Goal: Transaction & Acquisition: Purchase product/service

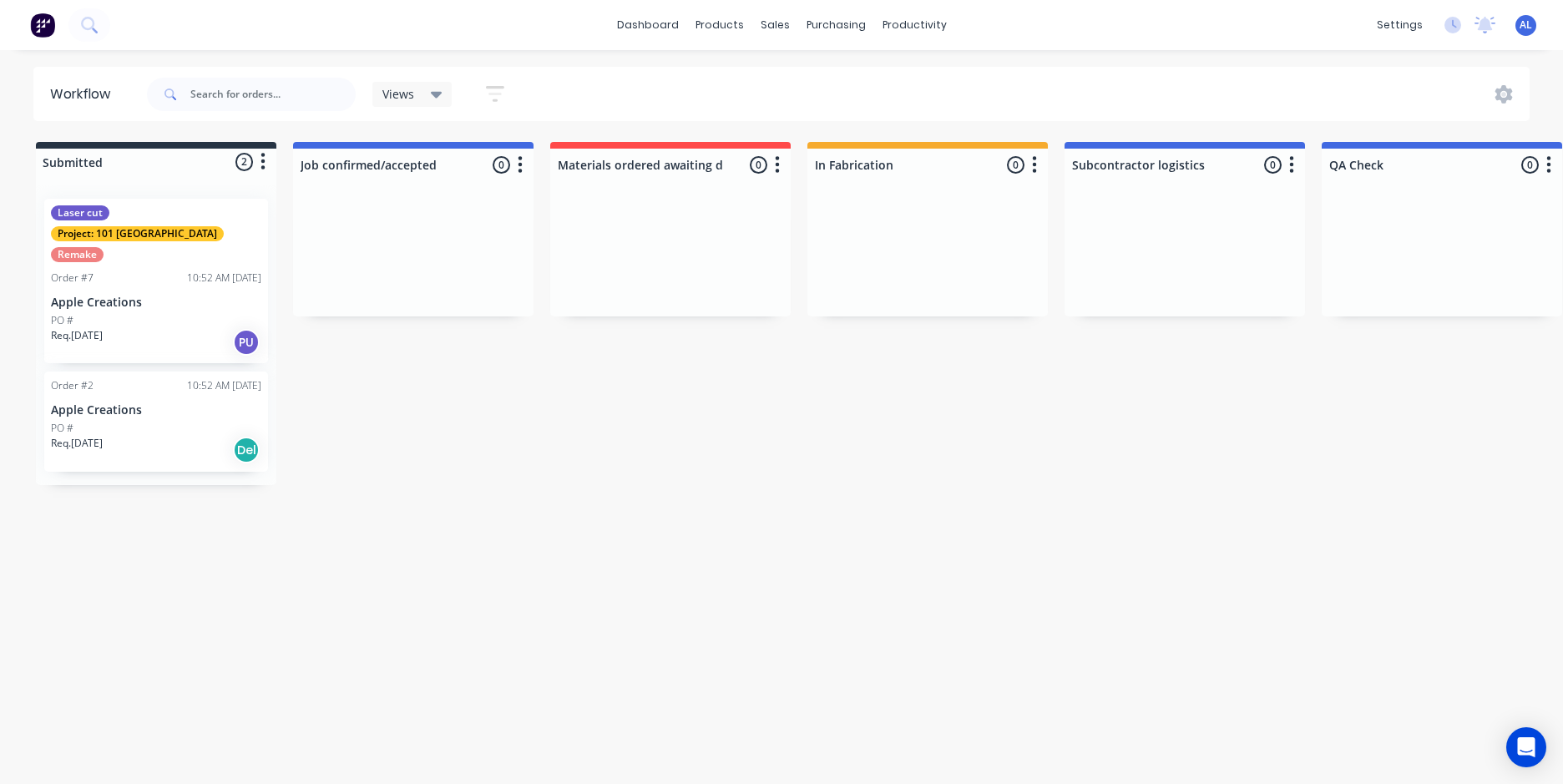
scroll to position [0, 1329]
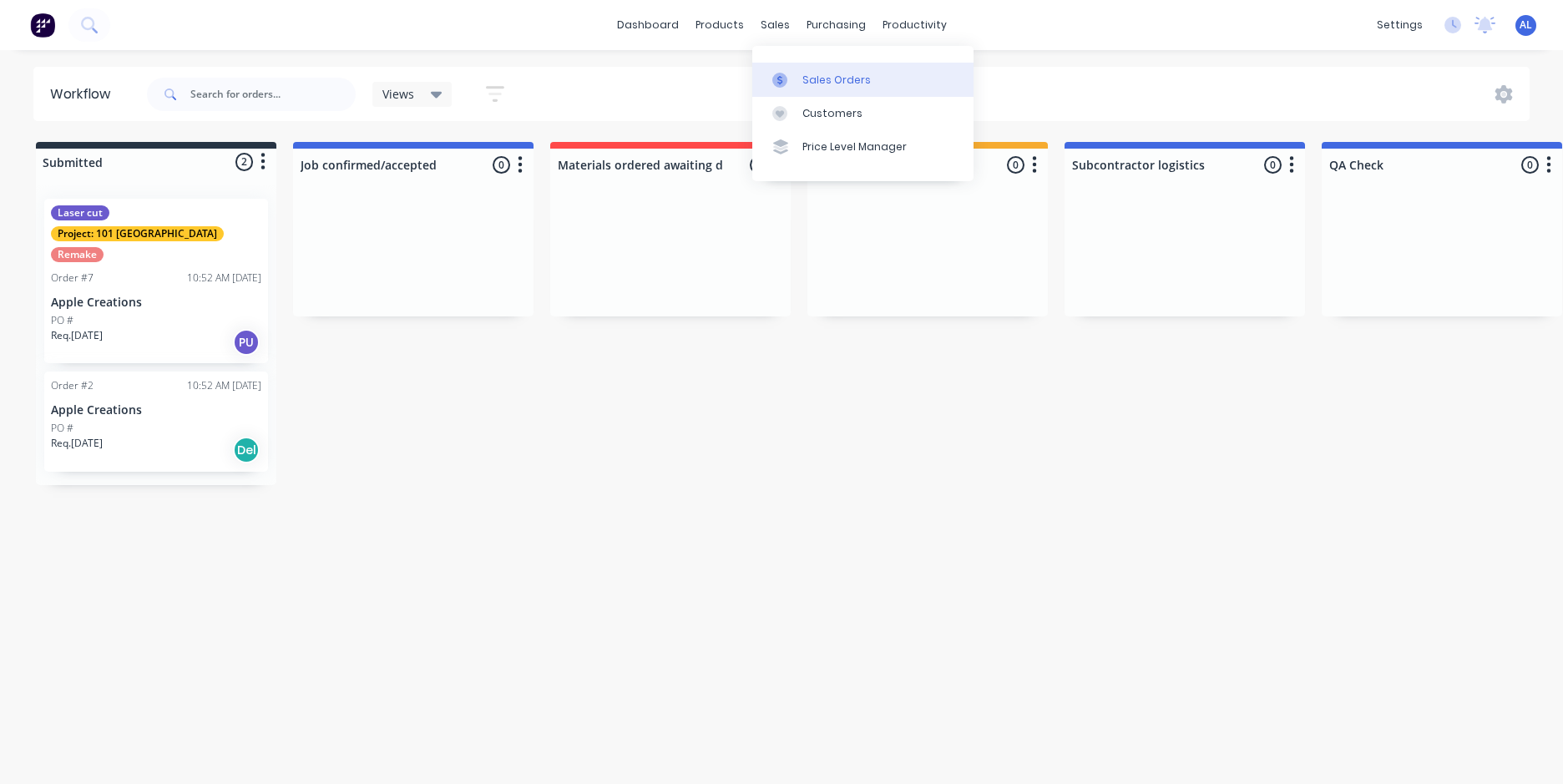
click at [810, 73] on div "Sales Orders" at bounding box center [836, 81] width 68 height 15
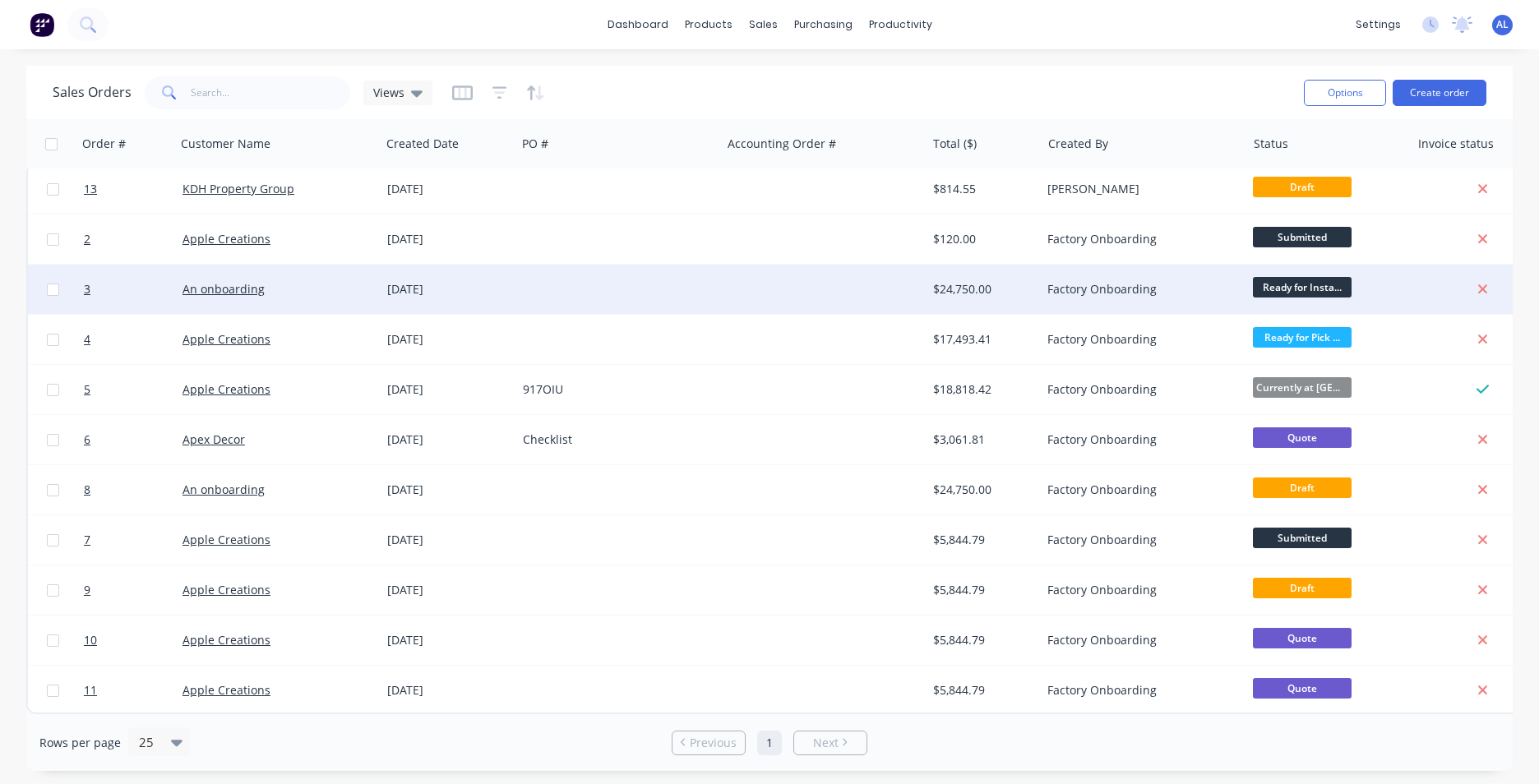
scroll to position [14, 0]
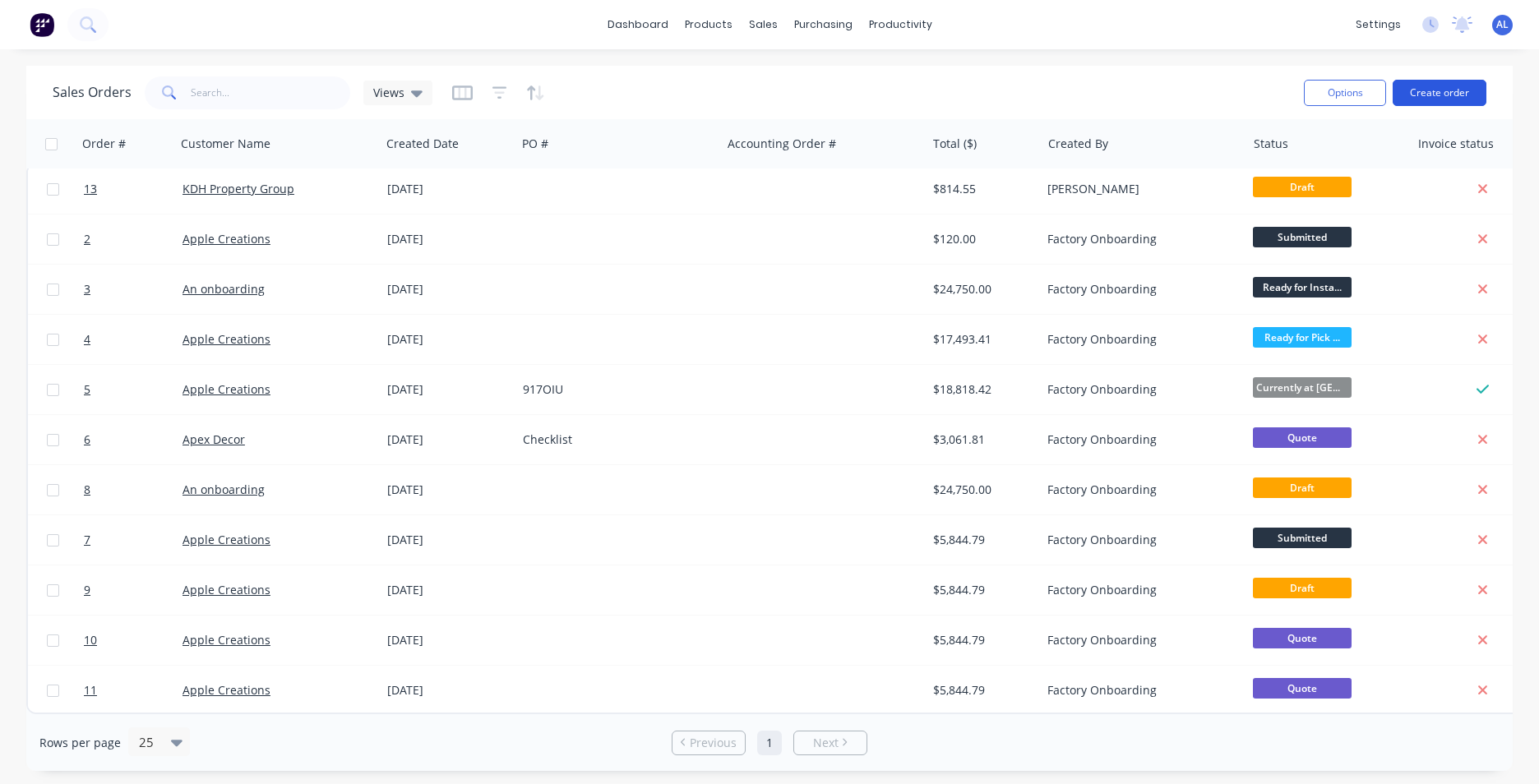
click at [1445, 92] on button "Create order" at bounding box center [1440, 92] width 94 height 27
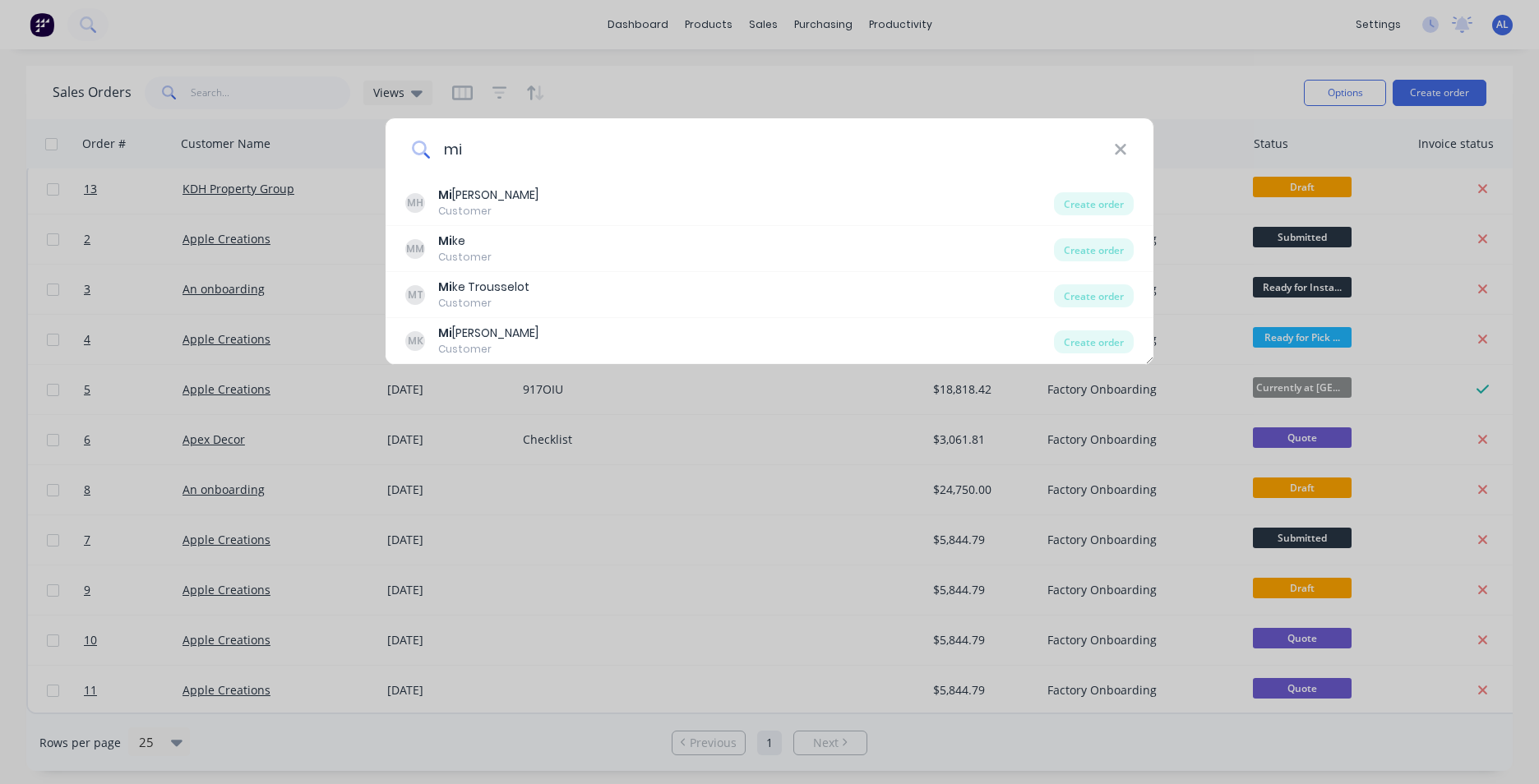
type input "m"
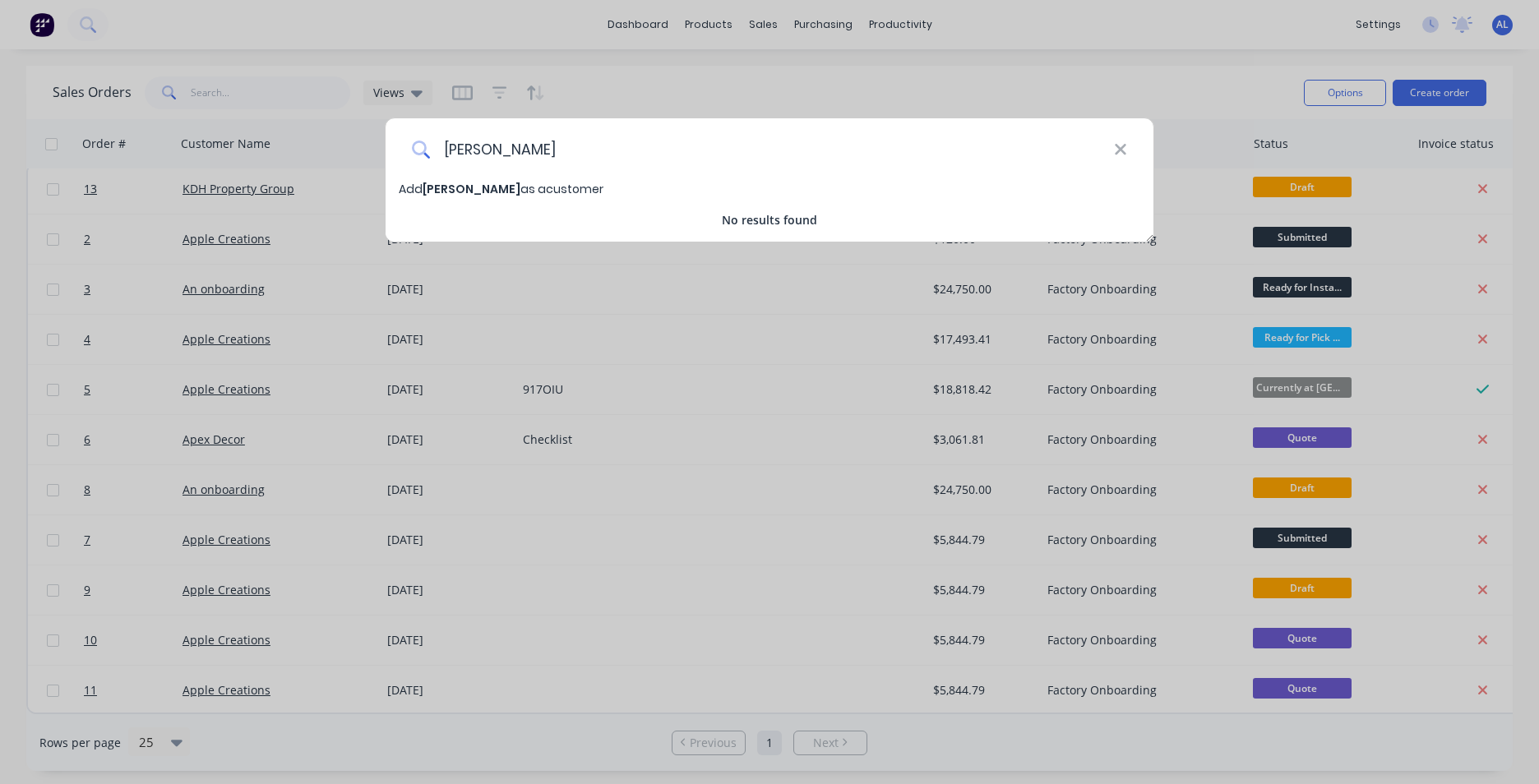
type input "[PERSON_NAME]"
click at [471, 189] on span "[PERSON_NAME]" at bounding box center [471, 189] width 98 height 17
select select "NZ"
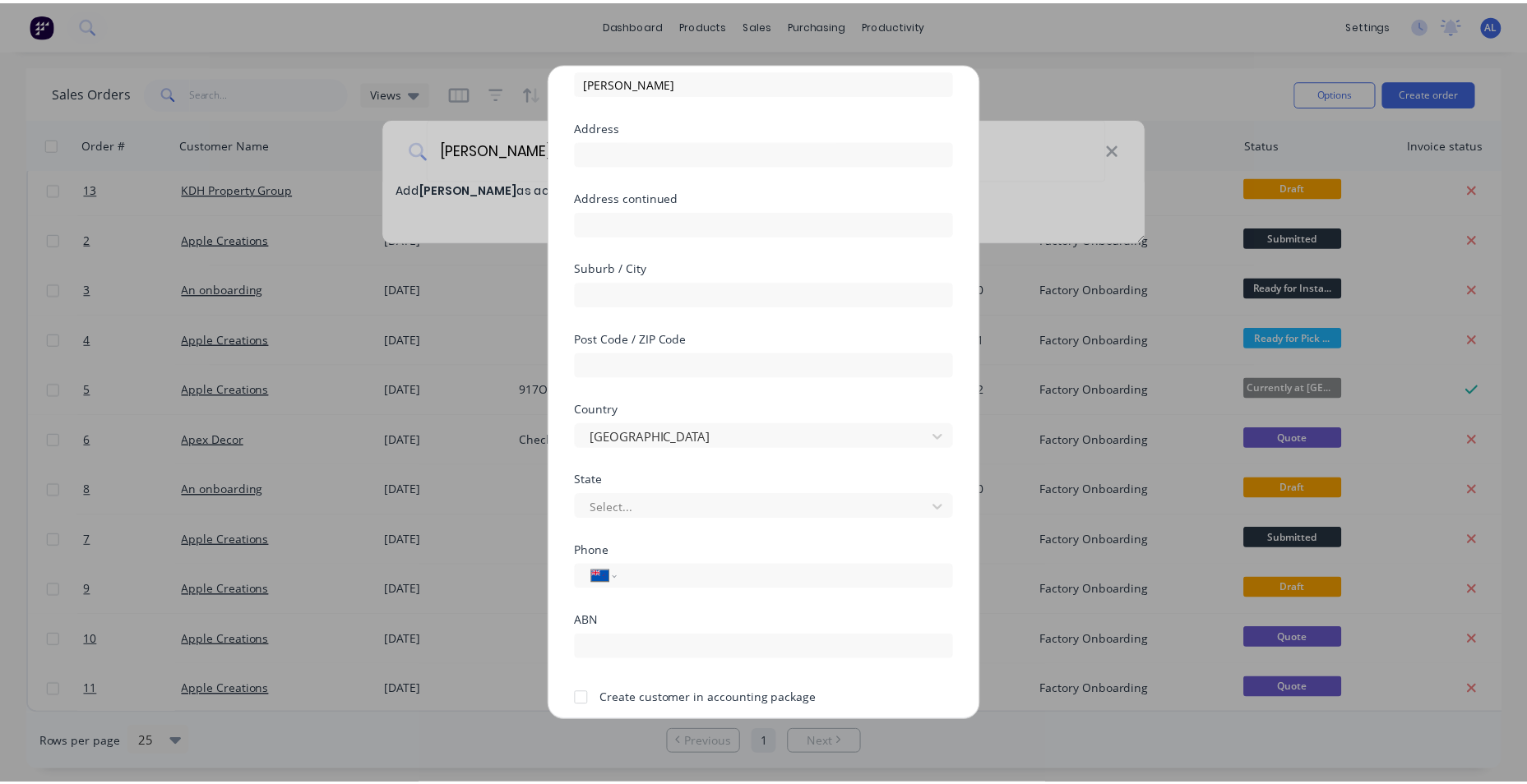
scroll to position [145, 0]
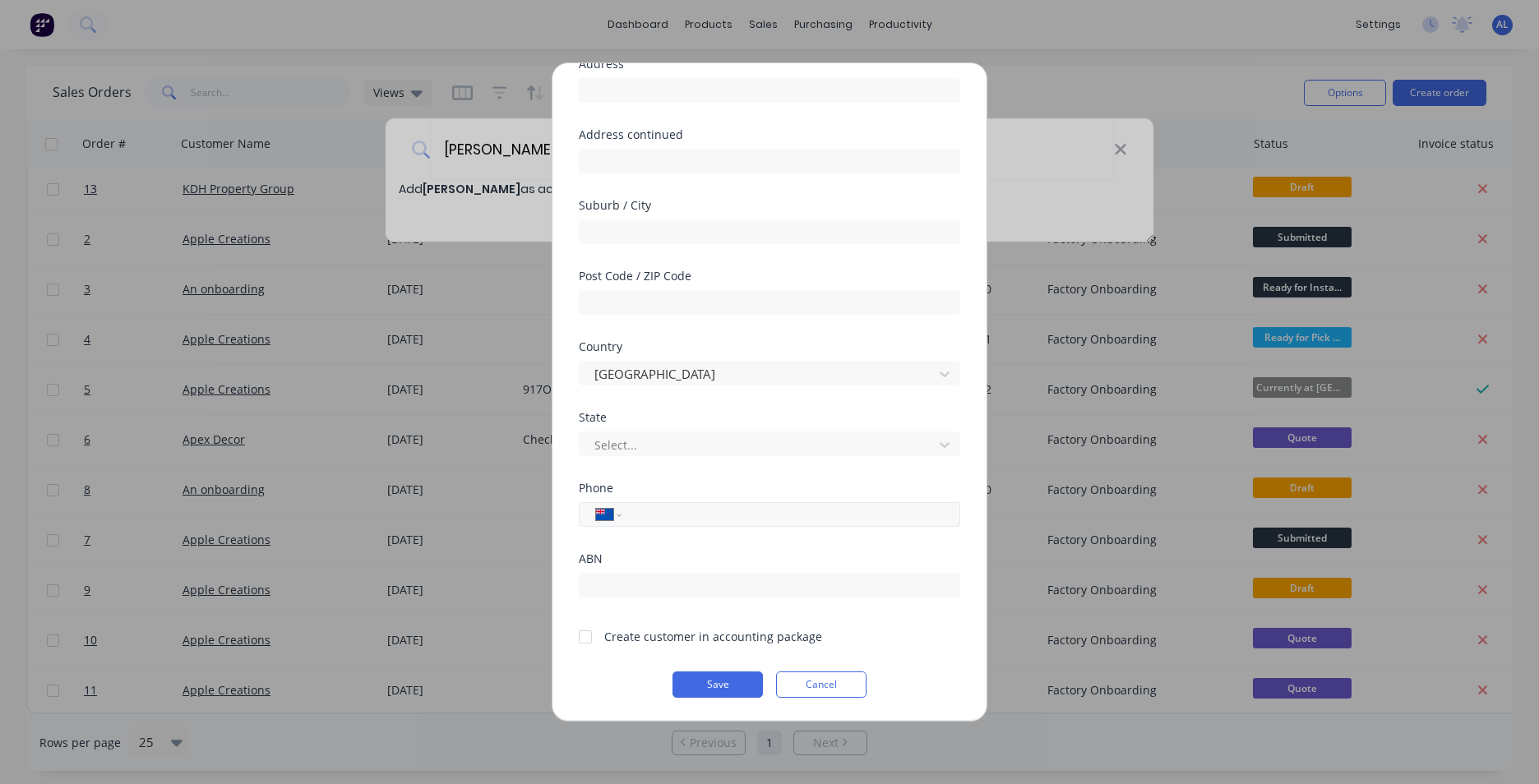
click at [705, 519] on input "tel" at bounding box center [788, 515] width 310 height 18
type input "027 254 3003"
click at [586, 637] on div at bounding box center [586, 637] width 33 height 33
click at [695, 683] on button "Save" at bounding box center [718, 684] width 90 height 27
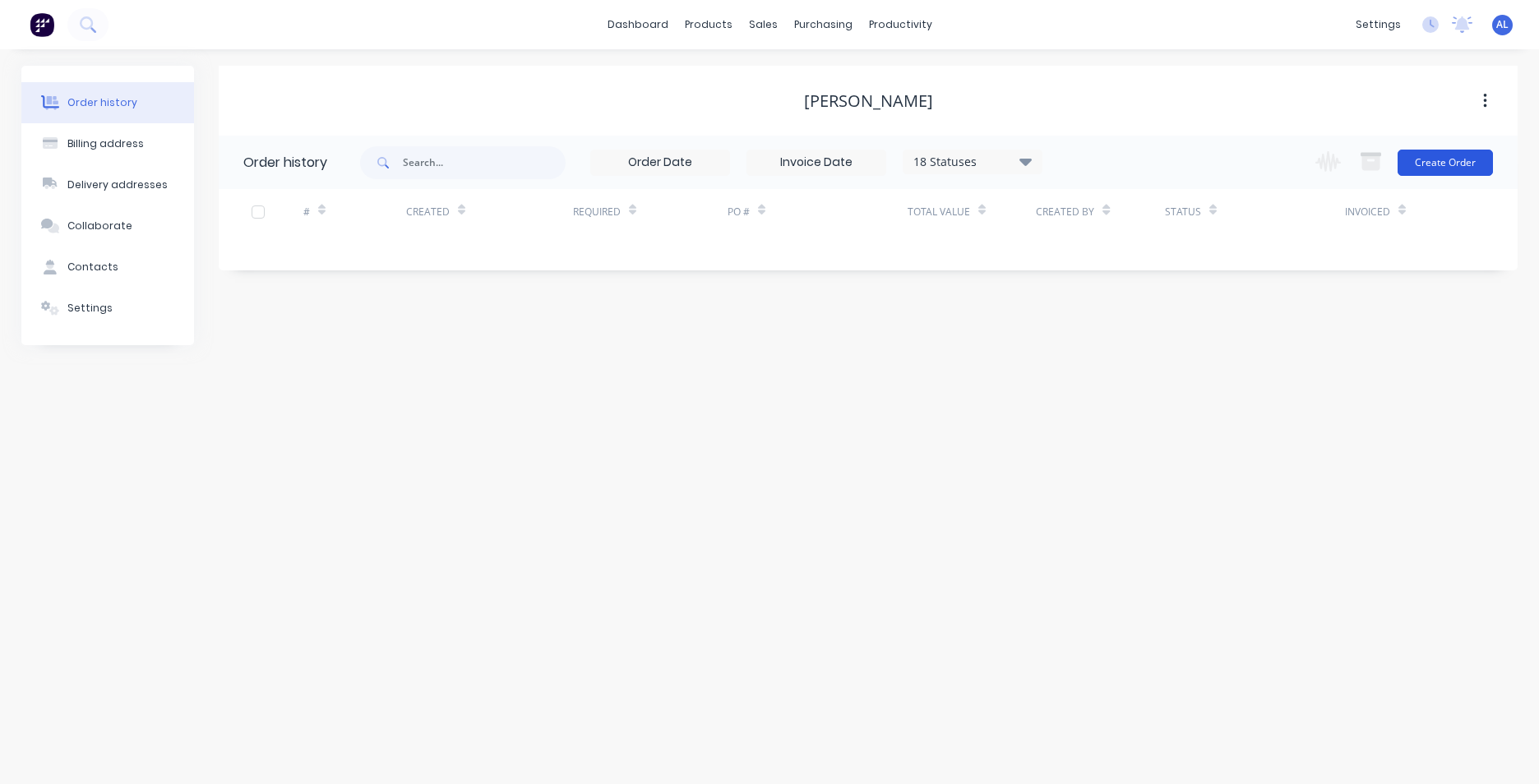
click at [1441, 167] on button "Create Order" at bounding box center [1445, 162] width 95 height 27
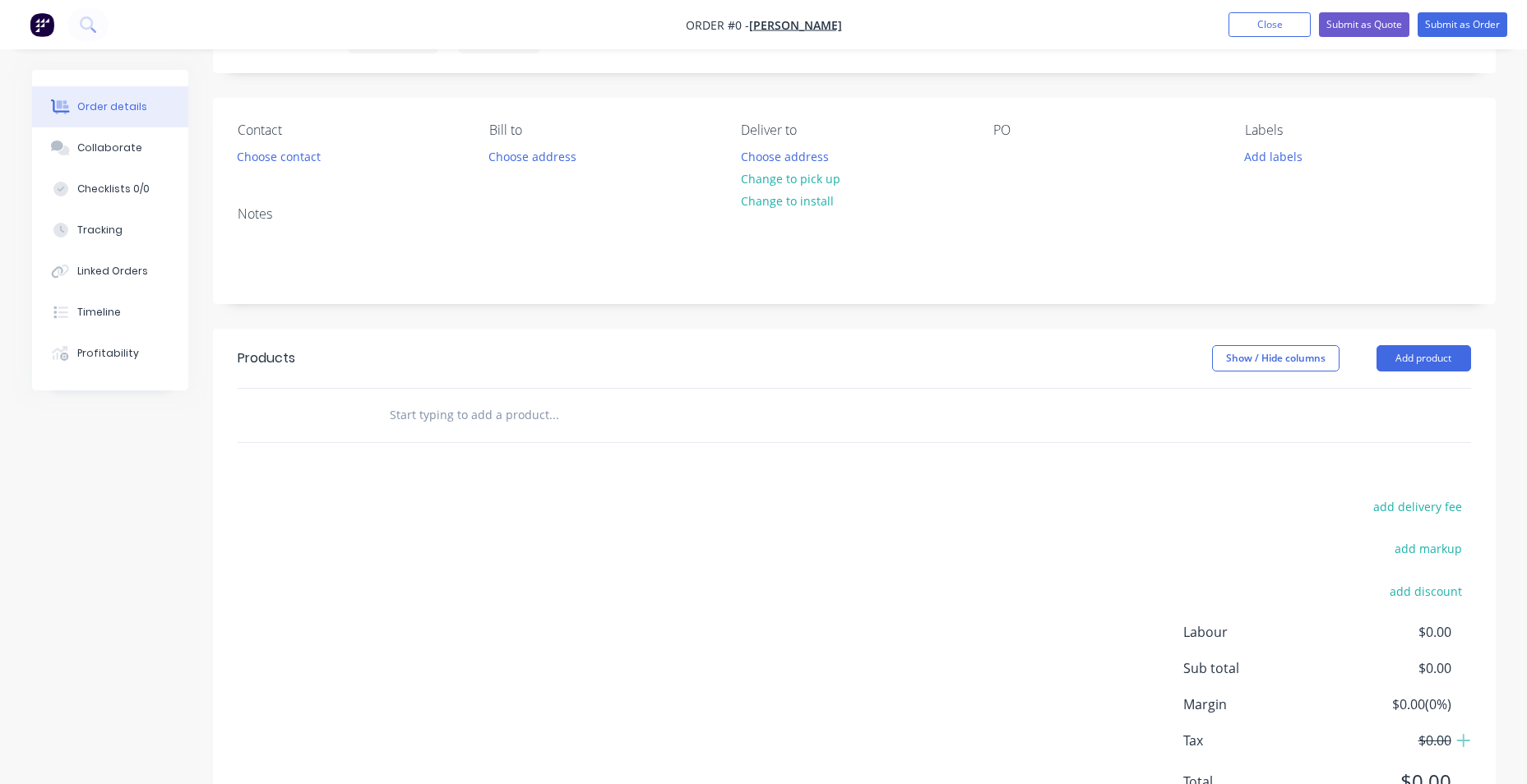
scroll to position [162, 0]
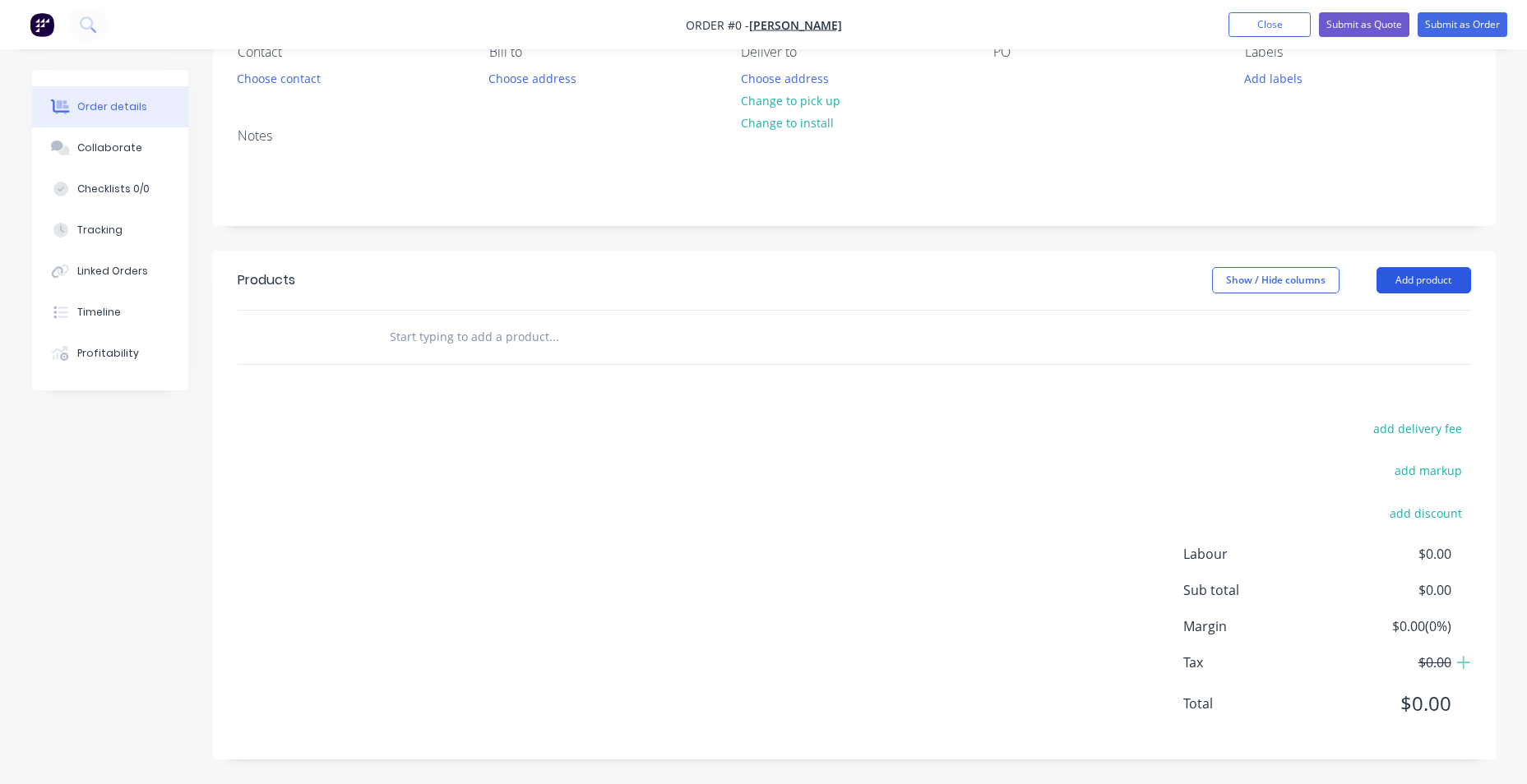
click at [1422, 279] on button "Add product" at bounding box center [1424, 280] width 94 height 27
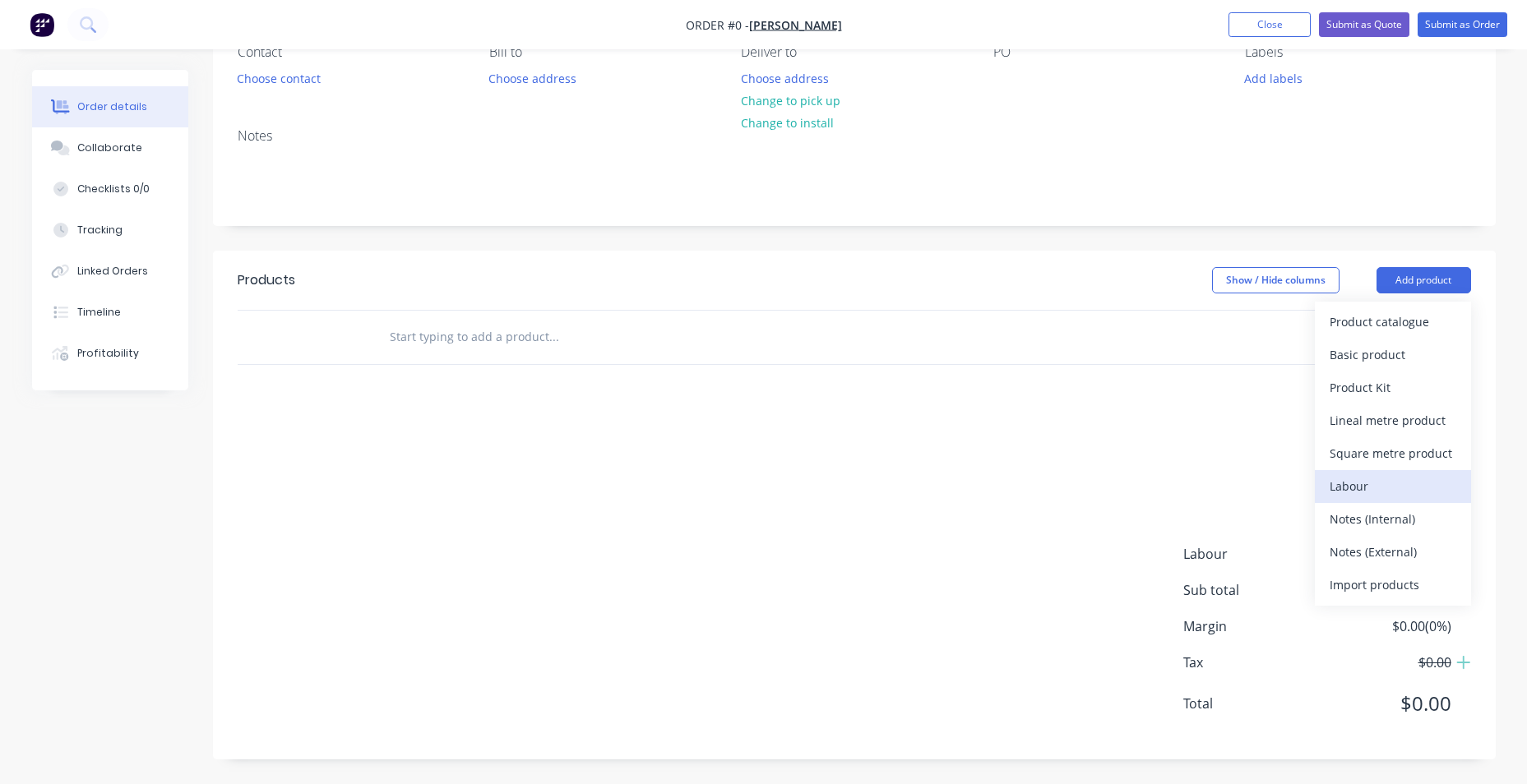
click at [1379, 481] on div "Labour" at bounding box center [1392, 486] width 126 height 24
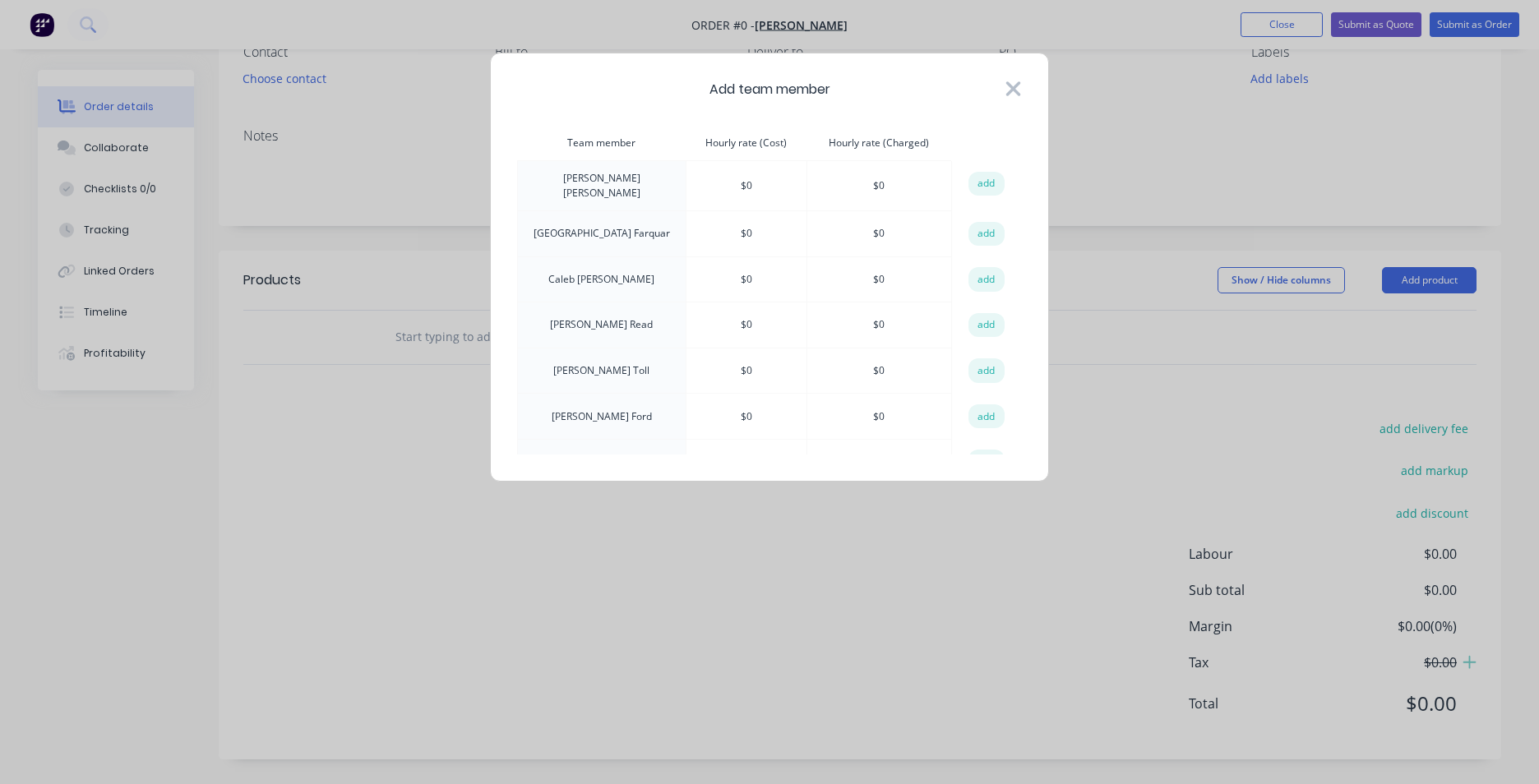
click at [1016, 89] on icon at bounding box center [1013, 89] width 18 height 23
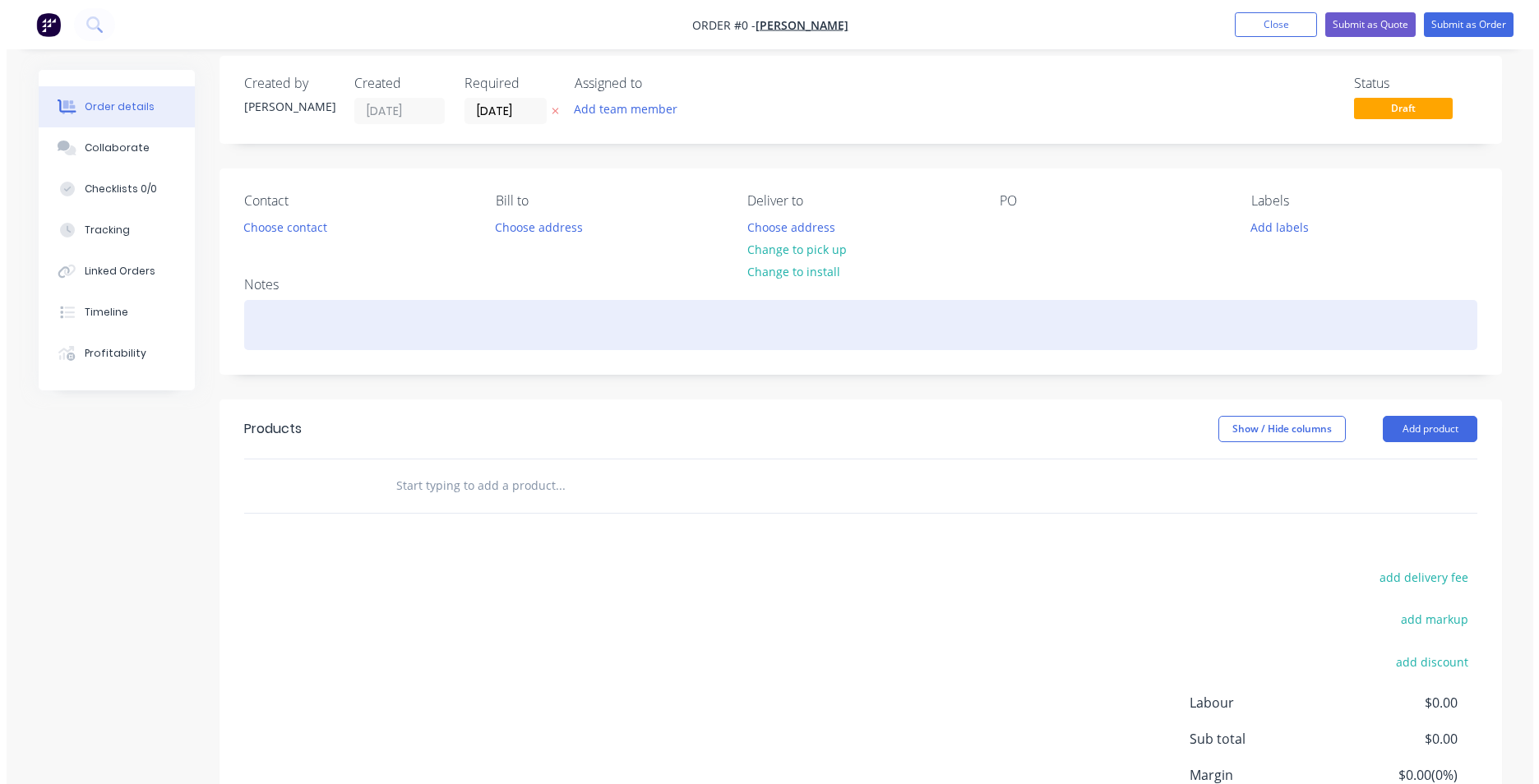
scroll to position [0, 0]
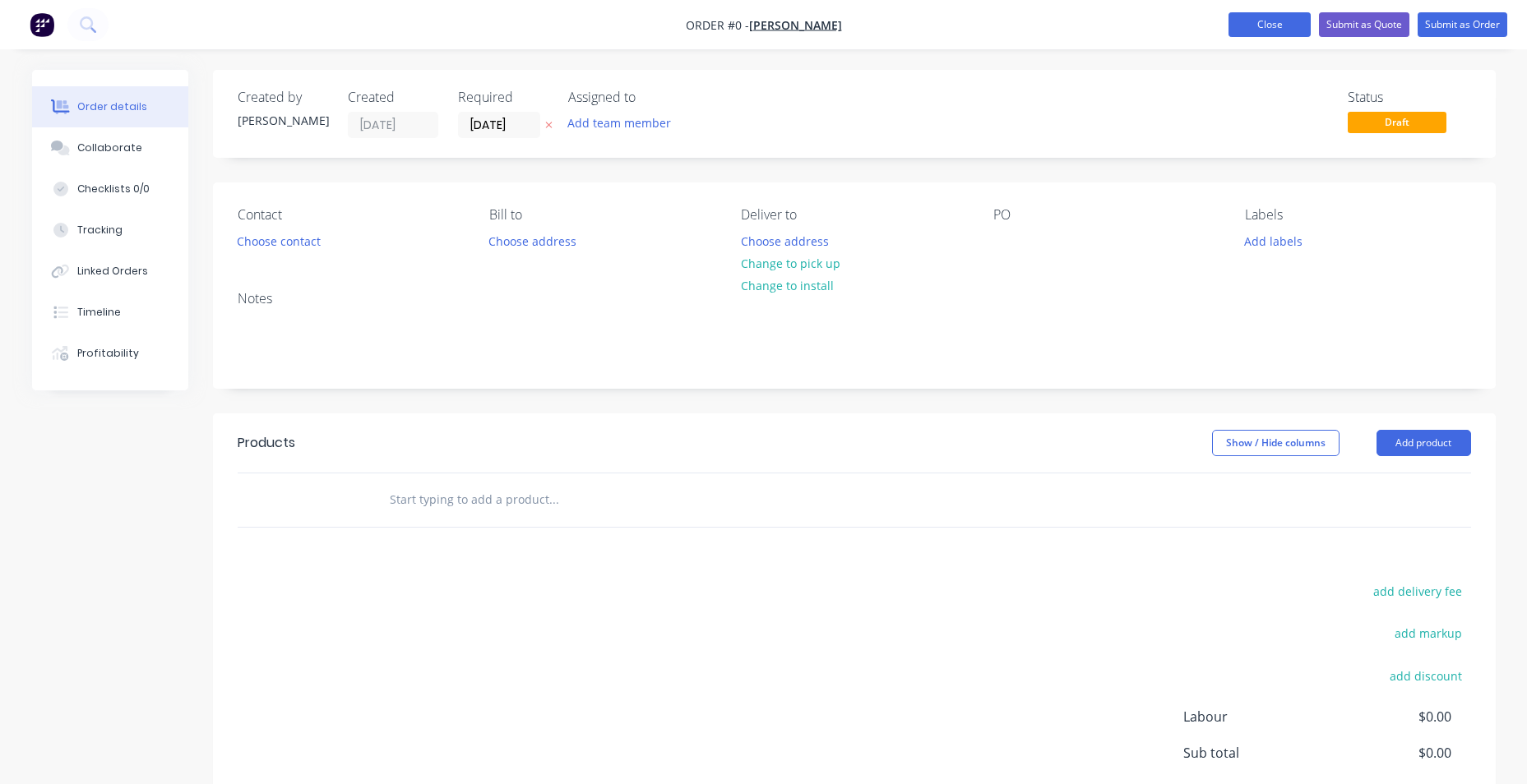
click at [1262, 30] on button "Close" at bounding box center [1269, 24] width 82 height 25
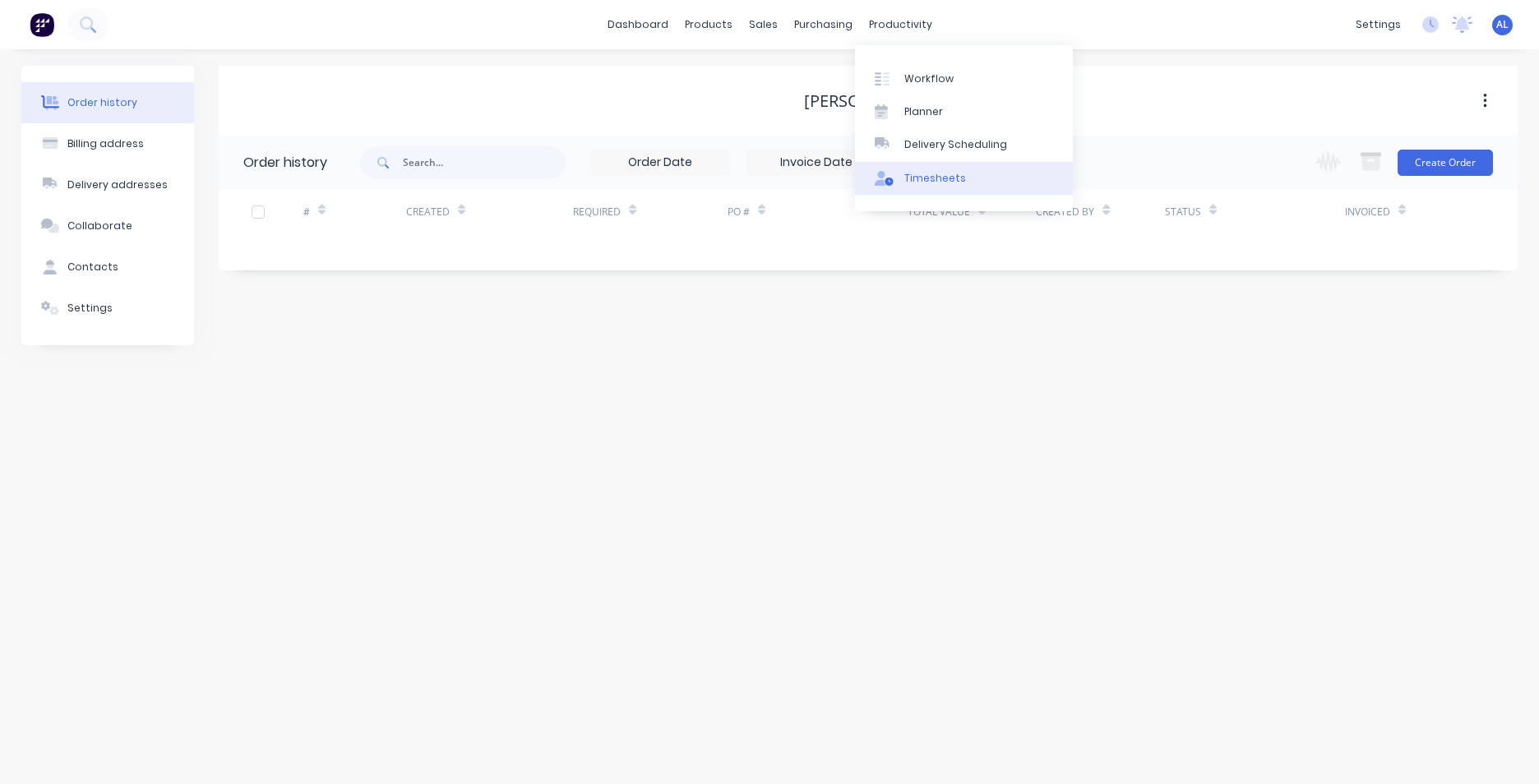
click at [925, 172] on div "Timesheets" at bounding box center [935, 178] width 62 height 15
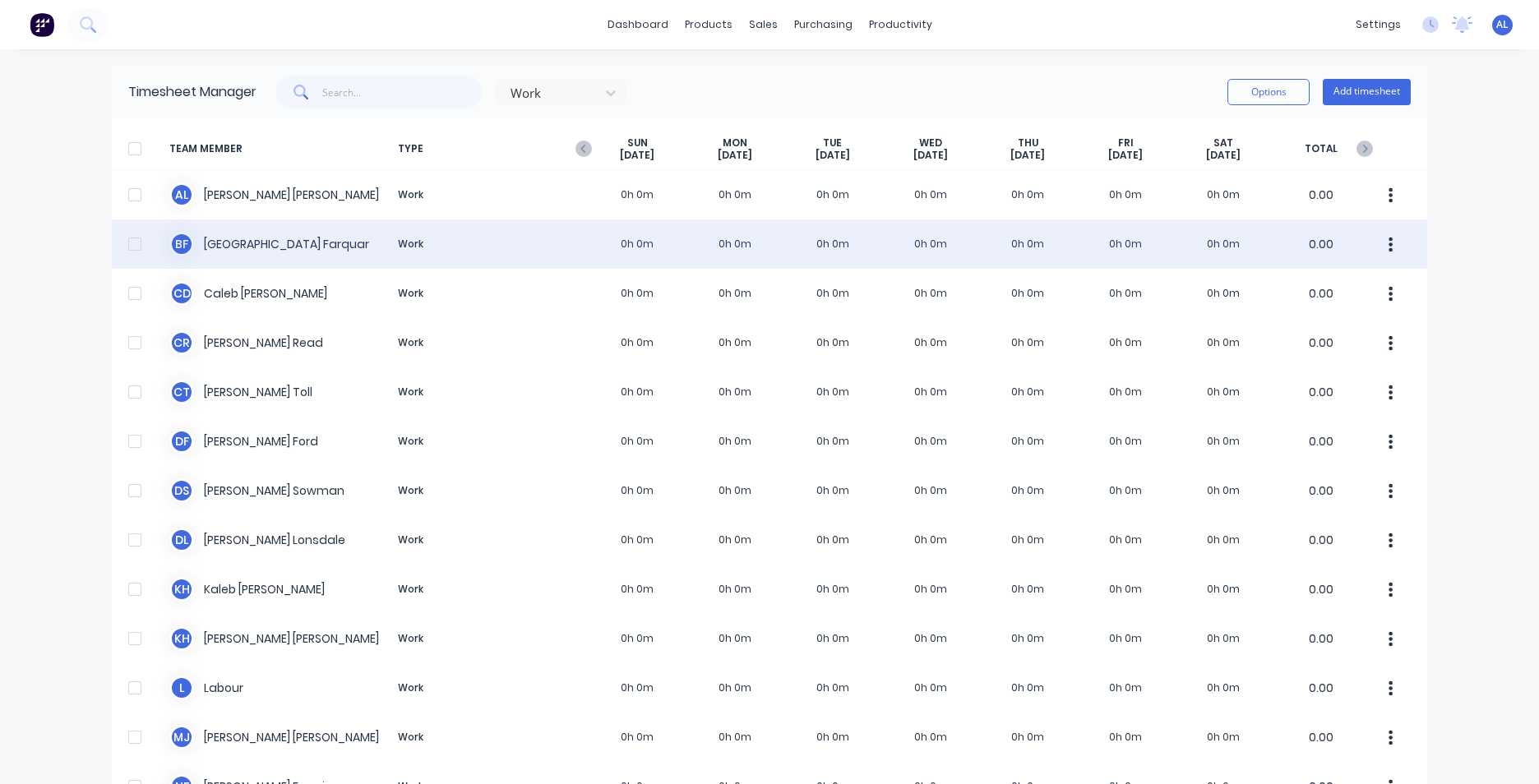
click at [253, 244] on div "B F Boston Farquar Work 0h 0m 0h 0m 0h 0m 0h 0m 0h 0m 0h 0m 0h 0m 0.00" at bounding box center [770, 244] width 1316 height 49
click at [1388, 240] on button "button" at bounding box center [1390, 244] width 34 height 33
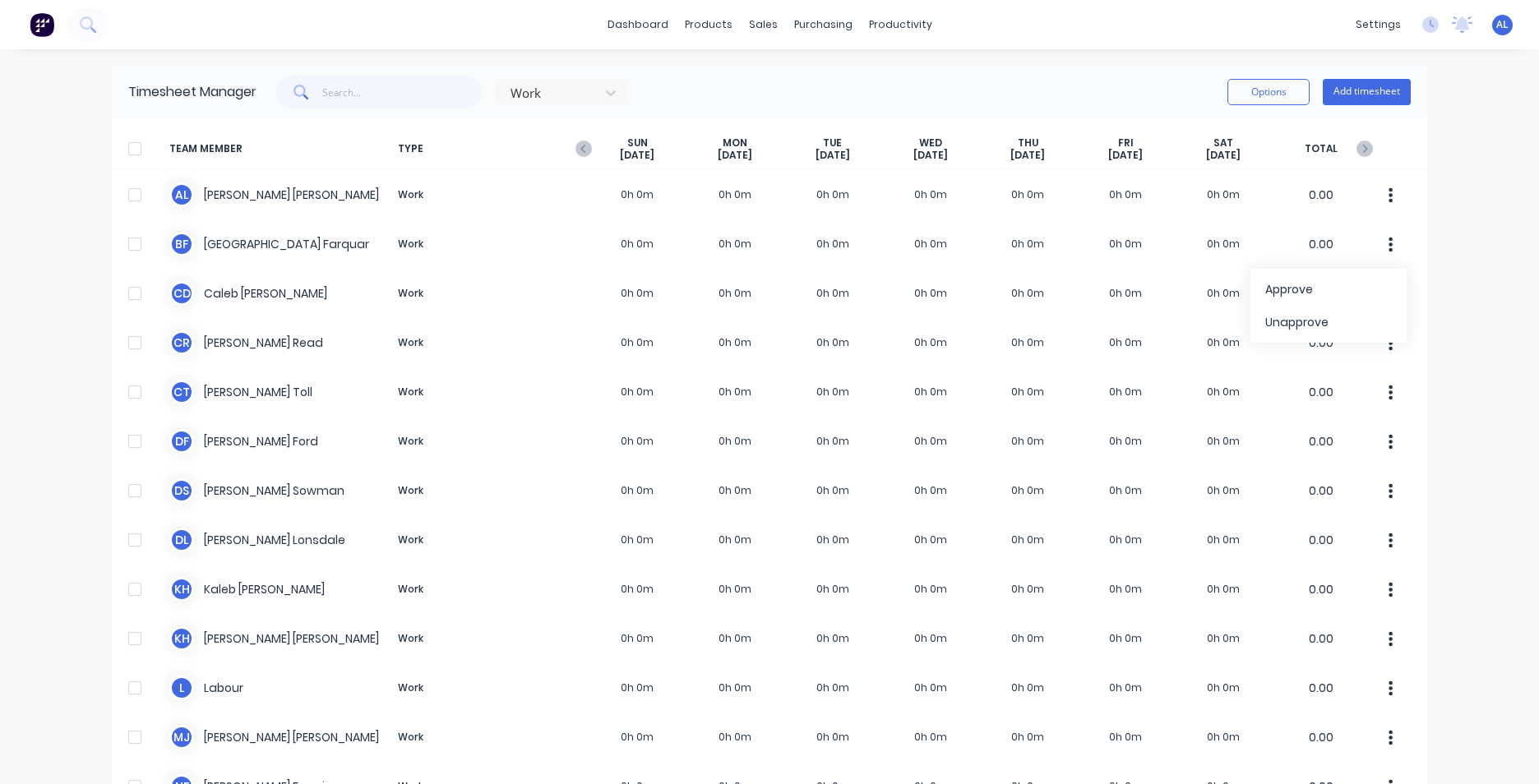
click at [1450, 151] on div "dashboard products sales purchasing productivity dashboard products Product Cat…" at bounding box center [770, 392] width 1539 height 784
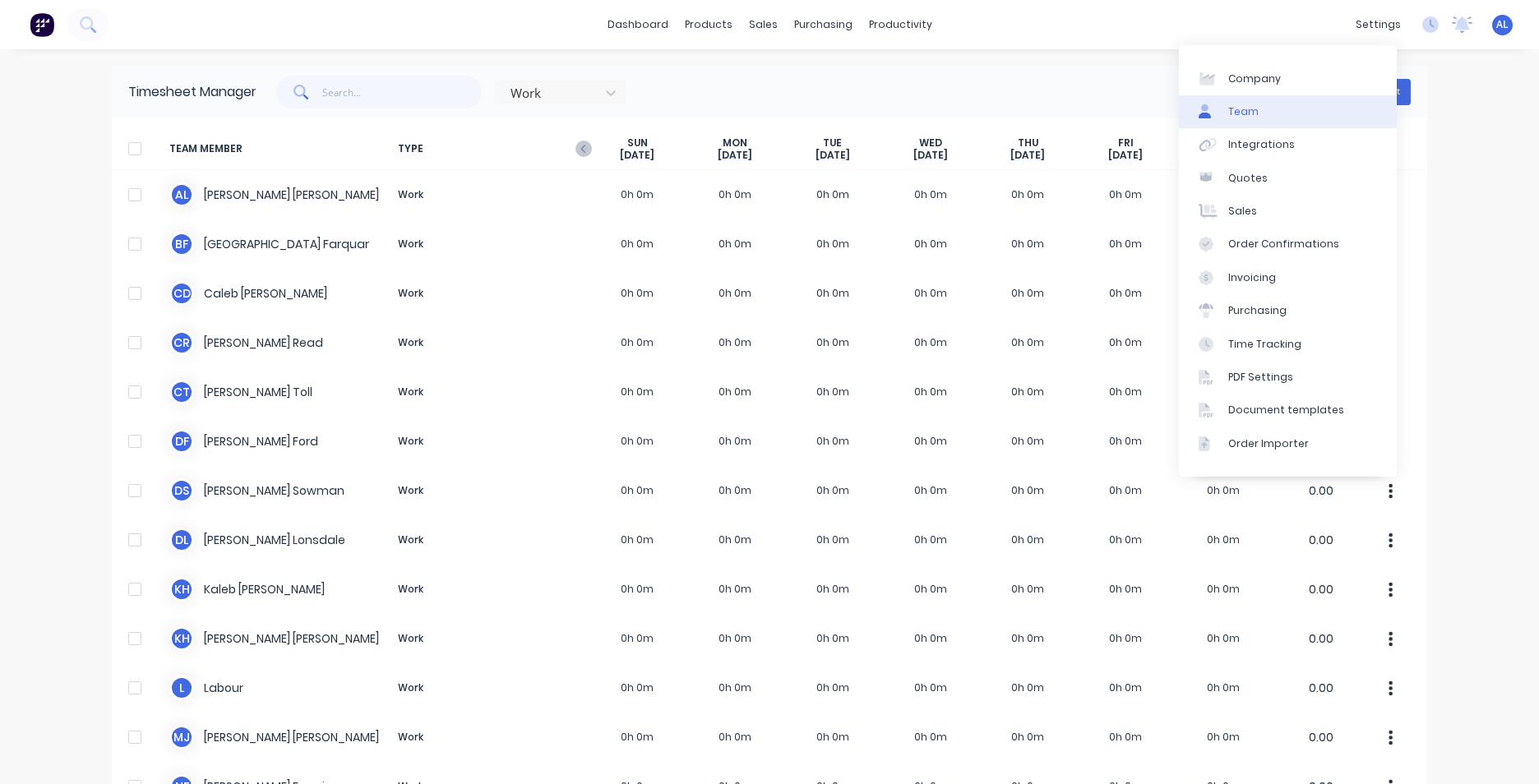
click at [1269, 107] on link "Team" at bounding box center [1288, 112] width 218 height 33
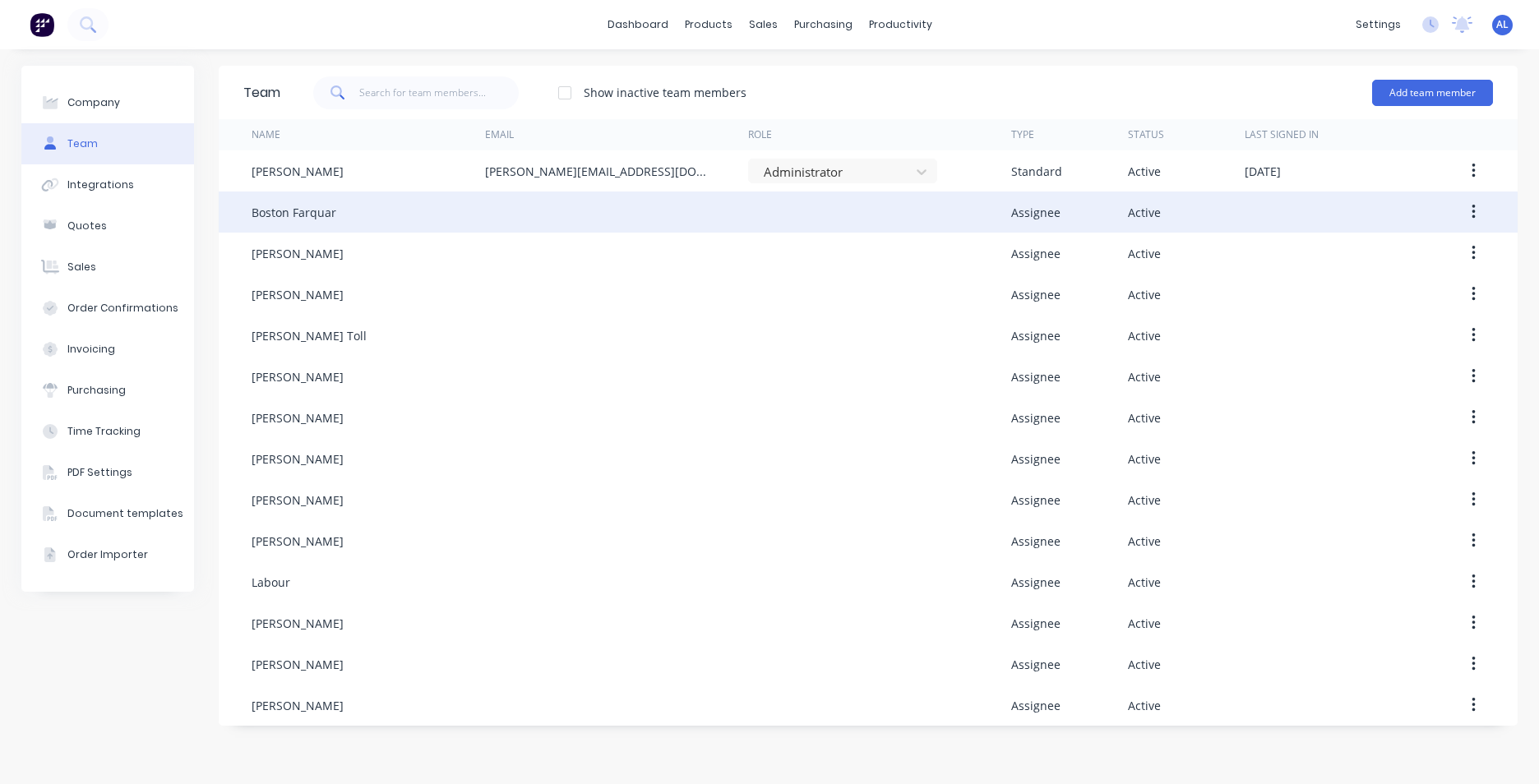
click at [1473, 210] on icon "button" at bounding box center [1473, 212] width 4 height 18
click at [1444, 251] on div "Edit" at bounding box center [1414, 255] width 126 height 24
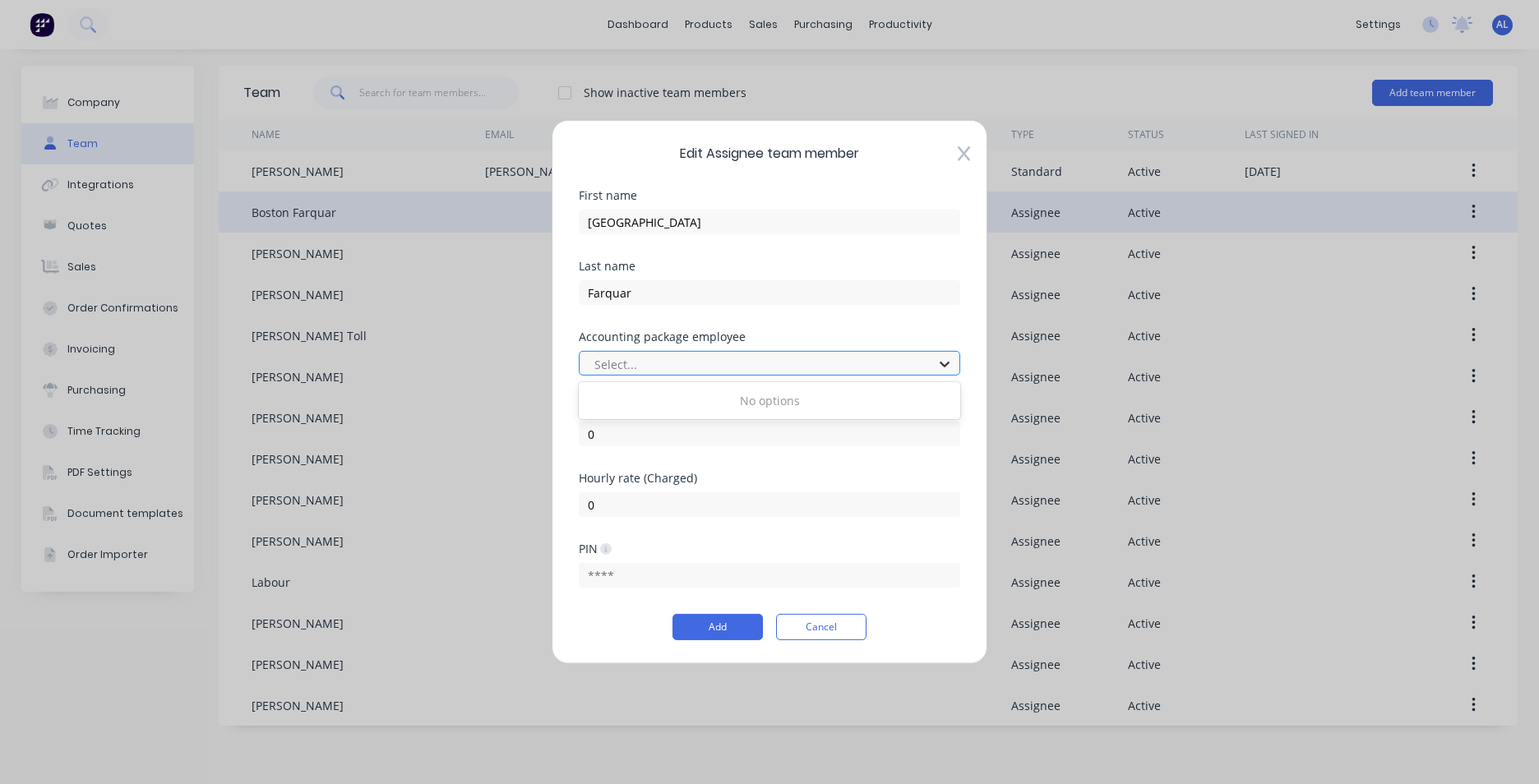
click at [949, 362] on icon at bounding box center [945, 364] width 17 height 17
click at [592, 432] on input "0" at bounding box center [769, 434] width 381 height 25
click at [598, 434] on input "0" at bounding box center [769, 434] width 381 height 25
type input "34"
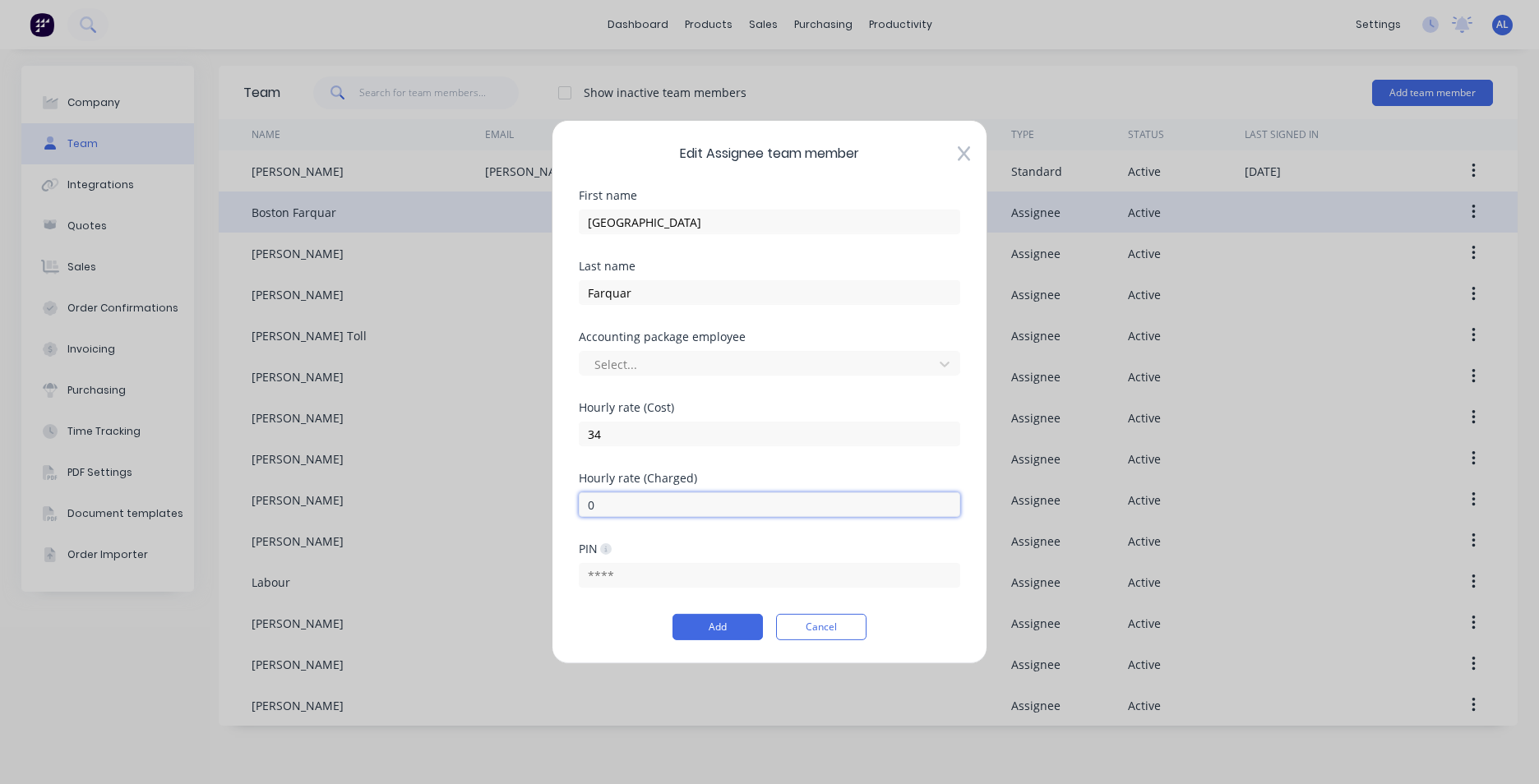
click at [596, 512] on input "0" at bounding box center [769, 505] width 381 height 25
type input "88"
click at [720, 627] on button "Add" at bounding box center [718, 627] width 90 height 27
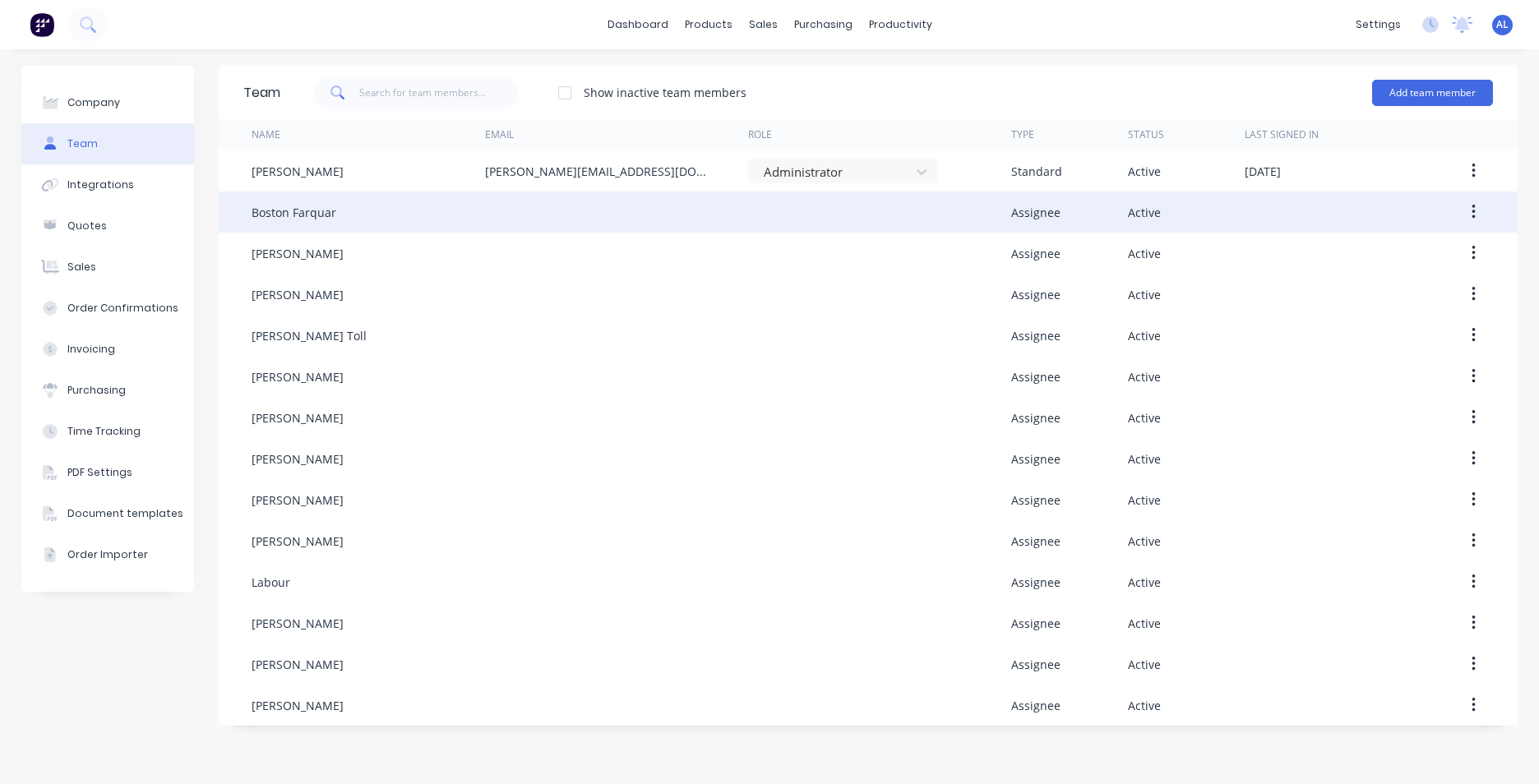
click at [321, 208] on div "Boston Farquar" at bounding box center [294, 212] width 85 height 18
click at [1024, 219] on div "Assignee" at bounding box center [1035, 212] width 49 height 18
click at [263, 208] on div "Boston Farquar" at bounding box center [294, 212] width 85 height 18
click at [1468, 214] on button "button" at bounding box center [1473, 212] width 39 height 30
click at [1453, 247] on div "Edit" at bounding box center [1414, 255] width 126 height 24
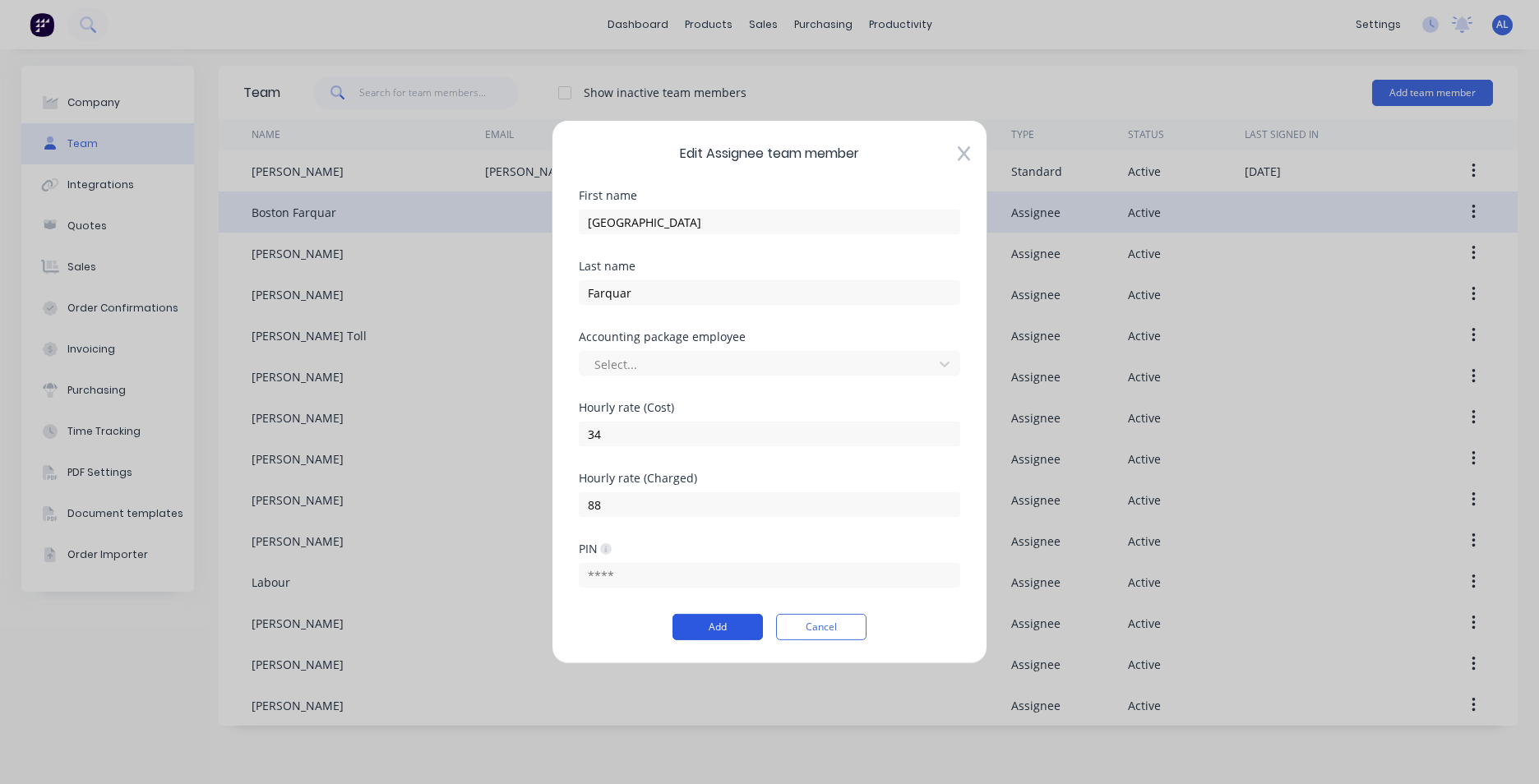
click at [735, 623] on button "Add" at bounding box center [718, 627] width 90 height 27
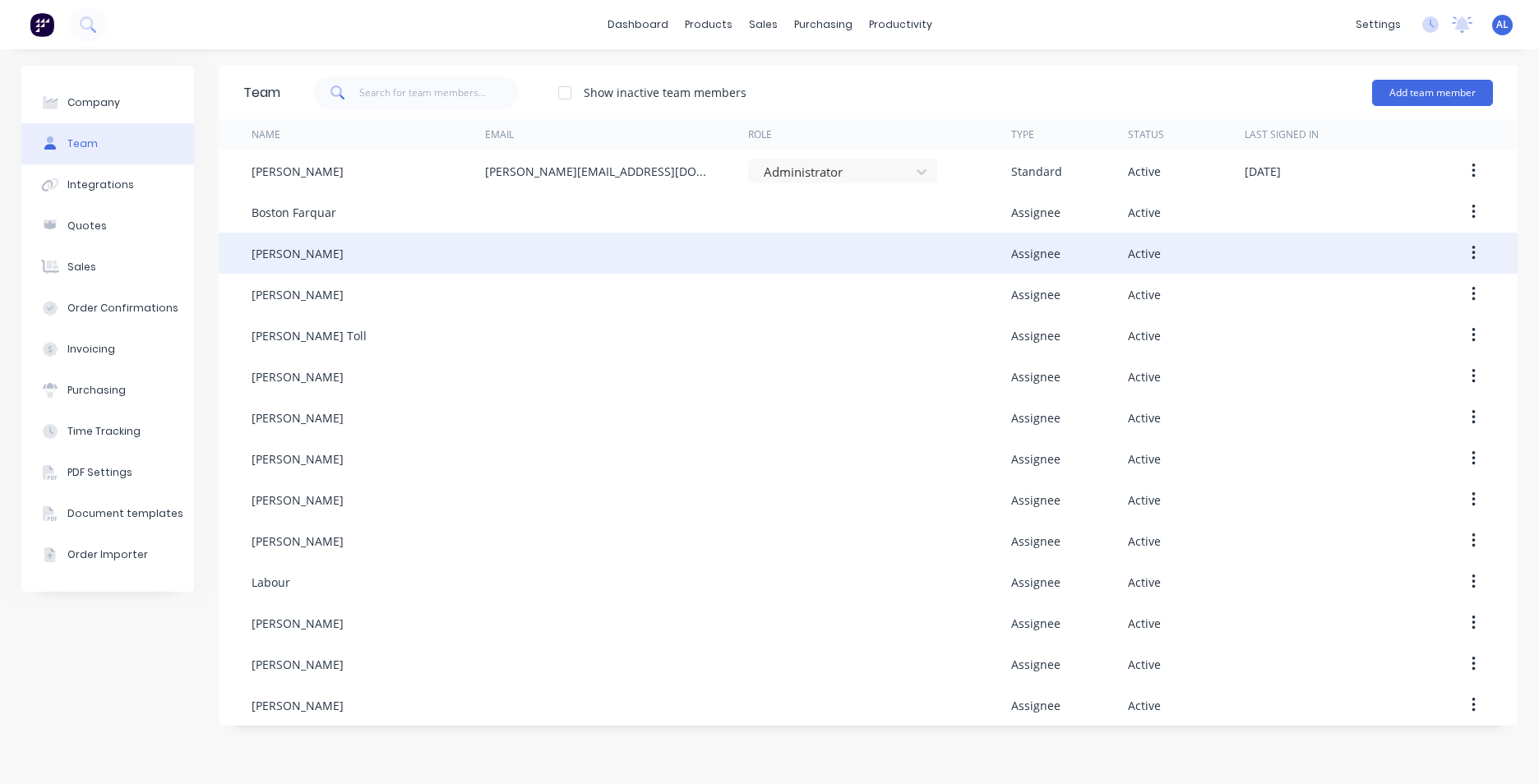
click at [486, 256] on div at bounding box center [616, 253] width 263 height 42
click at [1479, 249] on button "button" at bounding box center [1473, 253] width 39 height 30
click at [1431, 293] on div "Edit" at bounding box center [1414, 296] width 126 height 24
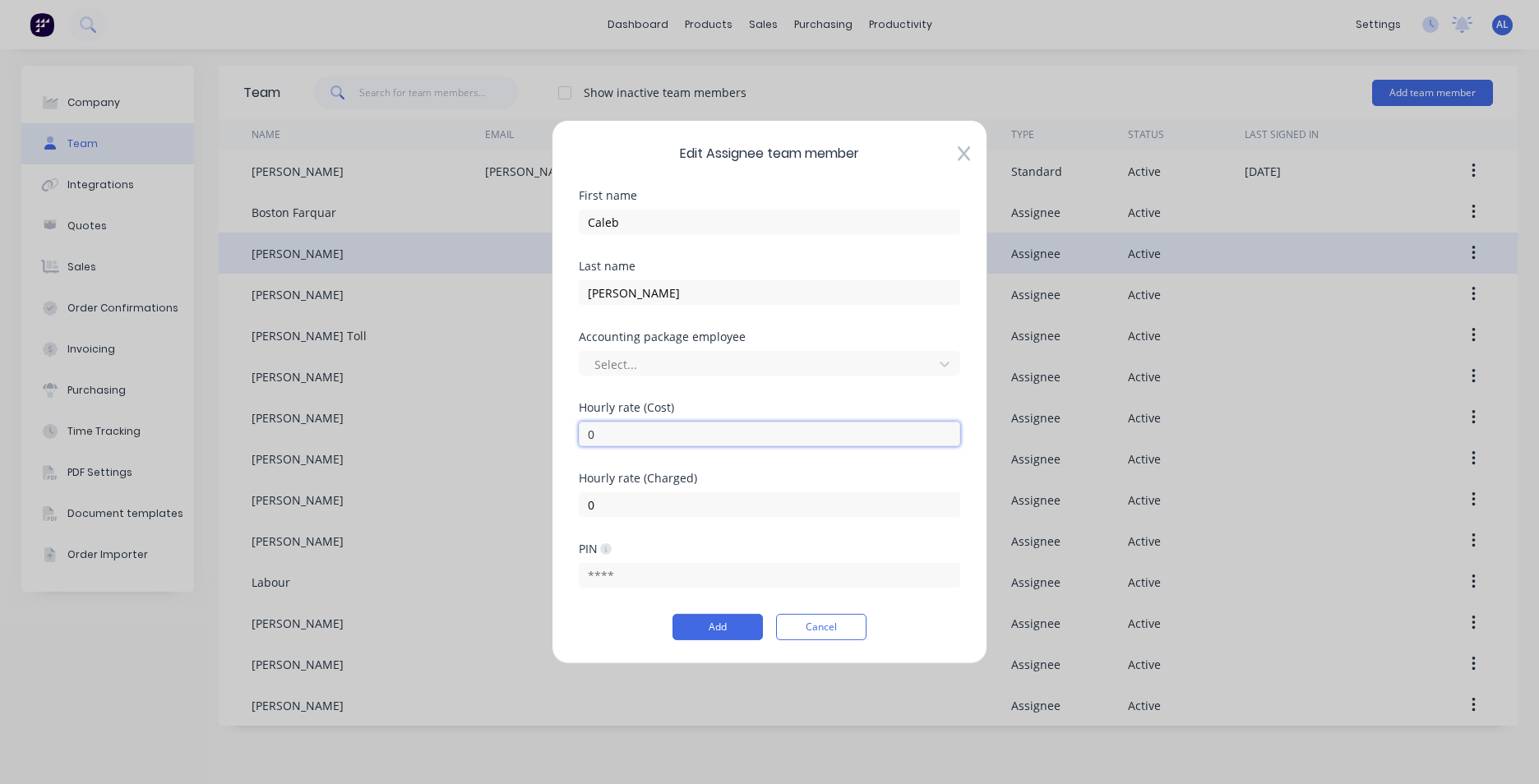
click at [666, 443] on input "0" at bounding box center [769, 434] width 381 height 25
type input "29"
click at [601, 507] on input "0" at bounding box center [769, 505] width 381 height 25
type input "88"
click at [726, 630] on button "Add" at bounding box center [718, 627] width 90 height 27
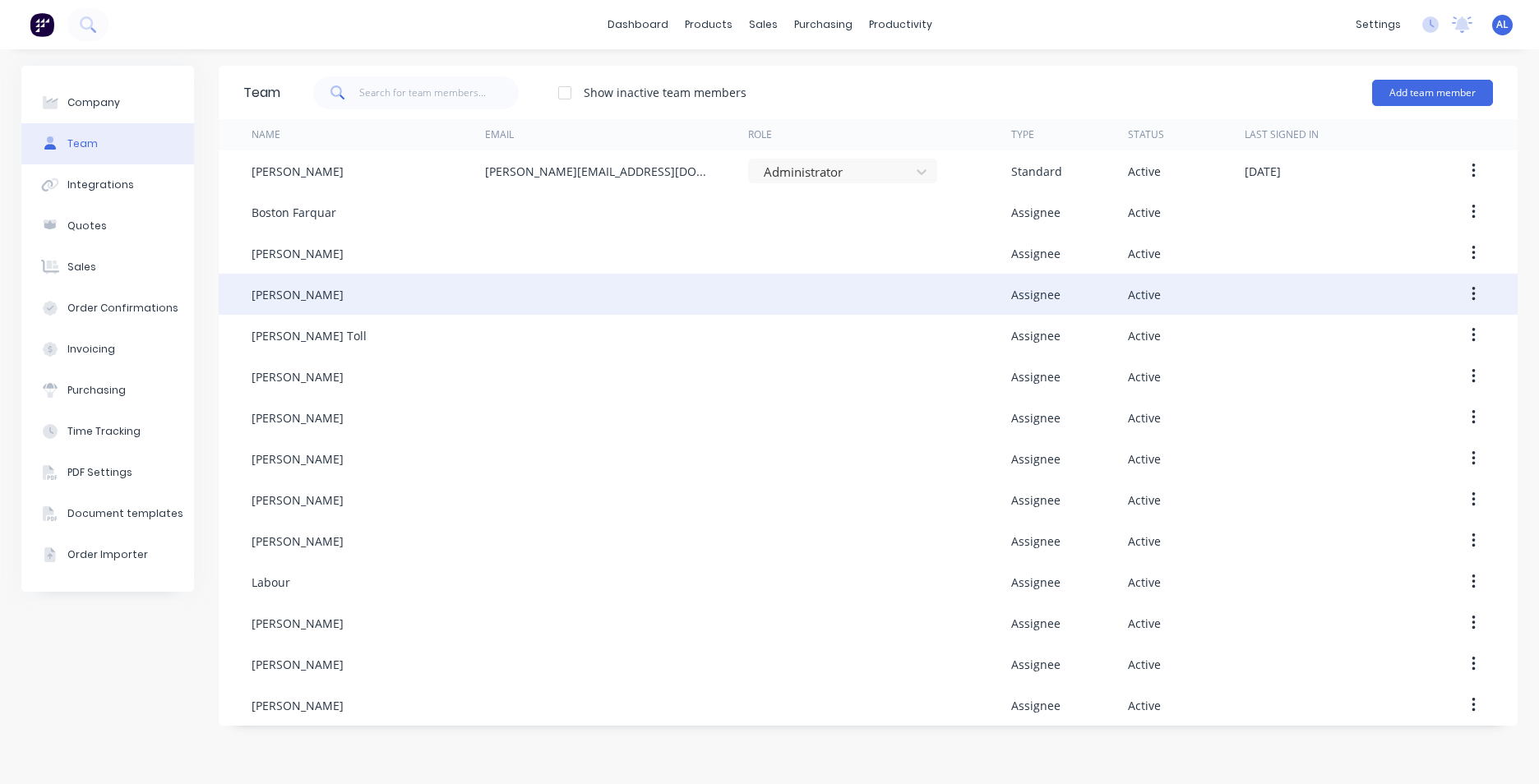
click at [1473, 294] on icon "button" at bounding box center [1473, 294] width 4 height 15
click at [1434, 327] on div "Edit" at bounding box center [1414, 338] width 126 height 24
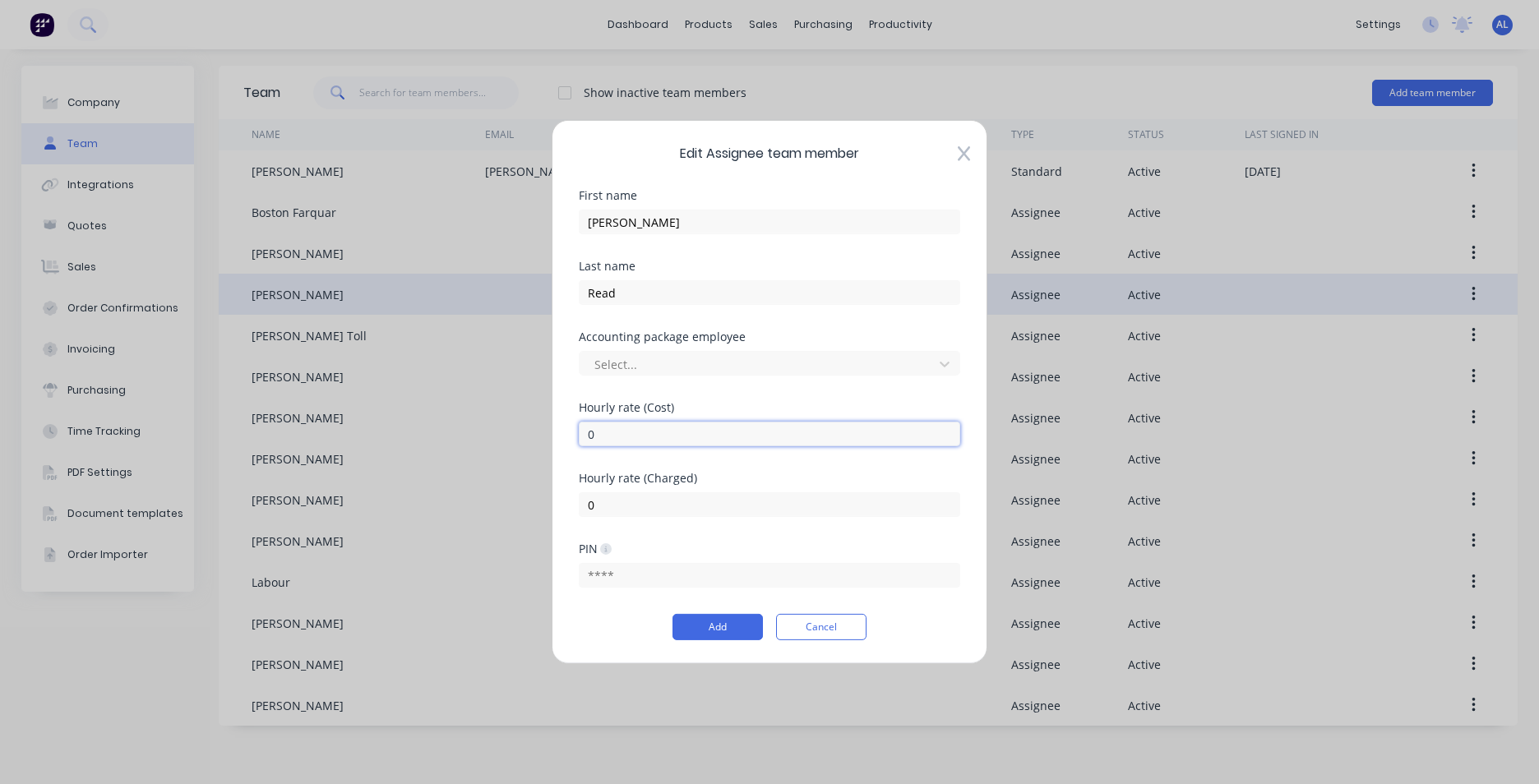
click at [608, 435] on input "0" at bounding box center [769, 434] width 381 height 25
type input "24"
click at [602, 502] on input "0" at bounding box center [769, 505] width 381 height 25
type input "78"
click at [718, 627] on button "Add" at bounding box center [718, 627] width 90 height 27
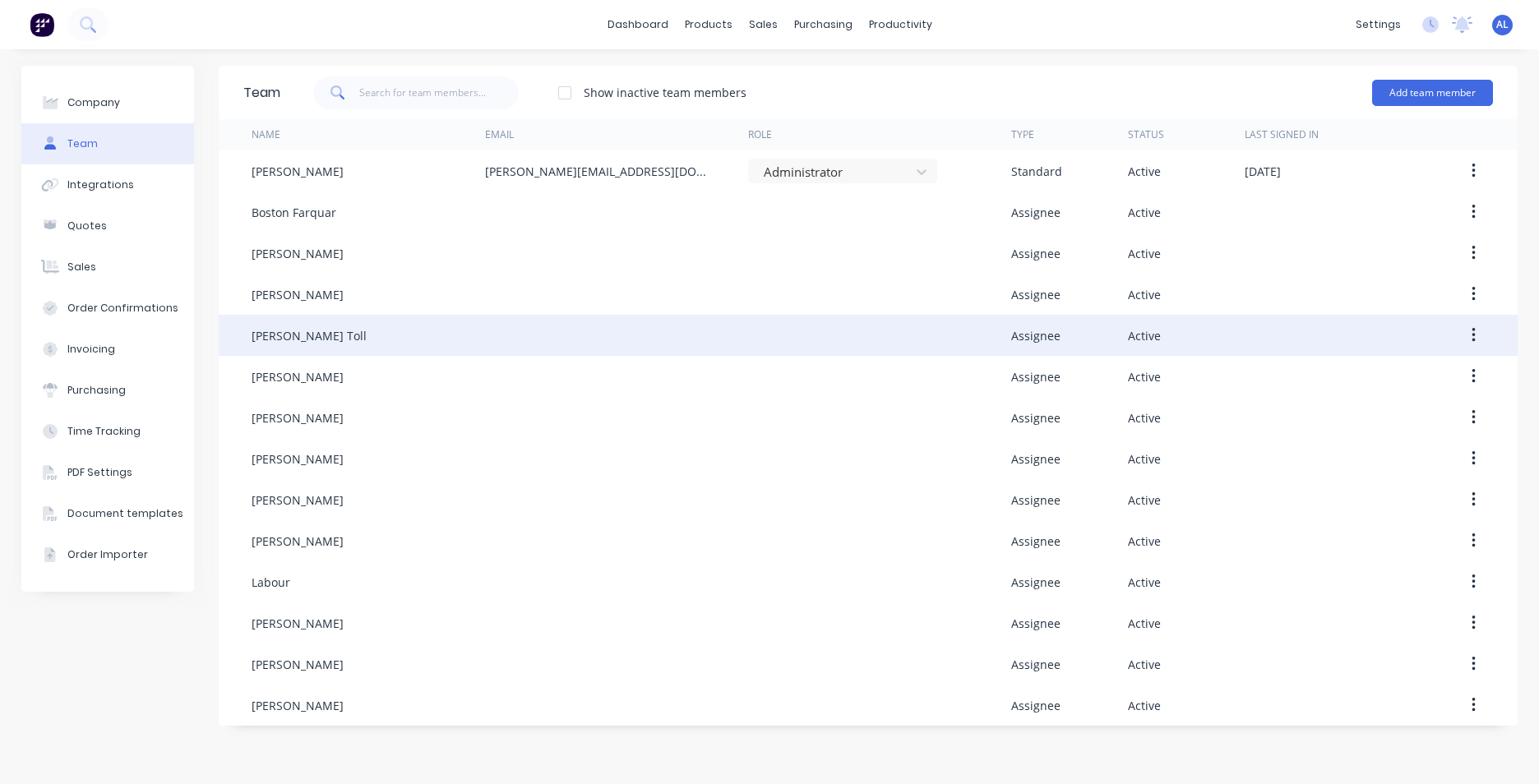
click at [1483, 338] on button "button" at bounding box center [1473, 336] width 39 height 30
click at [1427, 369] on div "Edit" at bounding box center [1414, 378] width 126 height 24
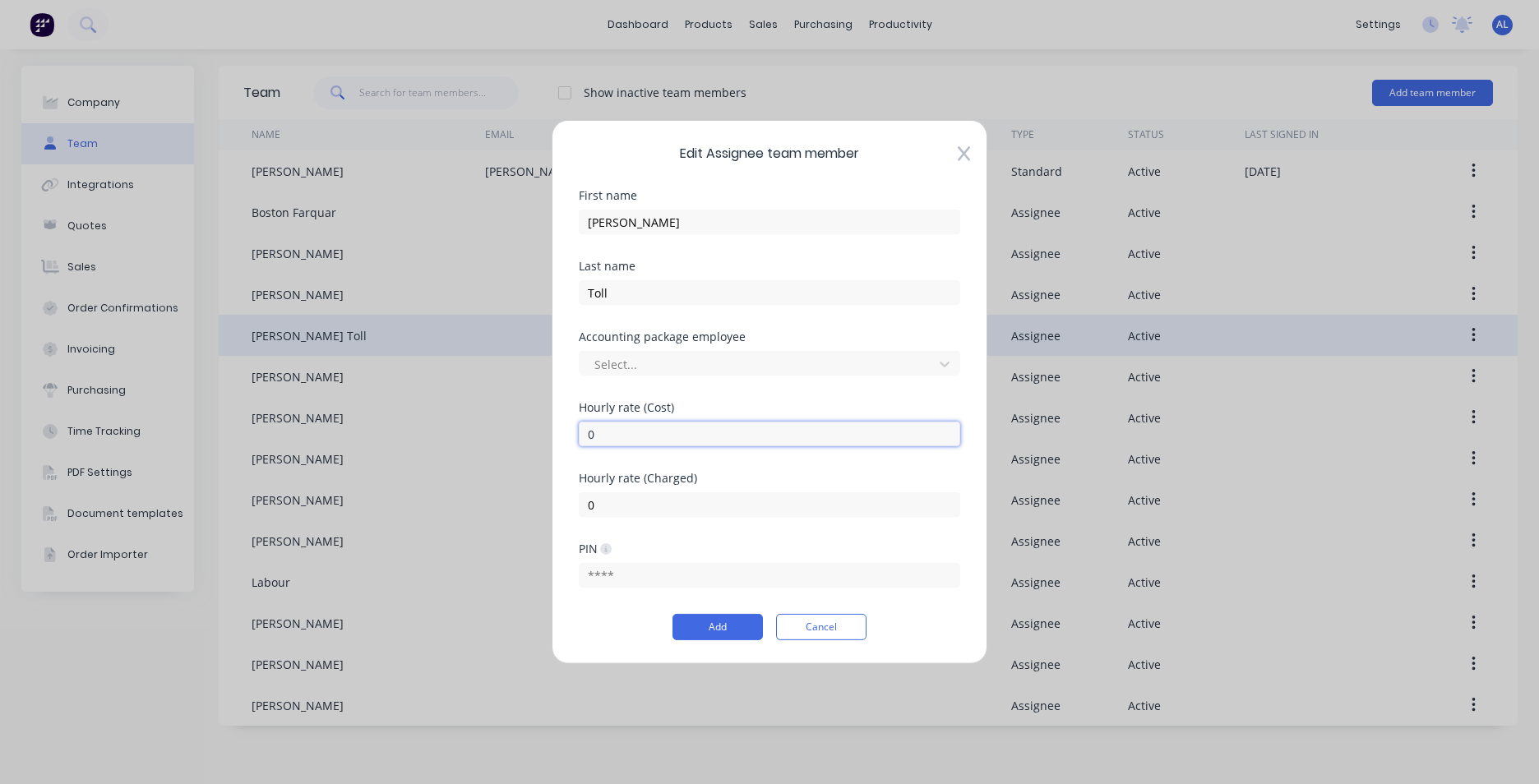
click at [600, 436] on input "0" at bounding box center [769, 434] width 381 height 25
type input "24"
click at [605, 502] on input "0" at bounding box center [769, 505] width 381 height 25
type input "78"
click at [734, 634] on button "Add" at bounding box center [718, 627] width 90 height 27
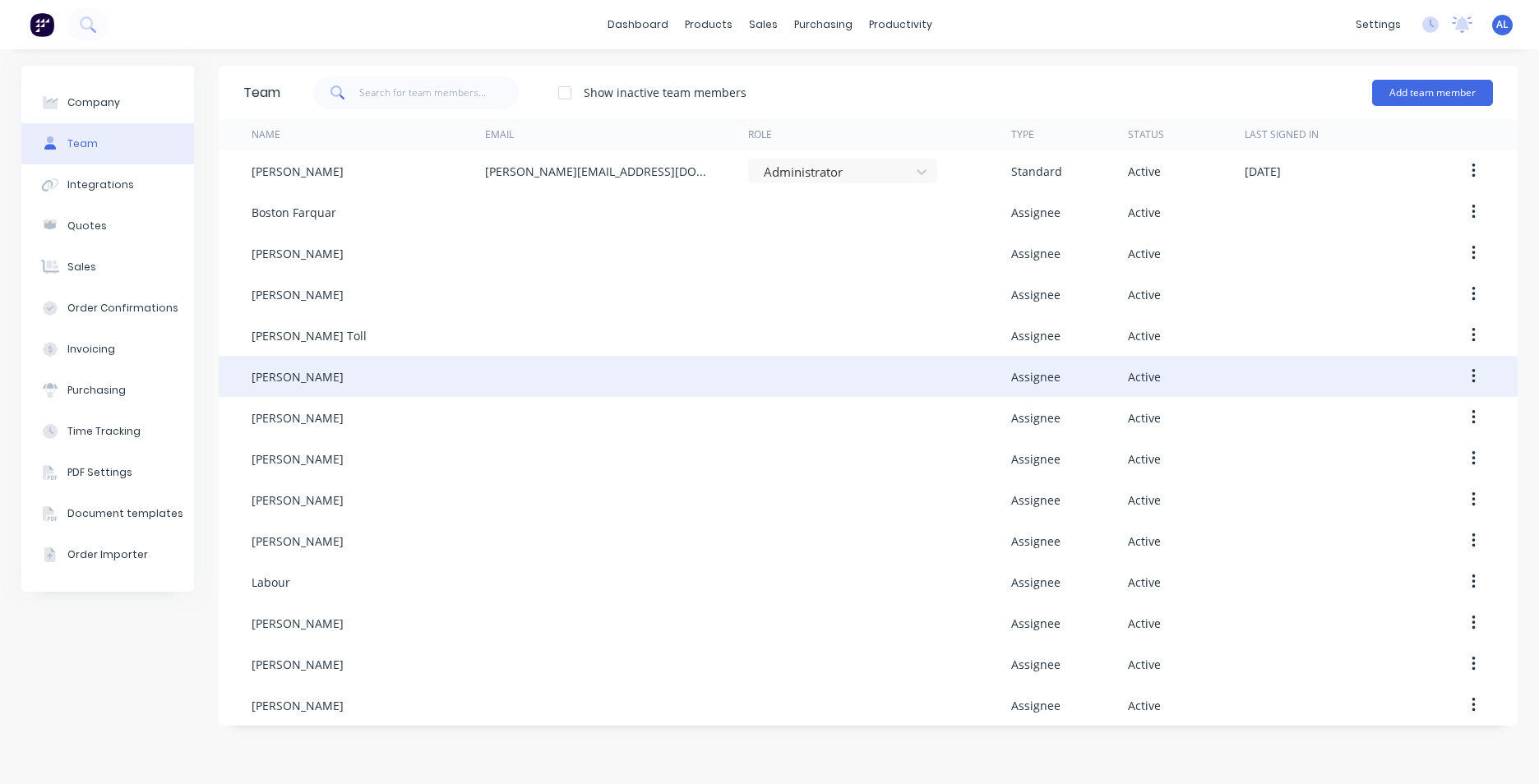
click at [1472, 377] on icon "button" at bounding box center [1473, 376] width 4 height 18
click at [1429, 412] on div "Edit" at bounding box center [1414, 420] width 126 height 24
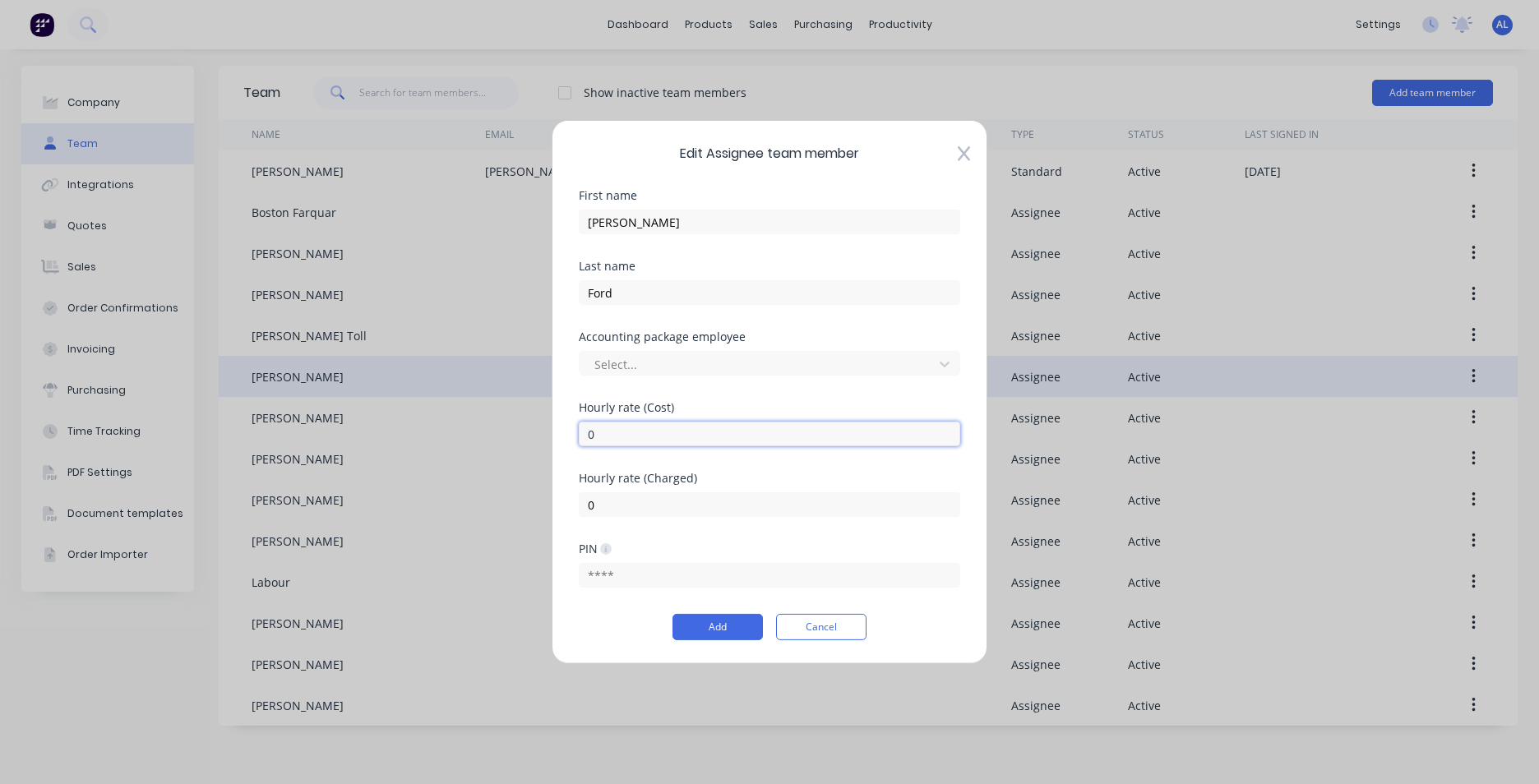
click at [617, 439] on input "0" at bounding box center [769, 434] width 381 height 25
type input "34"
click at [623, 509] on input "0" at bounding box center [769, 505] width 381 height 25
type input "88"
click at [741, 628] on button "Add" at bounding box center [718, 627] width 90 height 27
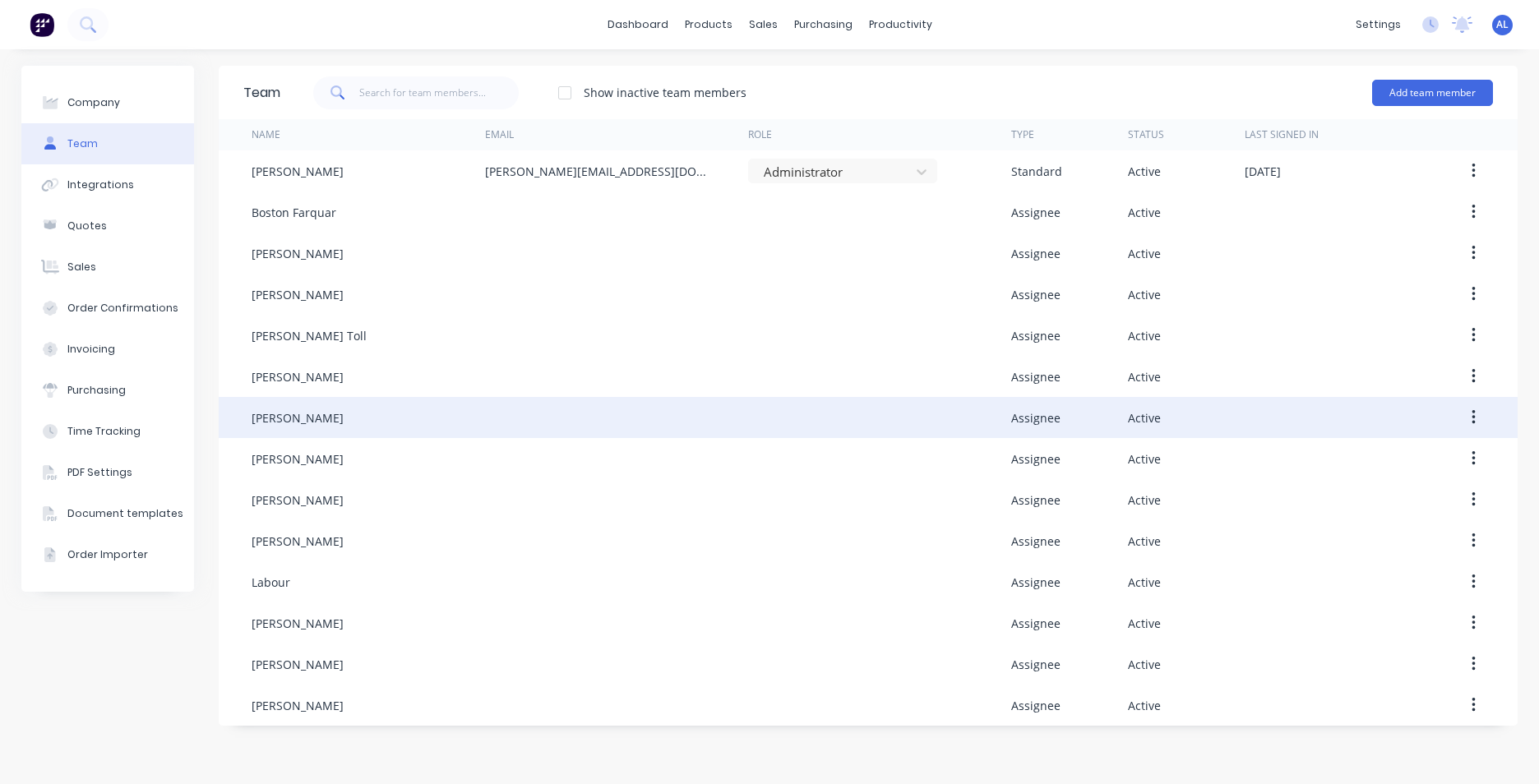
click at [1470, 415] on button "button" at bounding box center [1473, 418] width 39 height 30
click at [1438, 451] on div "Edit" at bounding box center [1414, 461] width 126 height 24
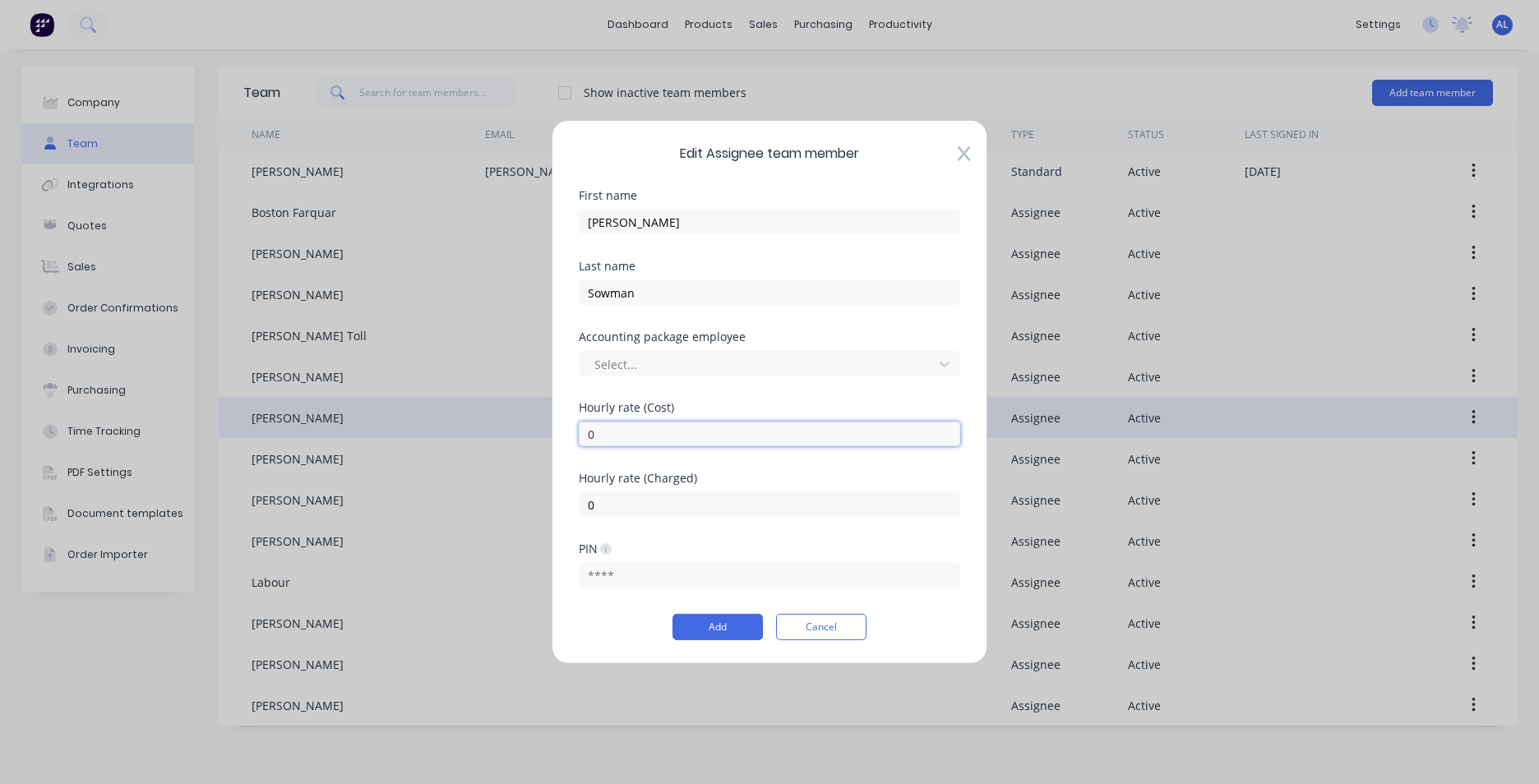
click at [627, 437] on input "0" at bounding box center [769, 434] width 381 height 25
type input "39"
click at [622, 512] on input "0" at bounding box center [769, 505] width 381 height 25
type input "88"
click at [734, 631] on button "Add" at bounding box center [718, 627] width 90 height 27
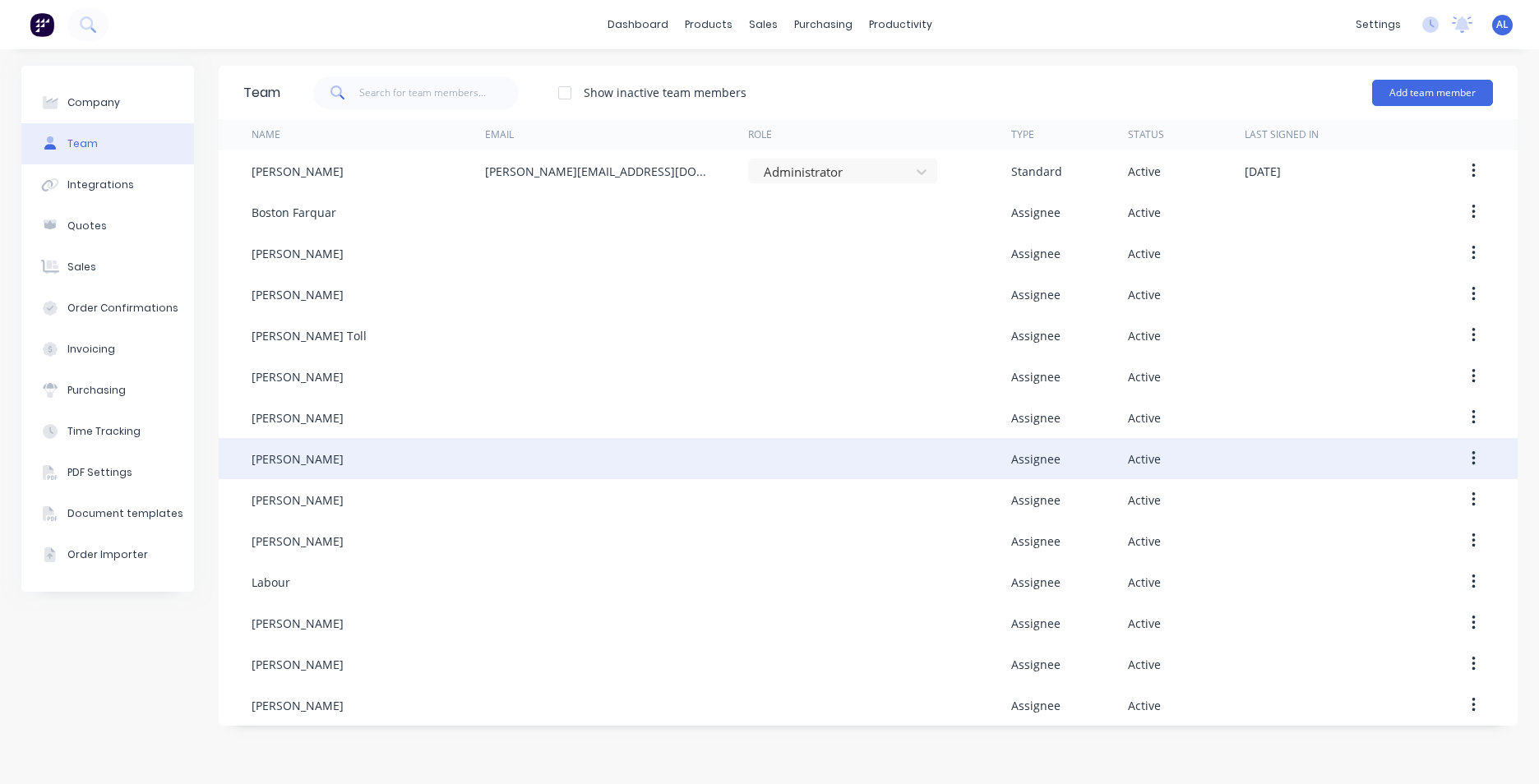
click at [1468, 454] on button "button" at bounding box center [1473, 458] width 39 height 30
click at [1436, 490] on div "Edit" at bounding box center [1414, 502] width 126 height 24
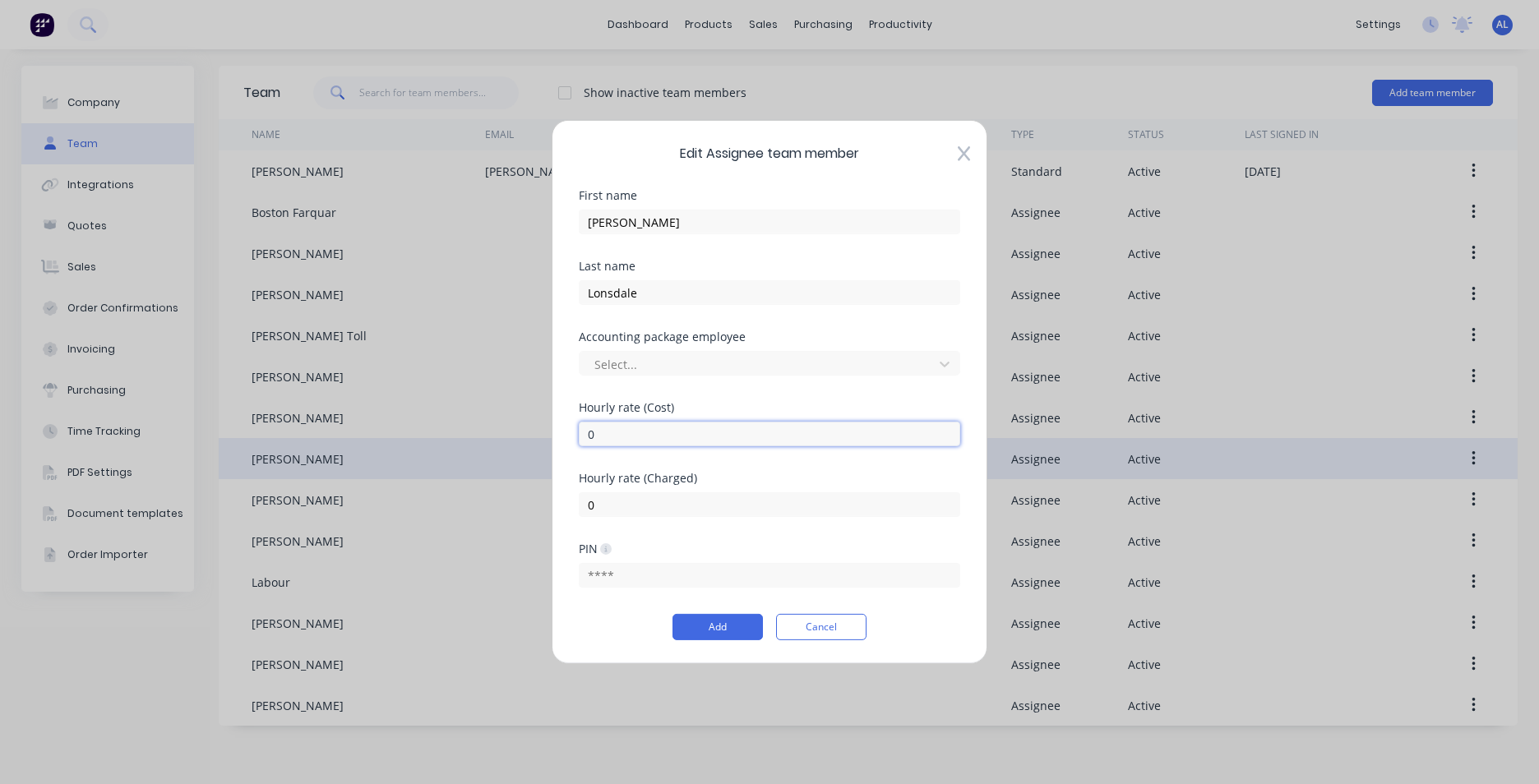
click at [627, 438] on input "0" at bounding box center [769, 434] width 381 height 25
type input "27"
click at [604, 509] on input "0" at bounding box center [769, 505] width 381 height 25
type input "78"
click at [736, 620] on button "Add" at bounding box center [718, 627] width 90 height 27
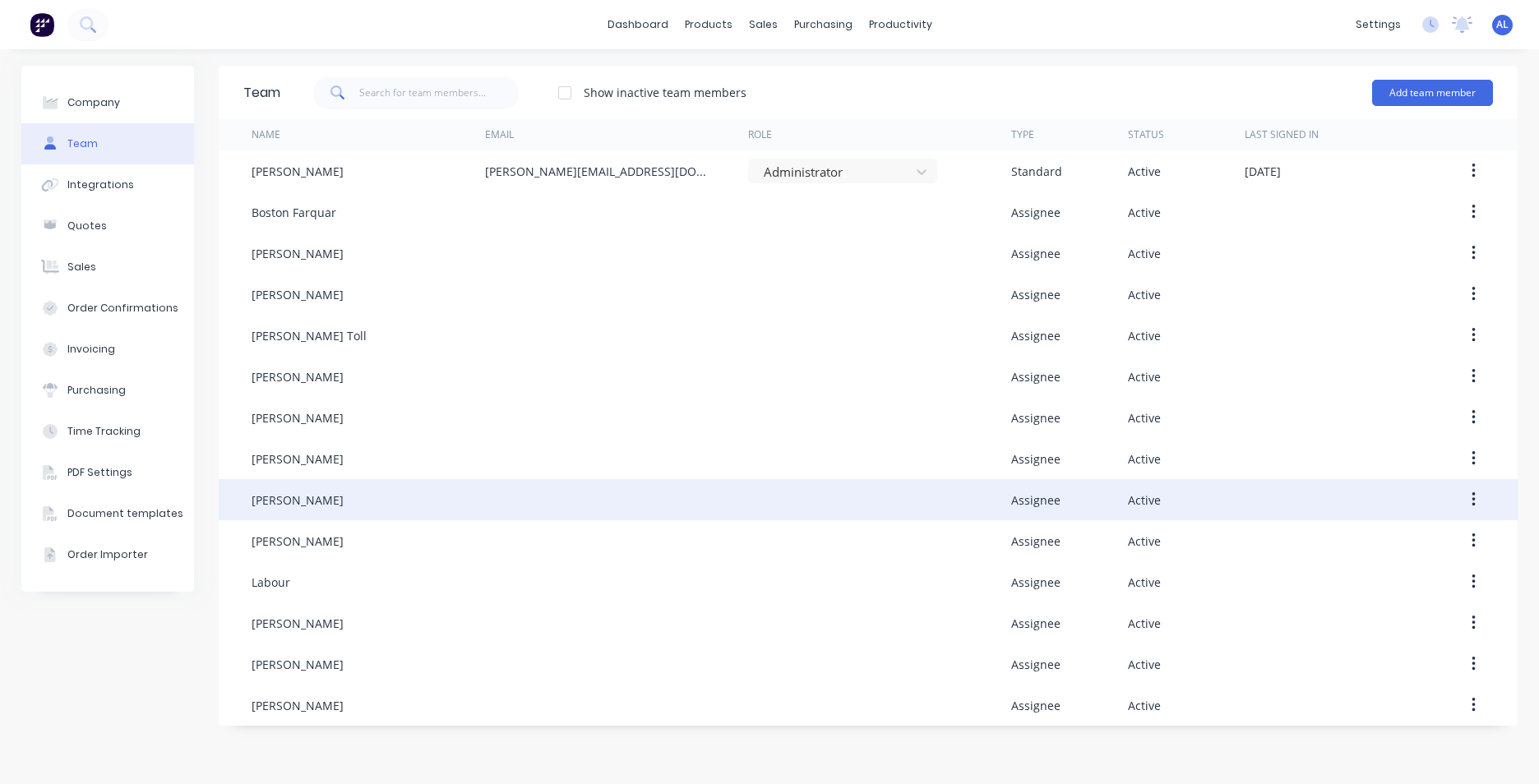
click at [1474, 499] on icon "button" at bounding box center [1473, 500] width 4 height 15
click at [1427, 543] on div "Edit" at bounding box center [1414, 543] width 126 height 24
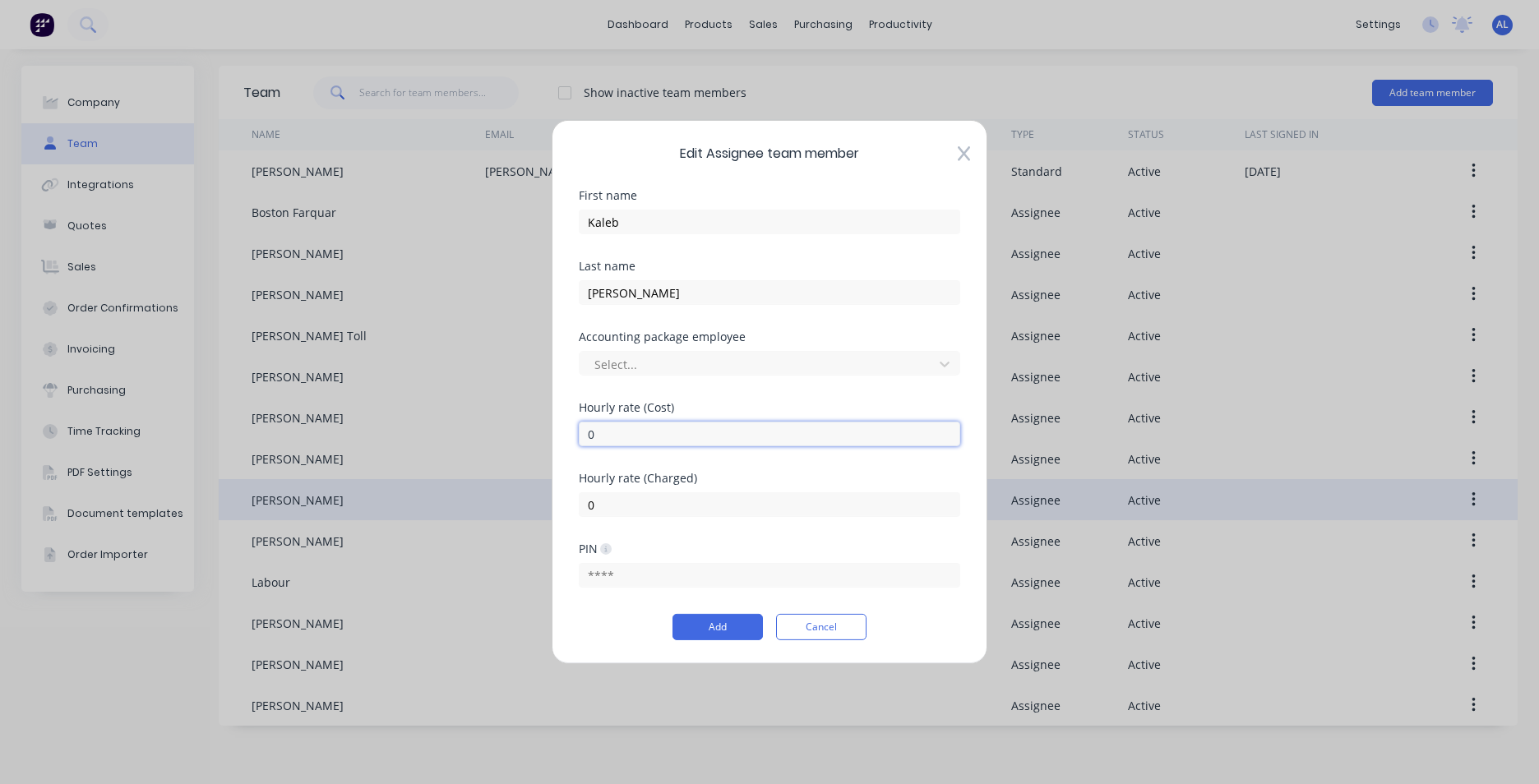
click at [636, 434] on input "0" at bounding box center [769, 434] width 381 height 25
type input "37"
click at [606, 512] on input "0" at bounding box center [769, 505] width 381 height 25
type input "88"
click at [709, 631] on button "Add" at bounding box center [718, 627] width 90 height 27
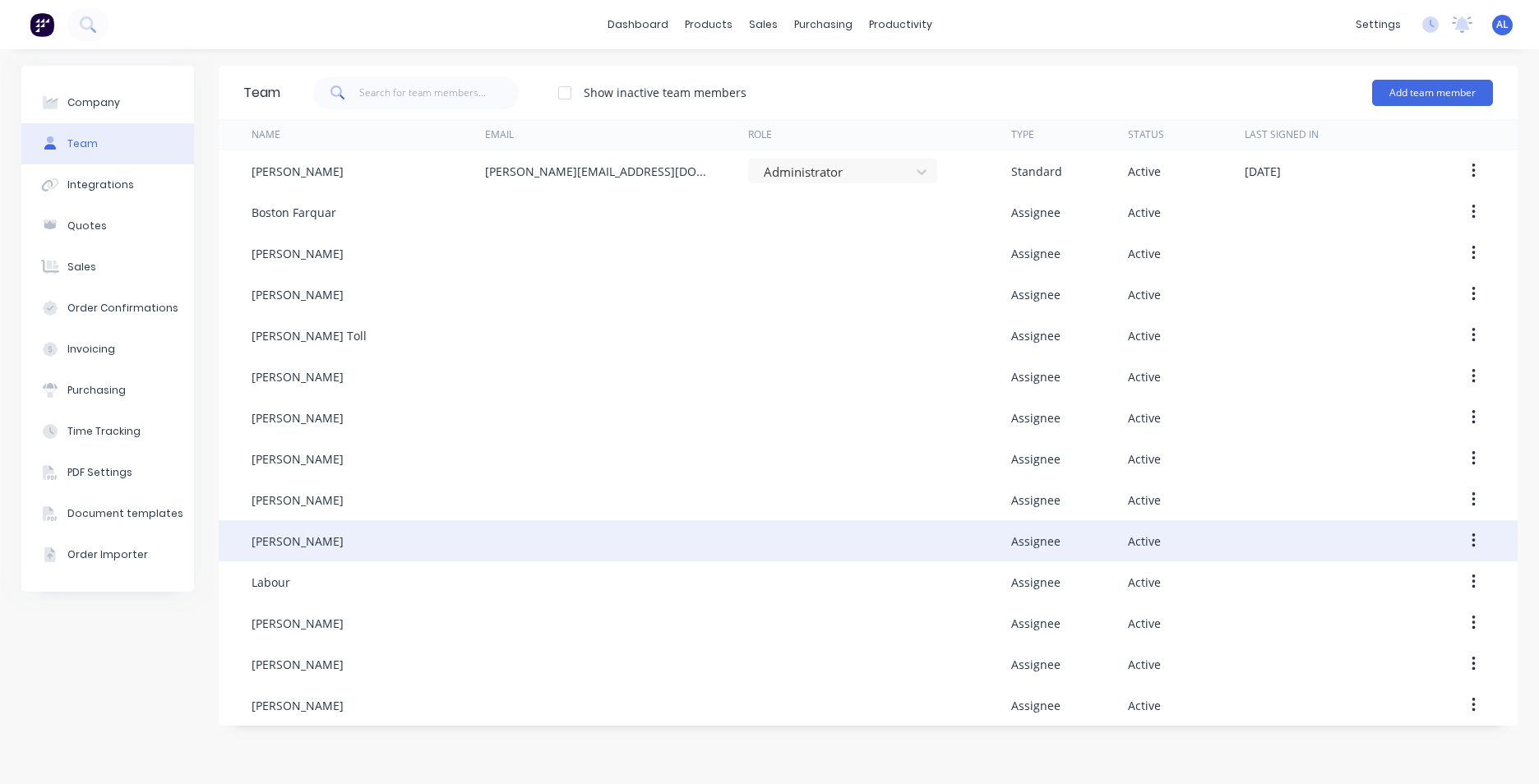
click at [1477, 545] on button "button" at bounding box center [1473, 540] width 39 height 30
click at [1437, 576] on div "Edit" at bounding box center [1414, 584] width 126 height 24
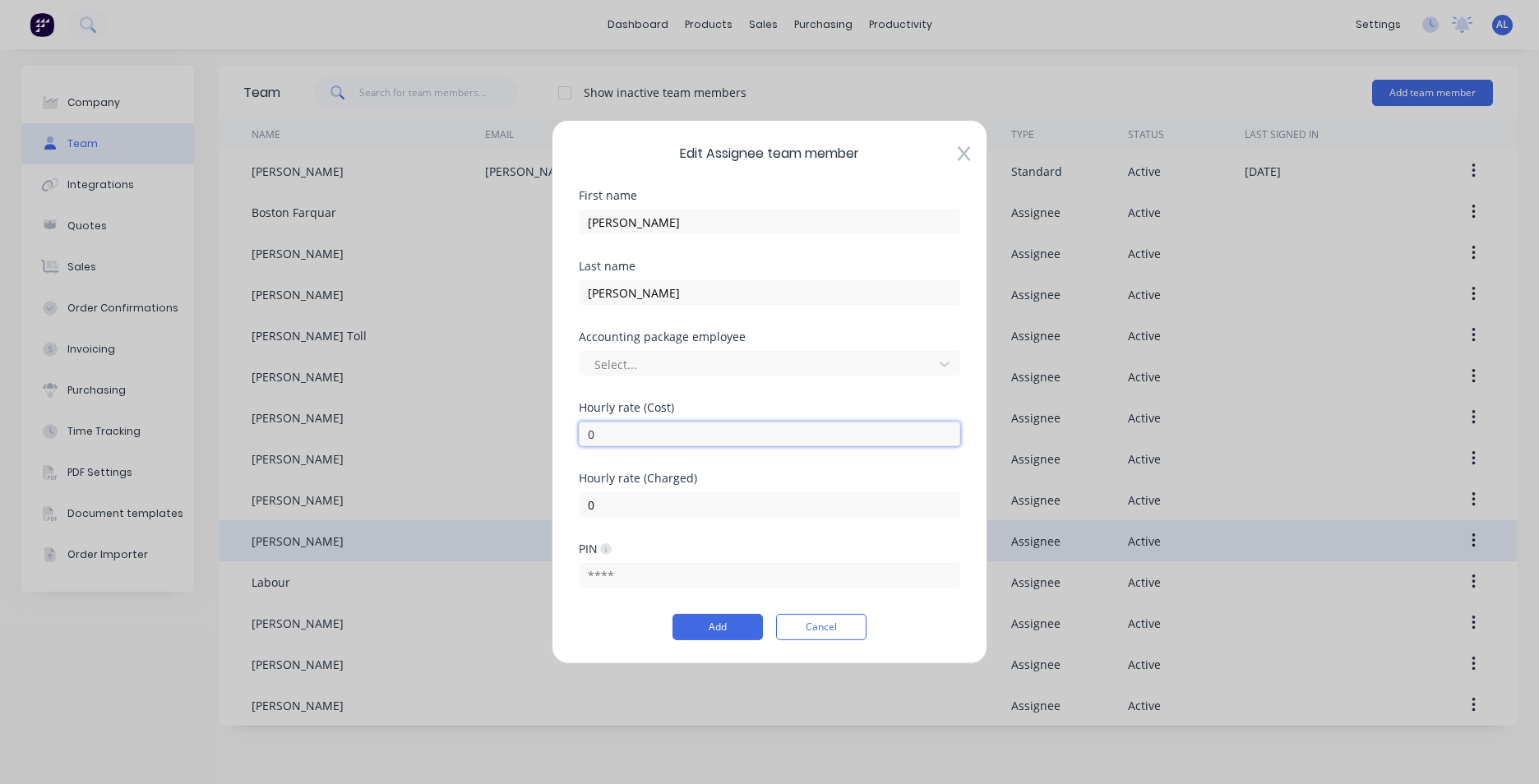
click at [657, 438] on input "0" at bounding box center [769, 434] width 381 height 25
type input "36"
click at [674, 511] on input "0" at bounding box center [769, 505] width 381 height 25
type input "88"
click at [711, 624] on button "Add" at bounding box center [718, 627] width 90 height 27
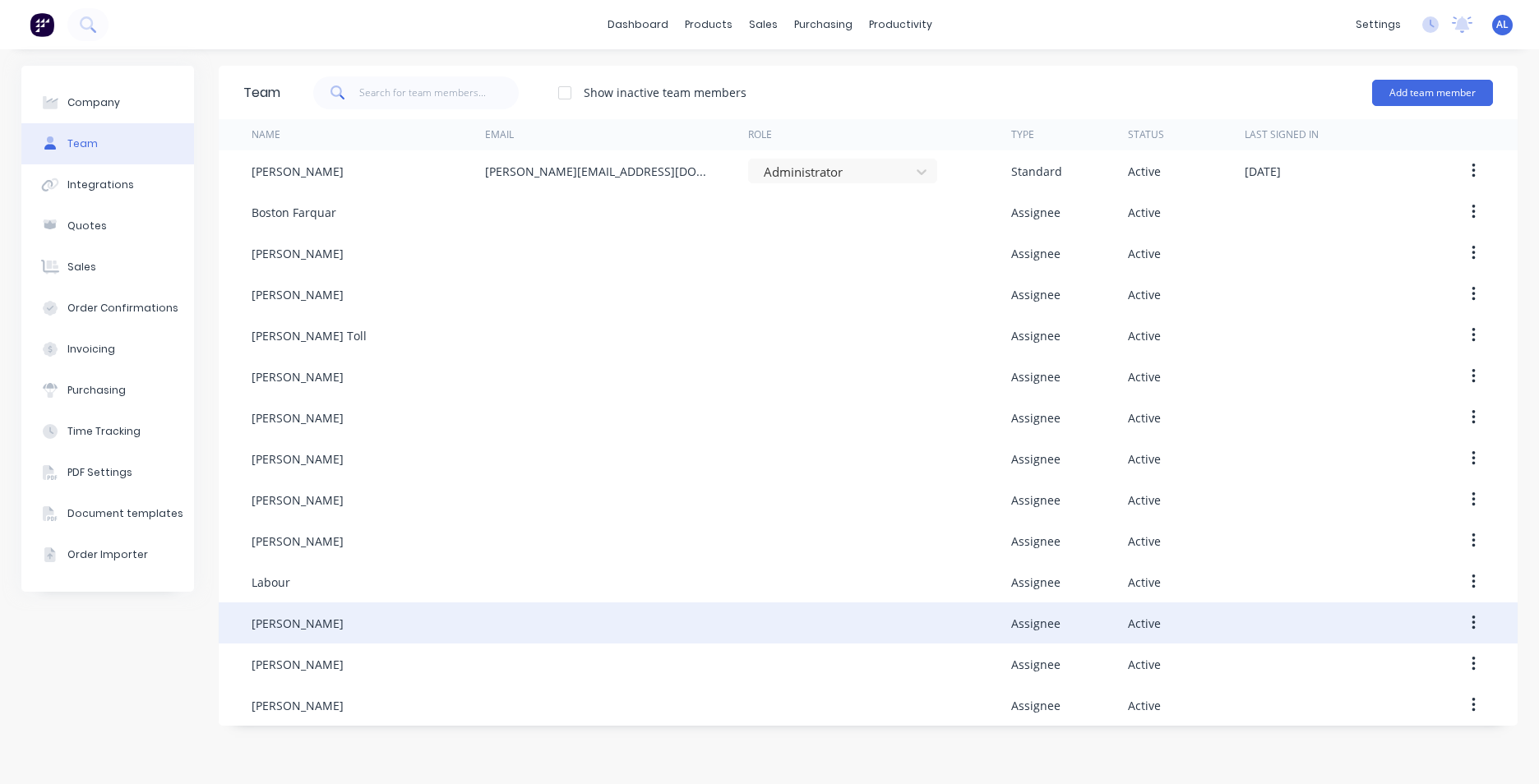
click at [1471, 621] on button "button" at bounding box center [1473, 623] width 39 height 30
click at [1423, 671] on div "Edit" at bounding box center [1414, 666] width 126 height 24
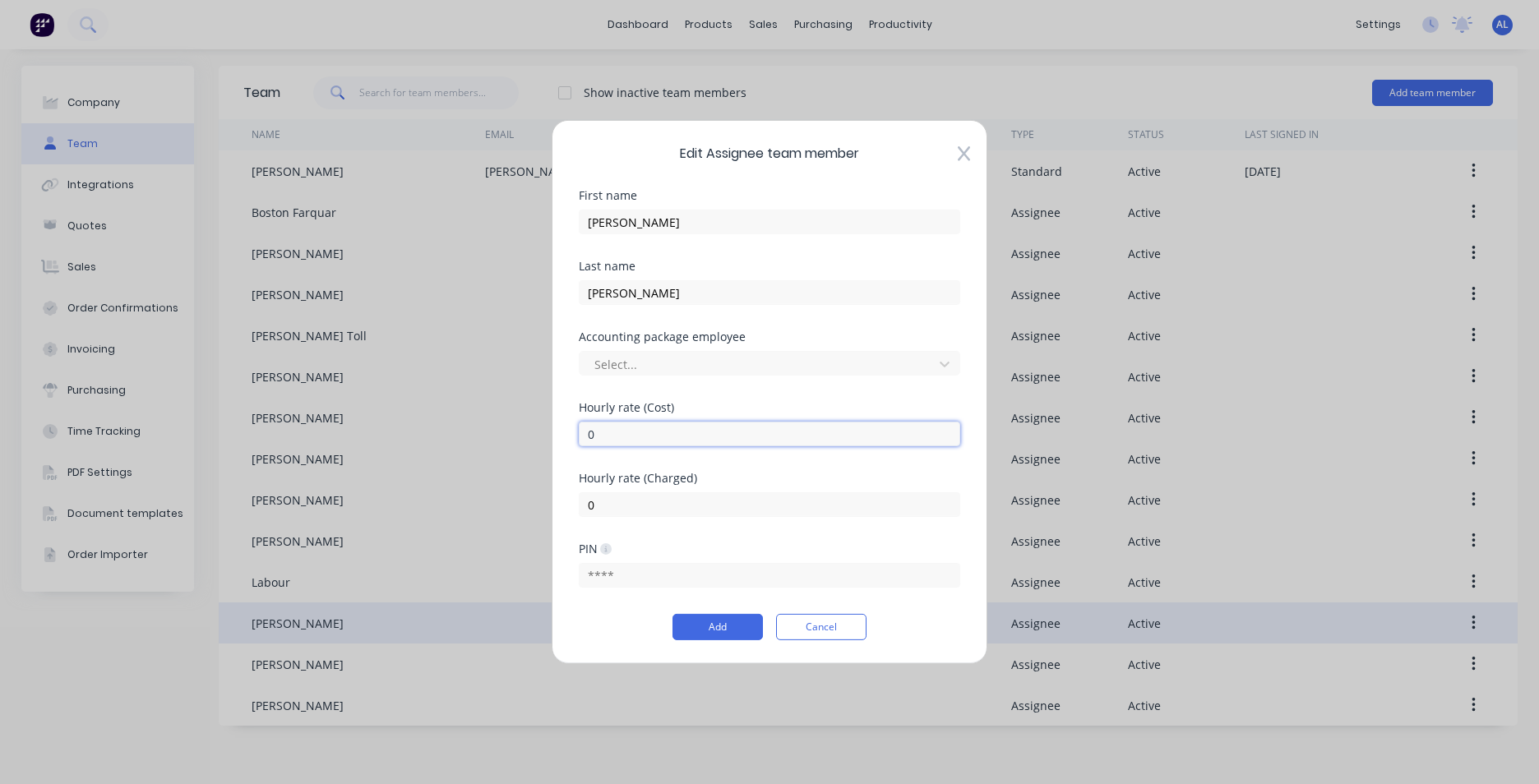
click at [654, 435] on input "0" at bounding box center [769, 434] width 381 height 25
type input "24"
click at [663, 502] on input "0" at bounding box center [769, 505] width 381 height 25
type input "78"
click at [736, 630] on button "Add" at bounding box center [718, 627] width 90 height 27
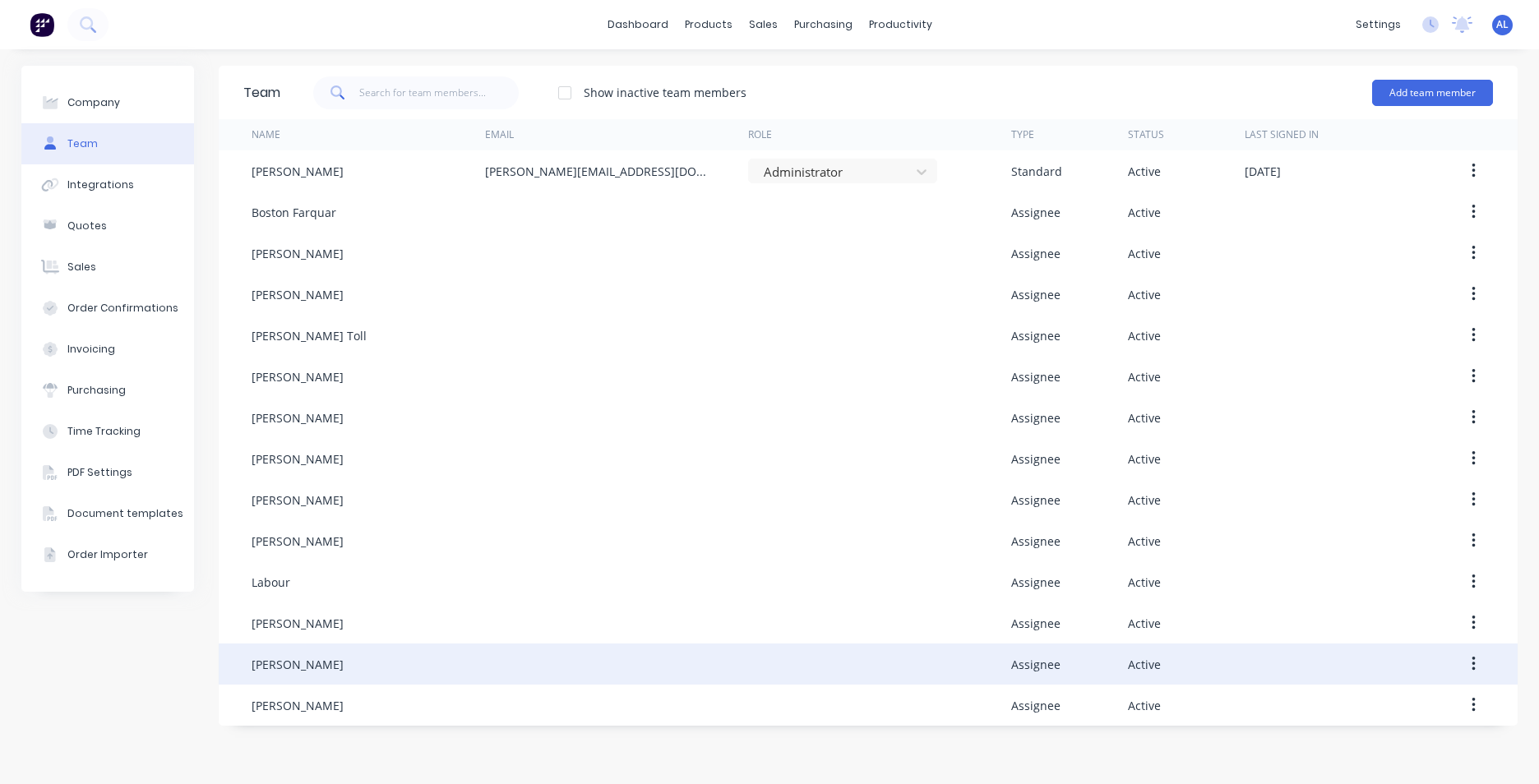
click at [1481, 669] on button "button" at bounding box center [1473, 664] width 39 height 30
click at [1436, 704] on div "Edit" at bounding box center [1414, 707] width 126 height 24
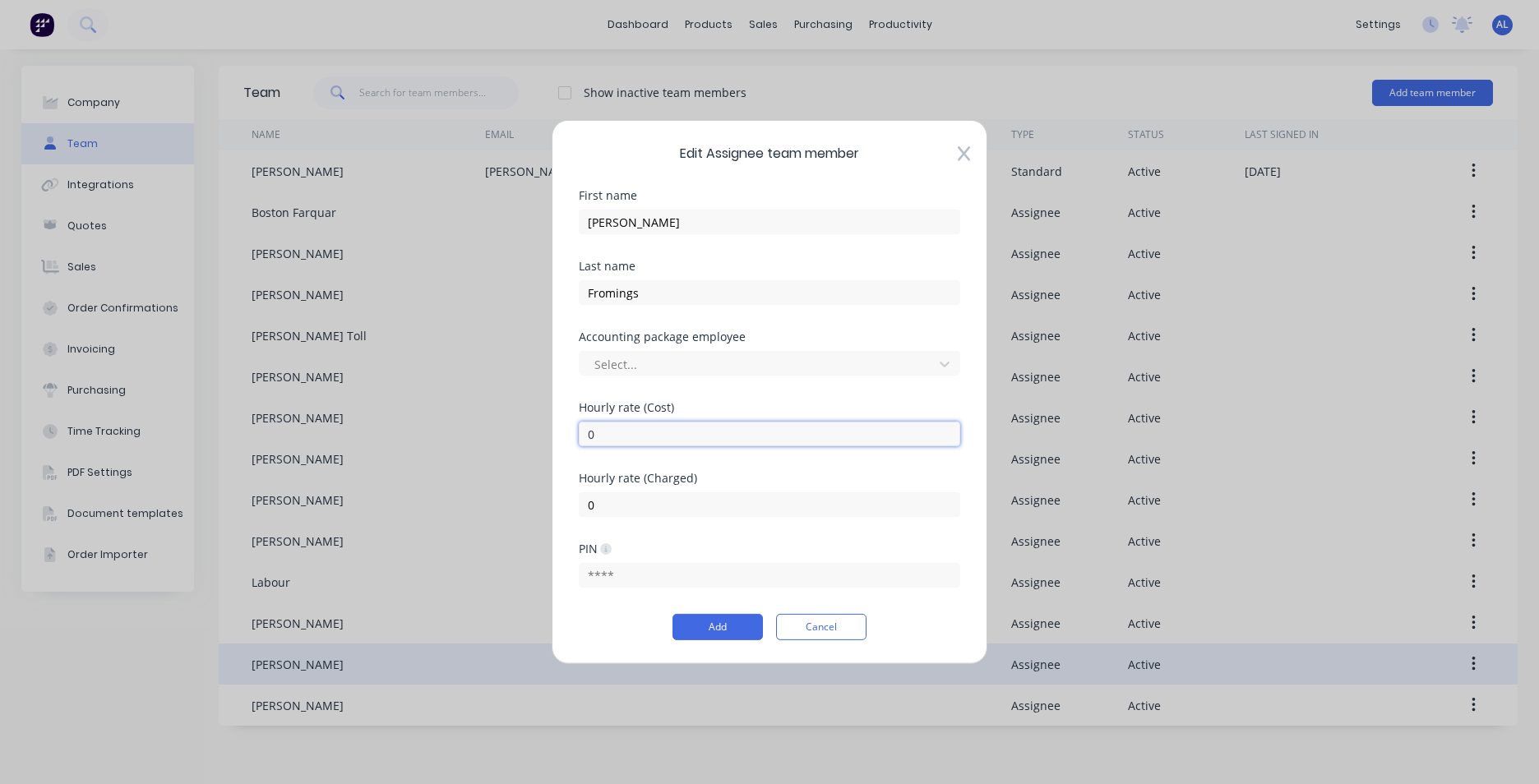
click at [602, 433] on input "0" at bounding box center [769, 434] width 381 height 25
type input "24"
click at [621, 516] on input "0" at bounding box center [769, 505] width 381 height 25
type input "78"
click at [714, 633] on button "Add" at bounding box center [718, 627] width 90 height 27
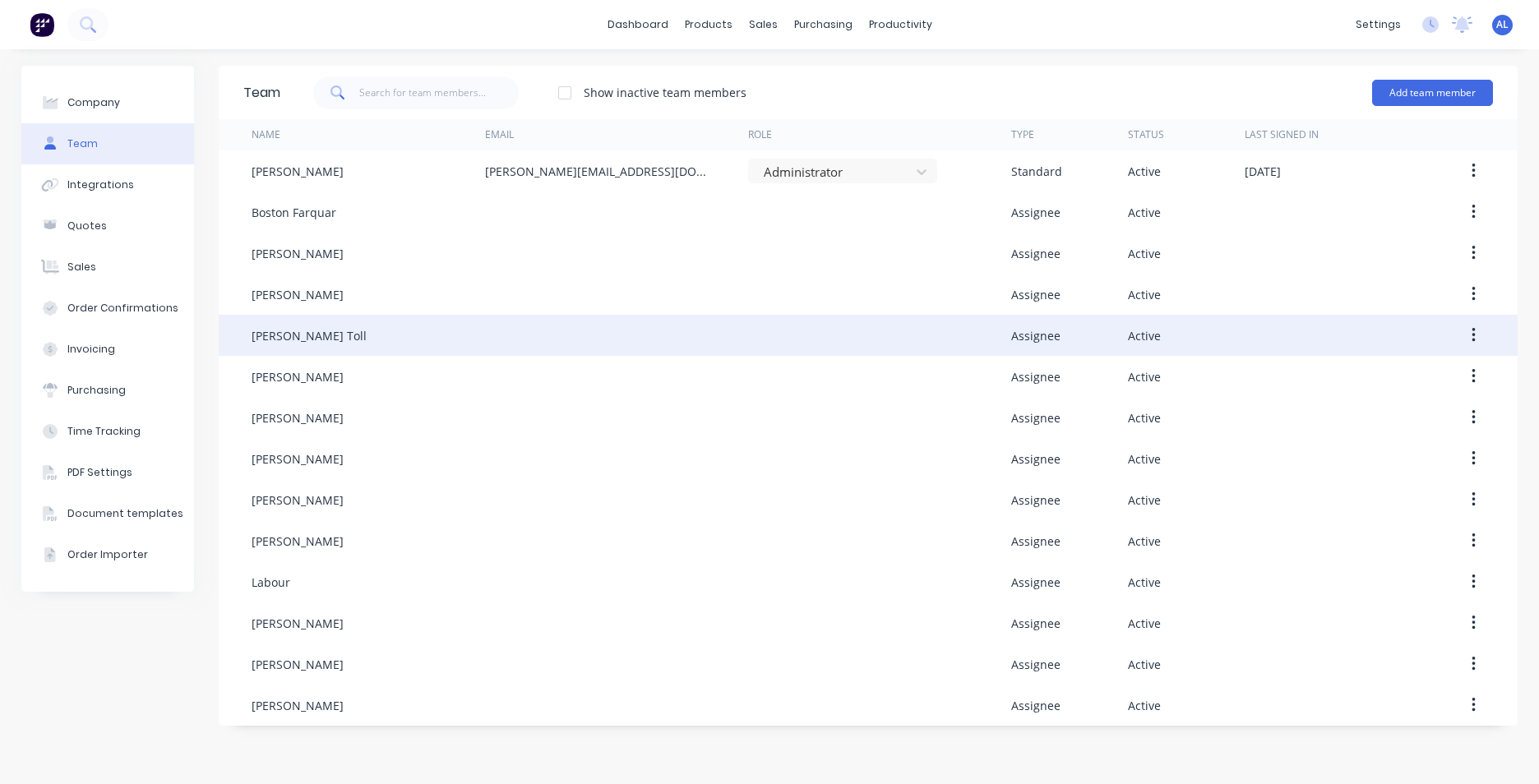
click at [1475, 334] on icon "button" at bounding box center [1473, 336] width 4 height 18
click at [1442, 365] on button "Edit" at bounding box center [1414, 379] width 156 height 33
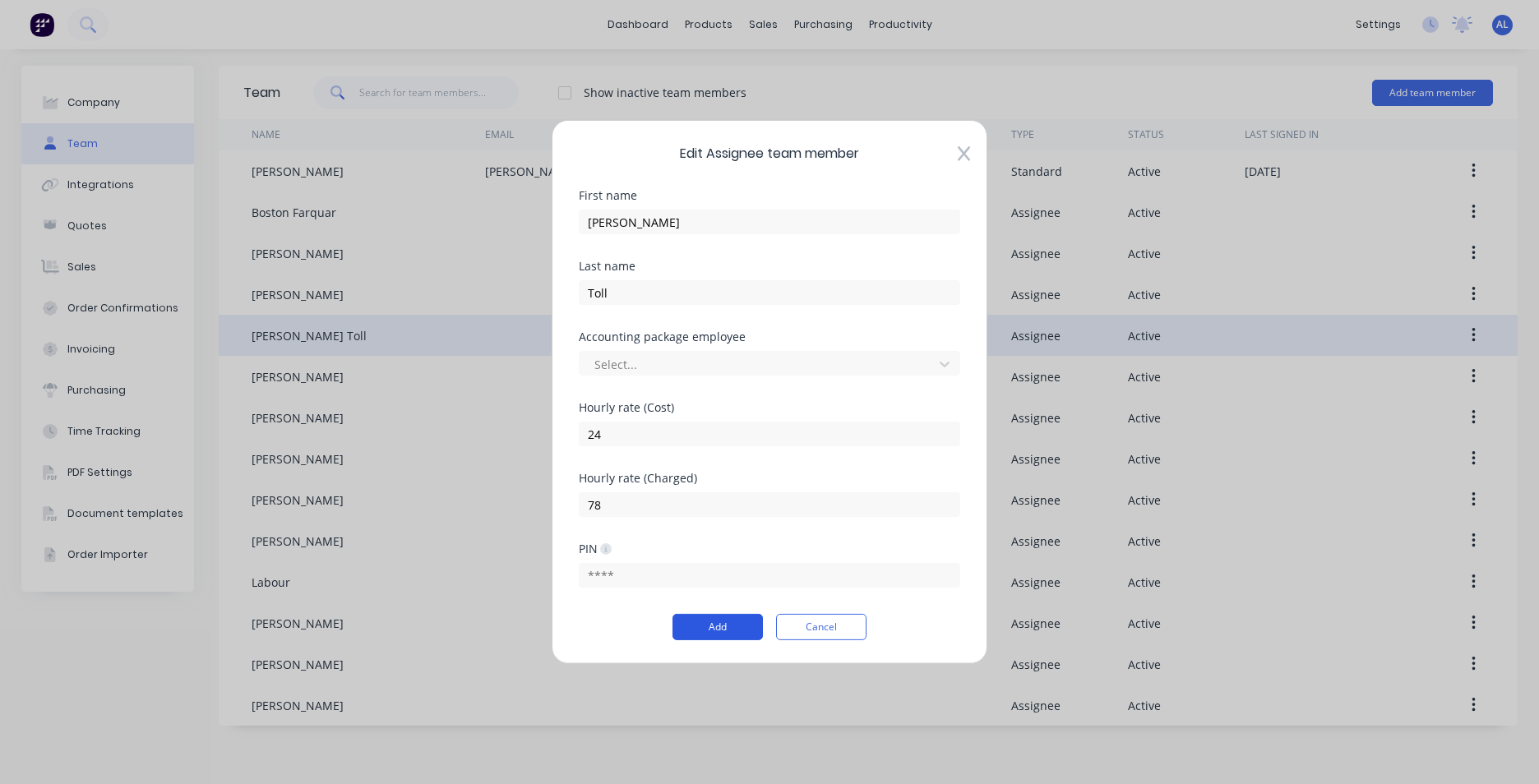
click at [715, 623] on button "Add" at bounding box center [718, 627] width 90 height 27
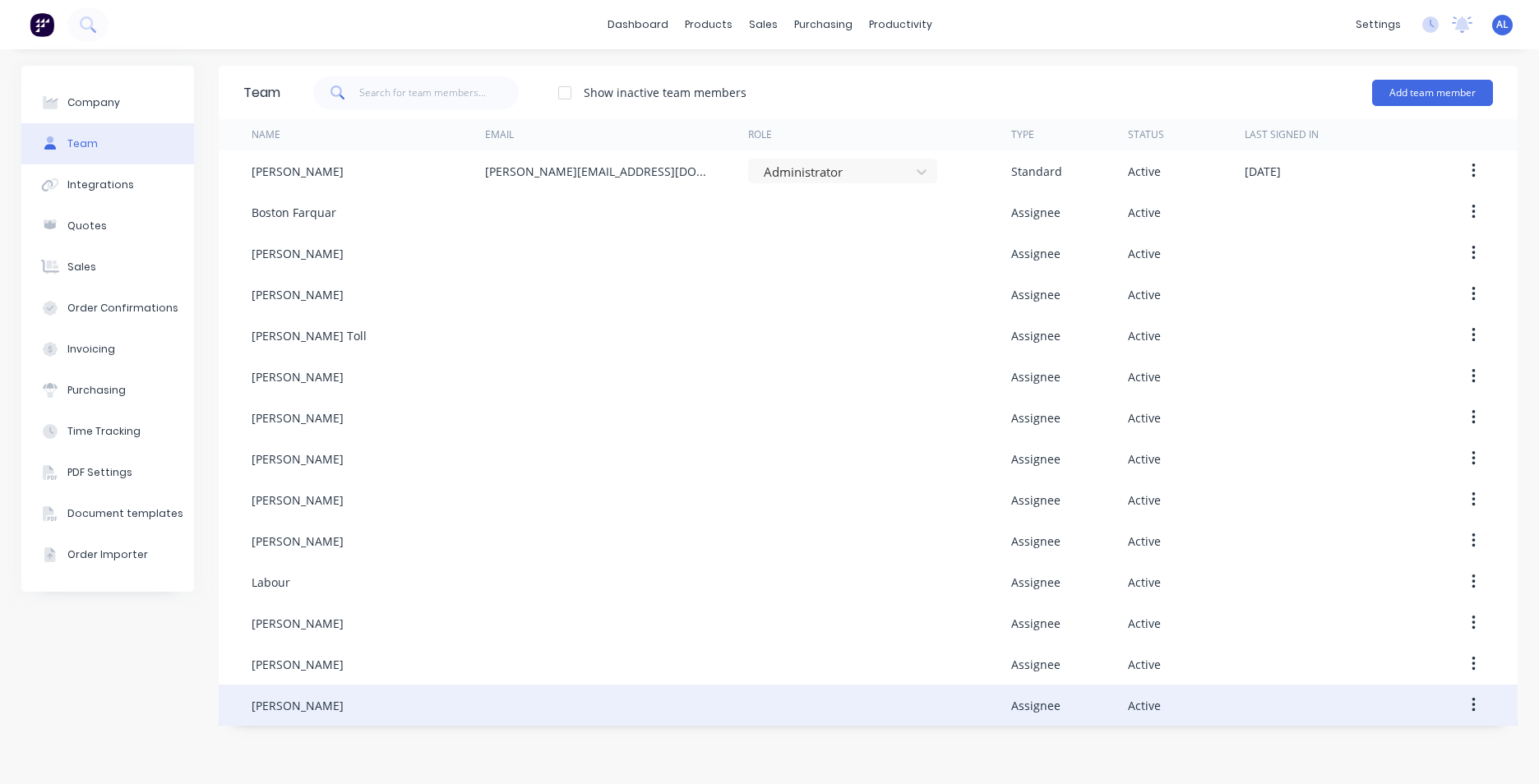
click at [1477, 702] on button "button" at bounding box center [1473, 706] width 39 height 30
click at [1424, 742] on div "Edit" at bounding box center [1414, 748] width 126 height 24
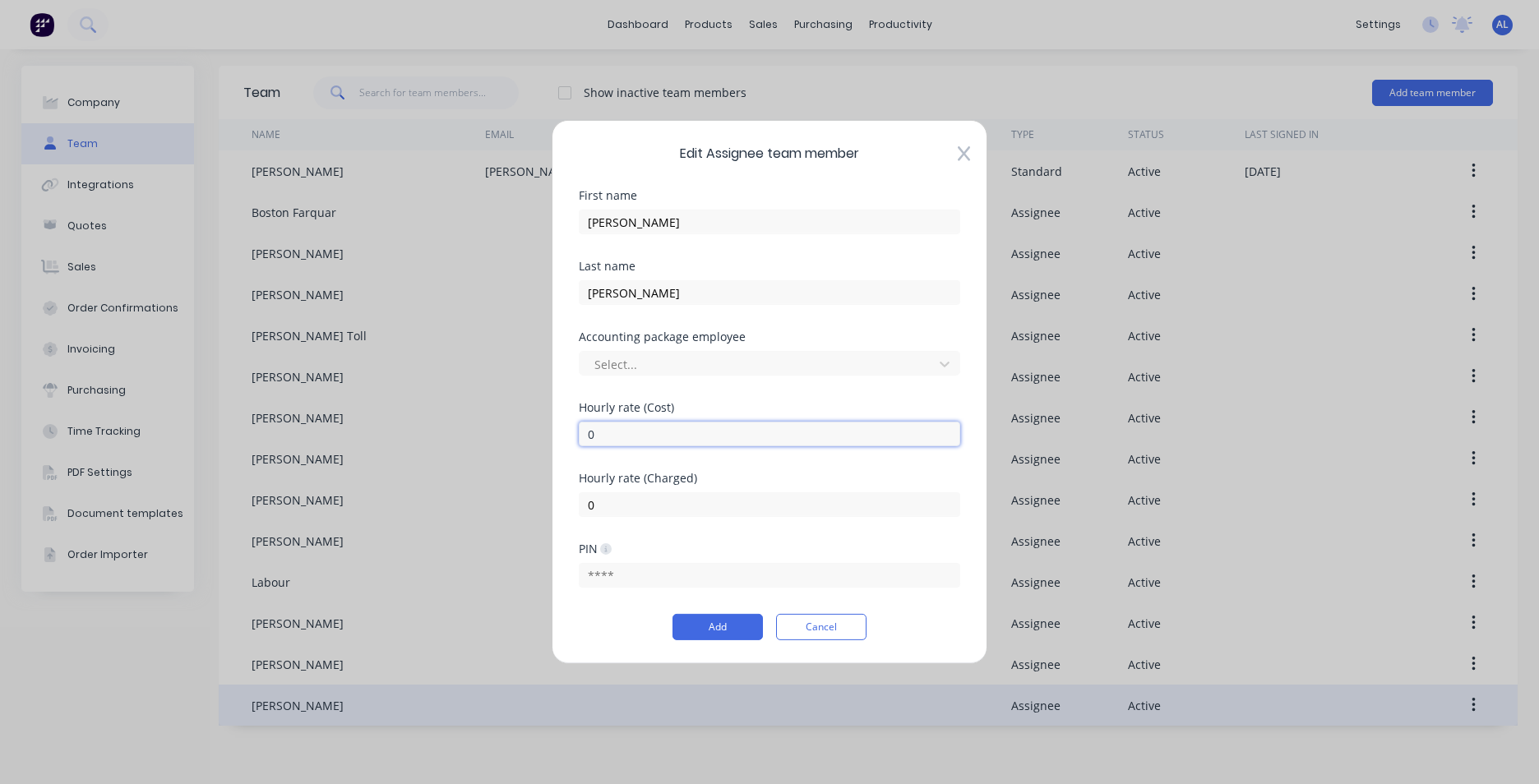
click at [646, 444] on input "0" at bounding box center [769, 434] width 381 height 25
type input "65"
click at [632, 506] on input "0" at bounding box center [769, 505] width 381 height 25
type input "90"
click at [736, 630] on button "Add" at bounding box center [718, 627] width 90 height 27
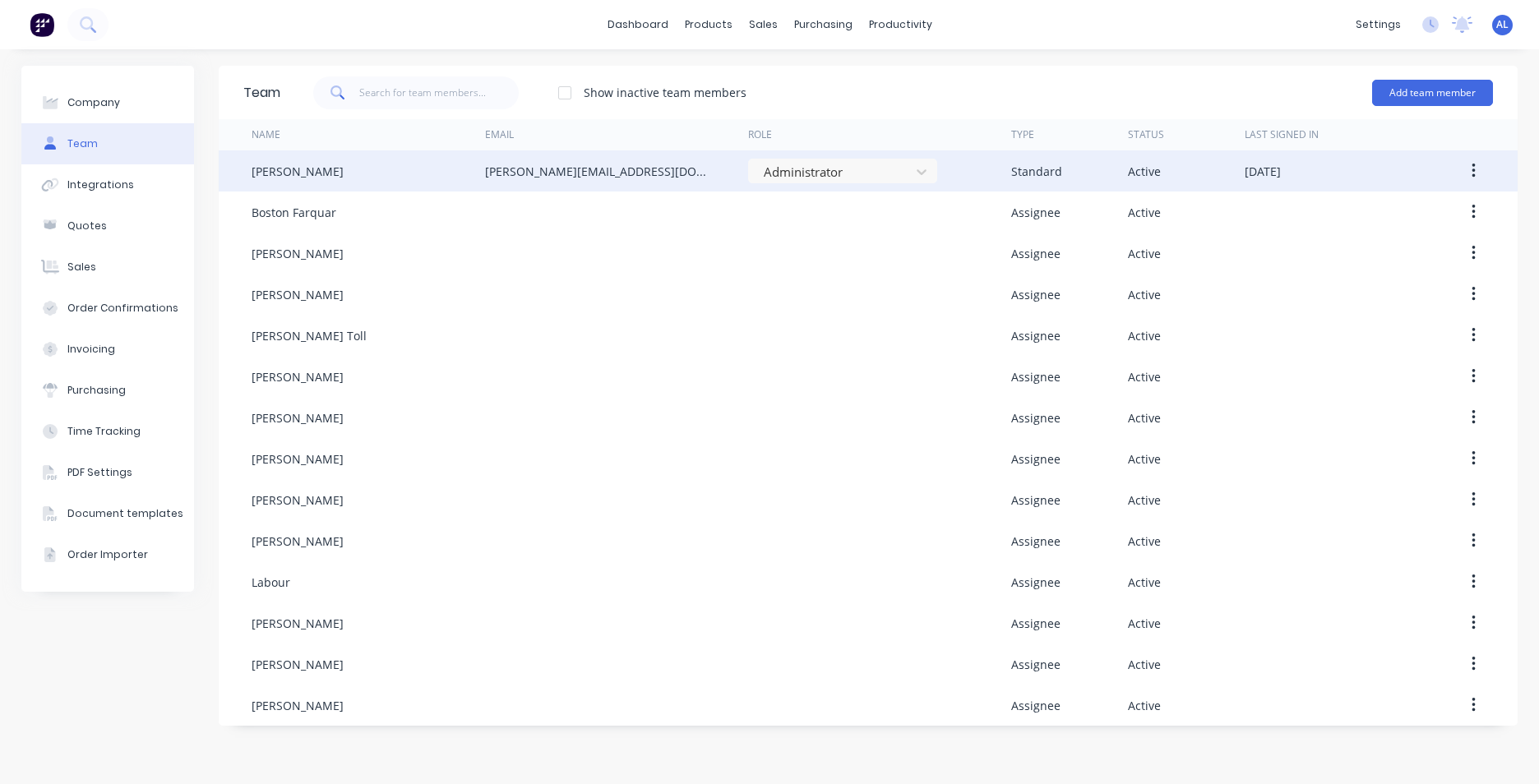
click at [1472, 176] on icon "button" at bounding box center [1473, 172] width 4 height 18
click at [1434, 201] on button "Edit" at bounding box center [1414, 215] width 156 height 33
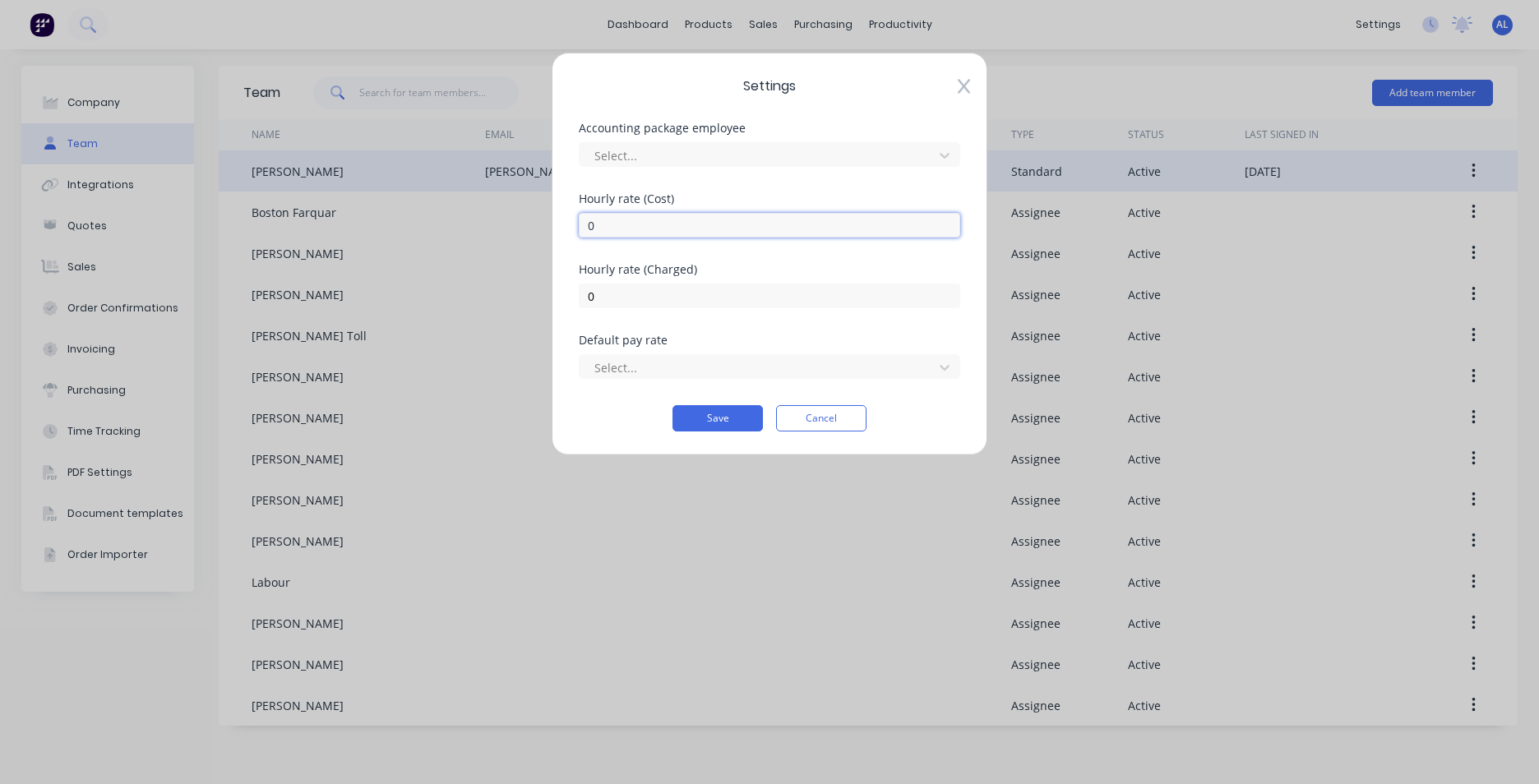
click at [610, 225] on input "0" at bounding box center [769, 225] width 381 height 25
type input "40"
click at [614, 295] on input "0" at bounding box center [769, 295] width 381 height 25
type input "90"
click at [709, 411] on button "Save" at bounding box center [718, 418] width 90 height 27
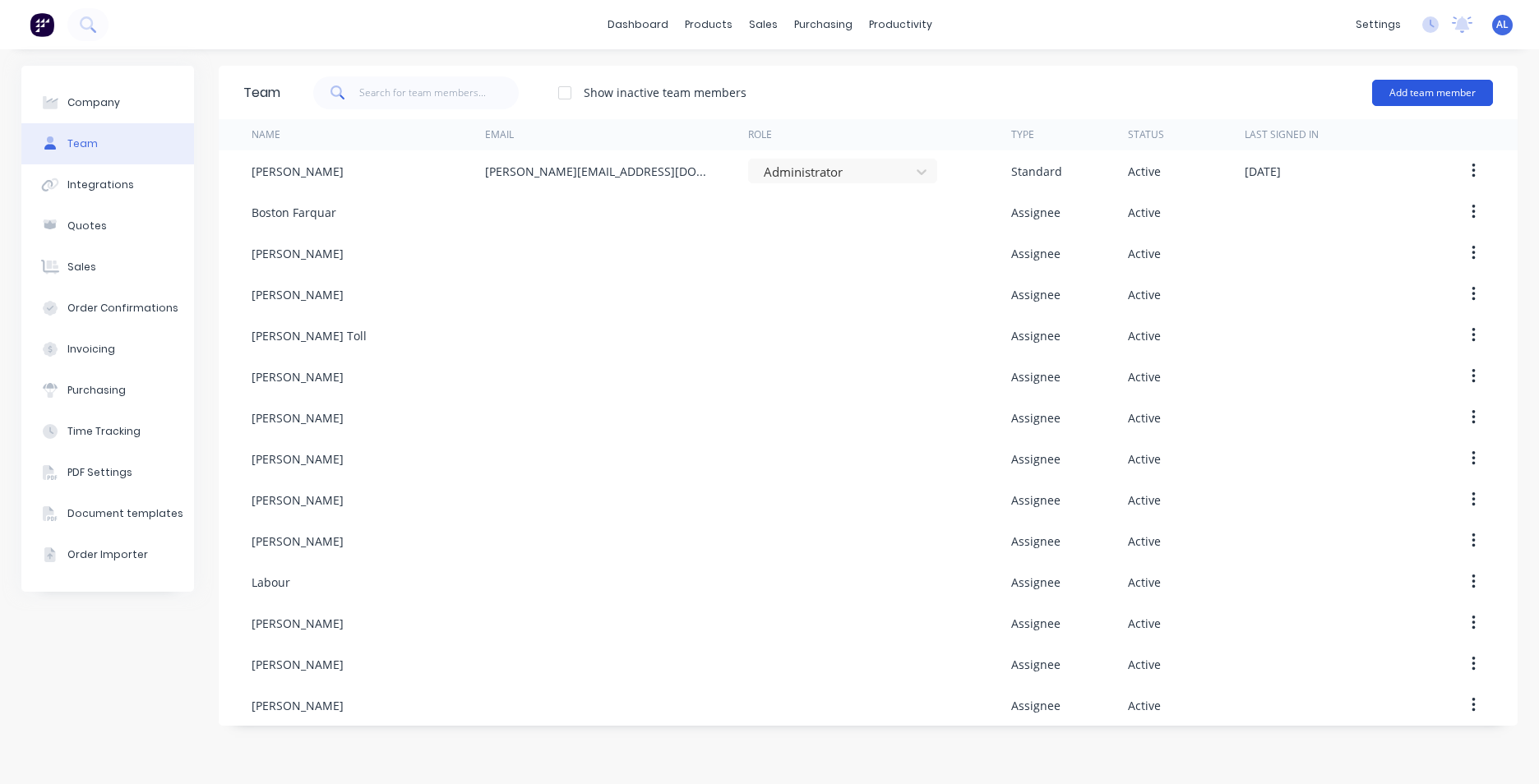
click at [1474, 92] on button "Add team member" at bounding box center [1432, 92] width 121 height 27
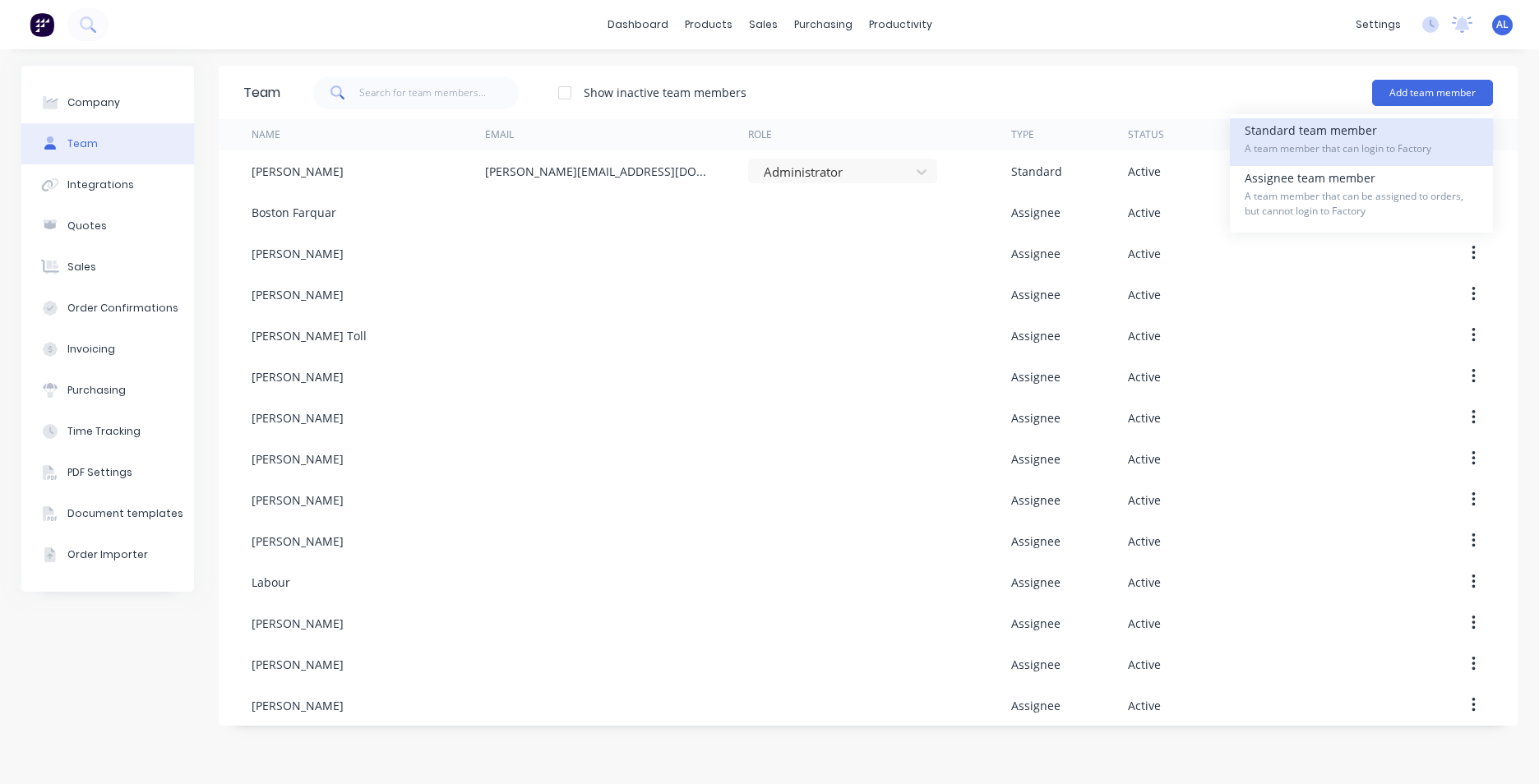
click at [1420, 150] on span "A team member that can login to Factory" at bounding box center [1361, 148] width 233 height 15
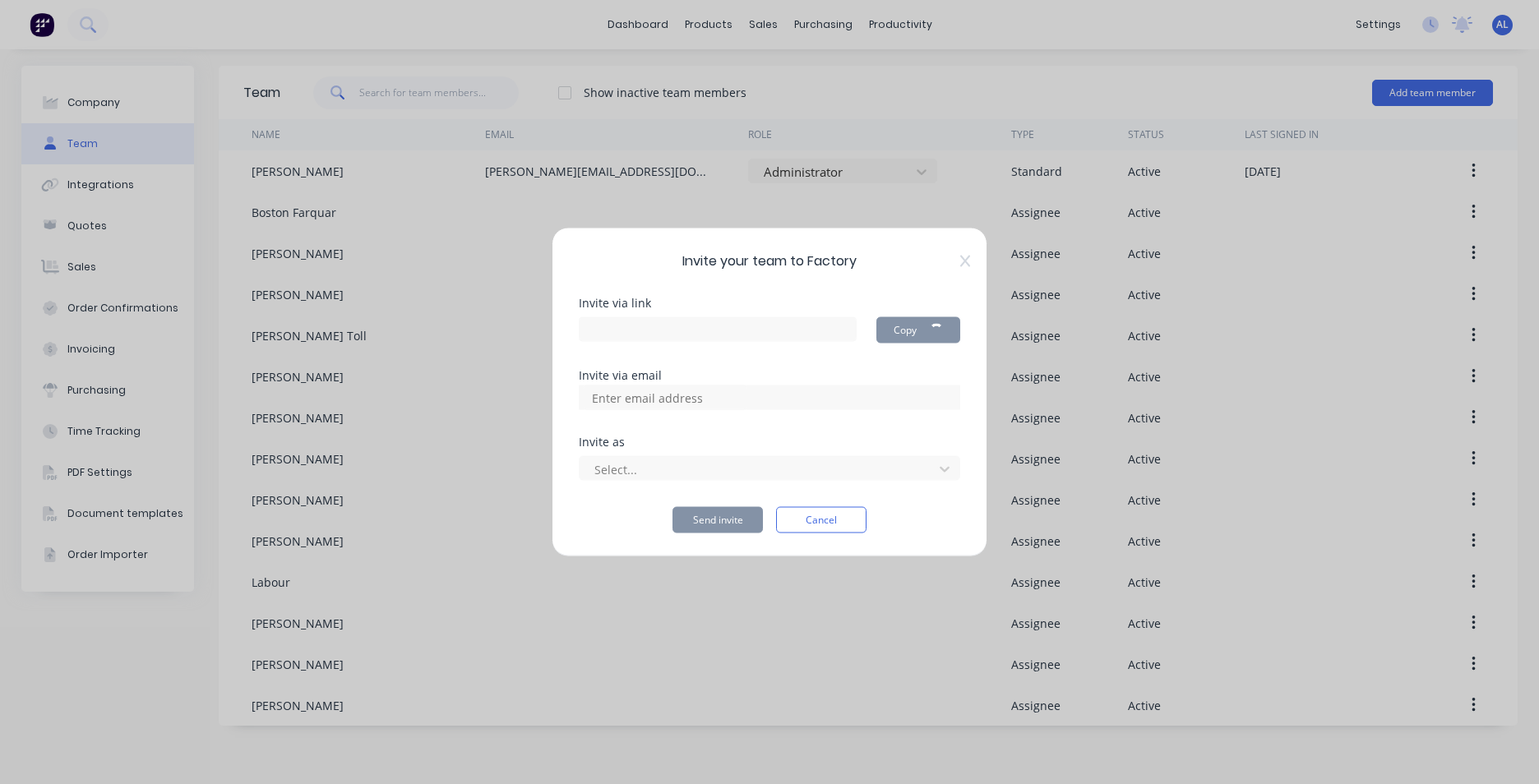
type input "[URL][DOMAIN_NAME]"
click at [952, 463] on icon at bounding box center [945, 469] width 17 height 17
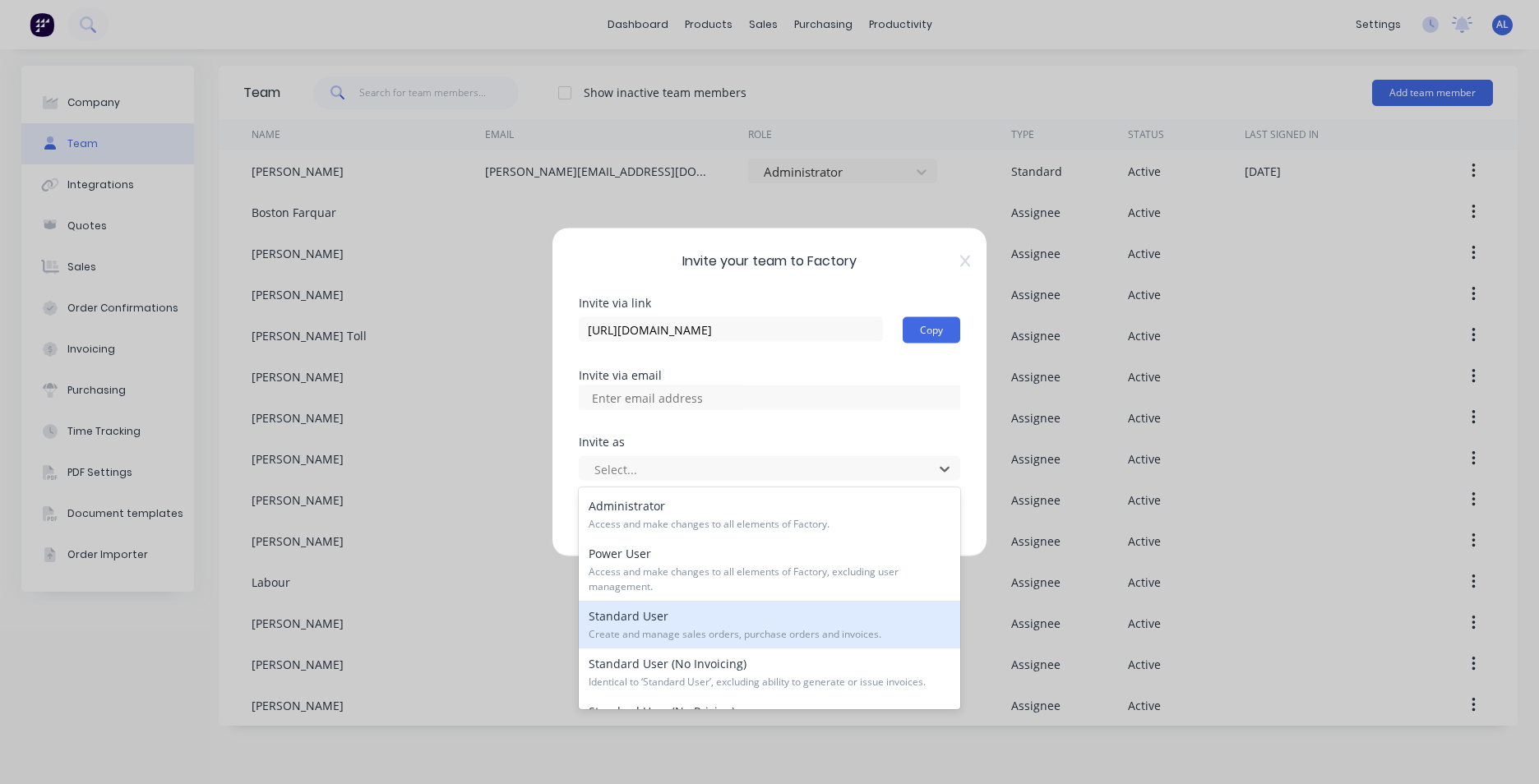
click at [805, 620] on div "Standard User Create and manage sales orders, purchase orders and invoices." at bounding box center [769, 624] width 381 height 48
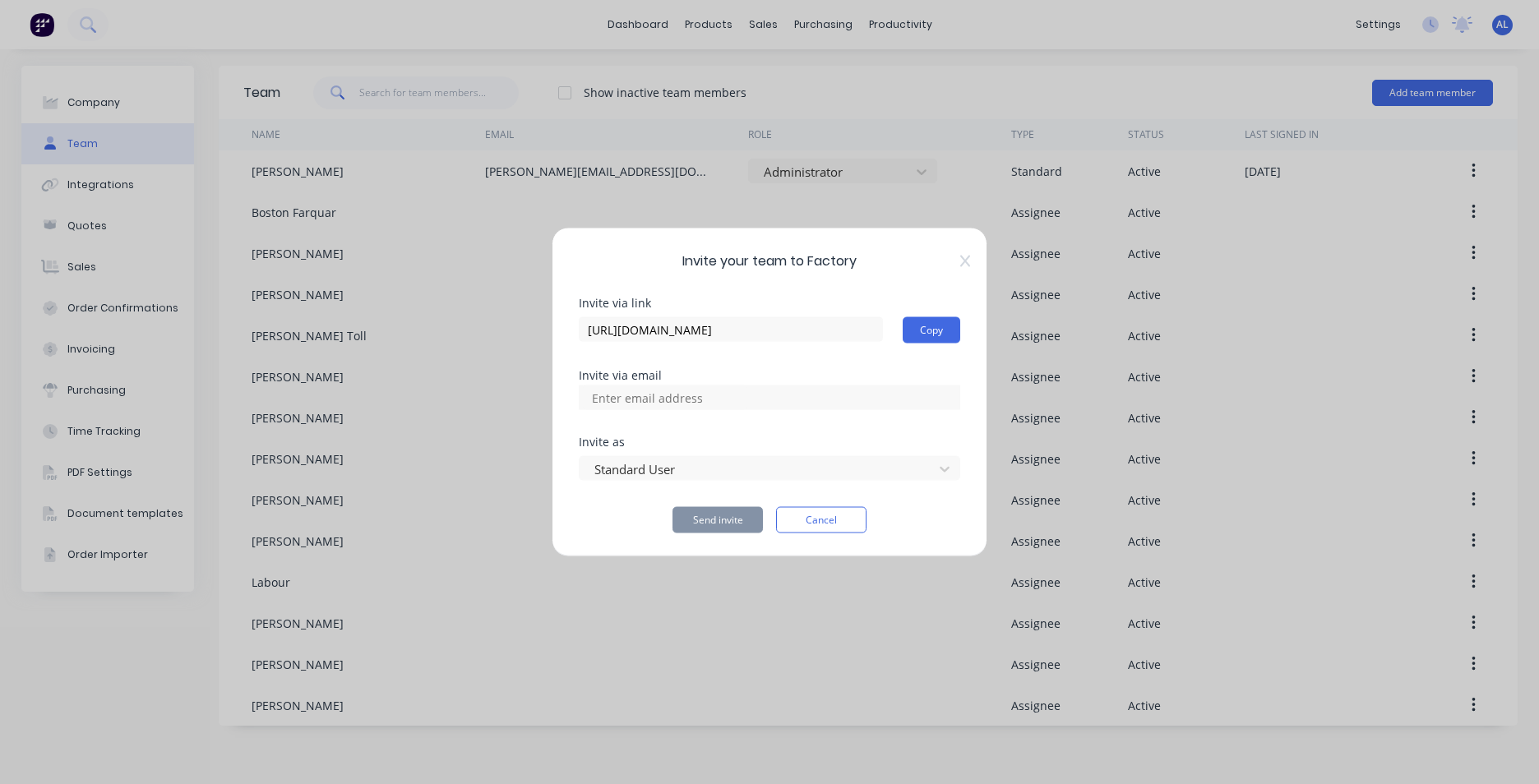
click at [716, 403] on input at bounding box center [665, 398] width 164 height 25
type input "[PERSON_NAME][EMAIL_ADDRESS][DOMAIN_NAME]"
click at [819, 425] on div "Invite via link [URL][DOMAIN_NAME] Copy Invite via email Invite as Standard Use…" at bounding box center [769, 416] width 381 height 236
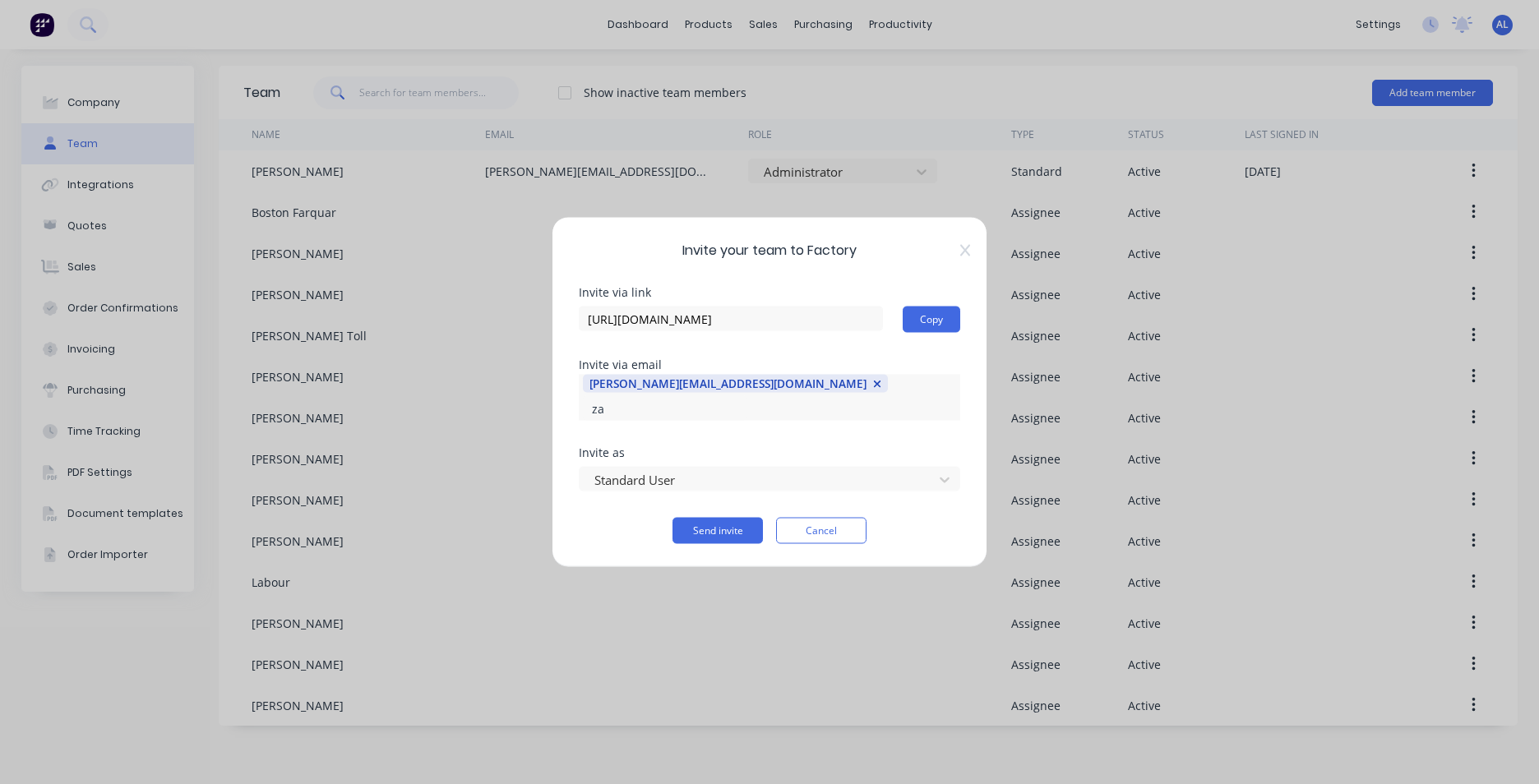
type input "[EMAIL_ADDRESS][DOMAIN_NAME]"
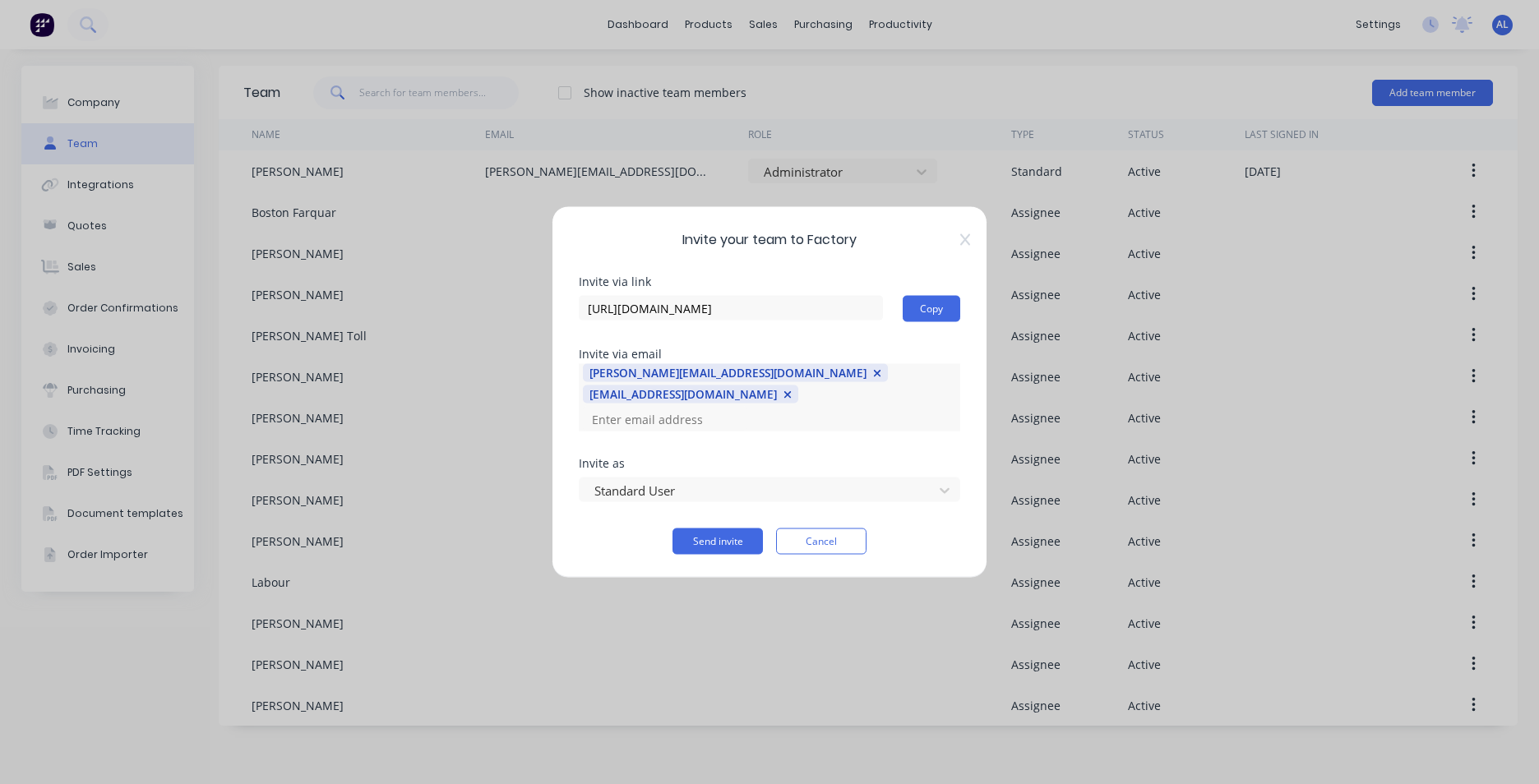
click at [770, 438] on div "Invite via link [URL][DOMAIN_NAME] Copy Invite via email [PERSON_NAME][EMAIL_AD…" at bounding box center [769, 415] width 381 height 279
click at [738, 529] on button "Send invite" at bounding box center [718, 541] width 90 height 27
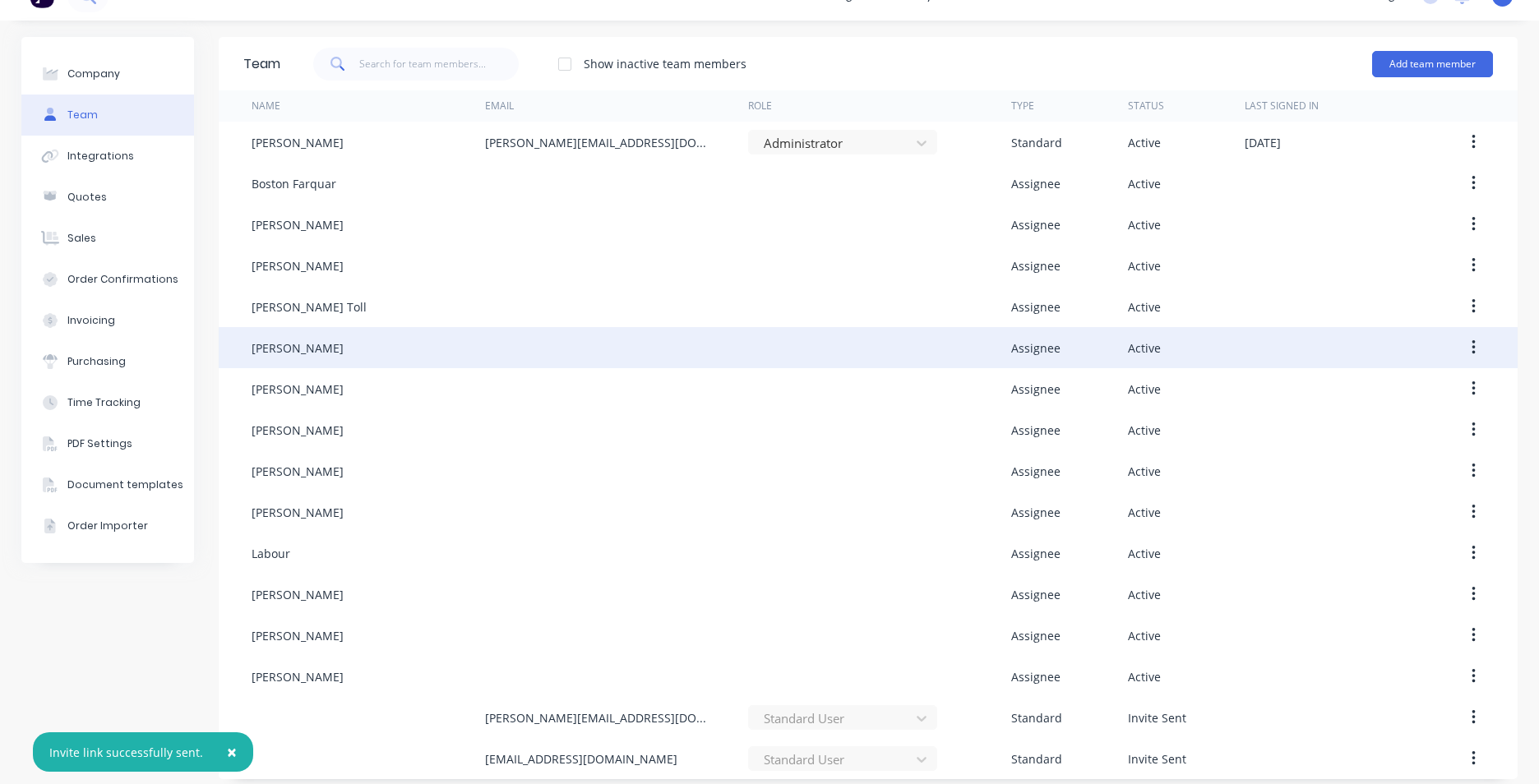
scroll to position [41, 0]
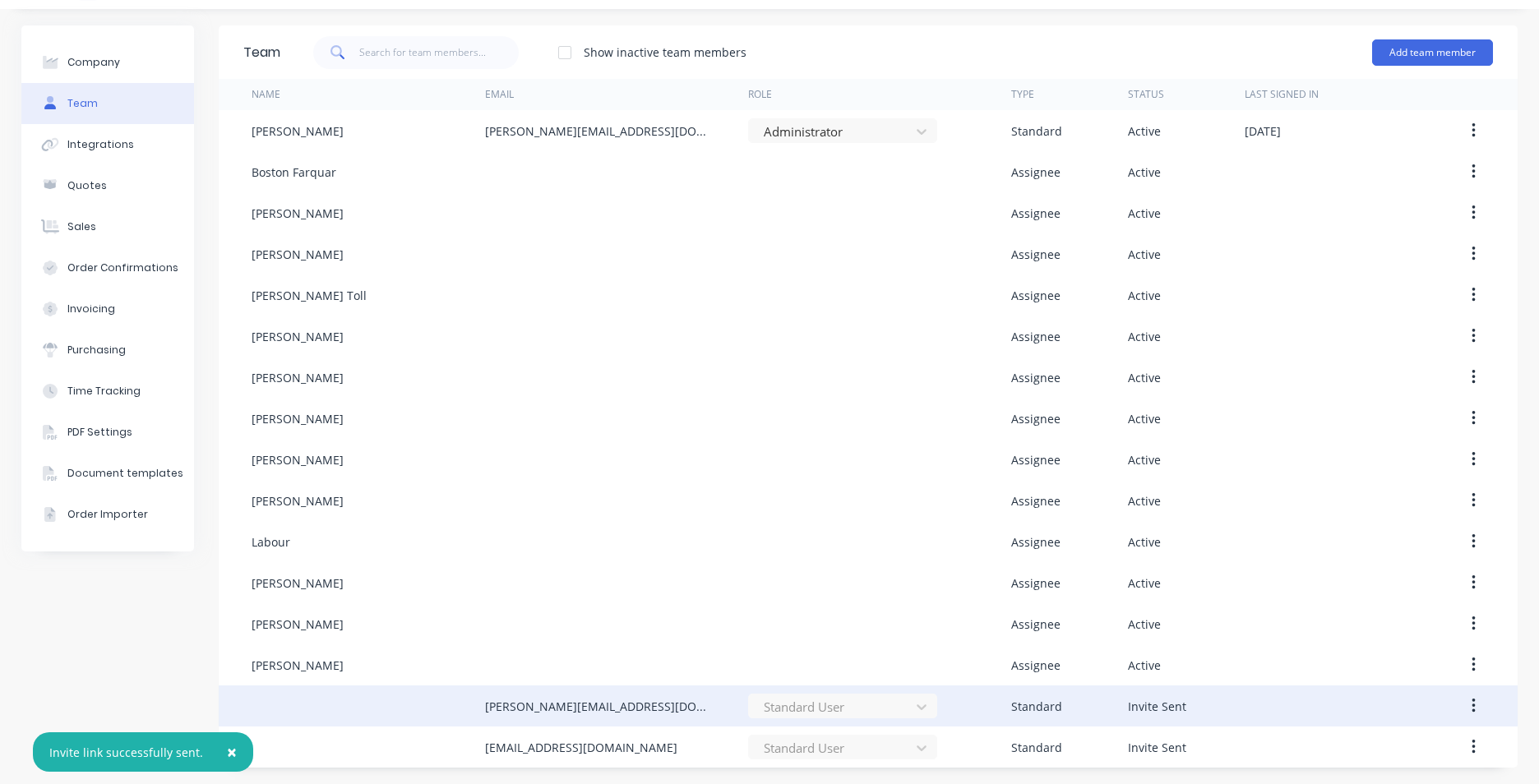
click at [1472, 702] on icon "button" at bounding box center [1473, 707] width 4 height 18
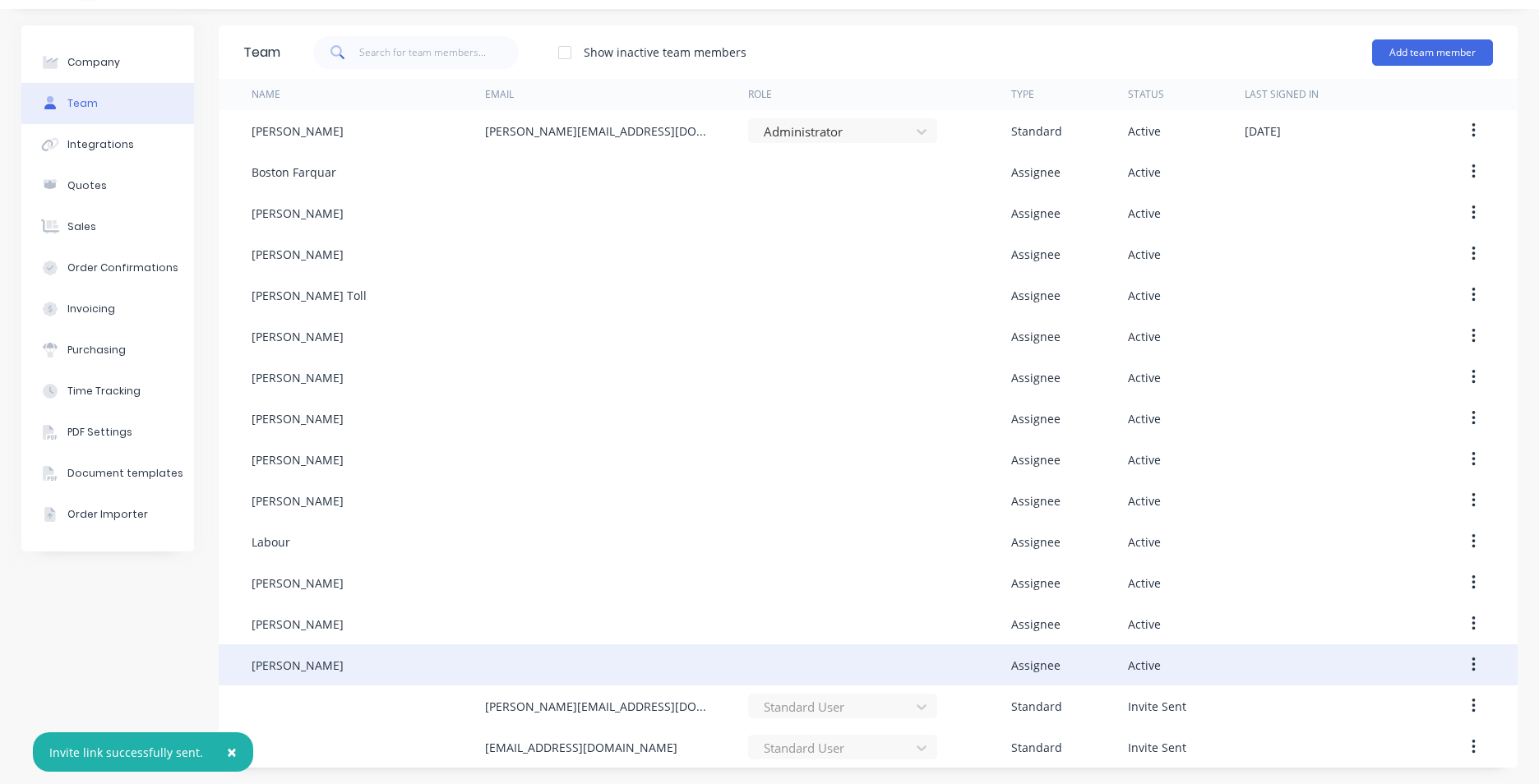
click at [1362, 631] on div "[PERSON_NAME] [PERSON_NAME][EMAIL_ADDRESS][DOMAIN_NAME] Administrator Standard …" at bounding box center [868, 438] width 1299 height 658
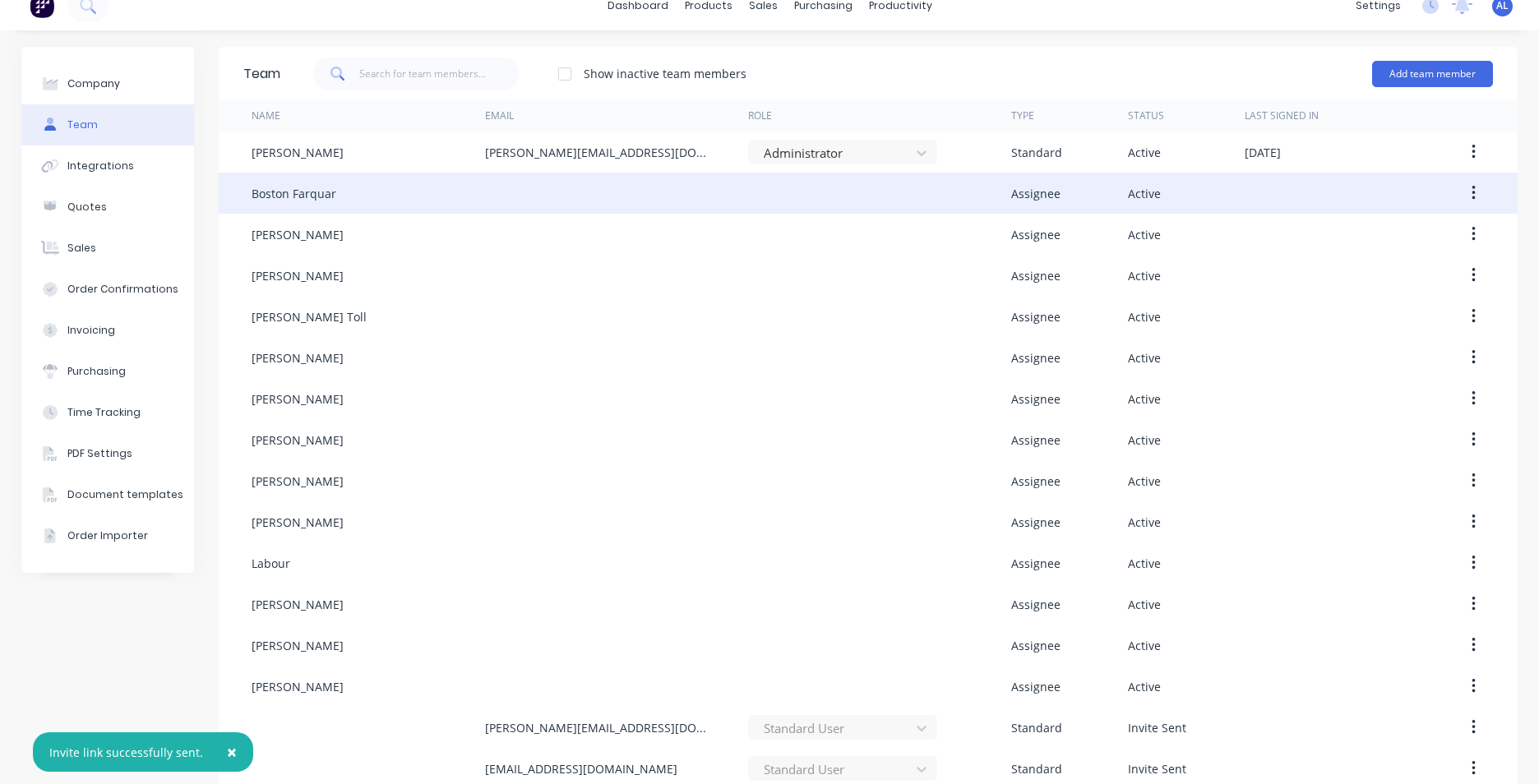
scroll to position [0, 0]
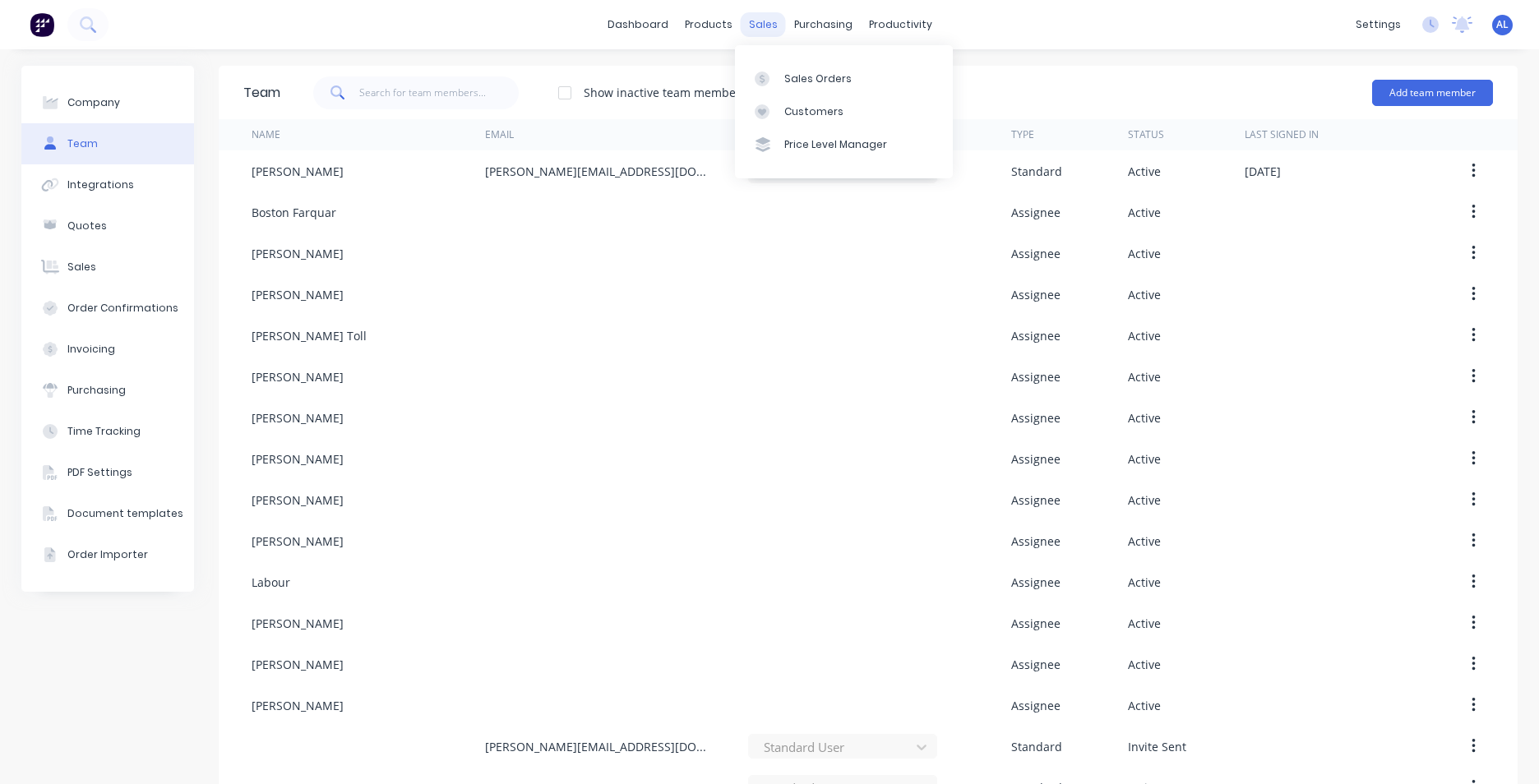
click at [767, 32] on div "sales" at bounding box center [763, 24] width 45 height 25
click at [804, 82] on div "Sales Orders" at bounding box center [817, 79] width 67 height 15
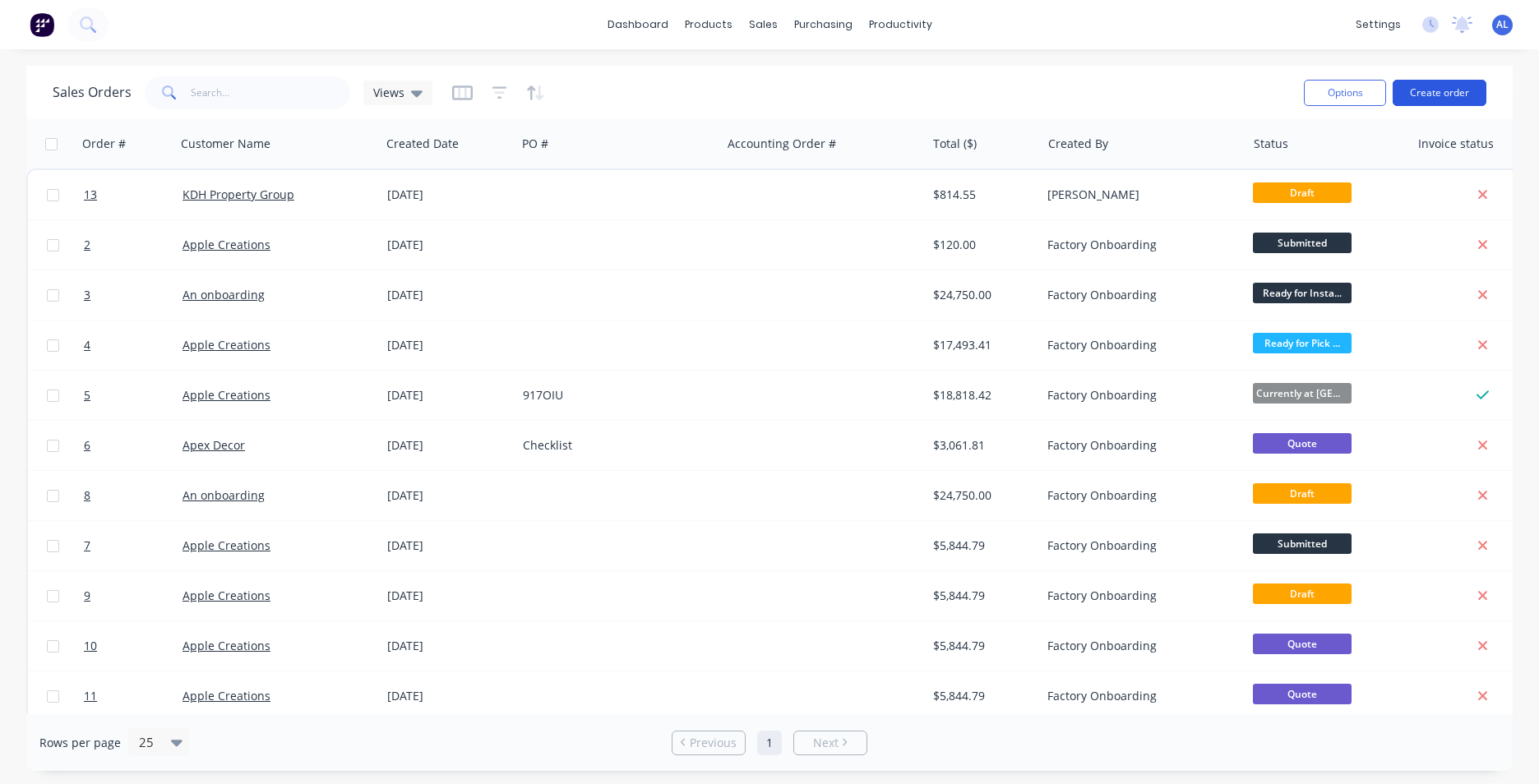
click at [1416, 101] on button "Create order" at bounding box center [1440, 92] width 94 height 27
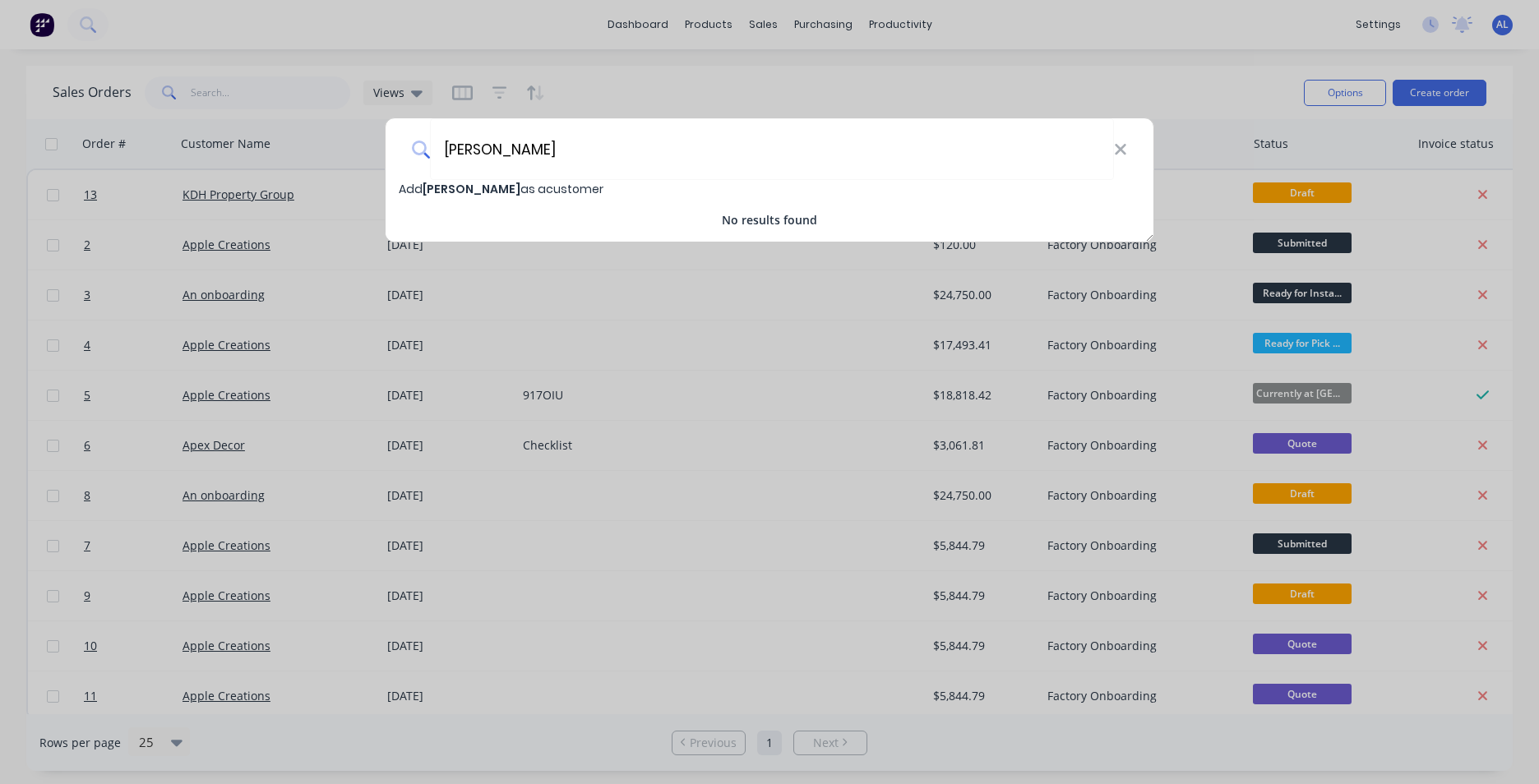
type input "[PERSON_NAME]"
click at [487, 187] on span "[PERSON_NAME]" at bounding box center [471, 189] width 98 height 17
select select "NZ"
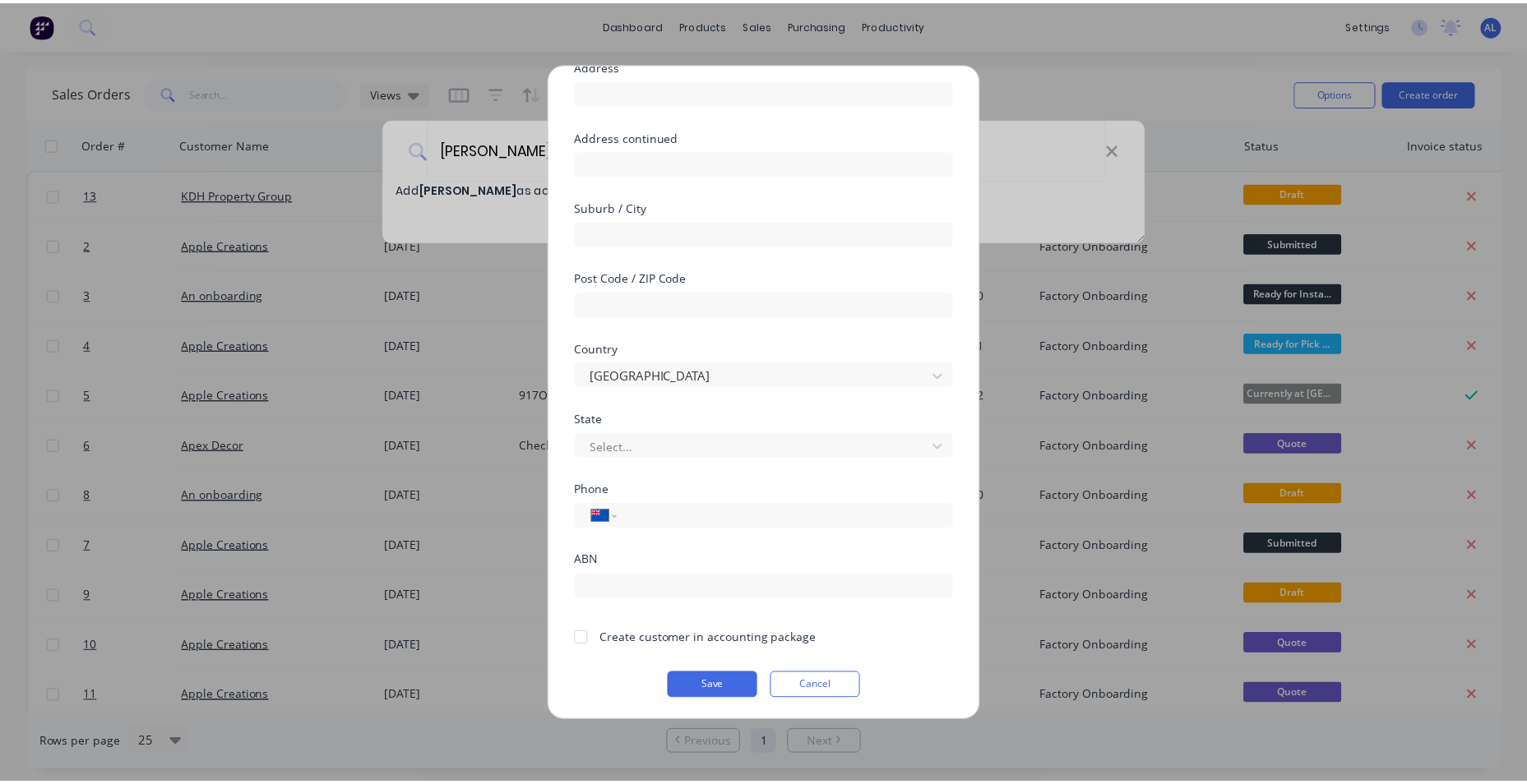
scroll to position [145, 0]
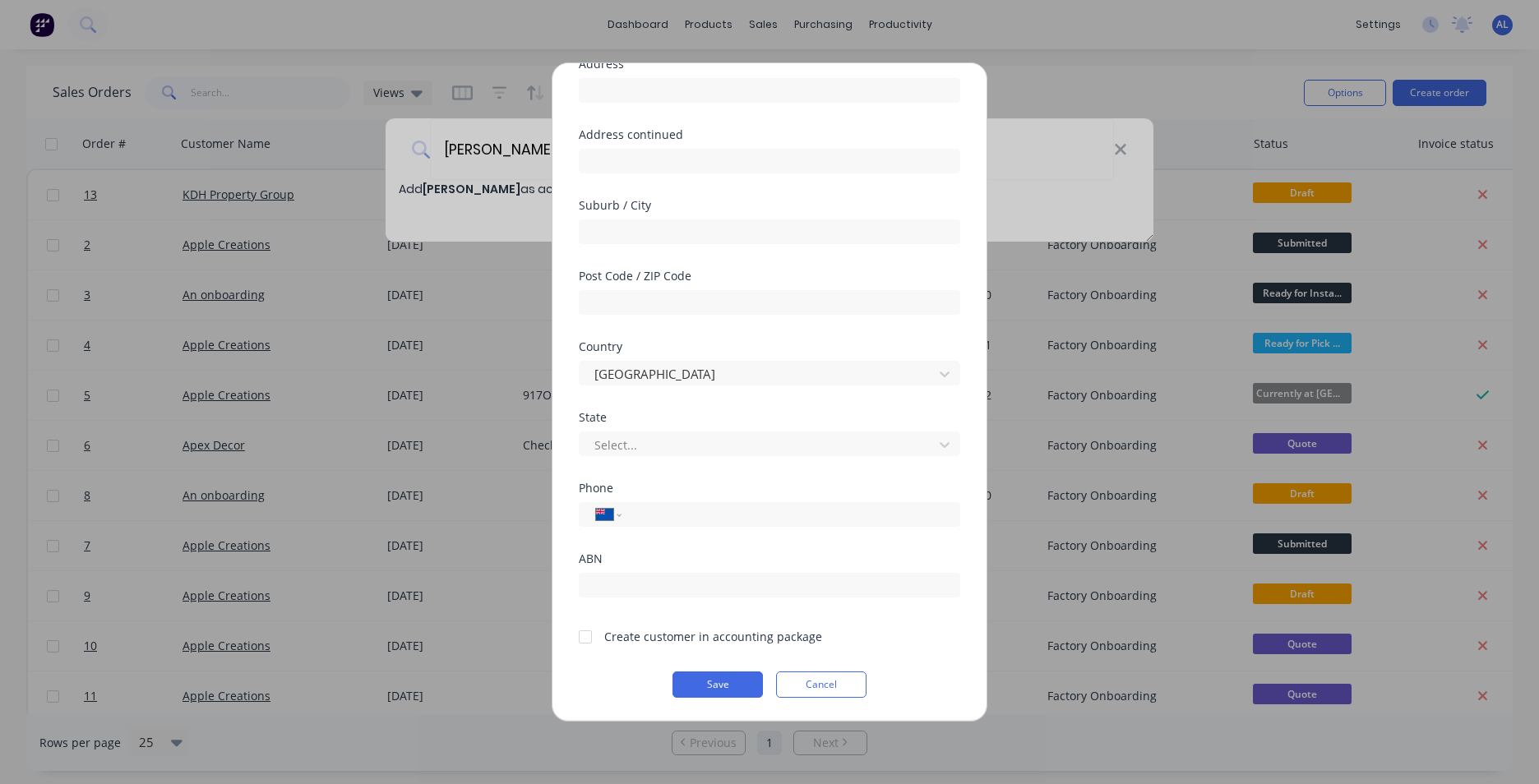
click at [583, 638] on div at bounding box center [586, 637] width 33 height 33
click at [715, 675] on button "Save" at bounding box center [718, 684] width 90 height 27
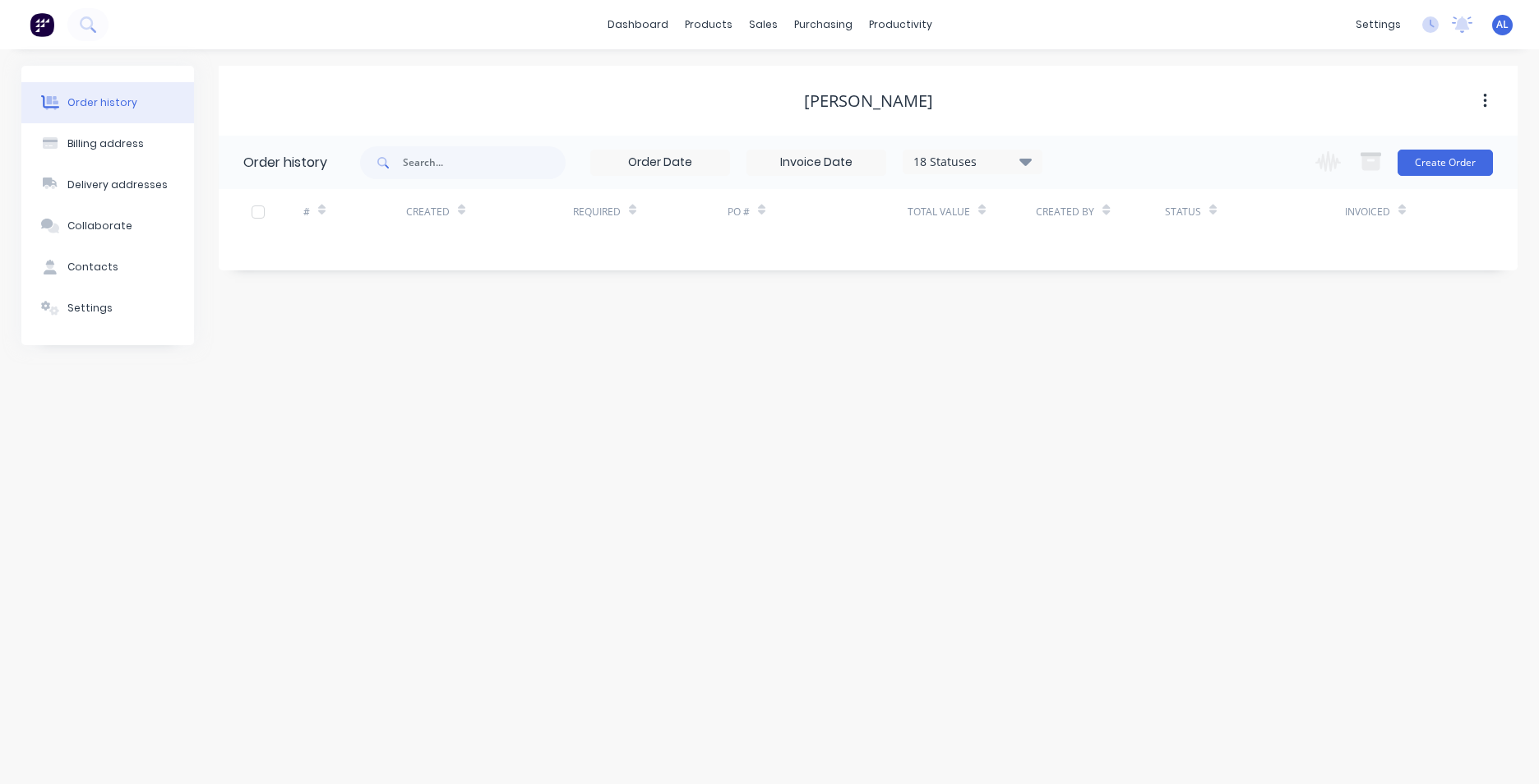
click at [1487, 100] on button "button" at bounding box center [1485, 101] width 39 height 30
click at [1434, 170] on button "Create Order" at bounding box center [1445, 162] width 95 height 27
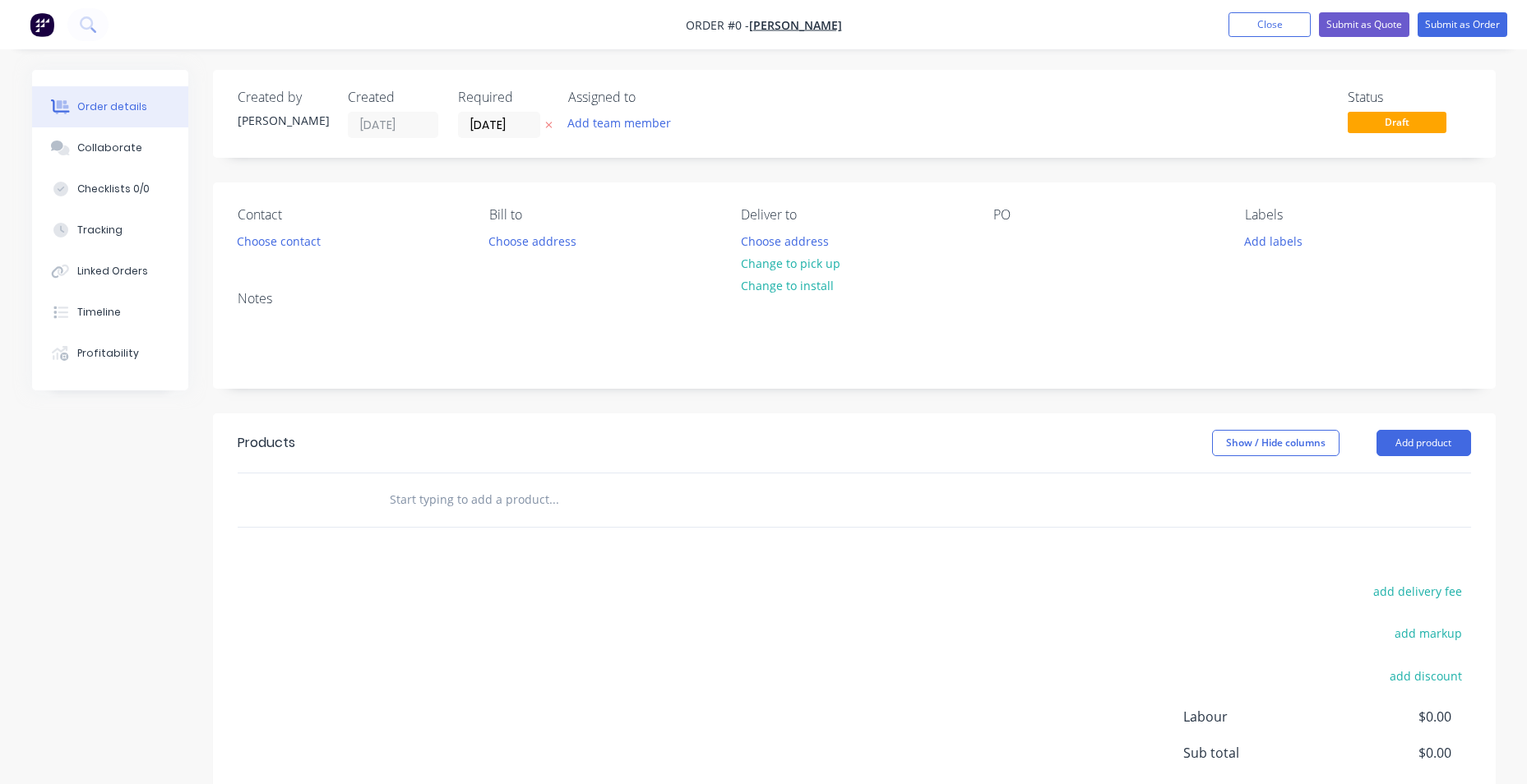
click at [569, 495] on input "text" at bounding box center [553, 500] width 328 height 33
type input "Fabricate and Install"
click at [1414, 121] on span "Draft" at bounding box center [1397, 122] width 99 height 20
click at [523, 536] on div "Products Show / Hide columns Add product Fabricate and Install add delivery fee…" at bounding box center [854, 668] width 1282 height 509
click at [532, 494] on input "Fabricate and Install" at bounding box center [553, 500] width 328 height 33
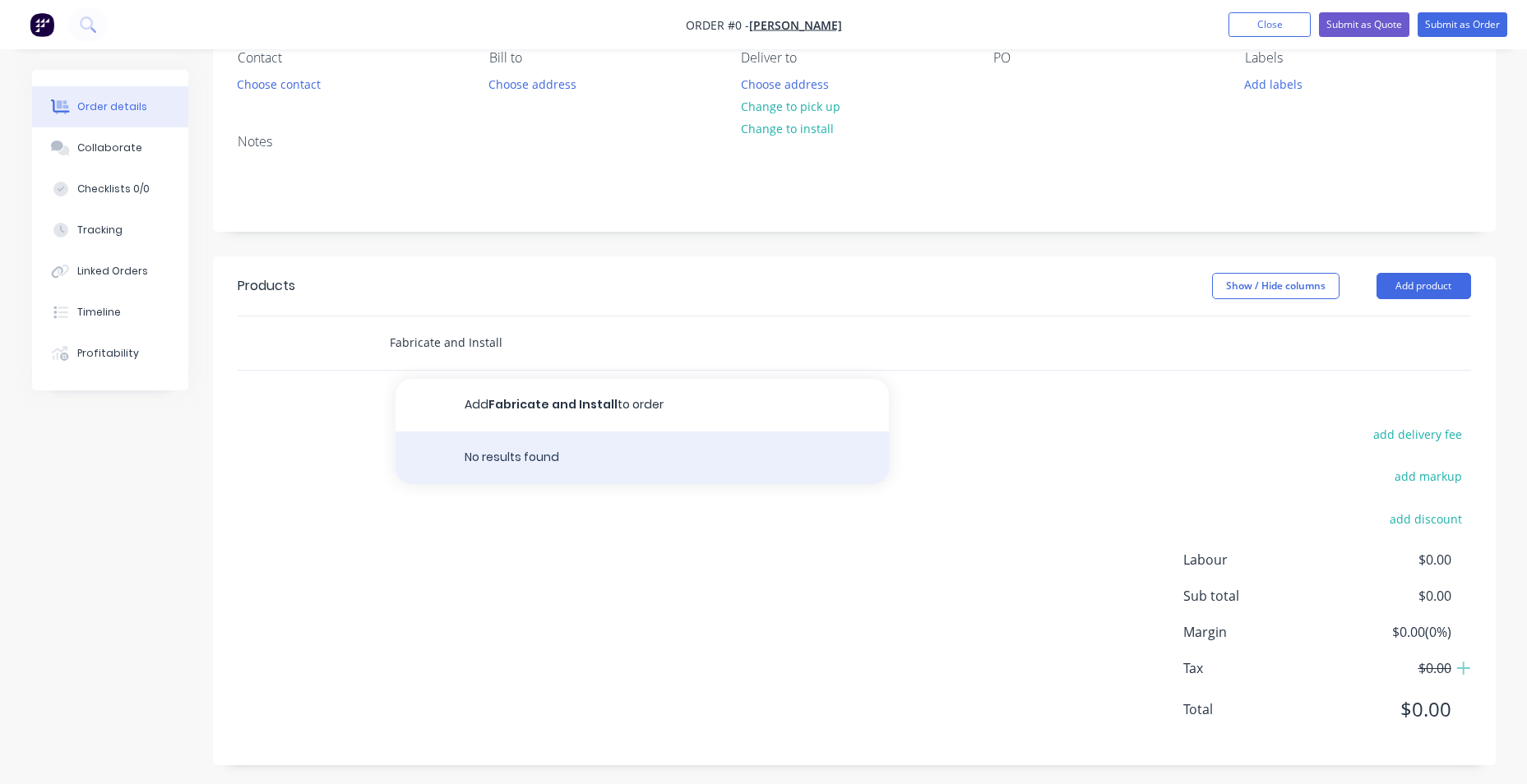
scroll to position [162, 0]
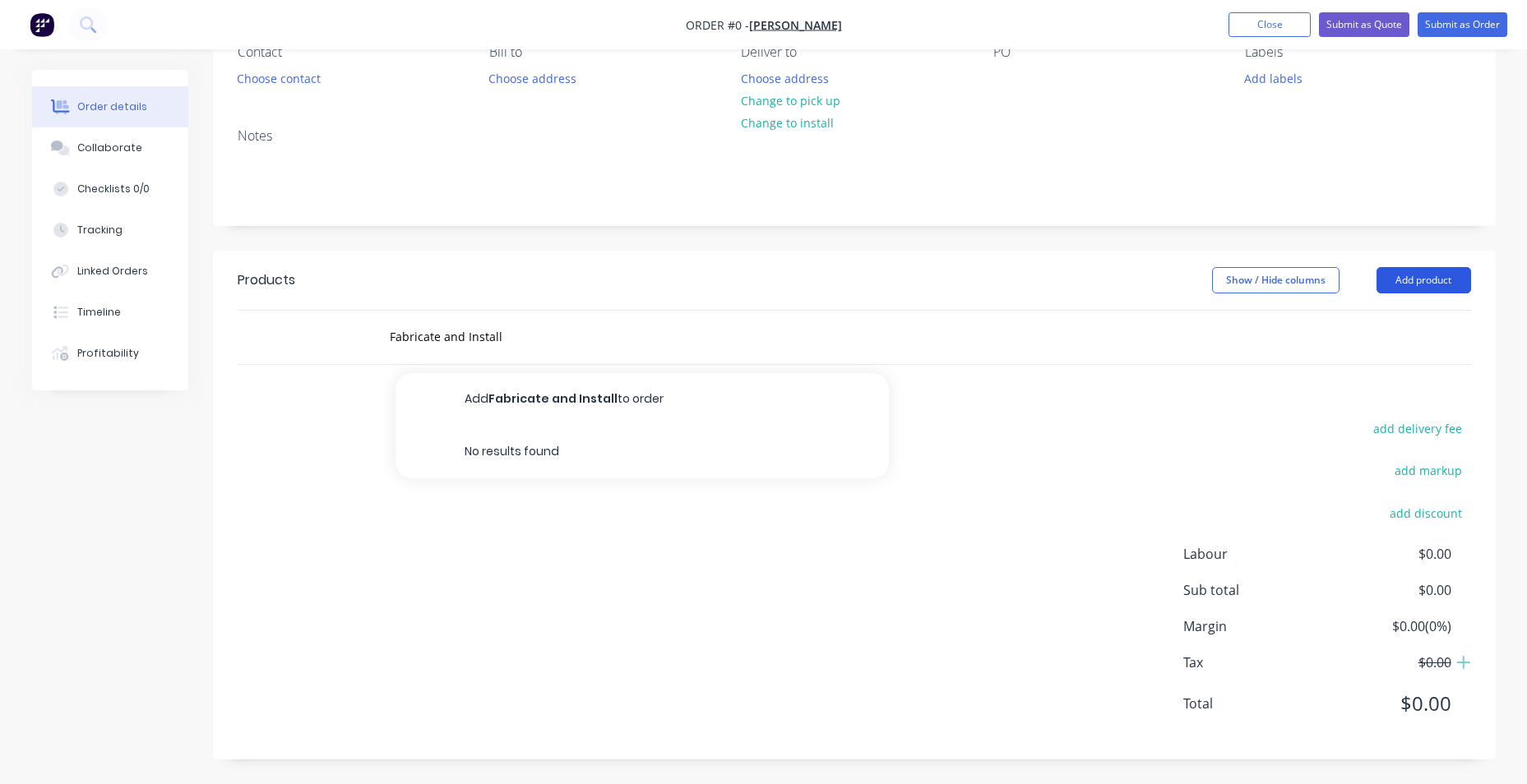
click at [1426, 283] on button "Add product" at bounding box center [1424, 280] width 94 height 27
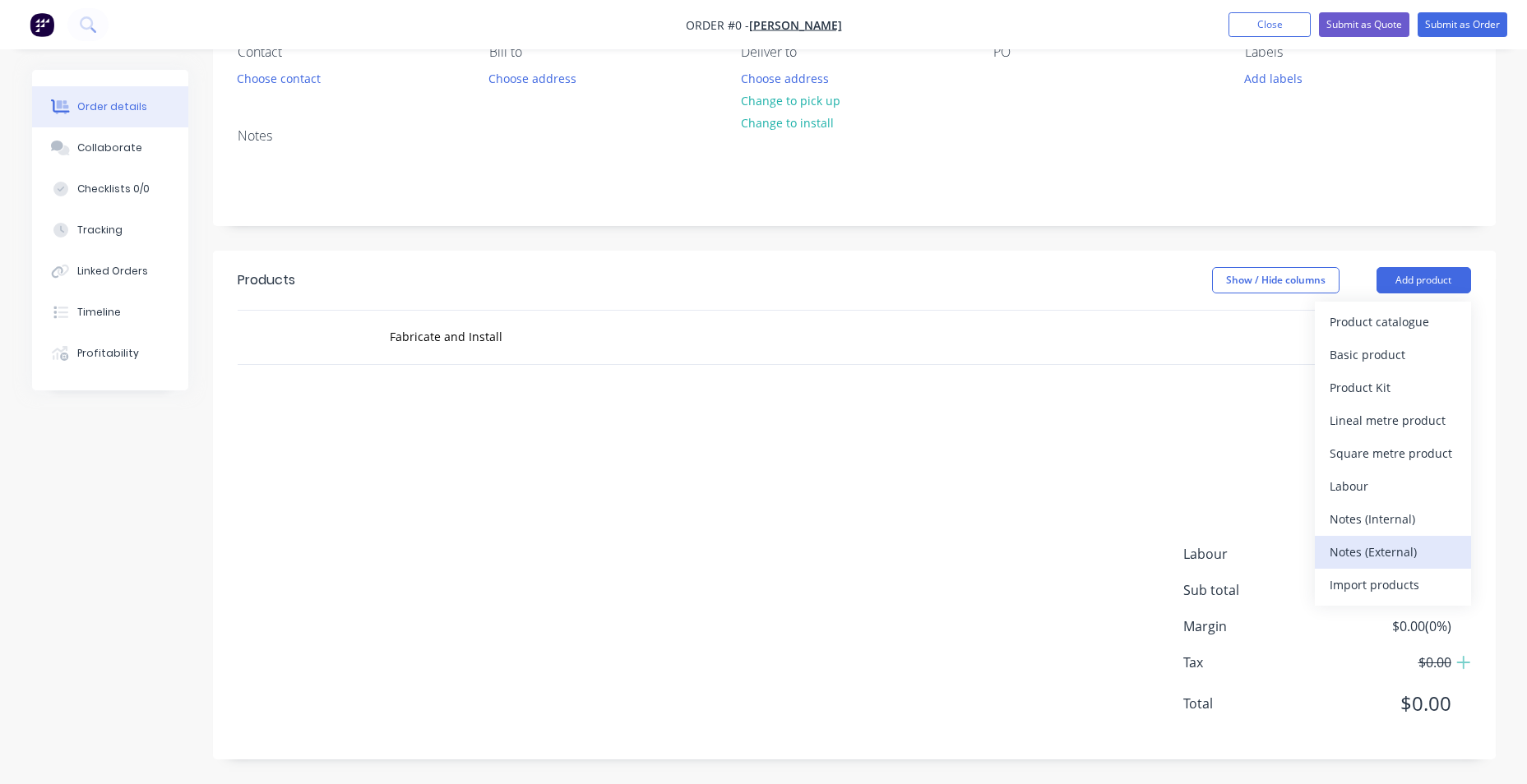
click at [1390, 547] on div "Notes (External)" at bounding box center [1392, 552] width 126 height 24
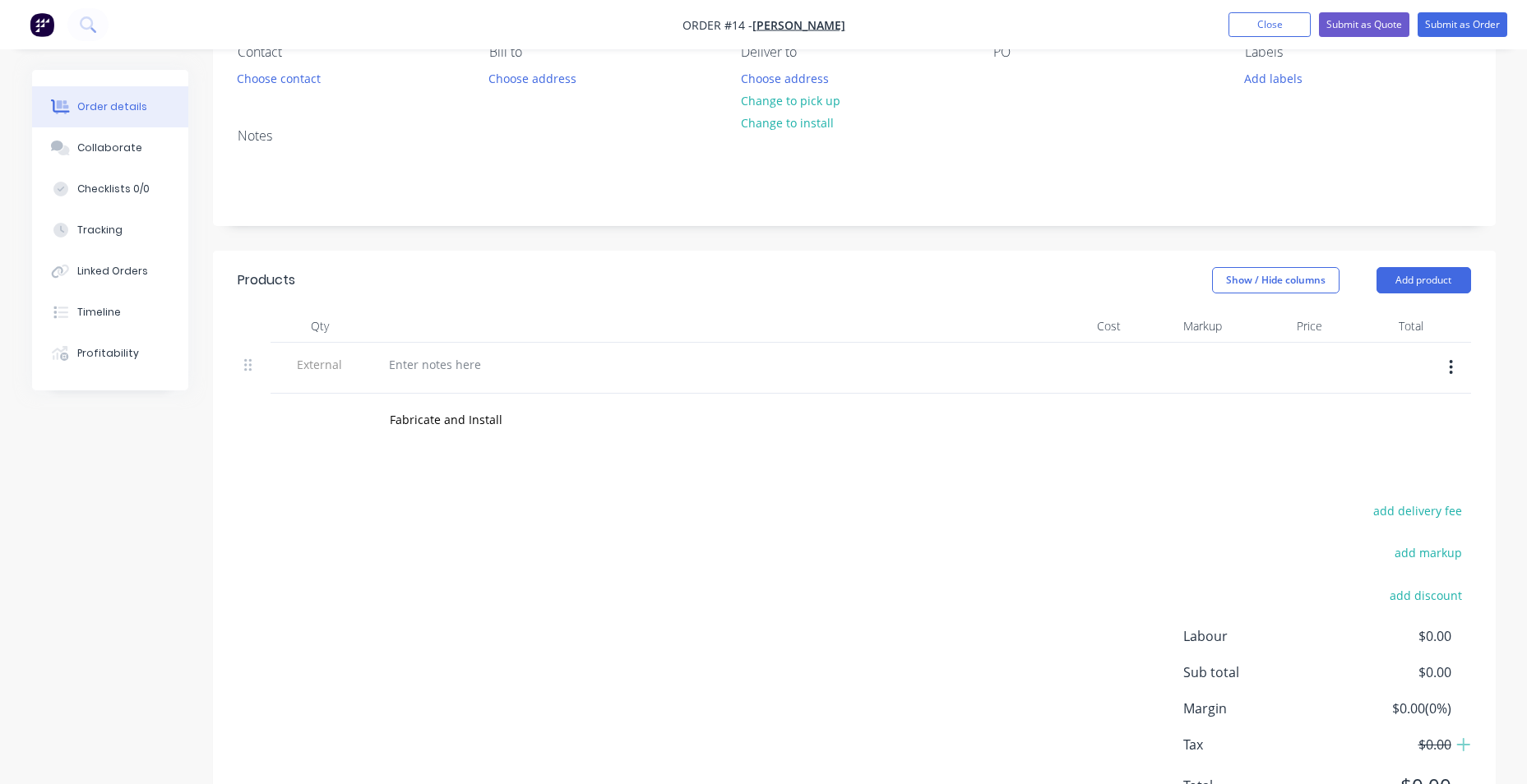
click at [1448, 369] on button "button" at bounding box center [1450, 367] width 39 height 30
click at [1397, 445] on div "Delete" at bounding box center [1392, 444] width 126 height 24
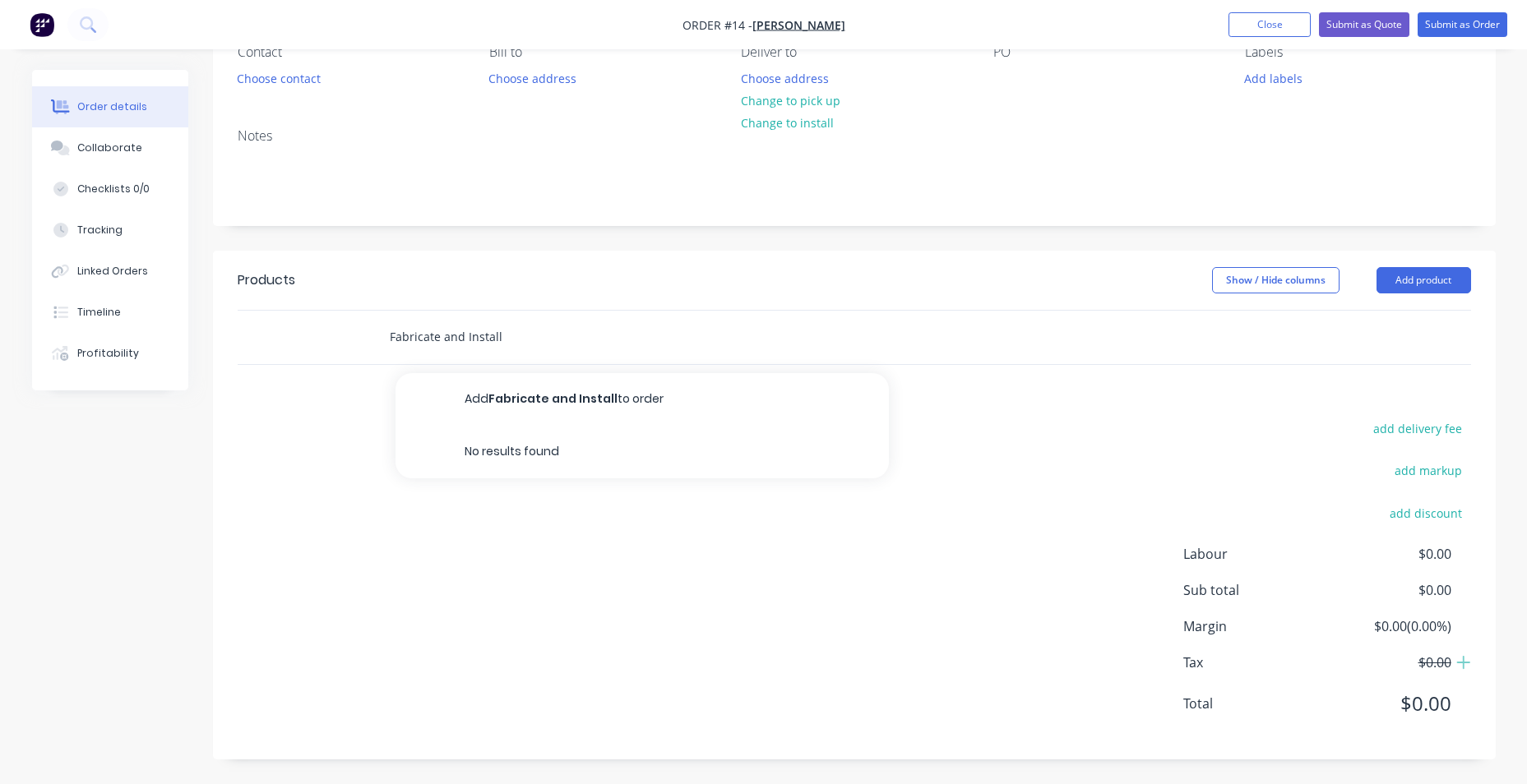
drag, startPoint x: 570, startPoint y: 334, endPoint x: 284, endPoint y: 324, distance: 286.2
click at [284, 324] on div "Fabricate and Install Add Fabricate and Install to order No results found" at bounding box center [854, 338] width 1234 height 53
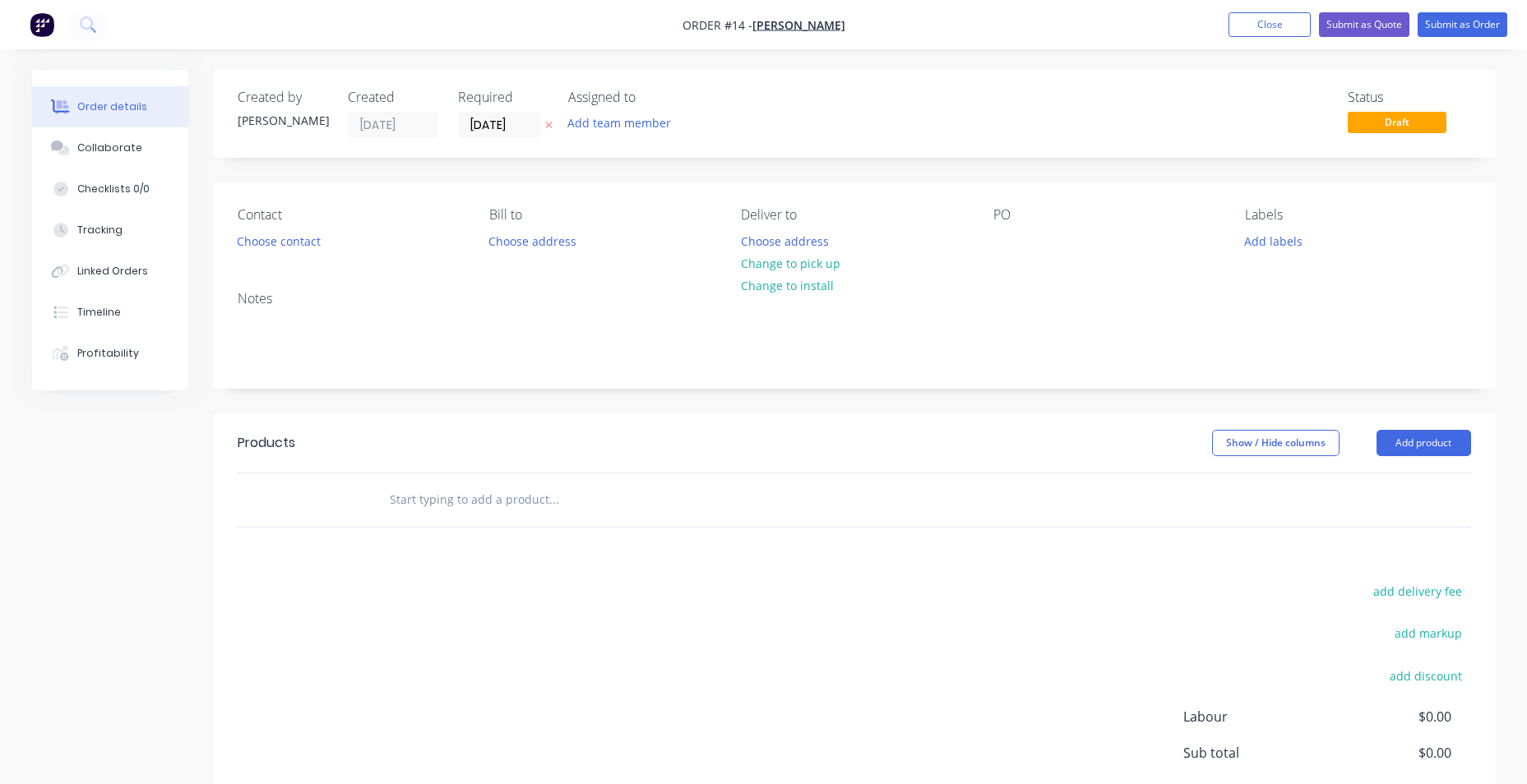
drag, startPoint x: 1366, startPoint y: 25, endPoint x: 1265, endPoint y: 104, distance: 128.2
click at [1265, 104] on div "Status Draft" at bounding box center [1102, 113] width 738 height 49
click at [1362, 23] on button "Submit as Quote" at bounding box center [1364, 24] width 90 height 25
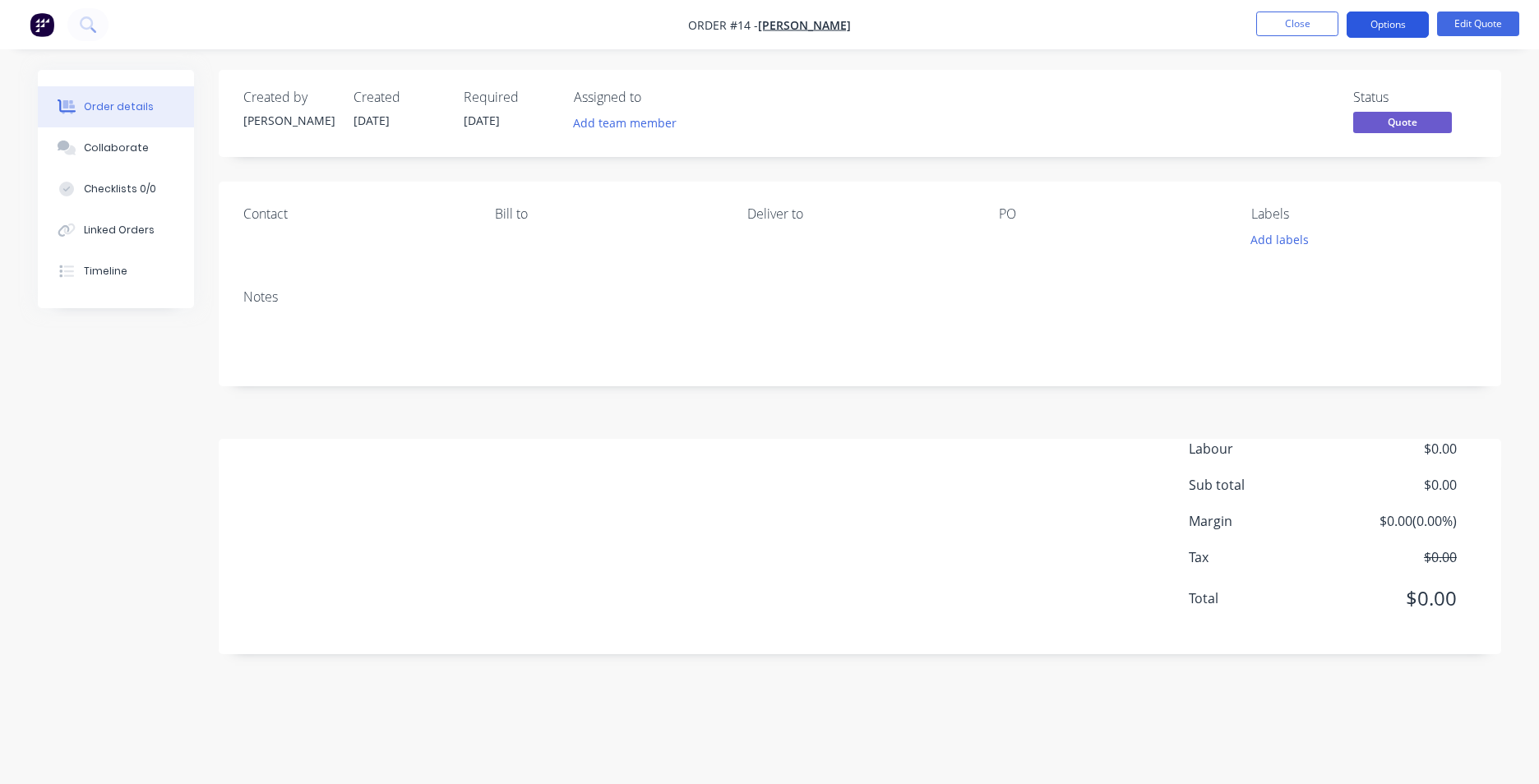
click at [1404, 25] on button "Options" at bounding box center [1388, 24] width 82 height 27
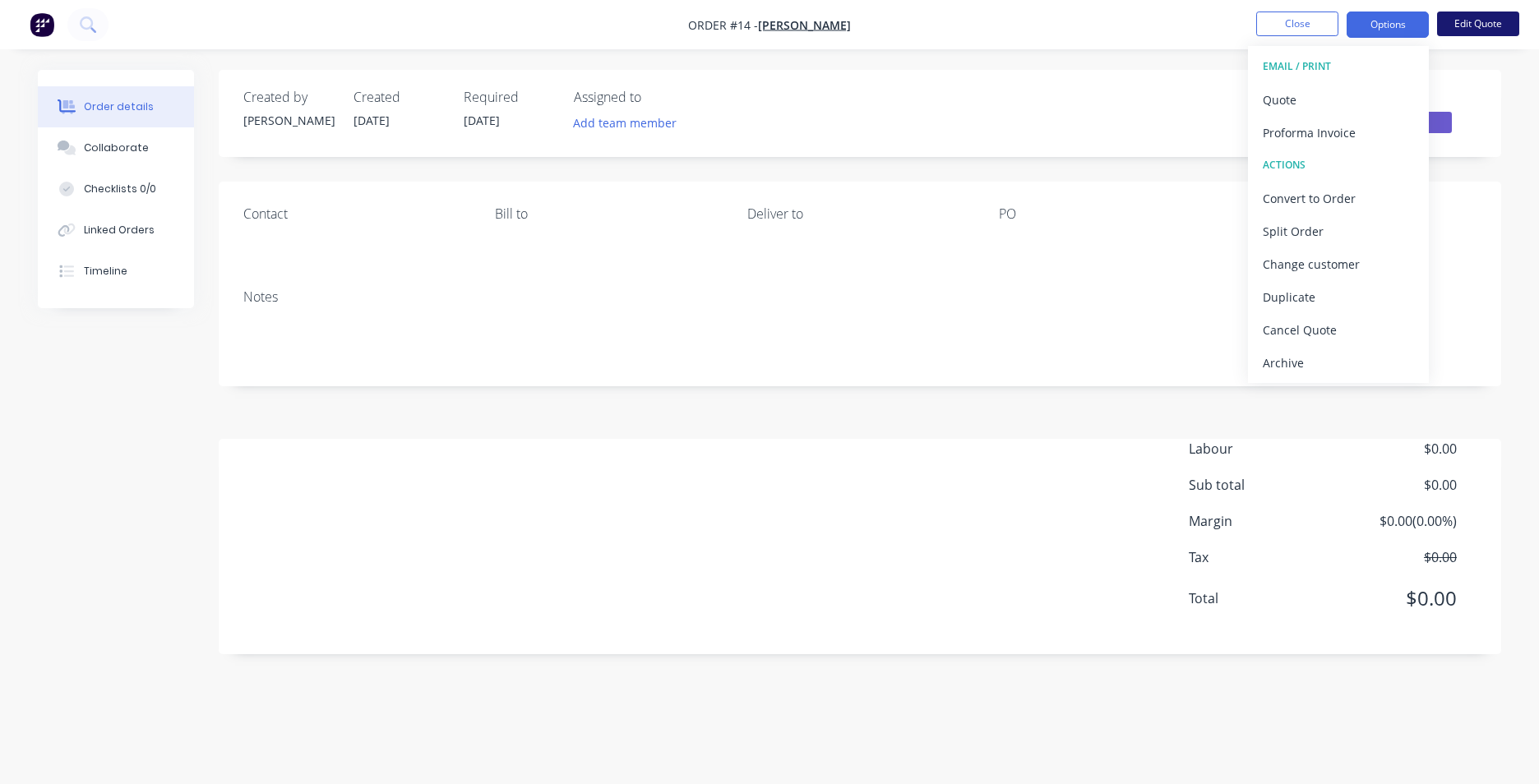
click at [1491, 22] on button "Edit Quote" at bounding box center [1478, 23] width 82 height 25
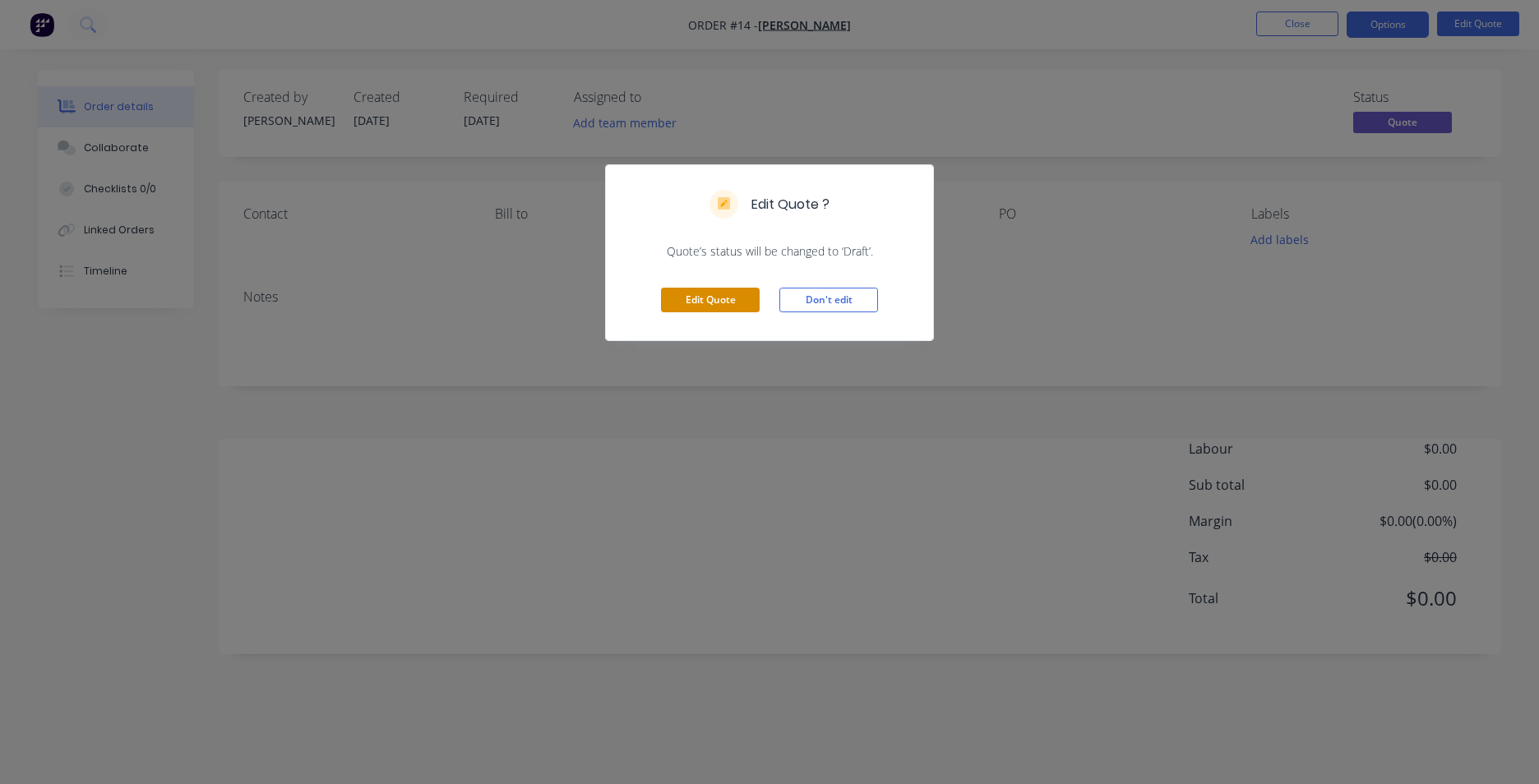
click at [739, 303] on button "Edit Quote" at bounding box center [710, 300] width 99 height 25
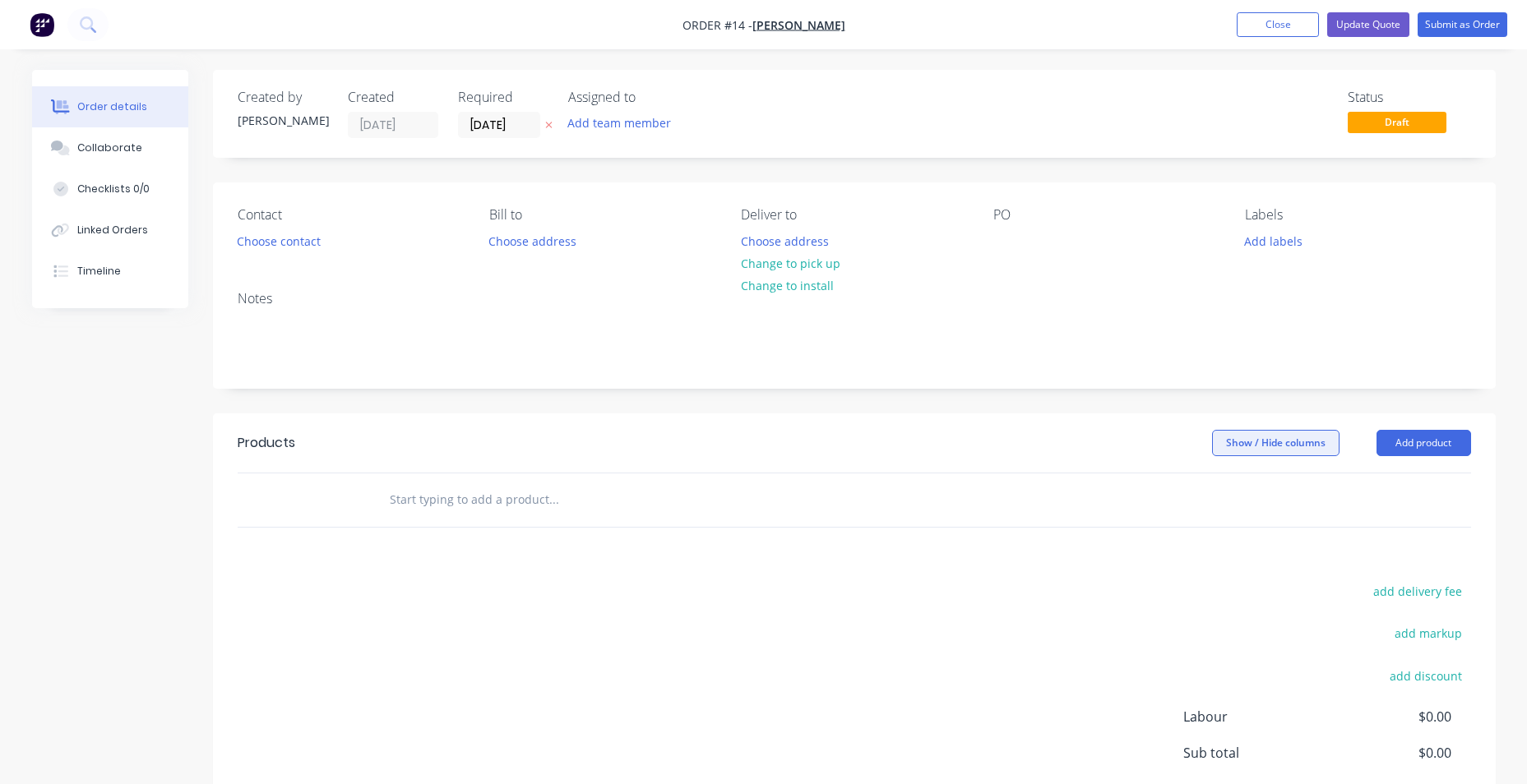
click at [1264, 449] on button "Show / Hide columns" at bounding box center [1275, 443] width 127 height 27
click at [1409, 440] on button "Add product" at bounding box center [1424, 443] width 94 height 27
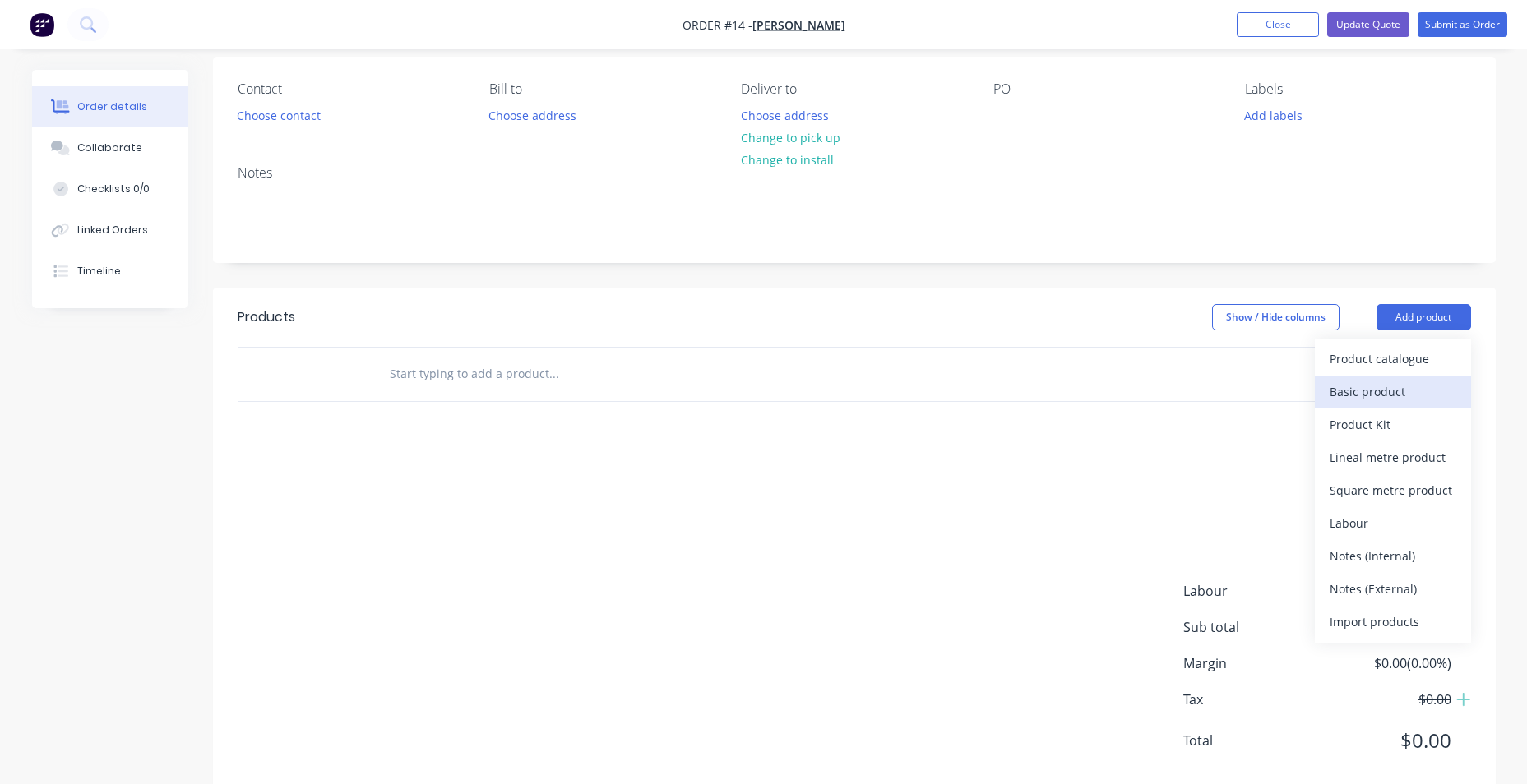
scroll to position [162, 0]
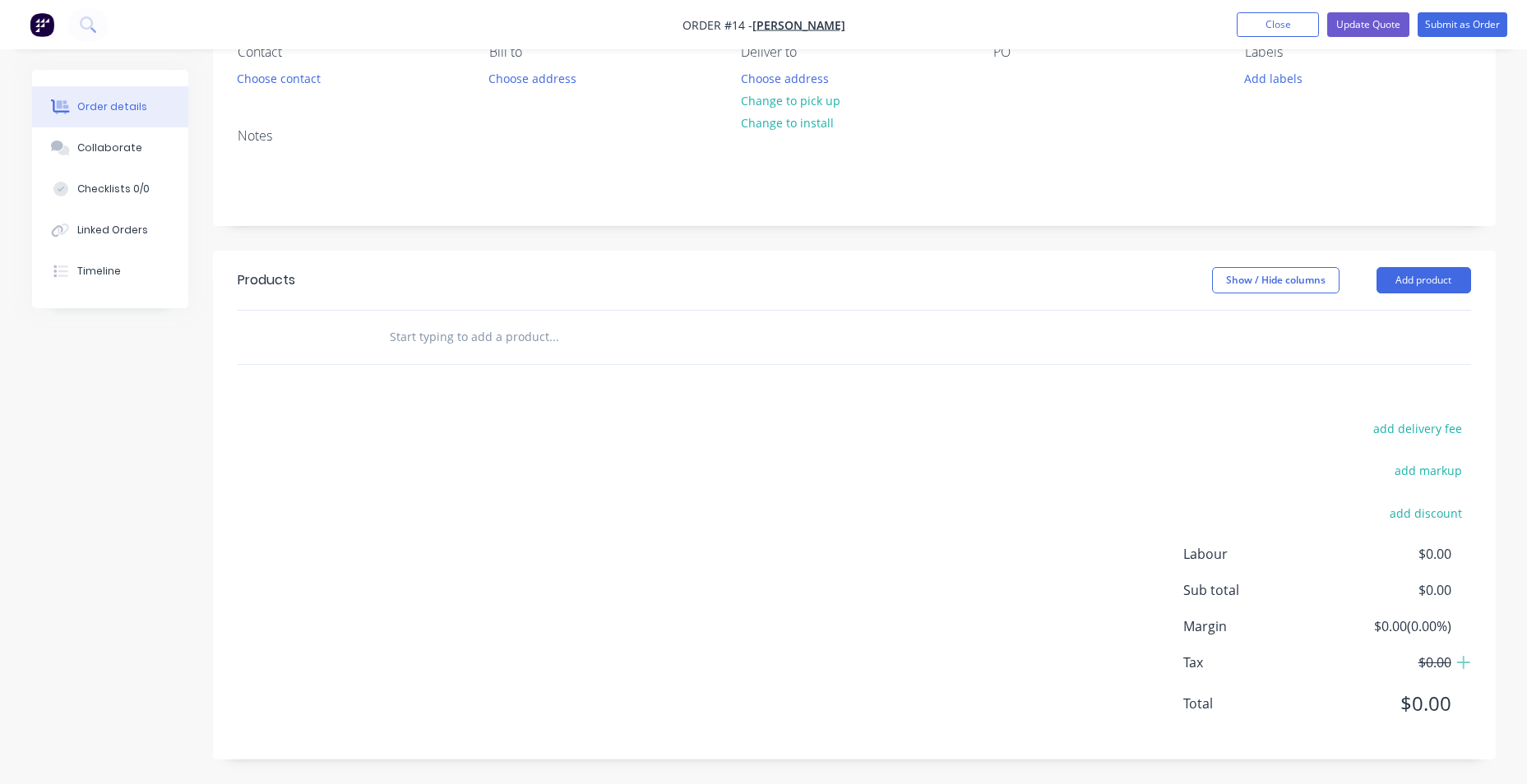
click at [675, 445] on div "add delivery fee add markup add discount Labour $0.00 Sub total $0.00 Margin $0…" at bounding box center [854, 576] width 1234 height 317
click at [563, 346] on input "text" at bounding box center [553, 338] width 328 height 33
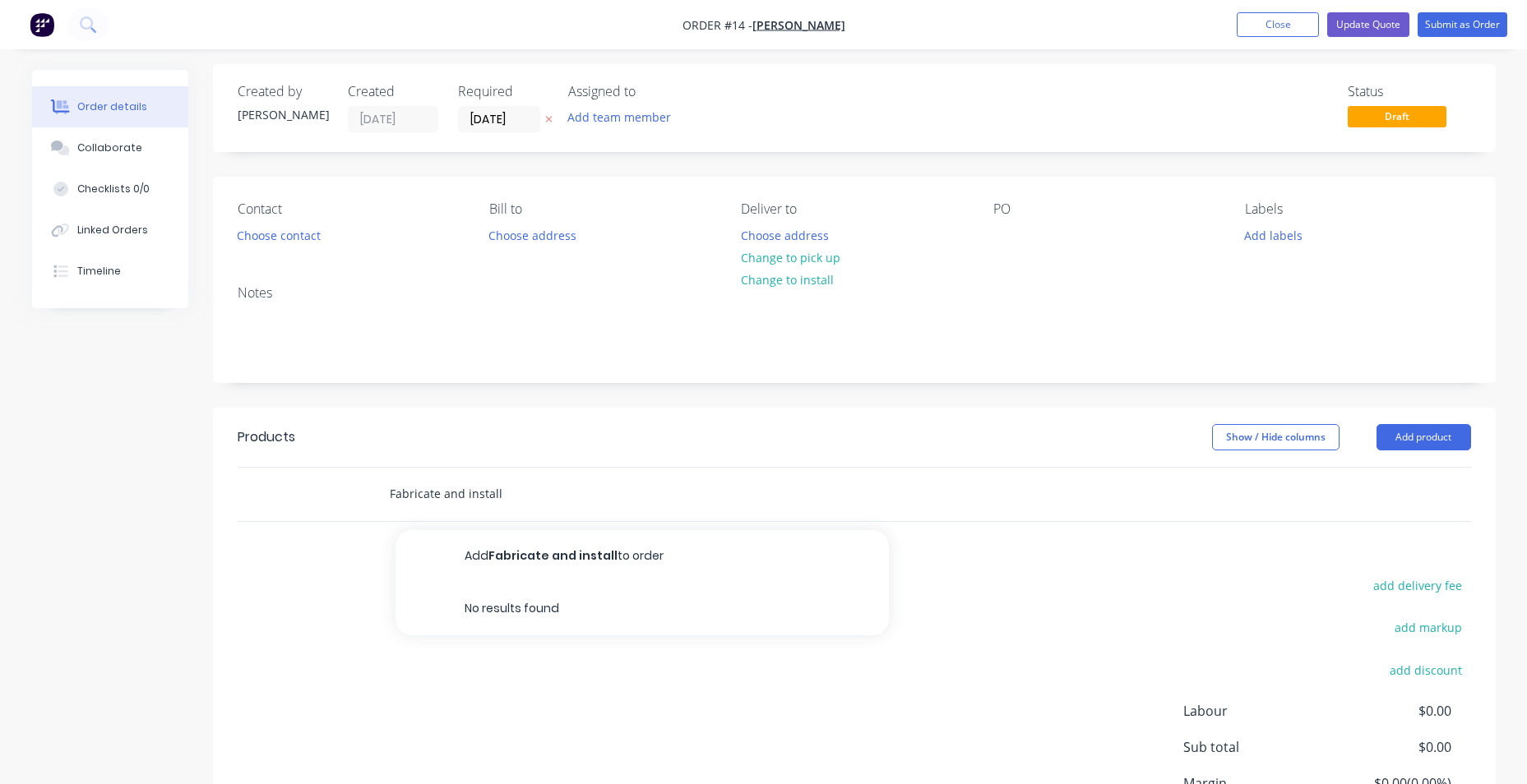
scroll to position [0, 0]
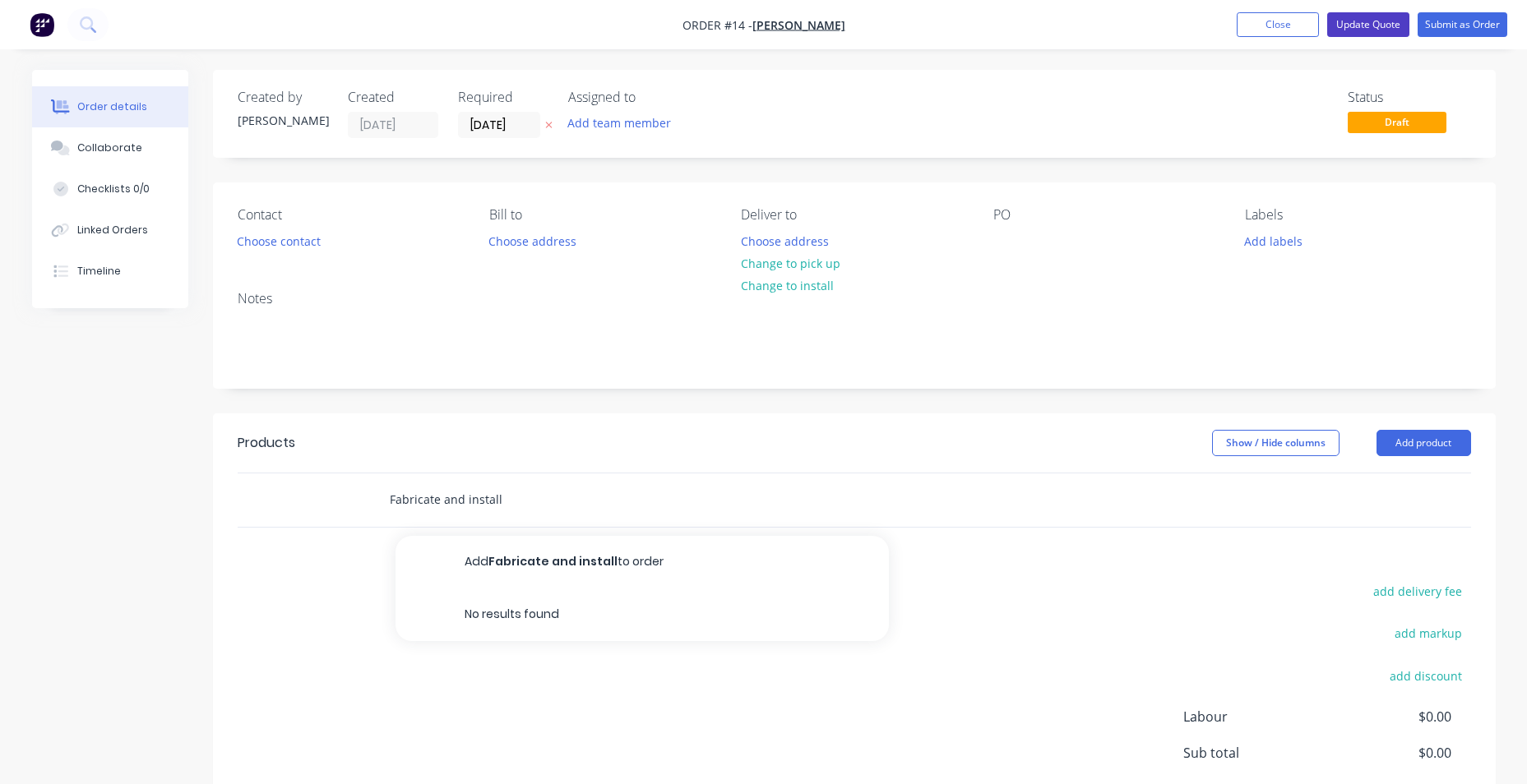
type input "Fabricate and install"
click at [1365, 21] on button "Update Quote" at bounding box center [1367, 24] width 82 height 25
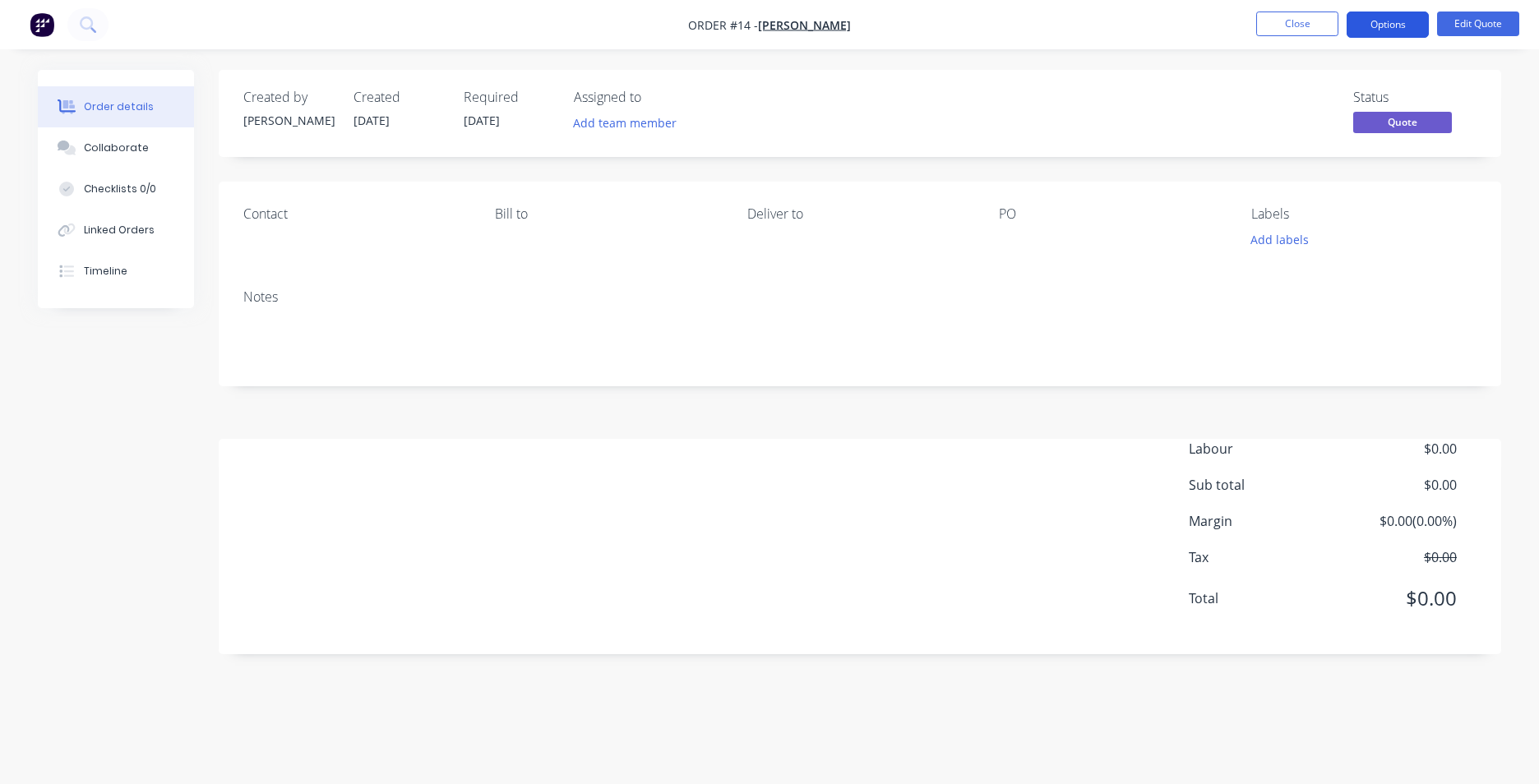
click at [1397, 23] on button "Options" at bounding box center [1388, 24] width 82 height 27
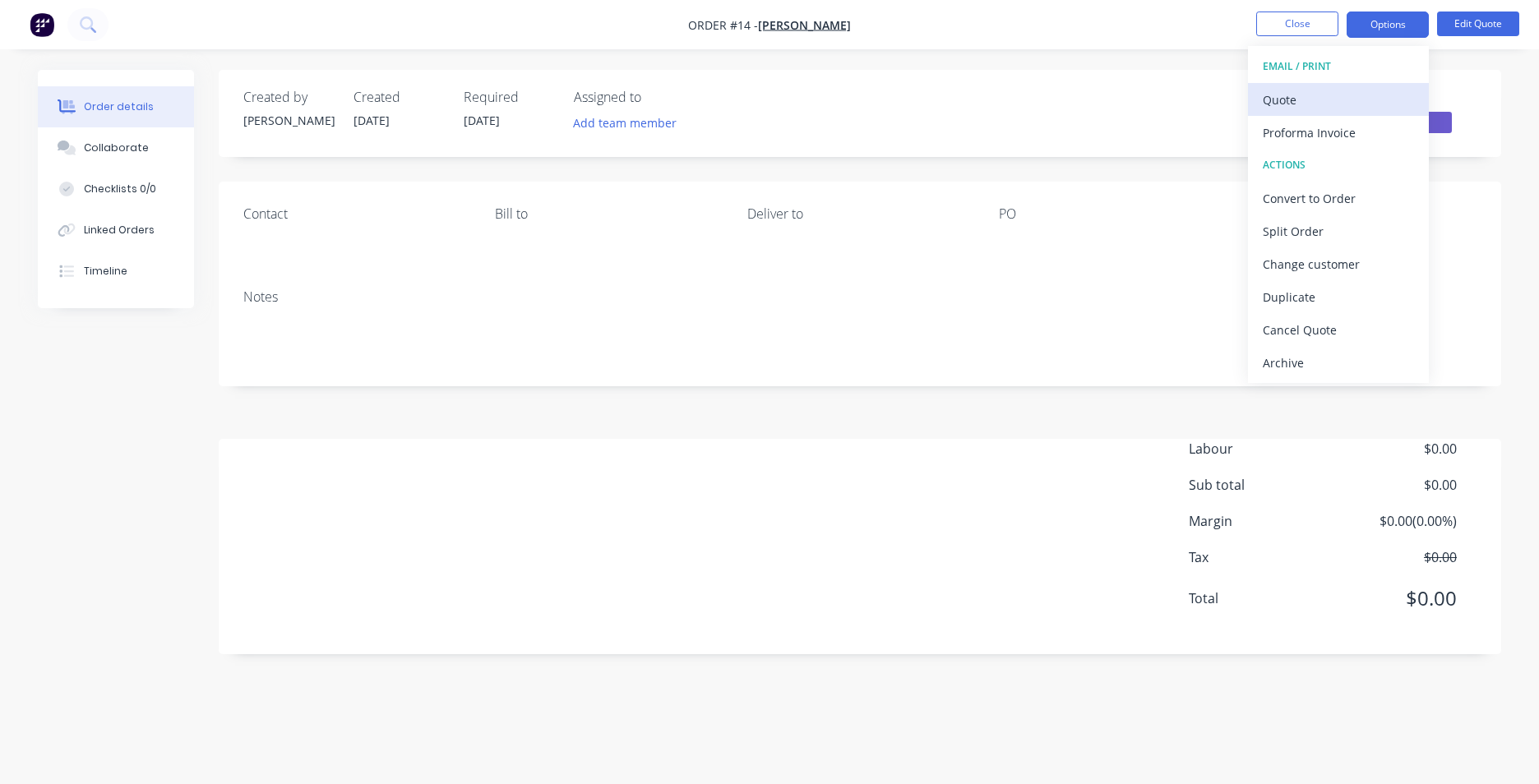
click at [1364, 98] on div "Quote" at bounding box center [1339, 100] width 151 height 24
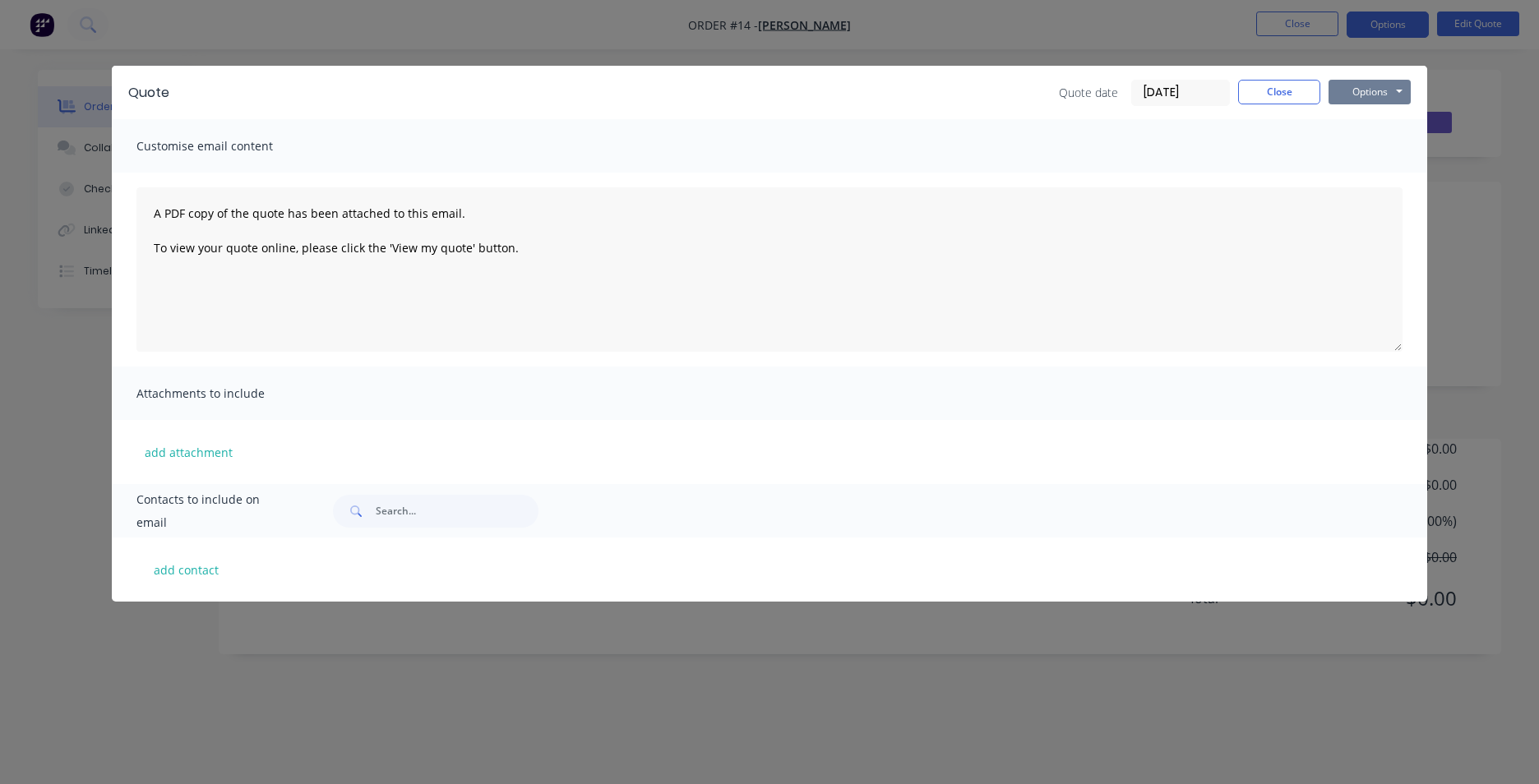
click at [1398, 98] on button "Options" at bounding box center [1369, 91] width 82 height 25
click at [1401, 122] on button "Preview" at bounding box center [1381, 121] width 105 height 27
click at [414, 246] on textarea "A PDF copy of the quote has been attached to this email. To view your quote onl…" at bounding box center [770, 269] width 1266 height 164
click at [1268, 99] on button "Close" at bounding box center [1279, 91] width 82 height 25
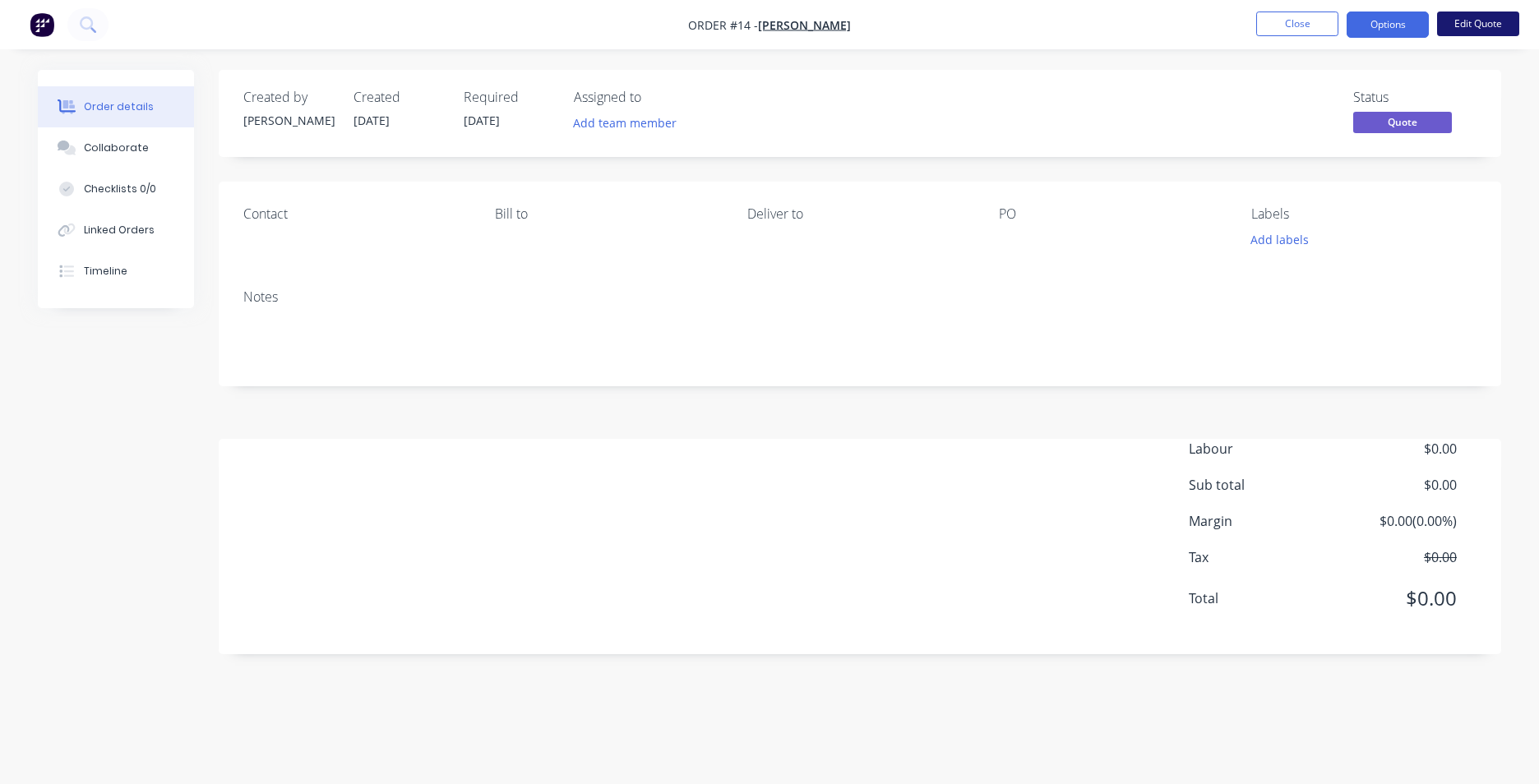
click at [1464, 23] on button "Edit Quote" at bounding box center [1478, 23] width 82 height 25
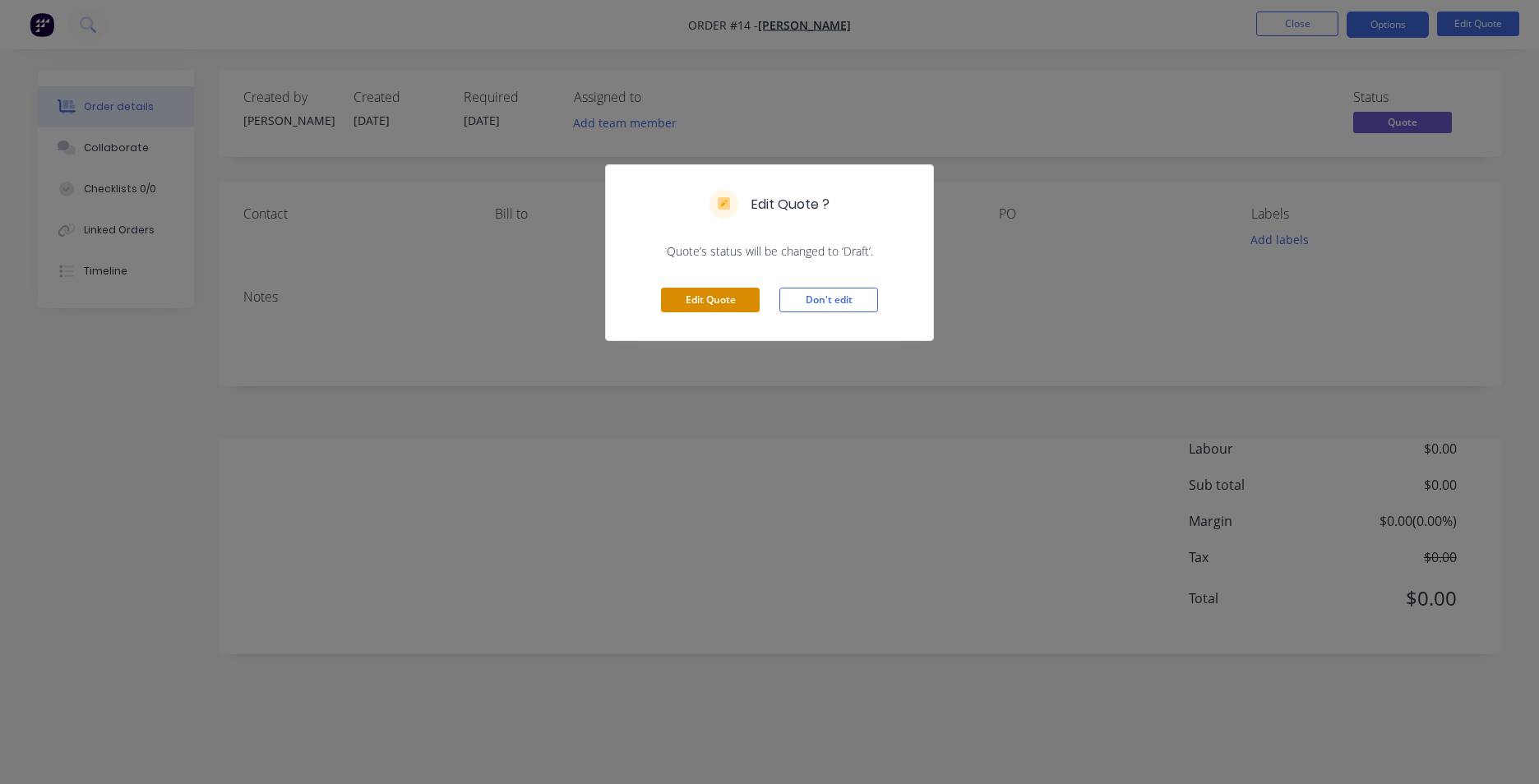
click at [720, 303] on button "Edit Quote" at bounding box center [710, 300] width 99 height 25
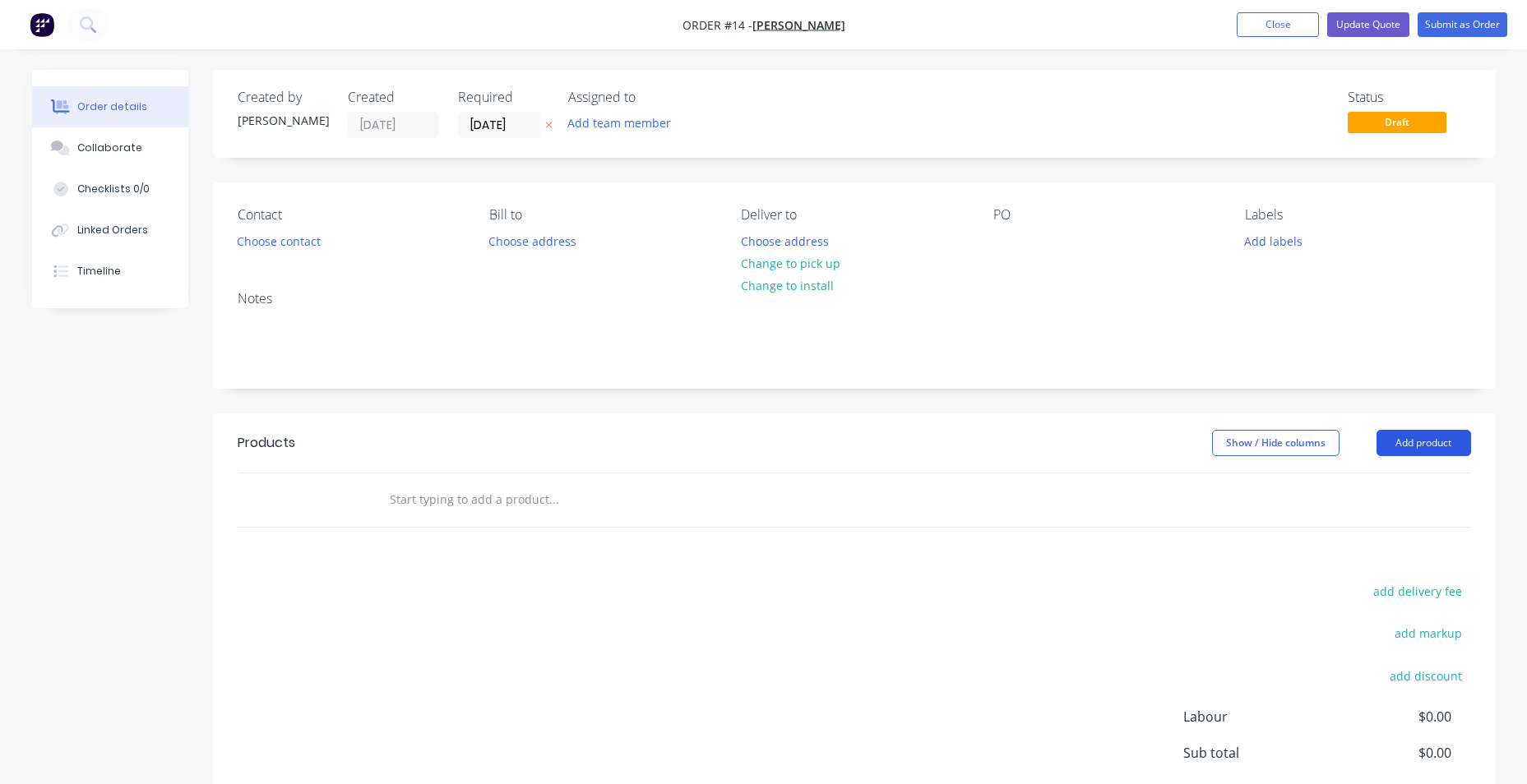
click at [1433, 434] on button "Add product" at bounding box center [1424, 443] width 94 height 27
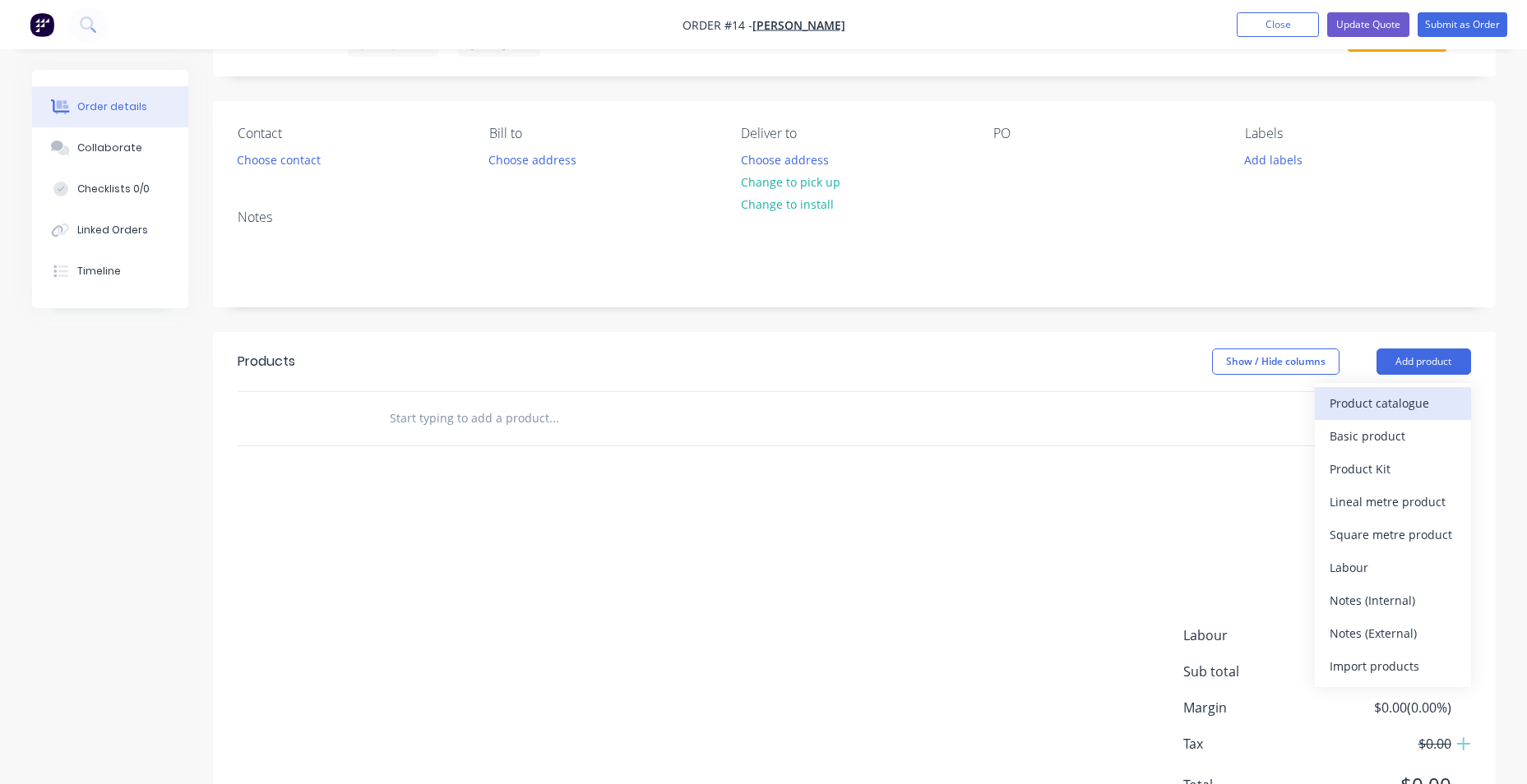
scroll to position [82, 0]
click at [1383, 558] on div "Labour" at bounding box center [1392, 566] width 126 height 24
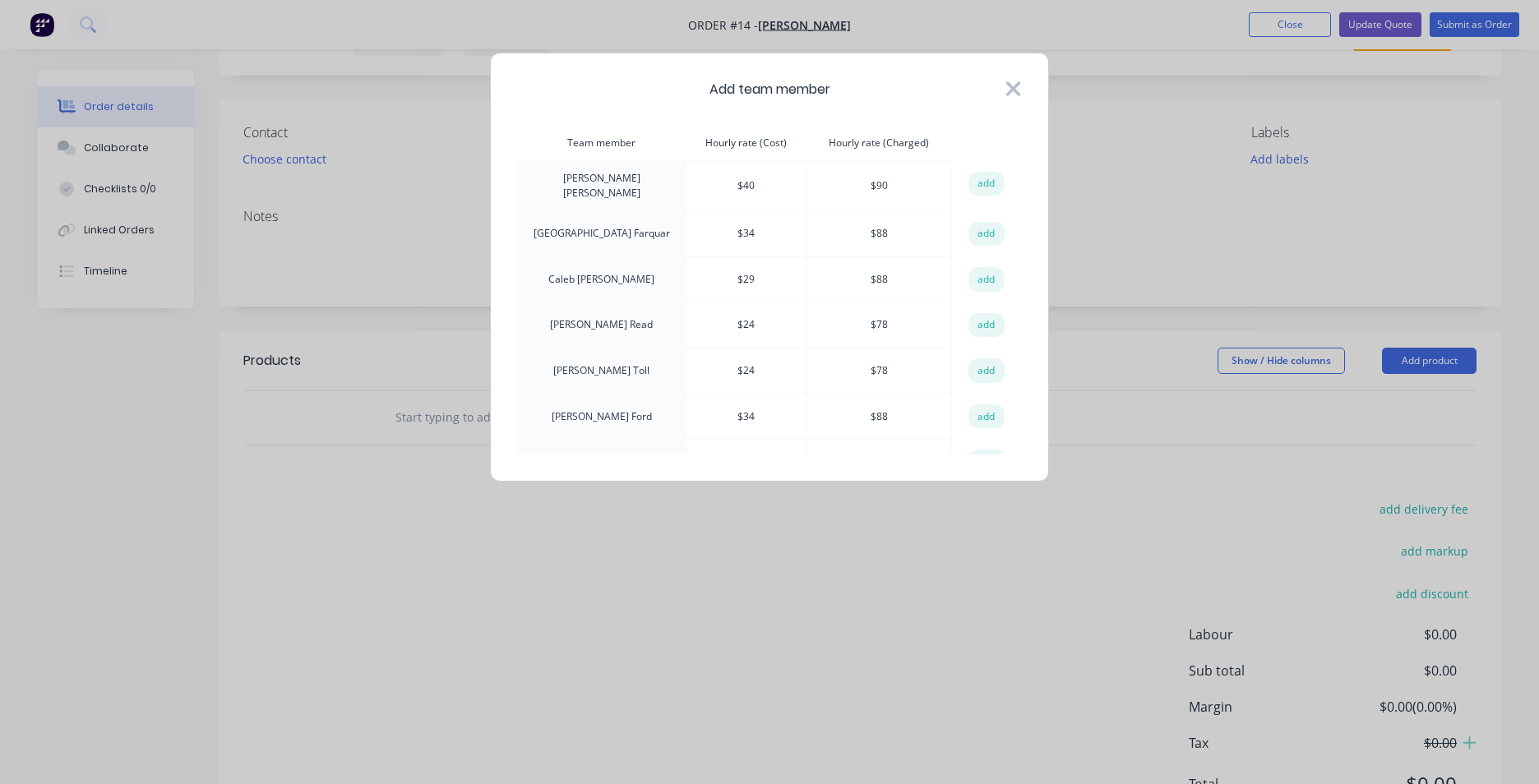
click at [1009, 88] on icon at bounding box center [1013, 89] width 18 height 23
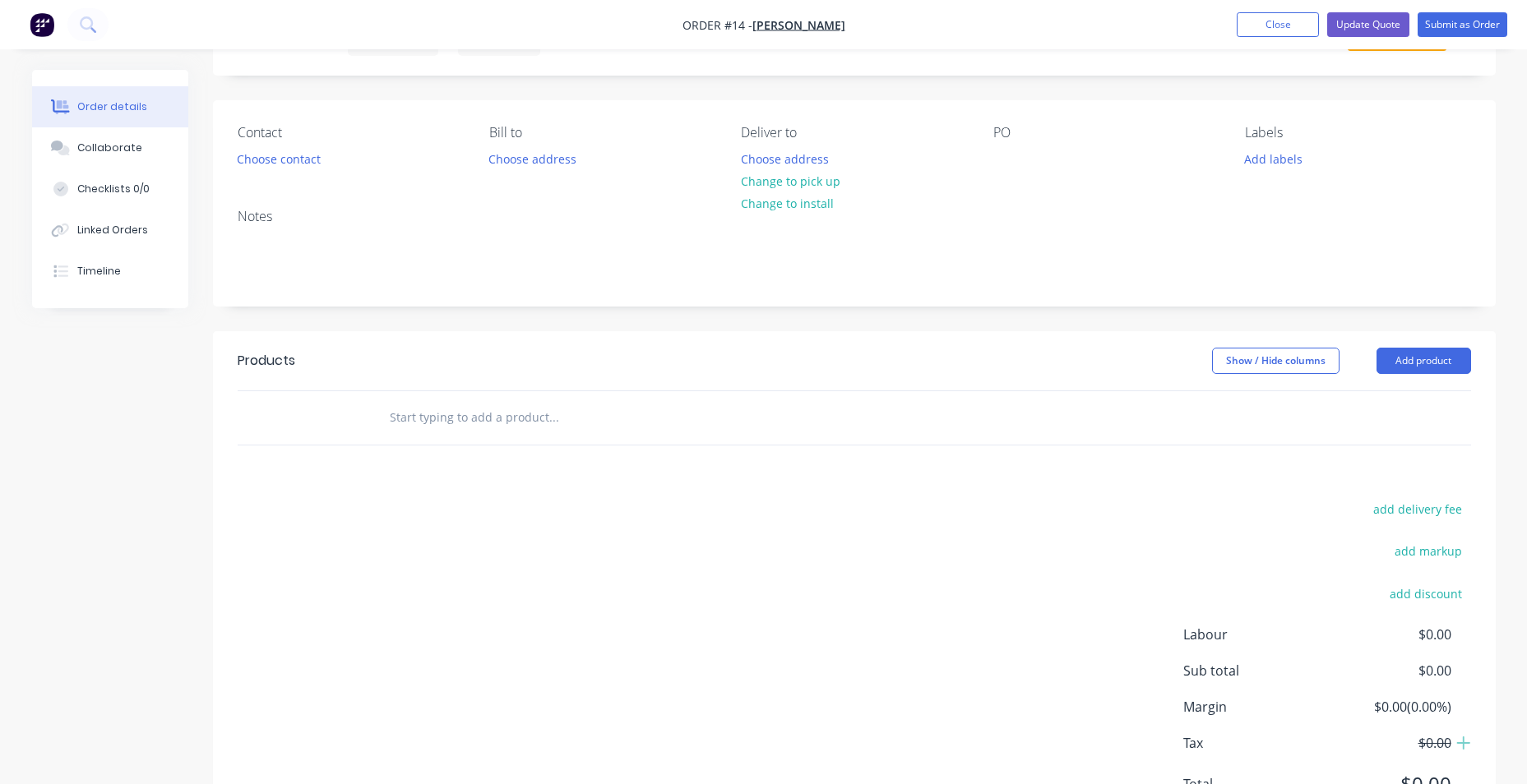
scroll to position [162, 0]
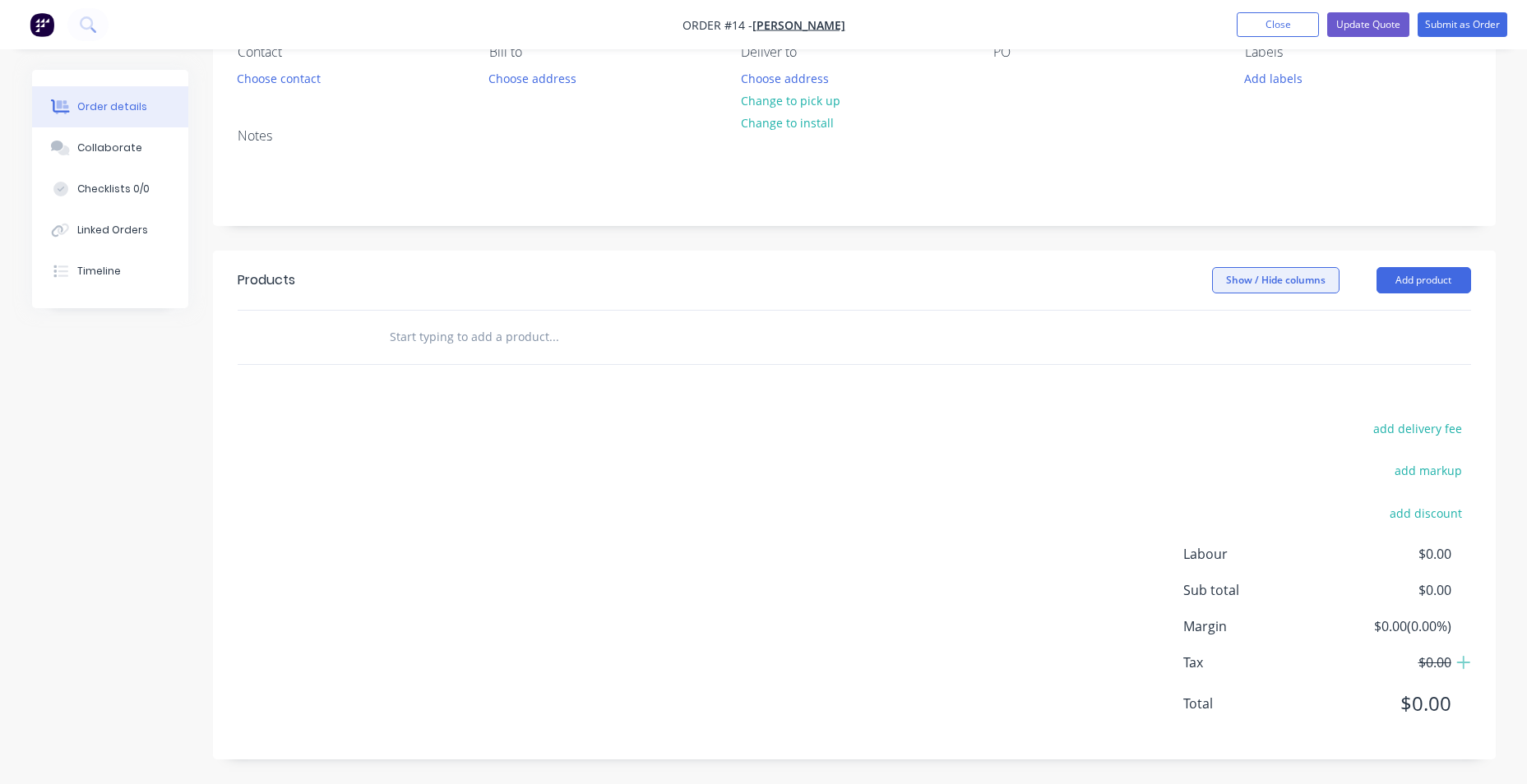
click at [1277, 282] on button "Show / Hide columns" at bounding box center [1275, 280] width 127 height 27
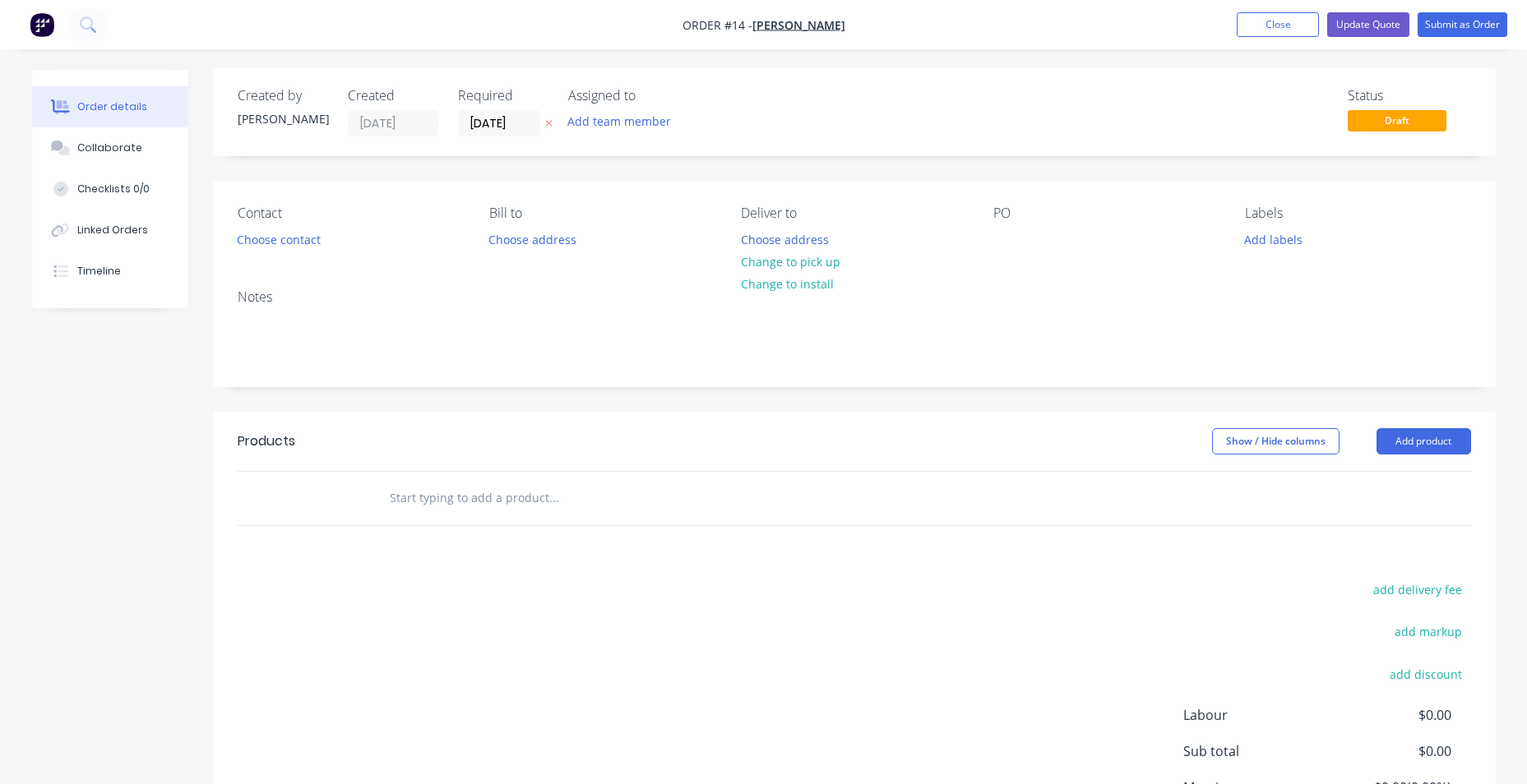
scroll to position [0, 0]
click at [1419, 443] on button "Add product" at bounding box center [1424, 443] width 94 height 27
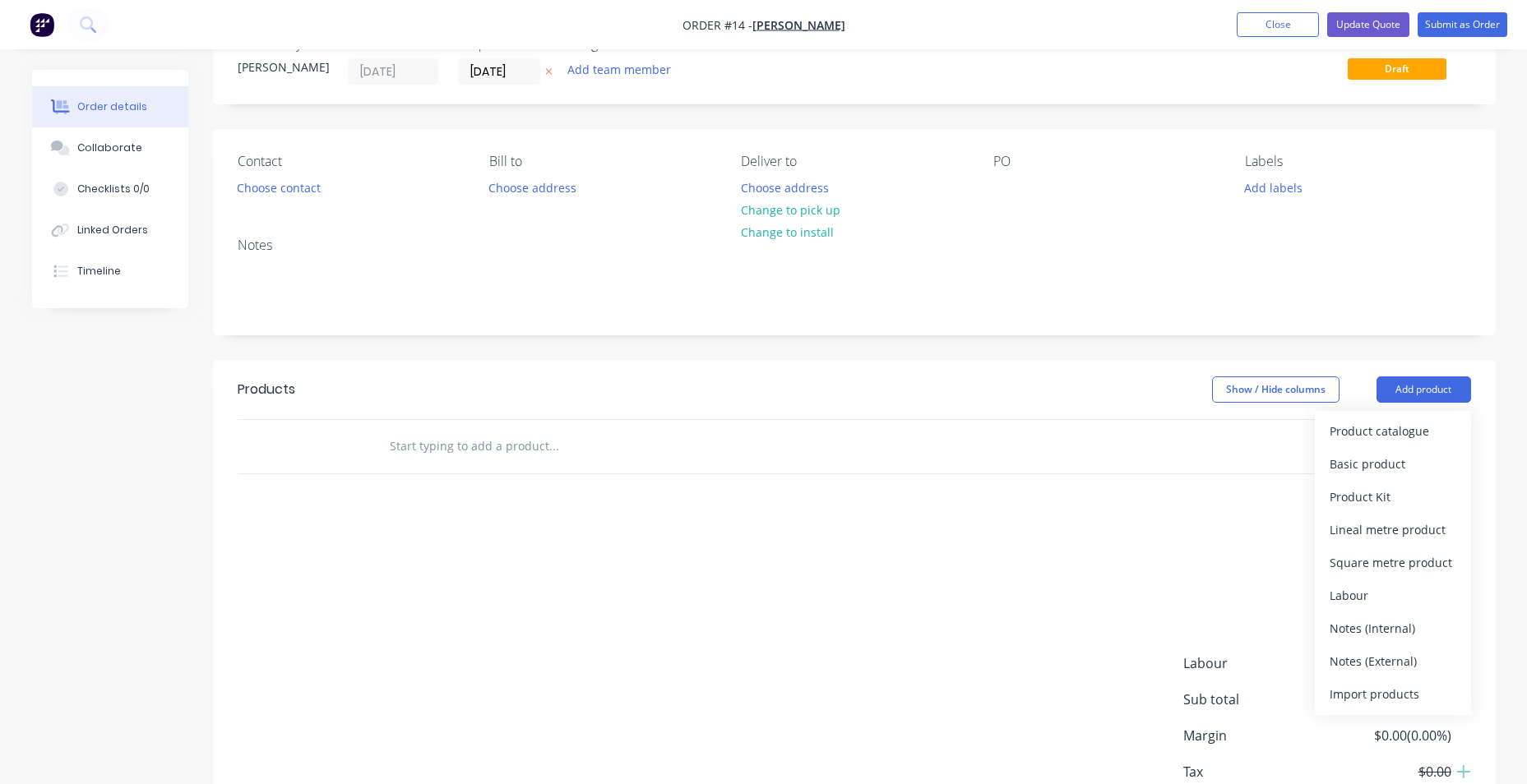
scroll to position [82, 0]
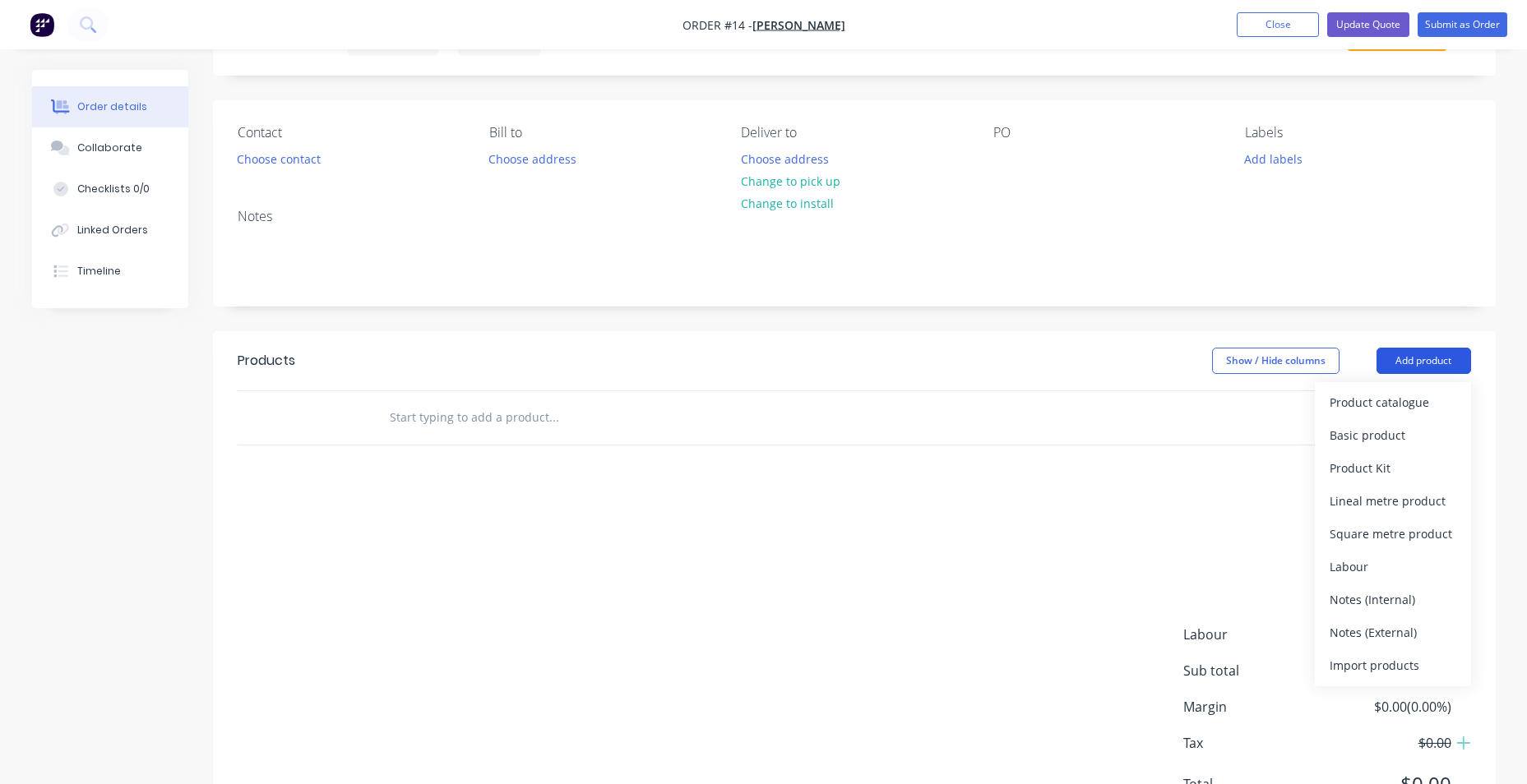
click at [1439, 357] on button "Add product" at bounding box center [1424, 361] width 94 height 27
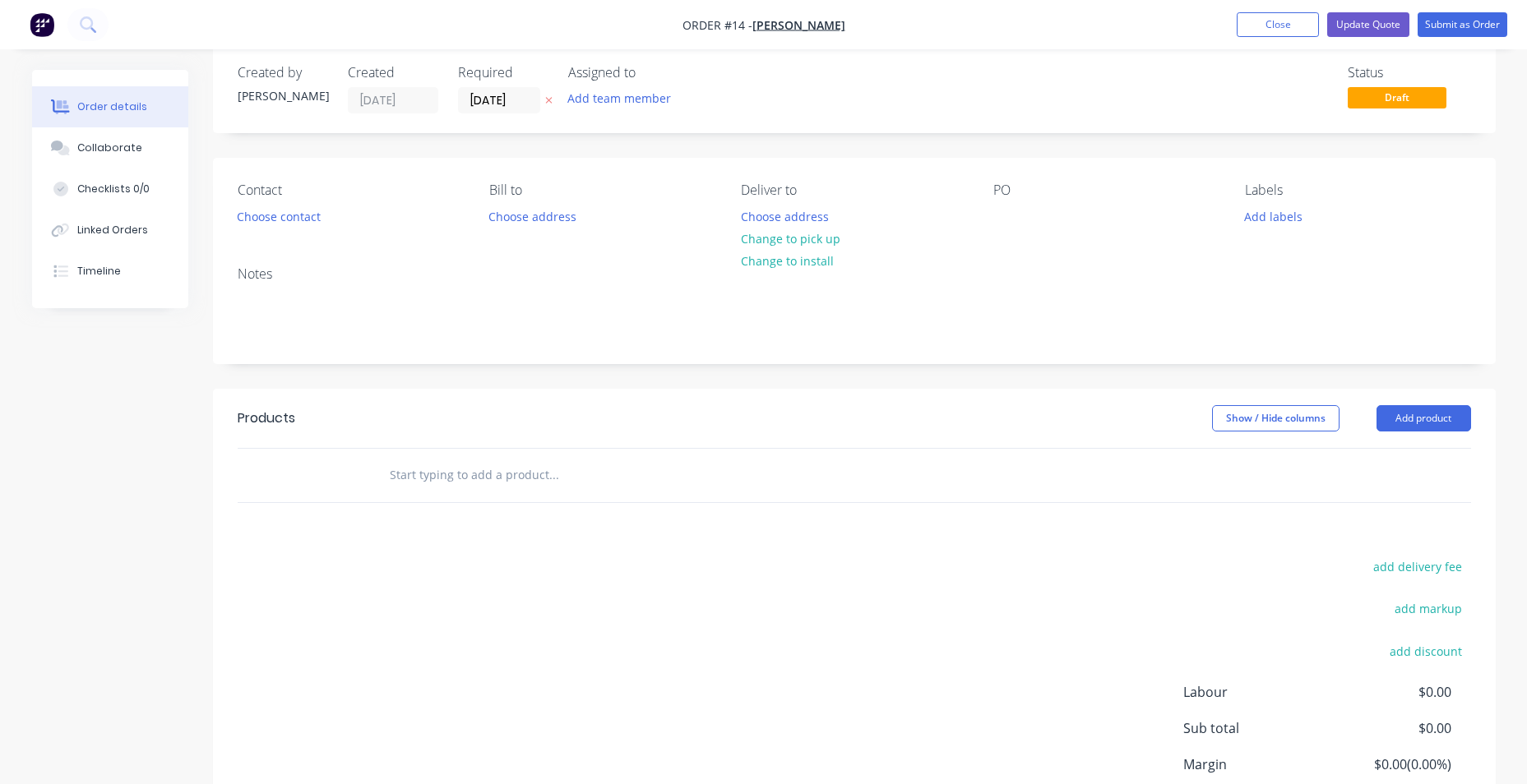
scroll to position [0, 0]
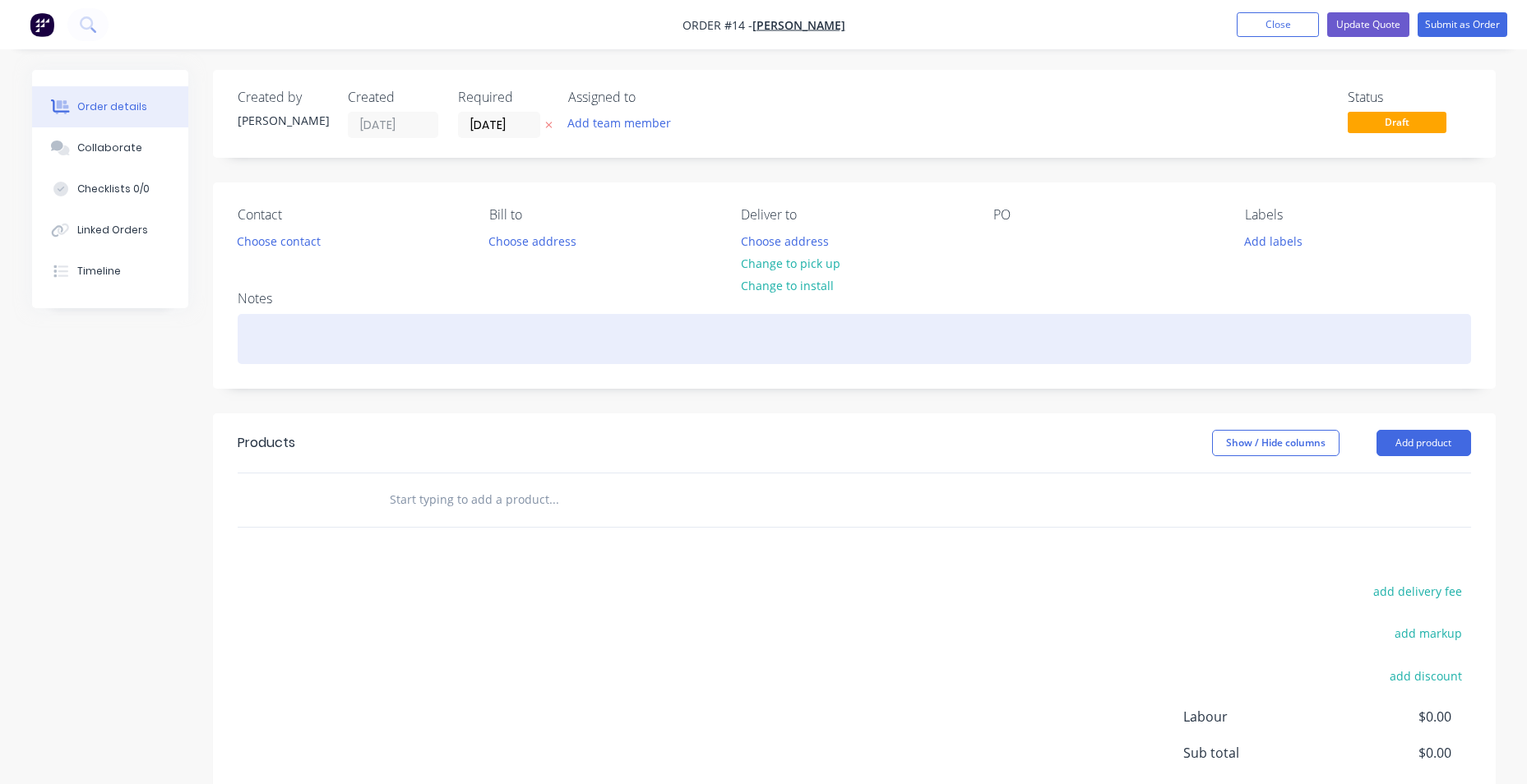
click at [741, 350] on div at bounding box center [854, 339] width 1234 height 50
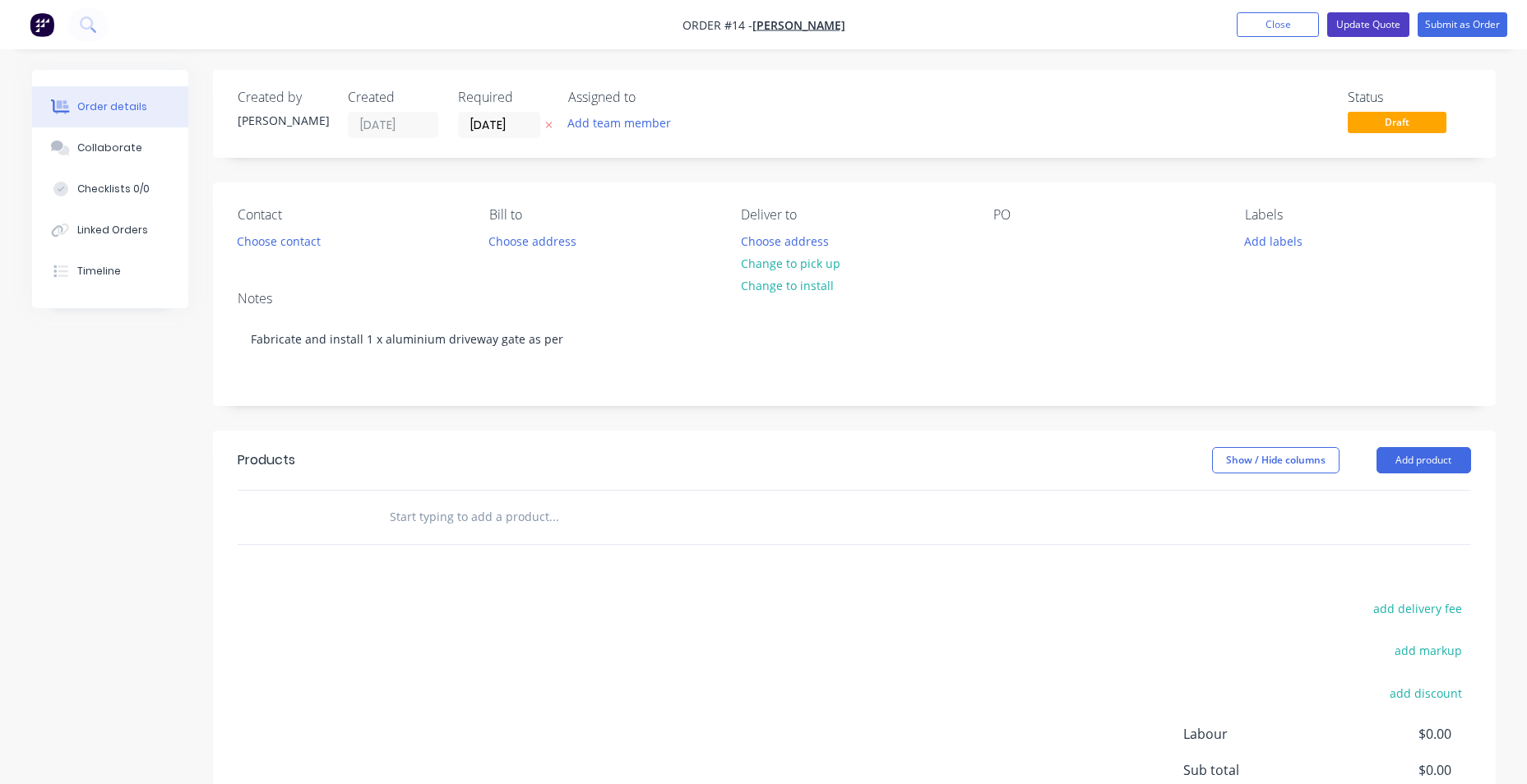
click at [1372, 30] on button "Update Quote" at bounding box center [1367, 24] width 82 height 25
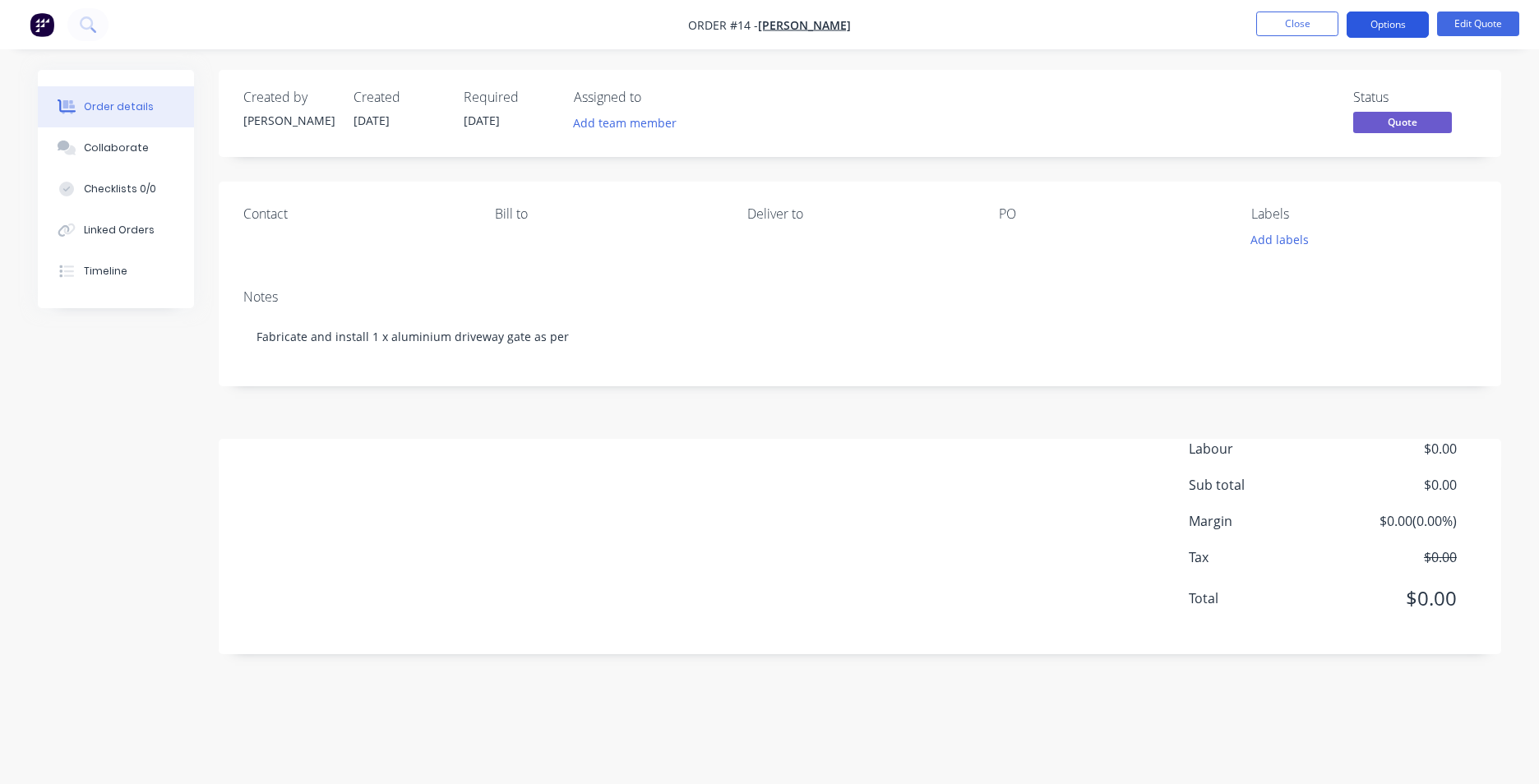
click at [1407, 30] on button "Options" at bounding box center [1388, 24] width 82 height 27
click at [1121, 66] on div "Order details Collaborate Checklists 0/0 Linked Orders Timeline Order details C…" at bounding box center [770, 392] width 1539 height 784
click at [1472, 27] on button "Edit Quote" at bounding box center [1478, 23] width 82 height 25
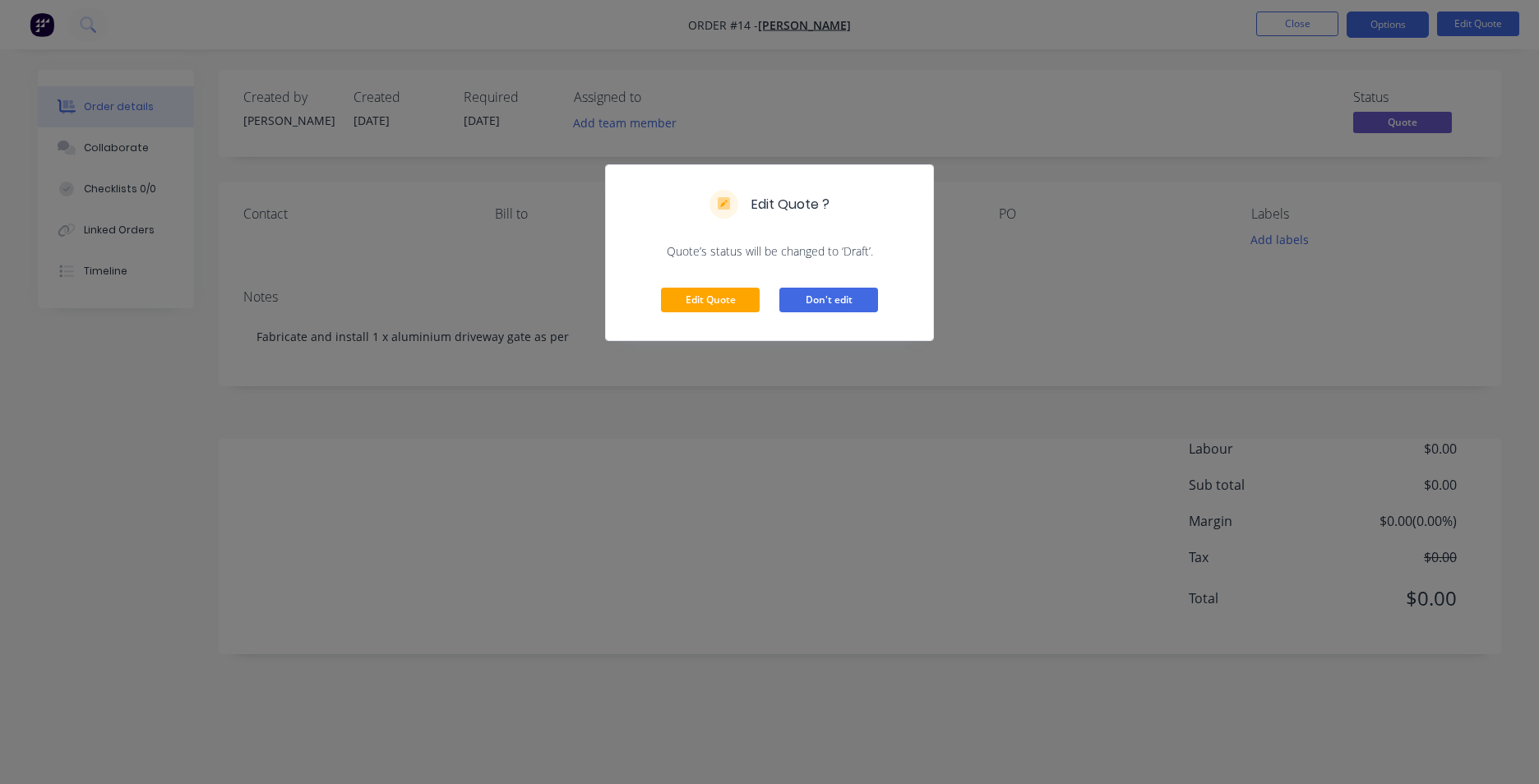
click at [840, 290] on button "Don't edit" at bounding box center [829, 300] width 99 height 25
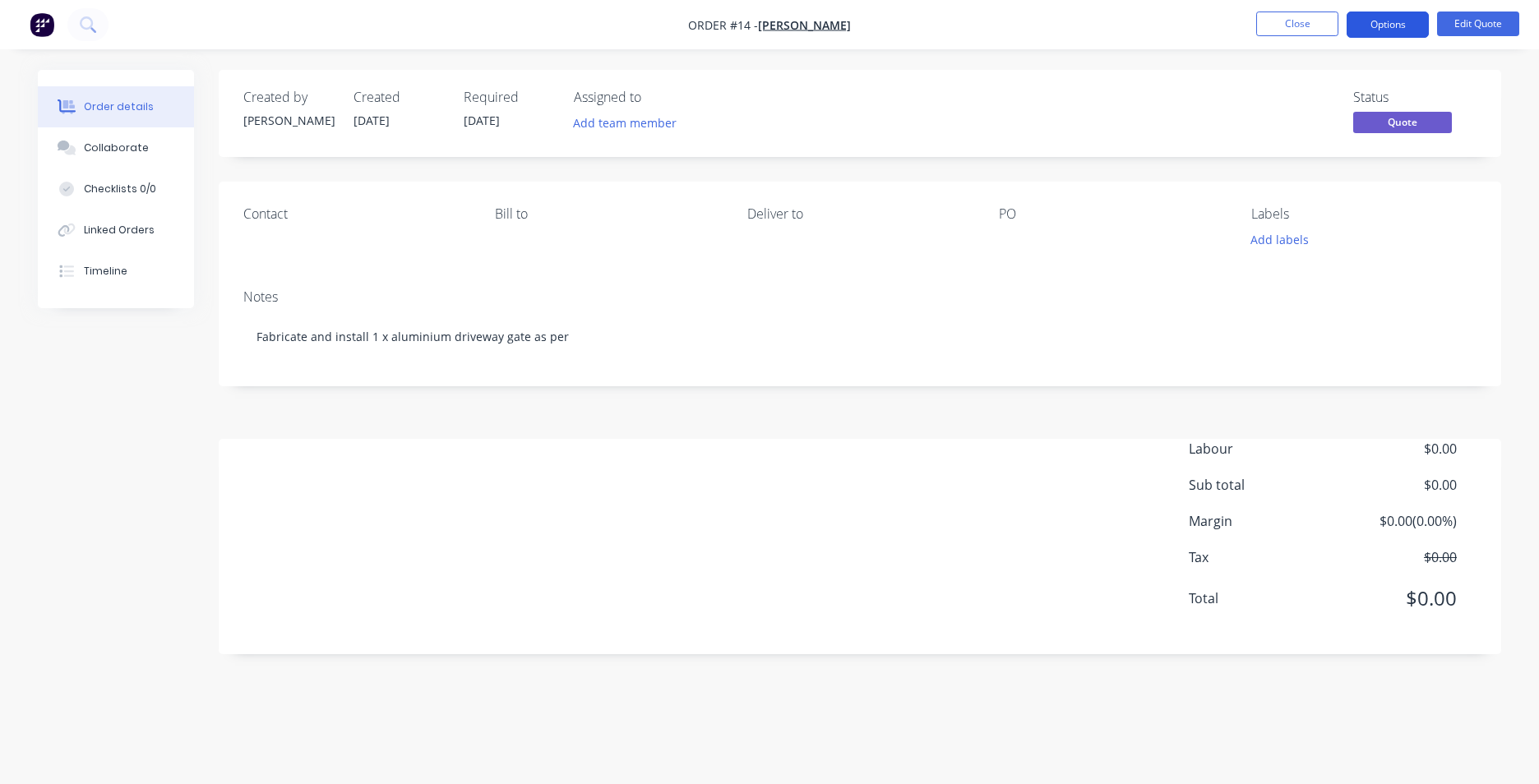
click at [1395, 24] on button "Options" at bounding box center [1388, 24] width 82 height 27
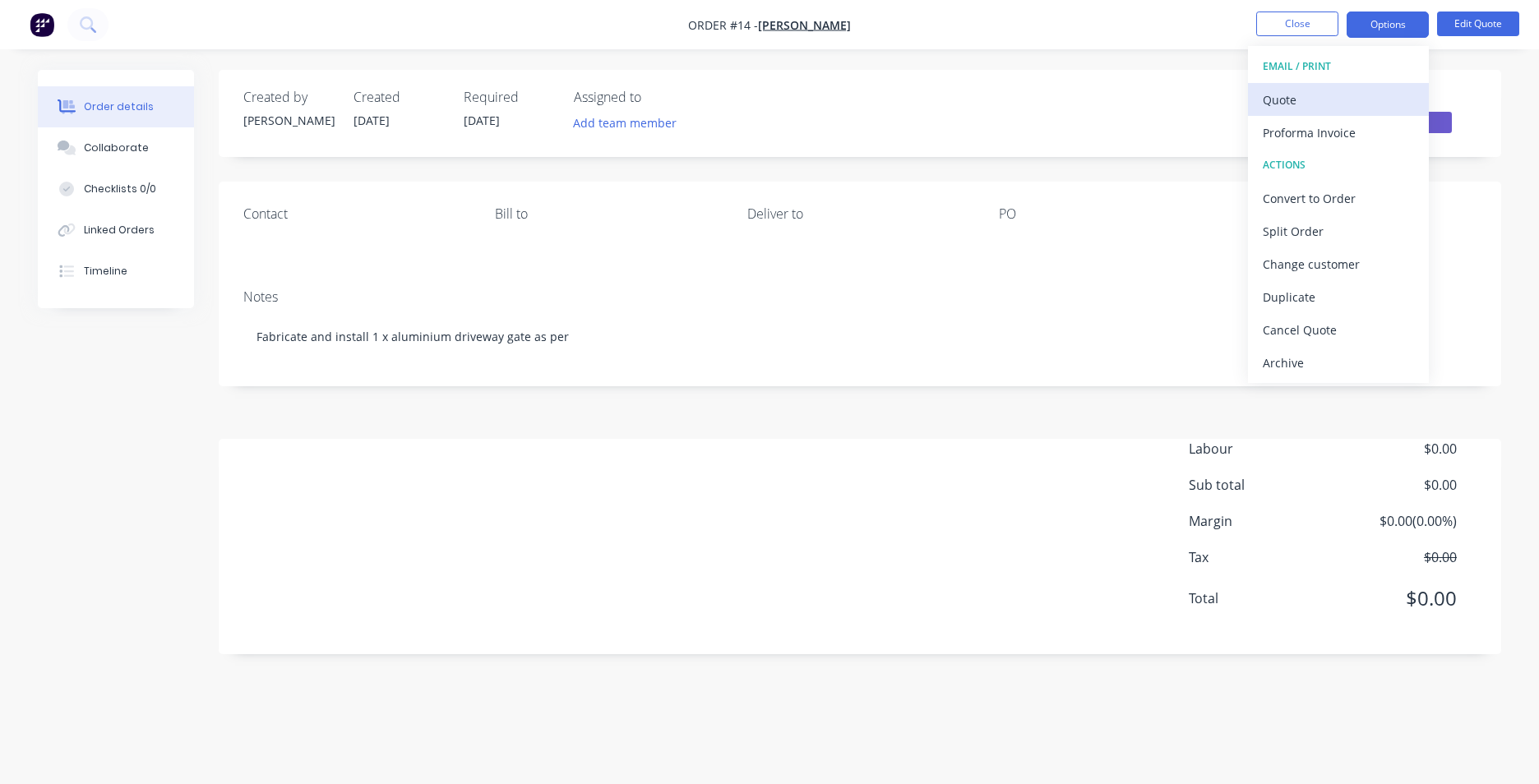
click at [1313, 97] on div "Quote" at bounding box center [1339, 100] width 151 height 24
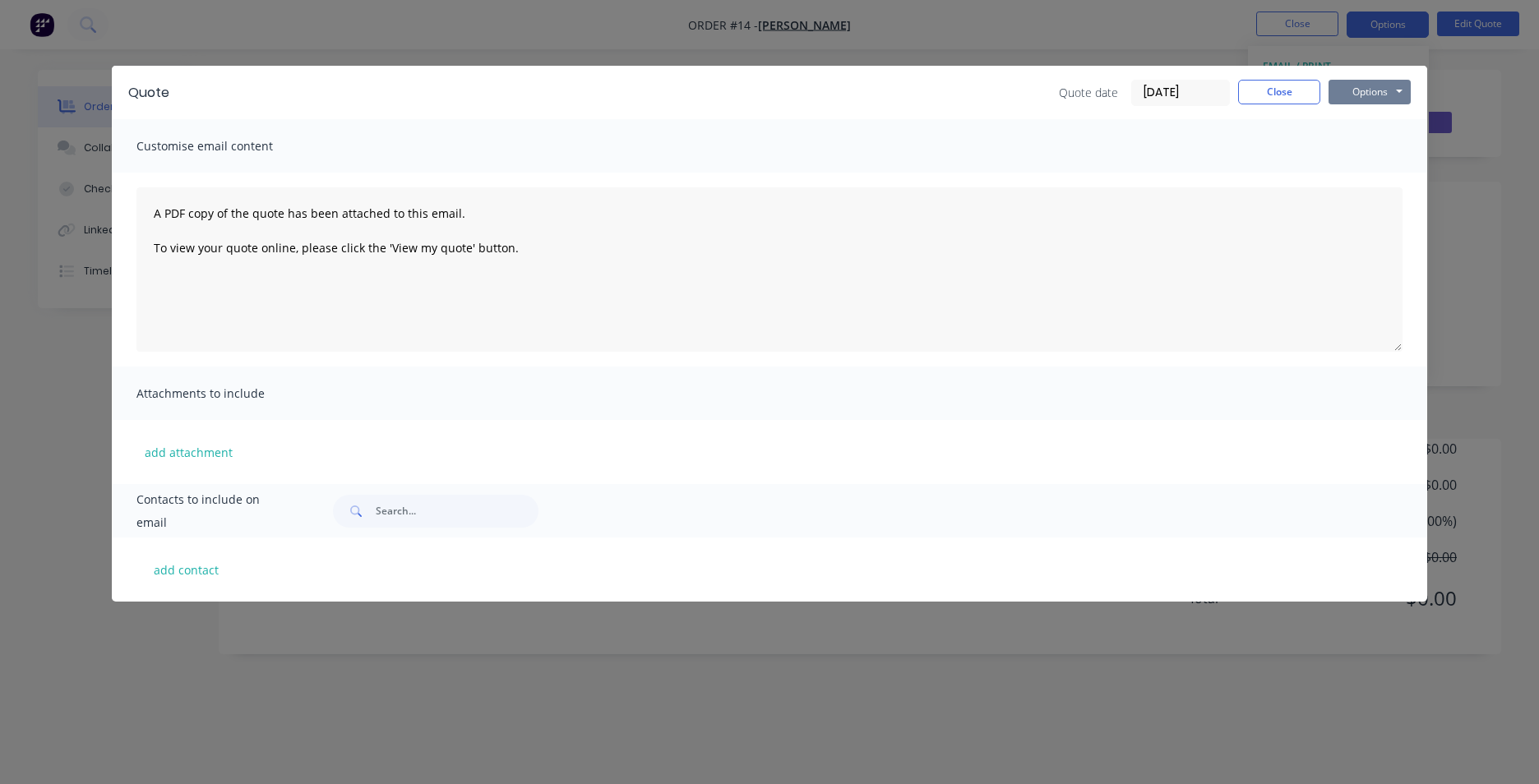
click at [1399, 87] on button "Options" at bounding box center [1369, 91] width 82 height 25
click at [1382, 122] on button "Preview" at bounding box center [1381, 121] width 105 height 27
click at [1281, 87] on button "Close" at bounding box center [1279, 91] width 82 height 25
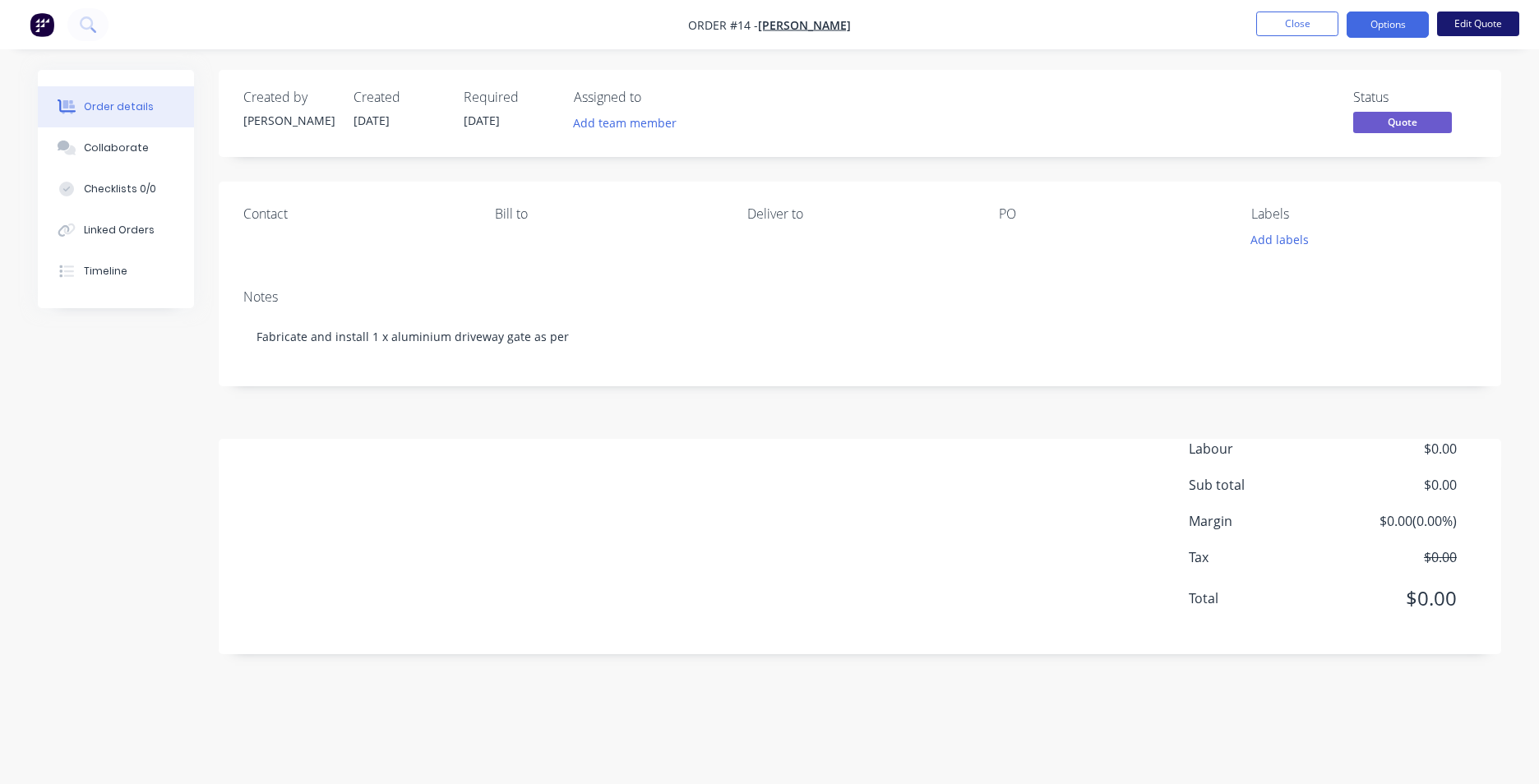
click at [1492, 29] on button "Edit Quote" at bounding box center [1478, 23] width 82 height 25
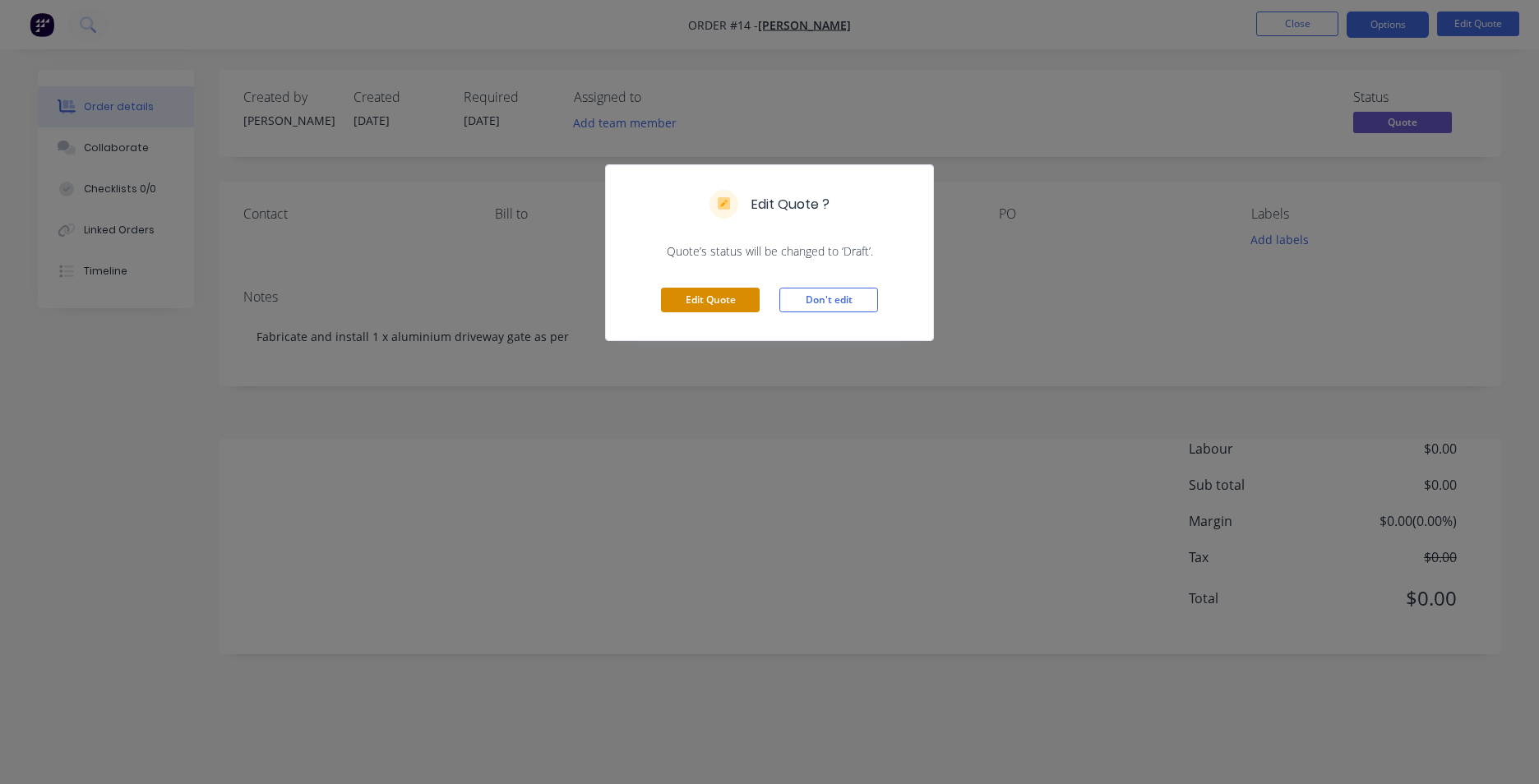
click at [698, 303] on button "Edit Quote" at bounding box center [710, 300] width 99 height 25
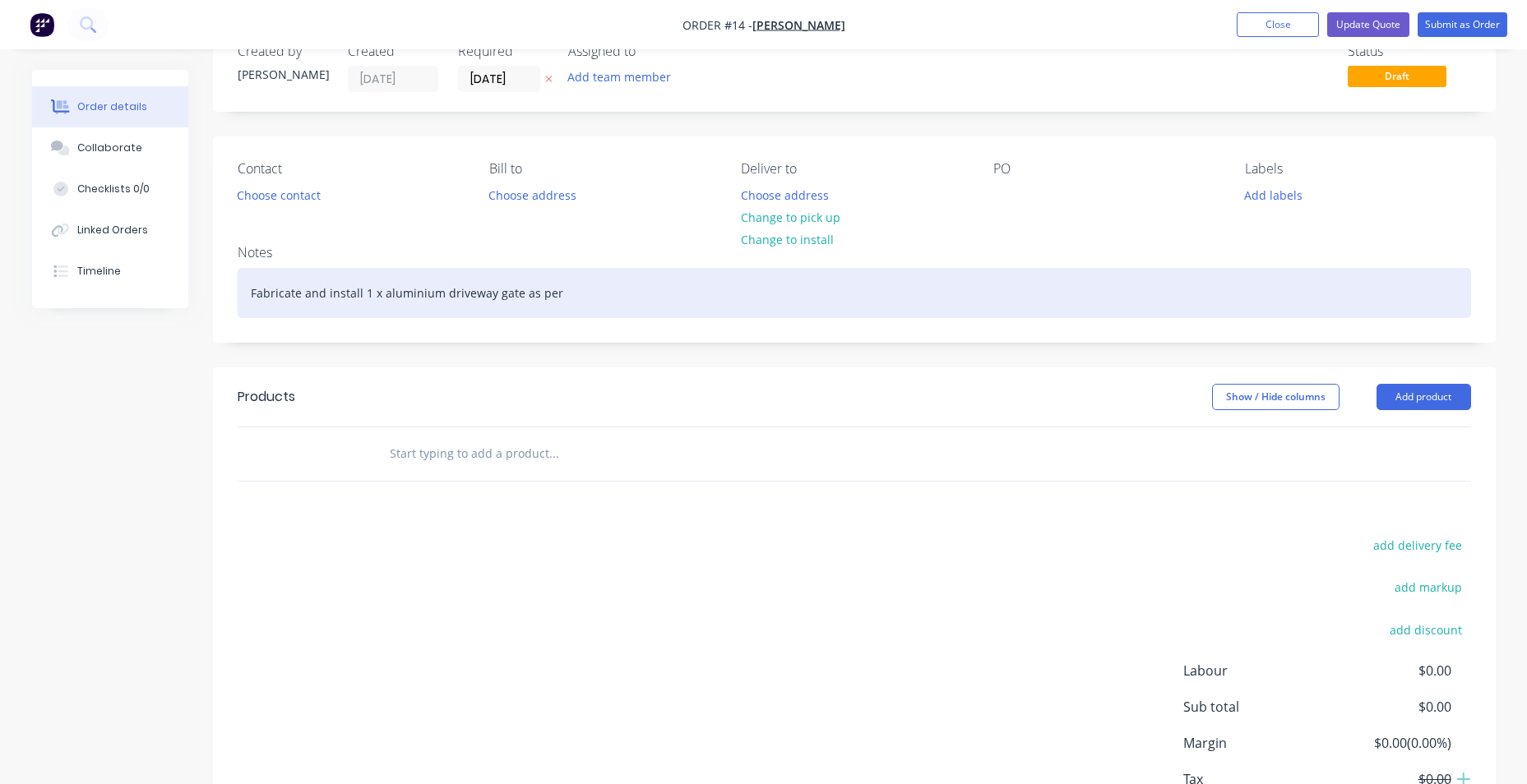
scroll to position [82, 0]
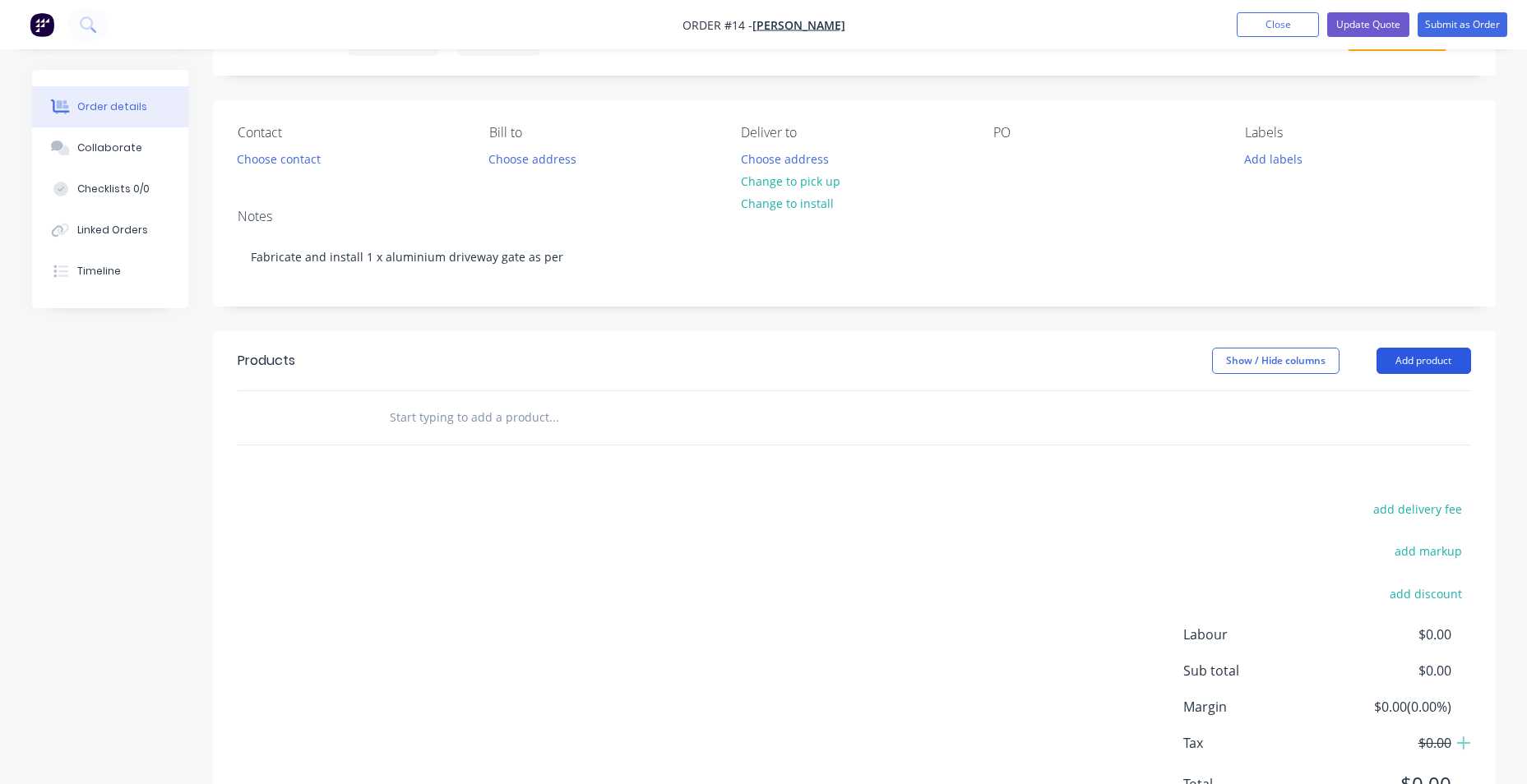
click at [1413, 373] on button "Add product" at bounding box center [1424, 361] width 94 height 27
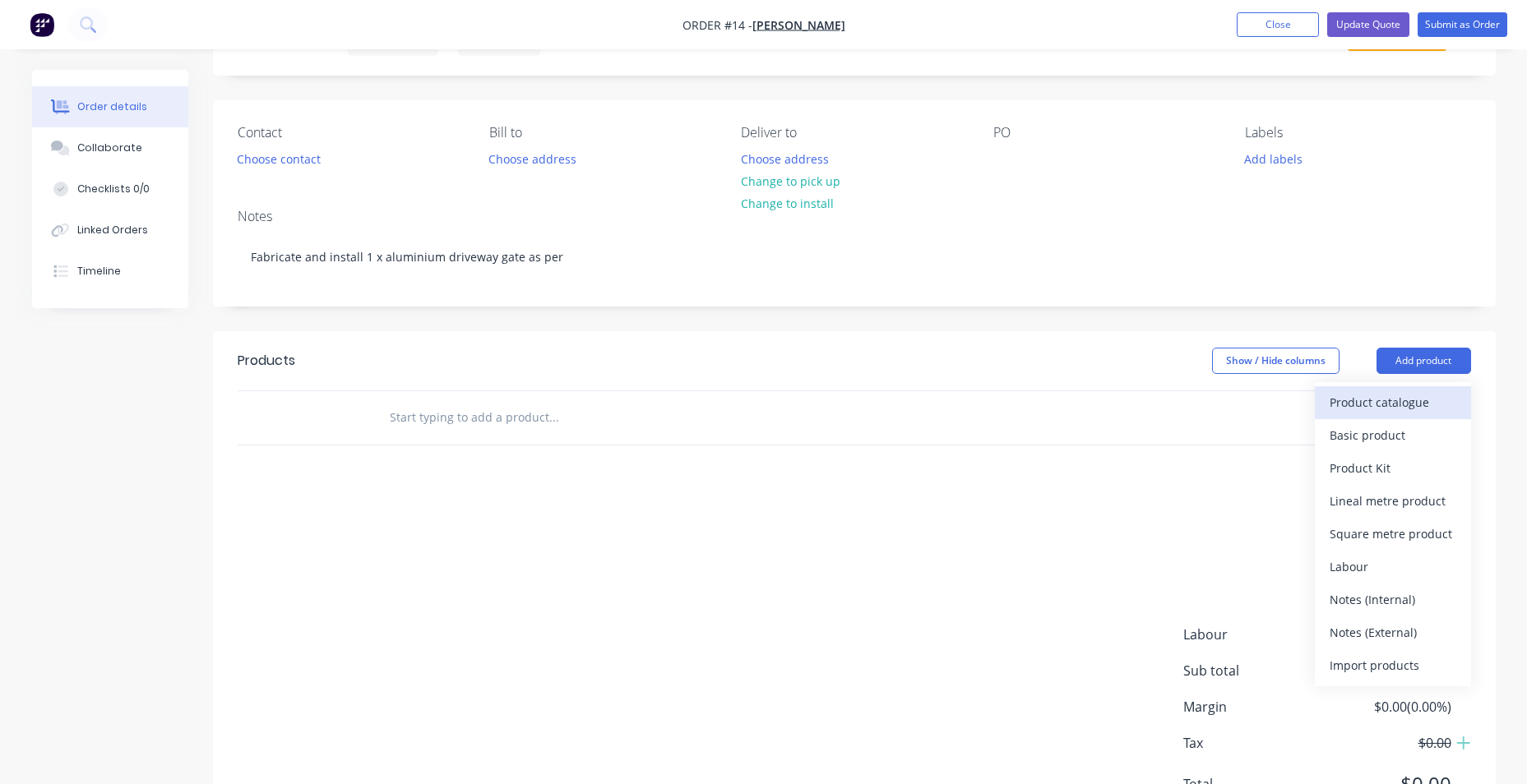
click at [1409, 413] on div "Product catalogue" at bounding box center [1392, 402] width 126 height 24
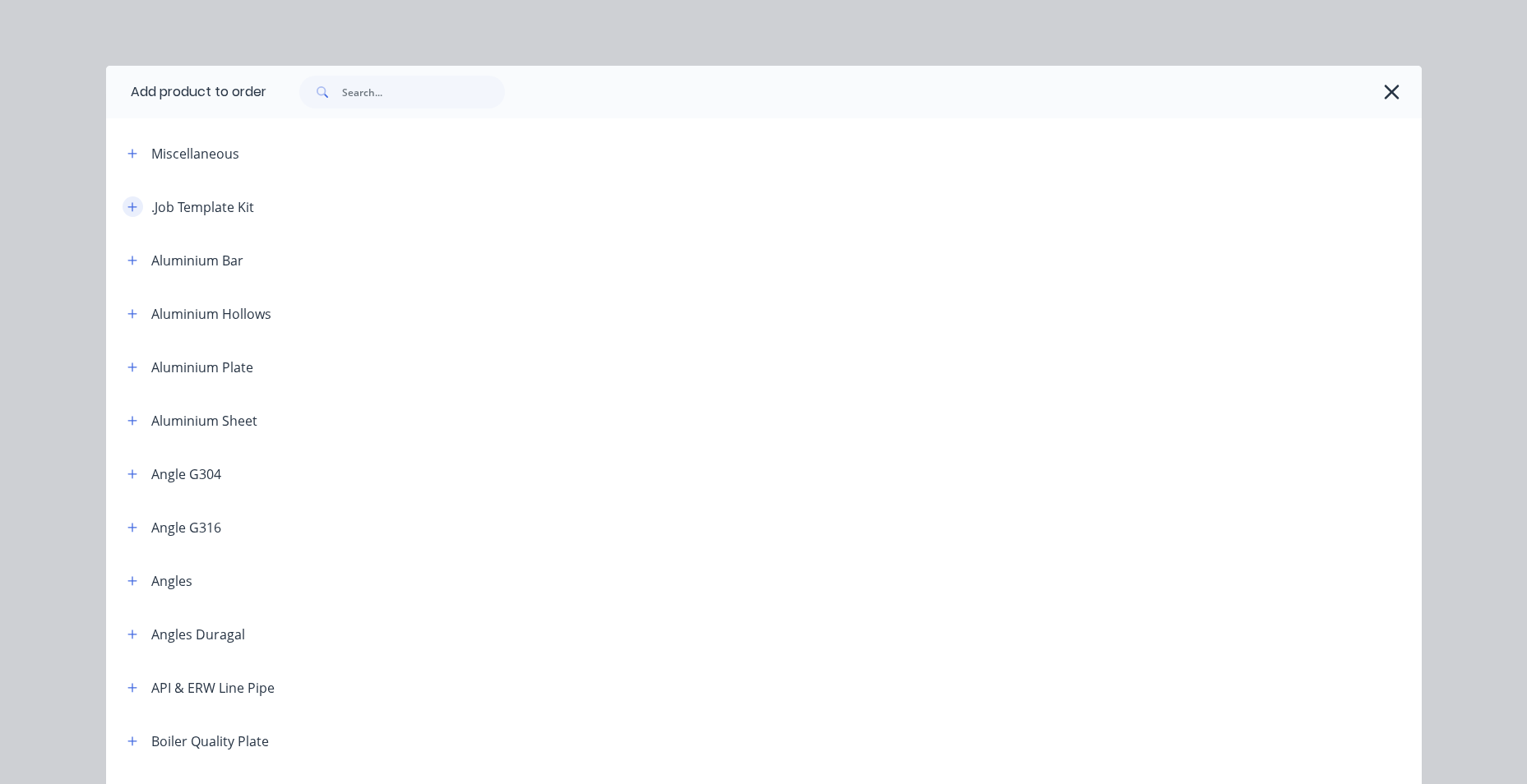
click at [123, 205] on button "button" at bounding box center [133, 207] width 20 height 20
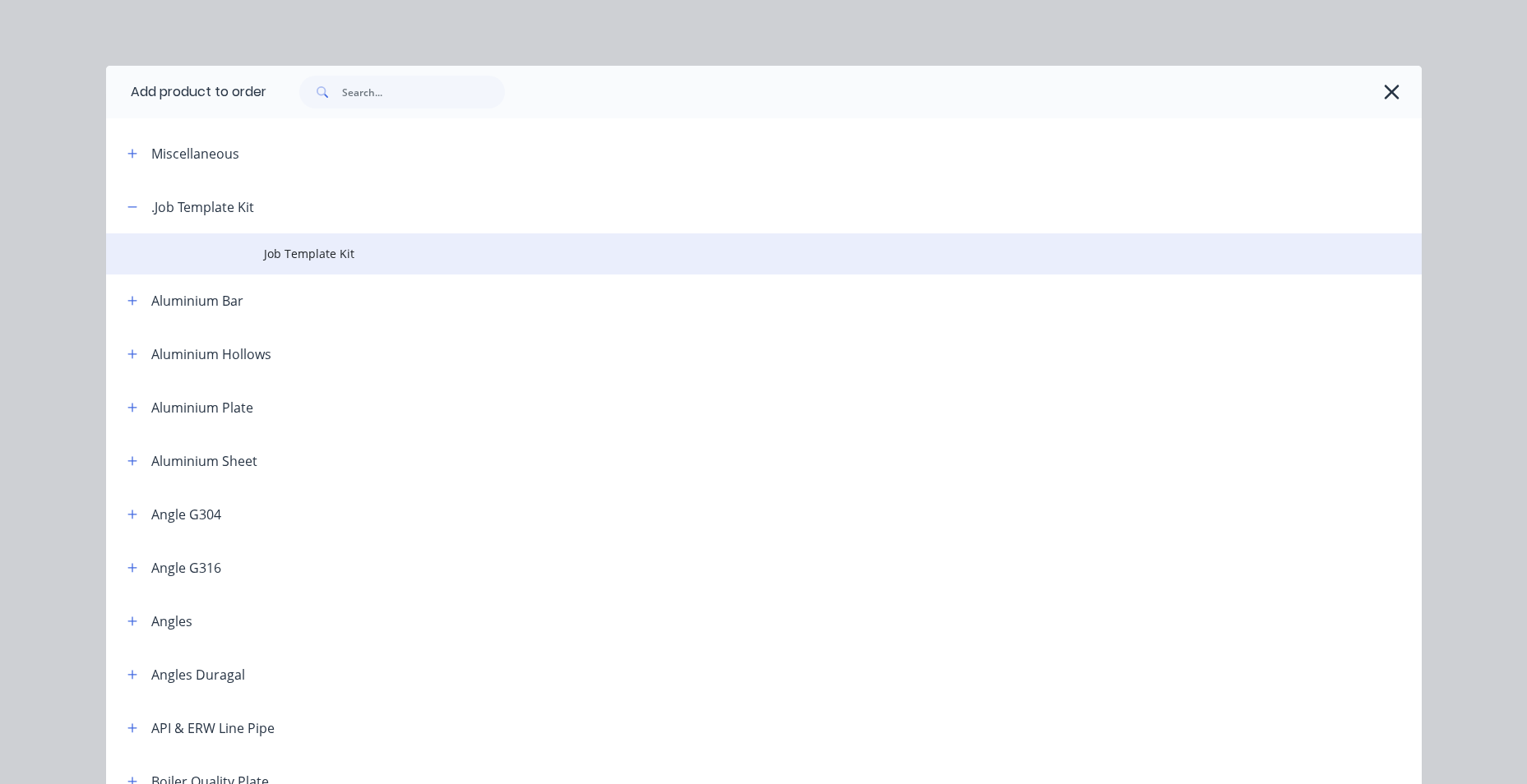
click at [264, 251] on span "Job Template Kit" at bounding box center [726, 254] width 925 height 18
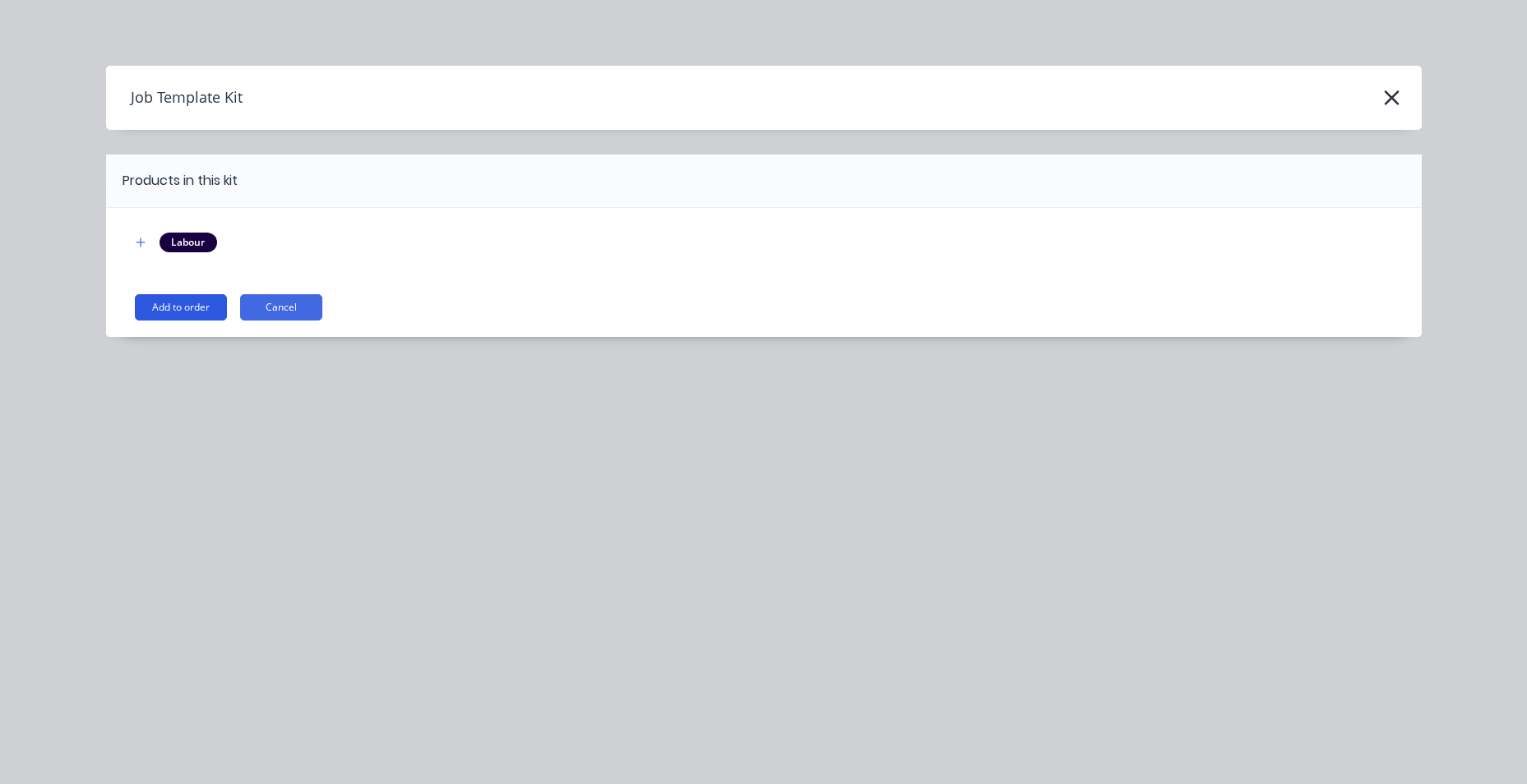
click at [191, 298] on button "Add to order" at bounding box center [181, 307] width 92 height 27
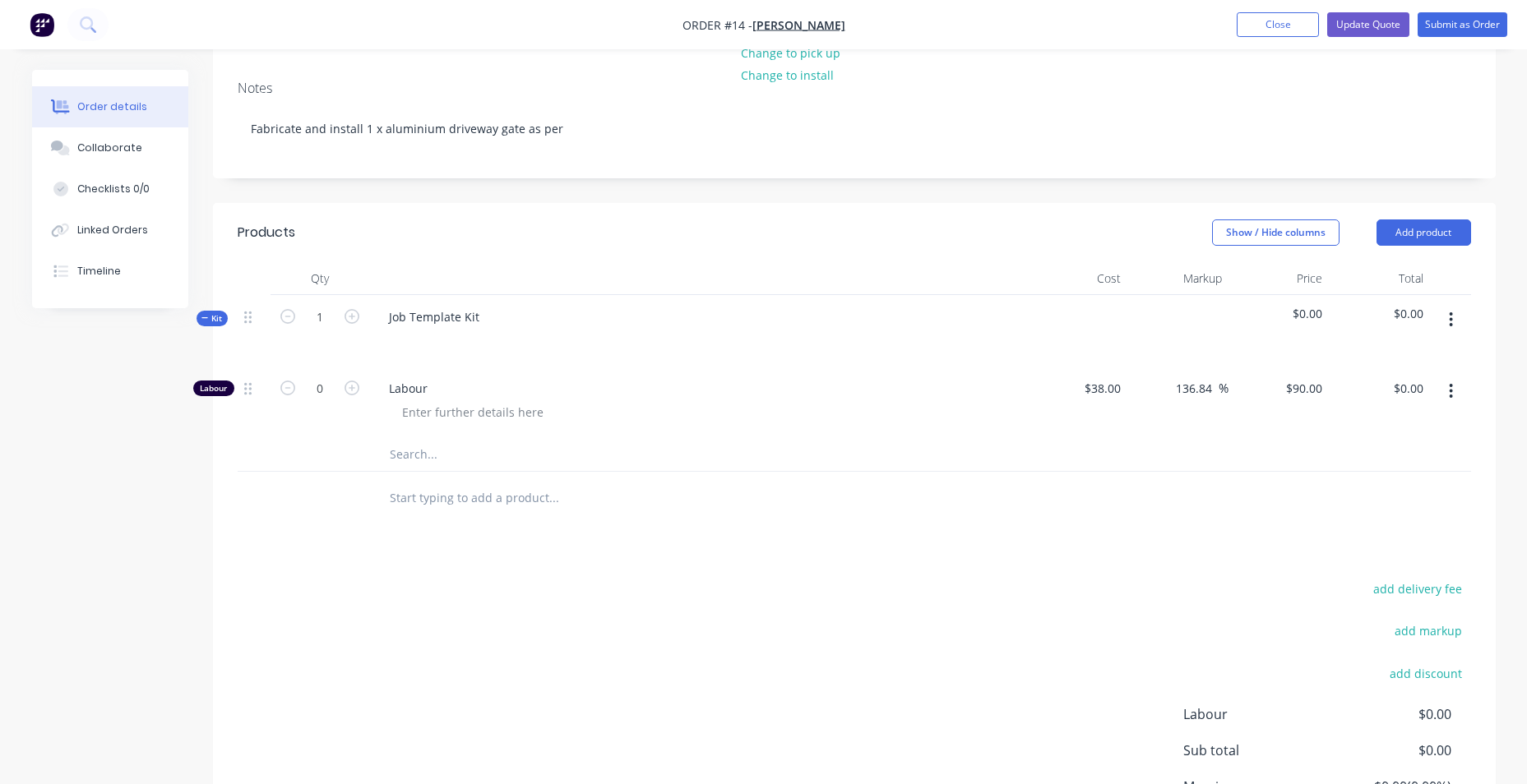
scroll to position [246, 0]
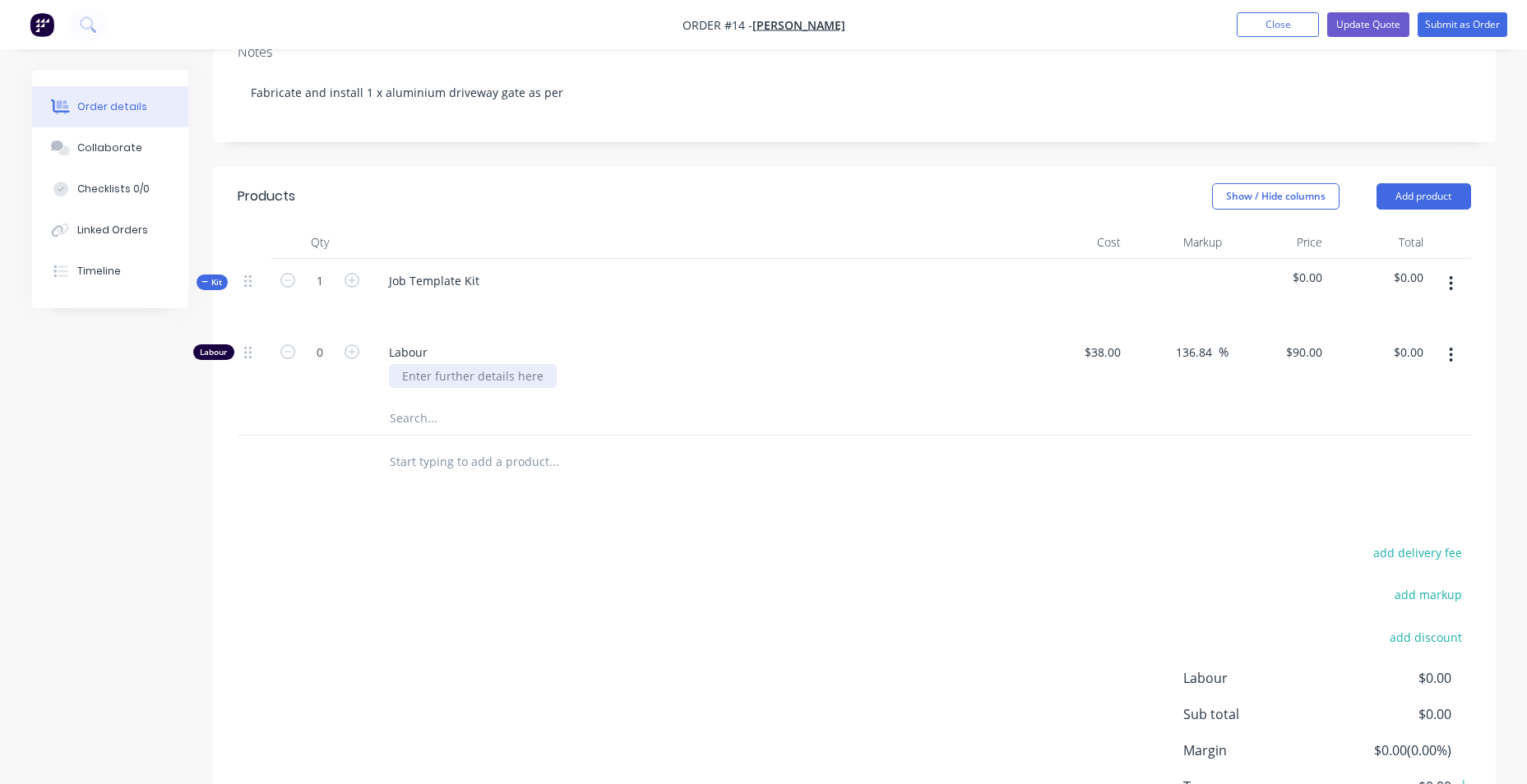
click at [471, 388] on div at bounding box center [472, 376] width 168 height 24
click at [1356, 30] on button "Update Quote" at bounding box center [1367, 24] width 82 height 25
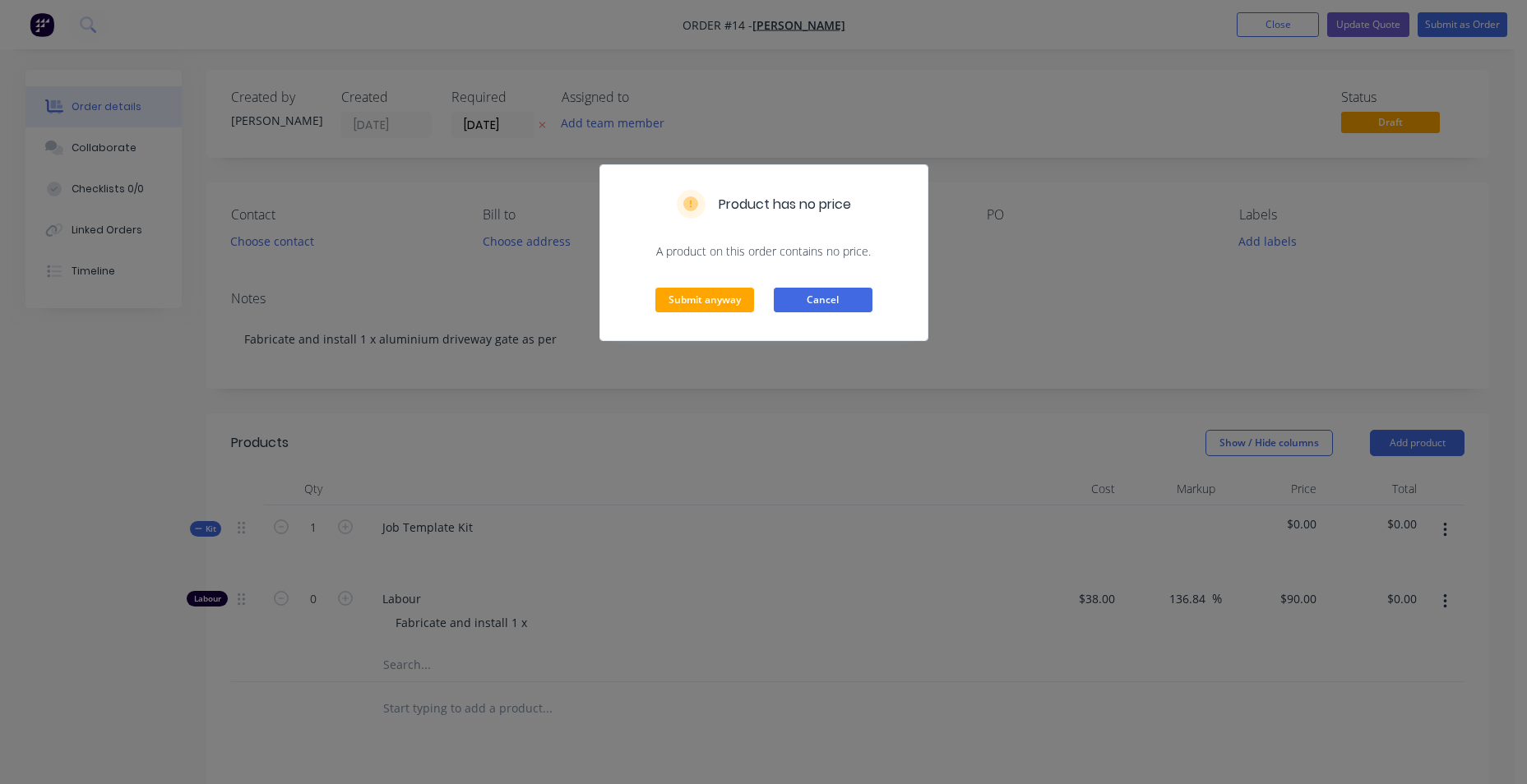
click at [867, 303] on button "Cancel" at bounding box center [823, 300] width 99 height 25
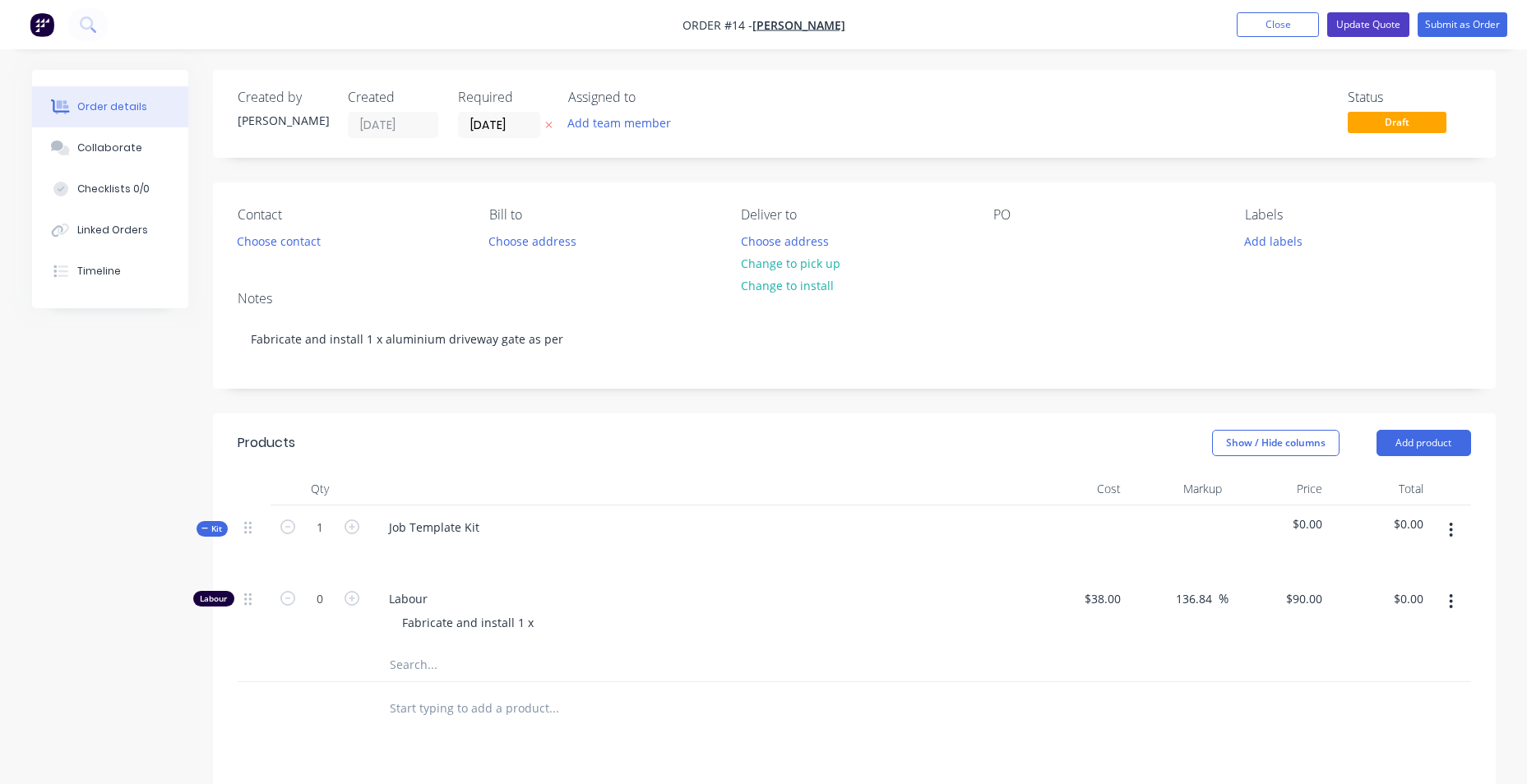
click at [1378, 28] on button "Update Quote" at bounding box center [1367, 24] width 82 height 25
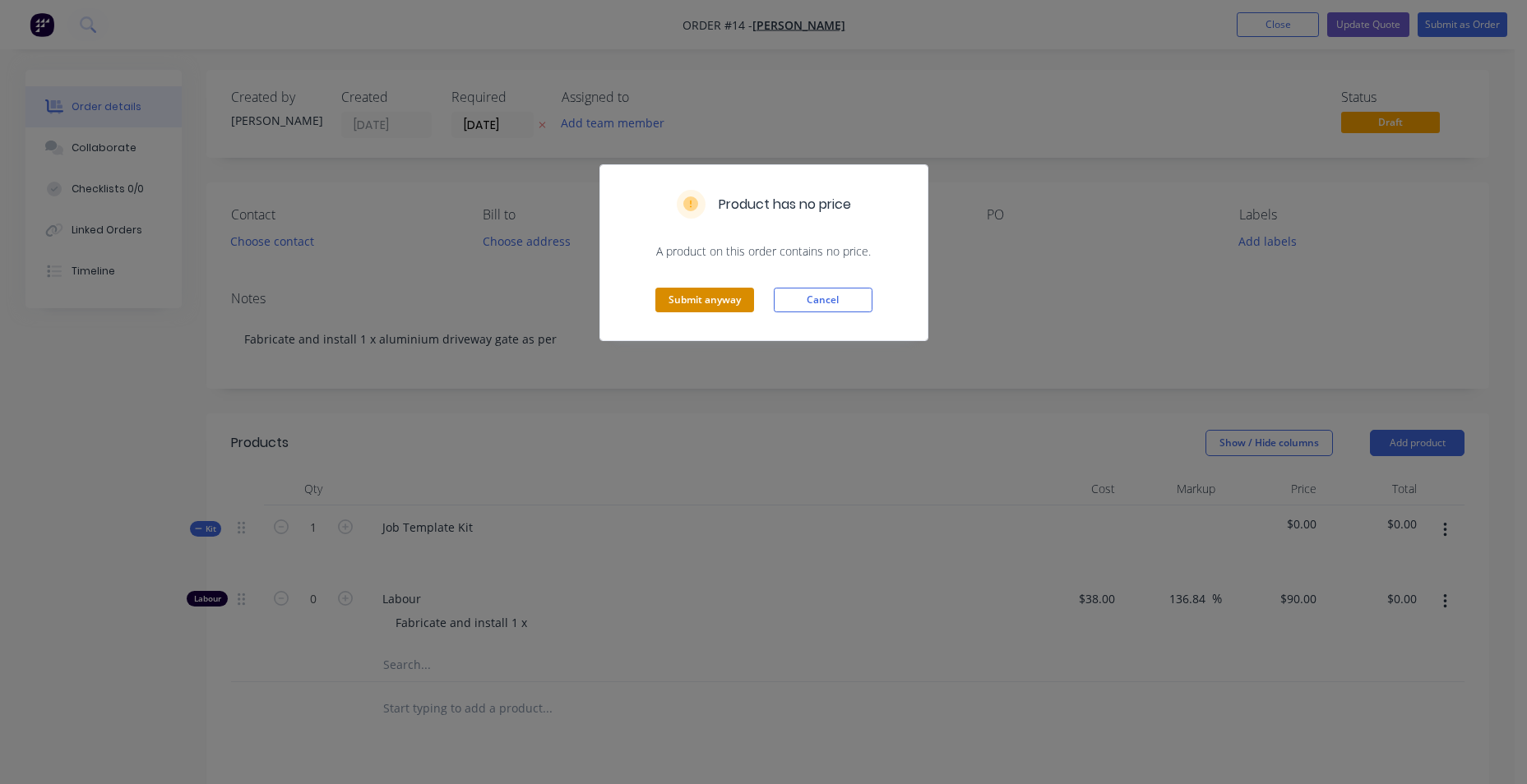
click at [696, 303] on button "Submit anyway" at bounding box center [704, 300] width 99 height 25
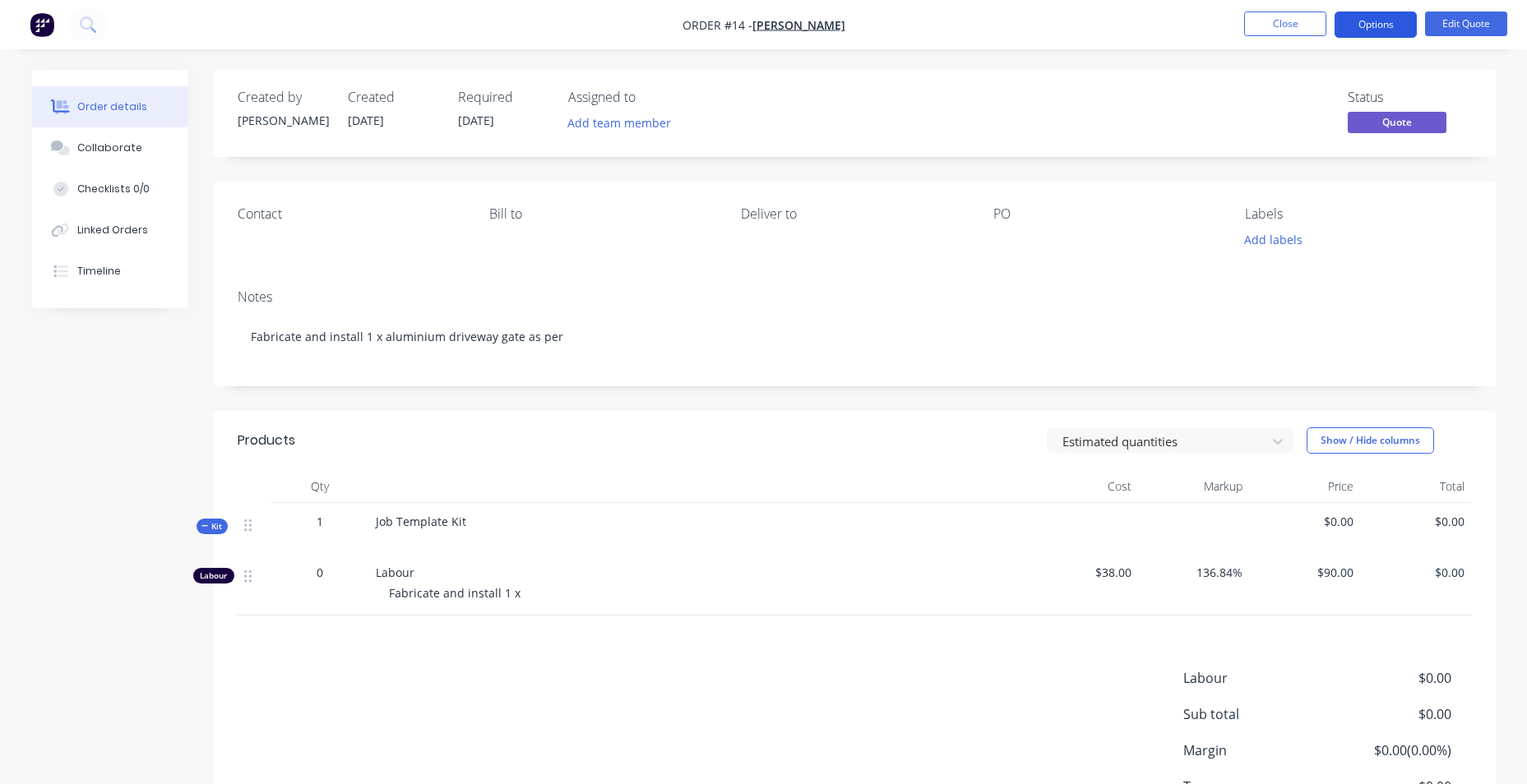
click at [1390, 33] on button "Options" at bounding box center [1375, 24] width 82 height 27
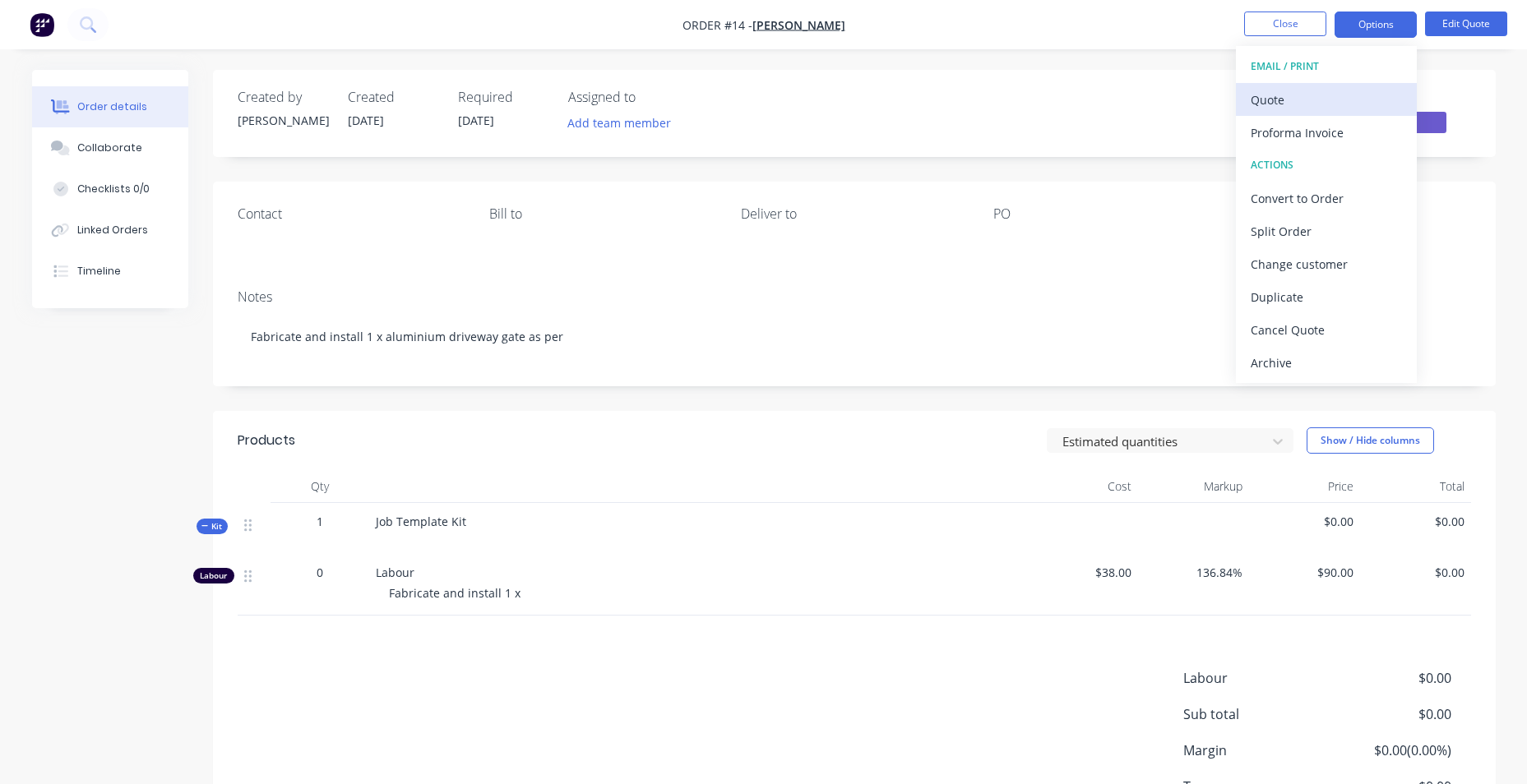
click at [1349, 103] on div "Quote" at bounding box center [1326, 100] width 151 height 24
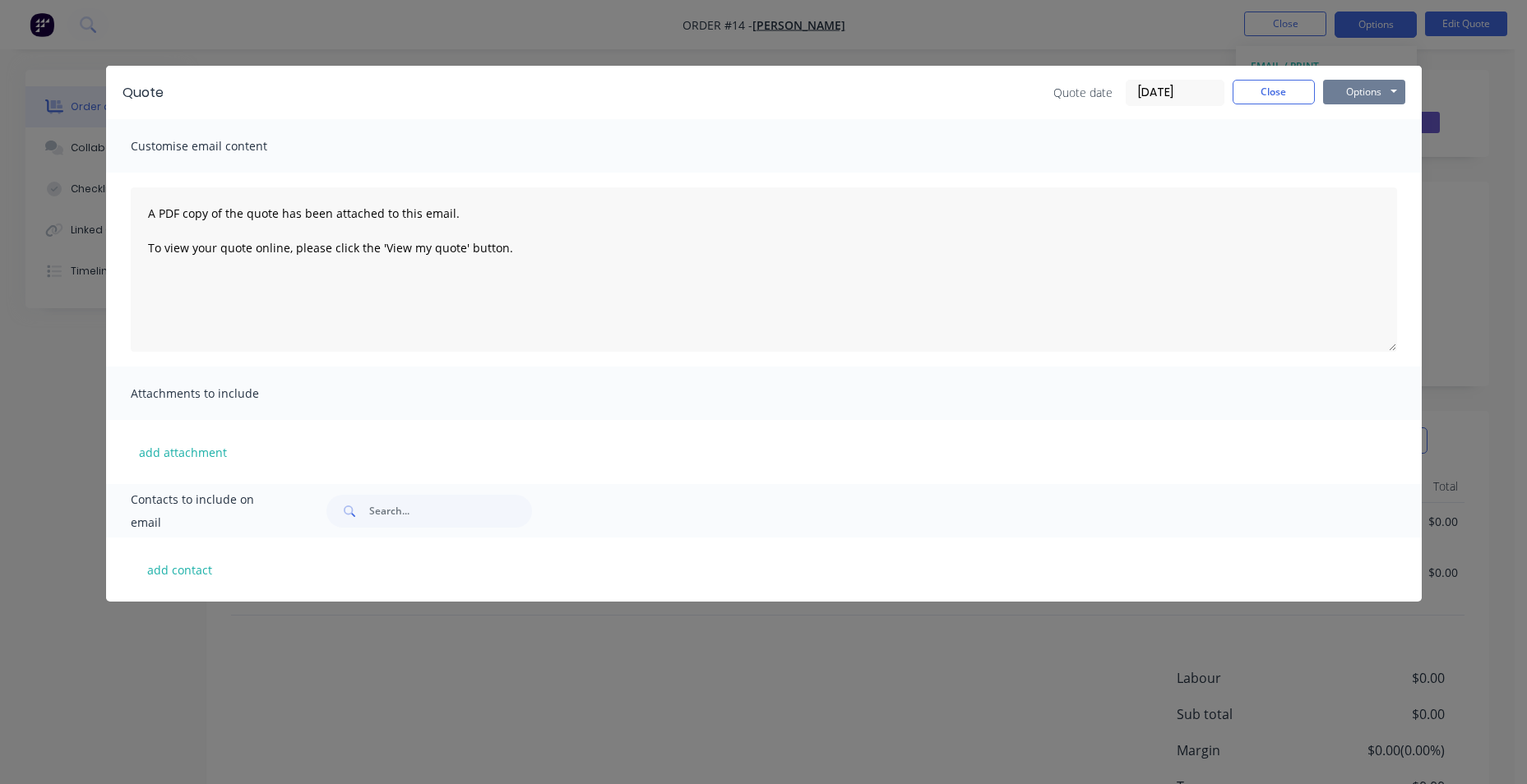
click at [1372, 97] on button "Options" at bounding box center [1364, 91] width 82 height 25
click at [1382, 124] on button "Preview" at bounding box center [1376, 121] width 105 height 27
click at [1302, 92] on button "Close" at bounding box center [1273, 91] width 82 height 25
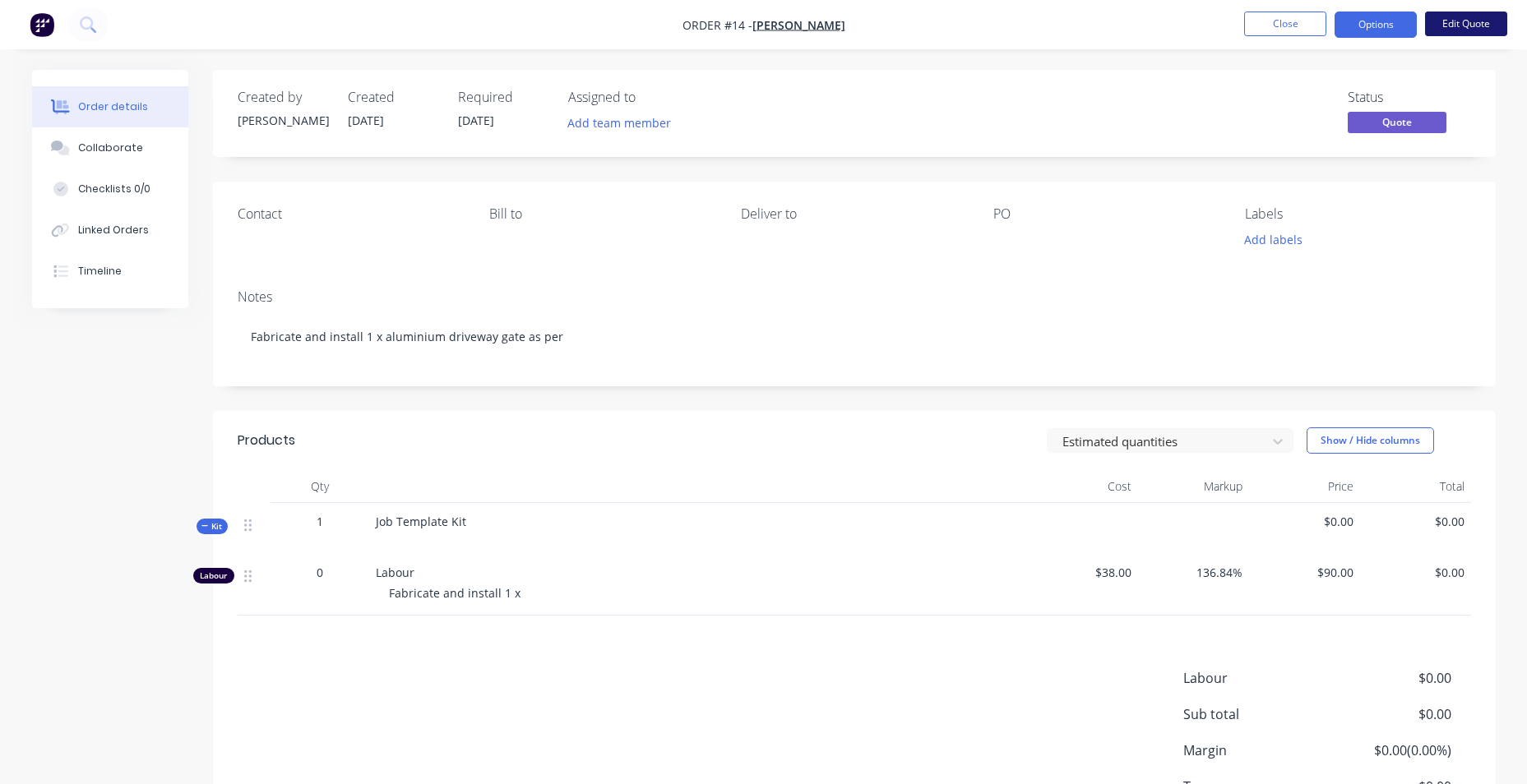
click at [1473, 24] on button "Edit Quote" at bounding box center [1465, 23] width 82 height 25
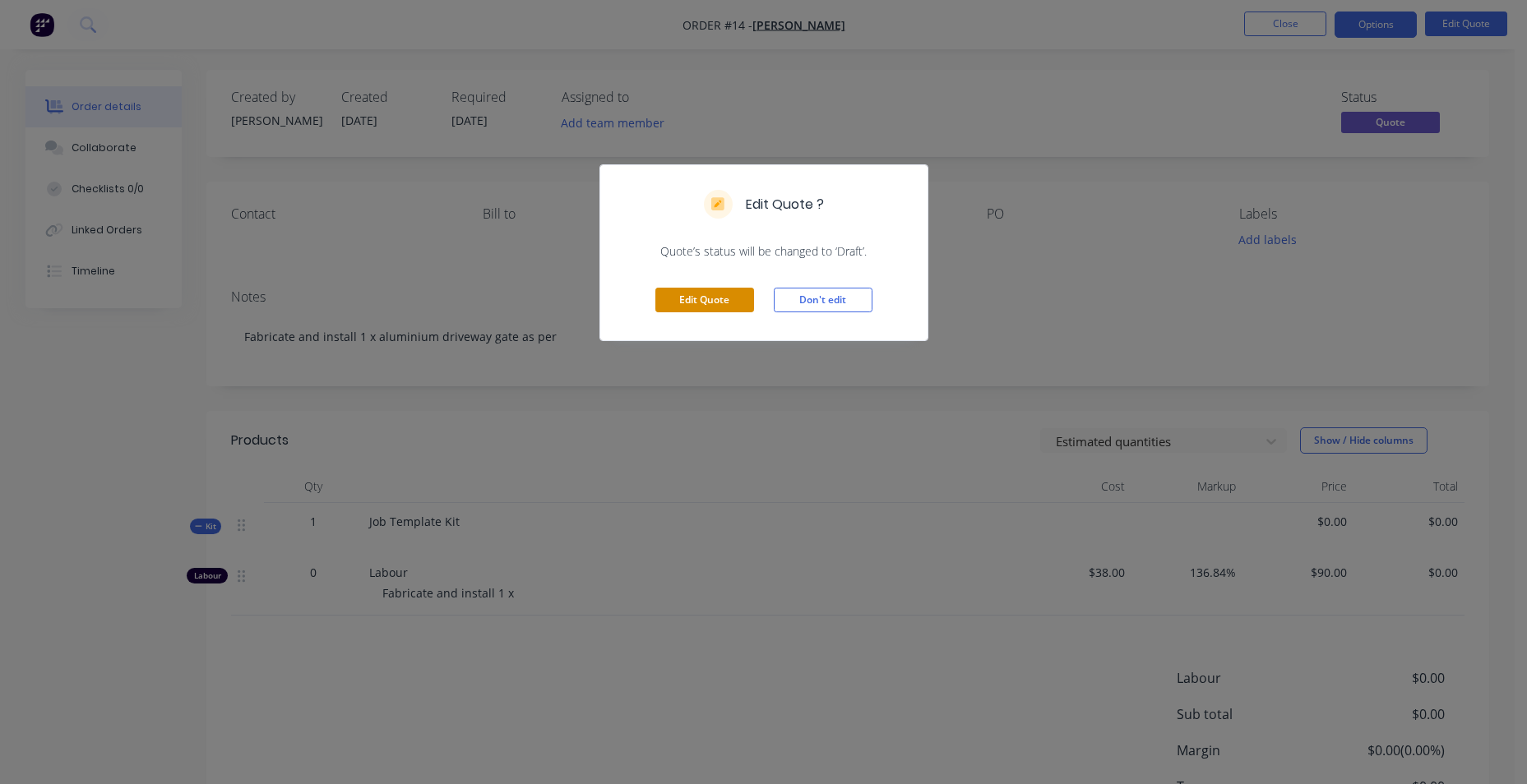
click at [705, 303] on button "Edit Quote" at bounding box center [704, 300] width 99 height 25
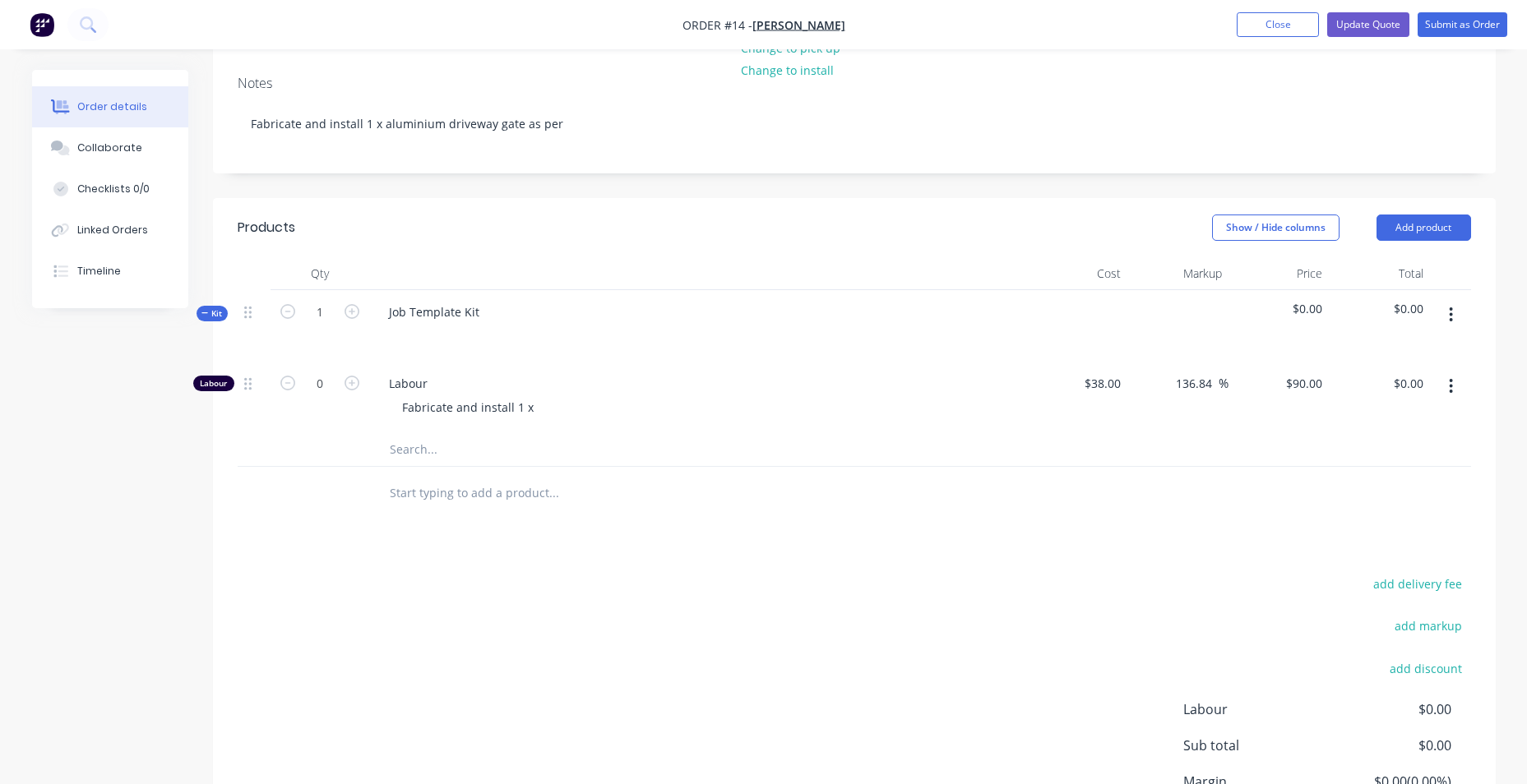
scroll to position [246, 0]
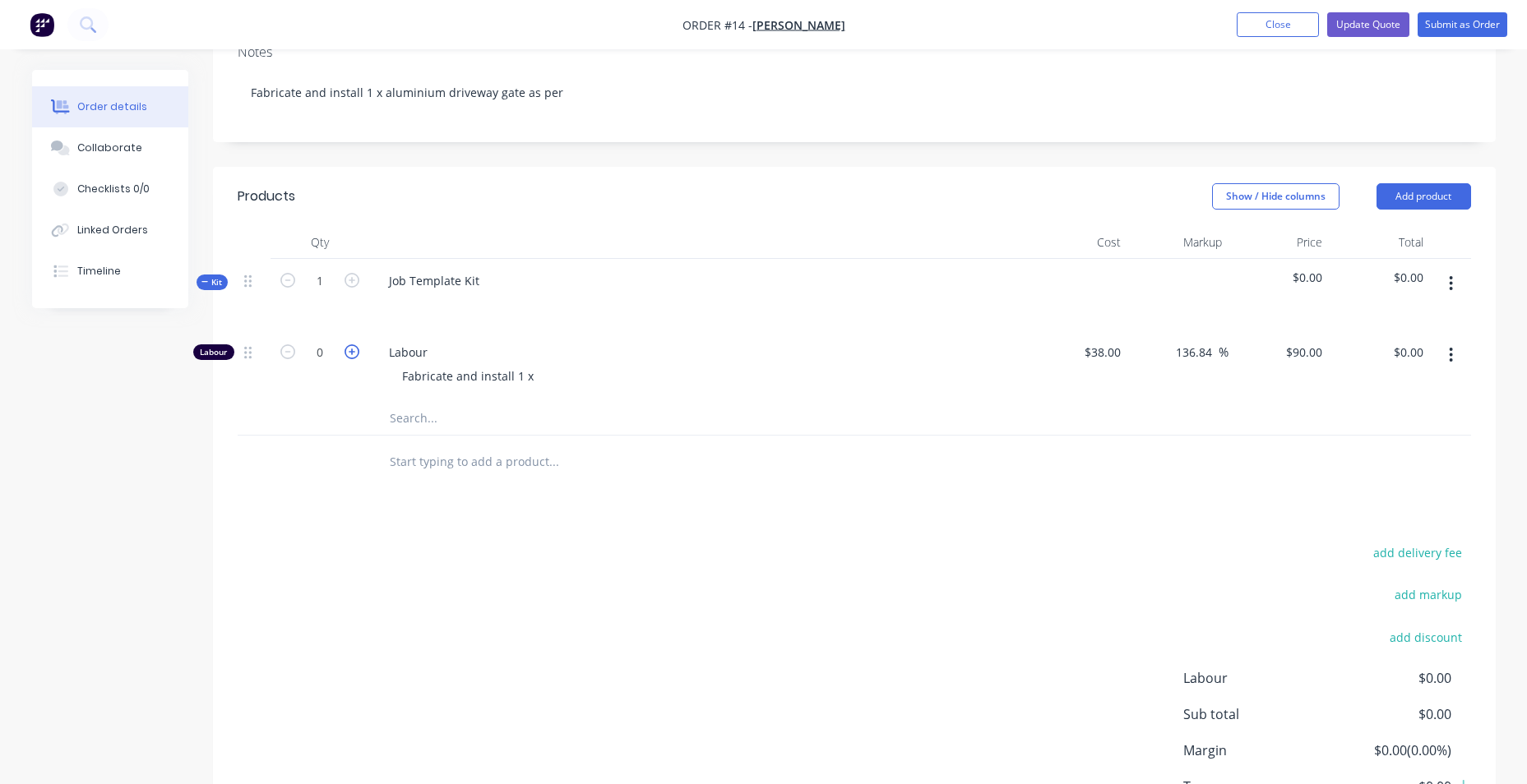
click at [356, 359] on icon "button" at bounding box center [352, 351] width 15 height 15
type input "1"
type input "$90.00"
click at [356, 359] on icon "button" at bounding box center [352, 351] width 15 height 15
type input "2"
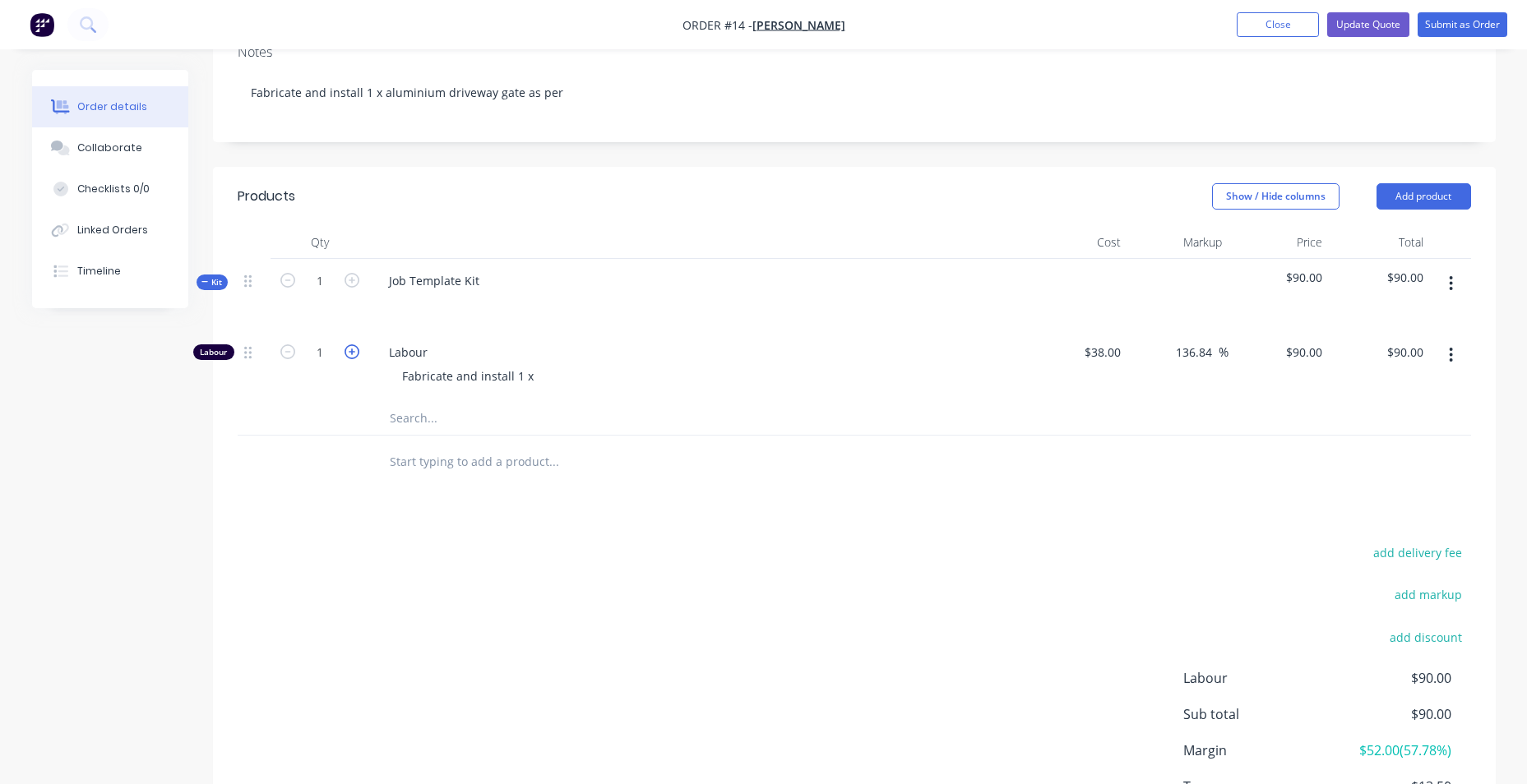
type input "$180.00"
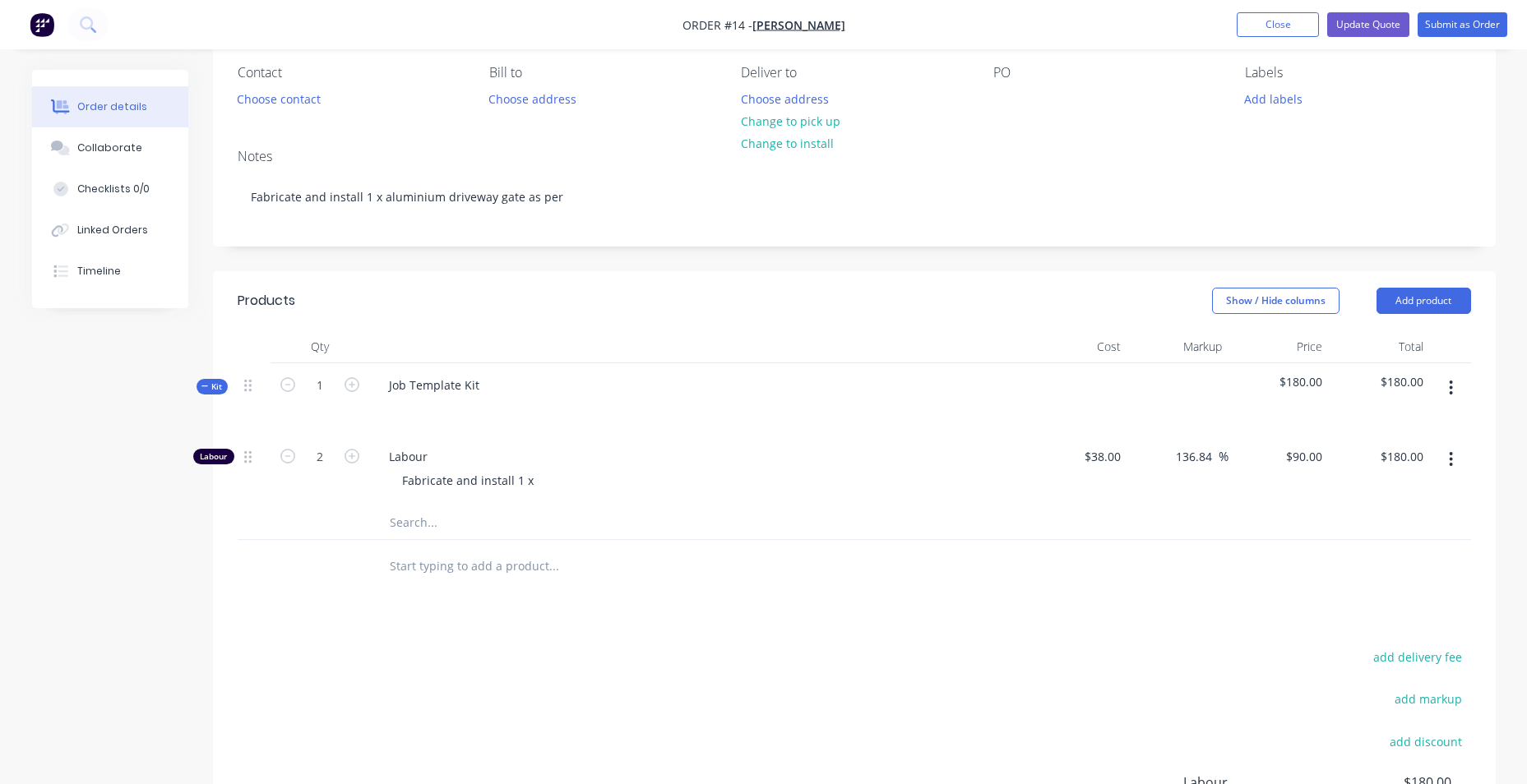
scroll to position [0, 0]
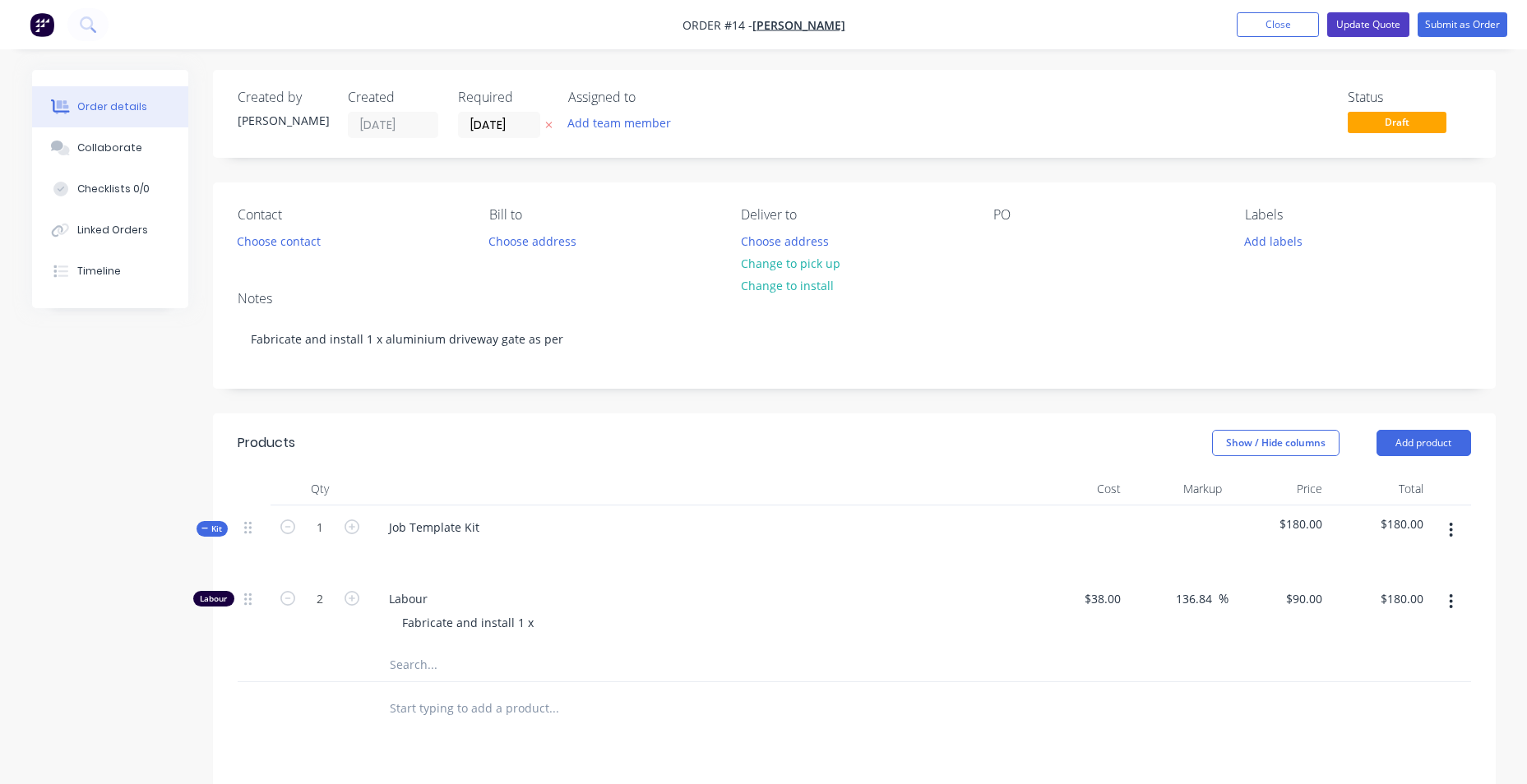
click at [1351, 31] on button "Update Quote" at bounding box center [1367, 24] width 82 height 25
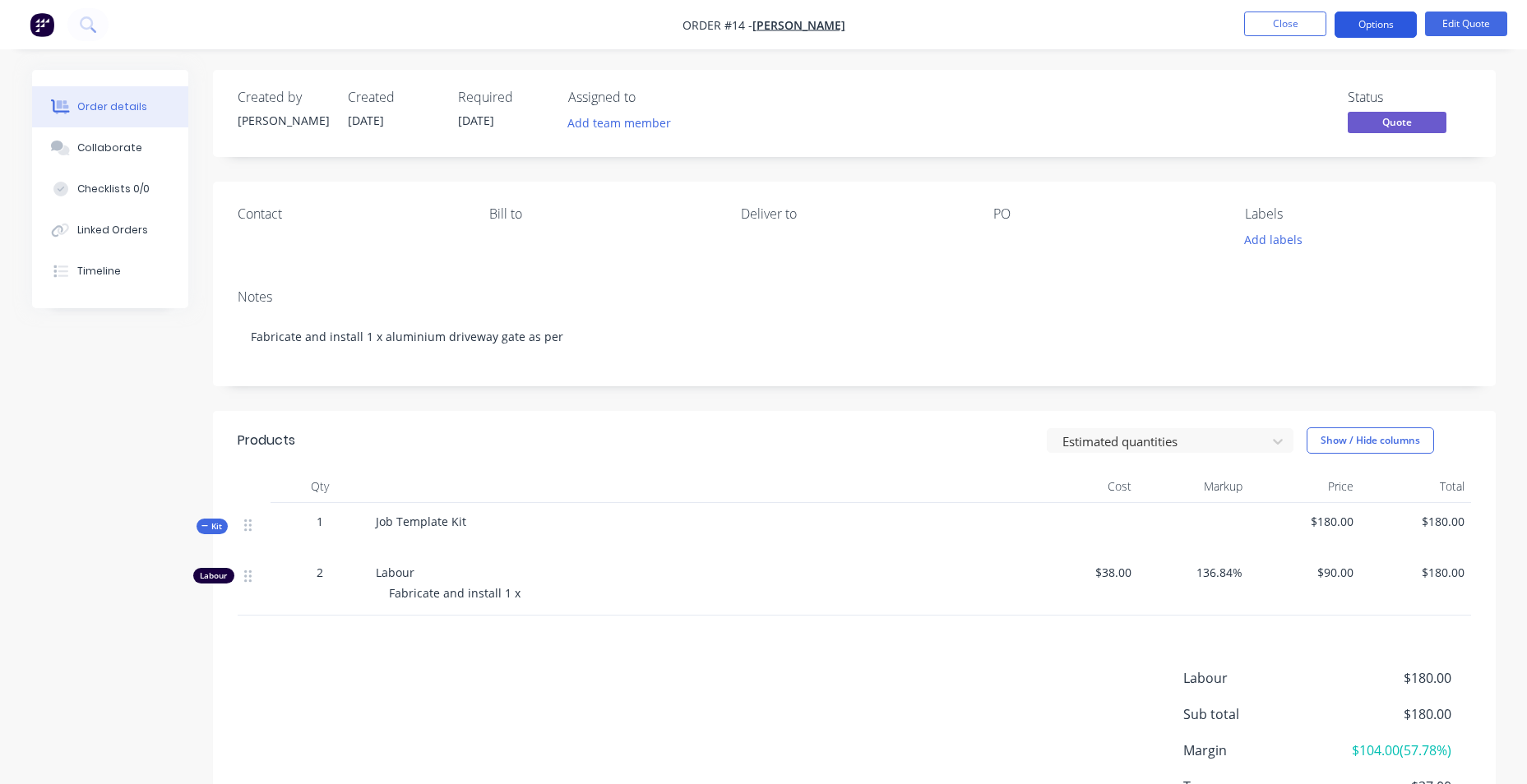
click at [1386, 21] on button "Options" at bounding box center [1375, 24] width 82 height 27
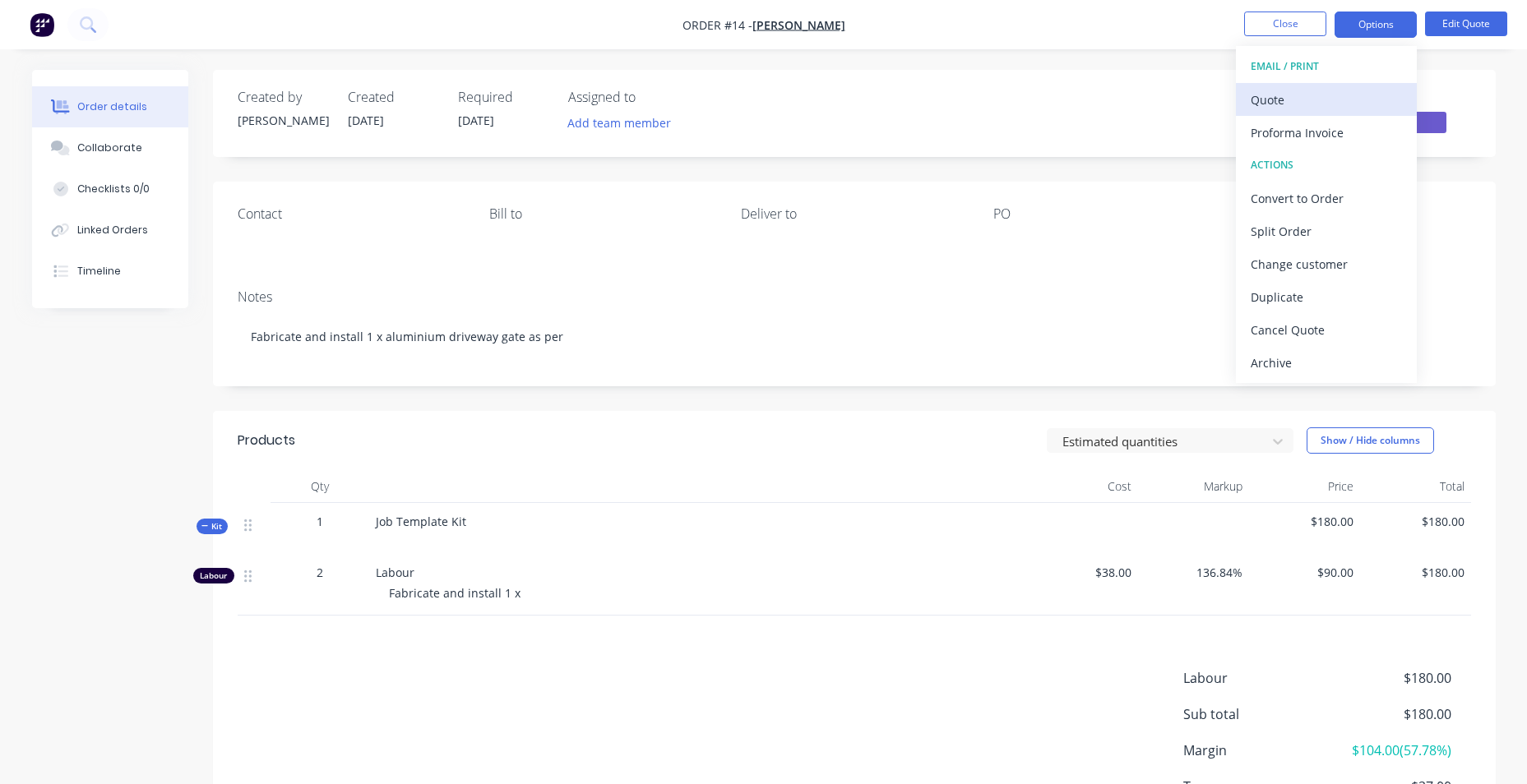
click at [1335, 101] on div "Quote" at bounding box center [1326, 100] width 151 height 24
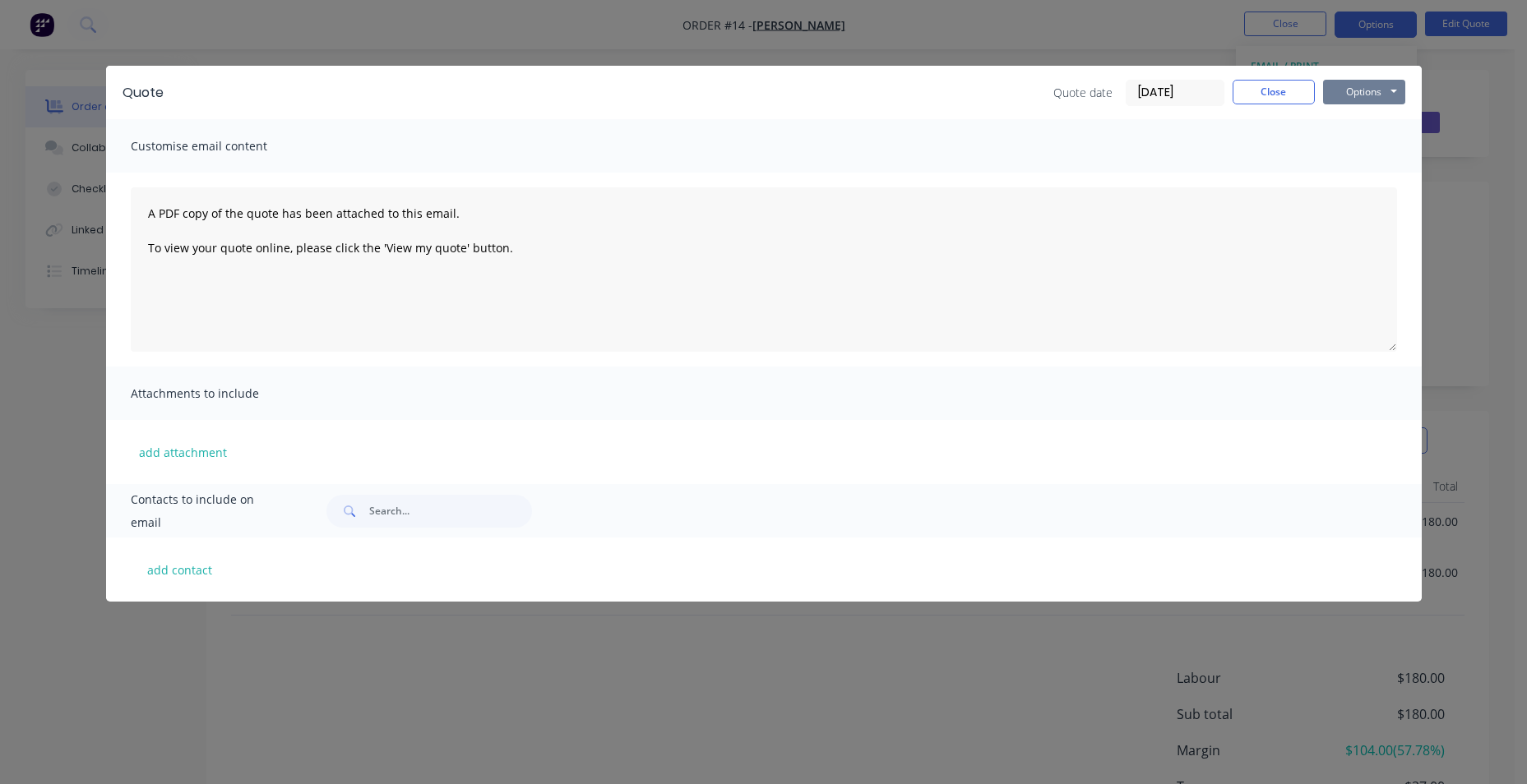
click at [1386, 91] on button "Options" at bounding box center [1364, 91] width 82 height 25
click at [1383, 127] on button "Preview" at bounding box center [1376, 121] width 105 height 27
click at [1287, 92] on button "Close" at bounding box center [1273, 91] width 82 height 25
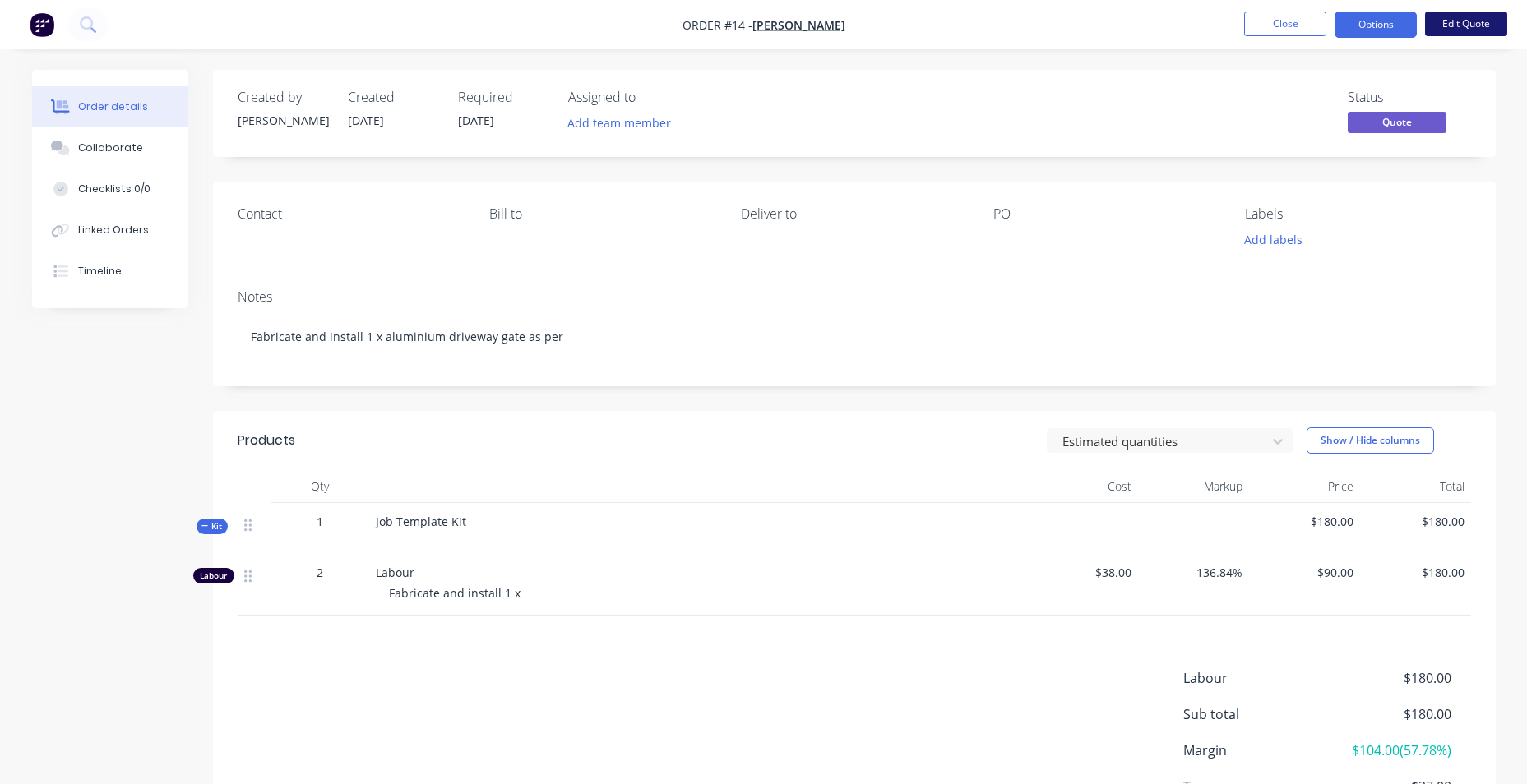
click at [1465, 20] on button "Edit Quote" at bounding box center [1465, 23] width 82 height 25
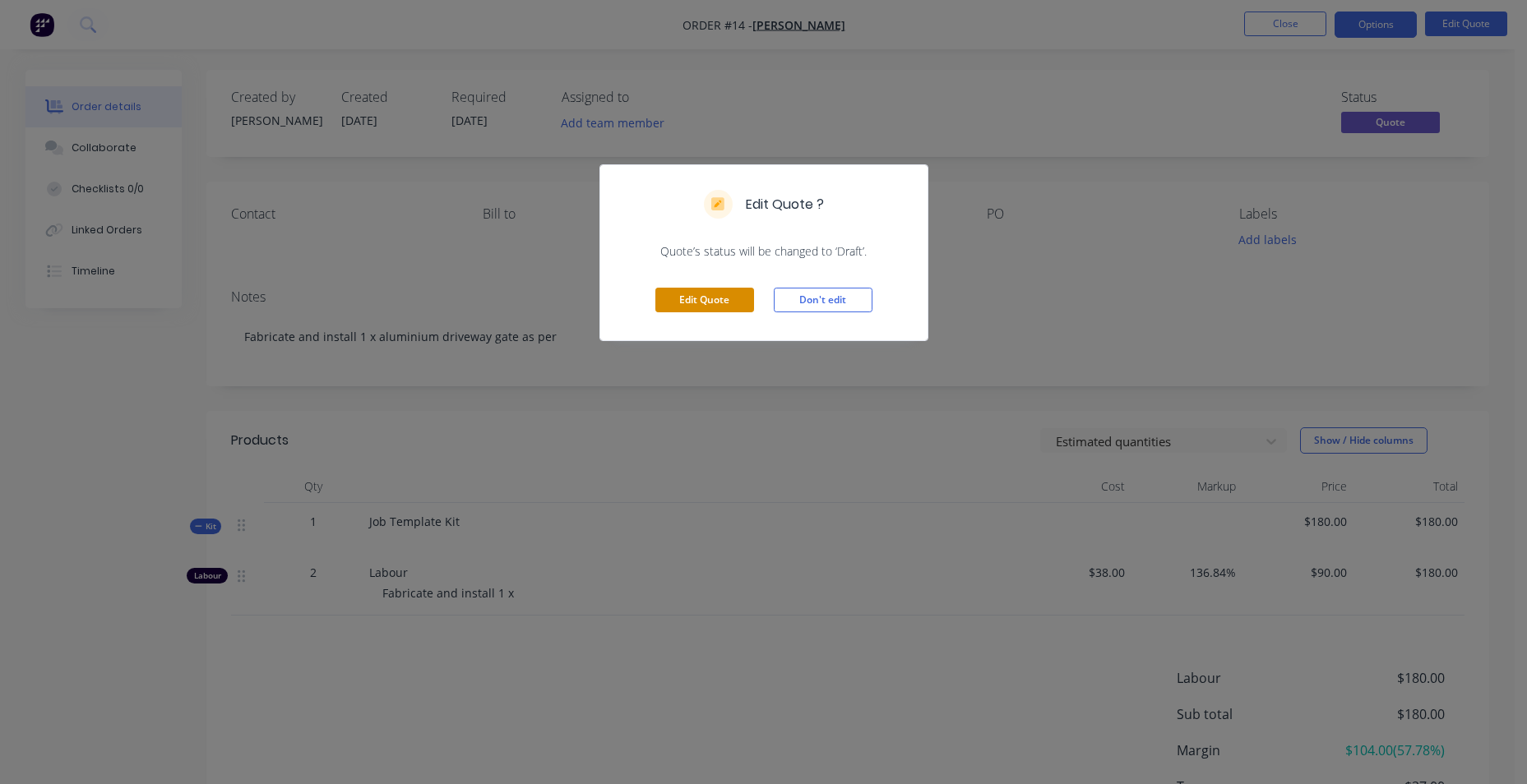
click at [722, 298] on button "Edit Quote" at bounding box center [704, 300] width 99 height 25
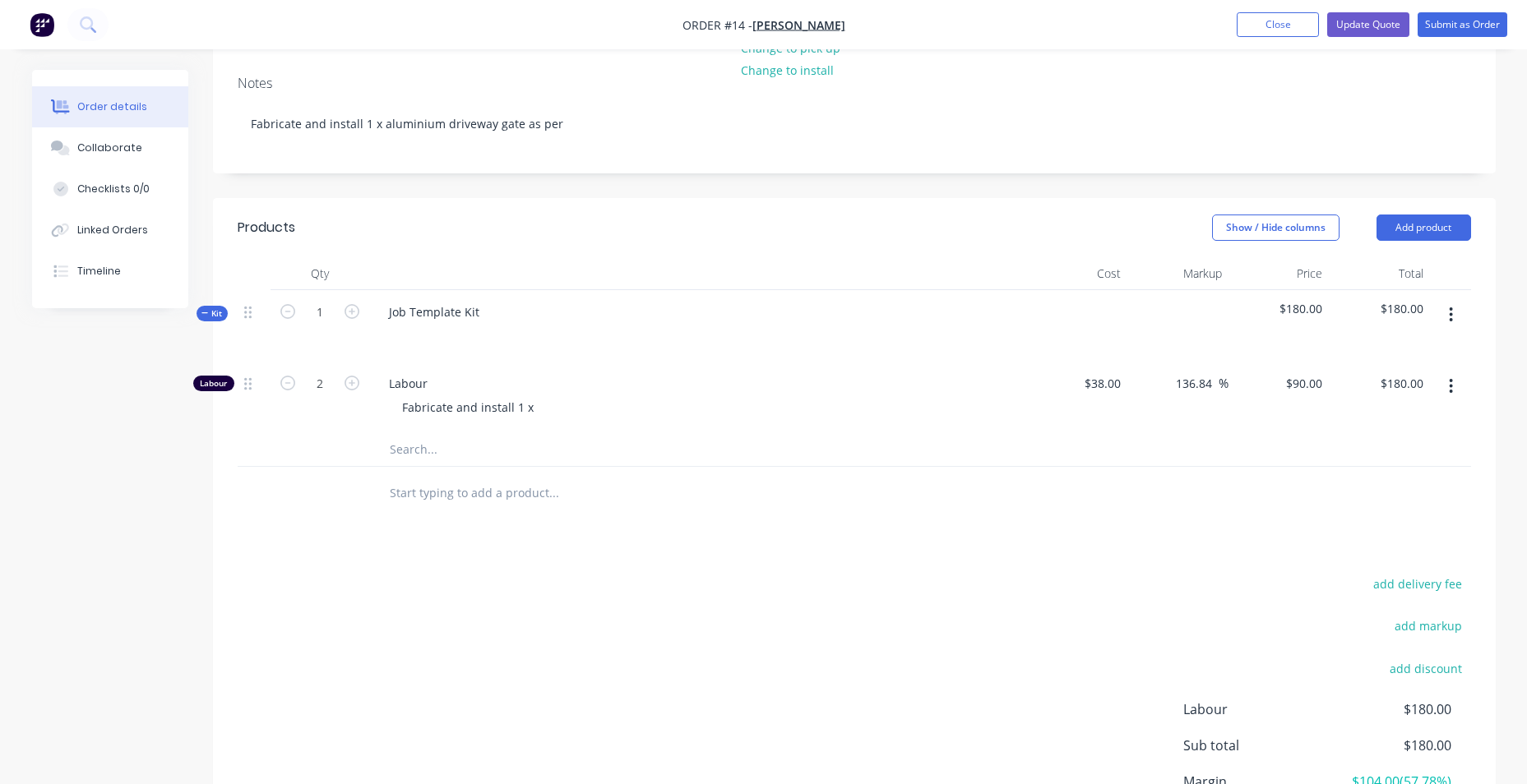
scroll to position [246, 0]
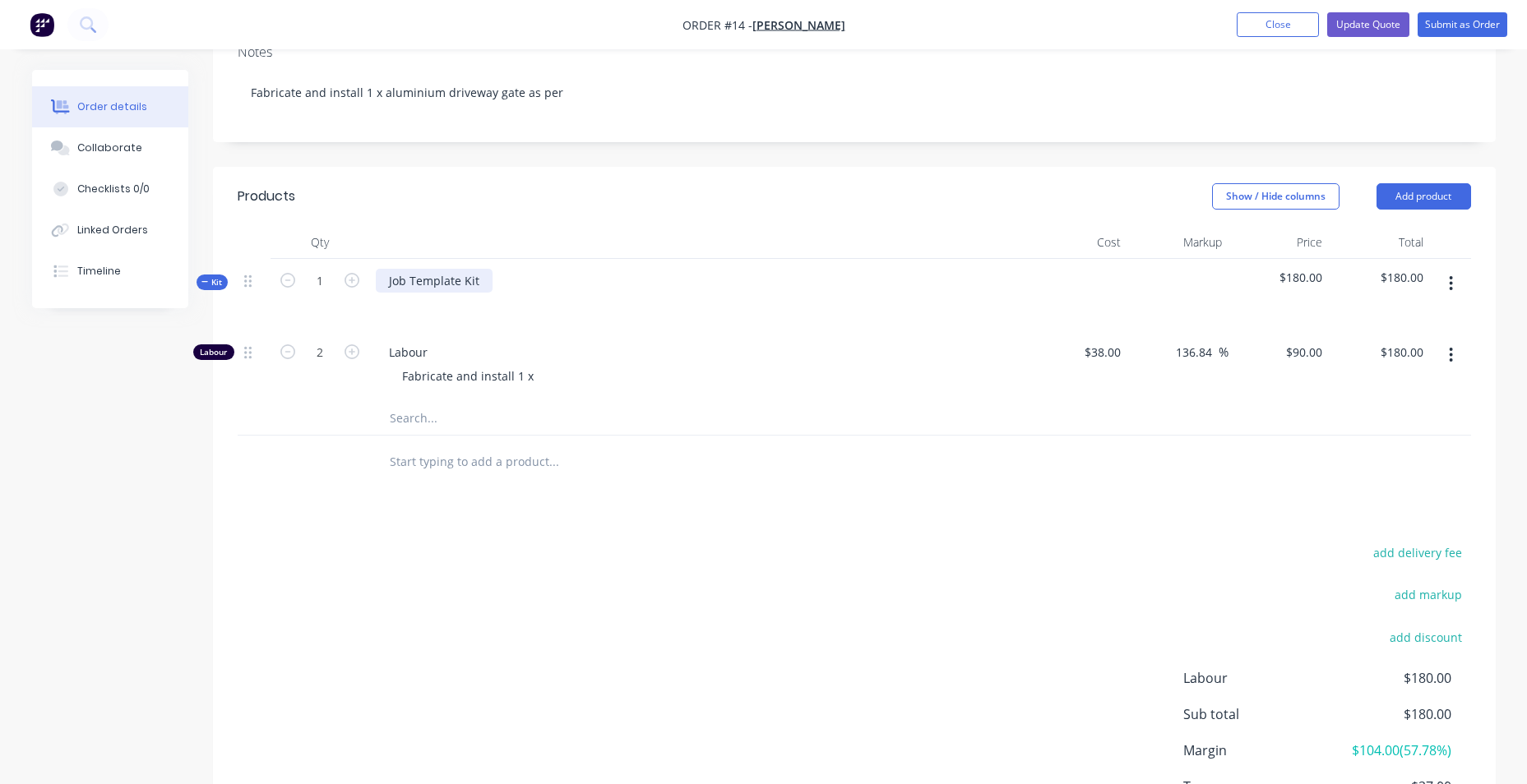
click at [483, 292] on div "Job Template Kit" at bounding box center [434, 280] width 117 height 24
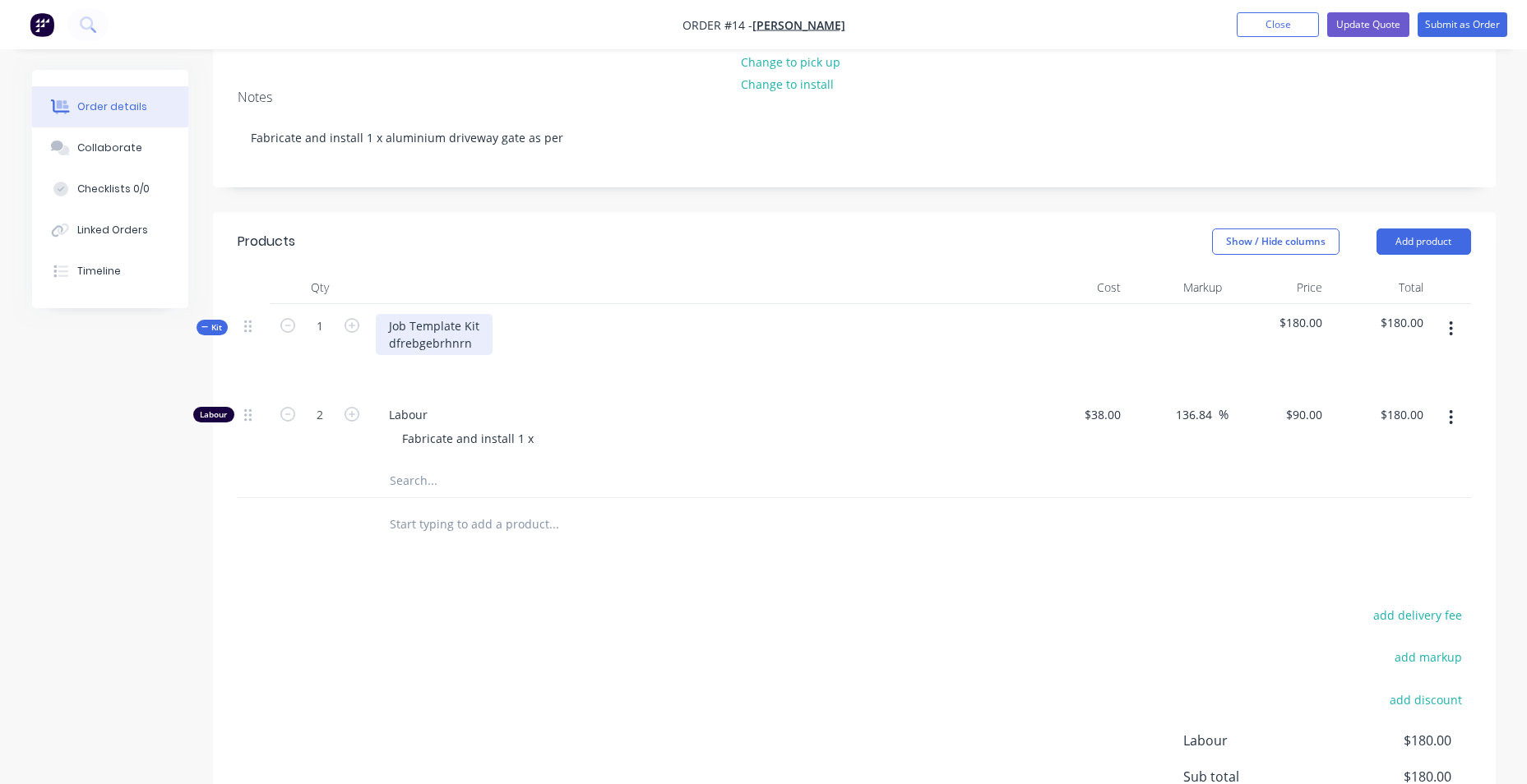
scroll to position [164, 0]
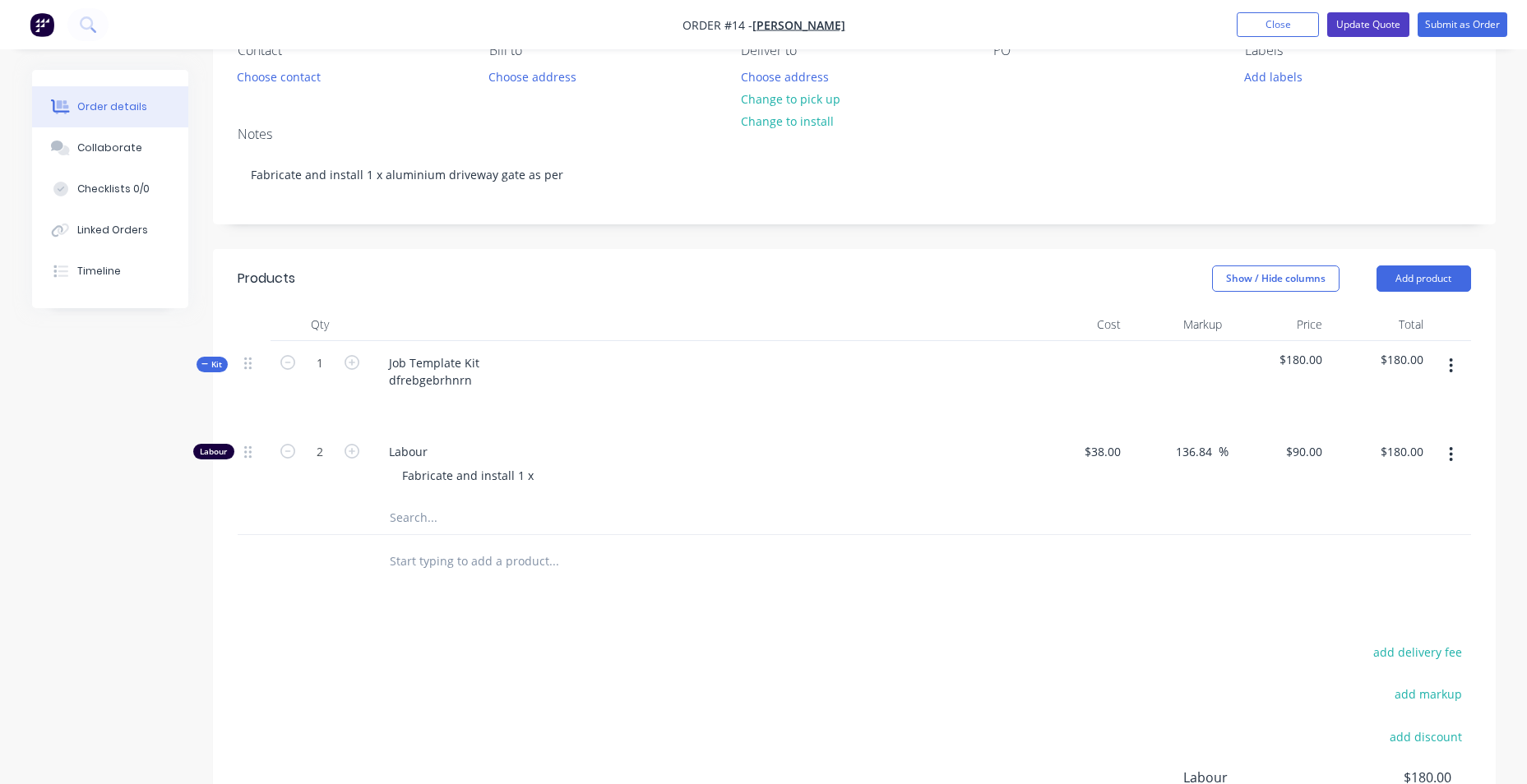
click at [1390, 25] on button "Update Quote" at bounding box center [1367, 24] width 82 height 25
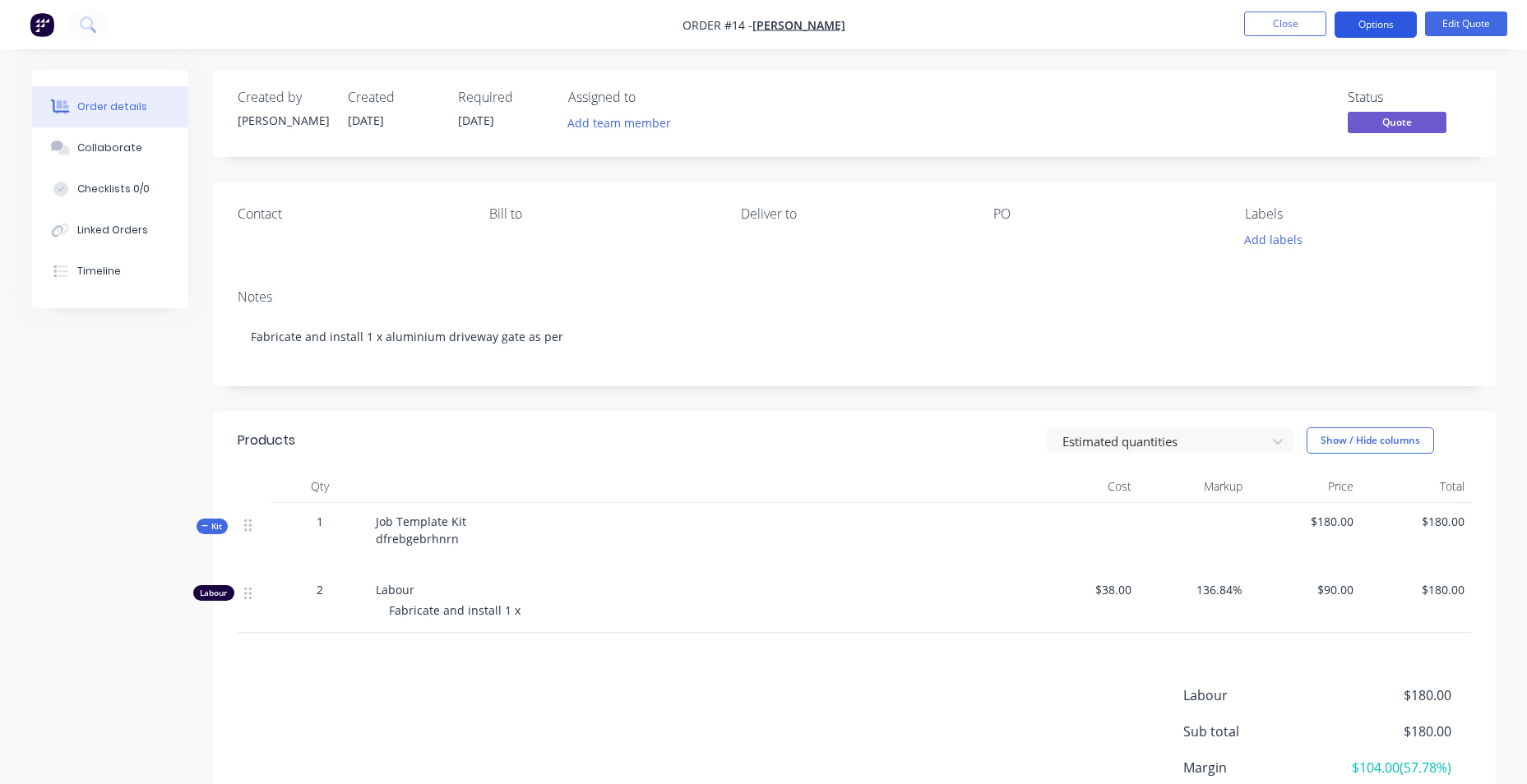
click at [1391, 28] on button "Options" at bounding box center [1375, 24] width 82 height 27
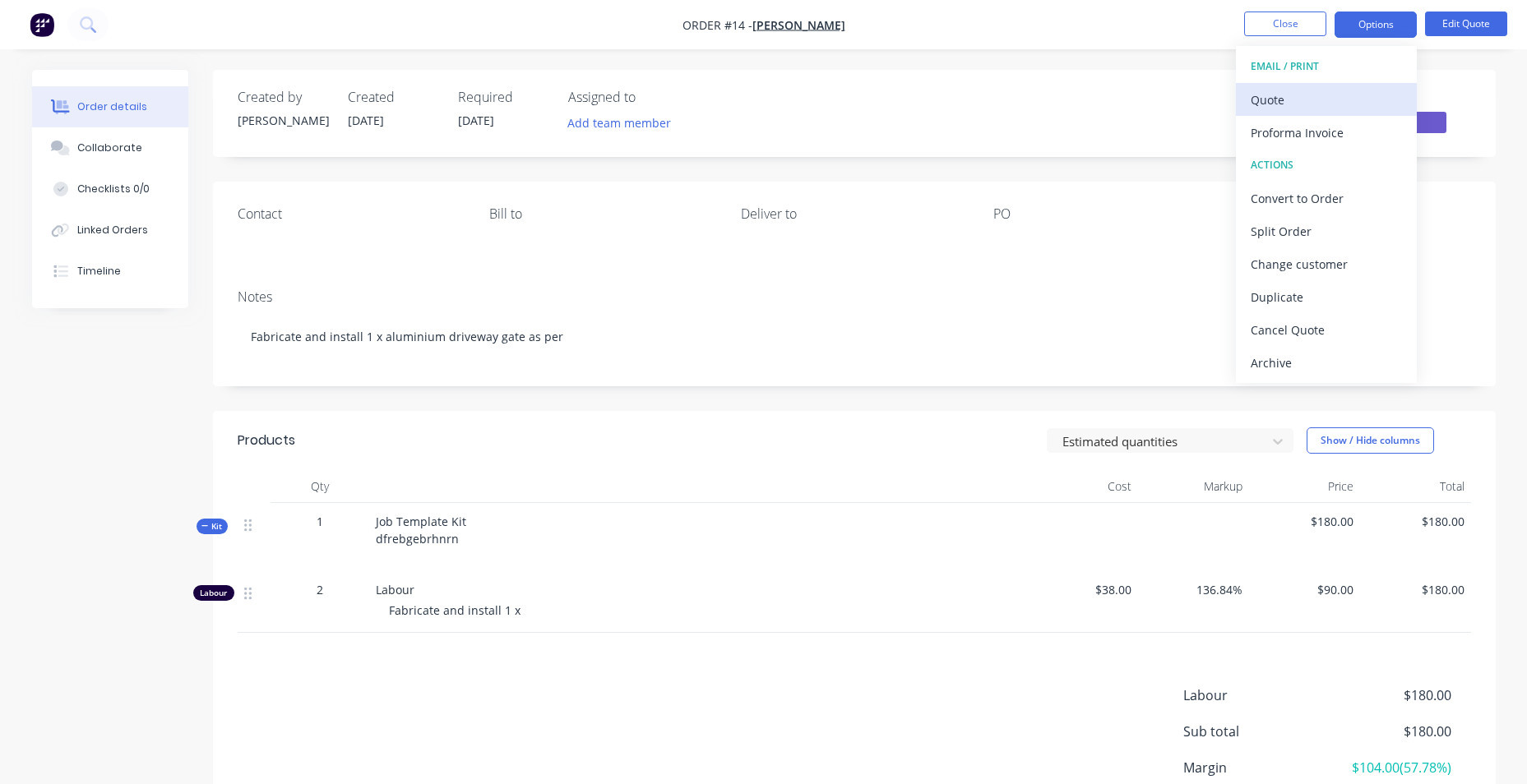
click at [1355, 110] on div "Quote" at bounding box center [1326, 100] width 151 height 24
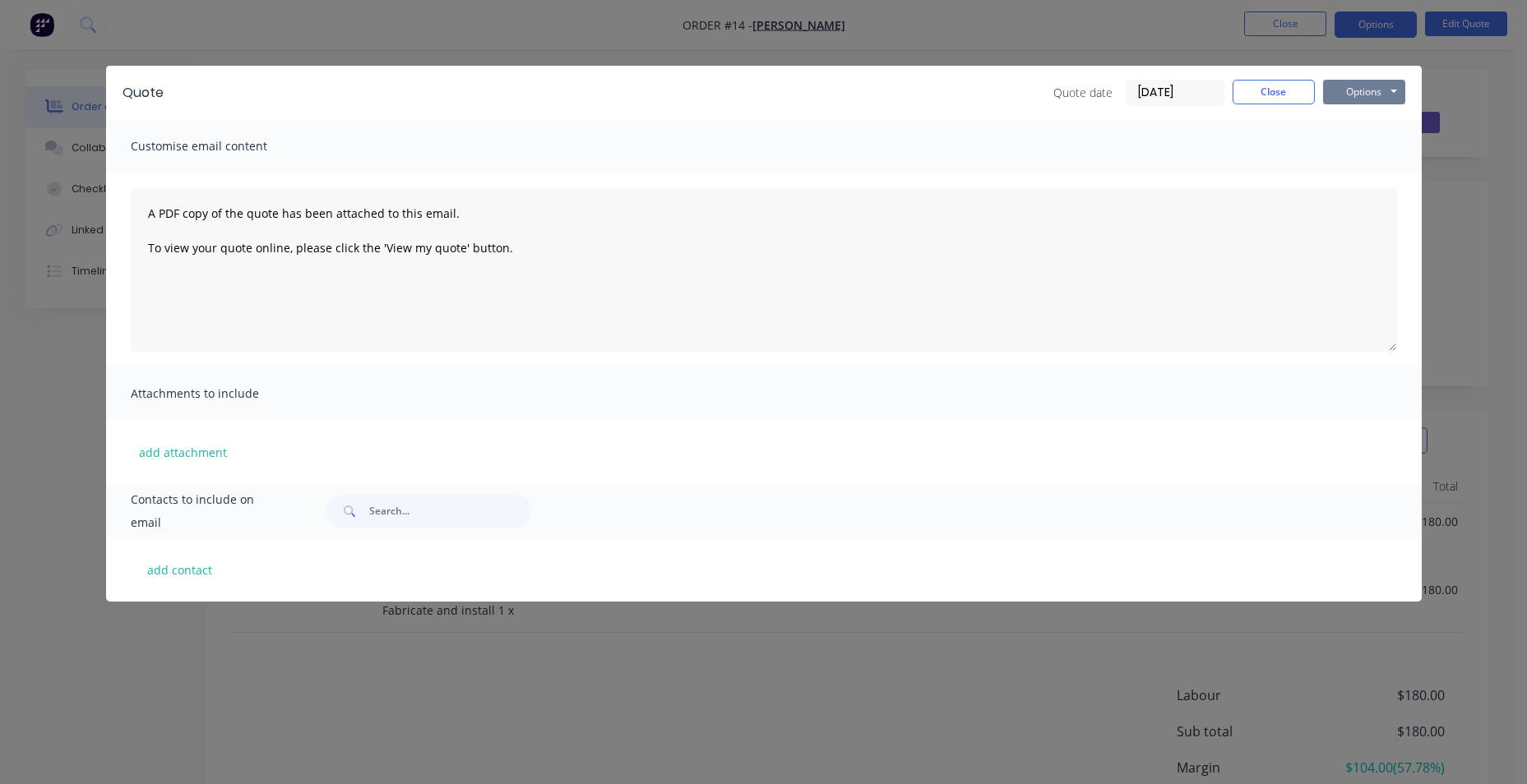
click at [1390, 90] on button "Options" at bounding box center [1364, 91] width 82 height 25
click at [1389, 125] on button "Preview" at bounding box center [1376, 121] width 105 height 27
click at [1287, 100] on button "Close" at bounding box center [1273, 91] width 82 height 25
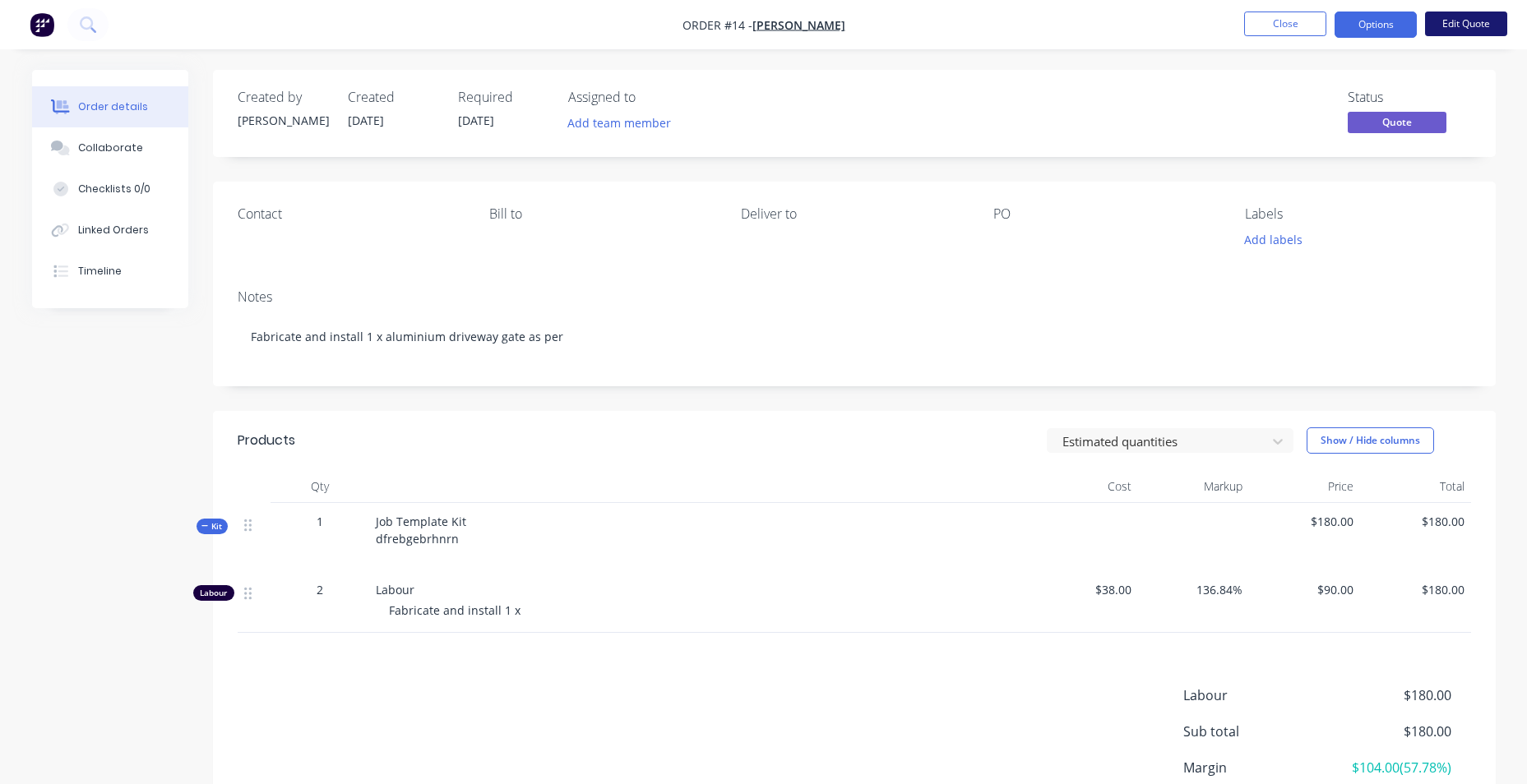
click at [1467, 22] on button "Edit Quote" at bounding box center [1465, 23] width 82 height 25
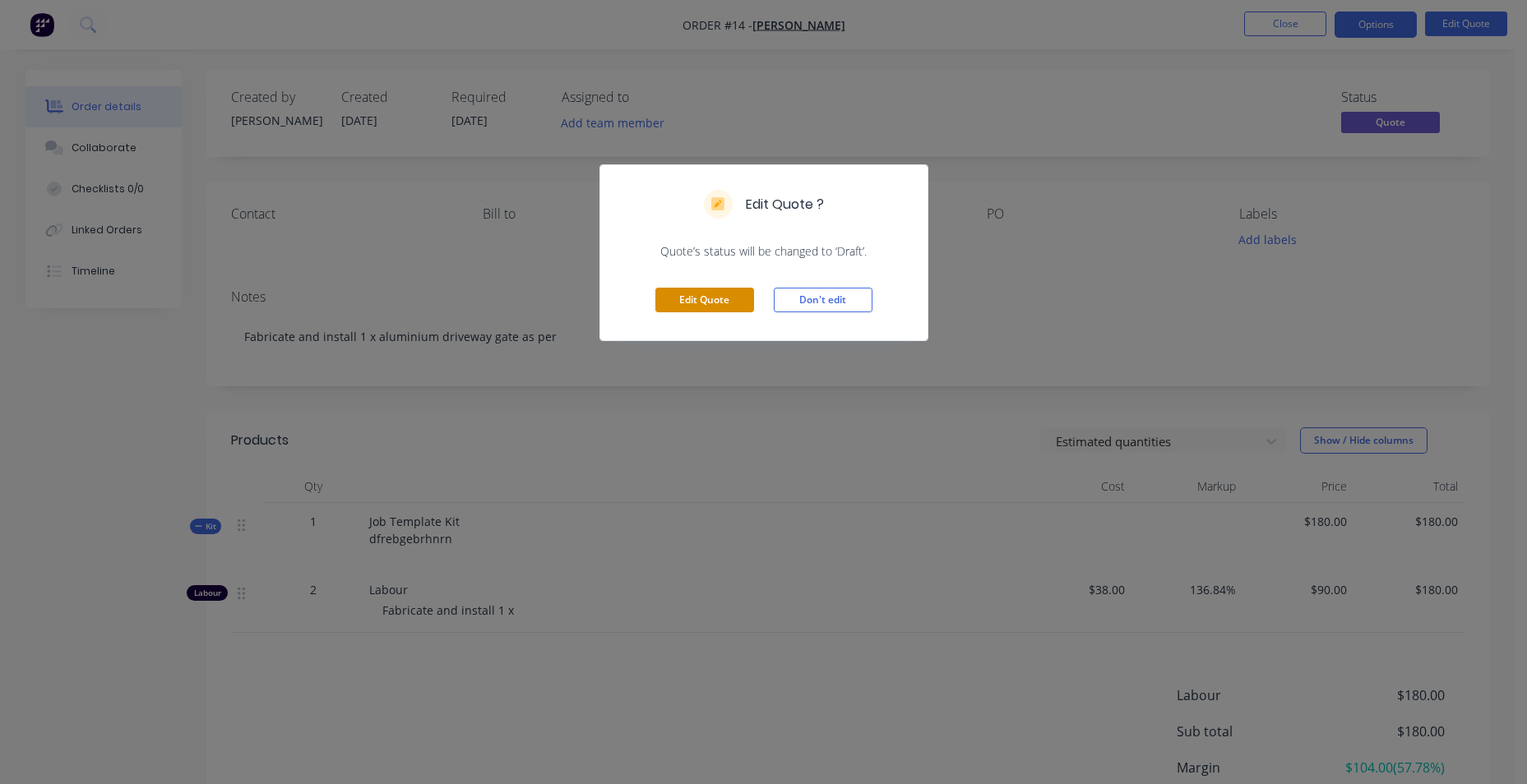
click at [715, 305] on button "Edit Quote" at bounding box center [704, 300] width 99 height 25
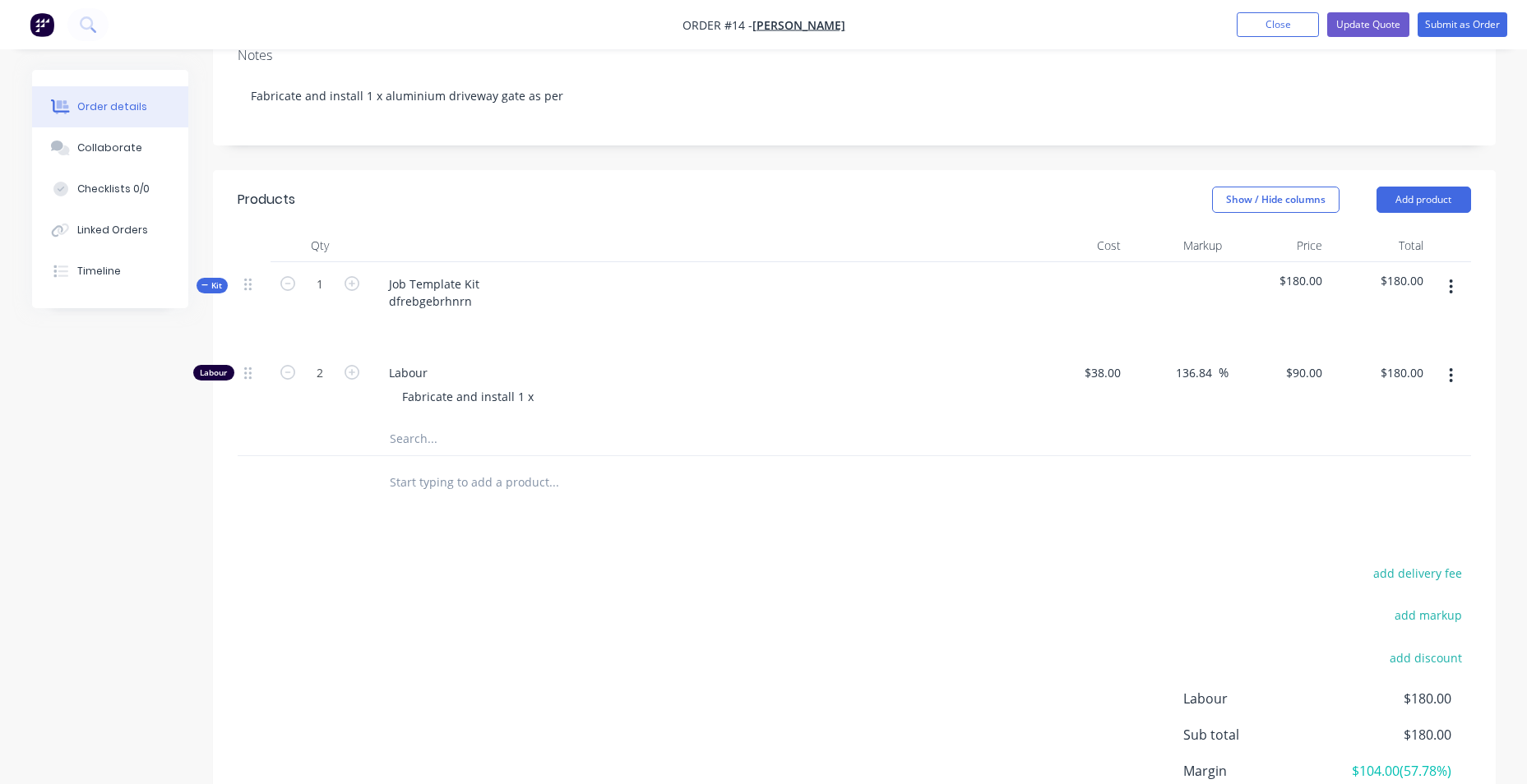
scroll to position [246, 0]
click at [1452, 381] on icon "button" at bounding box center [1450, 373] width 4 height 18
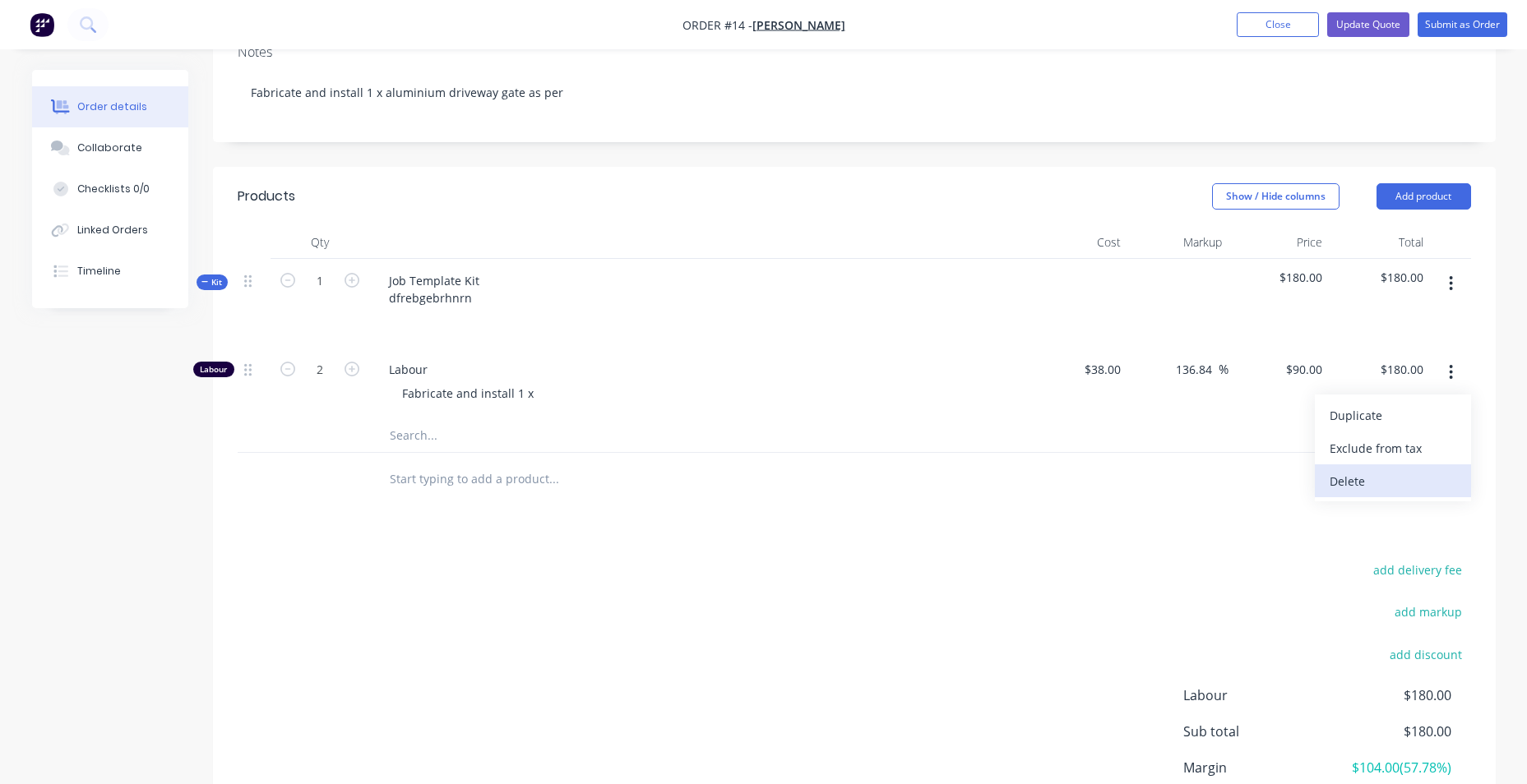
click at [1378, 493] on div "Delete" at bounding box center [1392, 481] width 126 height 24
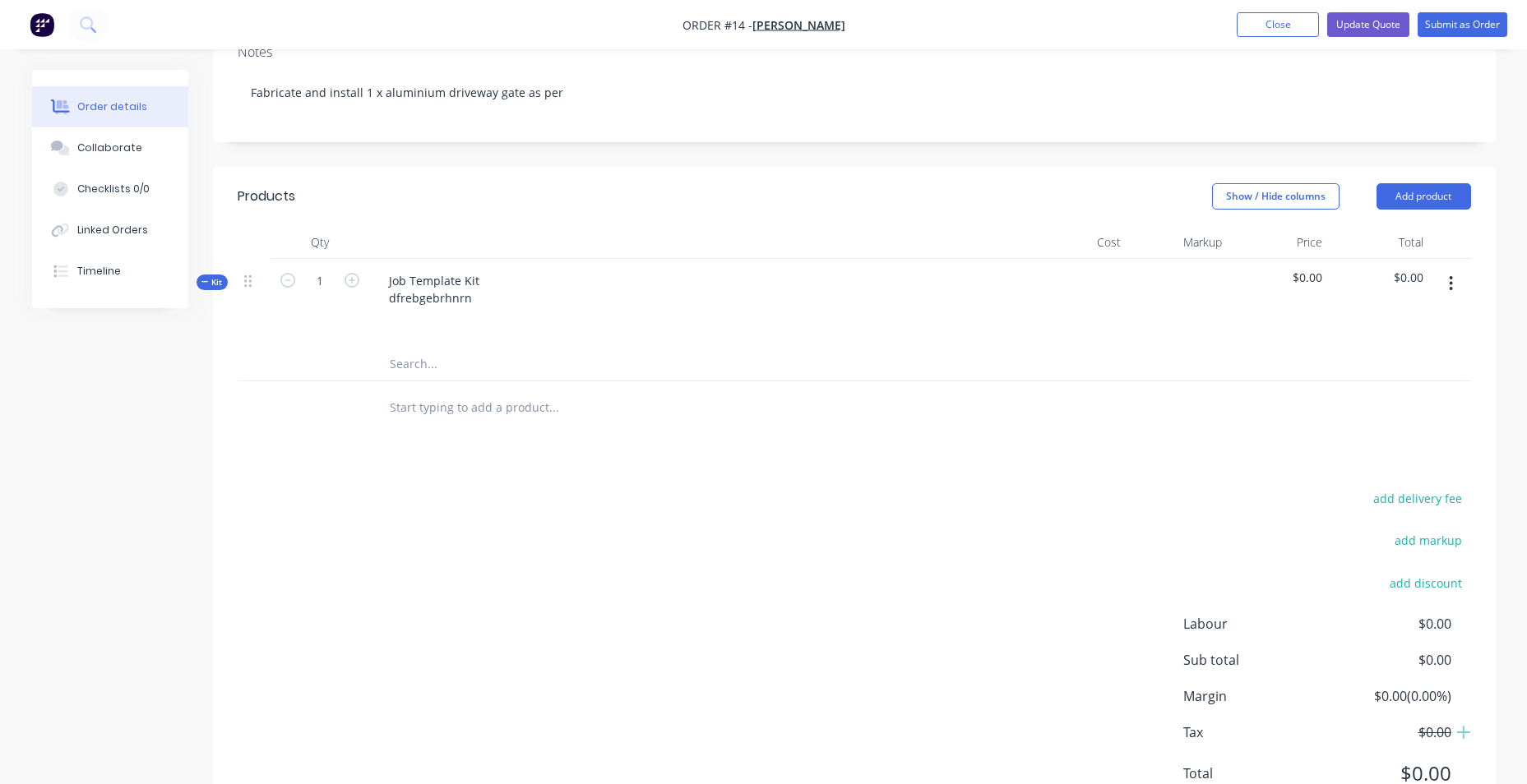
click at [491, 315] on div "Job Template Kit dfrebgebrhnrn" at bounding box center [698, 303] width 658 height 89
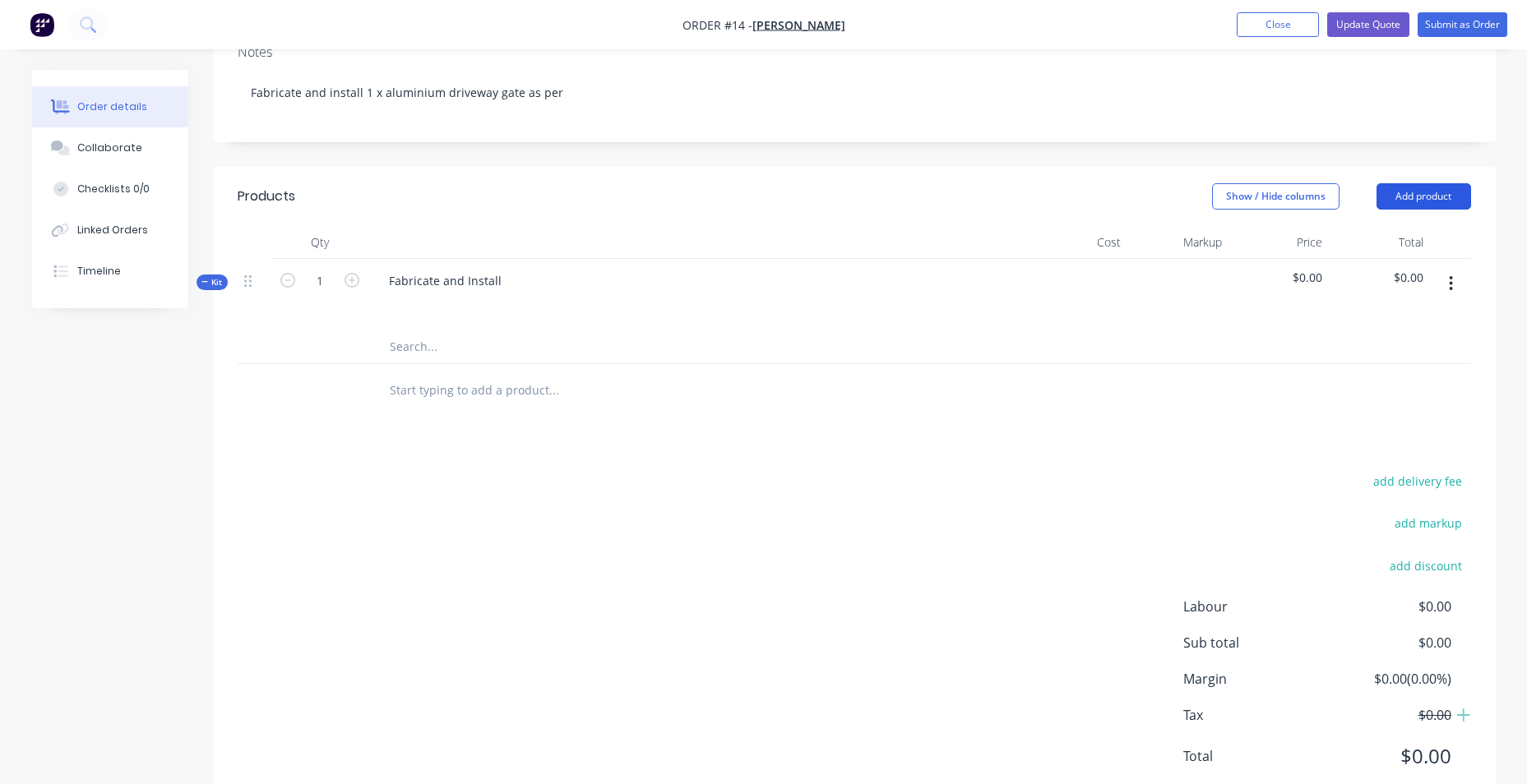
click at [1424, 209] on button "Add product" at bounding box center [1424, 196] width 94 height 27
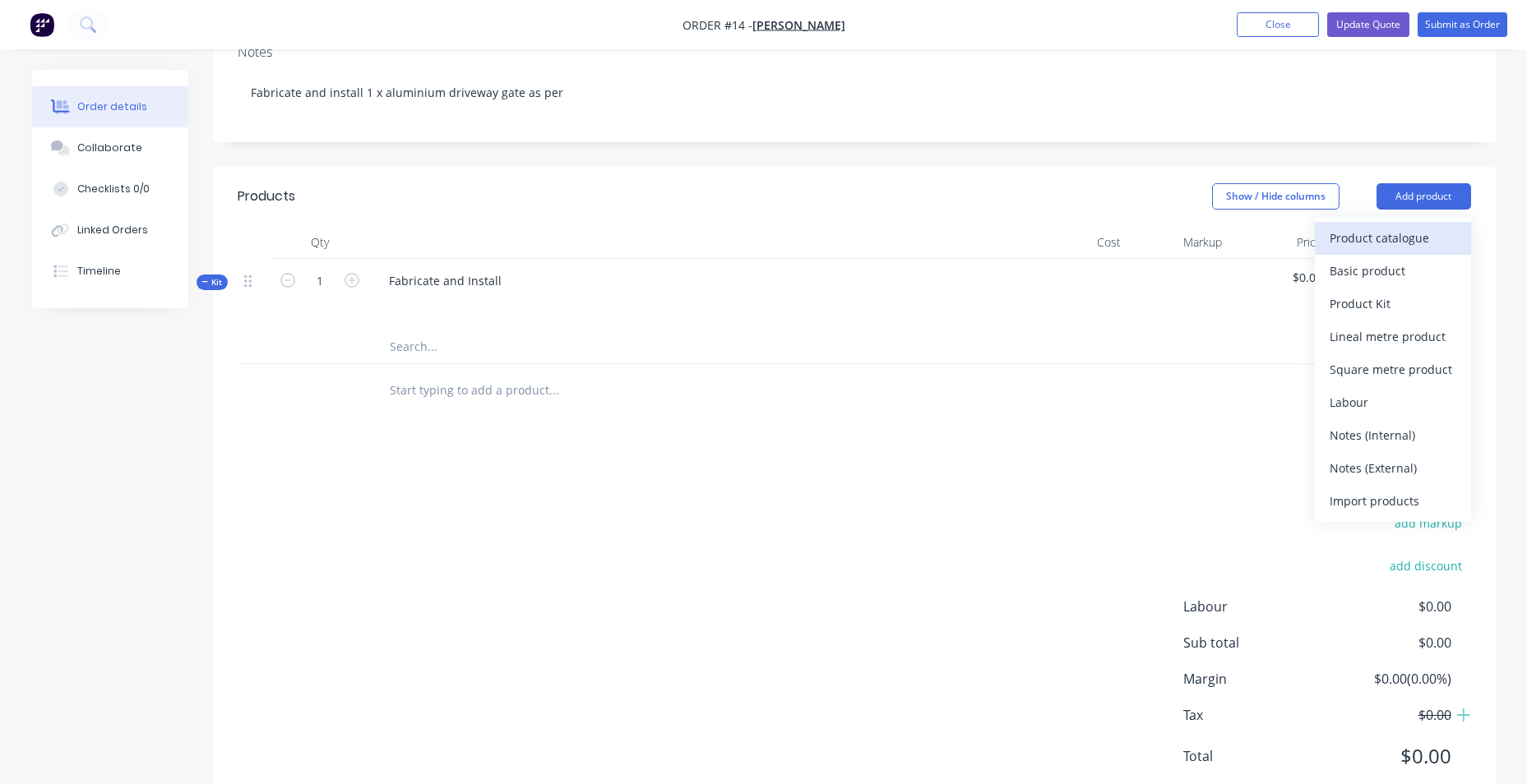
click at [1394, 250] on div "Product catalogue" at bounding box center [1392, 238] width 126 height 24
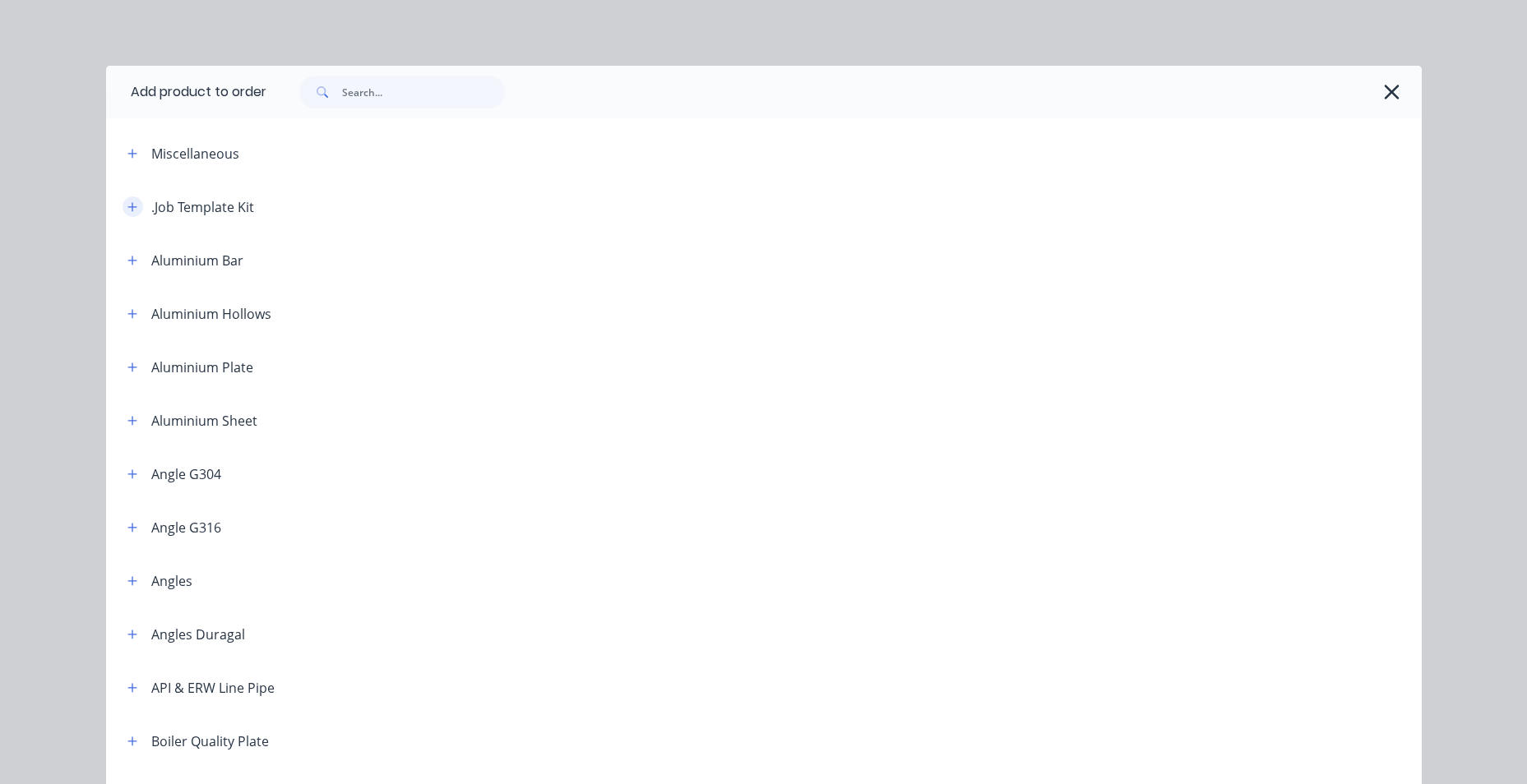
click at [127, 207] on icon "button" at bounding box center [132, 207] width 10 height 11
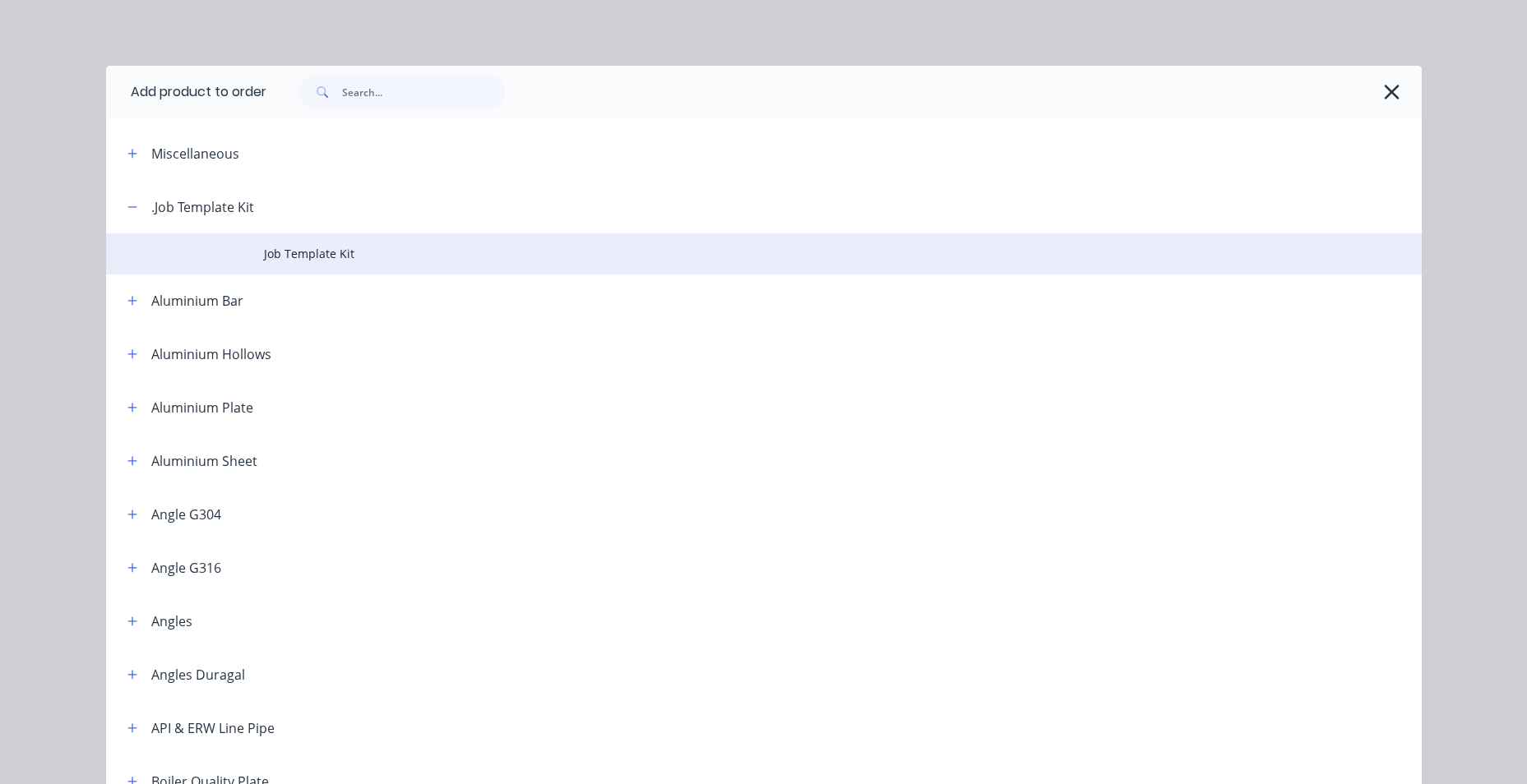
click at [326, 245] on span "Job Template Kit" at bounding box center [726, 254] width 925 height 18
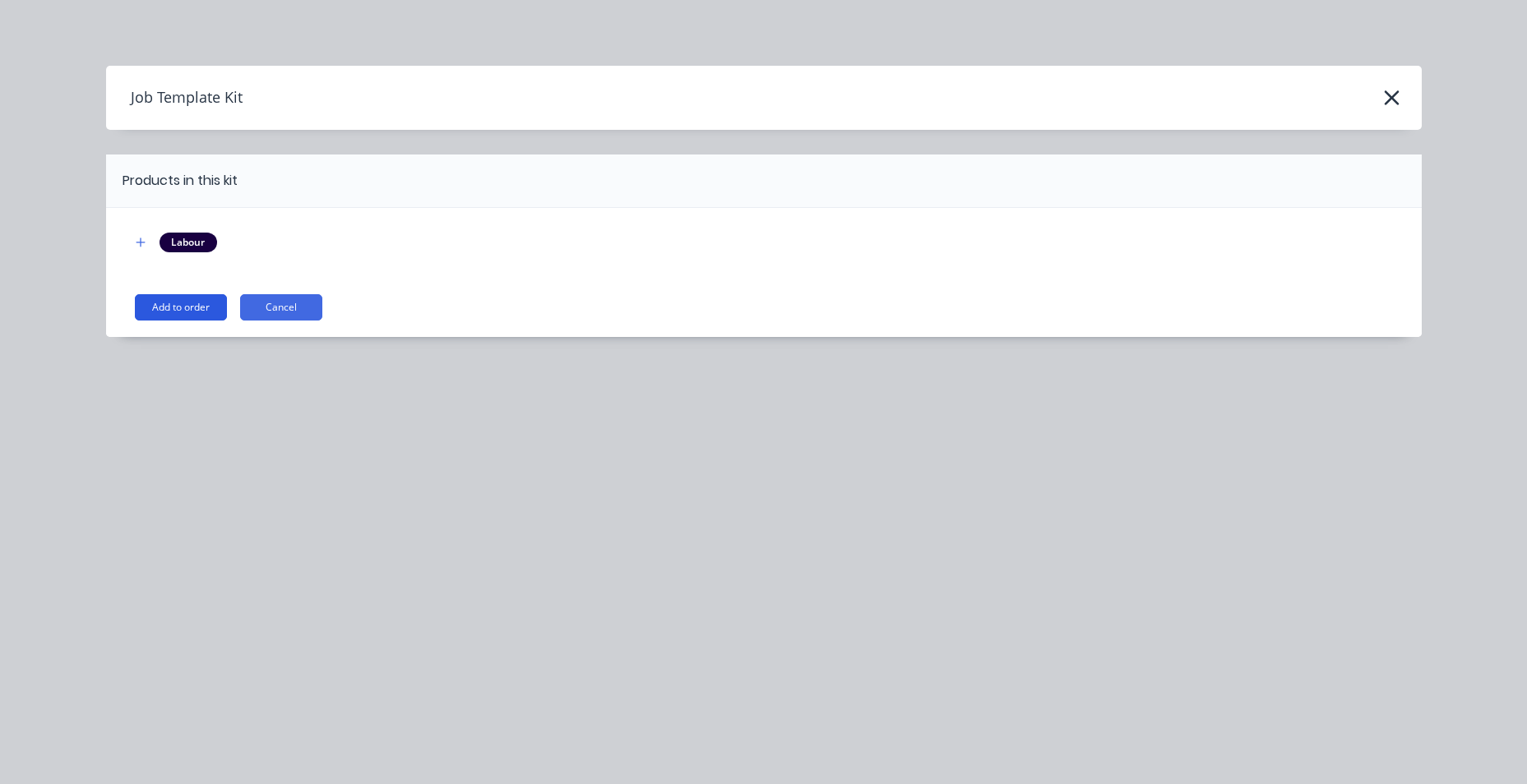
click at [182, 307] on button "Add to order" at bounding box center [181, 307] width 92 height 27
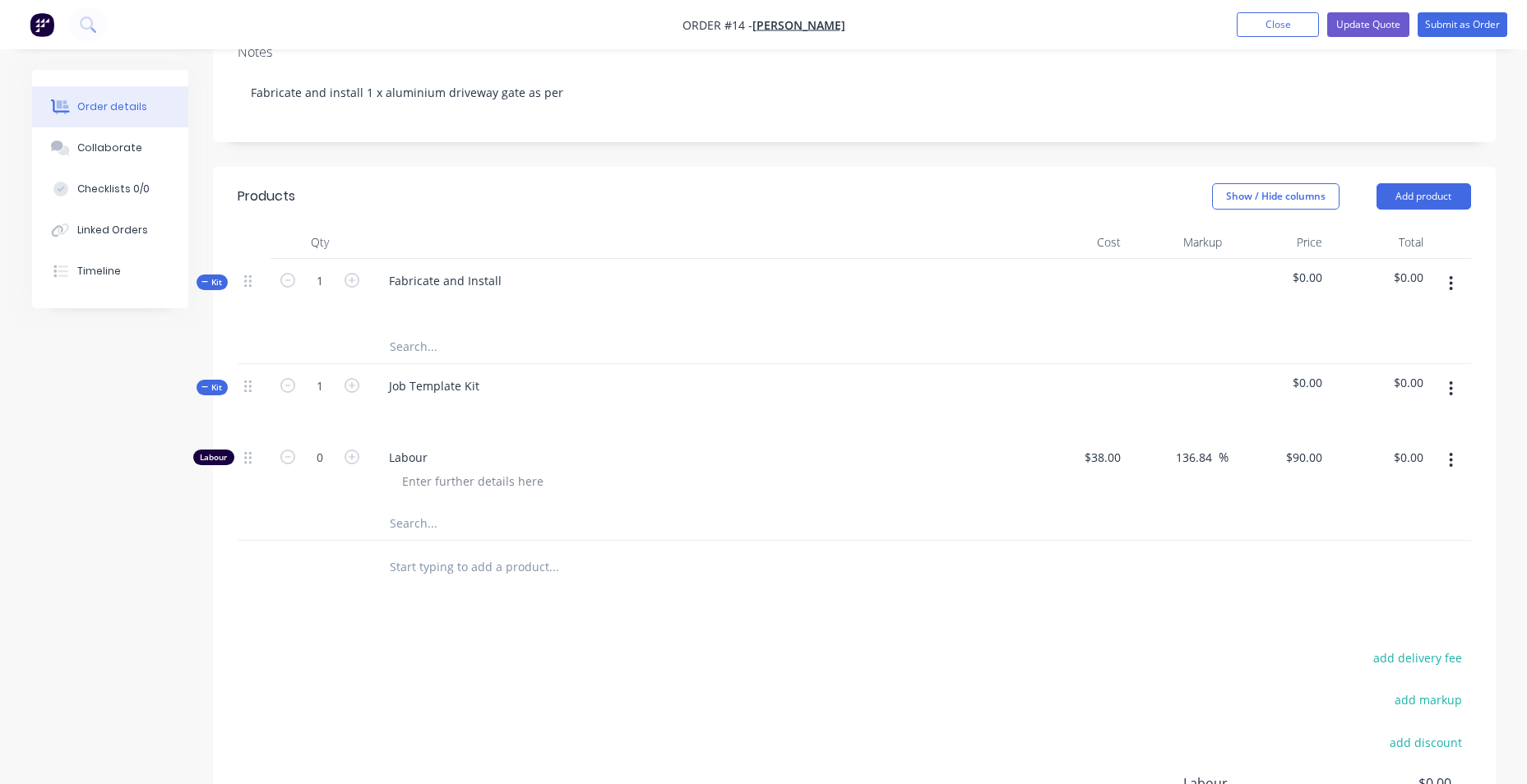
click at [1452, 469] on icon "button" at bounding box center [1450, 460] width 4 height 18
drag, startPoint x: 1379, startPoint y: 580, endPoint x: 1232, endPoint y: 578, distance: 147.0
click at [1378, 580] on div "Delete" at bounding box center [1392, 569] width 126 height 24
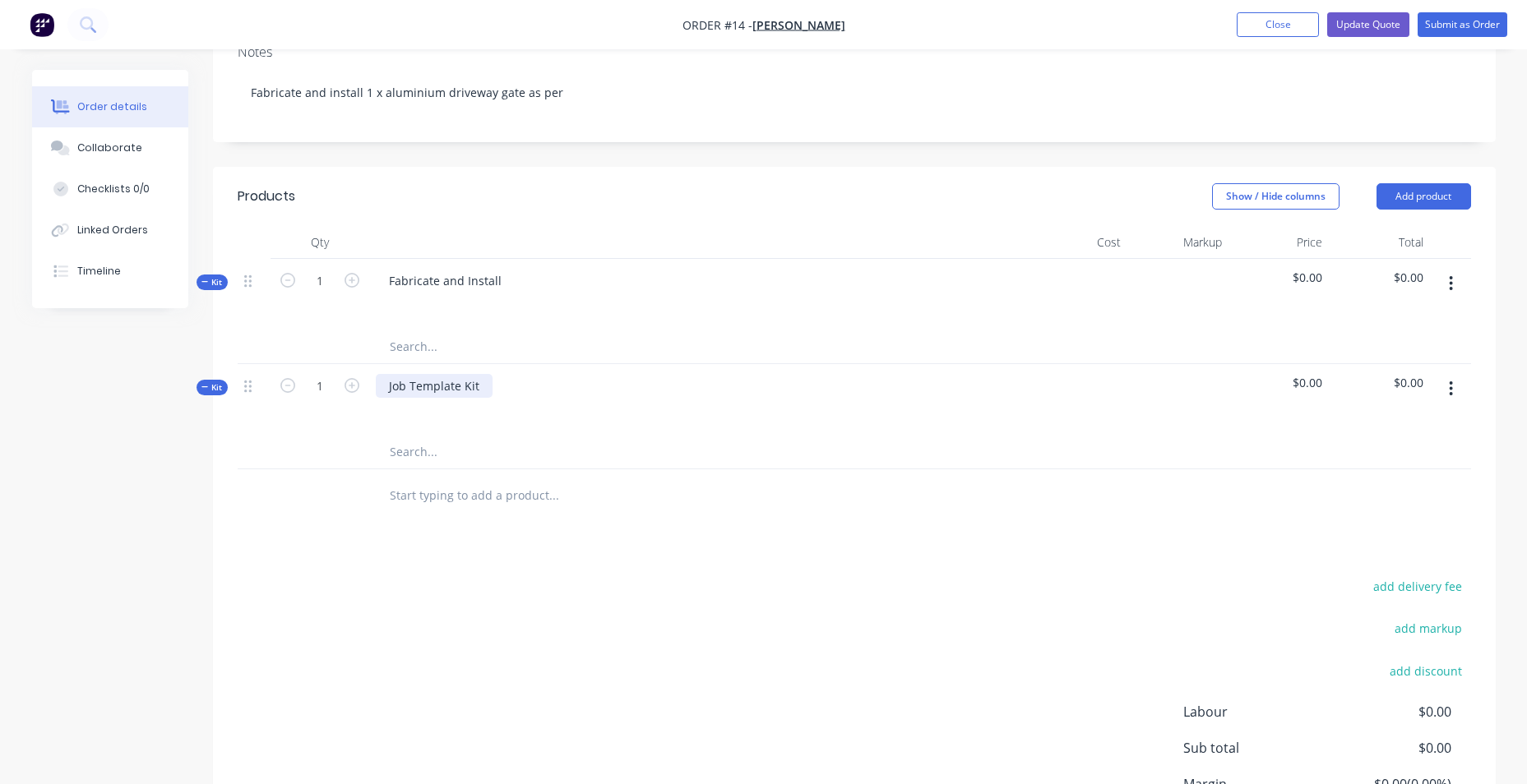
click at [487, 398] on div "Job Template Kit" at bounding box center [434, 386] width 117 height 24
click at [457, 398] on div at bounding box center [429, 386] width 107 height 24
click at [388, 398] on div "Synergy electrical" at bounding box center [437, 386] width 124 height 24
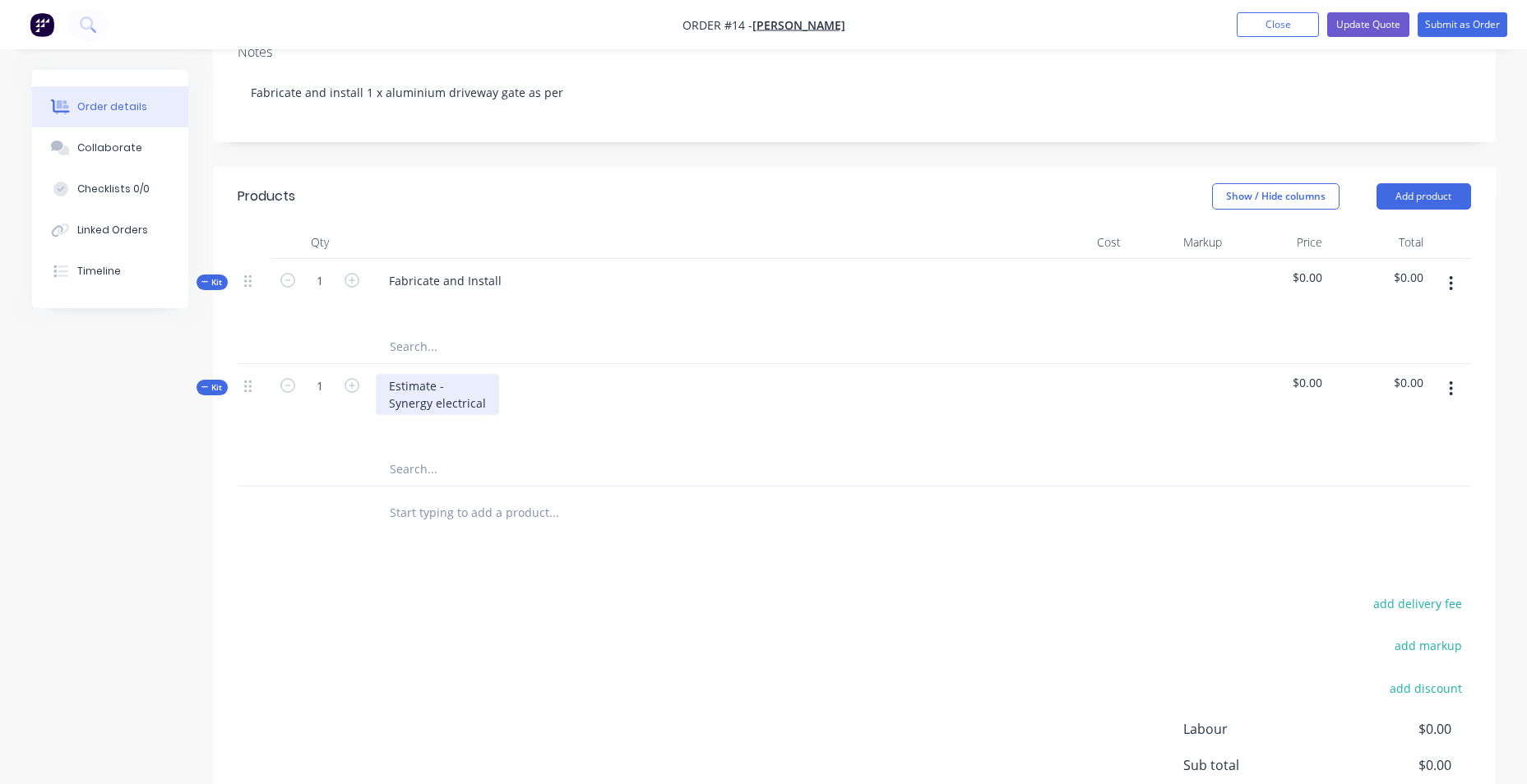
click at [485, 415] on div "Estimate - Synergy electrical" at bounding box center [437, 394] width 124 height 42
click at [525, 415] on div "Estimate - Synergy electrical scope" at bounding box center [455, 394] width 159 height 42
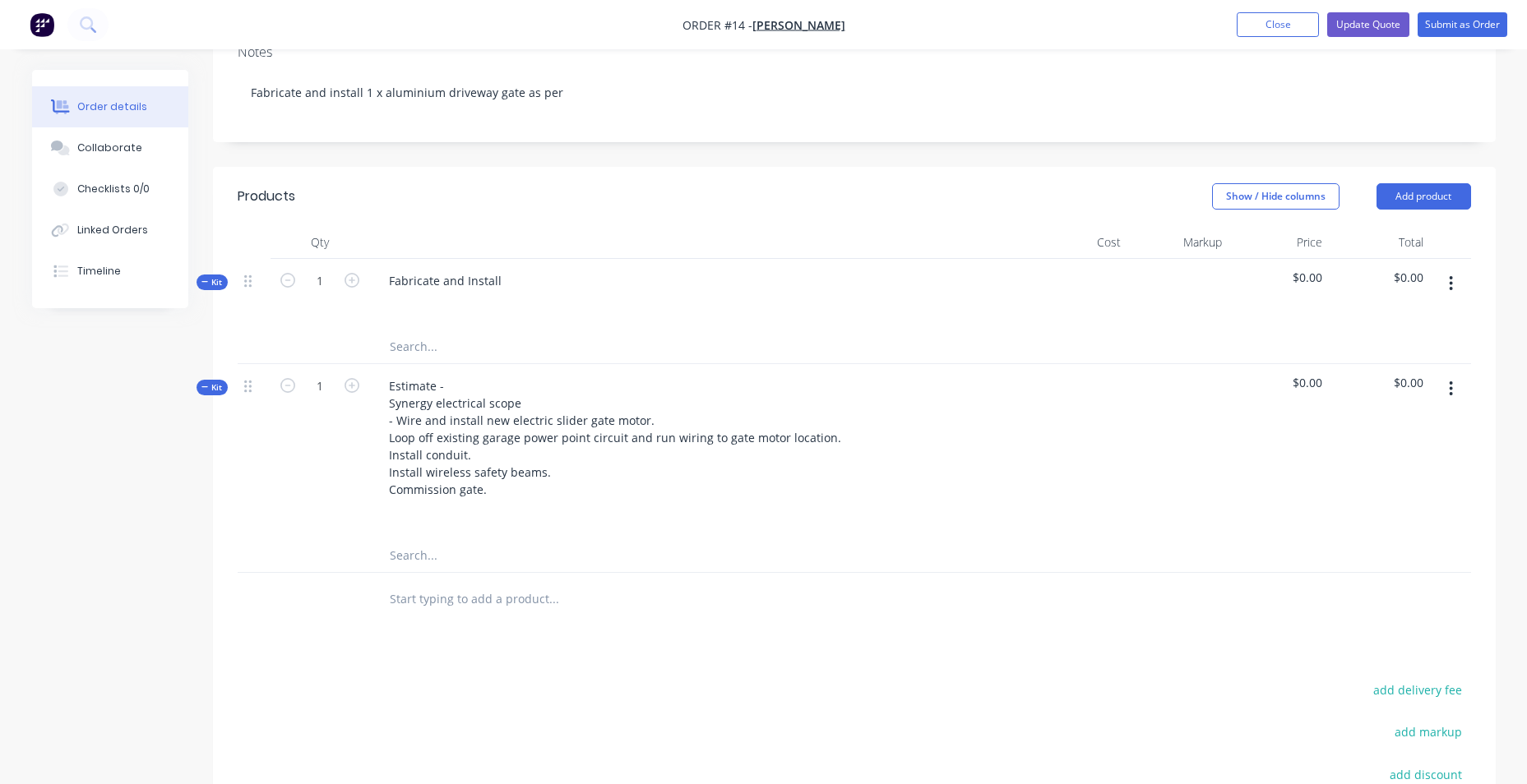
click at [956, 672] on div "Products Show / Hide columns Add product Qty Cost Markup Price Total Kit 1 Fabr…" at bounding box center [854, 594] width 1282 height 854
click at [1305, 391] on span "$0.00" at bounding box center [1278, 382] width 88 height 18
click at [1318, 391] on span "$0.00" at bounding box center [1278, 382] width 88 height 18
drag, startPoint x: 1318, startPoint y: 402, endPoint x: 1408, endPoint y: 403, distance: 90.0
click at [1407, 391] on span "$0.00" at bounding box center [1378, 382] width 88 height 18
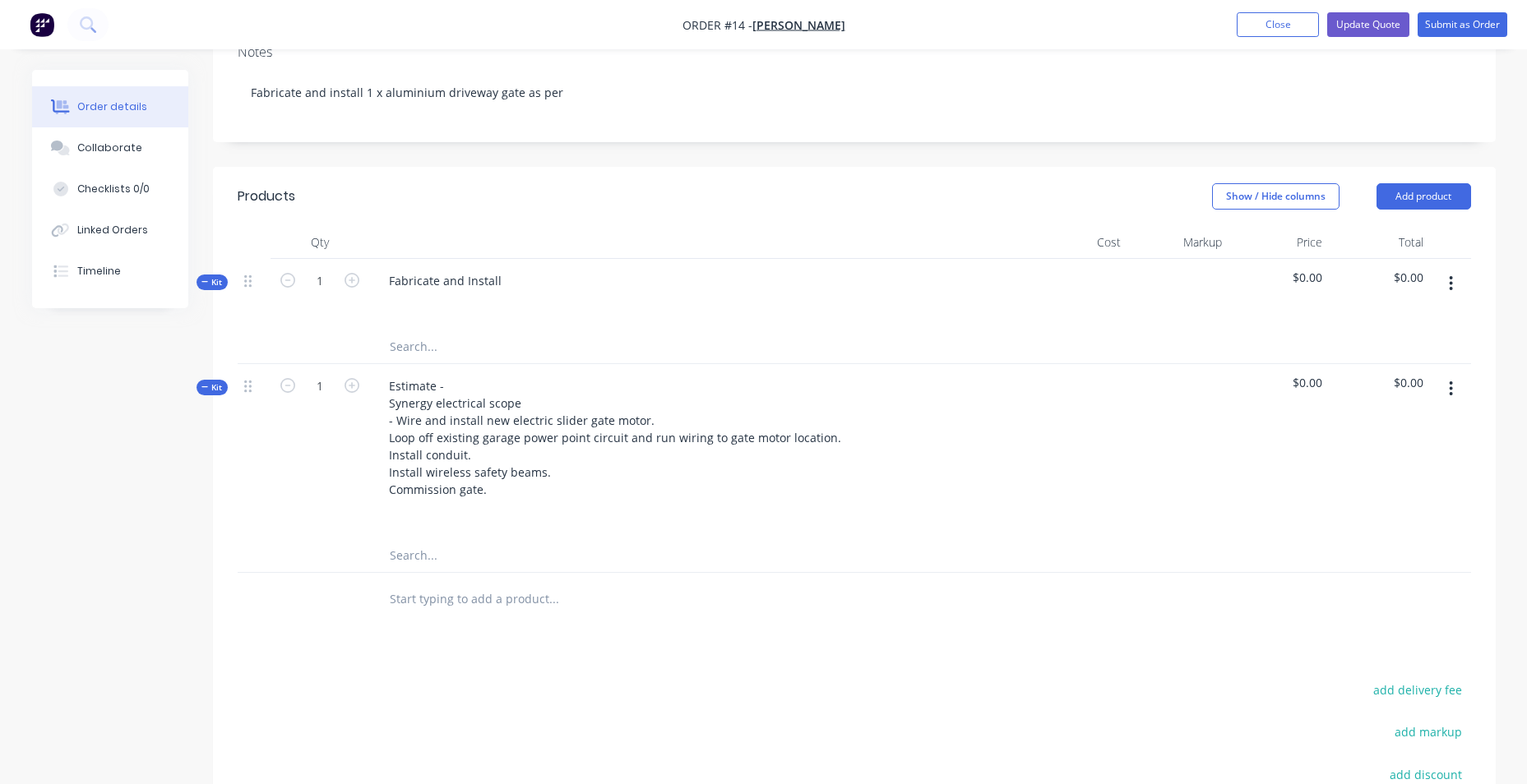
click at [1453, 398] on icon "button" at bounding box center [1450, 389] width 4 height 18
click at [1309, 391] on span "$0.00" at bounding box center [1278, 382] width 88 height 18
click at [1414, 286] on span "$0.00" at bounding box center [1378, 277] width 88 height 18
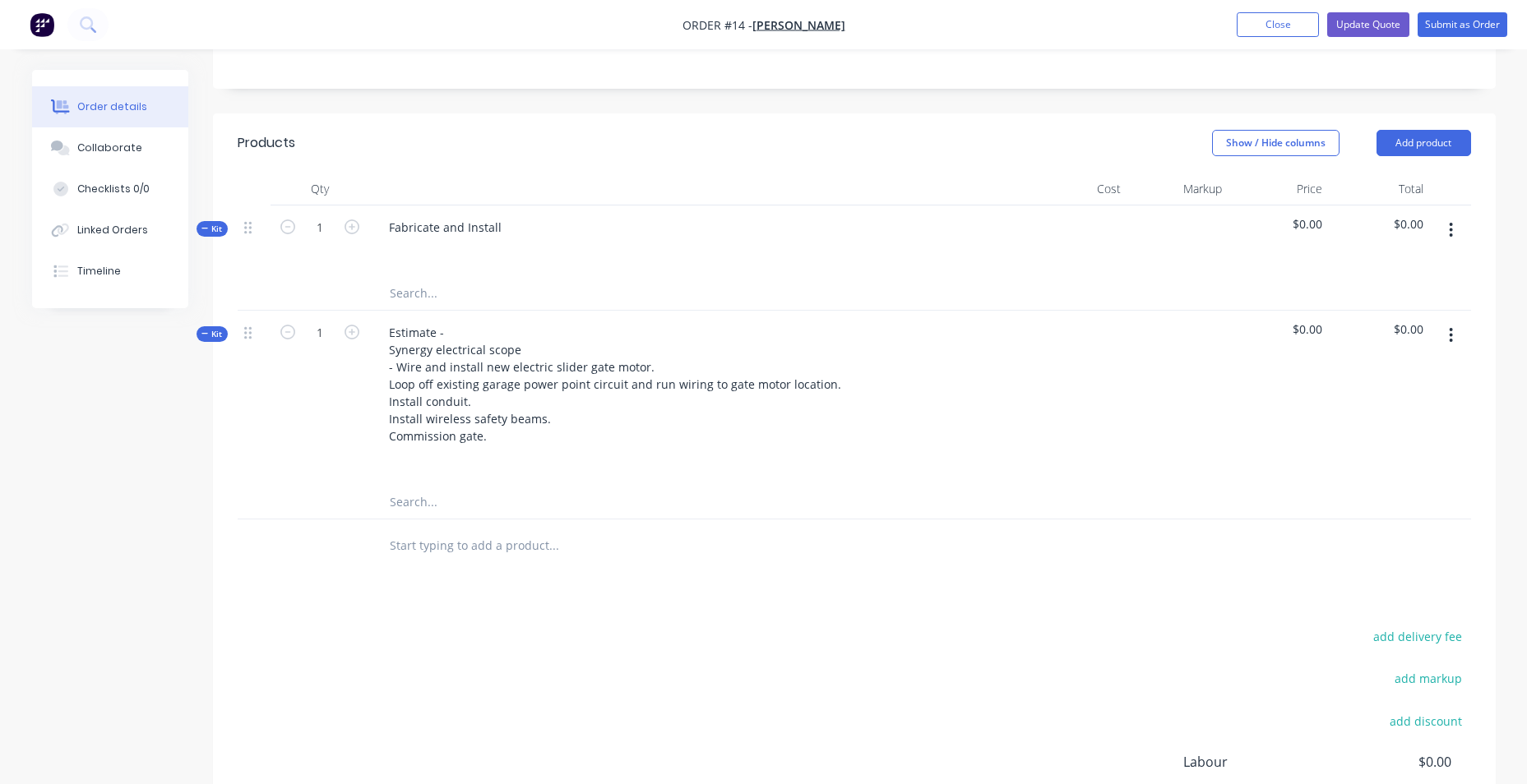
scroll to position [328, 0]
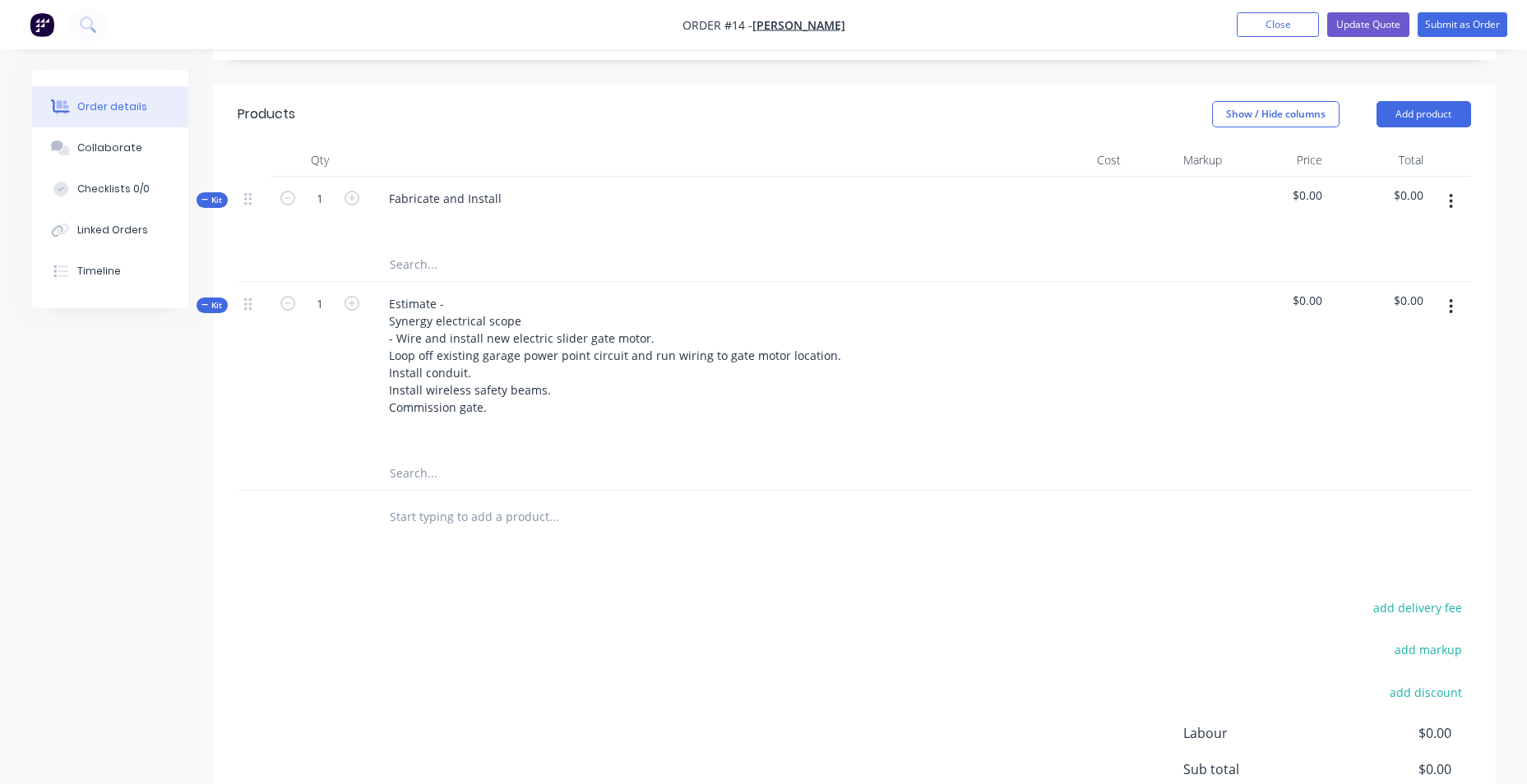
click at [1446, 321] on button "button" at bounding box center [1450, 306] width 39 height 30
click at [247, 312] on icon at bounding box center [248, 304] width 7 height 15
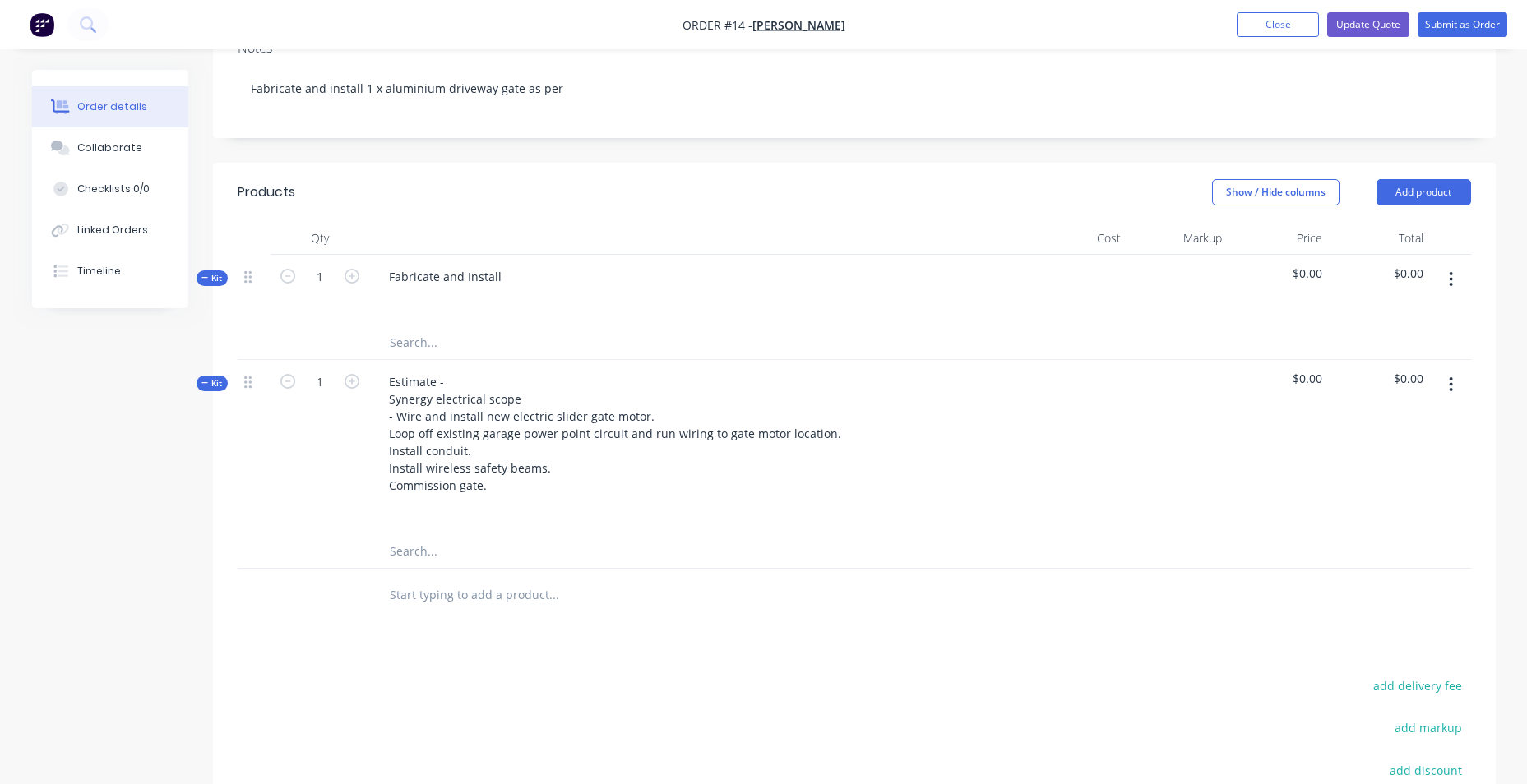
scroll to position [246, 0]
click at [1461, 404] on button "button" at bounding box center [1450, 388] width 39 height 30
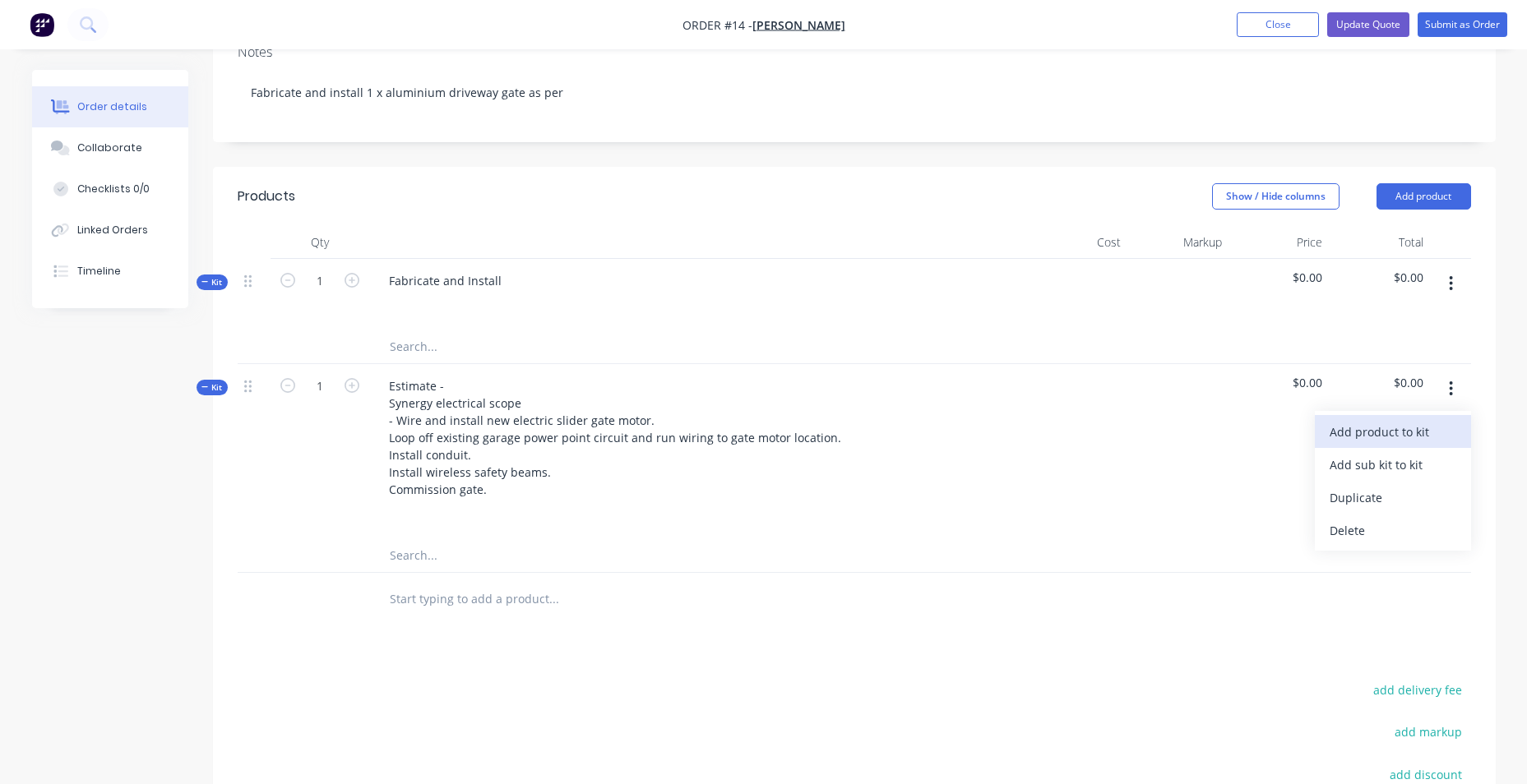
click at [1429, 443] on div "Add product to kit" at bounding box center [1392, 432] width 126 height 24
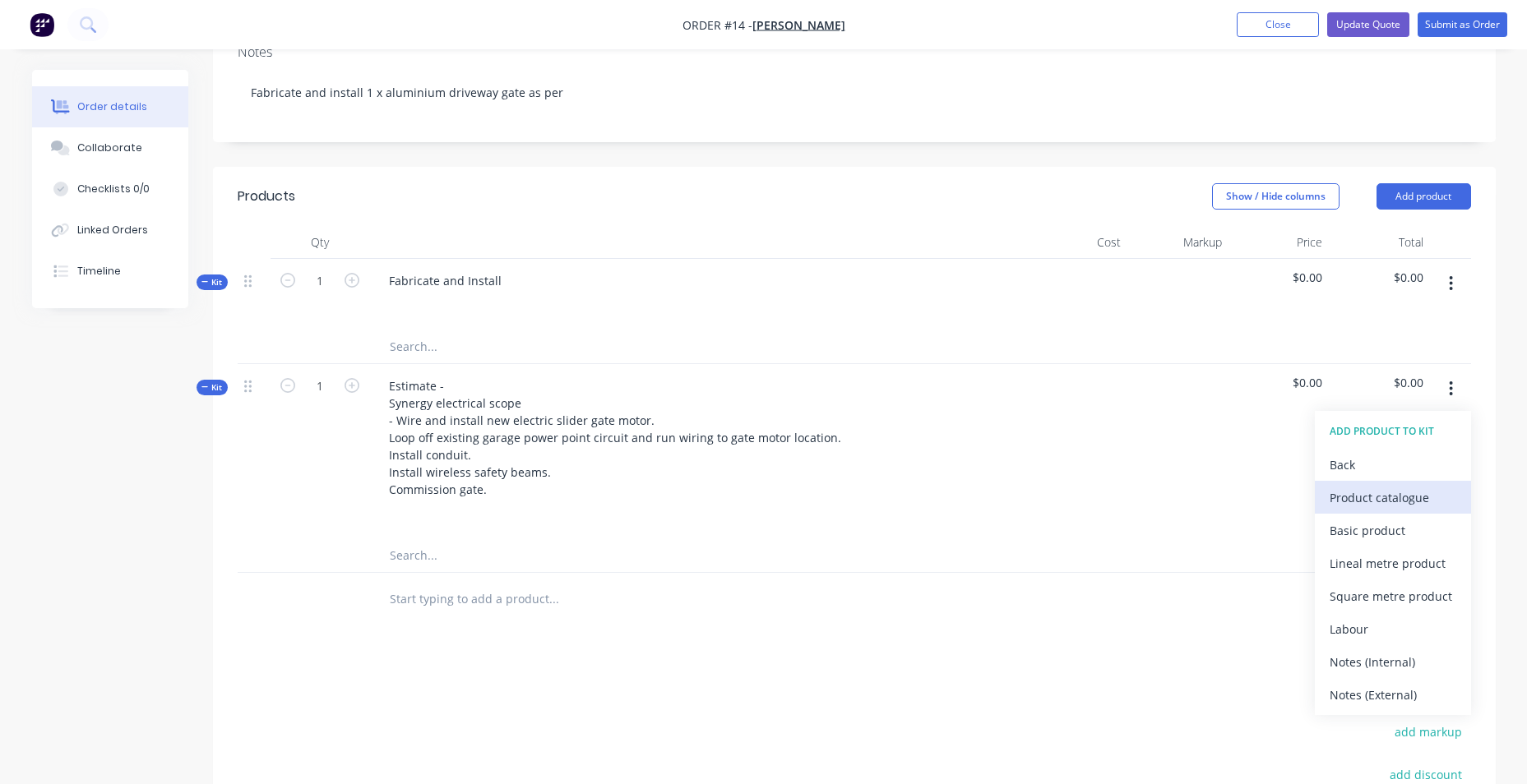
click at [1402, 509] on div "Product catalogue" at bounding box center [1392, 498] width 126 height 24
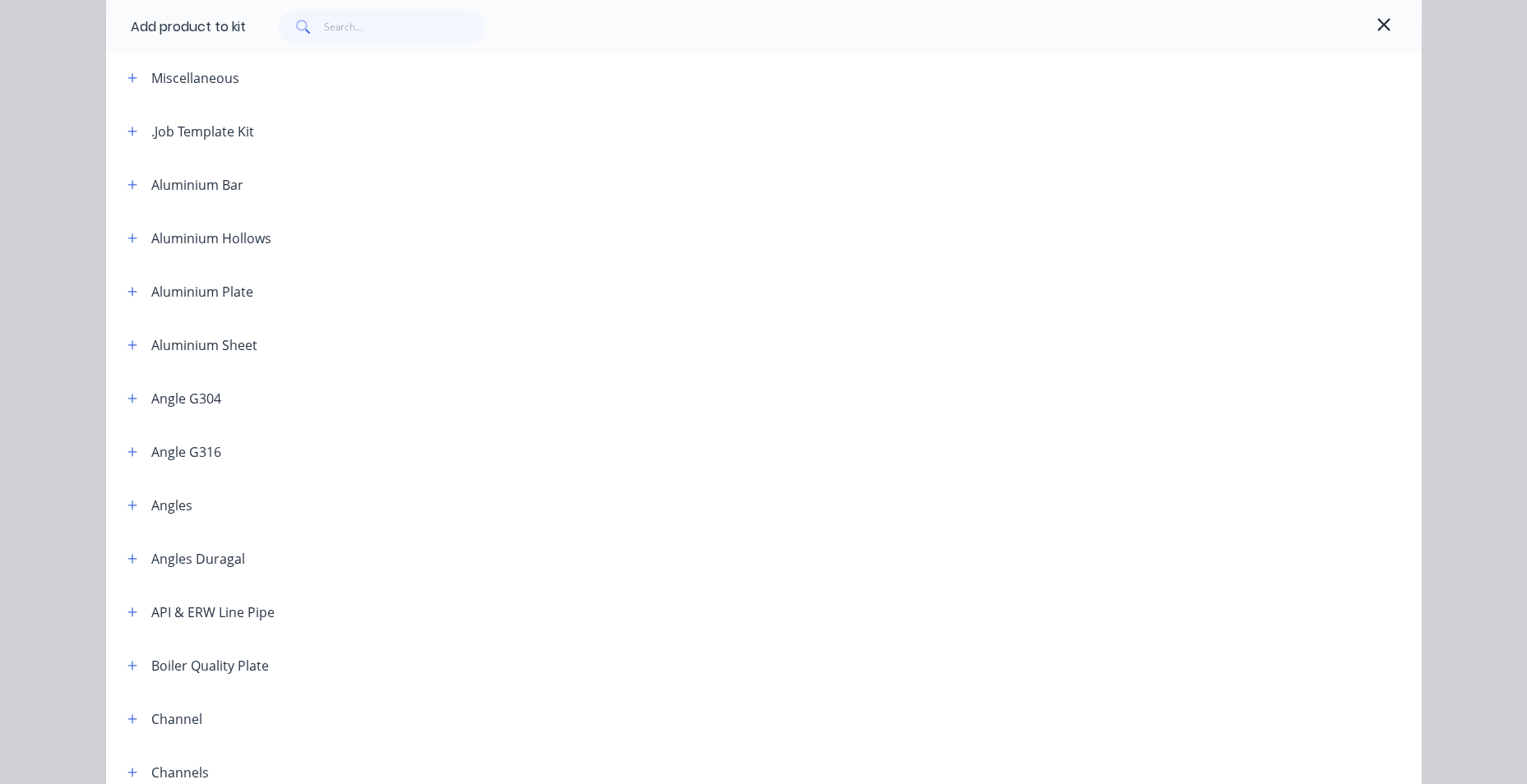
scroll to position [0, 0]
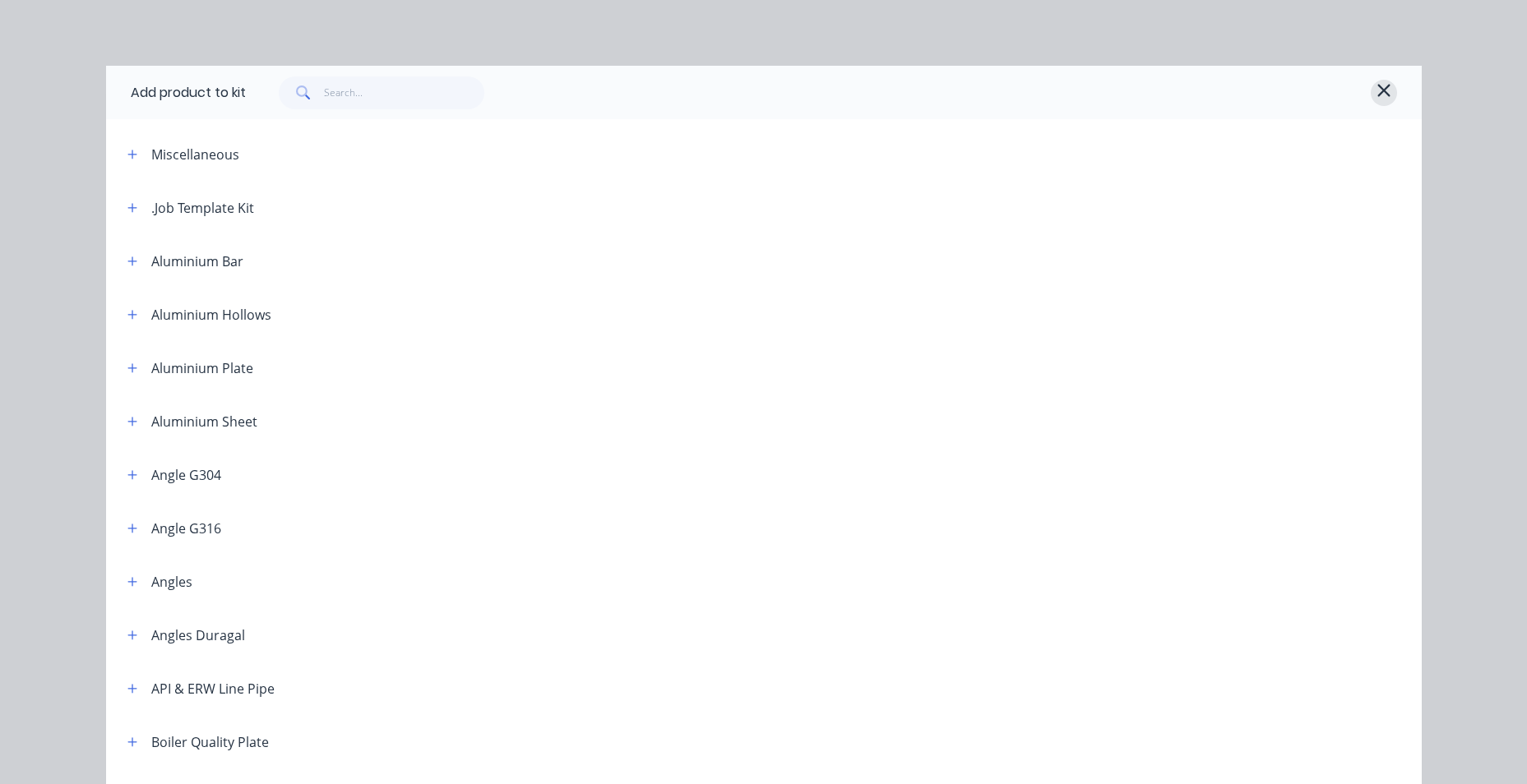
click at [1377, 89] on icon "button" at bounding box center [1384, 89] width 15 height 19
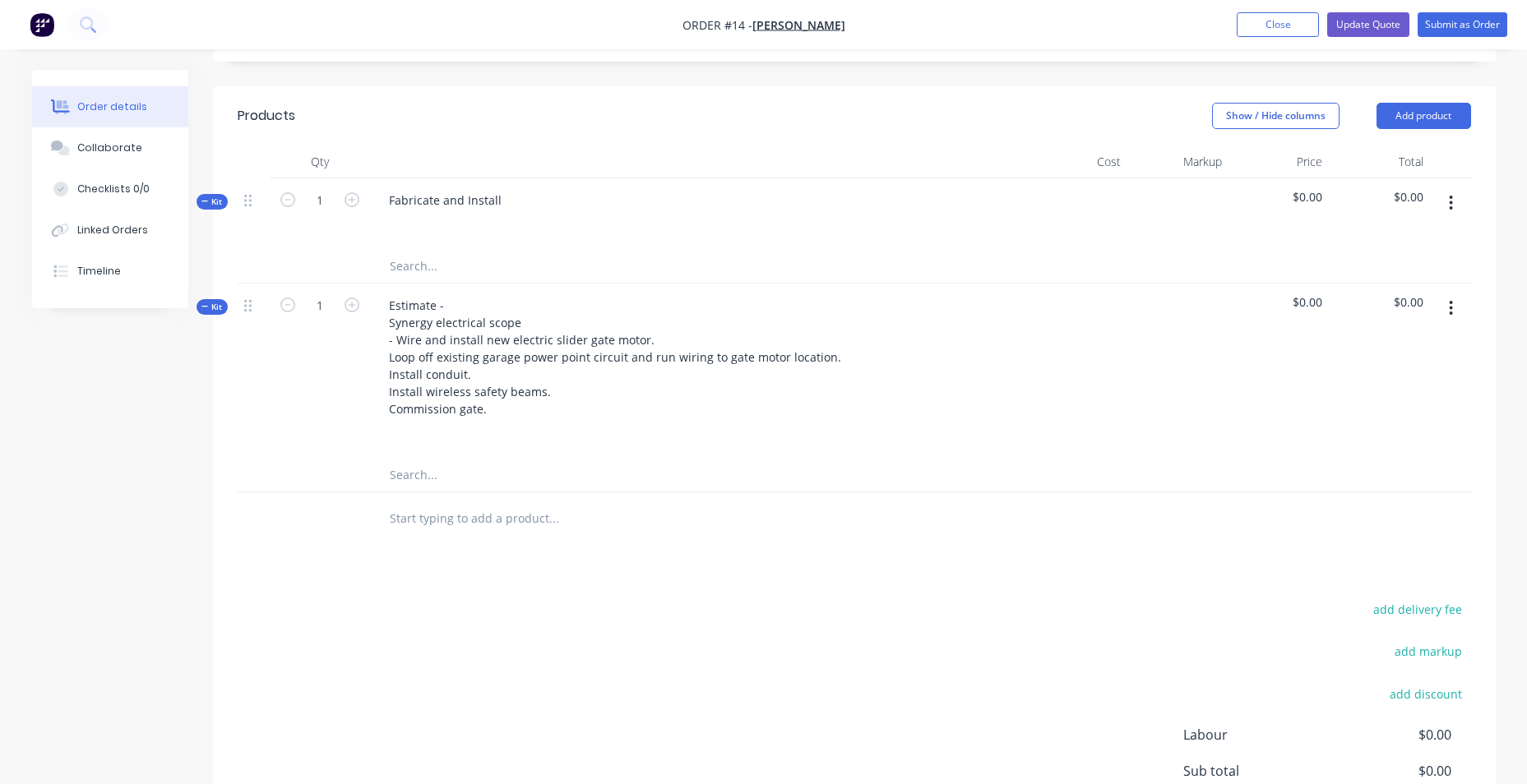
scroll to position [328, 0]
click at [729, 533] on div at bounding box center [622, 517] width 494 height 33
click at [492, 533] on input "text" at bounding box center [553, 517] width 328 height 33
click at [1323, 313] on div "$0.00" at bounding box center [1279, 370] width 101 height 175
click at [1314, 309] on span "$0.00" at bounding box center [1278, 300] width 88 height 18
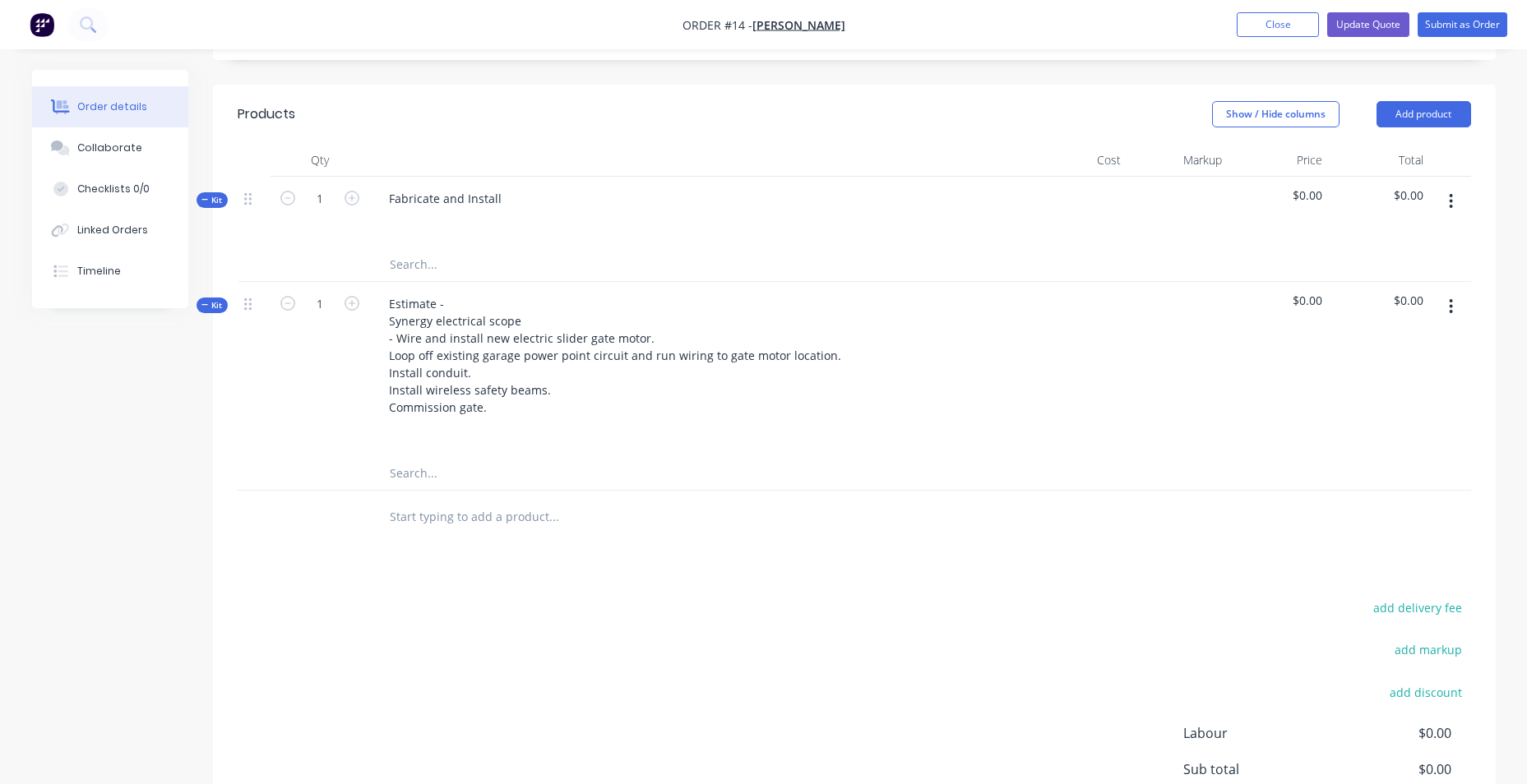
click at [1302, 309] on span "$0.00" at bounding box center [1278, 300] width 88 height 18
click at [1317, 309] on span "$0.00" at bounding box center [1278, 300] width 88 height 18
click at [1288, 309] on span "$0.00" at bounding box center [1278, 300] width 88 height 18
drag, startPoint x: 1288, startPoint y: 323, endPoint x: 1321, endPoint y: 316, distance: 33.7
click at [1322, 316] on div "$0.00" at bounding box center [1279, 370] width 101 height 175
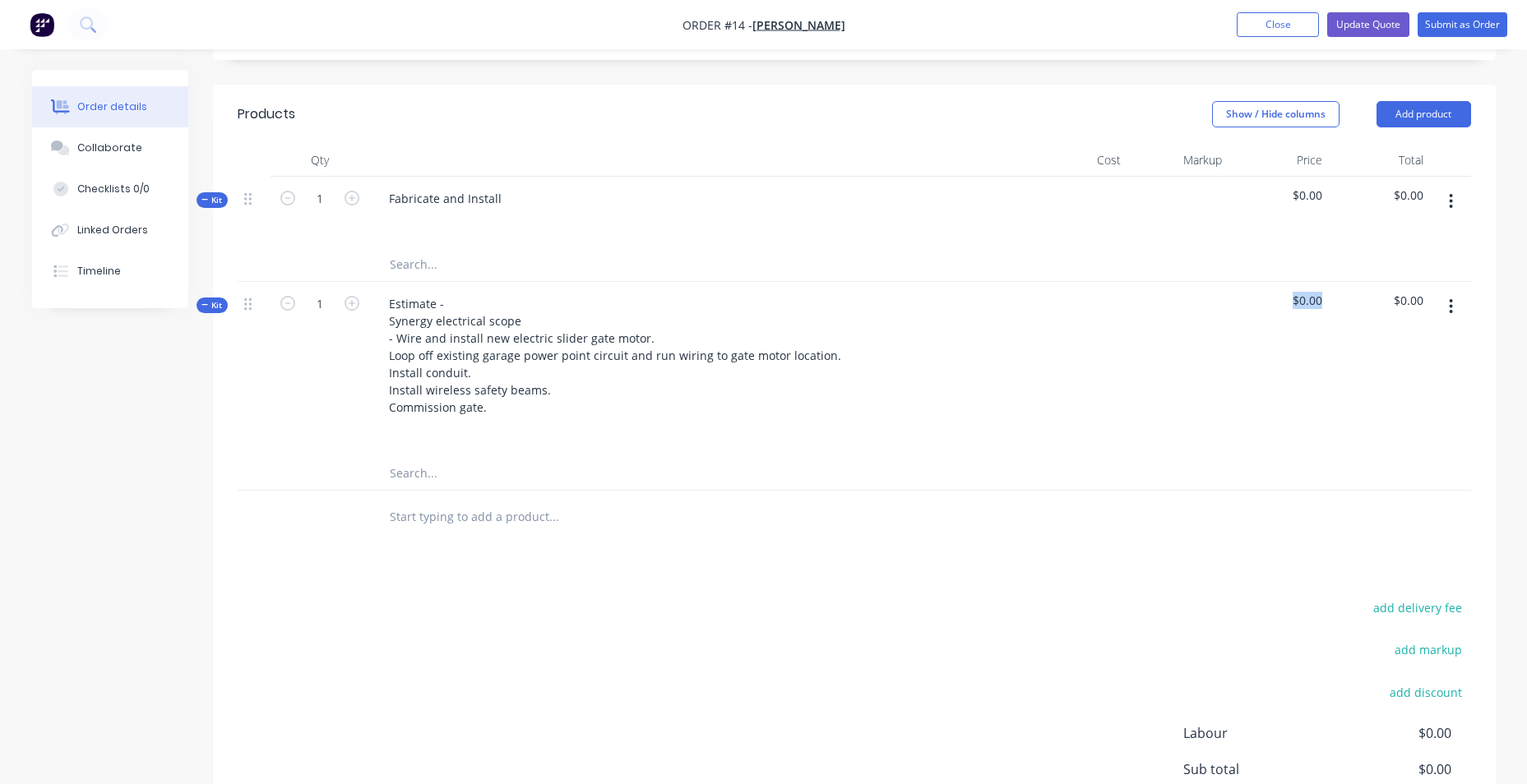
drag, startPoint x: 1314, startPoint y: 321, endPoint x: 1286, endPoint y: 324, distance: 28.2
click at [1286, 309] on span "$0.00" at bounding box center [1278, 300] width 88 height 18
drag, startPoint x: 1286, startPoint y: 324, endPoint x: 1366, endPoint y: 358, distance: 86.9
click at [1374, 372] on div "$0.00" at bounding box center [1379, 370] width 101 height 175
click at [1451, 314] on icon "button" at bounding box center [1451, 306] width 4 height 15
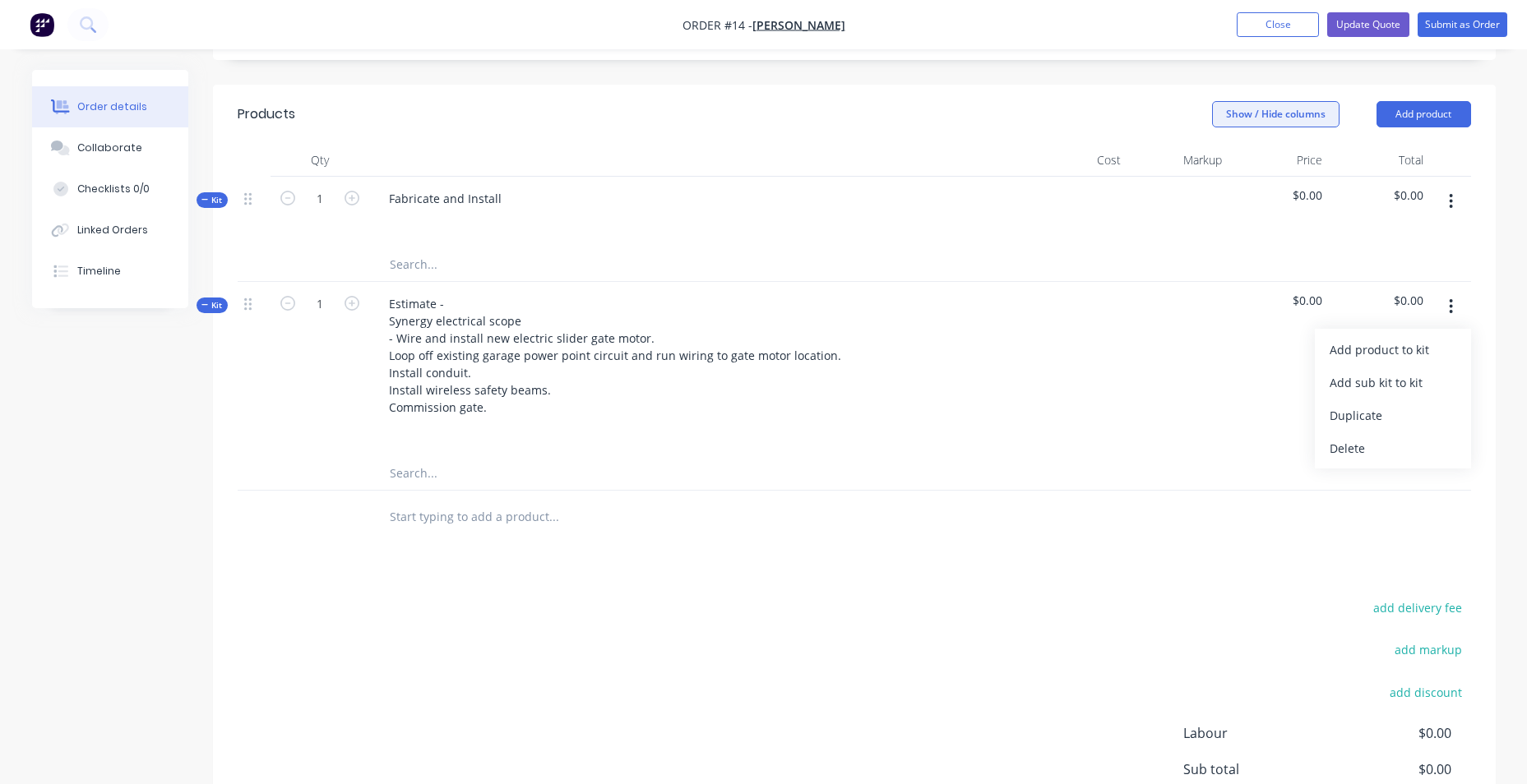
click at [1294, 122] on button "Show / Hide columns" at bounding box center [1275, 114] width 127 height 27
click at [1310, 204] on span "$0.00" at bounding box center [1278, 195] width 88 height 18
click at [1448, 321] on button "button" at bounding box center [1450, 306] width 39 height 30
click at [1416, 309] on span "$0.00" at bounding box center [1378, 300] width 88 height 18
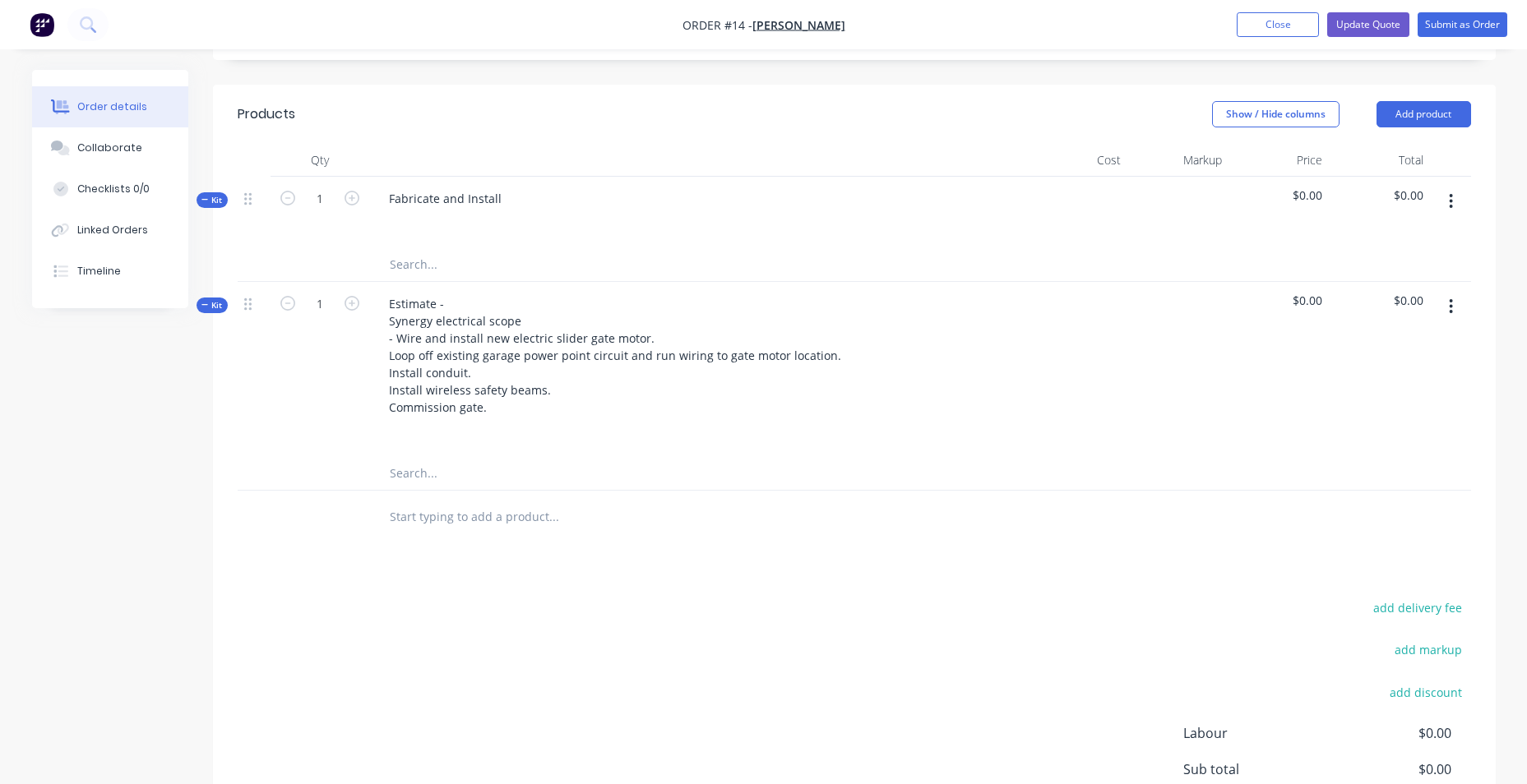
scroll to position [411, 0]
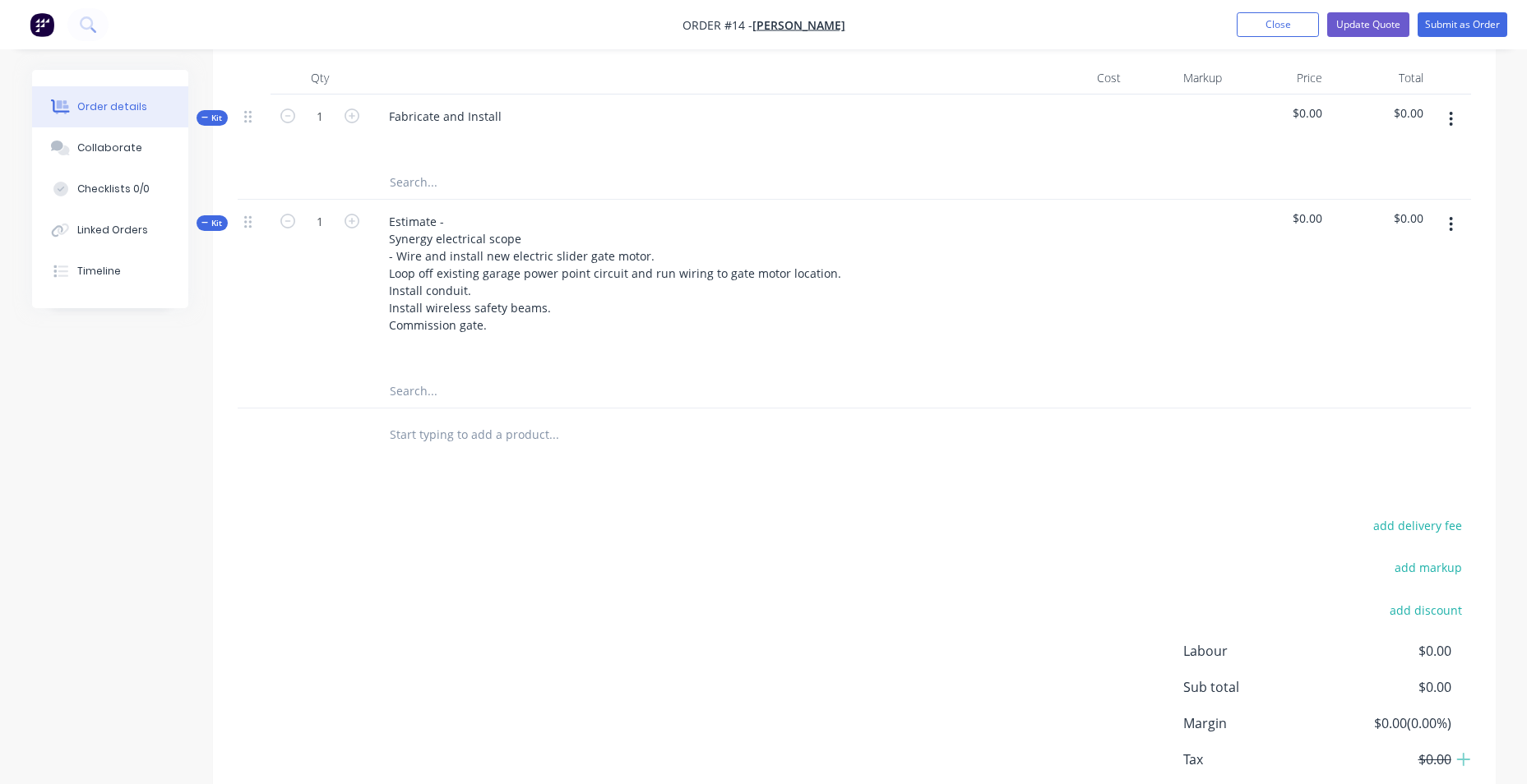
click at [1045, 523] on div "Products Show / Hide columns Add product Qty Cost Markup Price Total Kit 1 Fabr…" at bounding box center [854, 430] width 1282 height 854
click at [503, 128] on div "Fabricate and Install" at bounding box center [445, 116] width 139 height 24
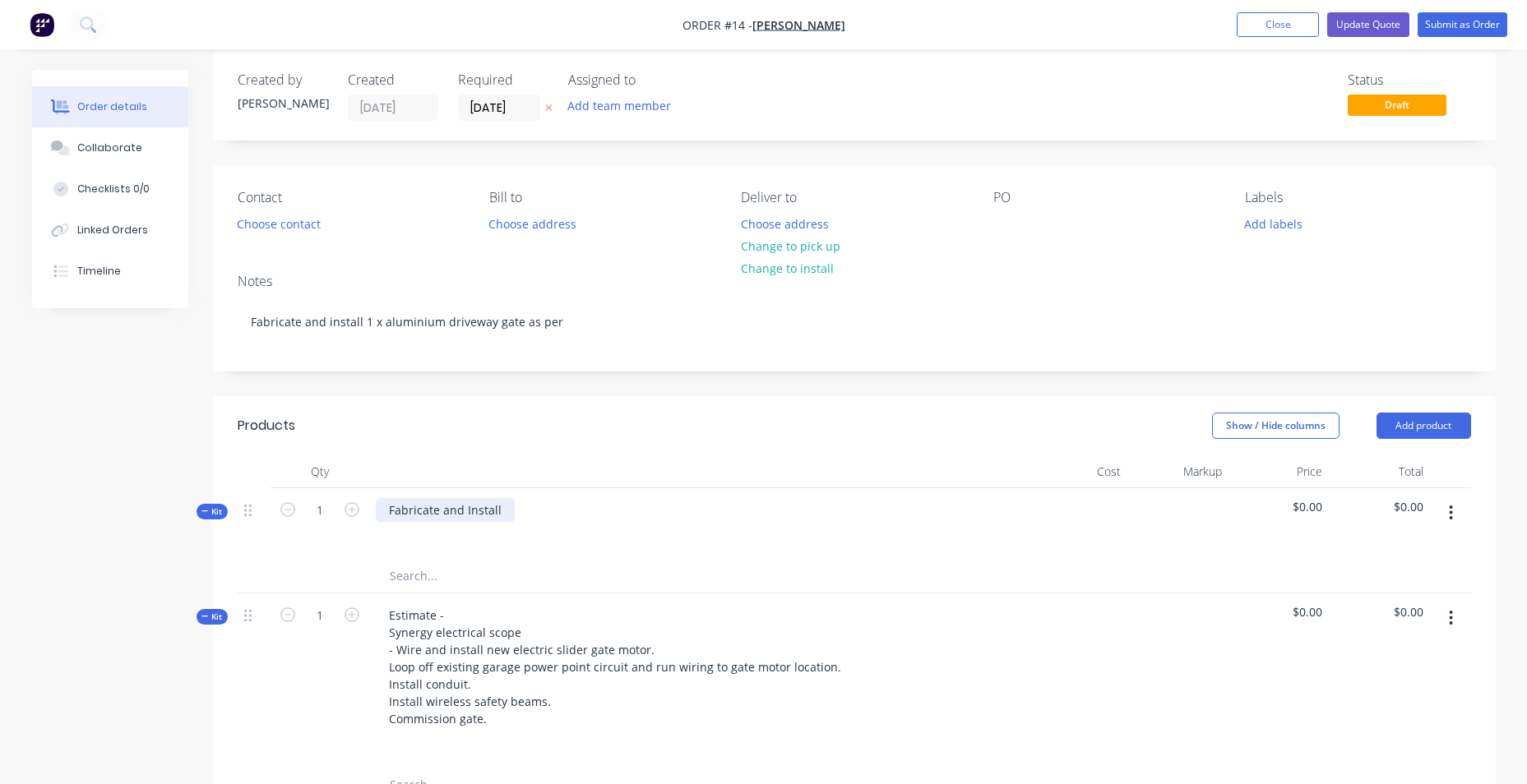
scroll to position [0, 0]
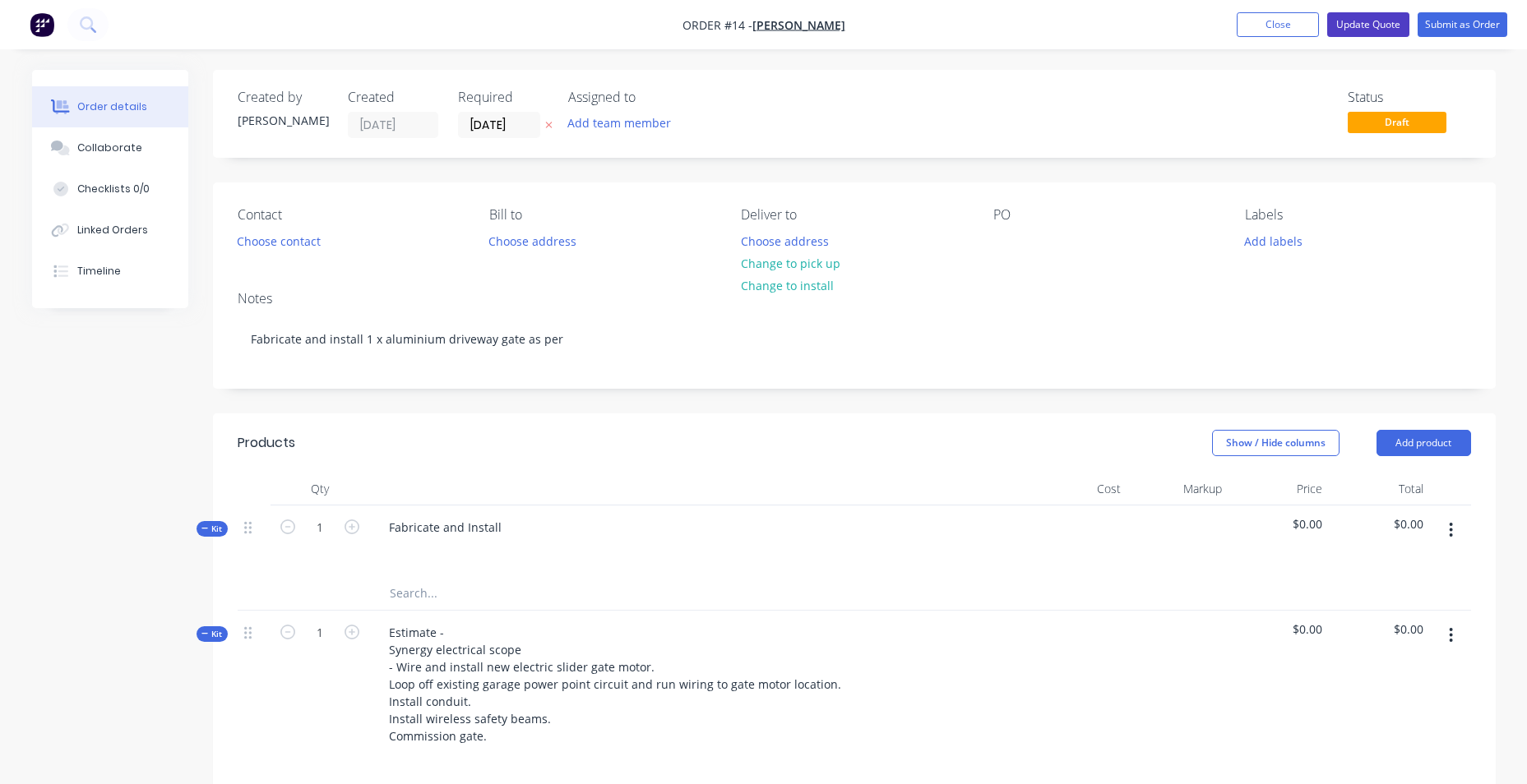
click at [1366, 24] on button "Update Quote" at bounding box center [1367, 24] width 82 height 25
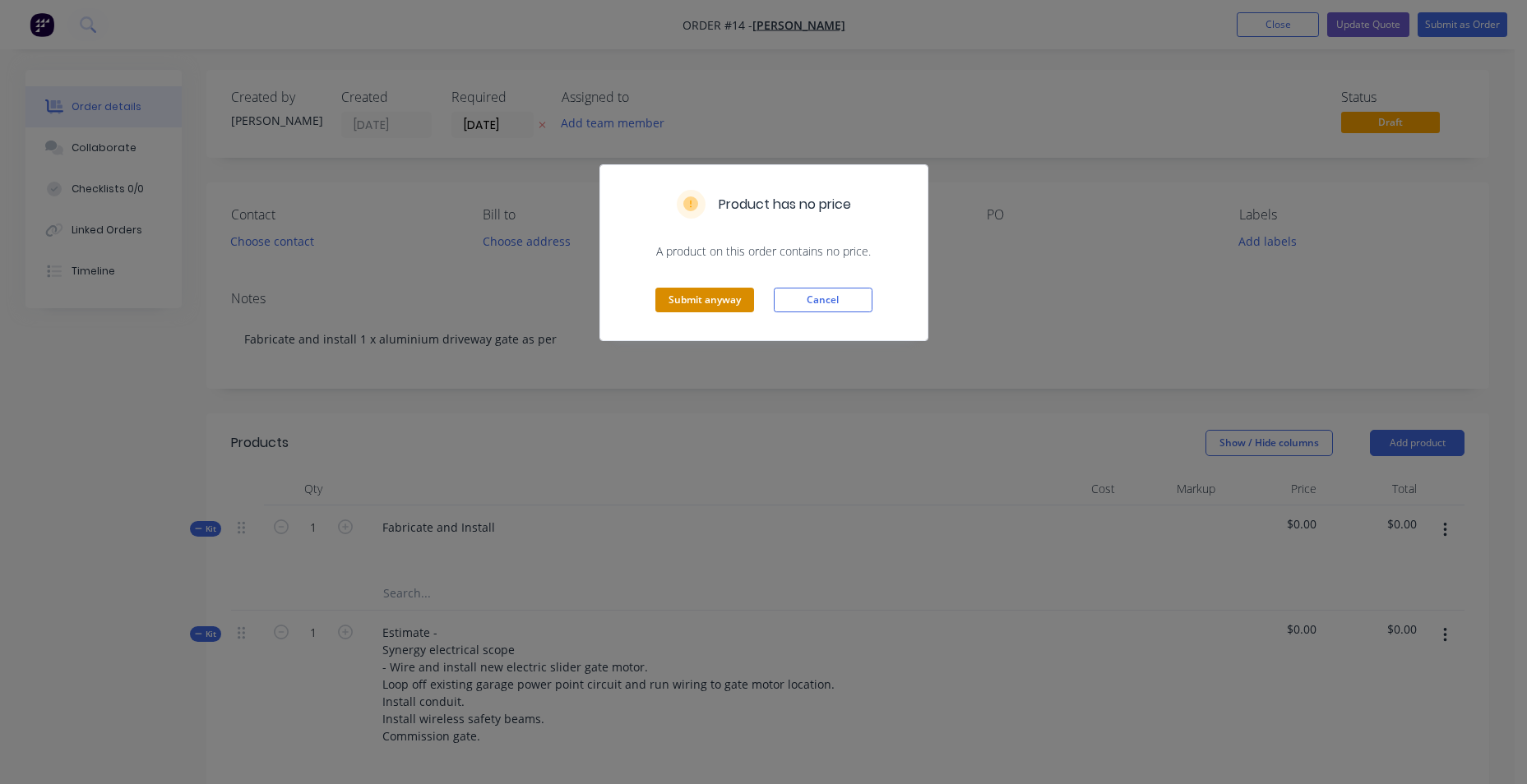
click at [710, 301] on button "Submit anyway" at bounding box center [704, 300] width 99 height 25
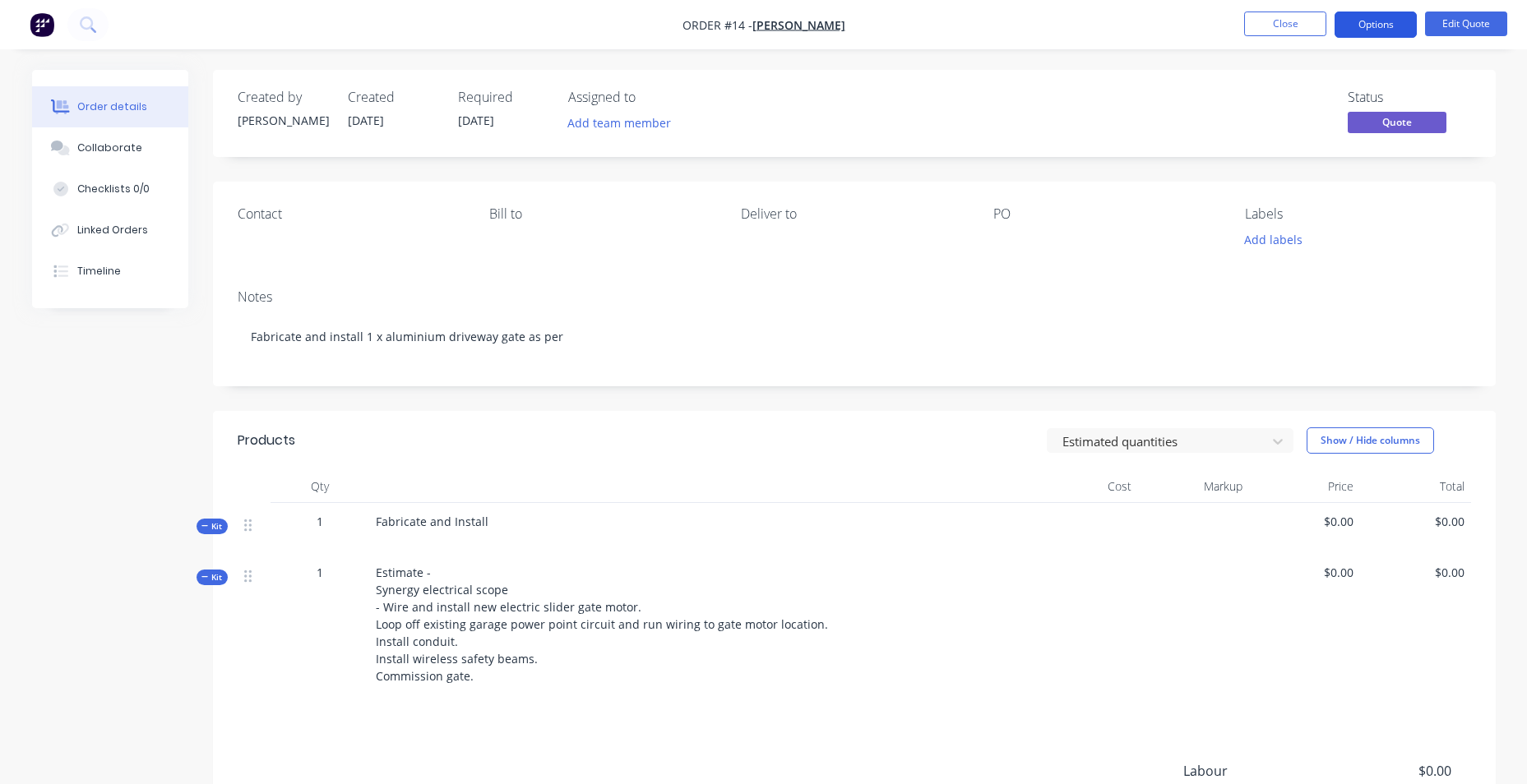
click at [1380, 30] on button "Options" at bounding box center [1375, 24] width 82 height 27
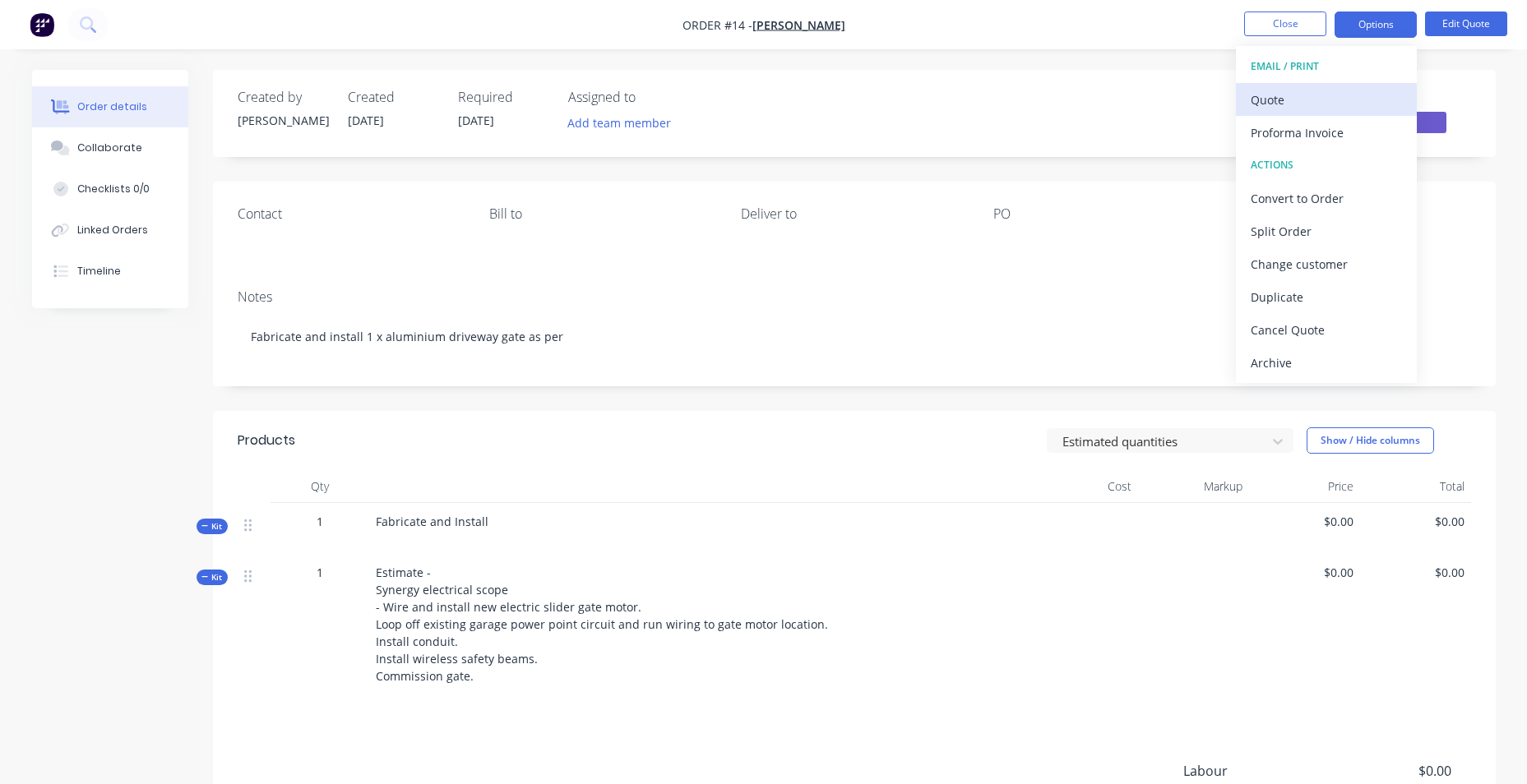
click at [1327, 101] on div "Quote" at bounding box center [1326, 100] width 151 height 24
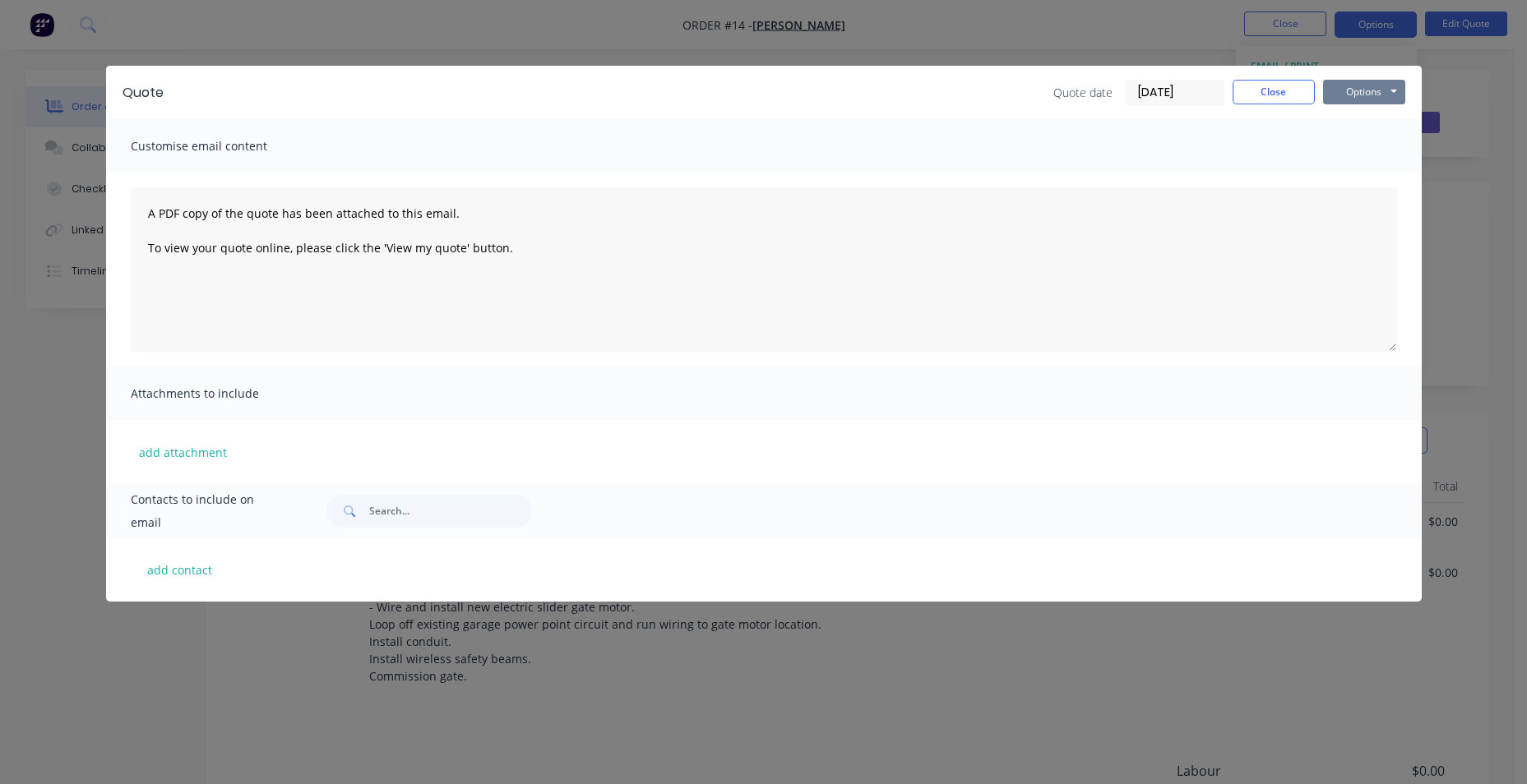
click at [1393, 90] on button "Options" at bounding box center [1364, 91] width 82 height 25
click at [1378, 125] on button "Preview" at bounding box center [1376, 121] width 105 height 27
click at [1278, 93] on button "Close" at bounding box center [1273, 91] width 82 height 25
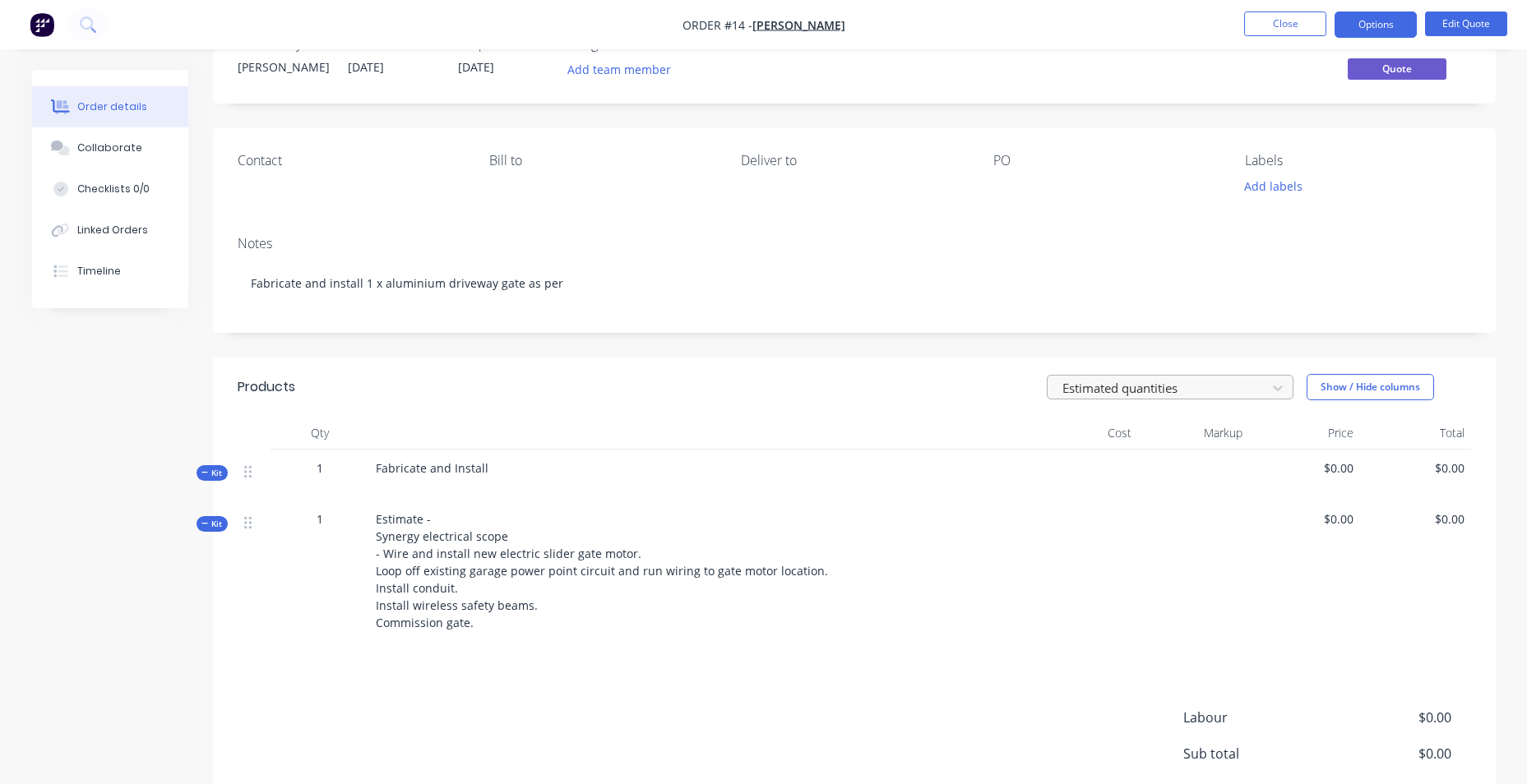
scroll to position [82, 0]
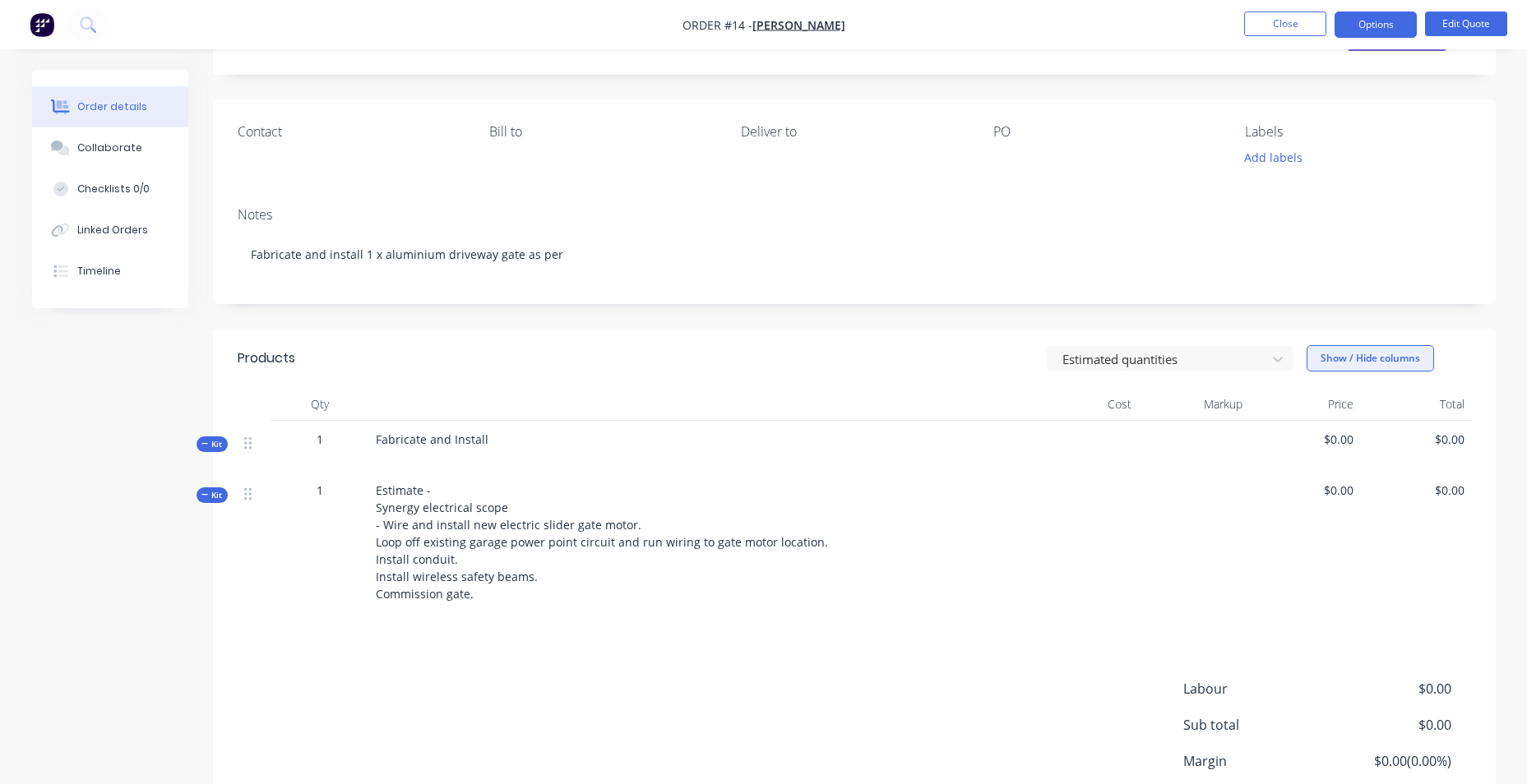
click at [1348, 372] on button "Show / Hide columns" at bounding box center [1370, 358] width 127 height 27
click at [1280, 367] on icon at bounding box center [1278, 359] width 17 height 17
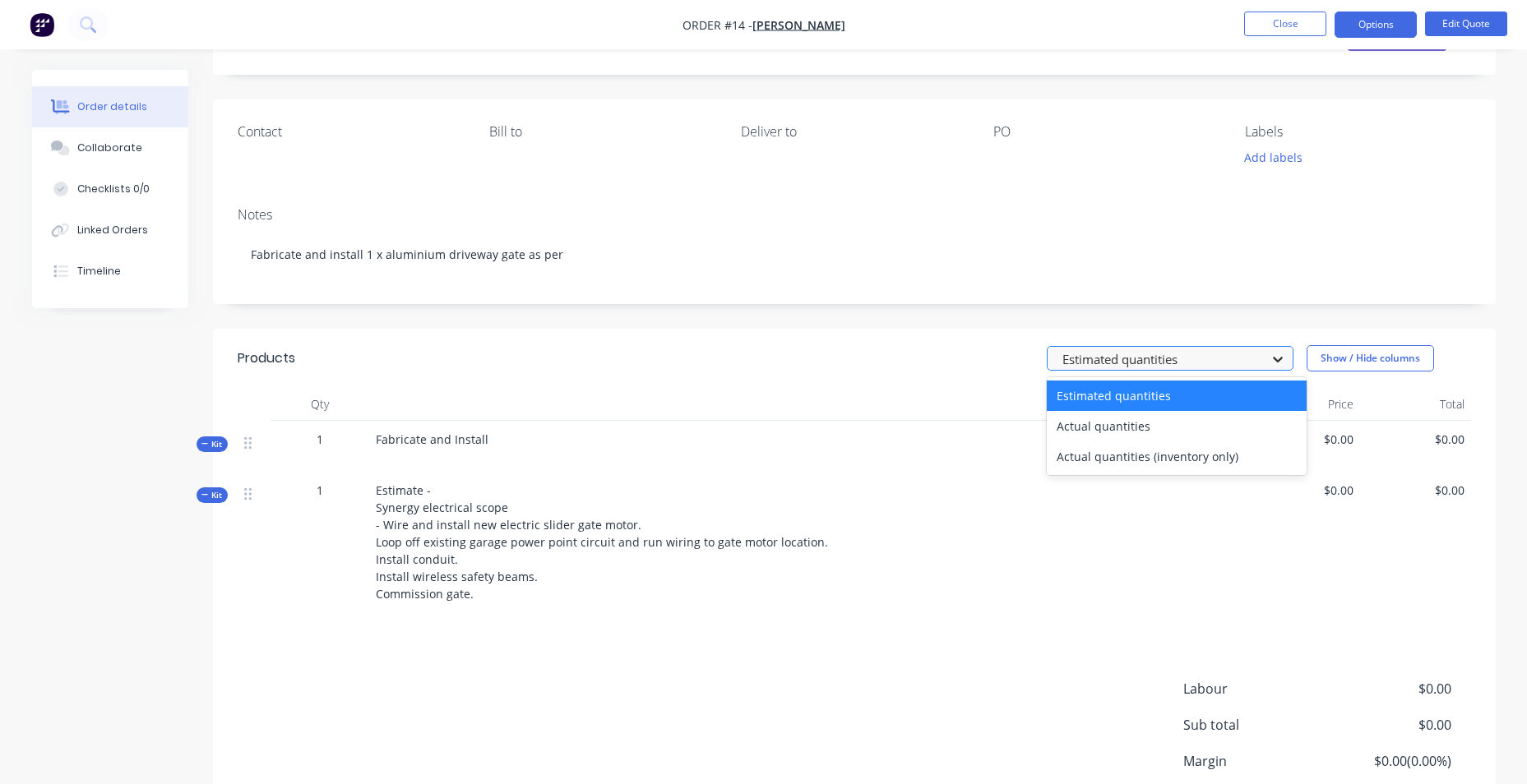
click at [1280, 367] on icon at bounding box center [1278, 359] width 17 height 17
click at [1254, 411] on div "Estimated quantities" at bounding box center [1176, 396] width 260 height 30
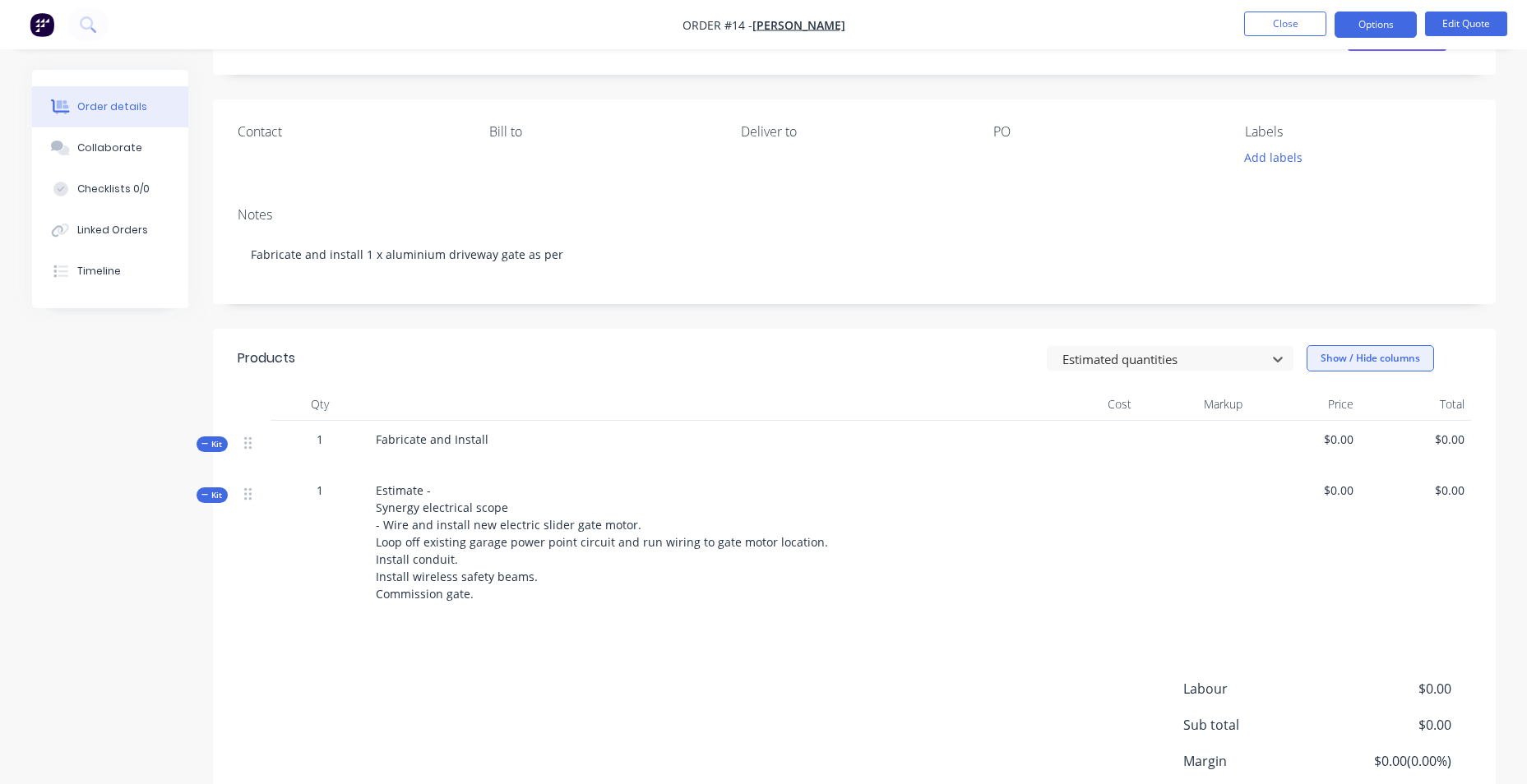
click at [1405, 372] on button "Show / Hide columns" at bounding box center [1370, 358] width 127 height 27
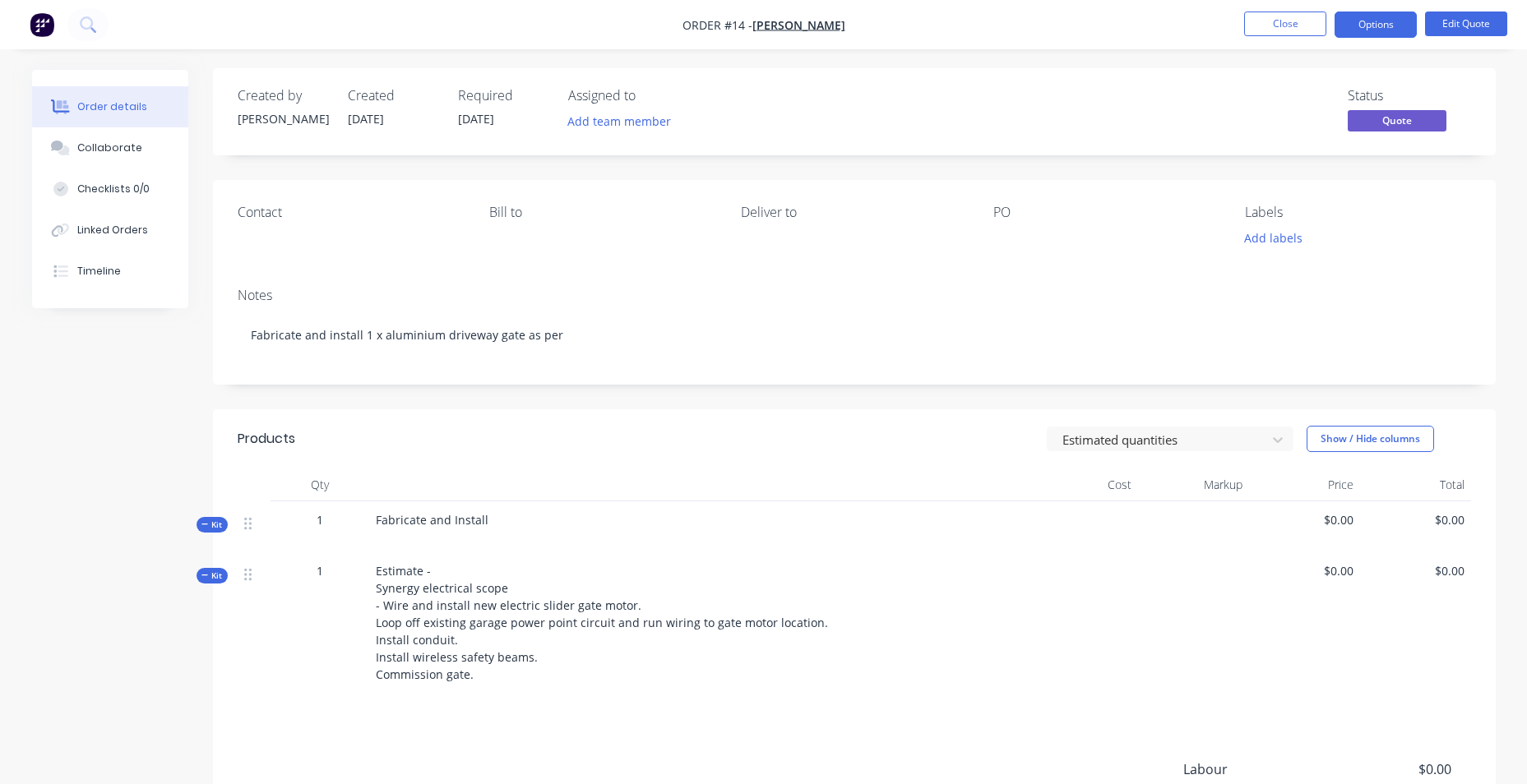
scroll to position [0, 0]
click at [1454, 23] on button "Edit Quote" at bounding box center [1465, 23] width 82 height 25
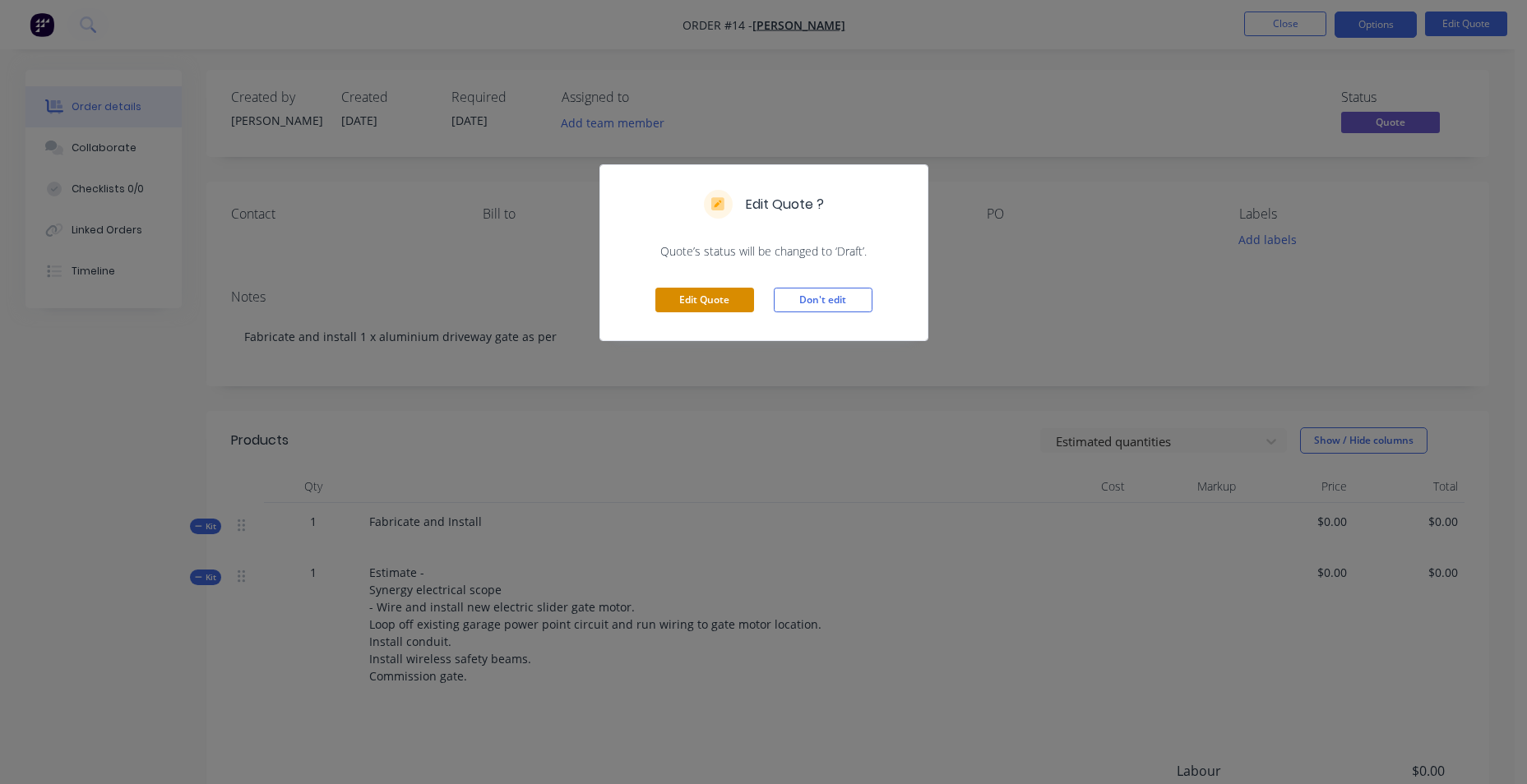
click at [681, 297] on button "Edit Quote" at bounding box center [704, 300] width 99 height 25
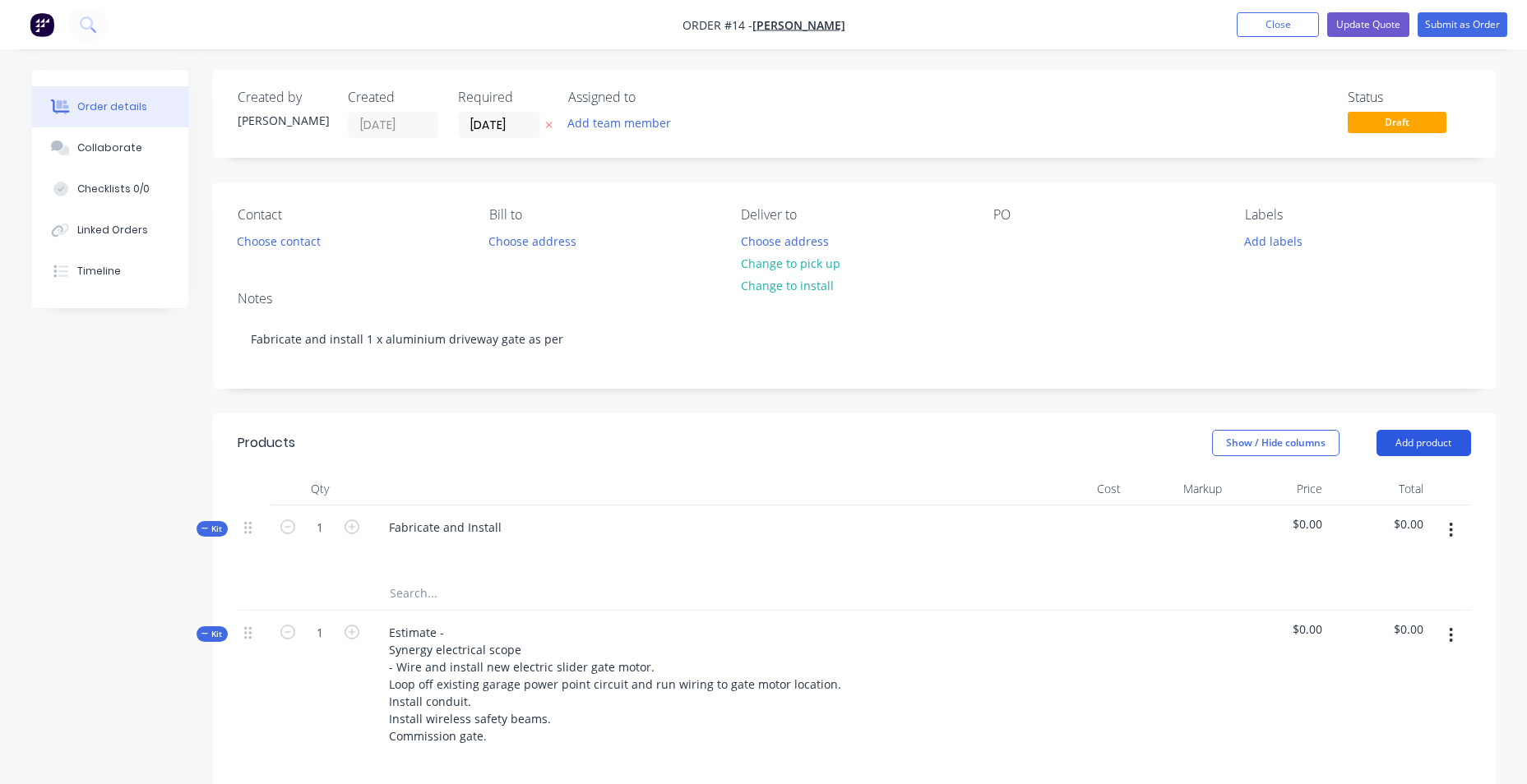
click at [1422, 456] on button "Add product" at bounding box center [1424, 443] width 94 height 27
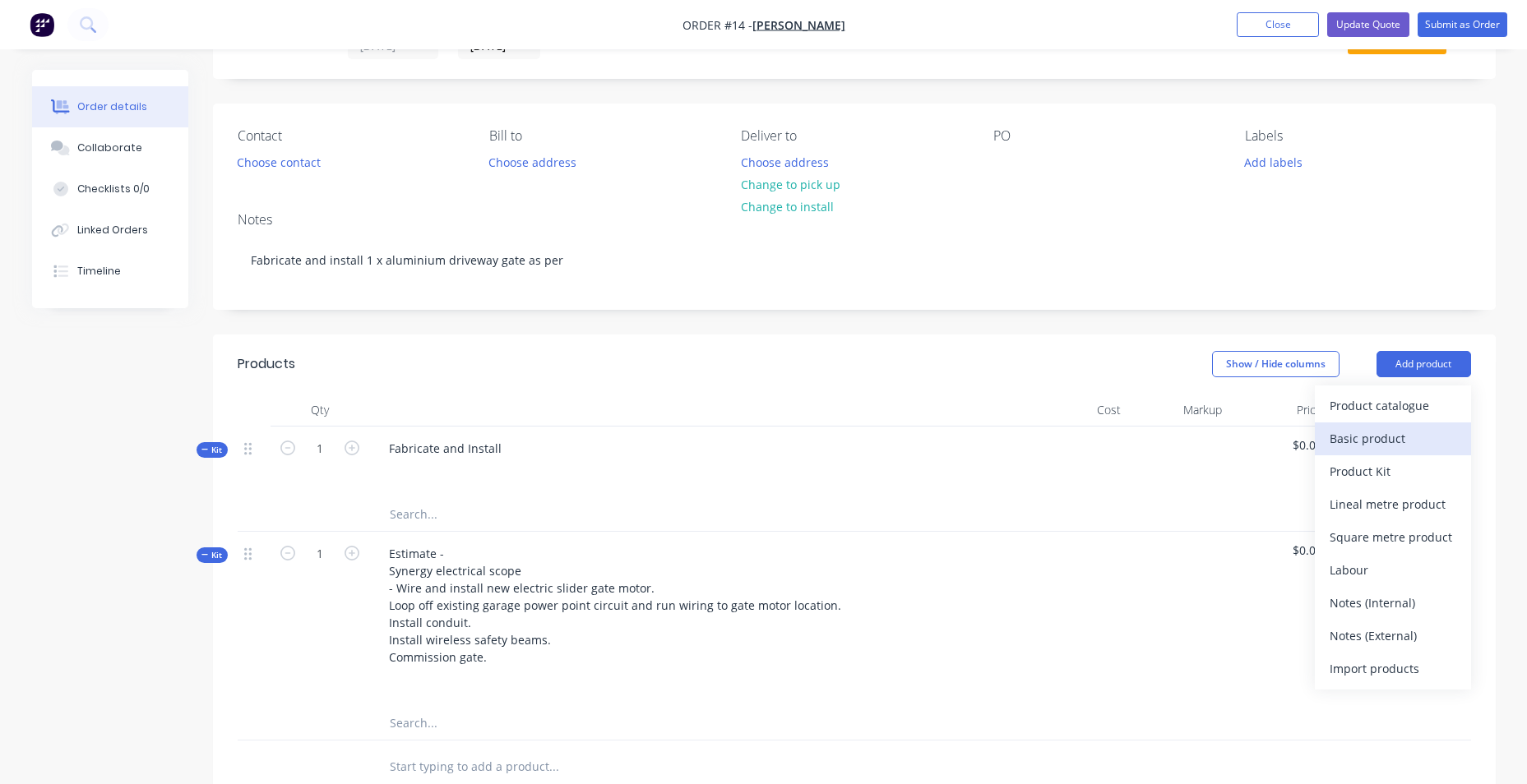
scroll to position [82, 0]
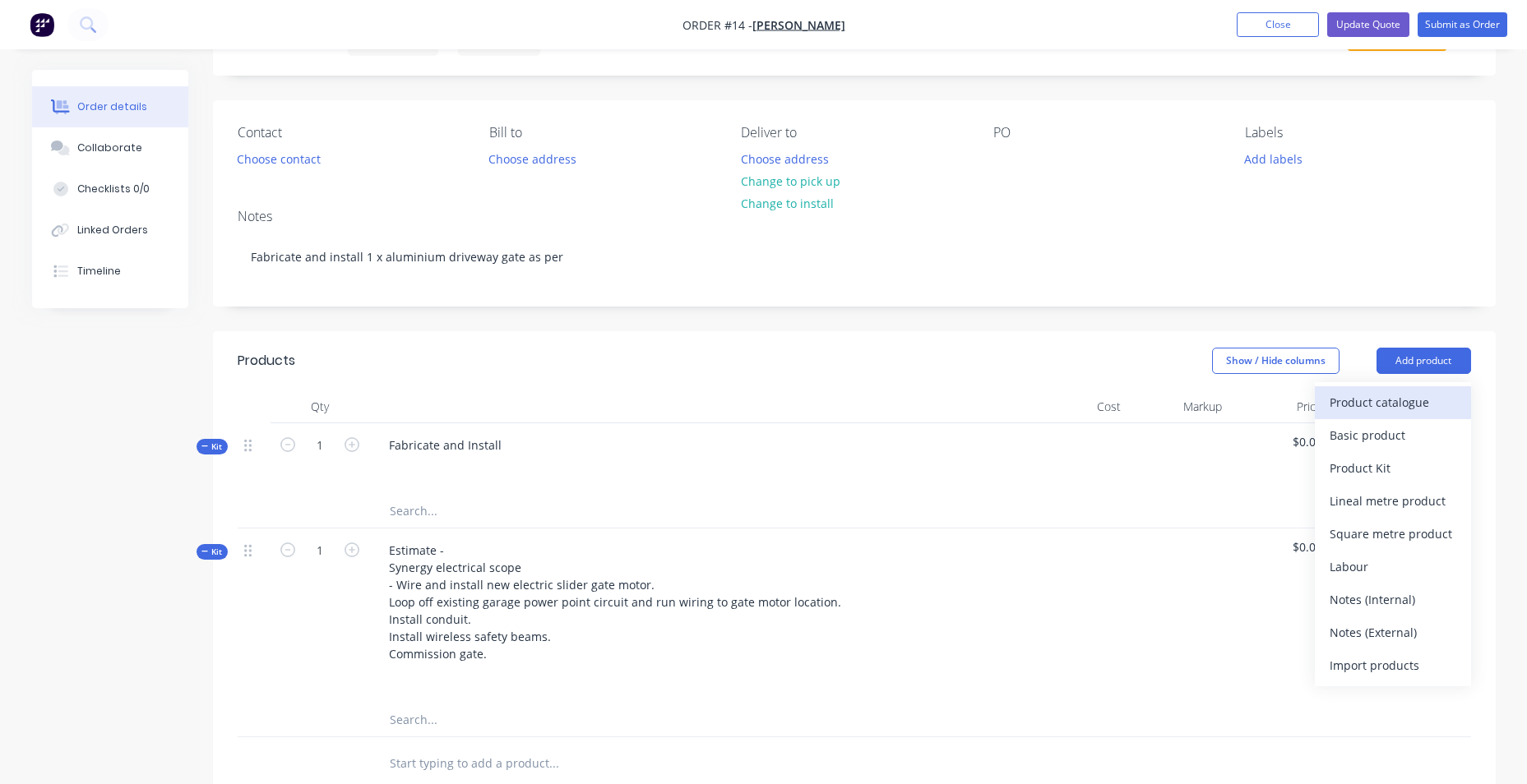
click at [1386, 414] on div "Product catalogue" at bounding box center [1392, 402] width 126 height 24
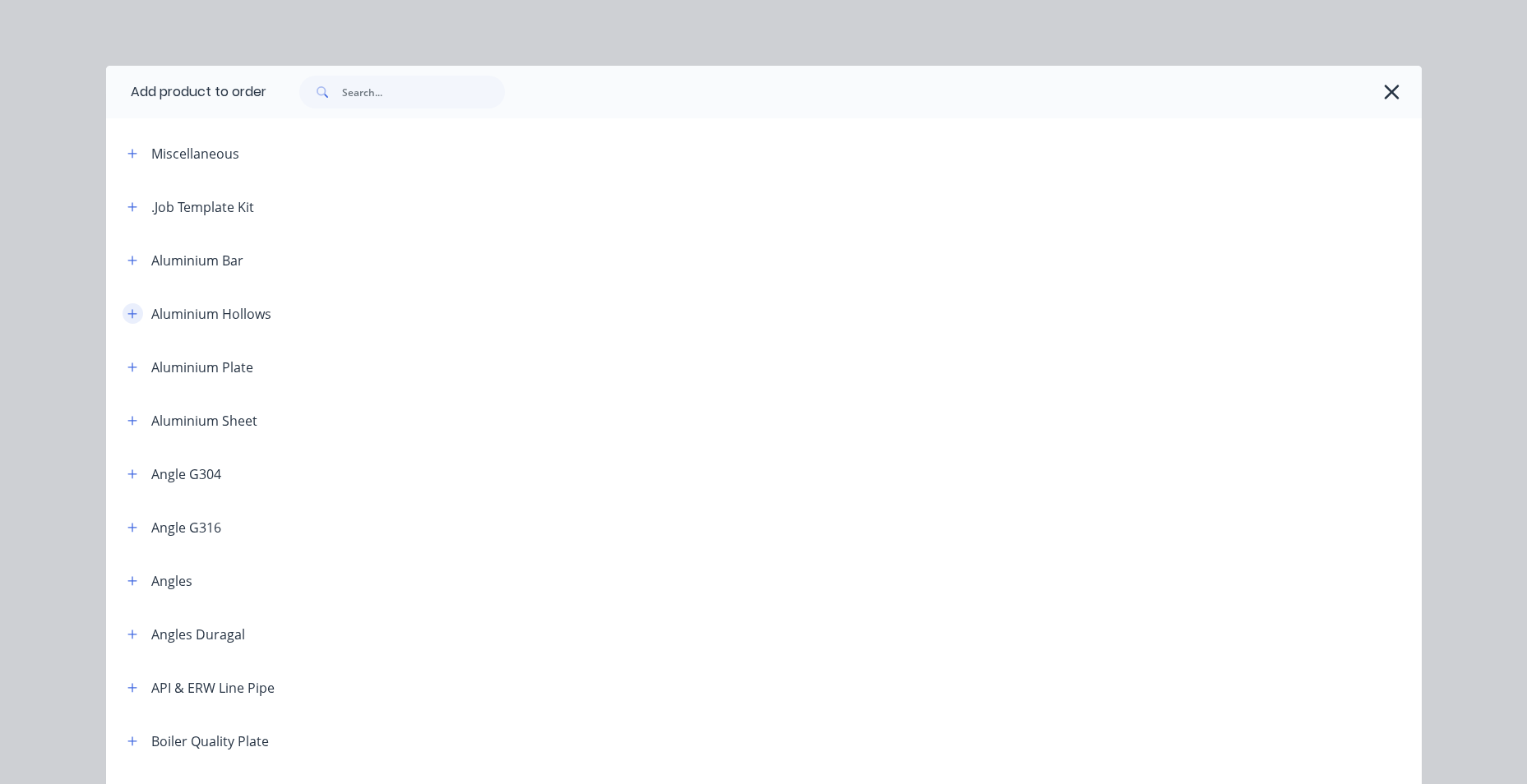
click at [128, 314] on icon "button" at bounding box center [132, 314] width 9 height 9
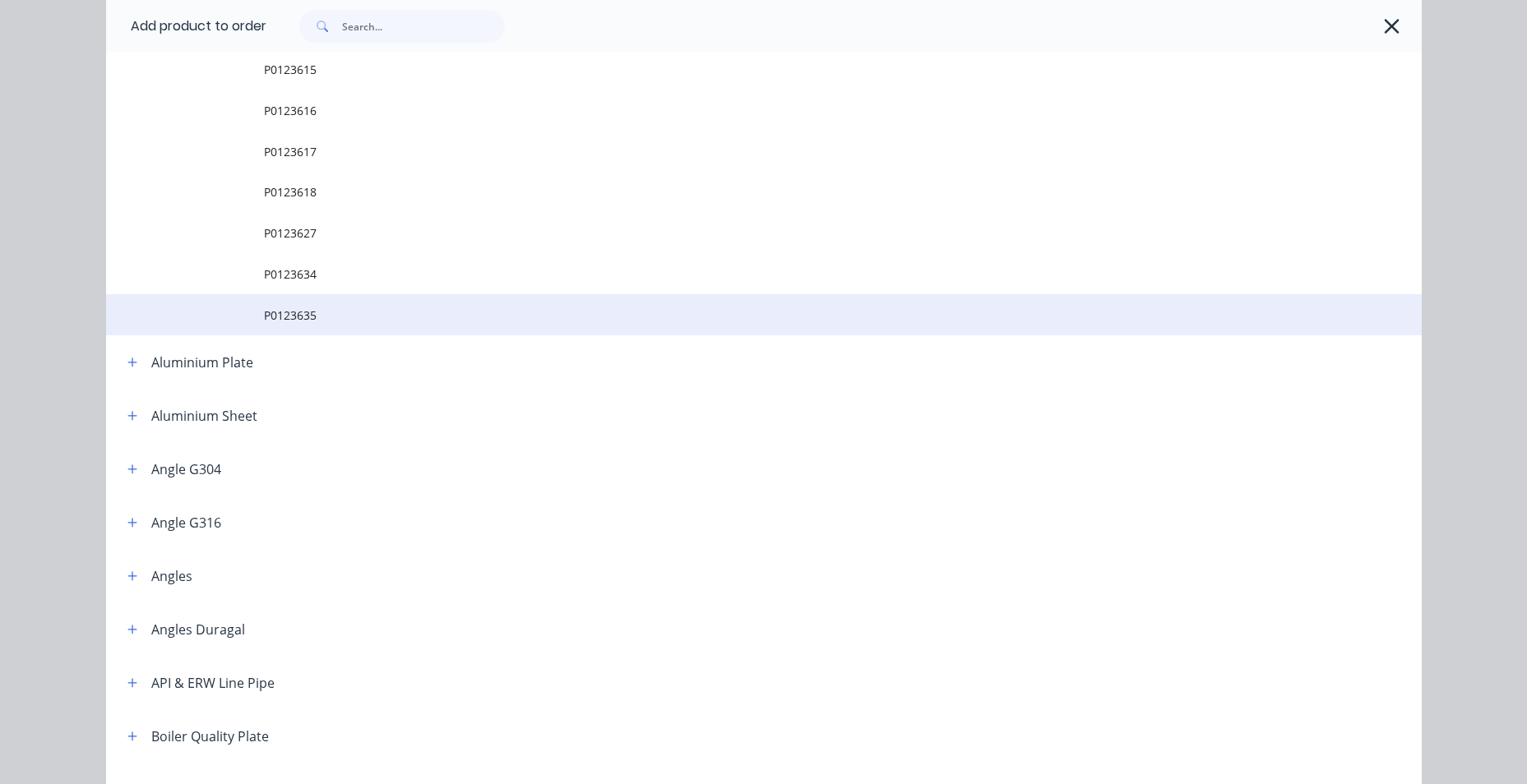
scroll to position [1479, 0]
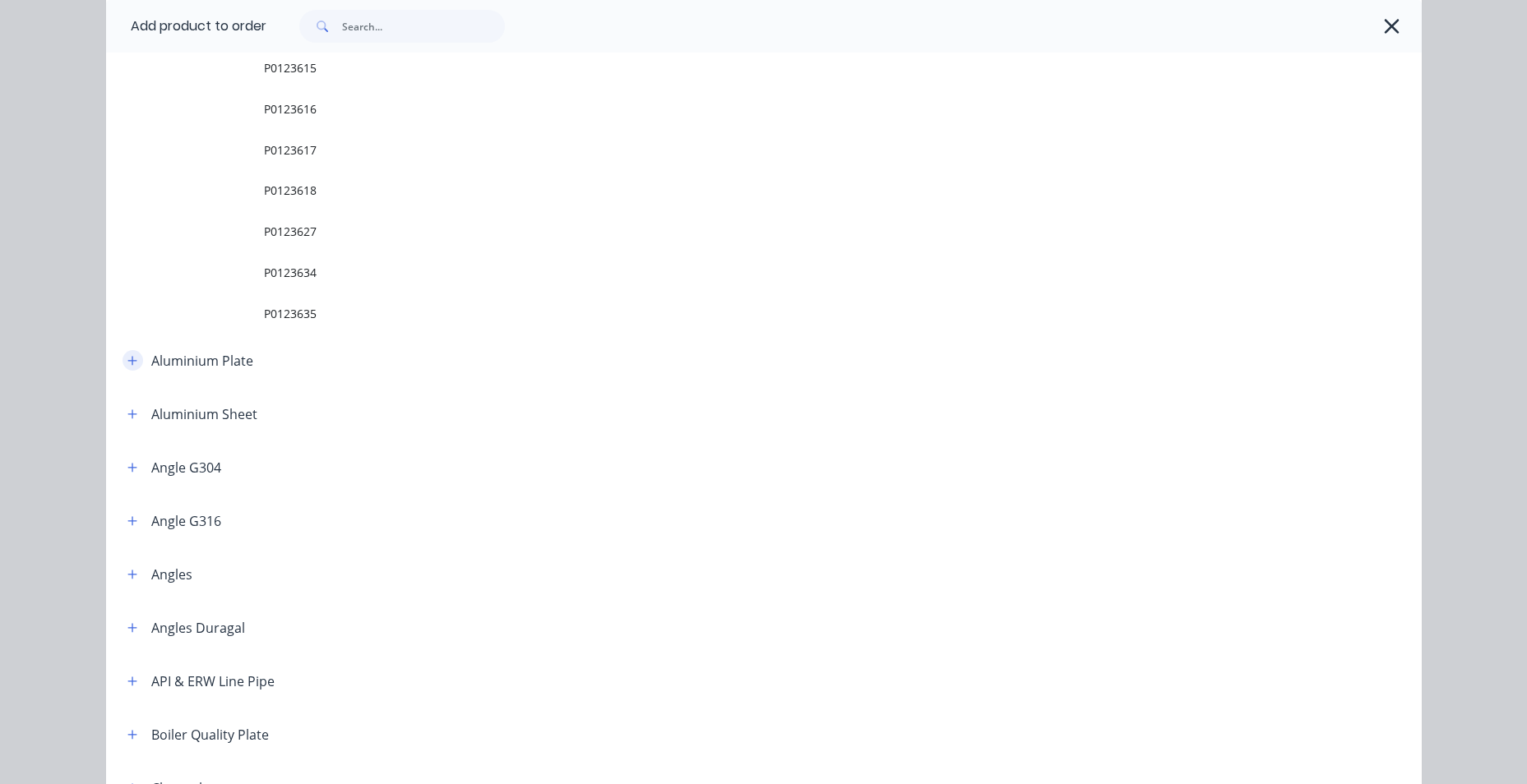
click at [127, 358] on icon "button" at bounding box center [132, 361] width 10 height 11
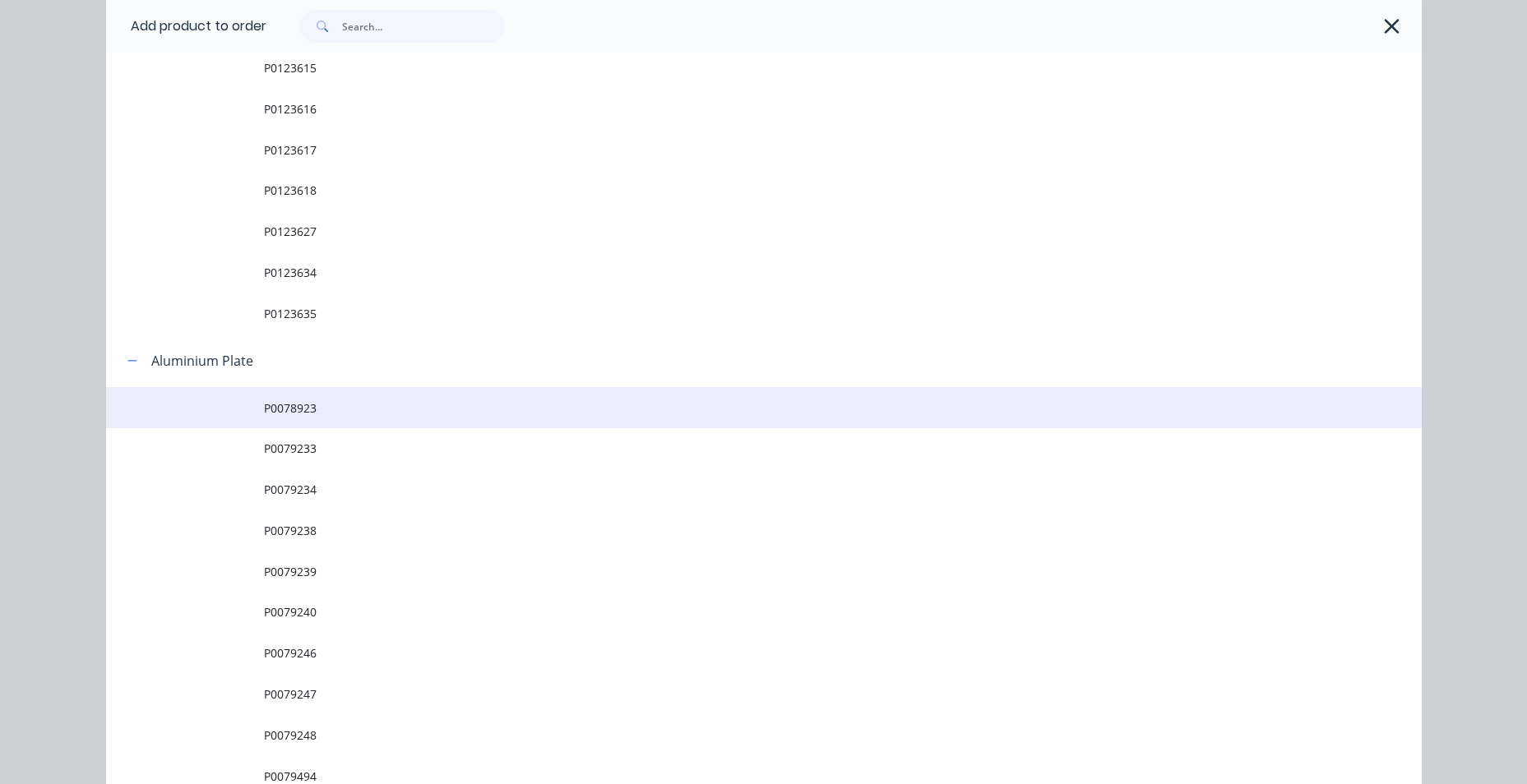
click at [309, 404] on span "P0078923" at bounding box center [726, 408] width 925 height 18
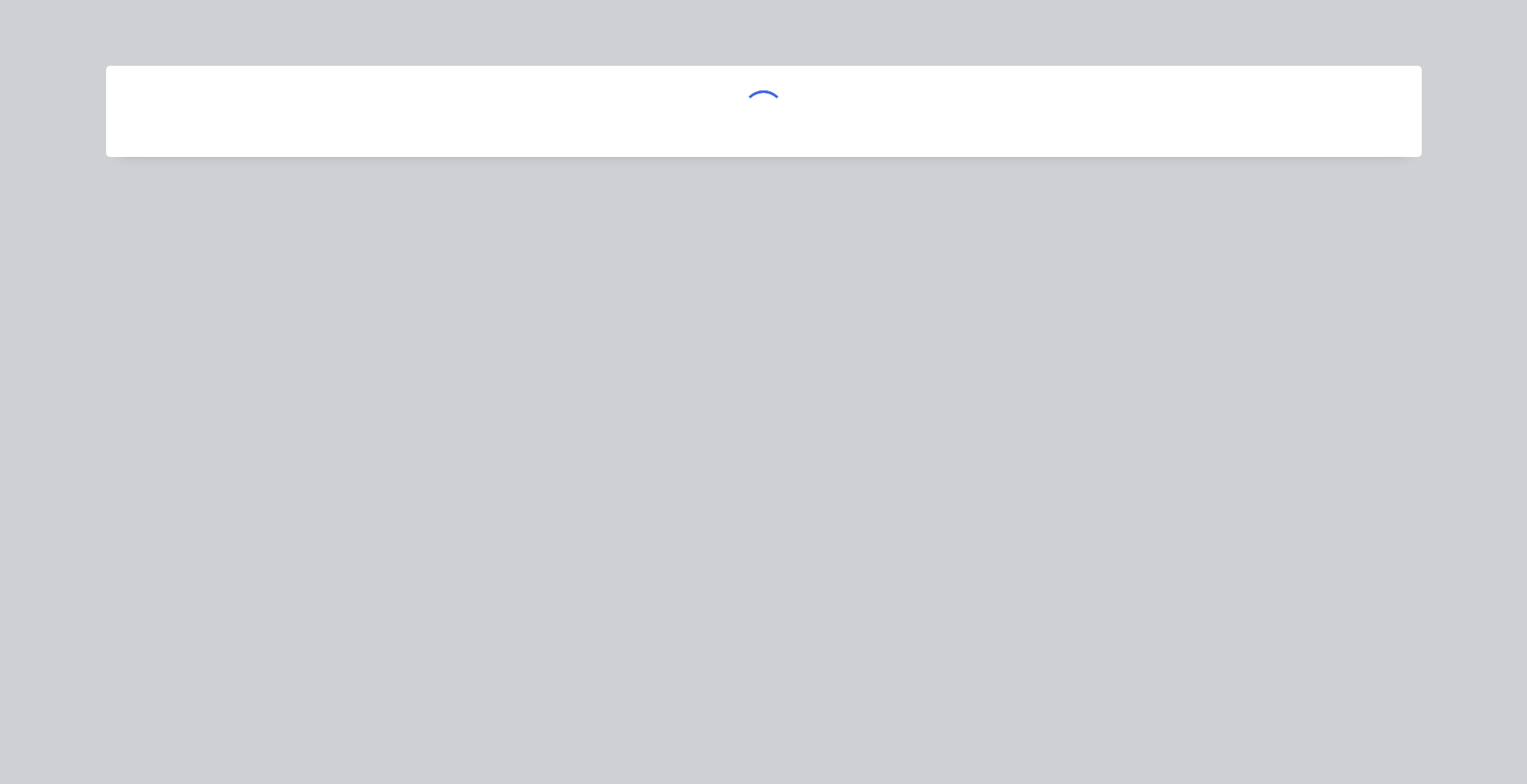
scroll to position [0, 0]
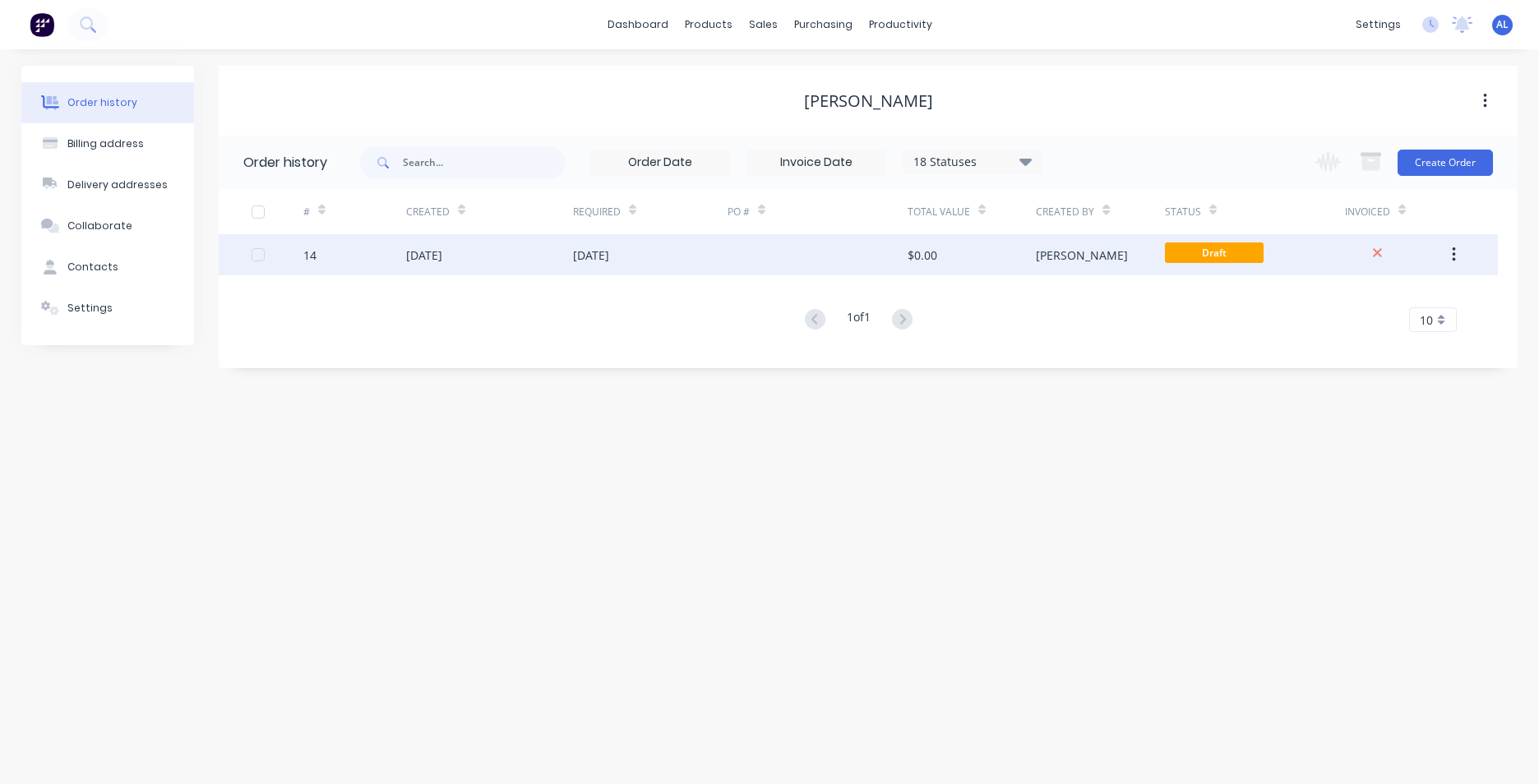
click at [672, 267] on div "[DATE]" at bounding box center [650, 255] width 155 height 42
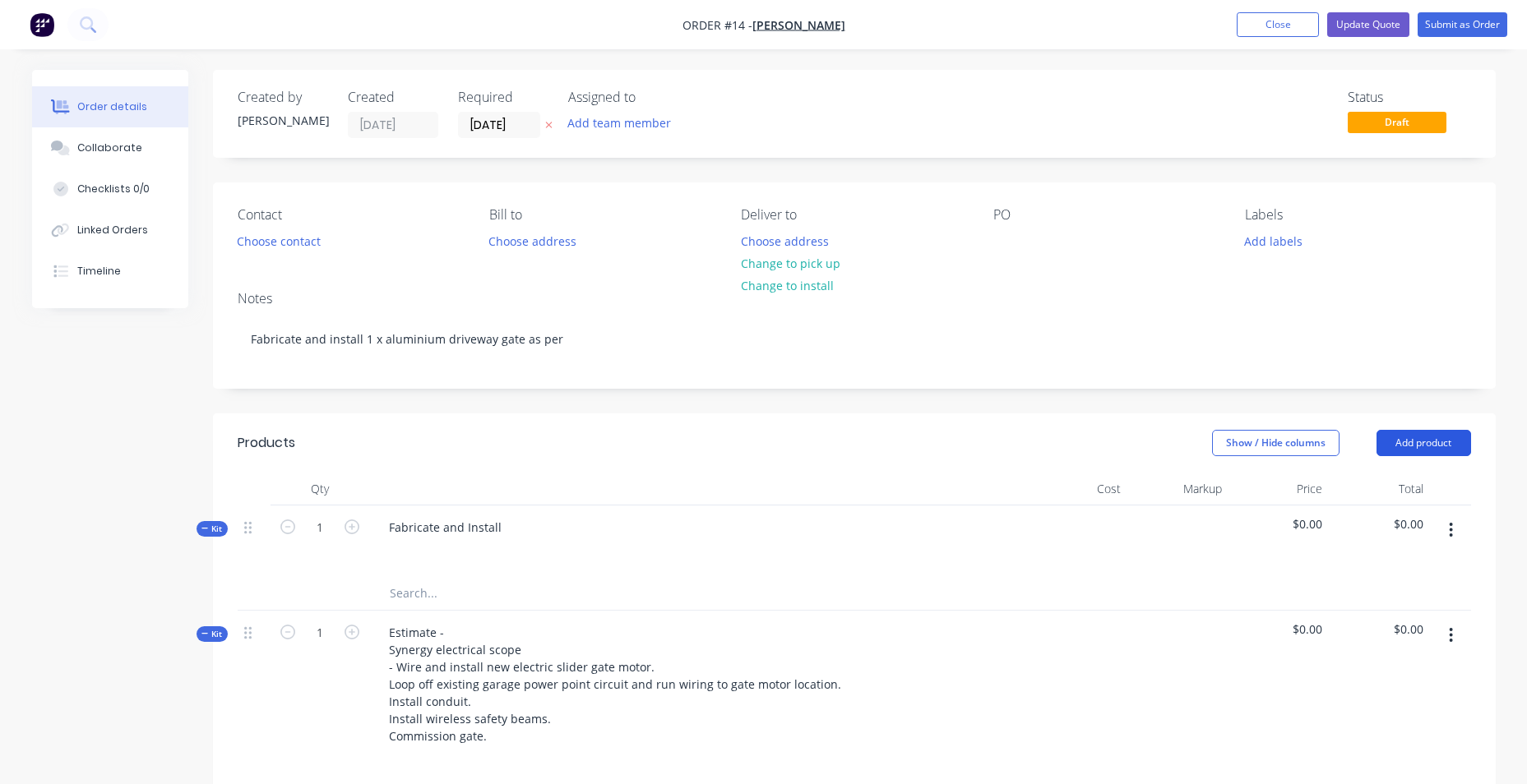
click at [1431, 455] on button "Add product" at bounding box center [1424, 443] width 94 height 27
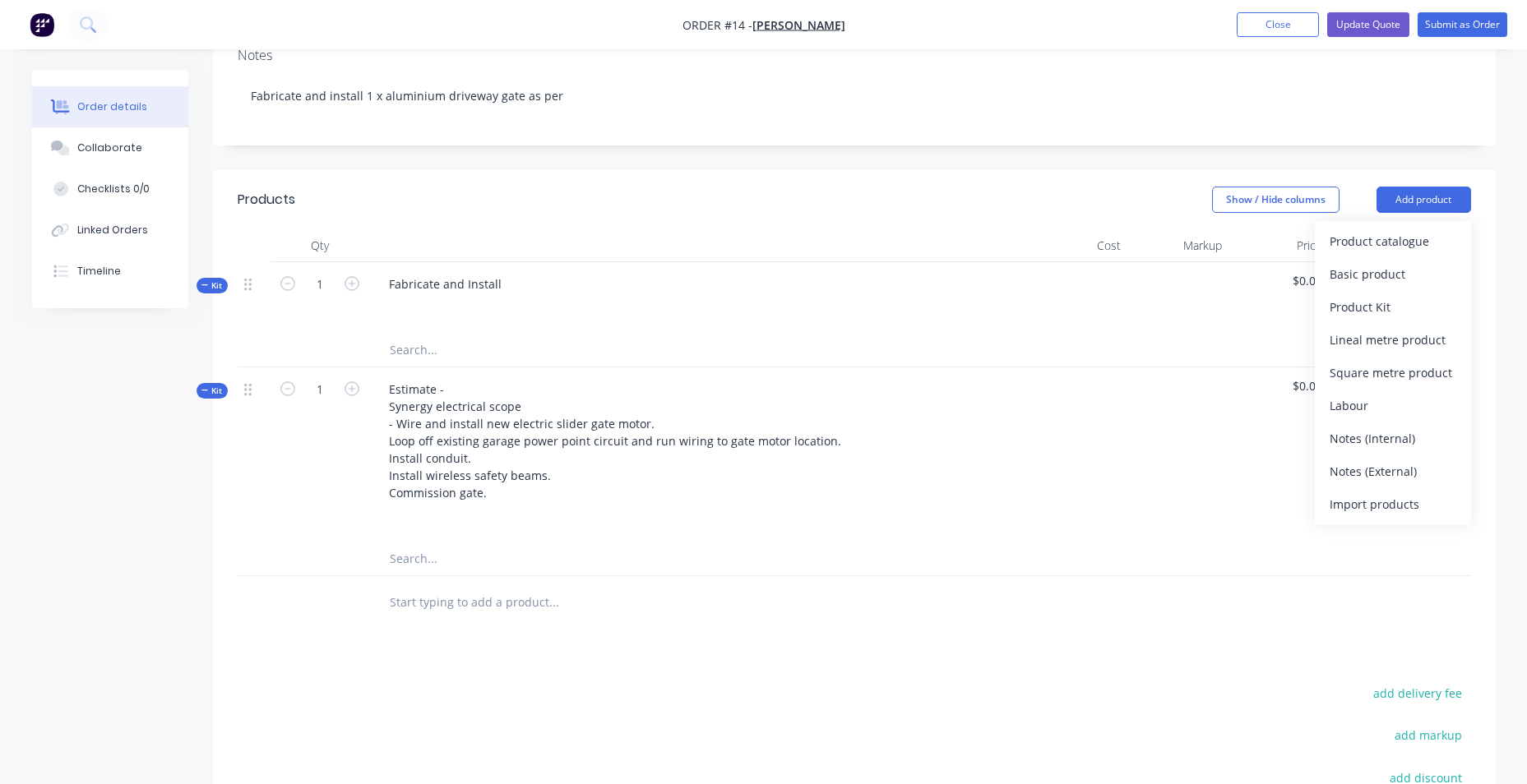
scroll to position [246, 0]
click at [1395, 283] on div "Basic product" at bounding box center [1392, 271] width 126 height 24
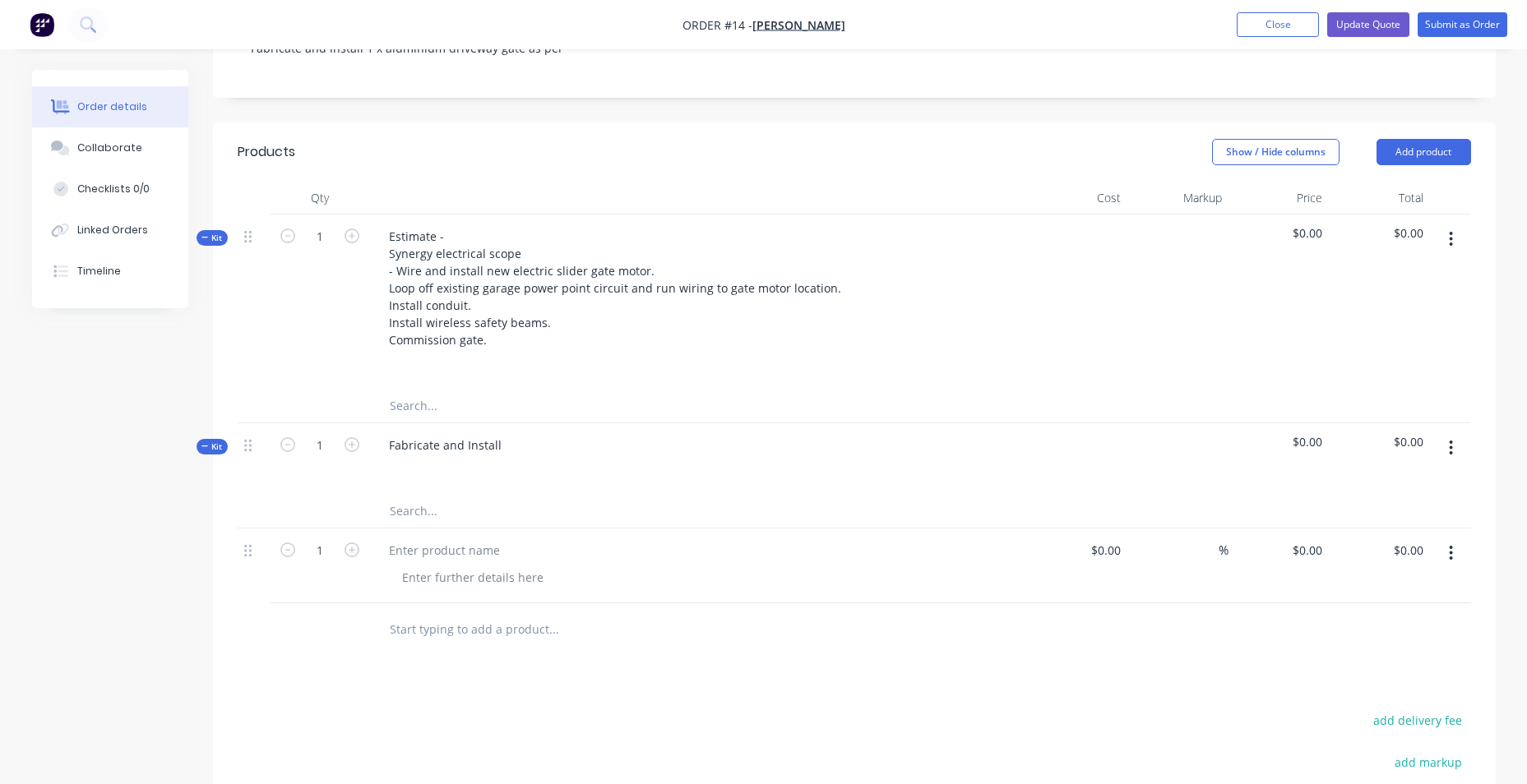
scroll to position [328, 0]
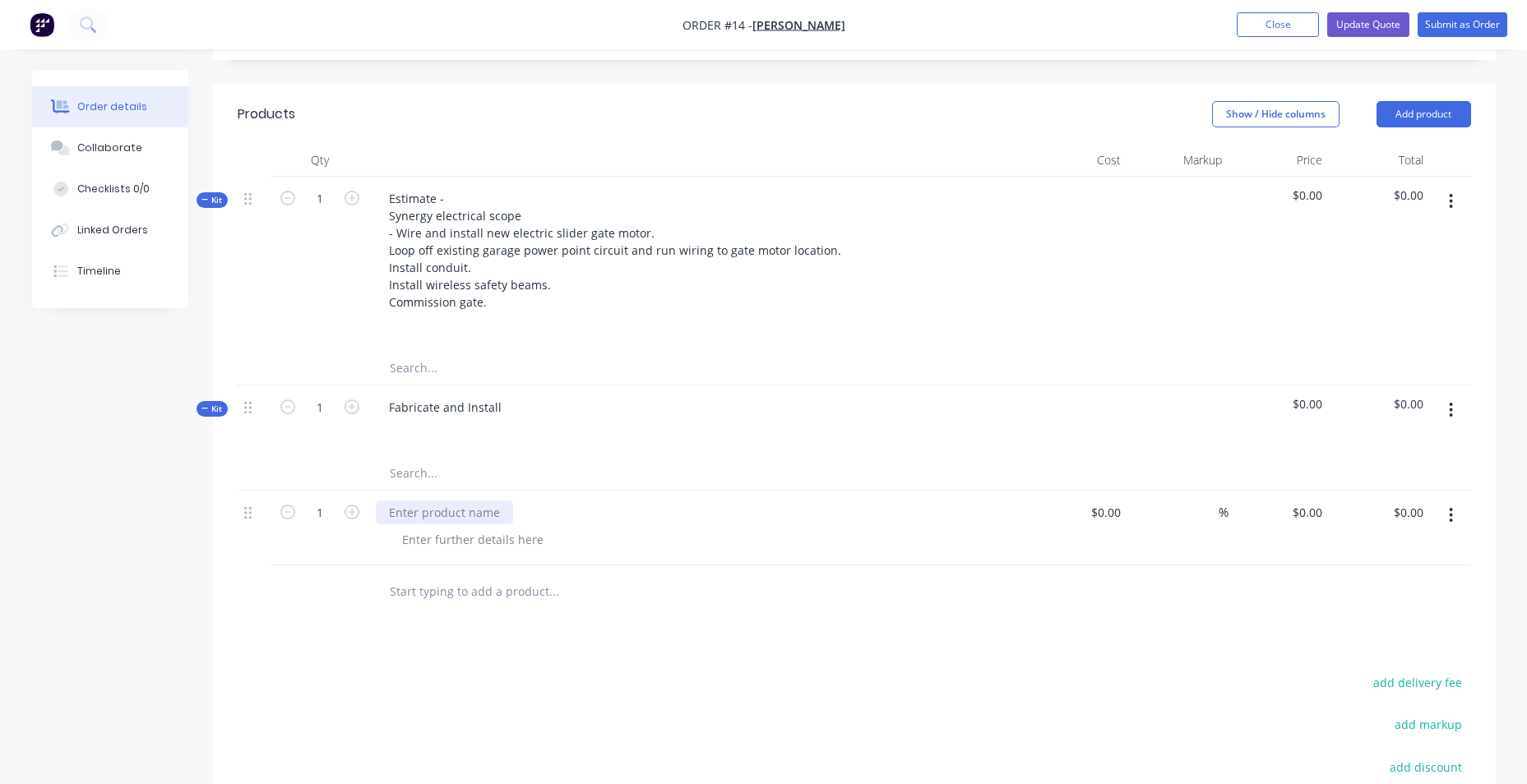
click at [459, 525] on div at bounding box center [444, 513] width 137 height 24
click at [1449, 529] on button "button" at bounding box center [1450, 516] width 39 height 30
click at [1394, 669] on div "Delete" at bounding box center [1392, 658] width 126 height 24
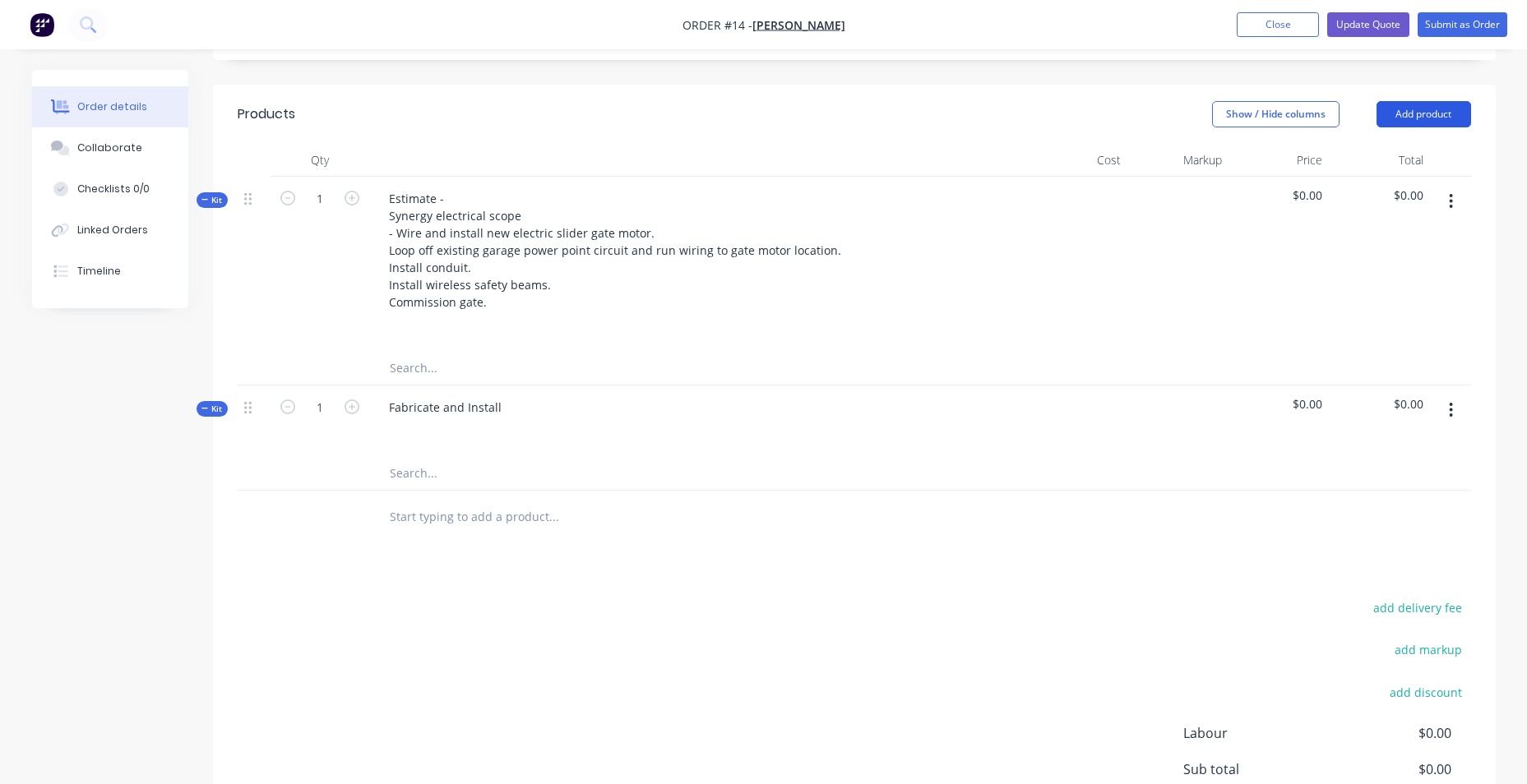
click at [1449, 127] on button "Add product" at bounding box center [1424, 114] width 94 height 27
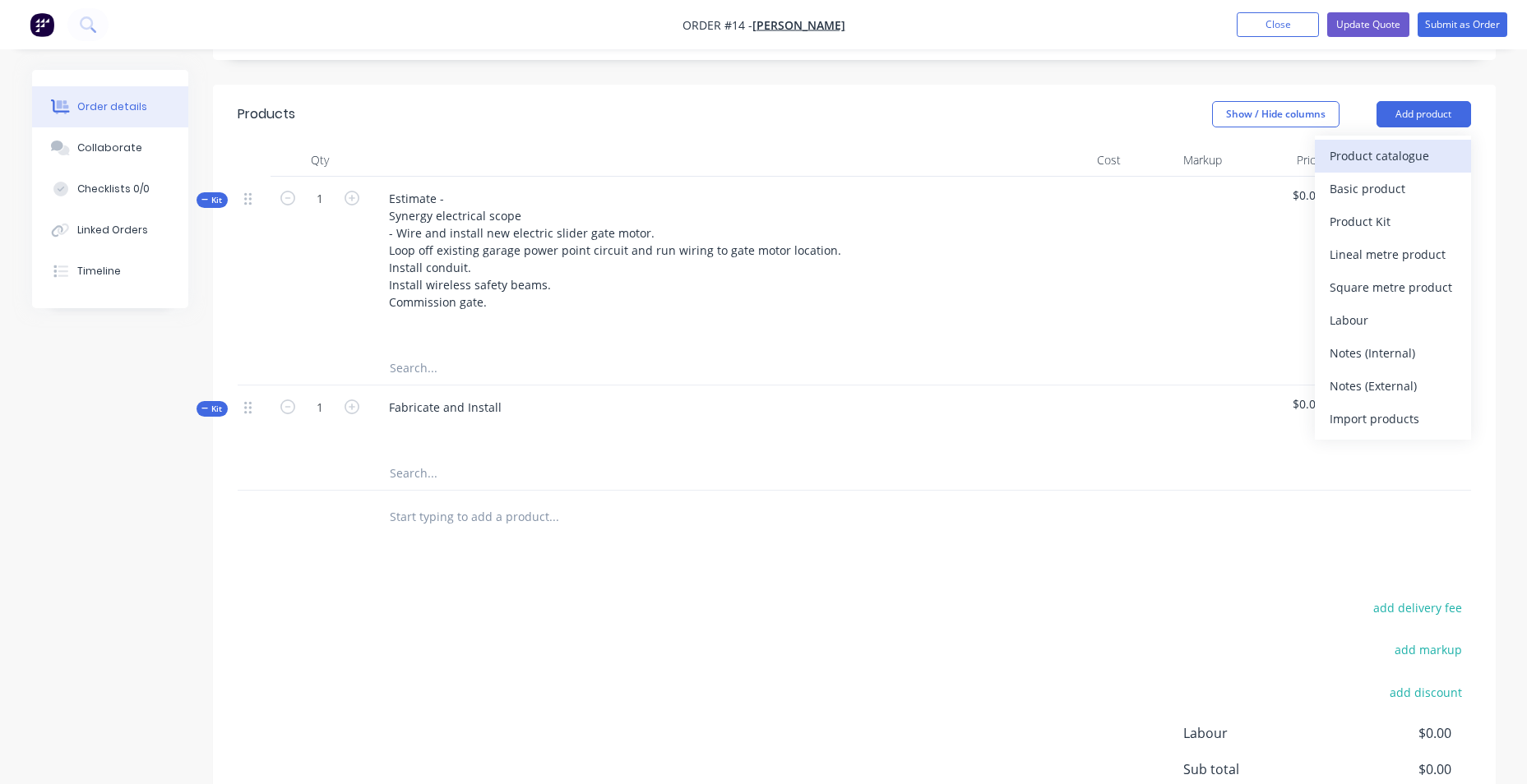
click at [1420, 168] on div "Product catalogue" at bounding box center [1392, 156] width 126 height 24
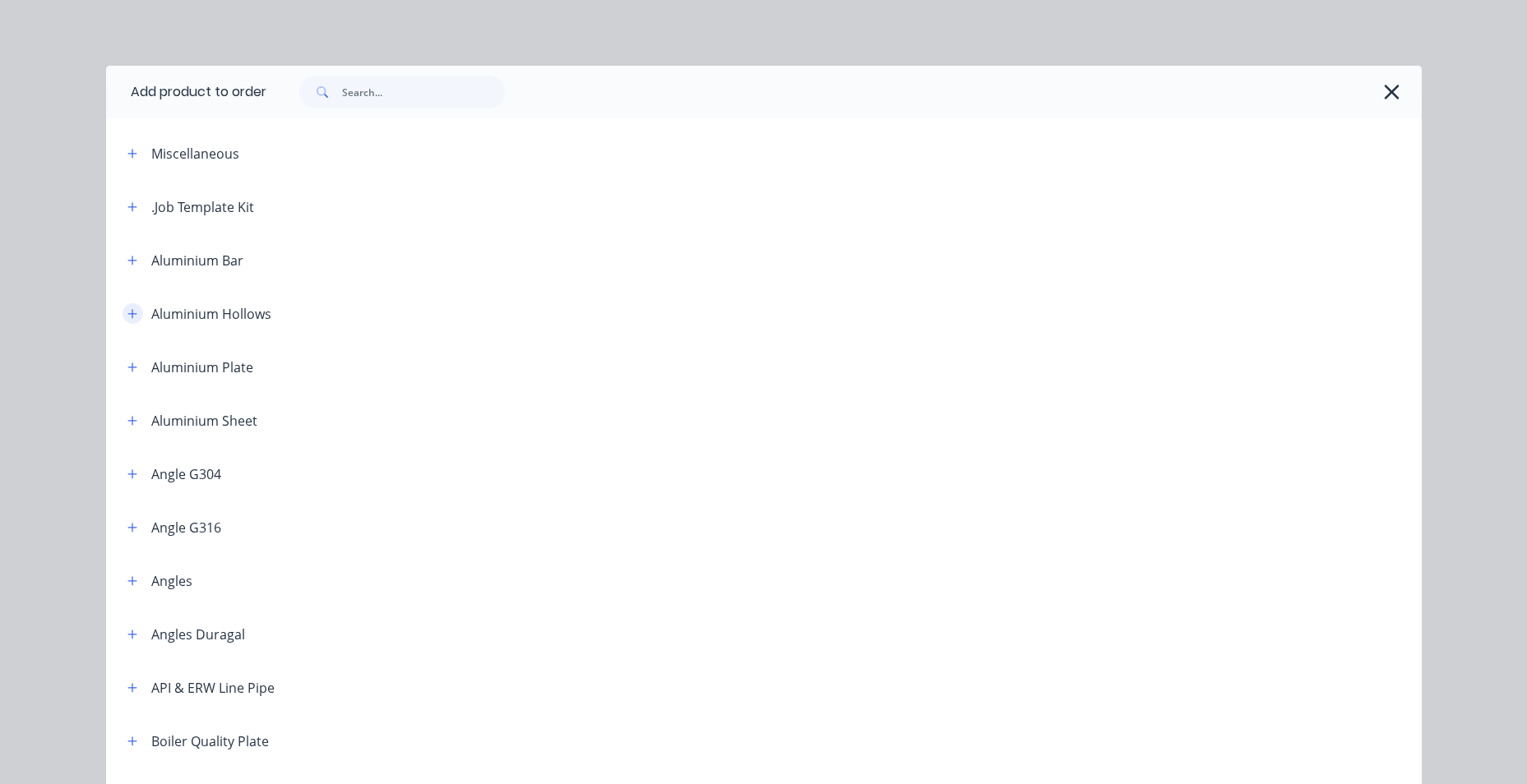
click at [131, 315] on icon "button" at bounding box center [132, 314] width 10 height 11
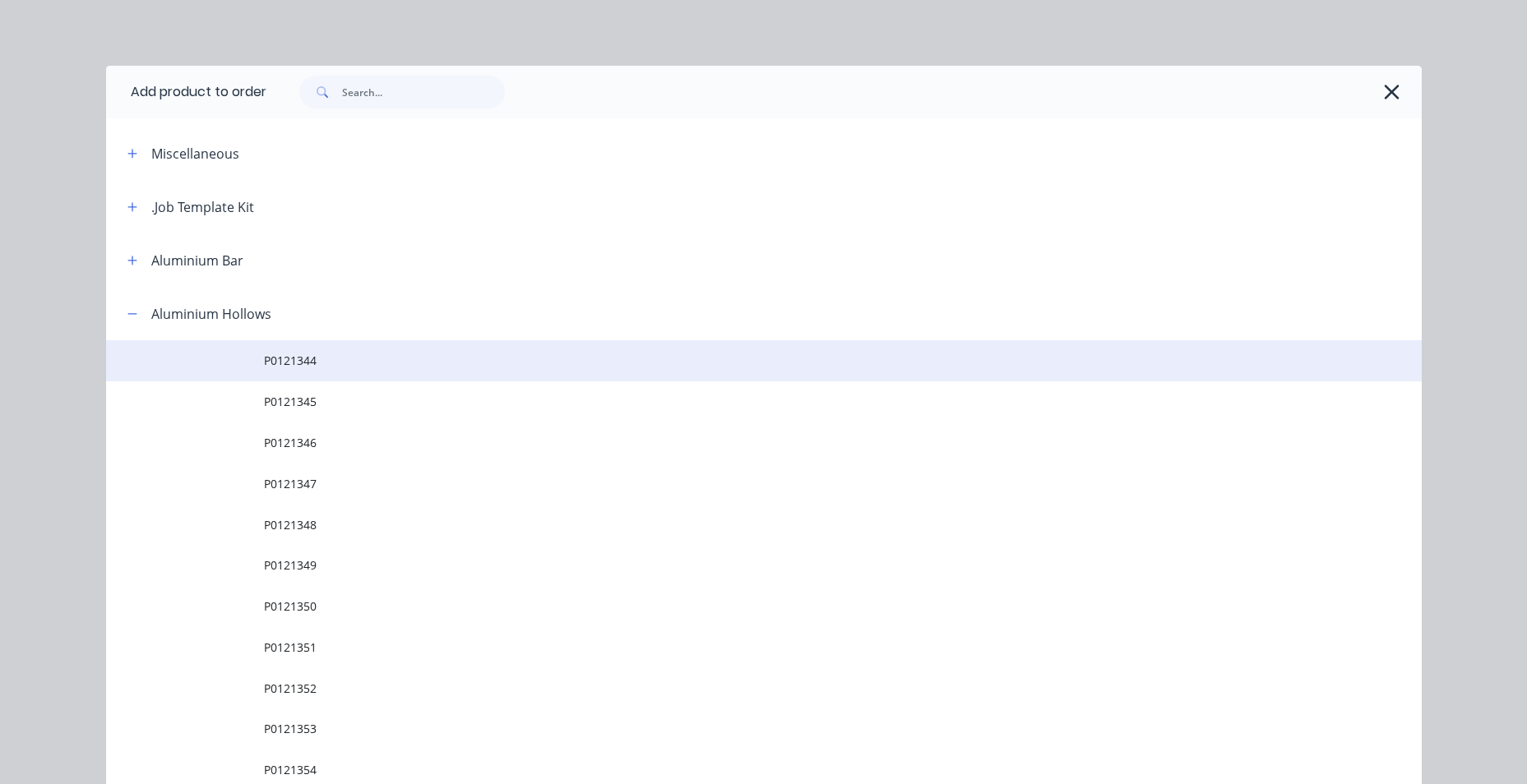
click at [291, 358] on span "P0121344" at bounding box center [726, 360] width 925 height 18
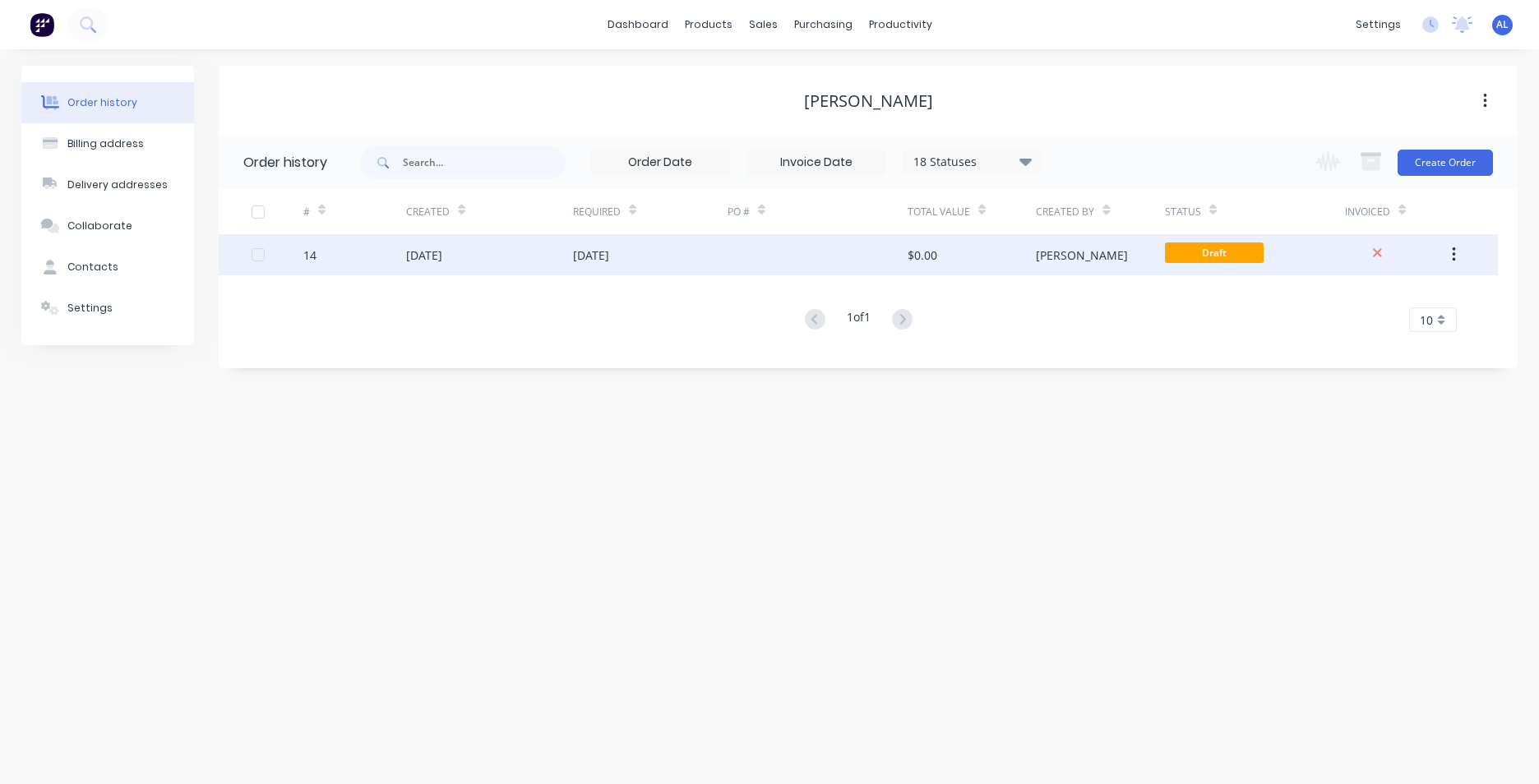
click at [732, 262] on div at bounding box center [817, 255] width 180 height 42
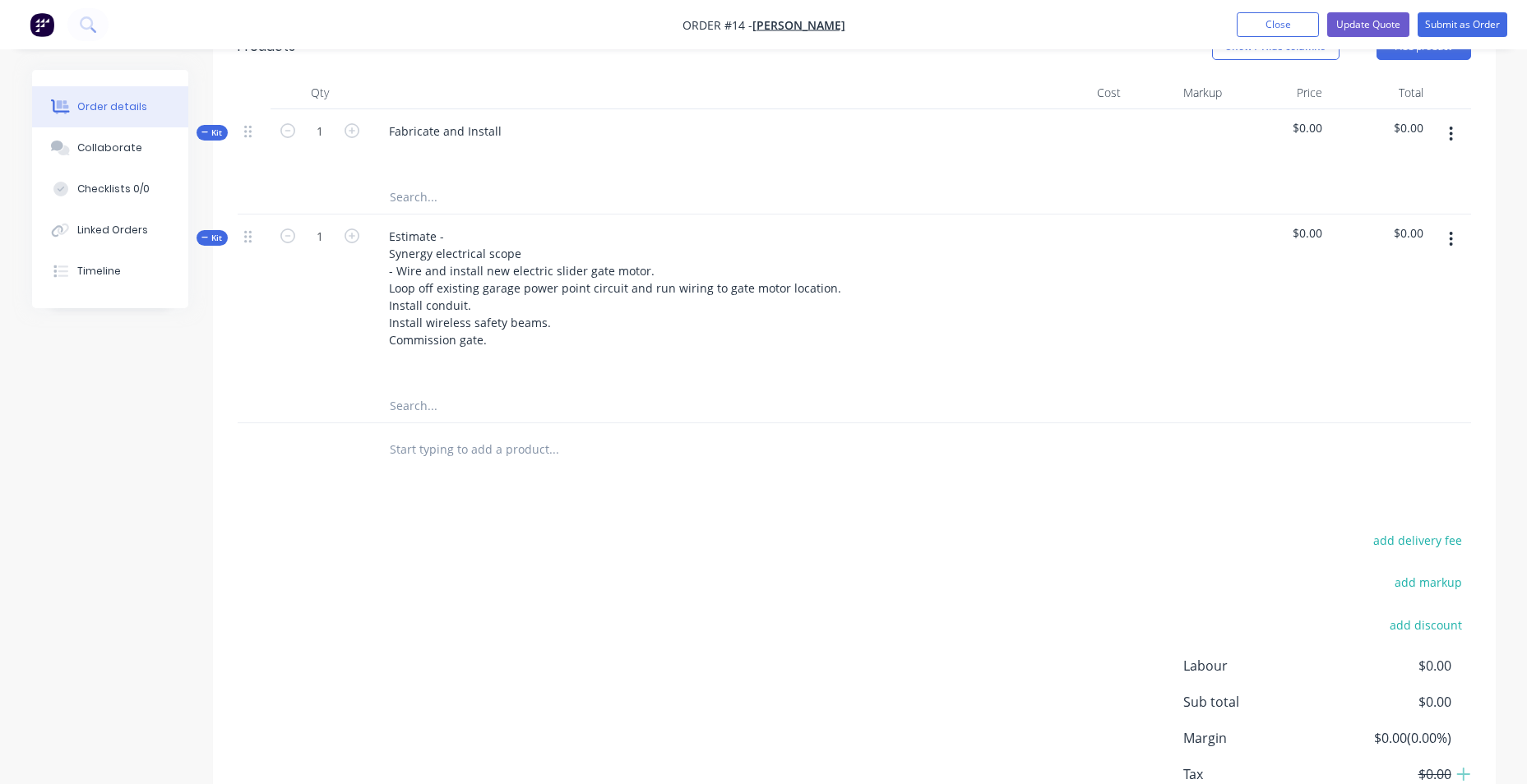
scroll to position [493, 0]
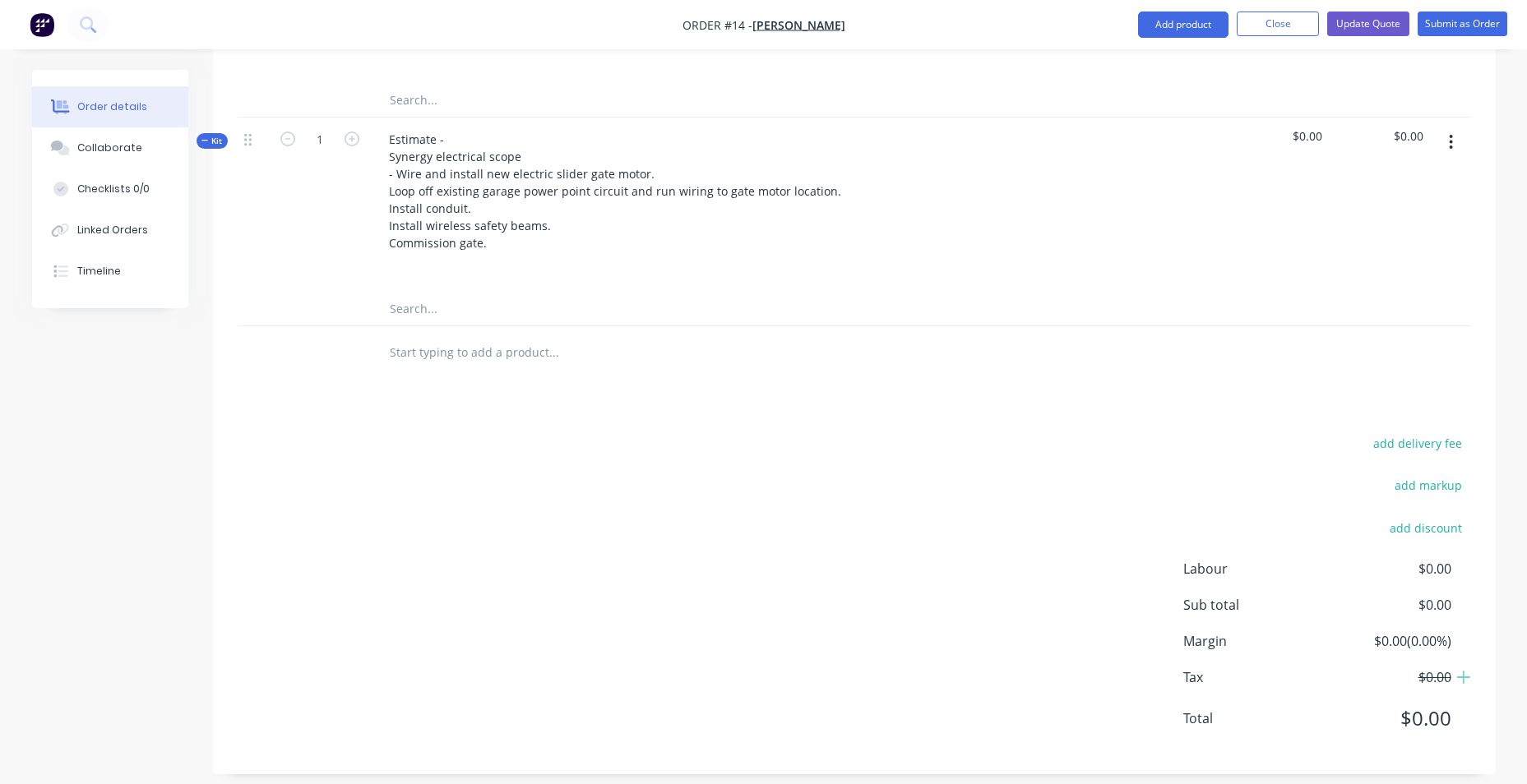
click at [499, 368] on input "text" at bounding box center [553, 352] width 328 height 33
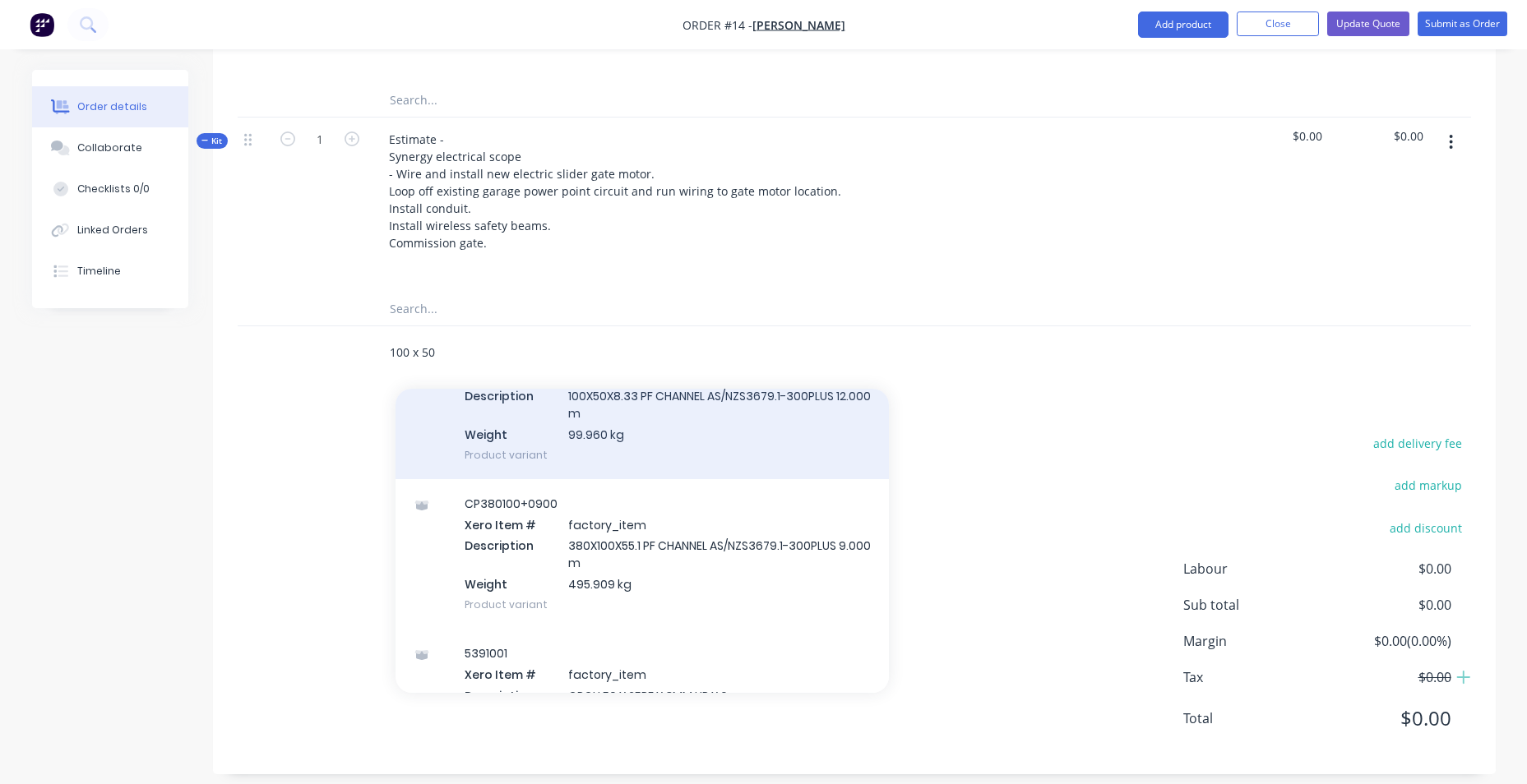
scroll to position [1726, 0]
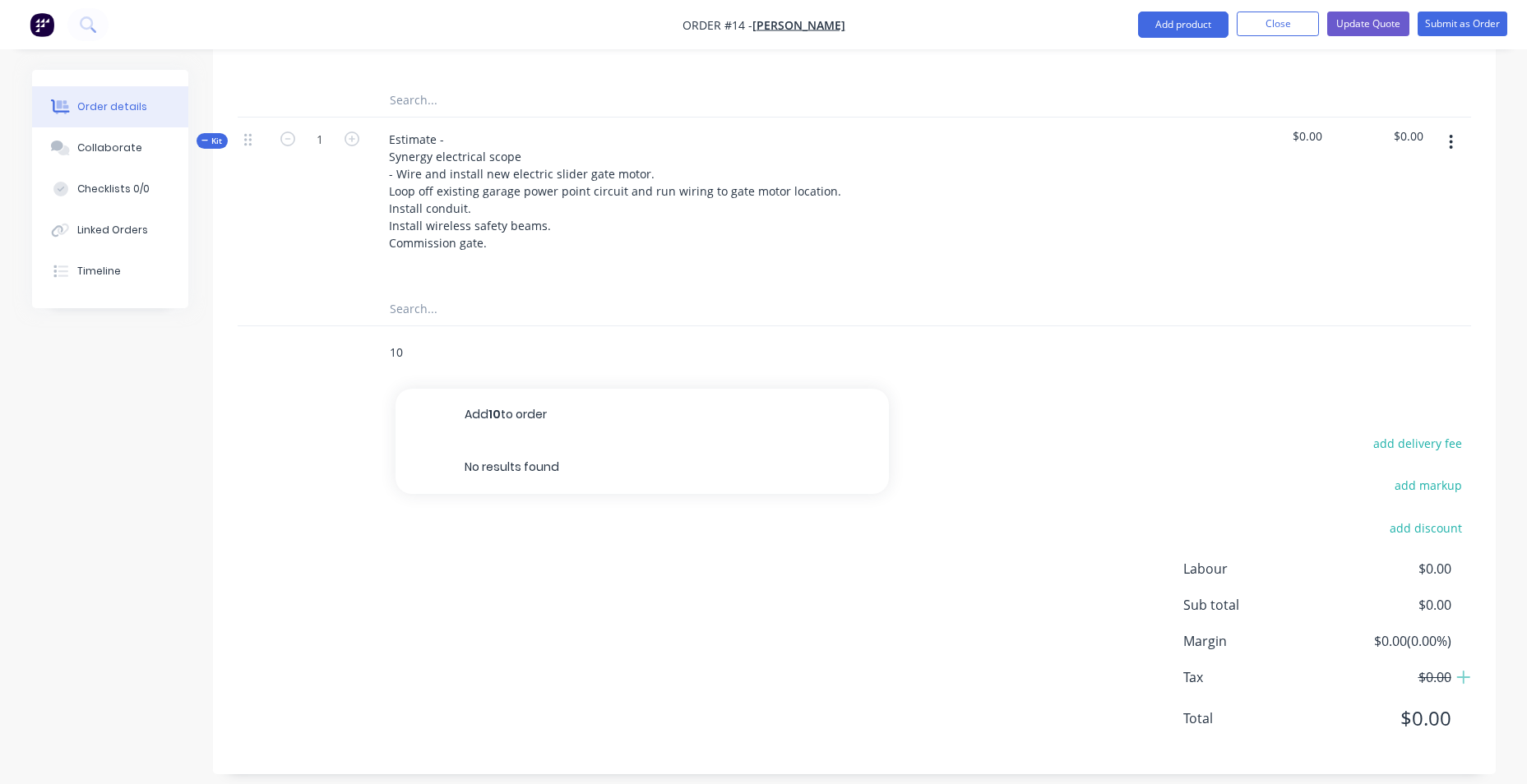
type input "1"
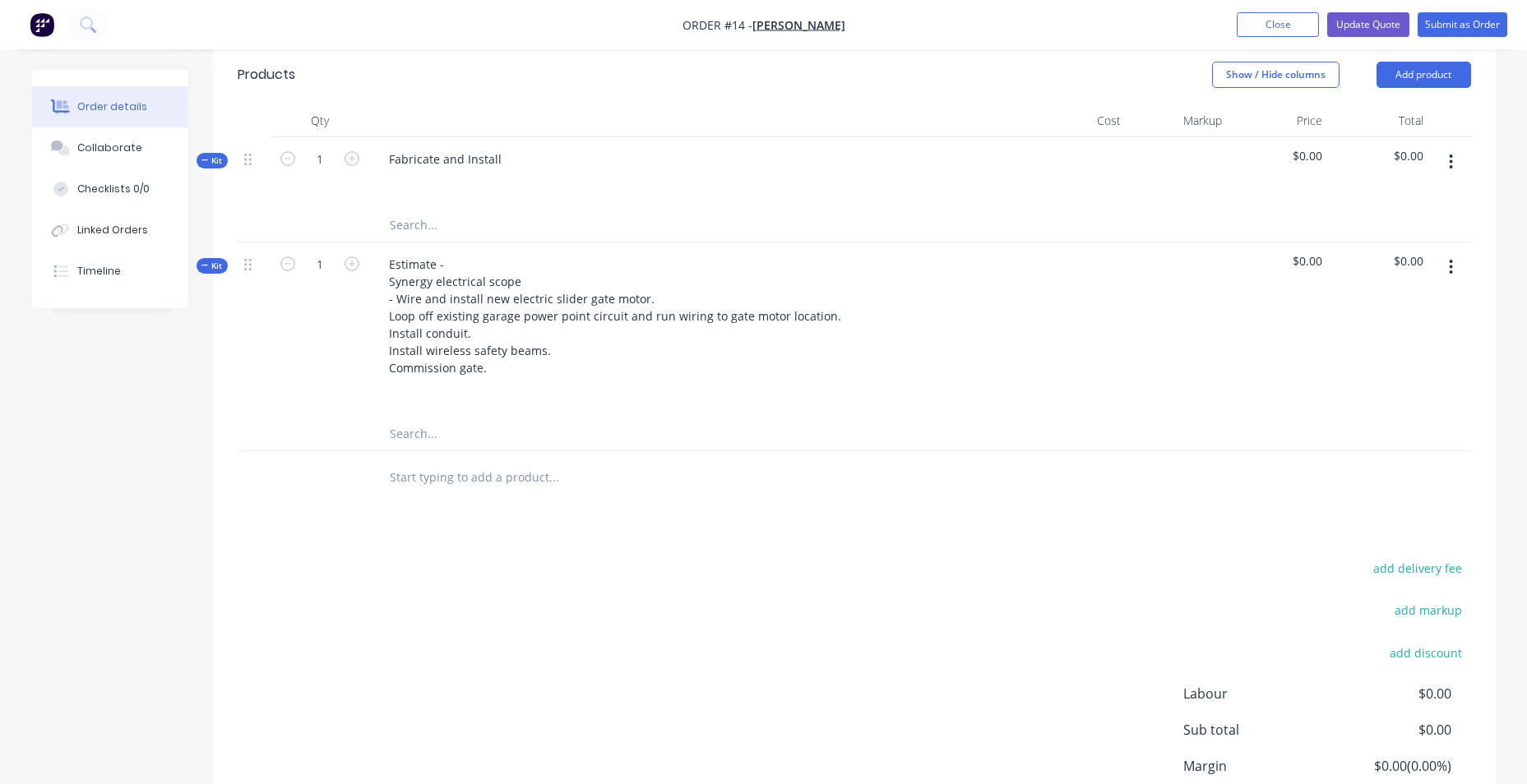
scroll to position [328, 0]
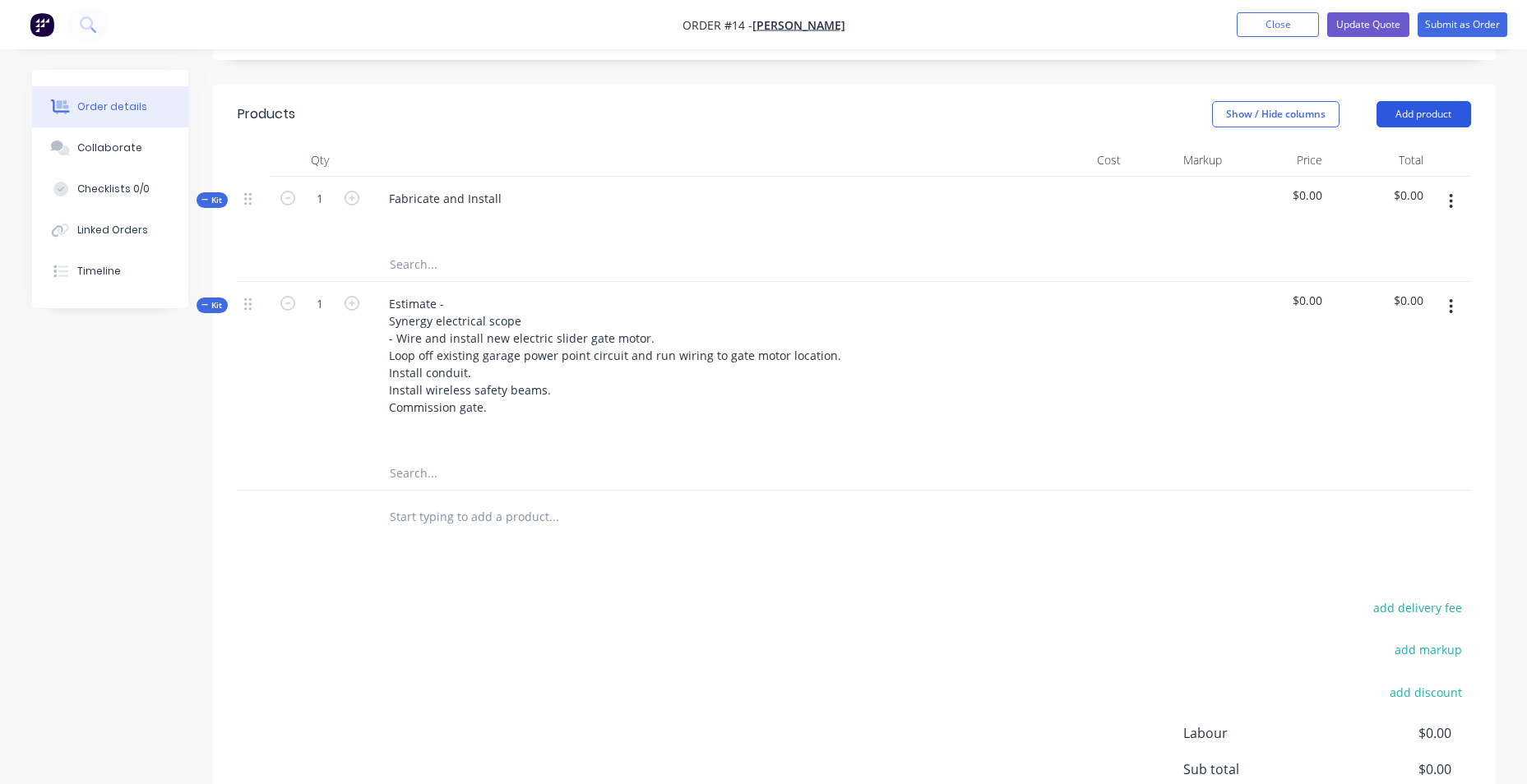
click at [1447, 127] on button "Add product" at bounding box center [1424, 114] width 94 height 27
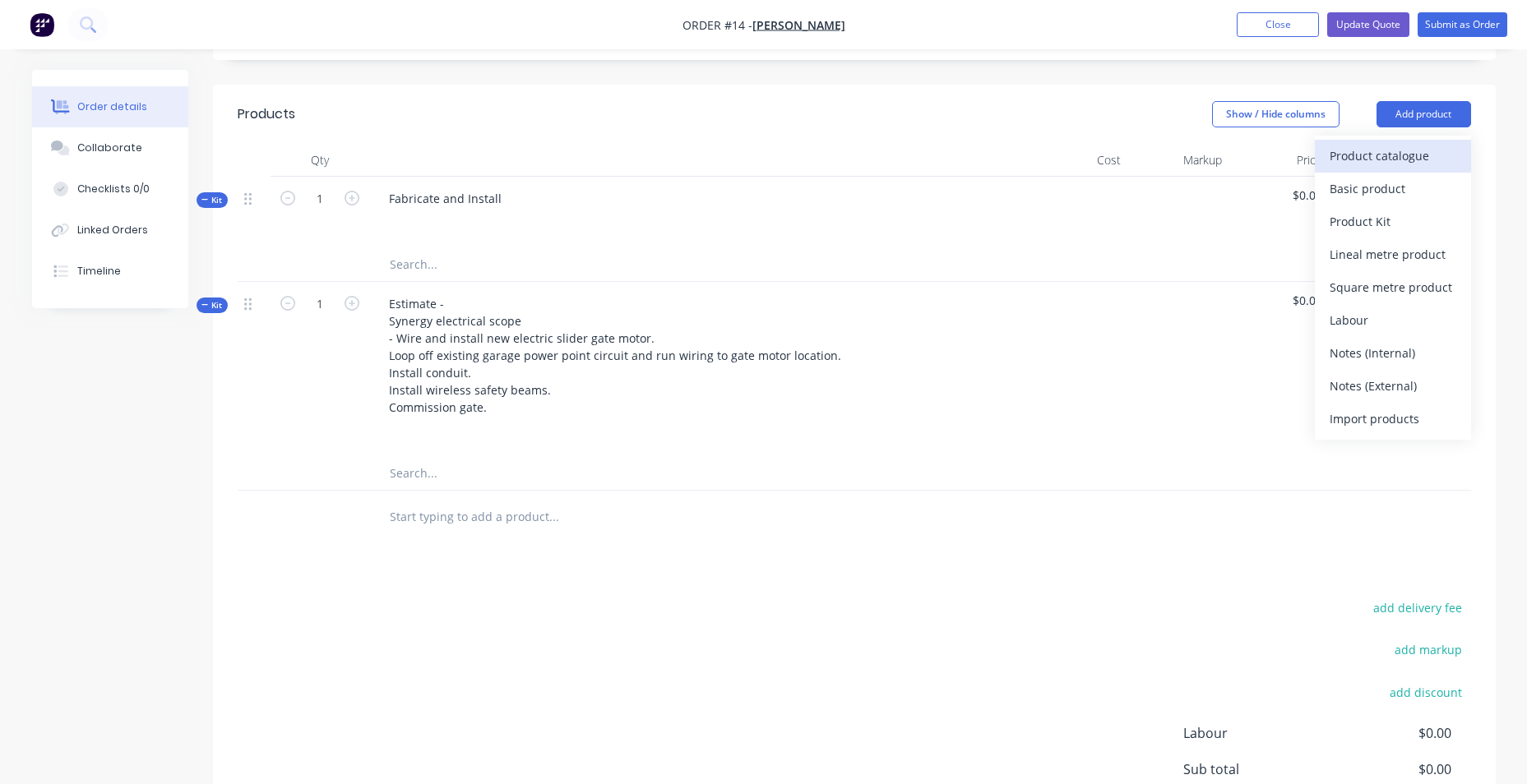
click at [1422, 168] on div "Product catalogue" at bounding box center [1392, 156] width 126 height 24
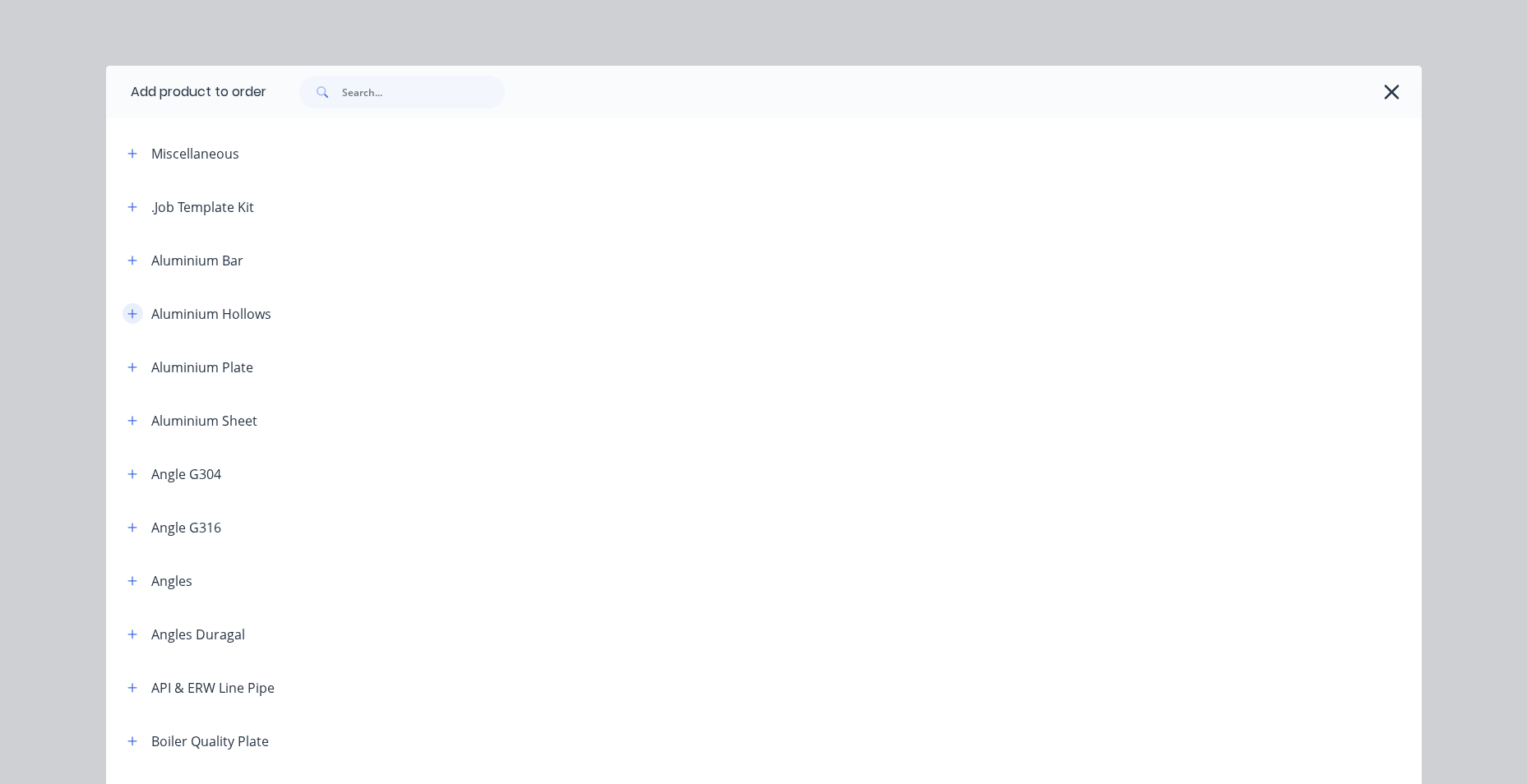
click at [127, 311] on icon "button" at bounding box center [132, 314] width 10 height 11
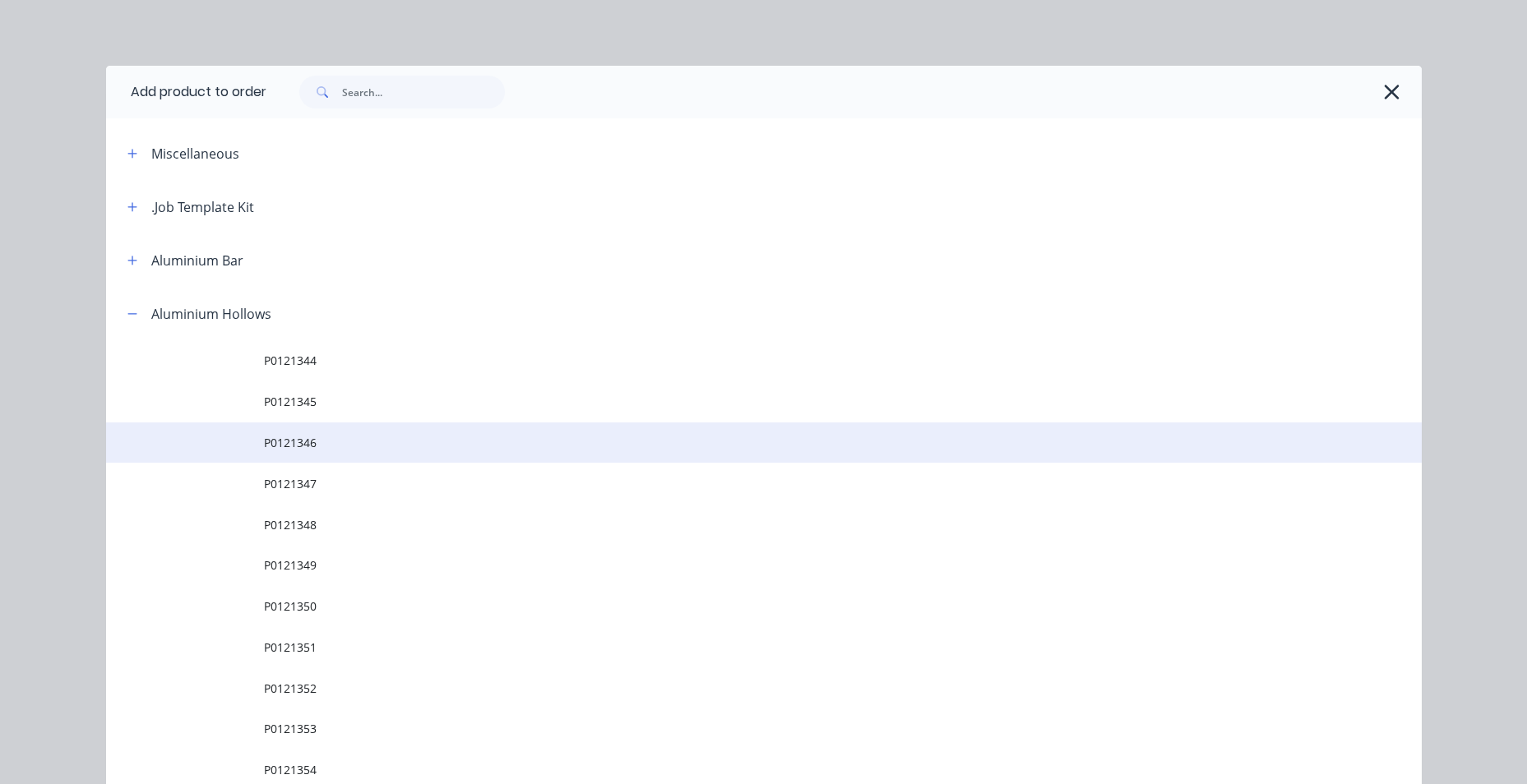
click at [282, 442] on span "P0121346" at bounding box center [726, 443] width 925 height 18
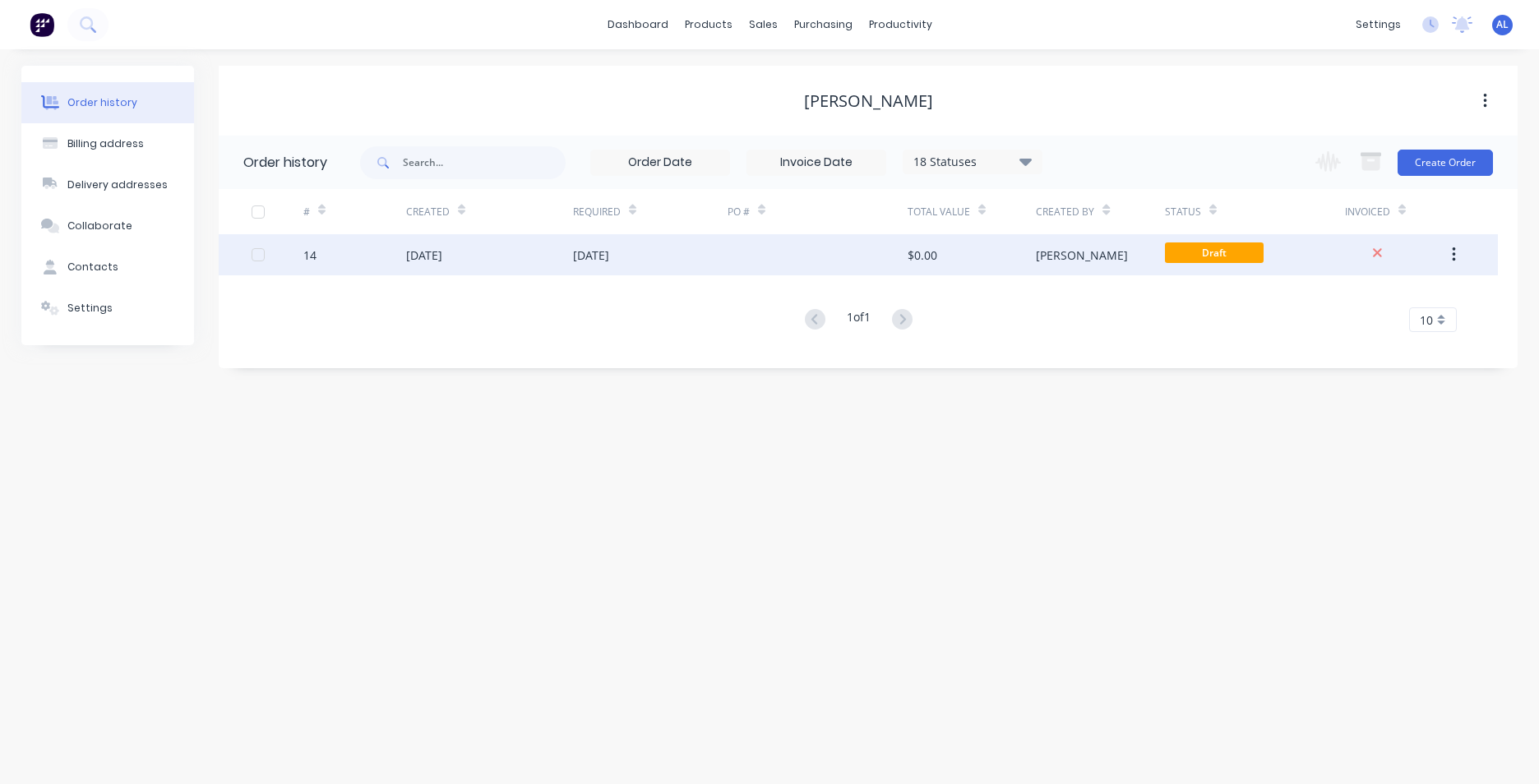
click at [507, 257] on div "[DATE]" at bounding box center [489, 255] width 167 height 42
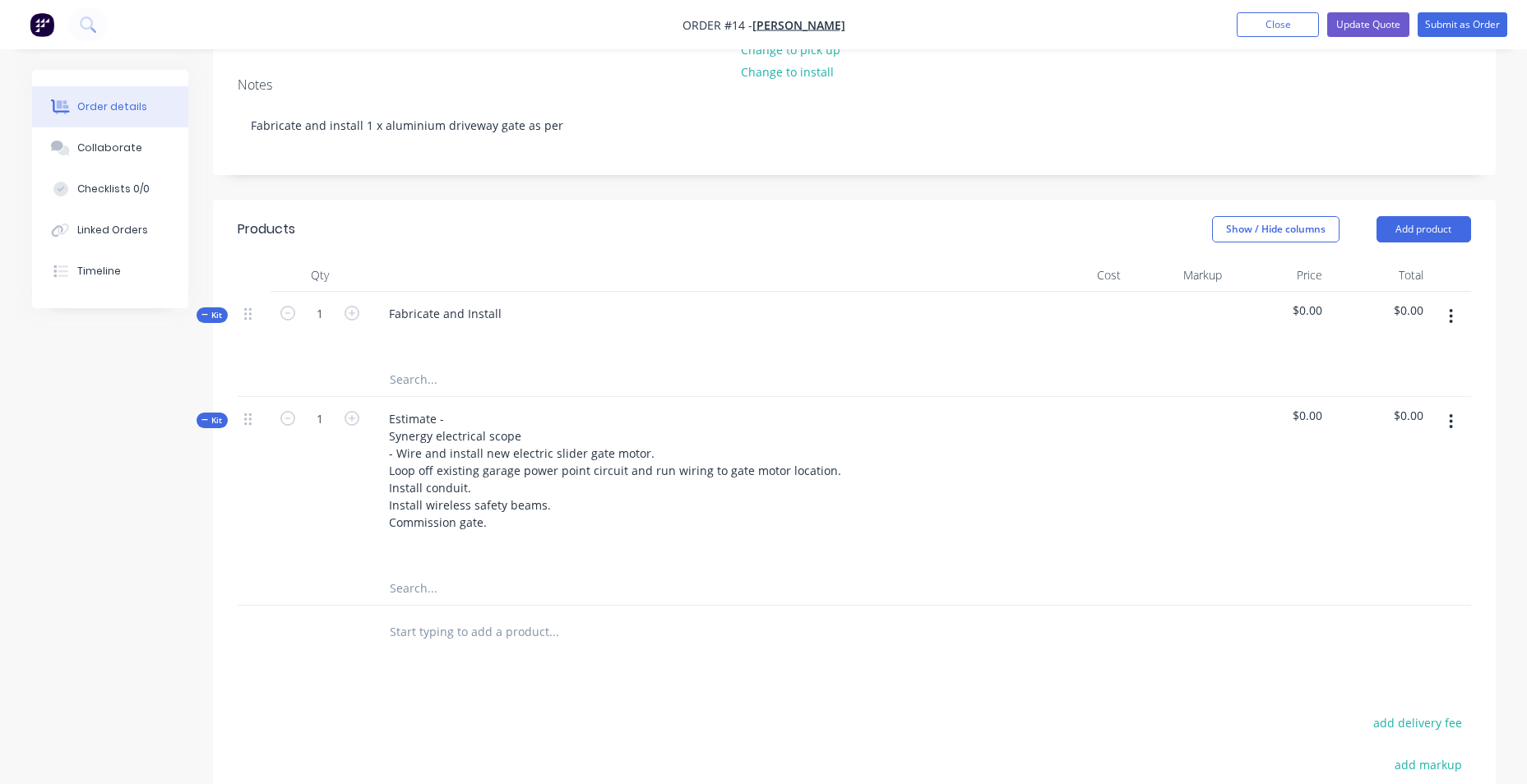
scroll to position [246, 0]
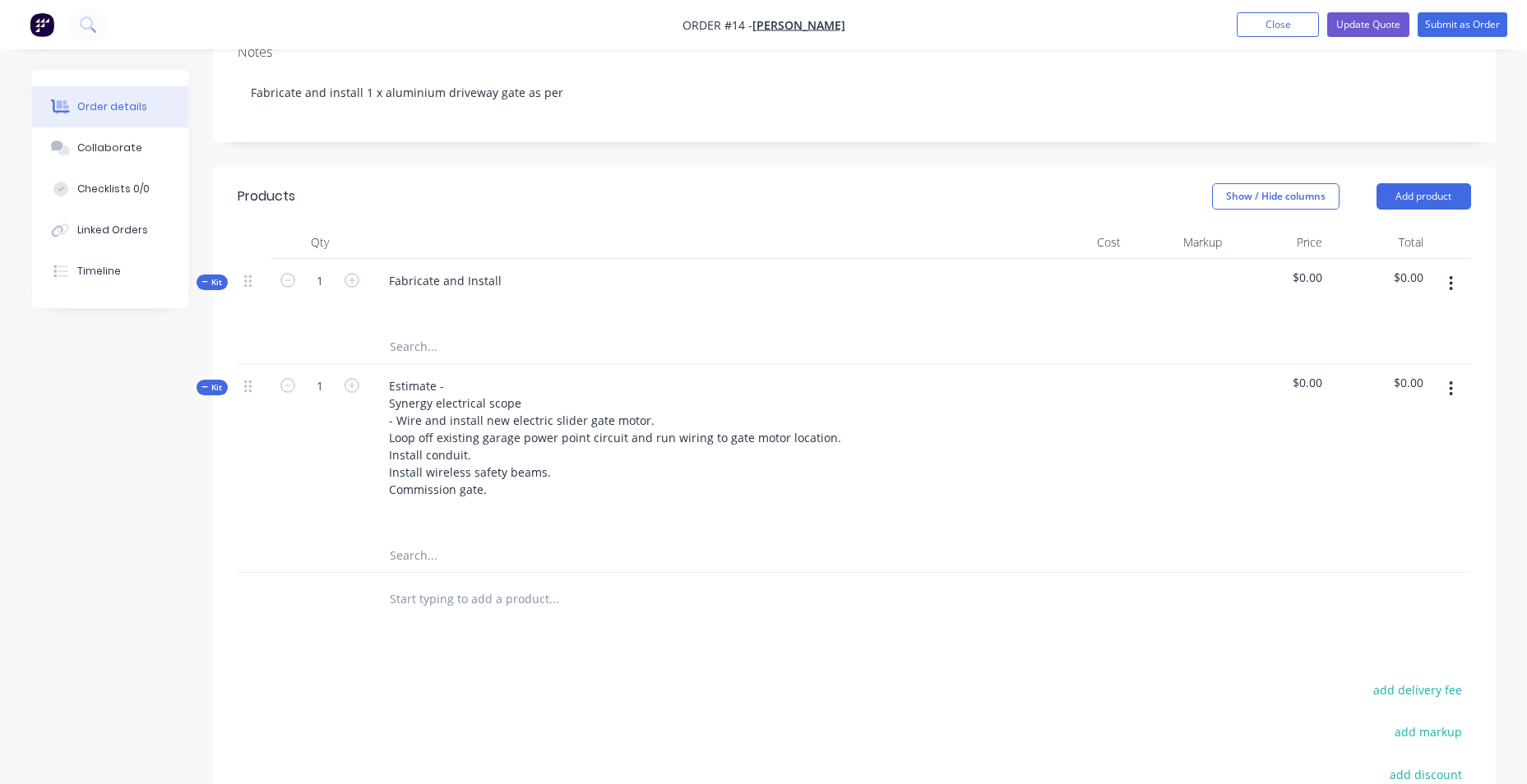
click at [450, 615] on input "text" at bounding box center [553, 600] width 328 height 33
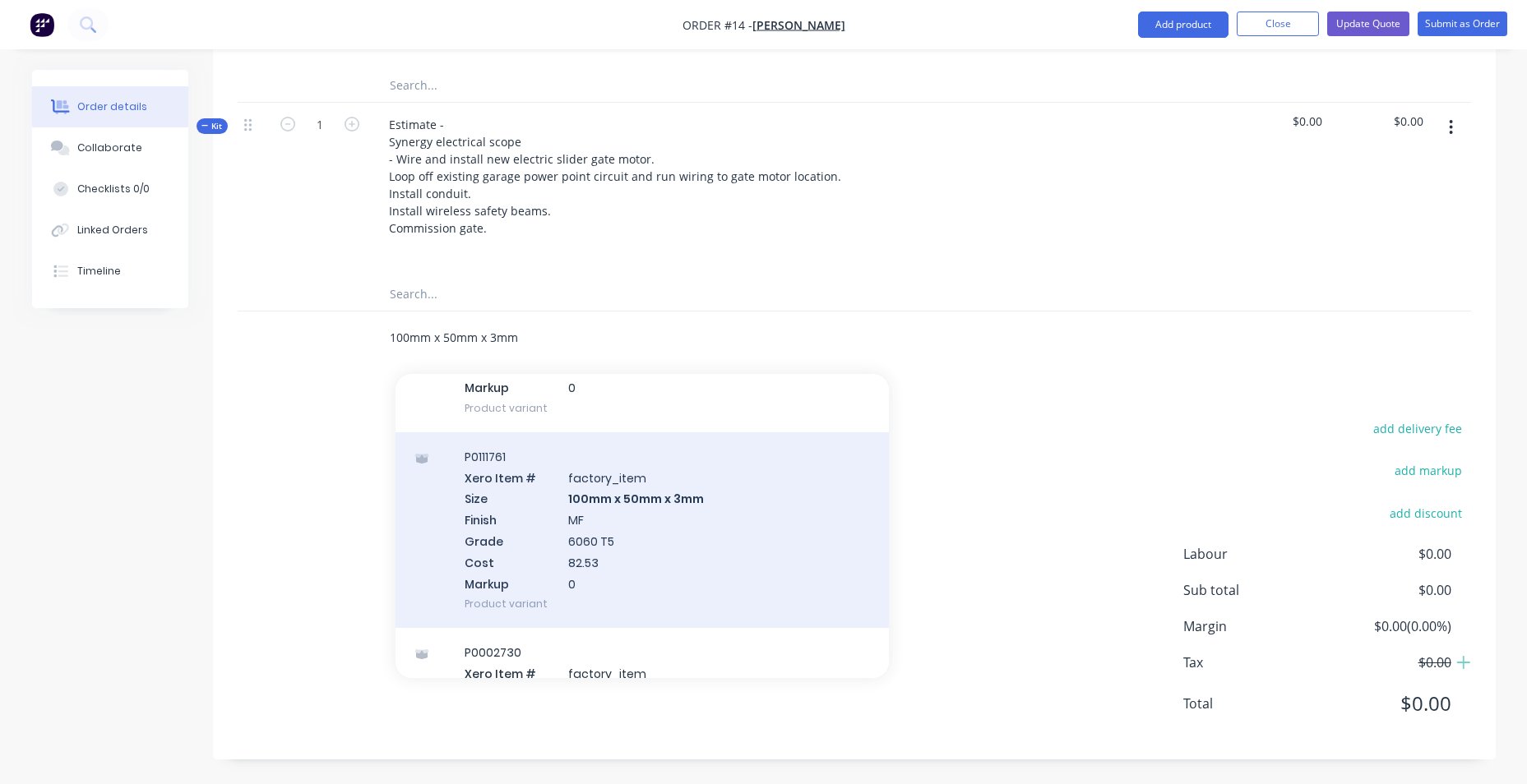
scroll to position [822, 0]
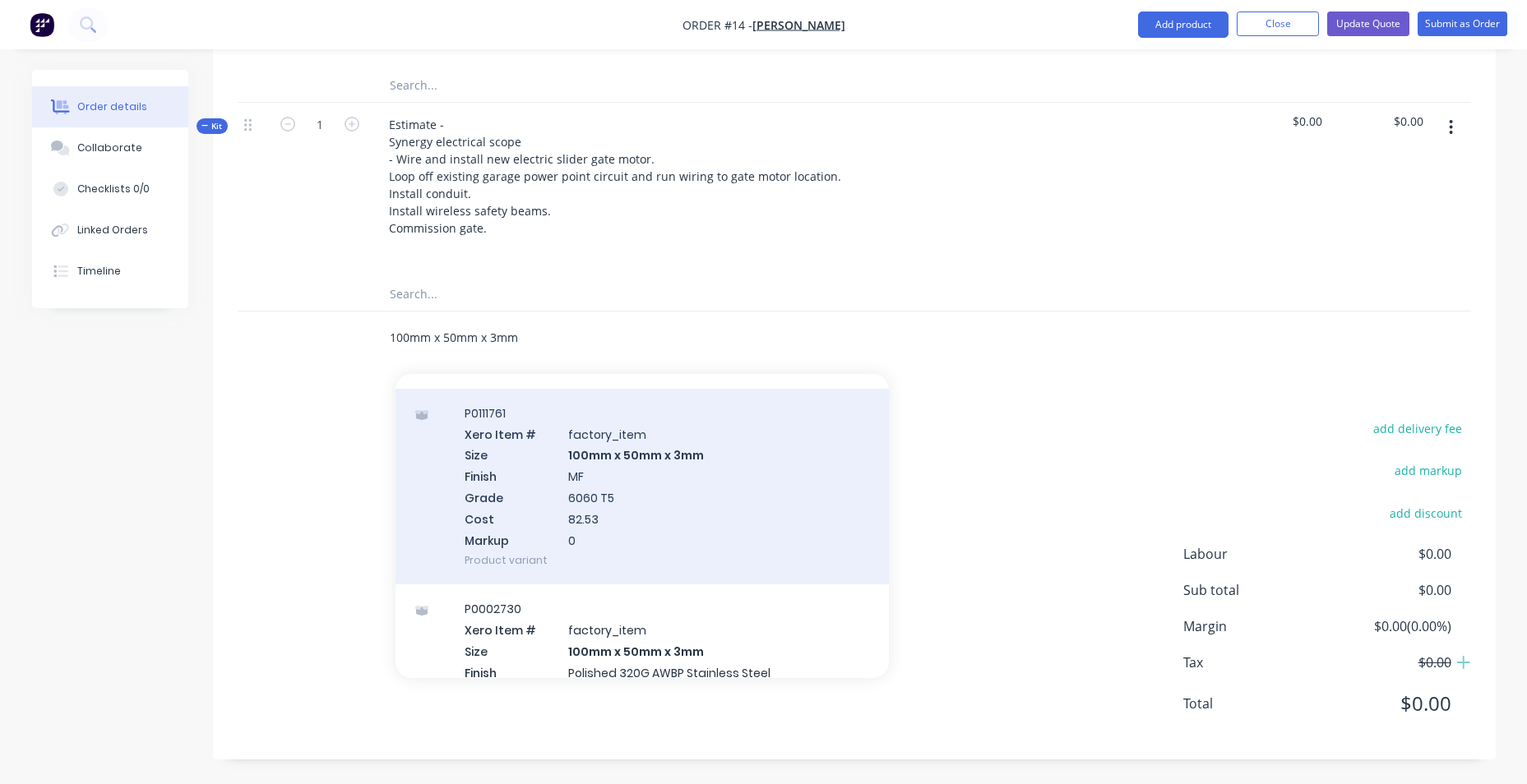
type input "100mm x 50mm x 3mm"
click at [640, 497] on div "P0111761 Xero Item # factory_item Size 100mm x 50mm x 3mm Finish MF Grade 6060 …" at bounding box center [642, 486] width 494 height 196
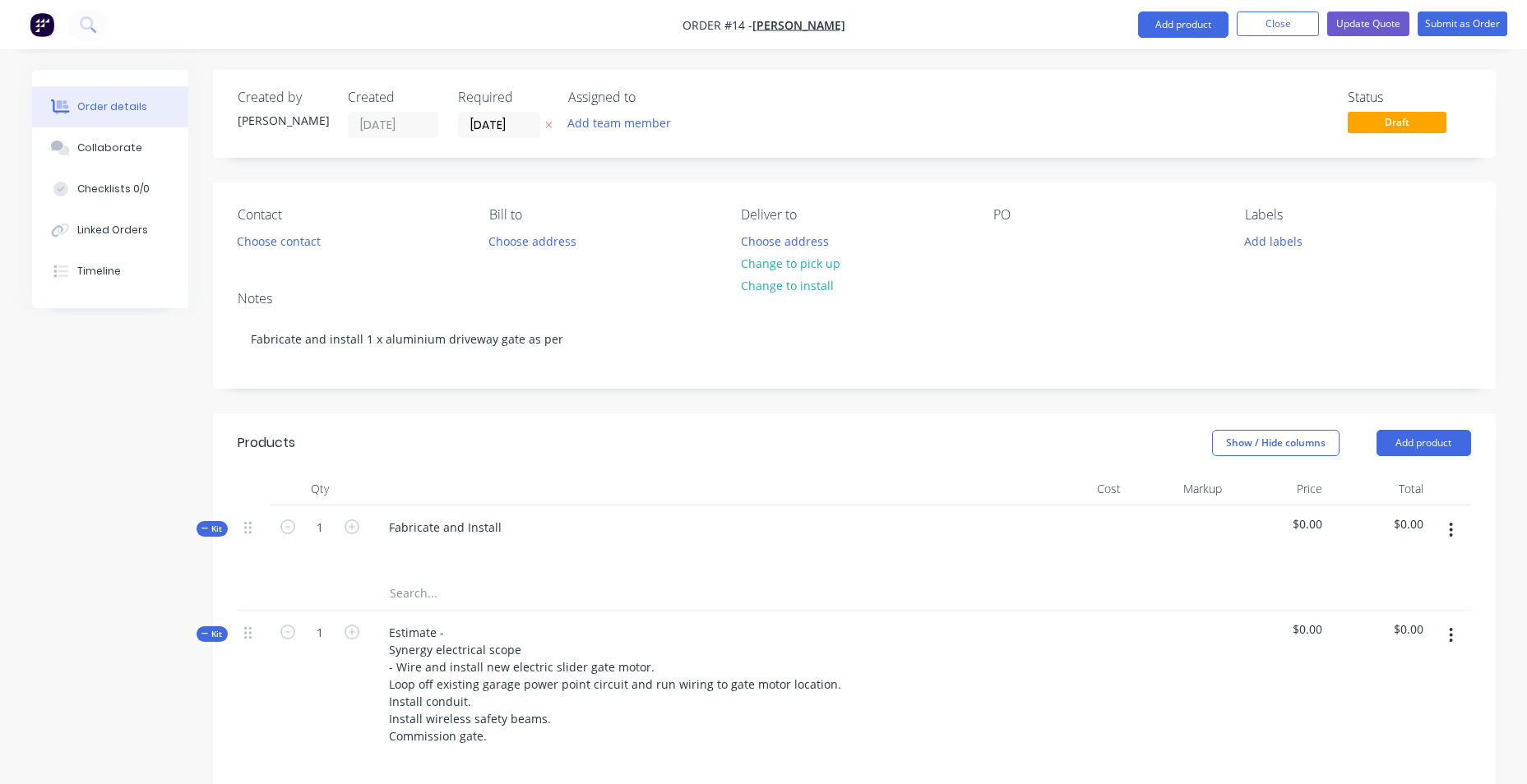
scroll to position [525, 0]
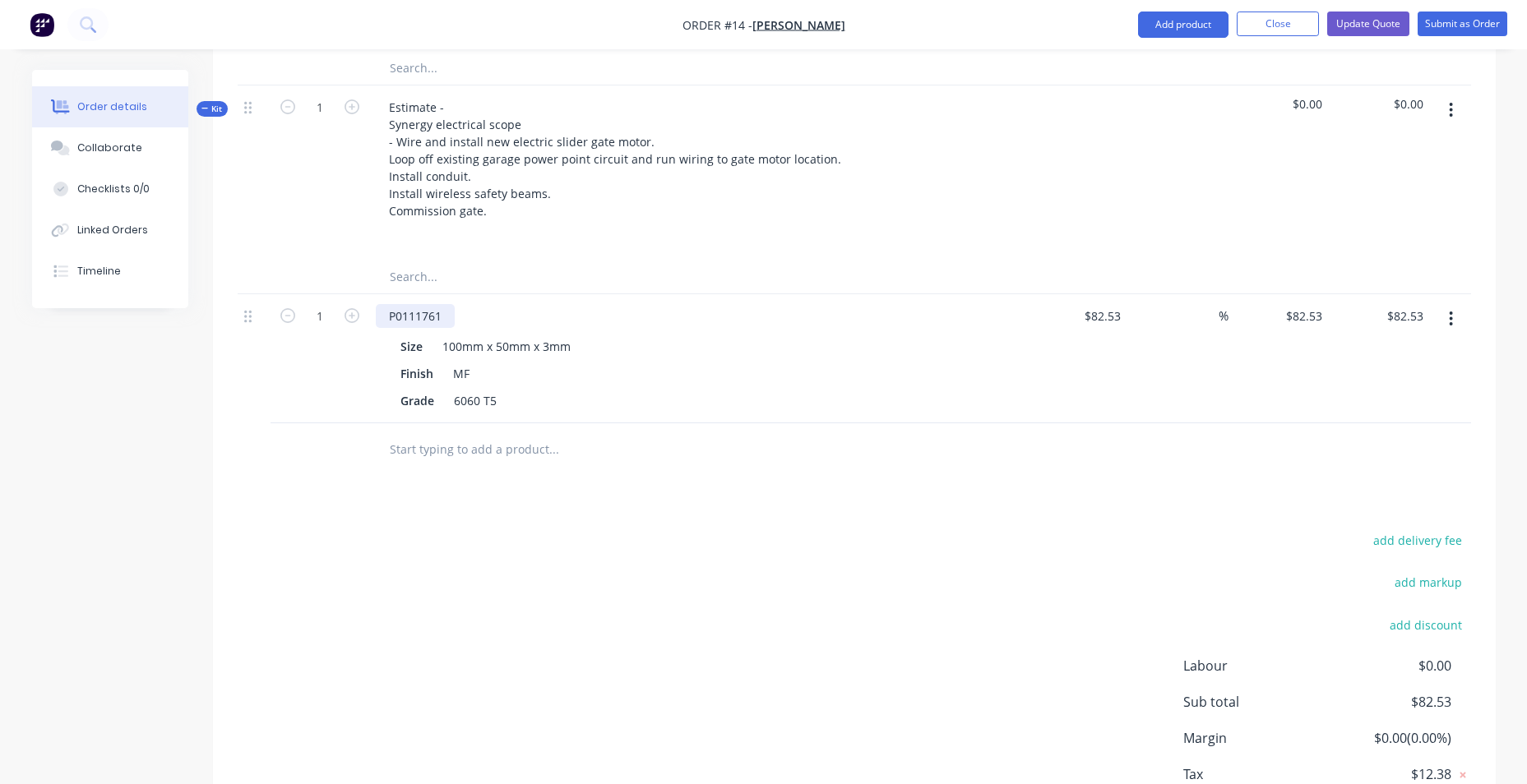
click at [433, 328] on div "P0111761" at bounding box center [415, 316] width 79 height 24
click at [440, 328] on div "P0111761" at bounding box center [415, 316] width 79 height 24
click at [1451, 327] on icon "button" at bounding box center [1451, 319] width 4 height 15
click at [1393, 374] on div "Edit" at bounding box center [1392, 362] width 126 height 24
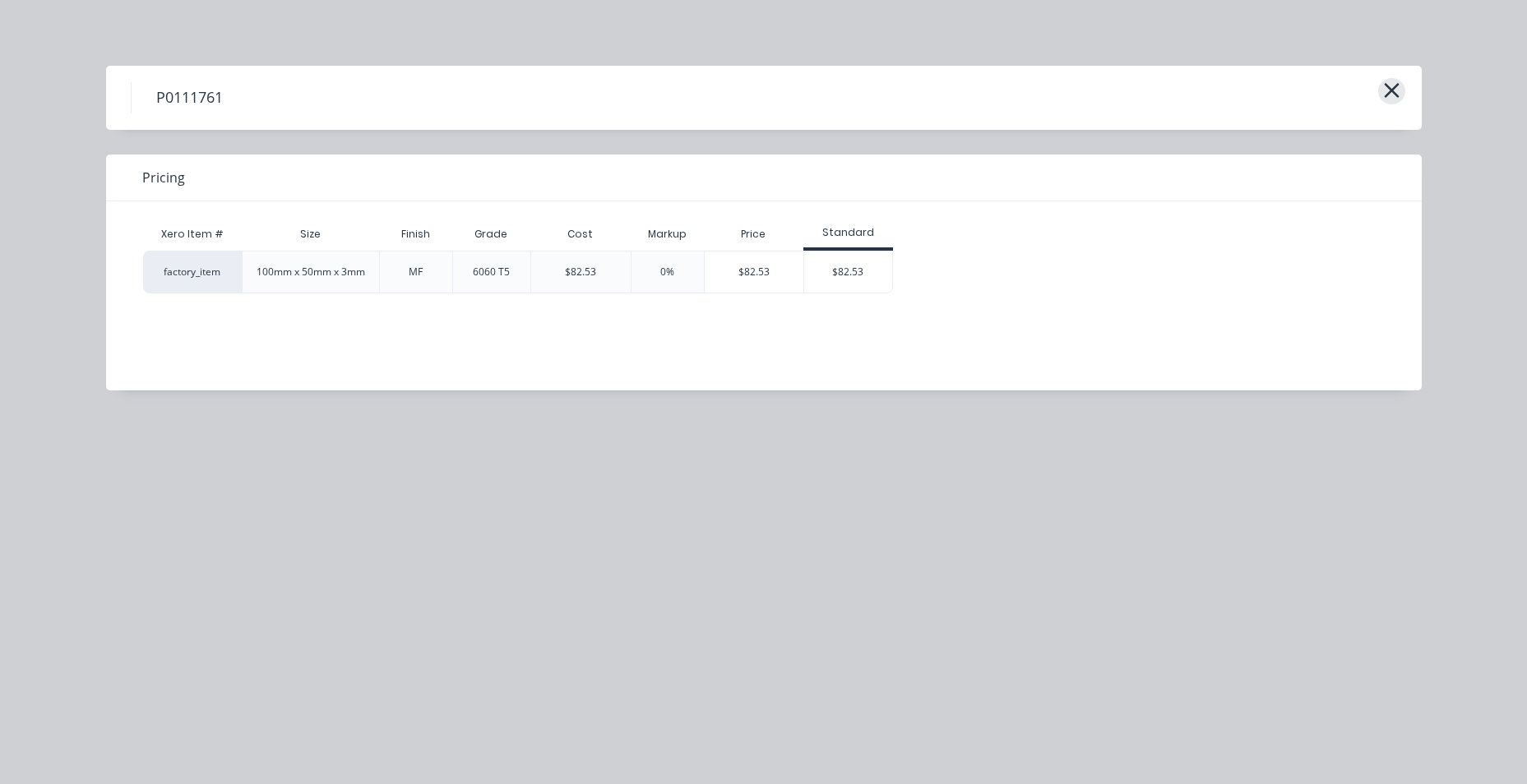
click at [1398, 83] on icon "button" at bounding box center [1391, 90] width 18 height 23
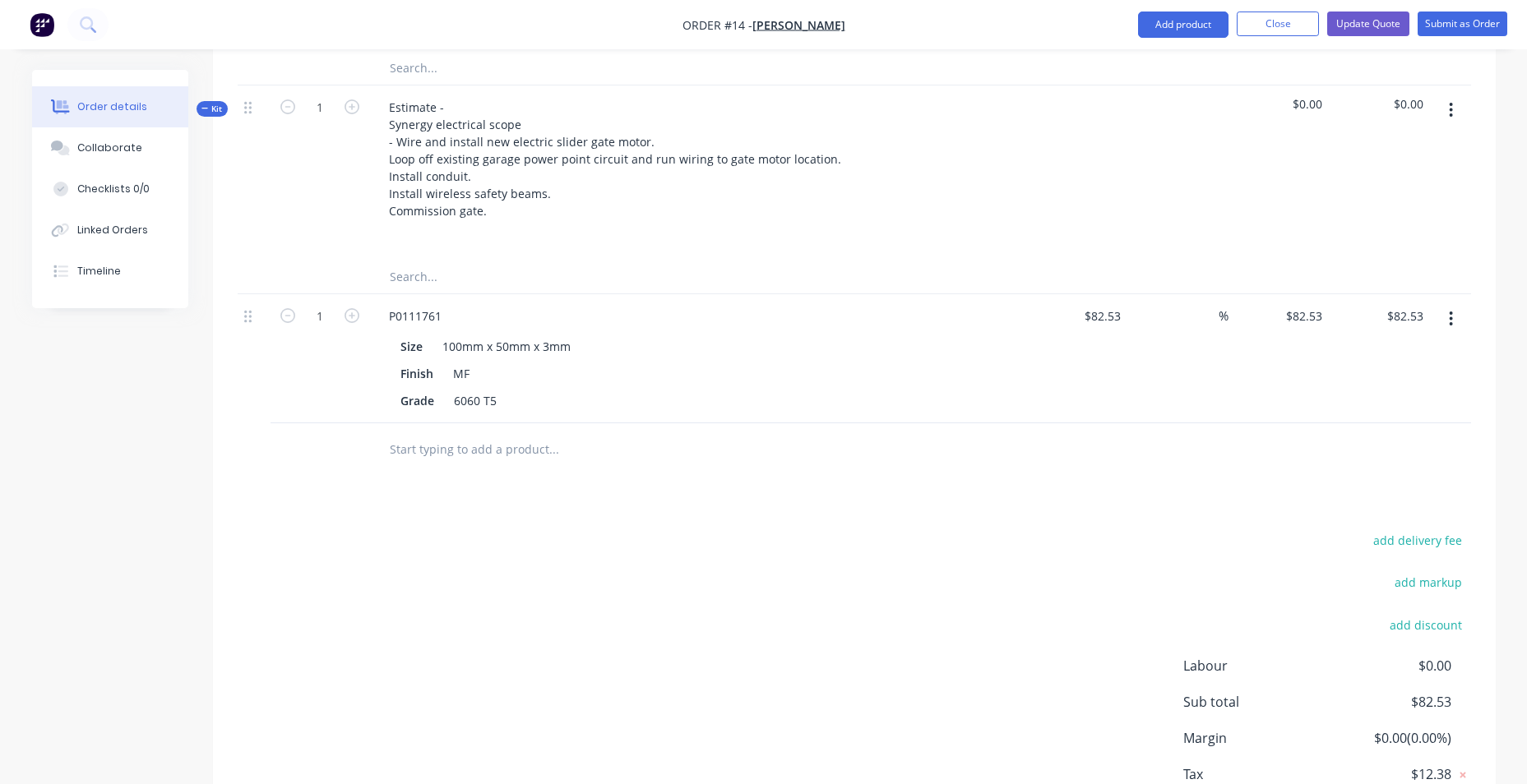
click at [1441, 332] on button "button" at bounding box center [1450, 319] width 39 height 30
click at [1363, 472] on div "Delete" at bounding box center [1392, 461] width 126 height 24
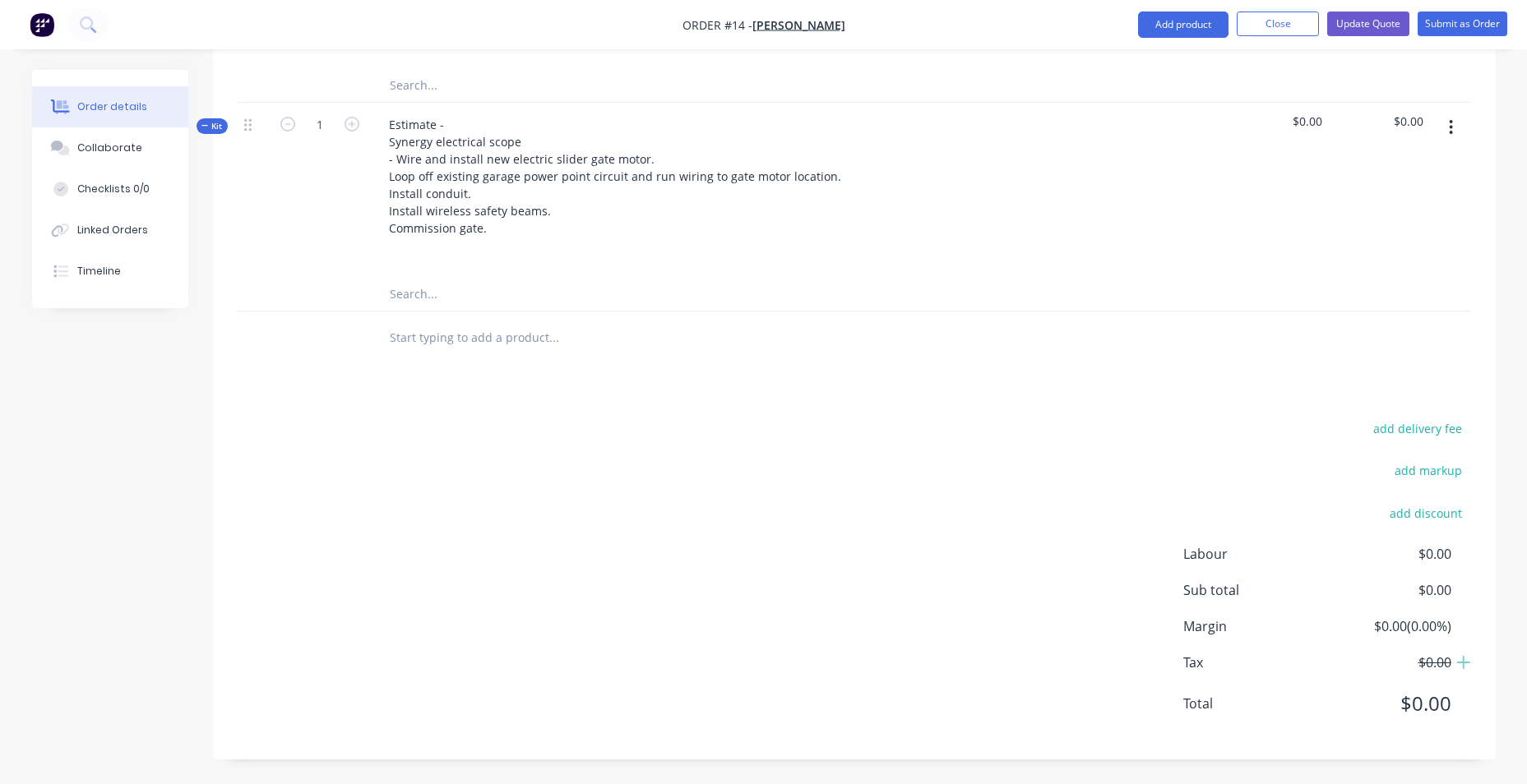
click at [515, 331] on input "text" at bounding box center [553, 338] width 328 height 33
drag, startPoint x: 555, startPoint y: 342, endPoint x: 468, endPoint y: 348, distance: 87.2
click at [468, 348] on input "100mm x 50mm aluminium" at bounding box center [553, 338] width 328 height 33
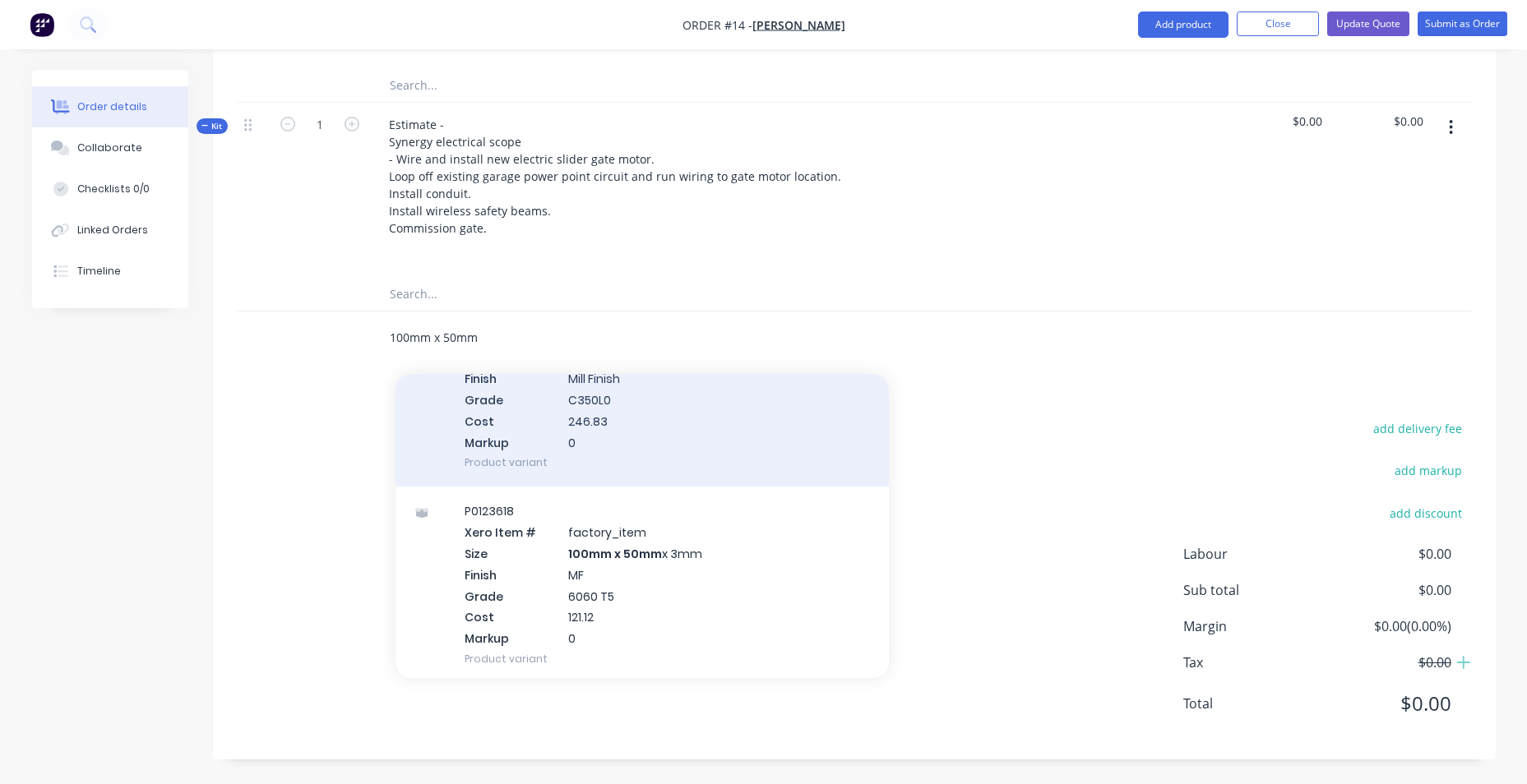
scroll to position [4685, 0]
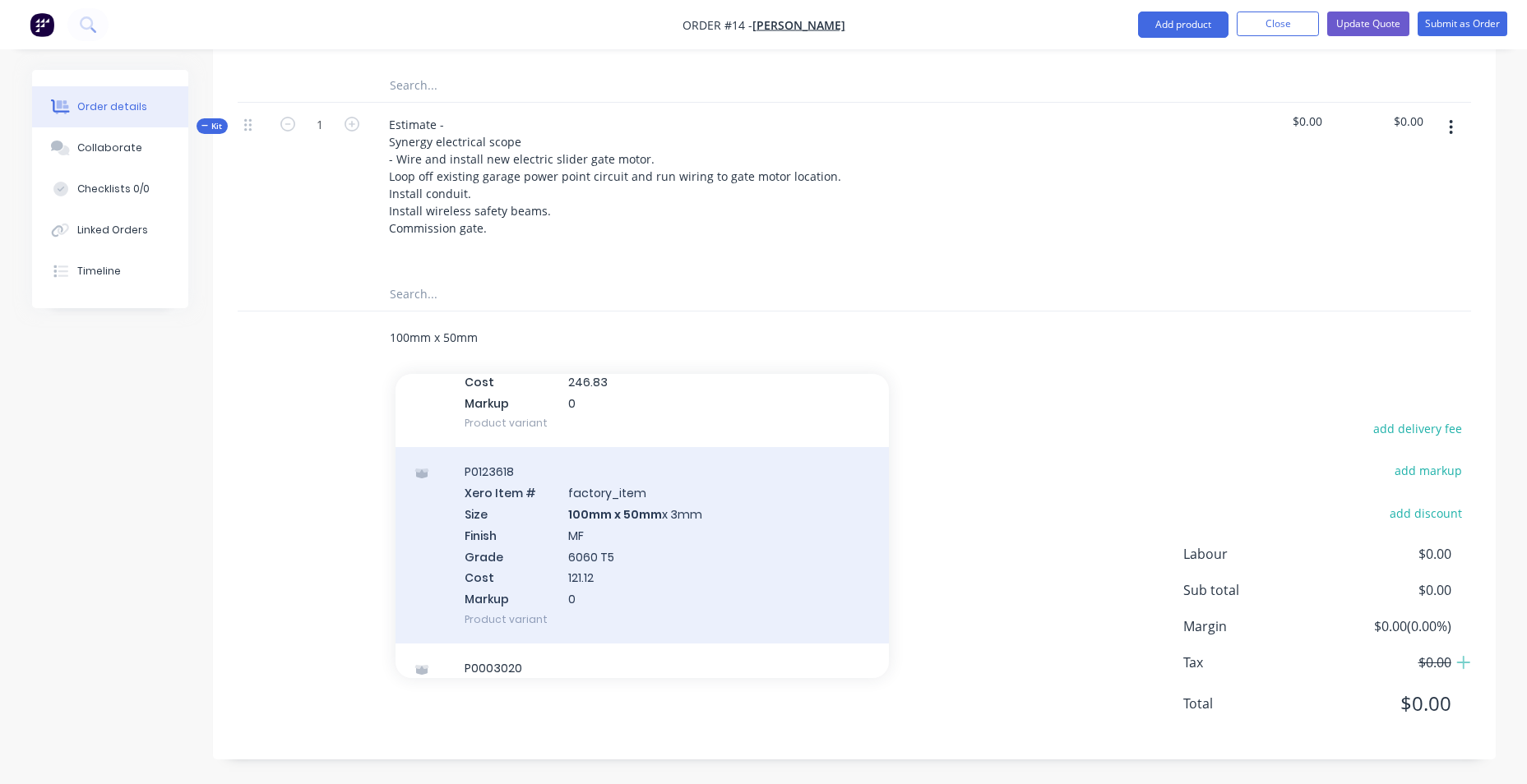
type input "100mm x 50mm"
click at [668, 544] on div "P0123618 Xero Item # factory_item Size 100mm x 50mm x 3mm Finish MF Grade 6060 …" at bounding box center [642, 545] width 494 height 196
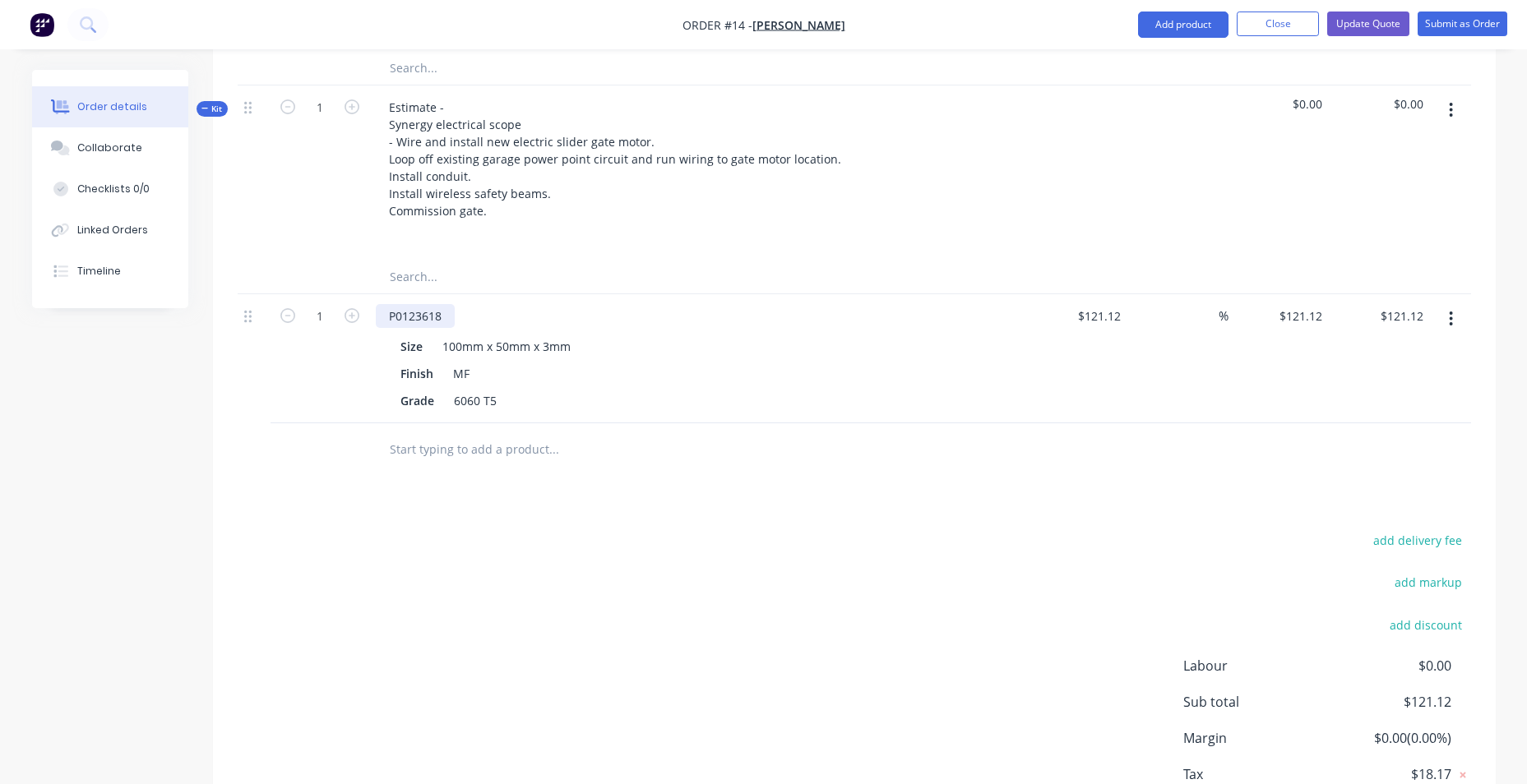
click at [442, 328] on div "P0123618" at bounding box center [415, 316] width 79 height 24
click at [865, 600] on div "add delivery fee add markup add discount Labour $0.00 Sub total $121.12 Margin …" at bounding box center [854, 688] width 1234 height 317
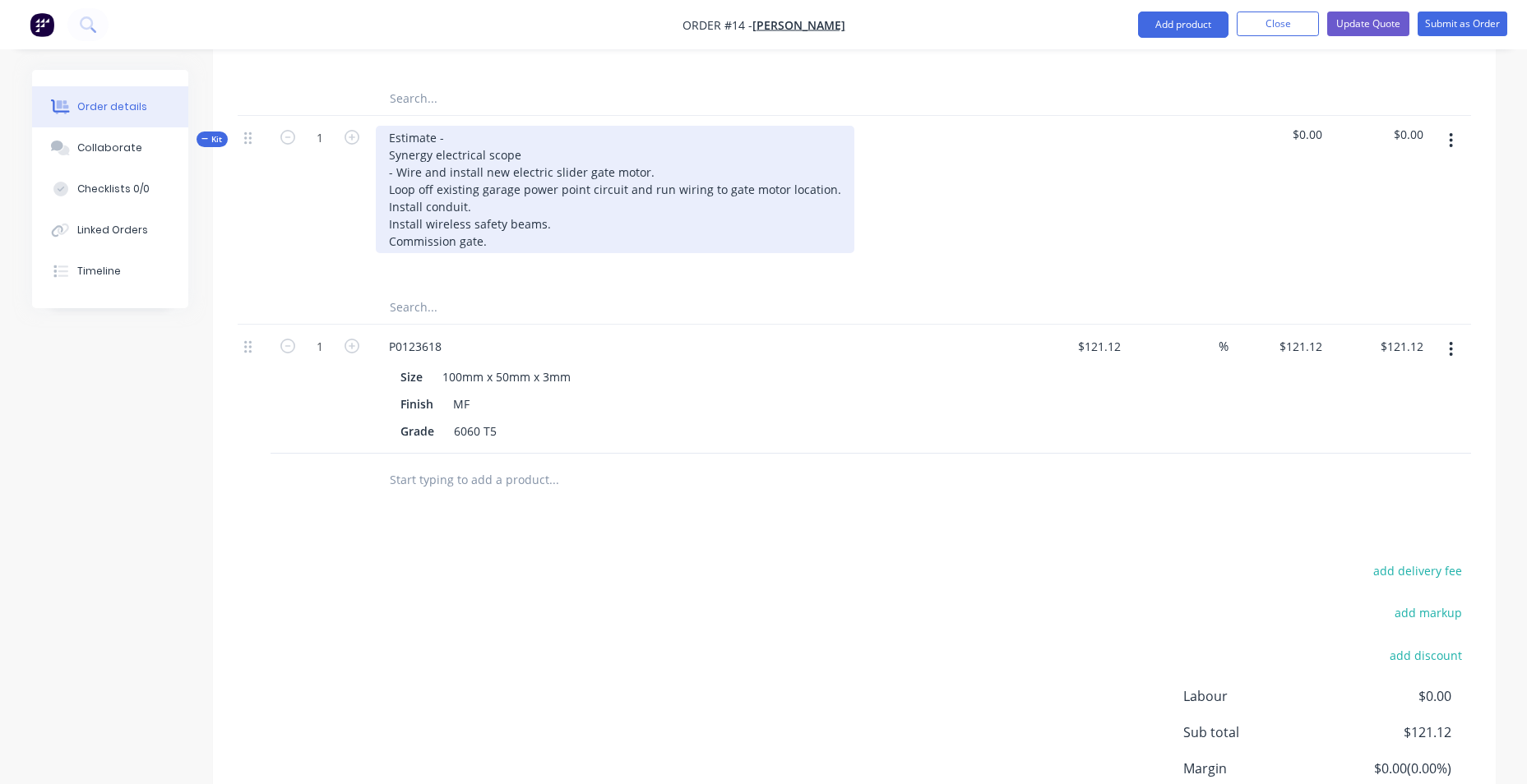
scroll to position [443, 0]
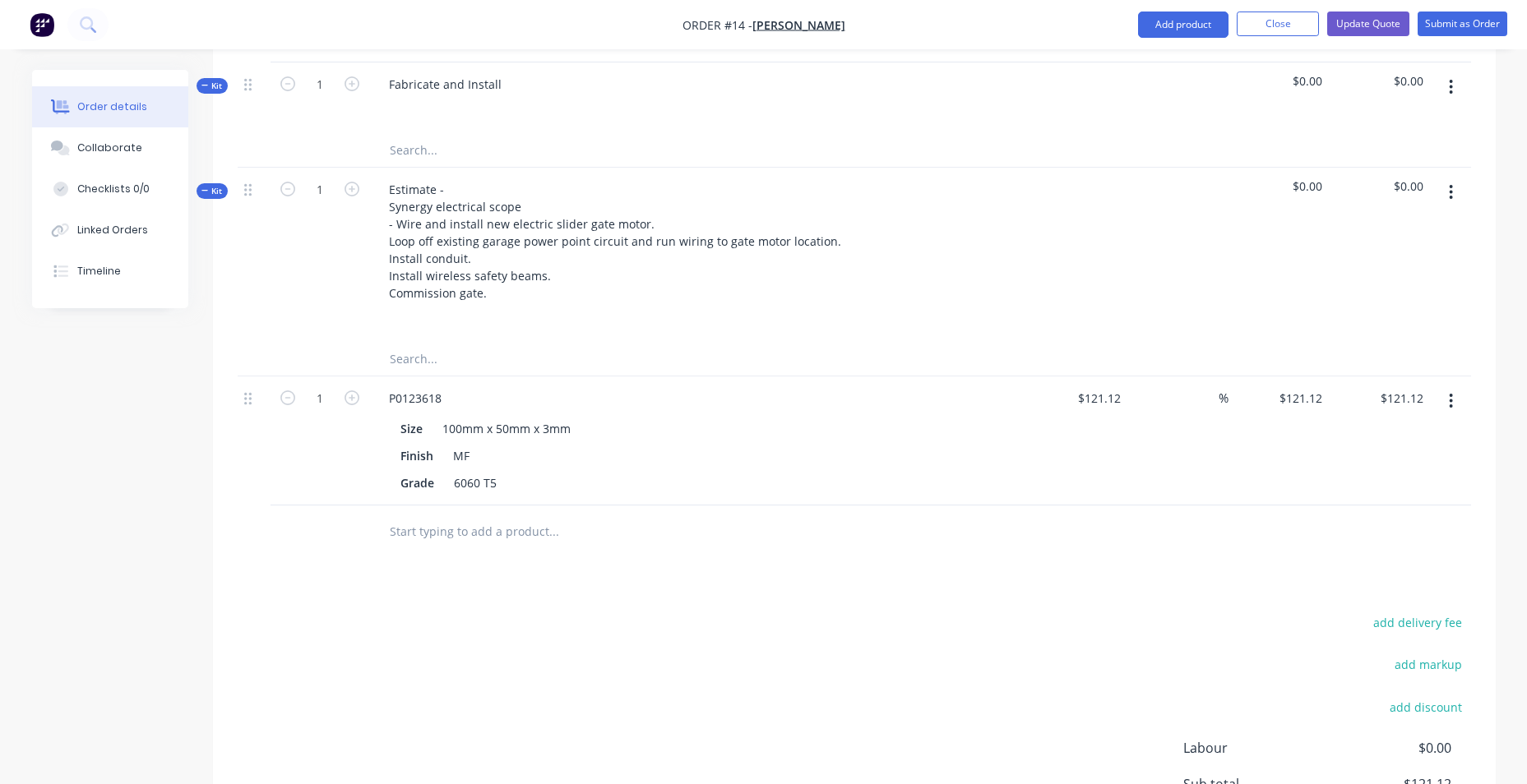
click at [1455, 203] on button "button" at bounding box center [1450, 192] width 39 height 30
click at [1454, 204] on button "button" at bounding box center [1450, 192] width 39 height 30
click at [509, 103] on div "Fabricate and Install" at bounding box center [698, 99] width 658 height 72
click at [505, 96] on div "Fabricate and Install" at bounding box center [445, 84] width 139 height 24
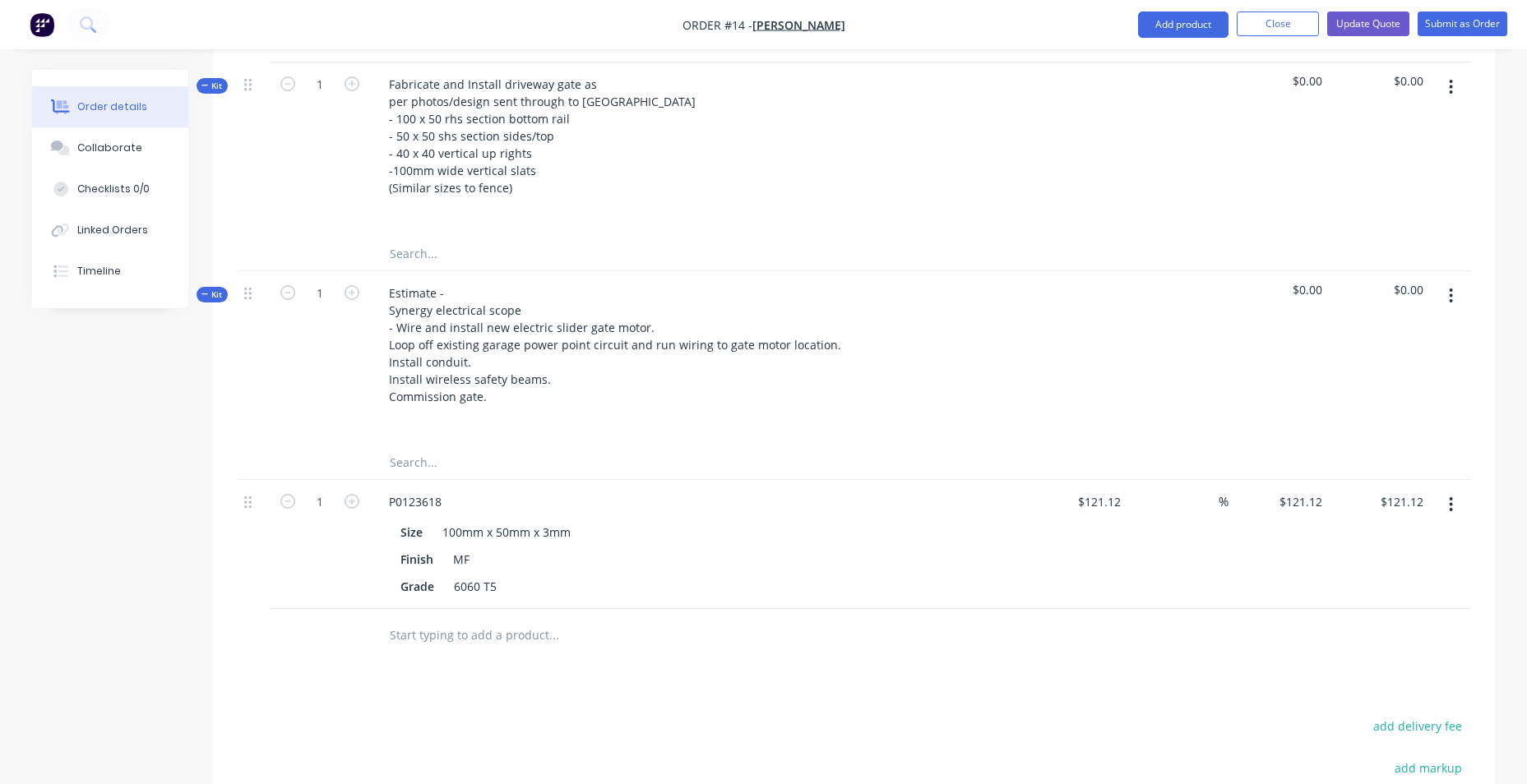
click at [789, 173] on div "Fabricate and Install driveway gate as per photos/design sent through to Caleb …" at bounding box center [698, 150] width 658 height 175
click at [1313, 89] on span "$0.00" at bounding box center [1278, 80] width 88 height 18
click at [1408, 89] on span "$0.00" at bounding box center [1378, 80] width 88 height 18
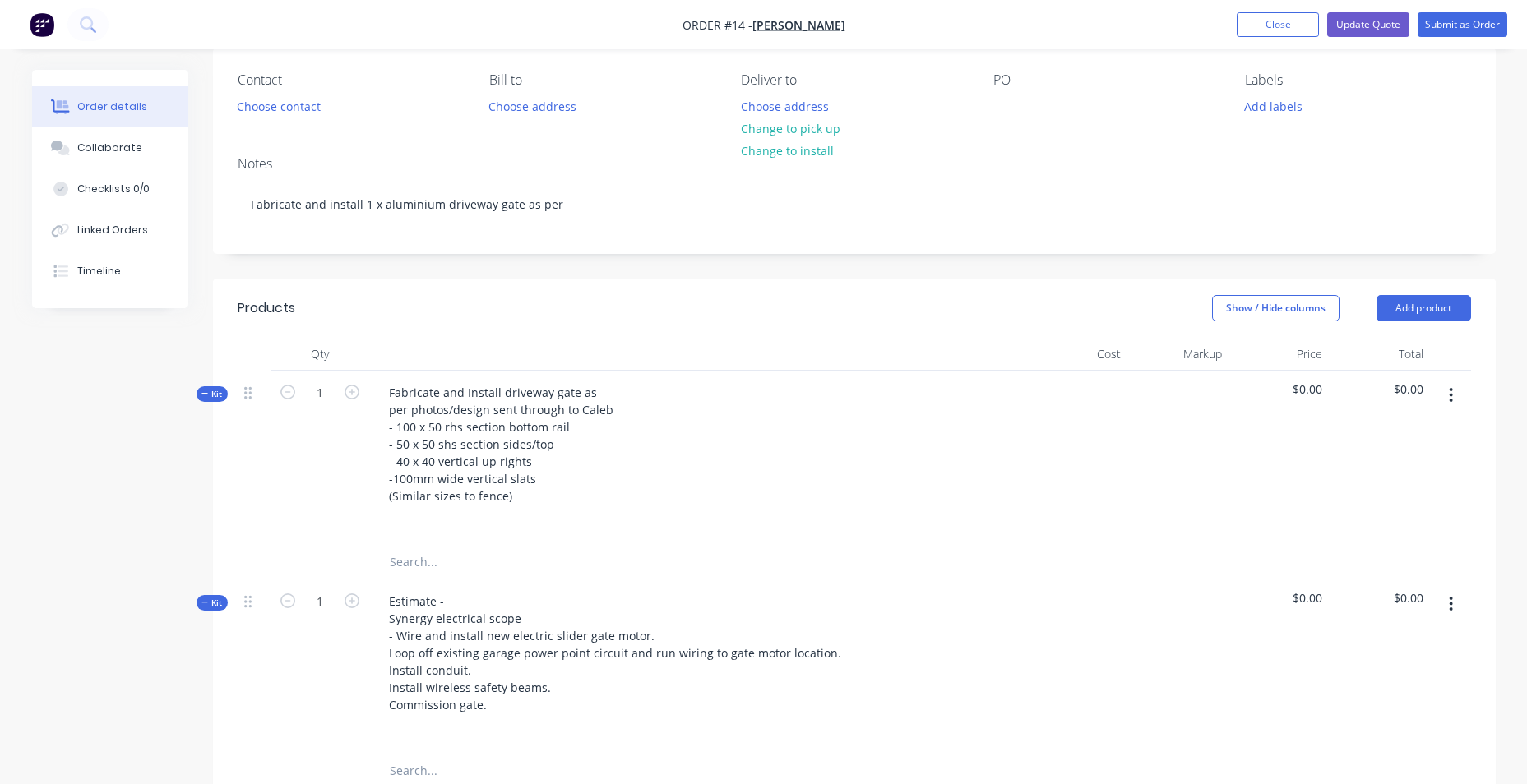
scroll to position [0, 0]
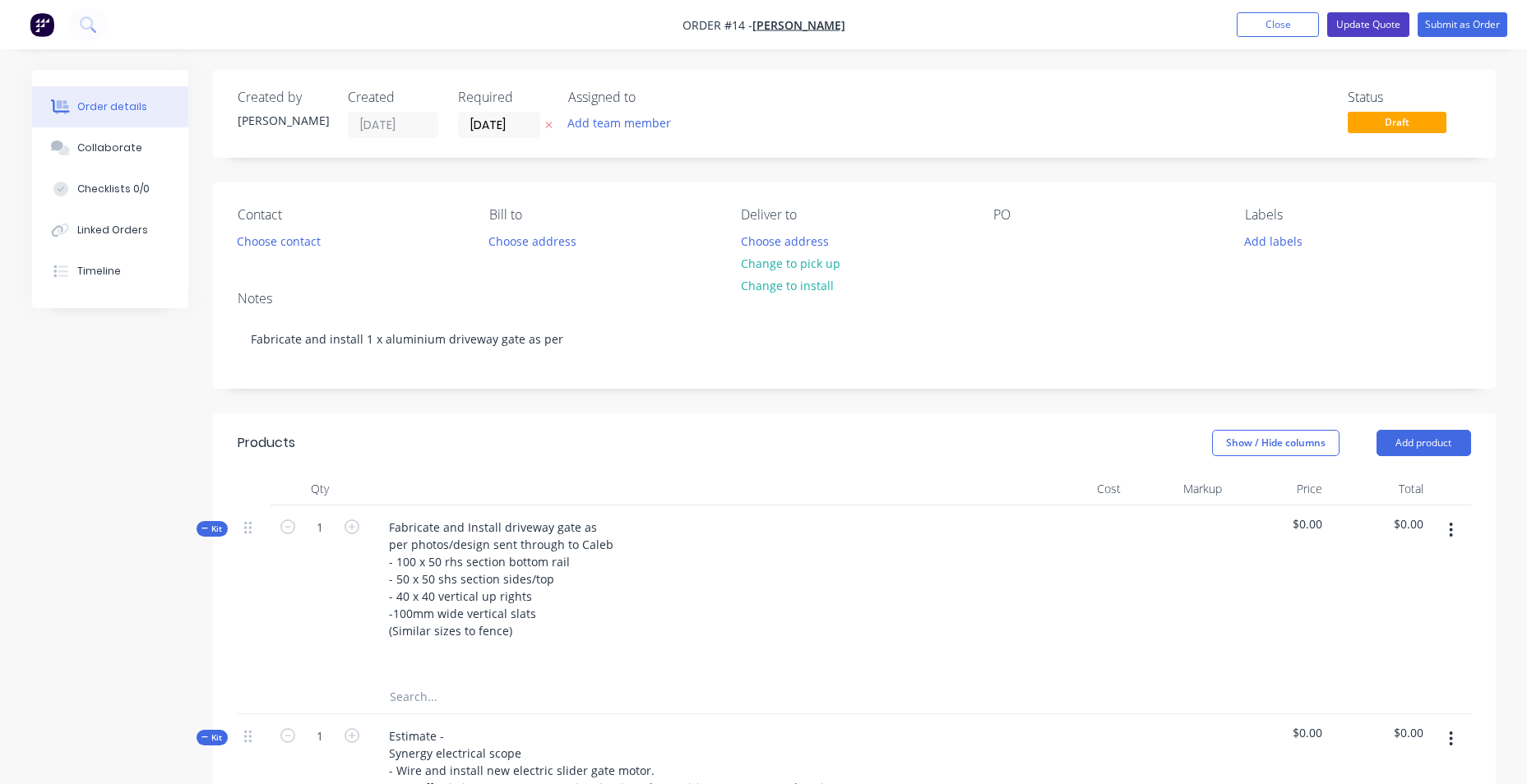
click at [1370, 27] on button "Update Quote" at bounding box center [1367, 24] width 82 height 25
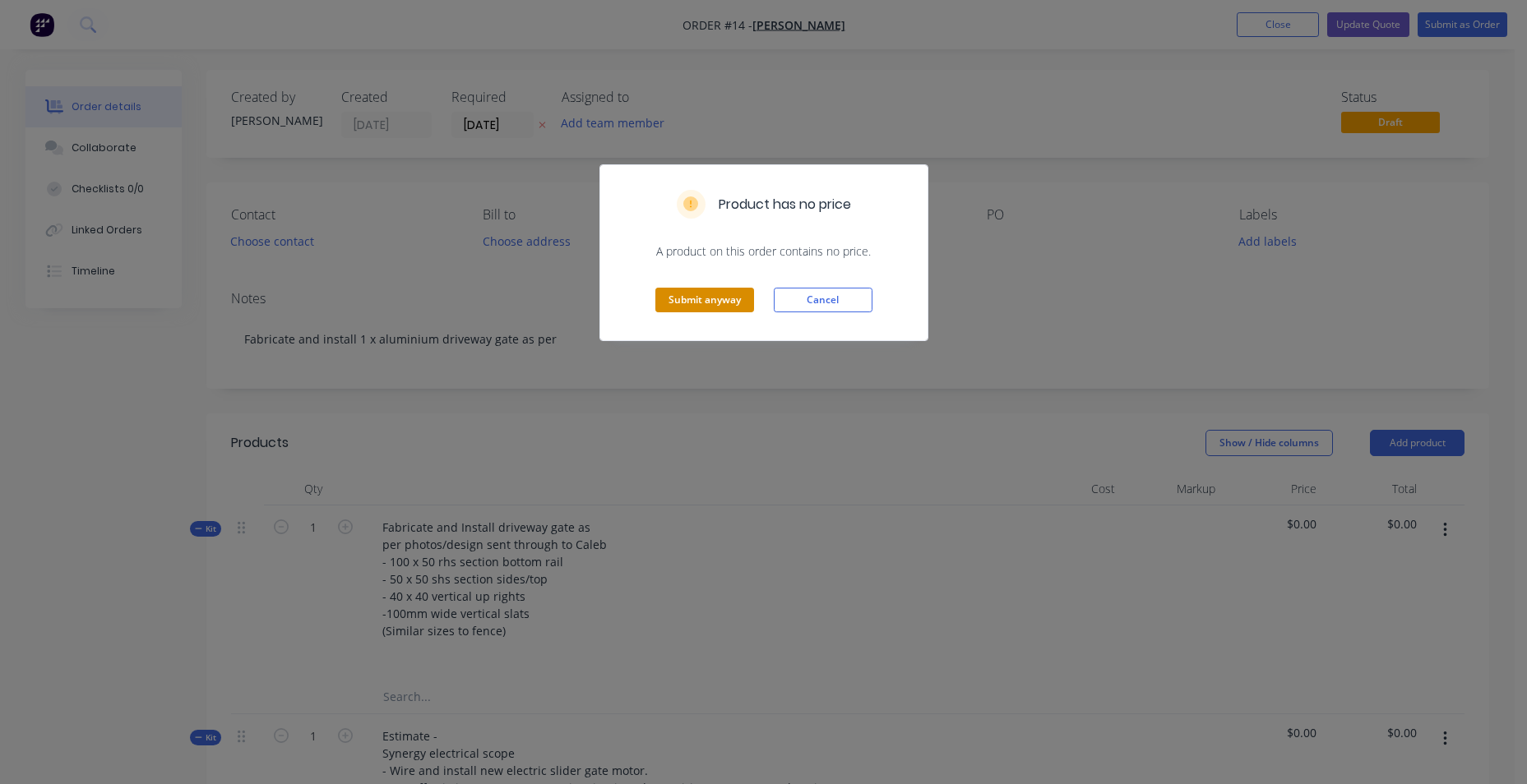
click at [707, 293] on button "Submit anyway" at bounding box center [704, 300] width 99 height 25
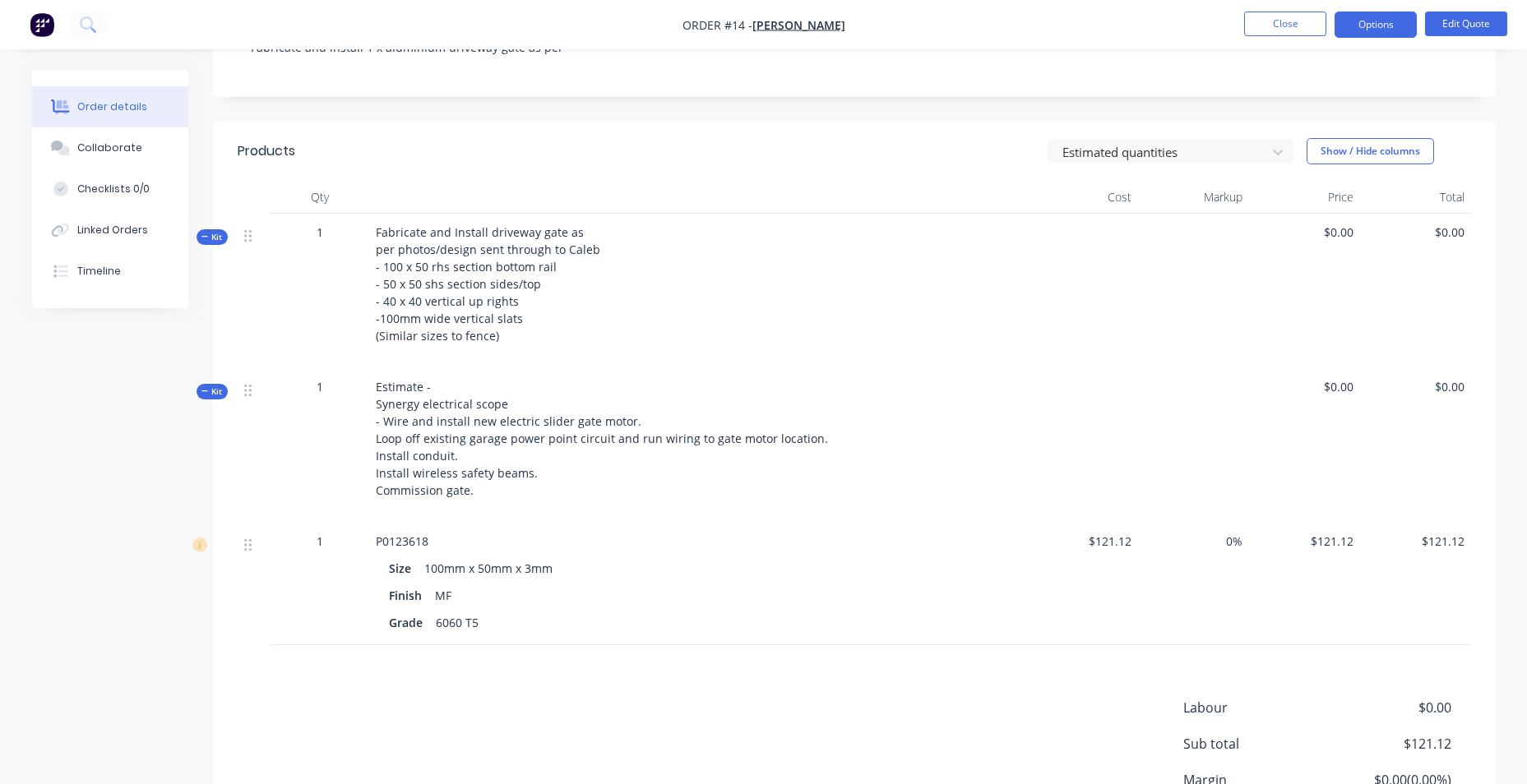
scroll to position [328, 0]
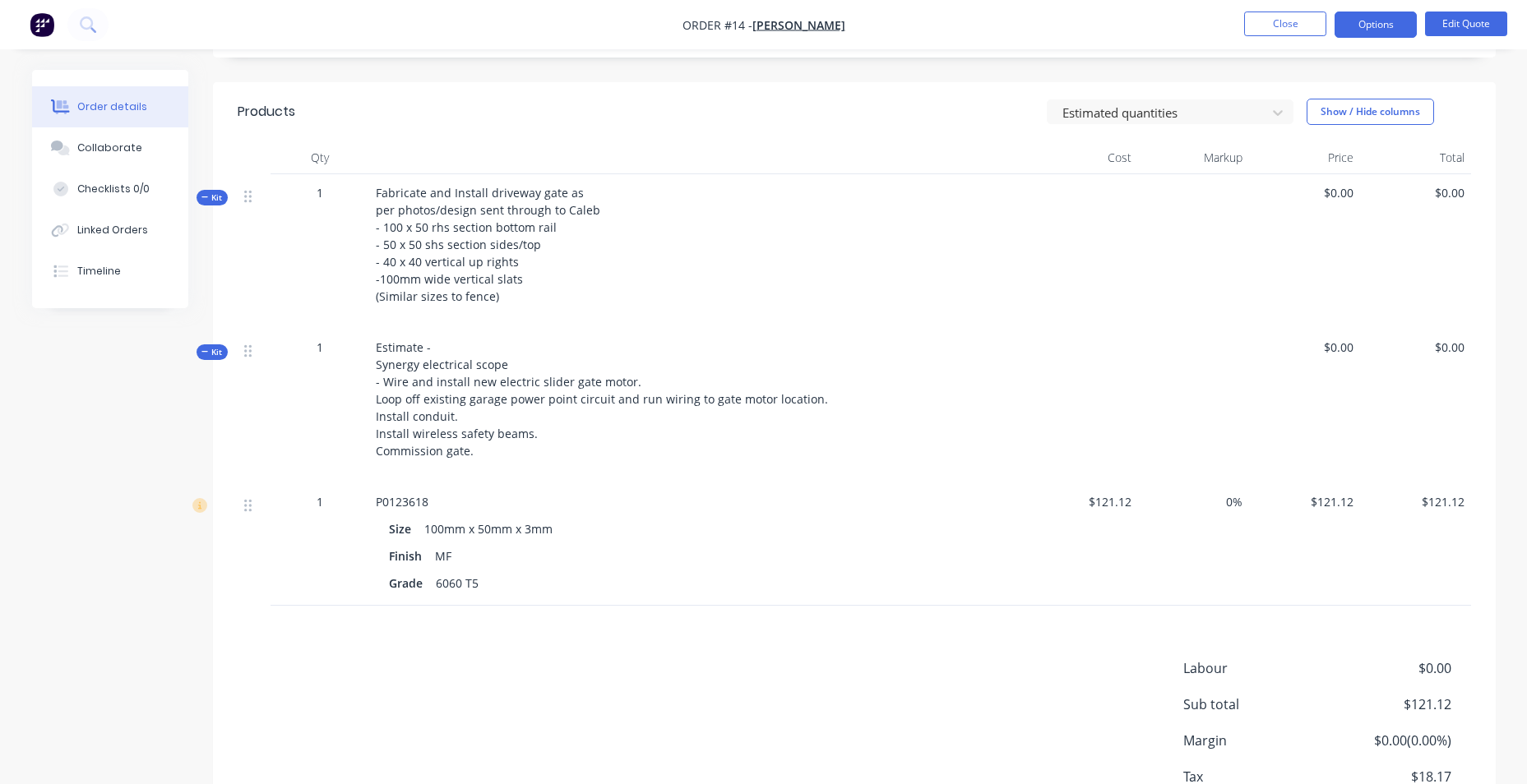
click at [502, 540] on div "100mm x 50mm x 3mm" at bounding box center [488, 529] width 141 height 24
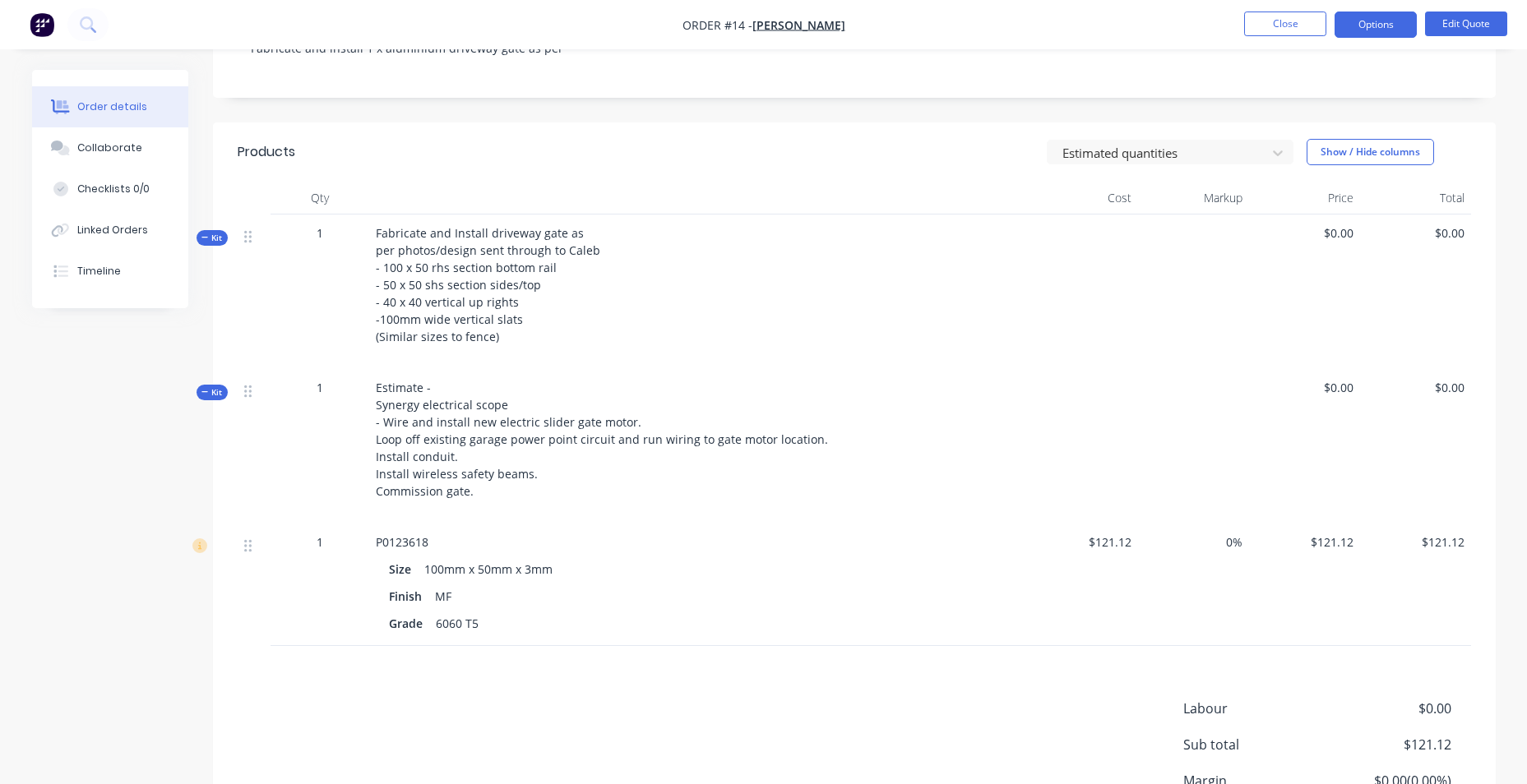
scroll to position [460, 0]
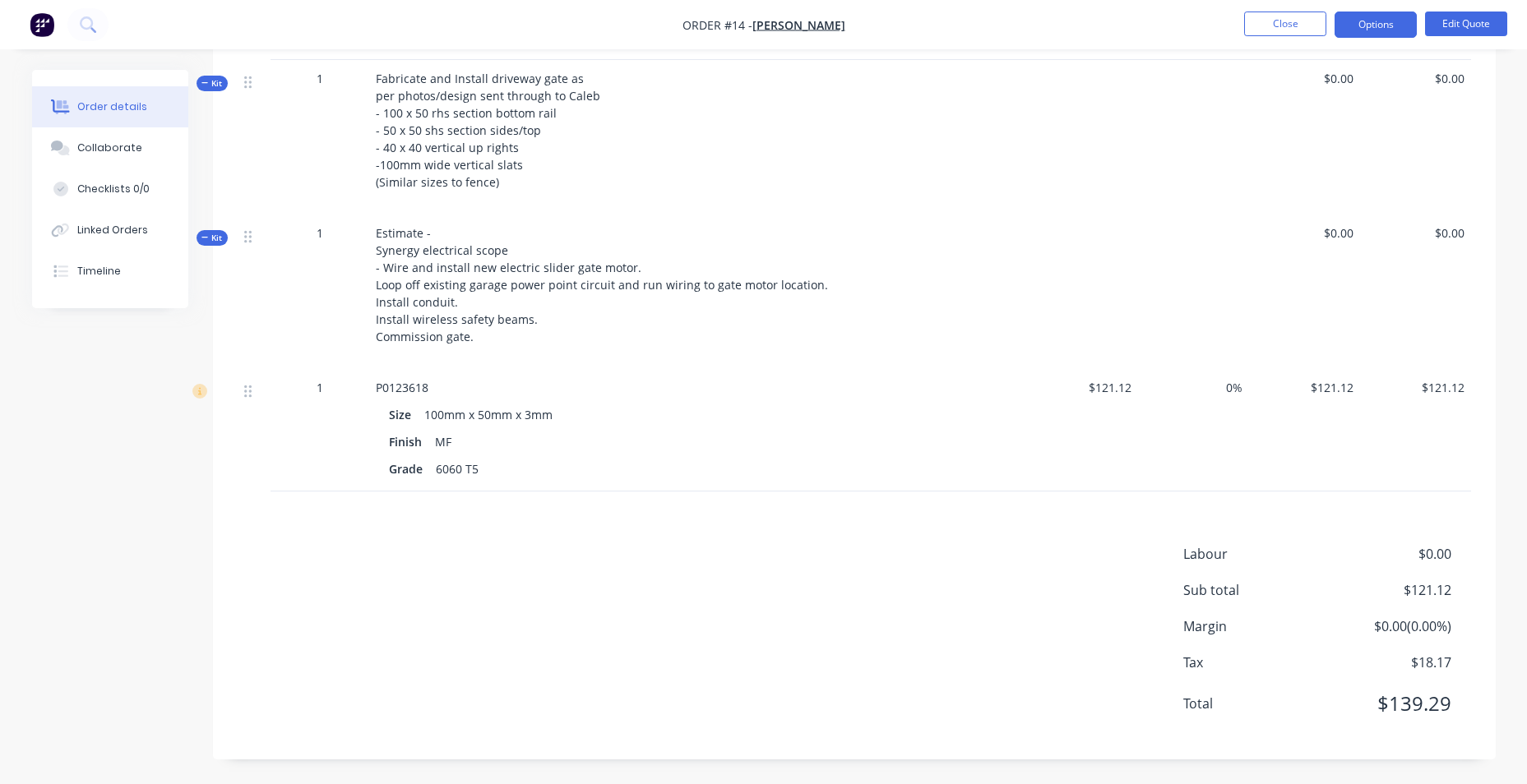
click at [403, 534] on div "Products Estimated quantities Show / Hide columns Qty Cost Markup Price Total K…" at bounding box center [854, 363] width 1282 height 791
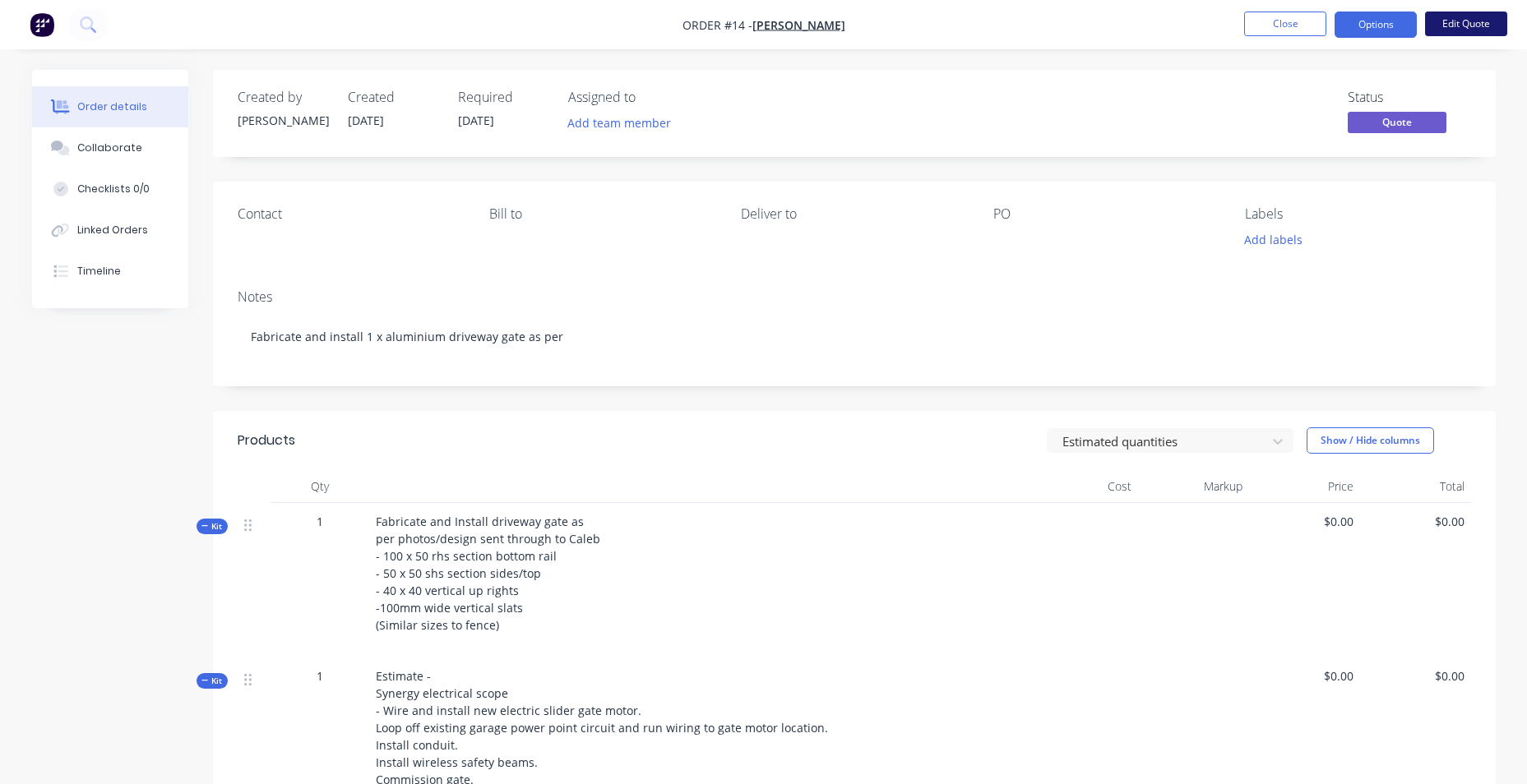
click at [1461, 23] on button "Edit Quote" at bounding box center [1465, 23] width 82 height 25
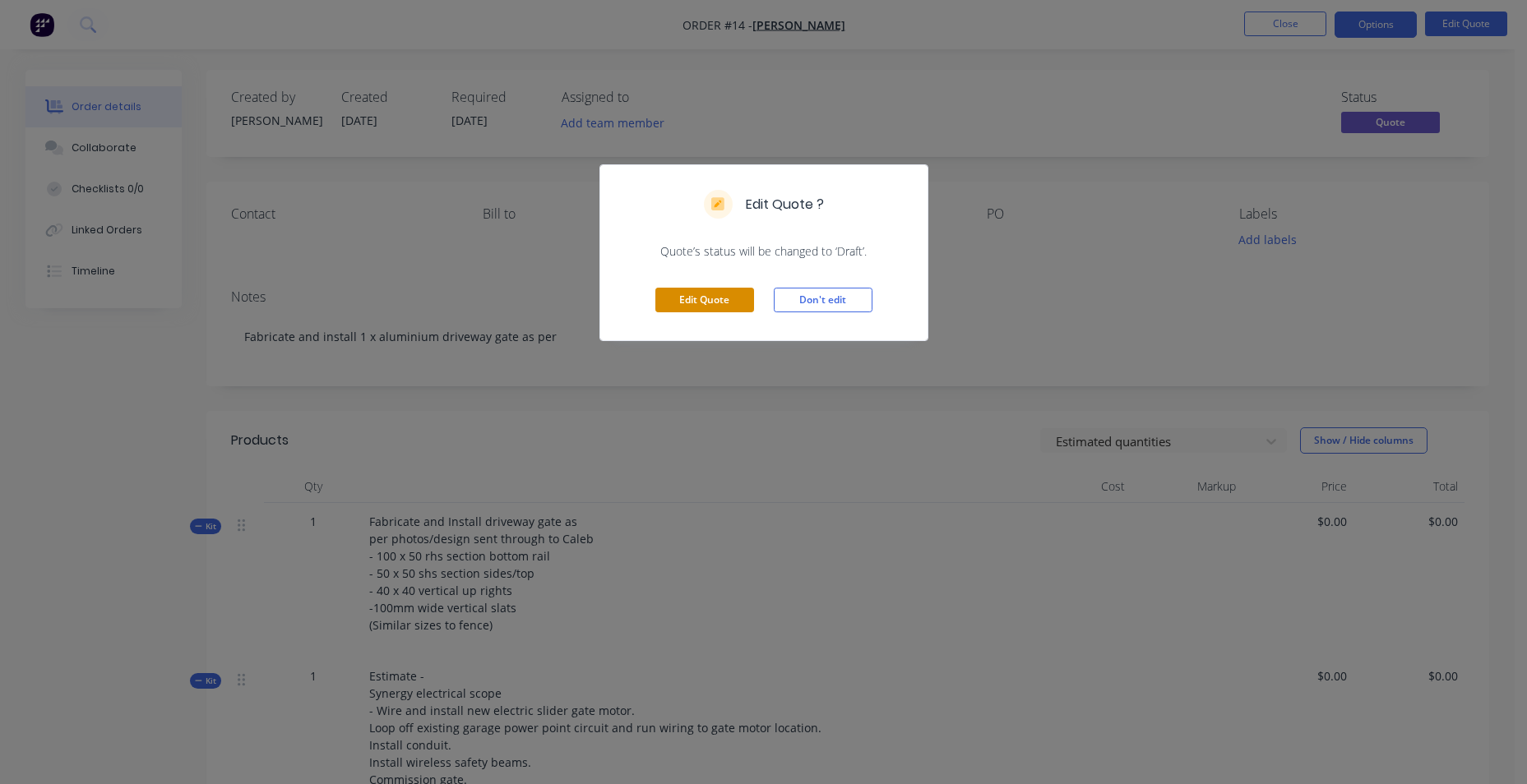
click at [713, 298] on button "Edit Quote" at bounding box center [704, 300] width 99 height 25
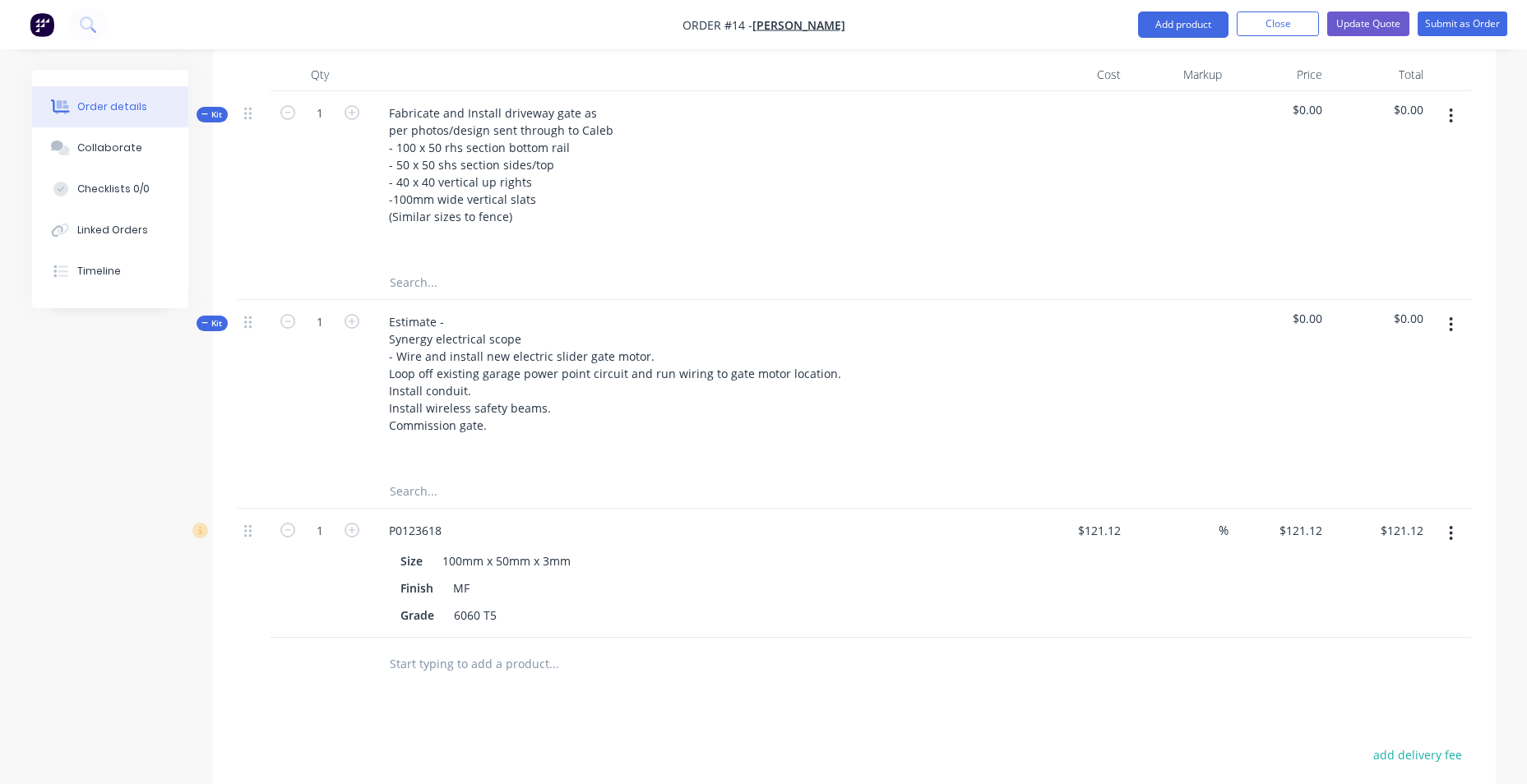
scroll to position [576, 0]
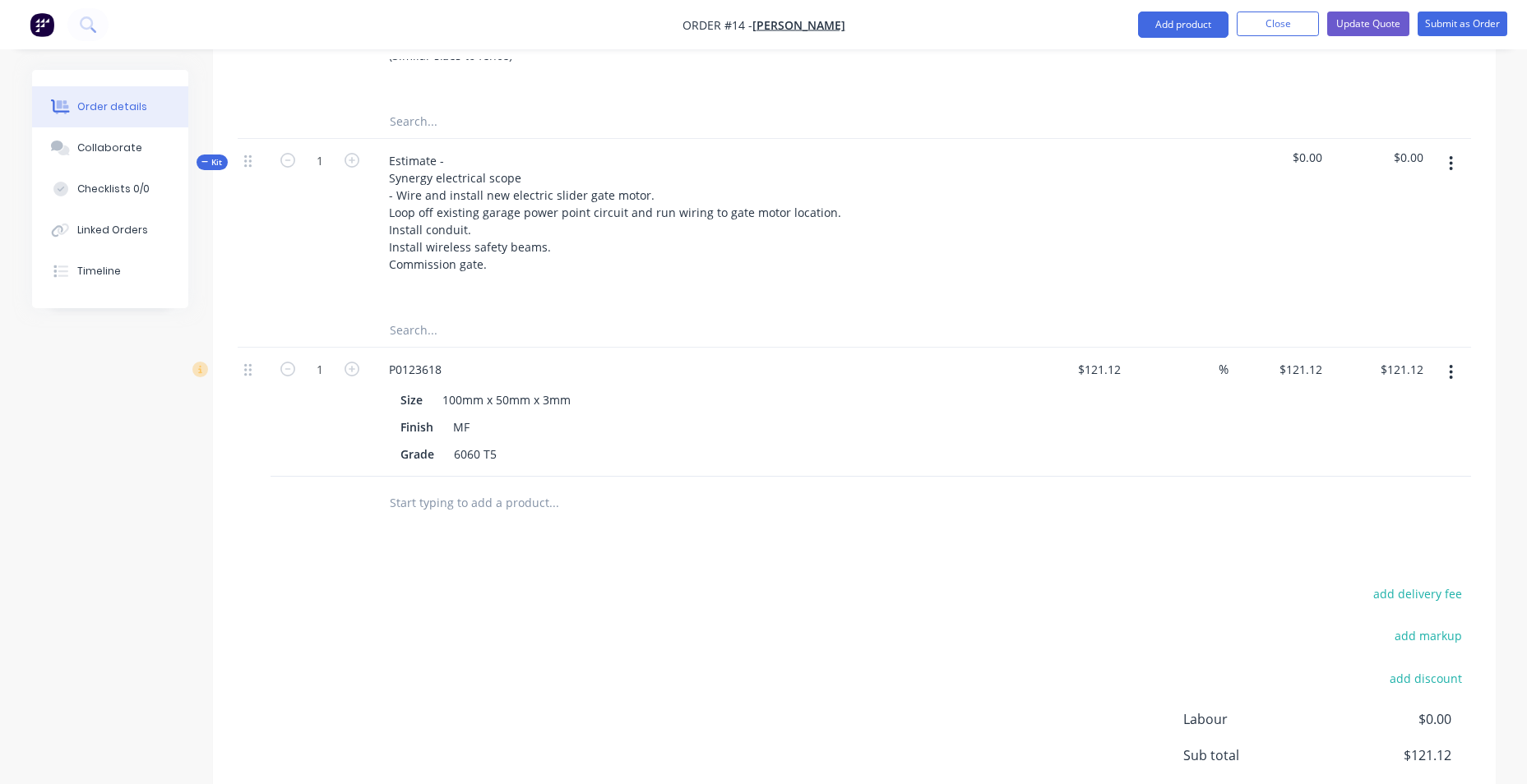
click at [1452, 380] on icon "button" at bounding box center [1451, 373] width 4 height 15
click at [1374, 526] on div "Delete" at bounding box center [1392, 514] width 126 height 24
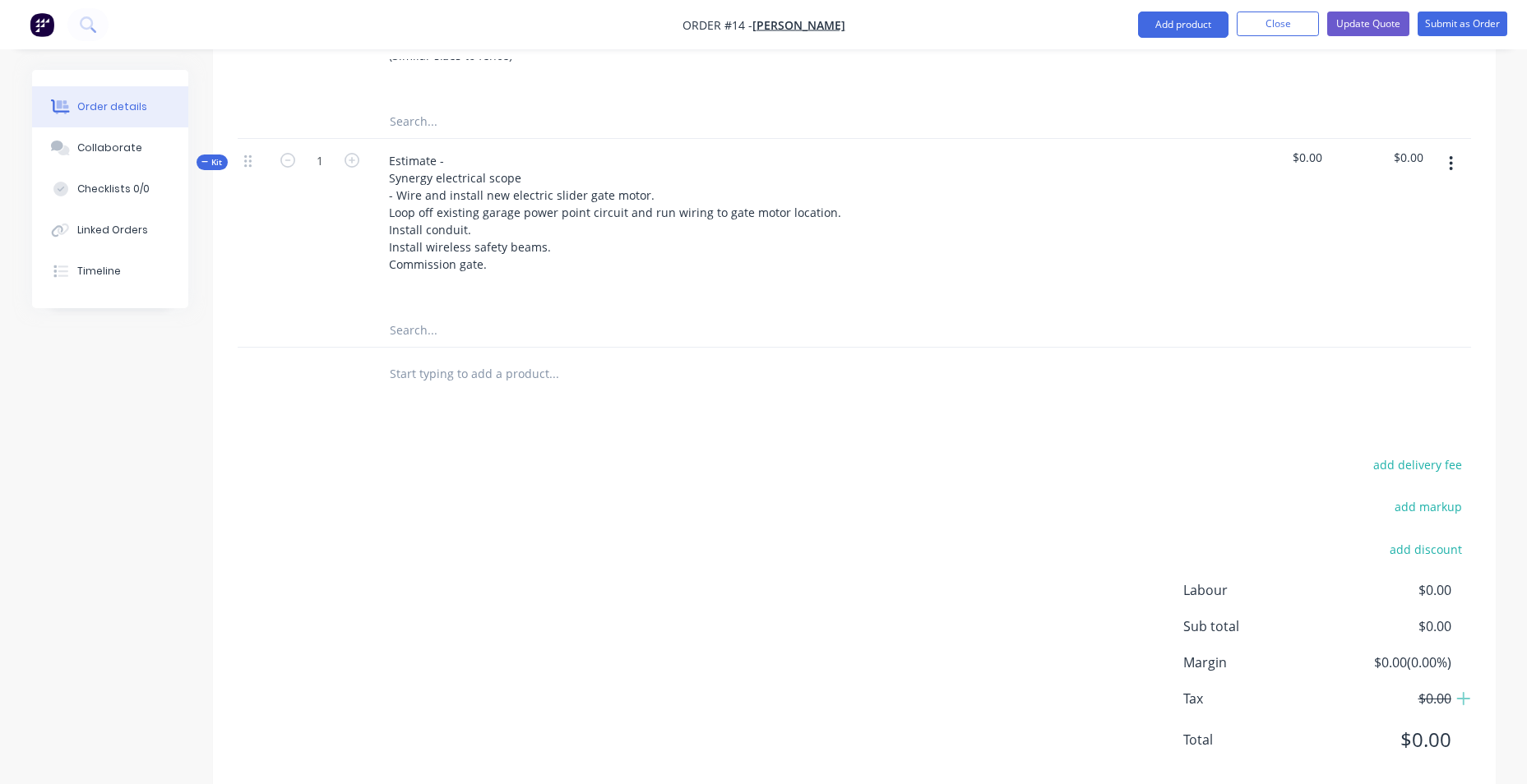
click at [502, 390] on input "text" at bounding box center [553, 374] width 328 height 33
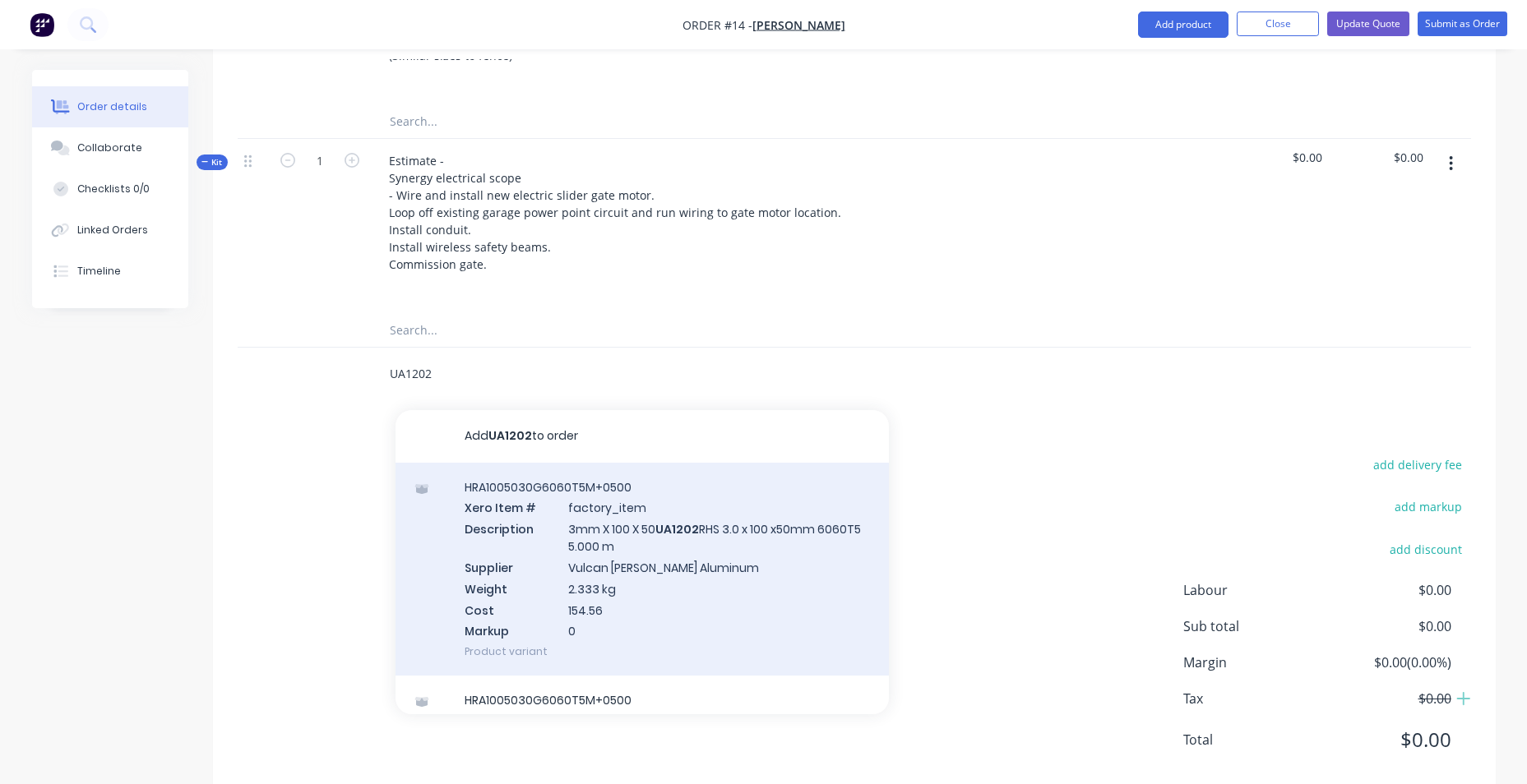
type input "UA1202"
click at [645, 562] on div "HRA1005030G6060T5M+0500 Xero Item # factory_item Description 3mm X 100 X 50 UA1…" at bounding box center [642, 570] width 494 height 214
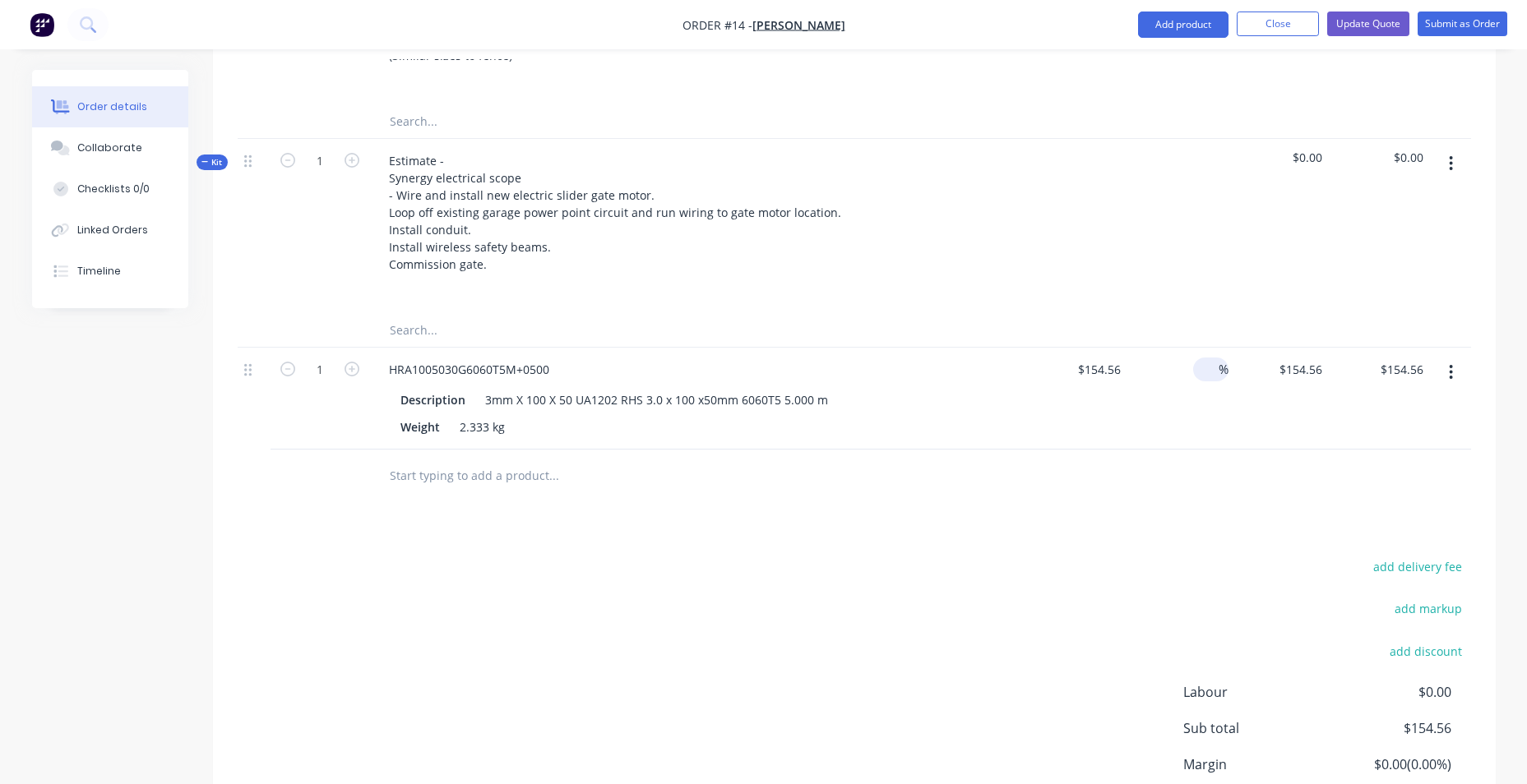
click at [1194, 381] on div "%" at bounding box center [1211, 370] width 35 height 24
type input "25"
type input "$193.20"
click at [1179, 529] on div "Products Show / Hide columns Add product Qty Cost Markup Price Total Kit 1 Fabr…" at bounding box center [854, 367] width 1282 height 1060
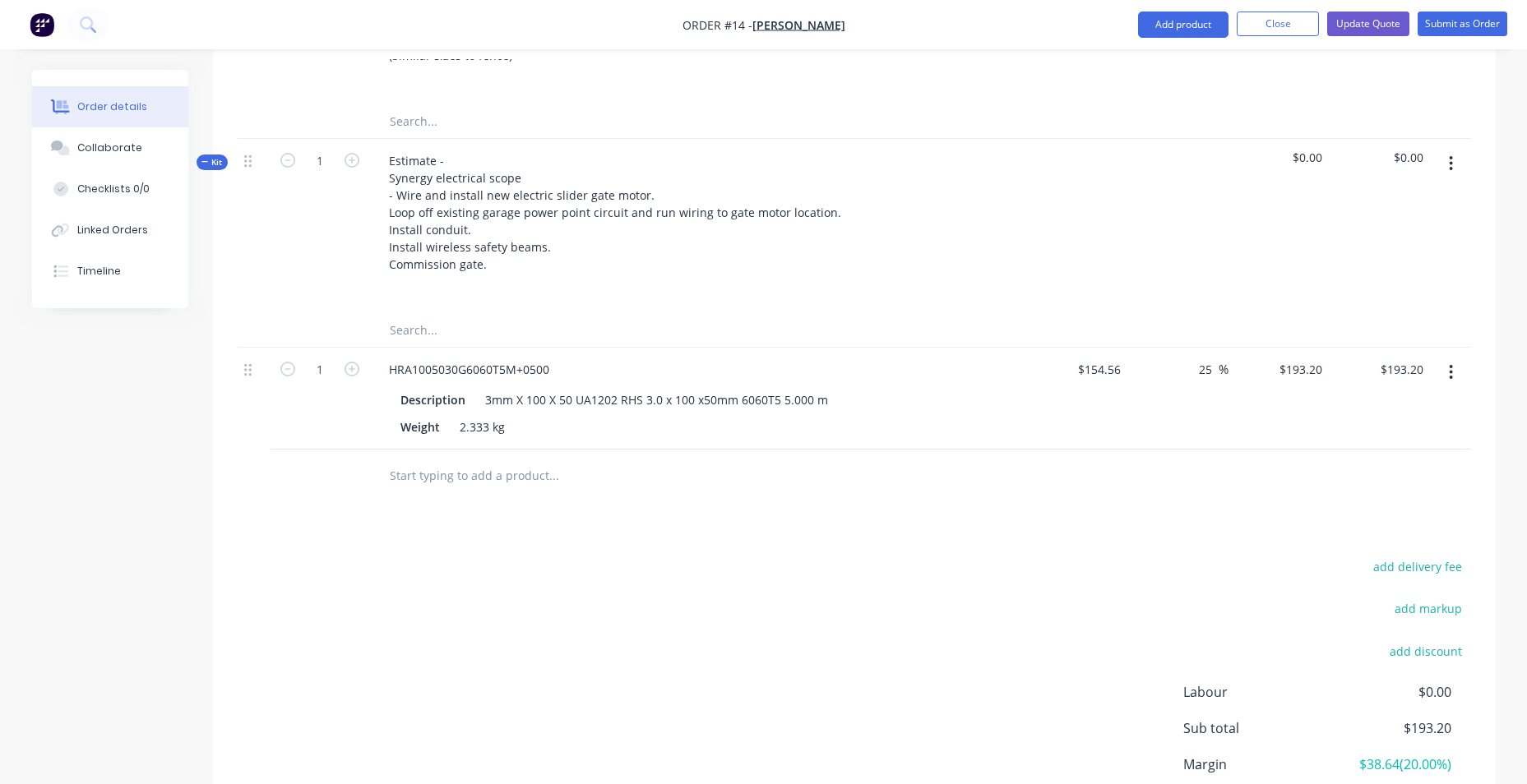
click at [529, 493] on input "text" at bounding box center [553, 476] width 328 height 33
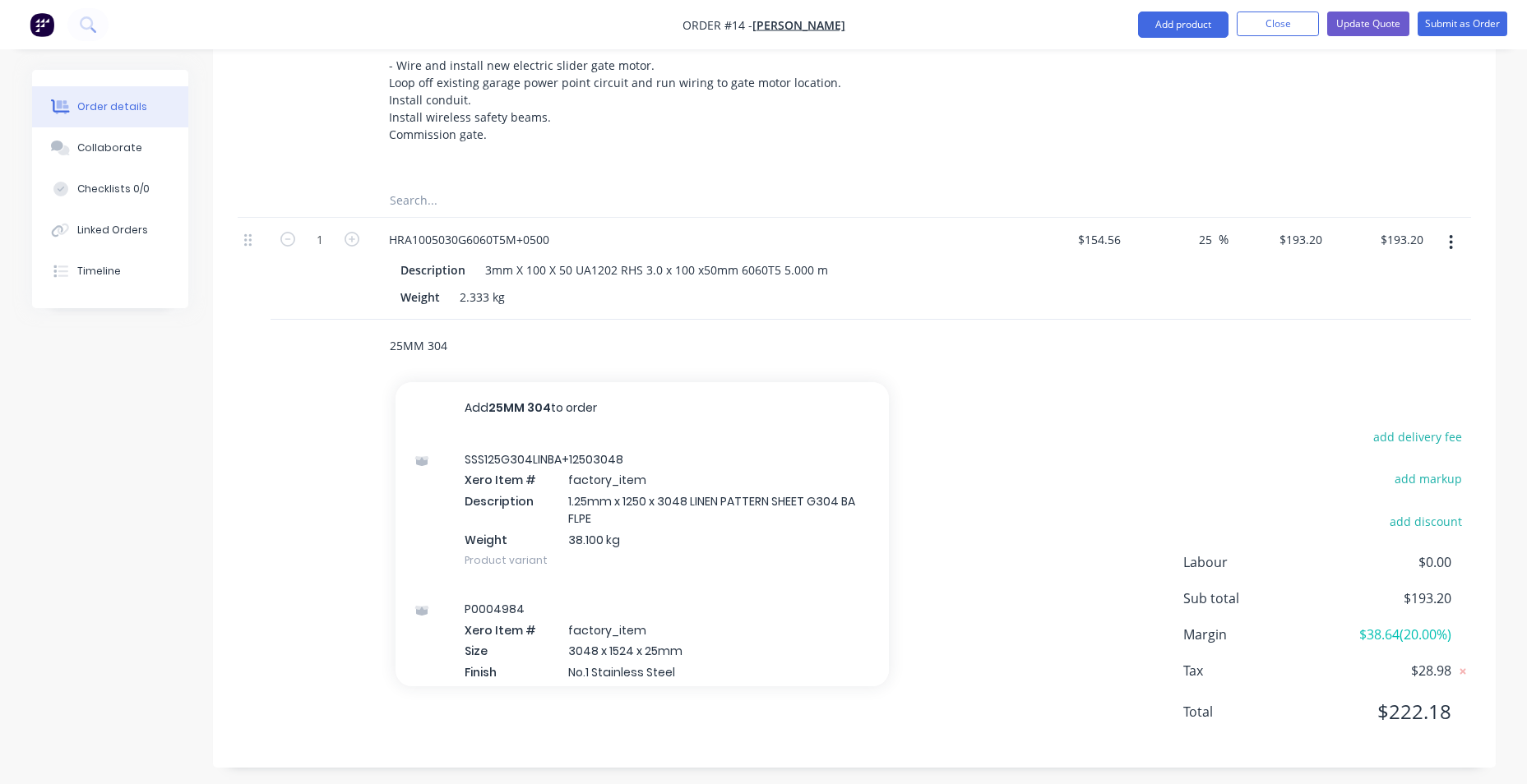
scroll to position [731, 0]
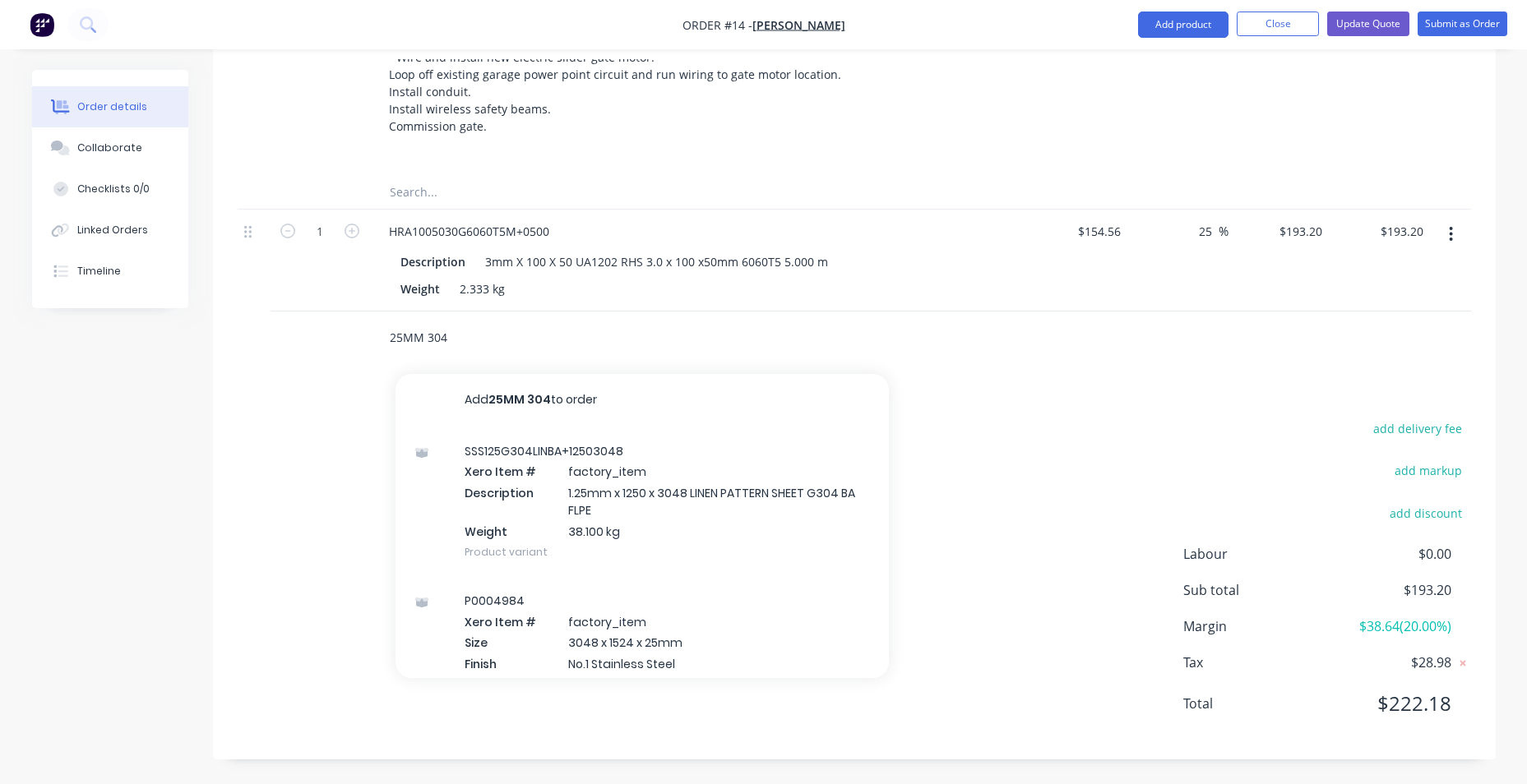
click at [429, 339] on input "25MM 304" at bounding box center [553, 338] width 328 height 33
type input "25MM X 25MM 304"
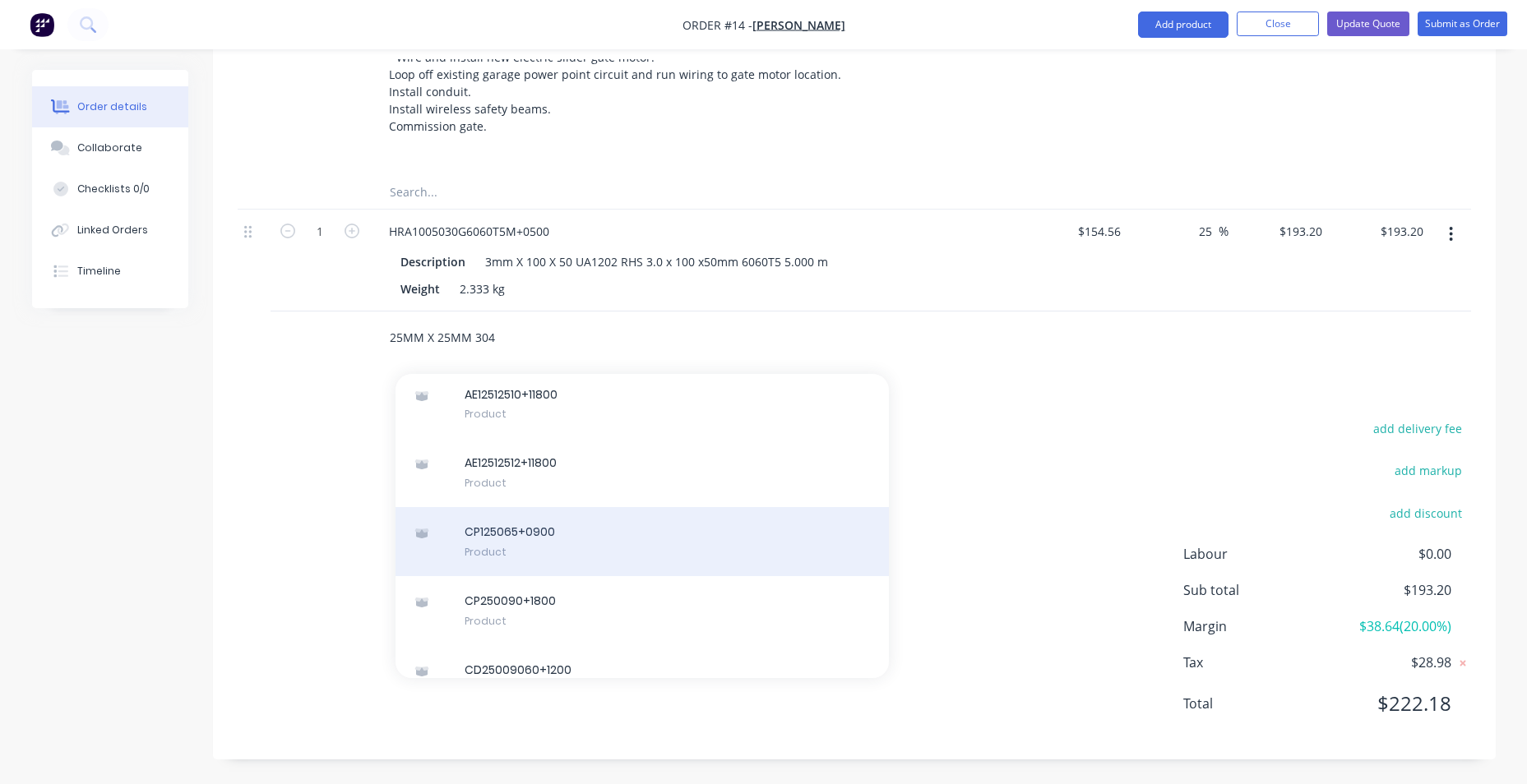
scroll to position [0, 0]
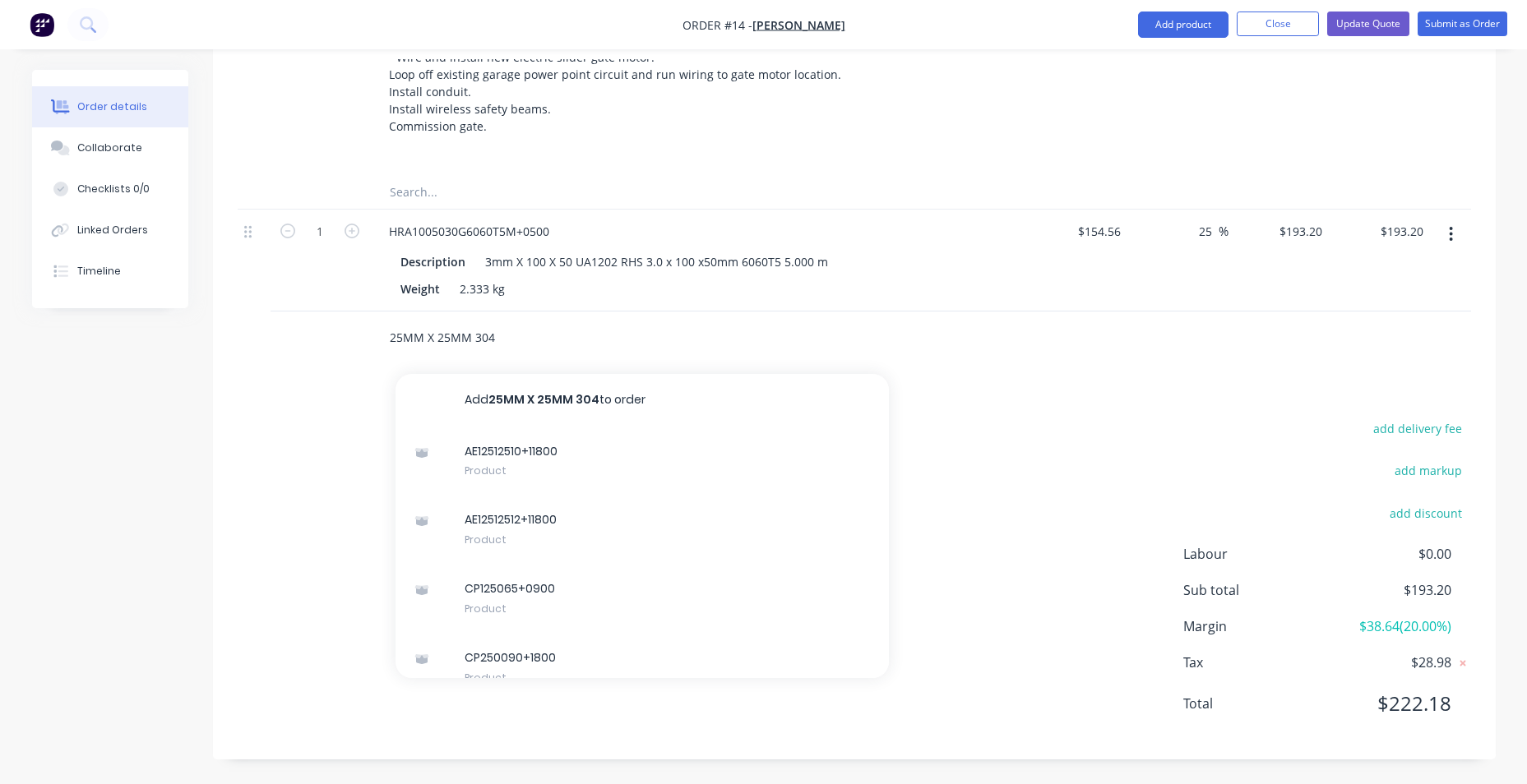
click at [563, 340] on input "25MM X 25MM 304" at bounding box center [553, 338] width 328 height 33
drag, startPoint x: 544, startPoint y: 344, endPoint x: 385, endPoint y: 352, distance: 159.2
click at [385, 352] on div "25MM X 25MM 304 Add 25MM X 25MM 304 to order AE12512510+11800 Product AE1251251…" at bounding box center [622, 338] width 494 height 33
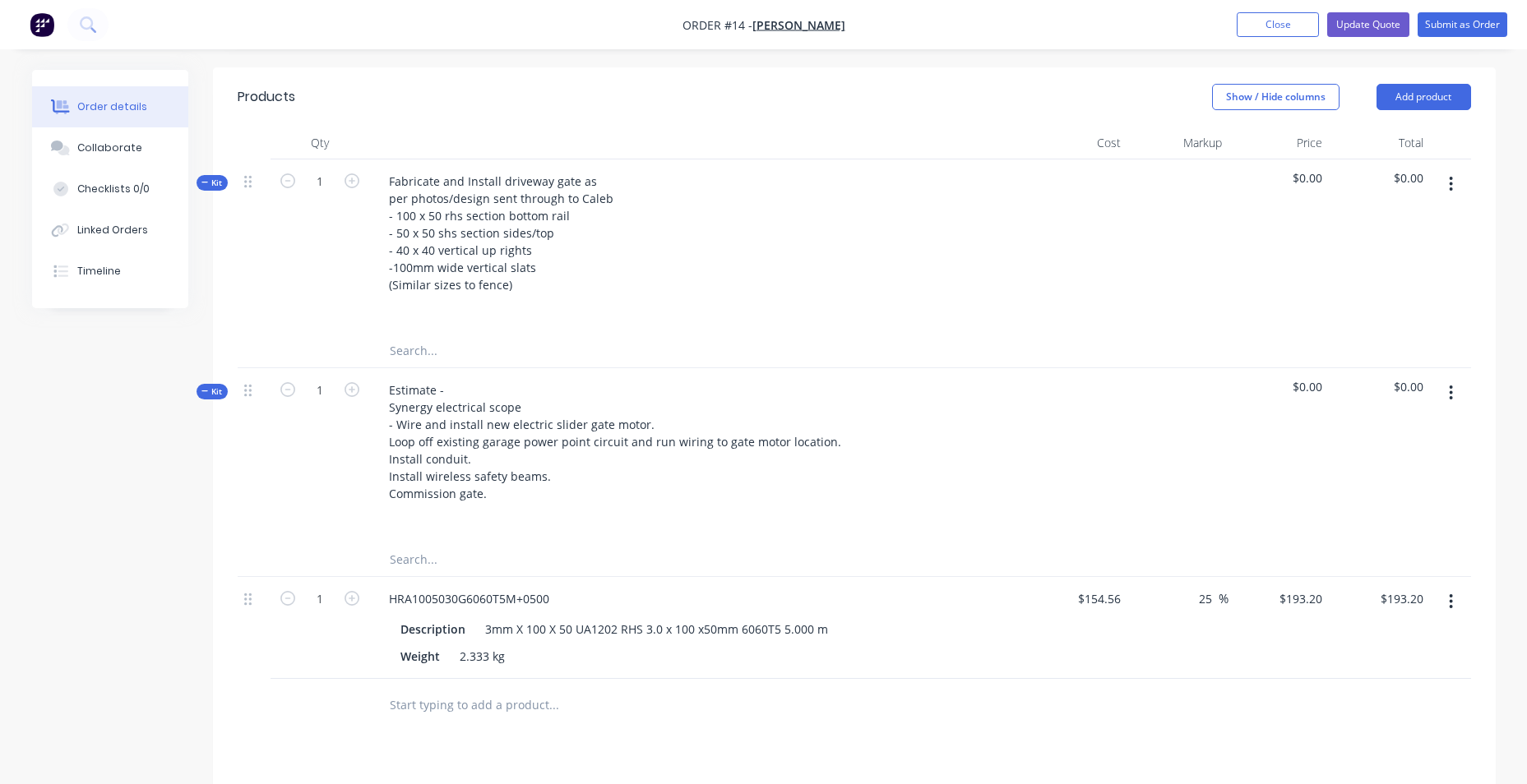
scroll to position [320, 0]
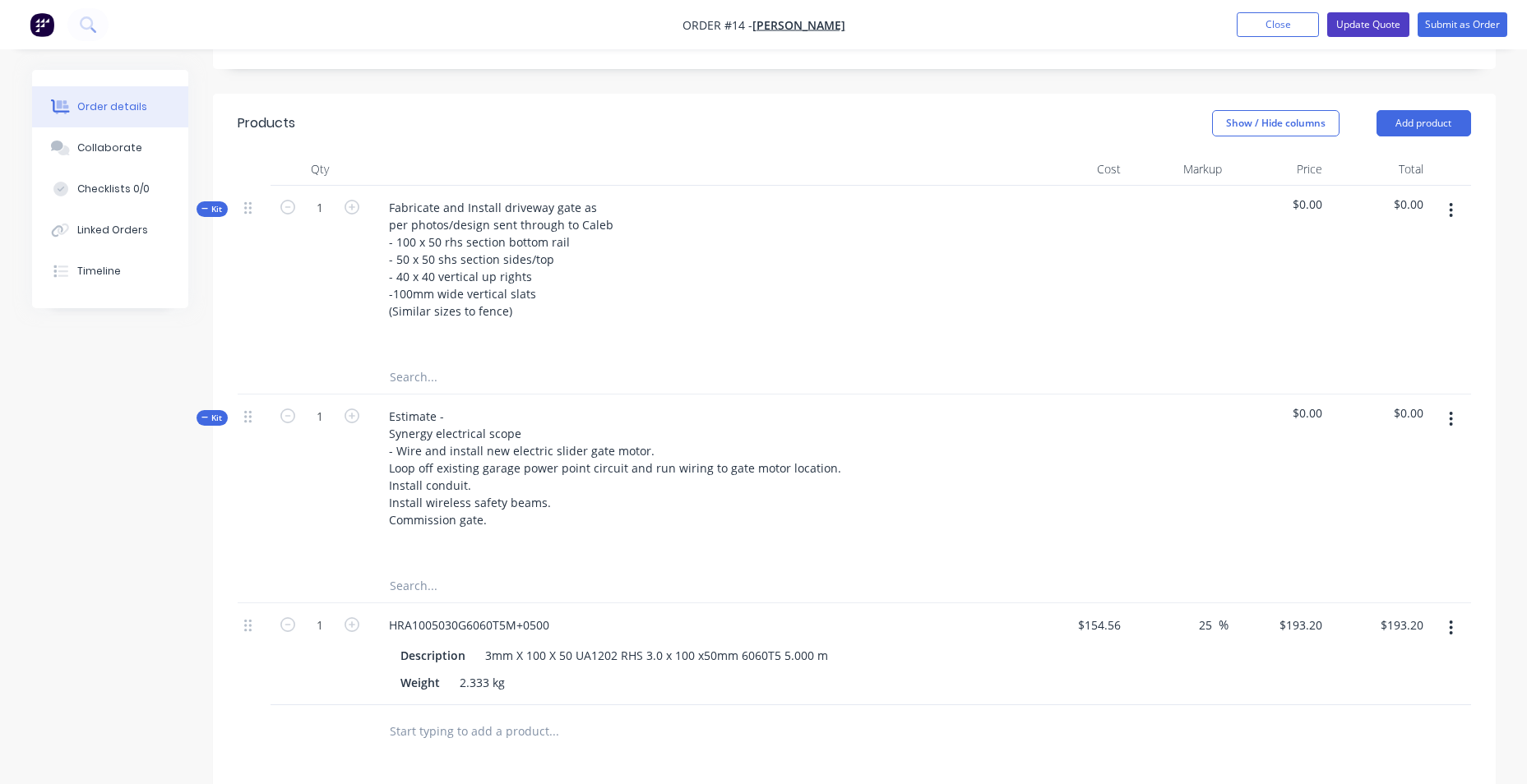
click at [1363, 28] on button "Update Quote" at bounding box center [1367, 24] width 82 height 25
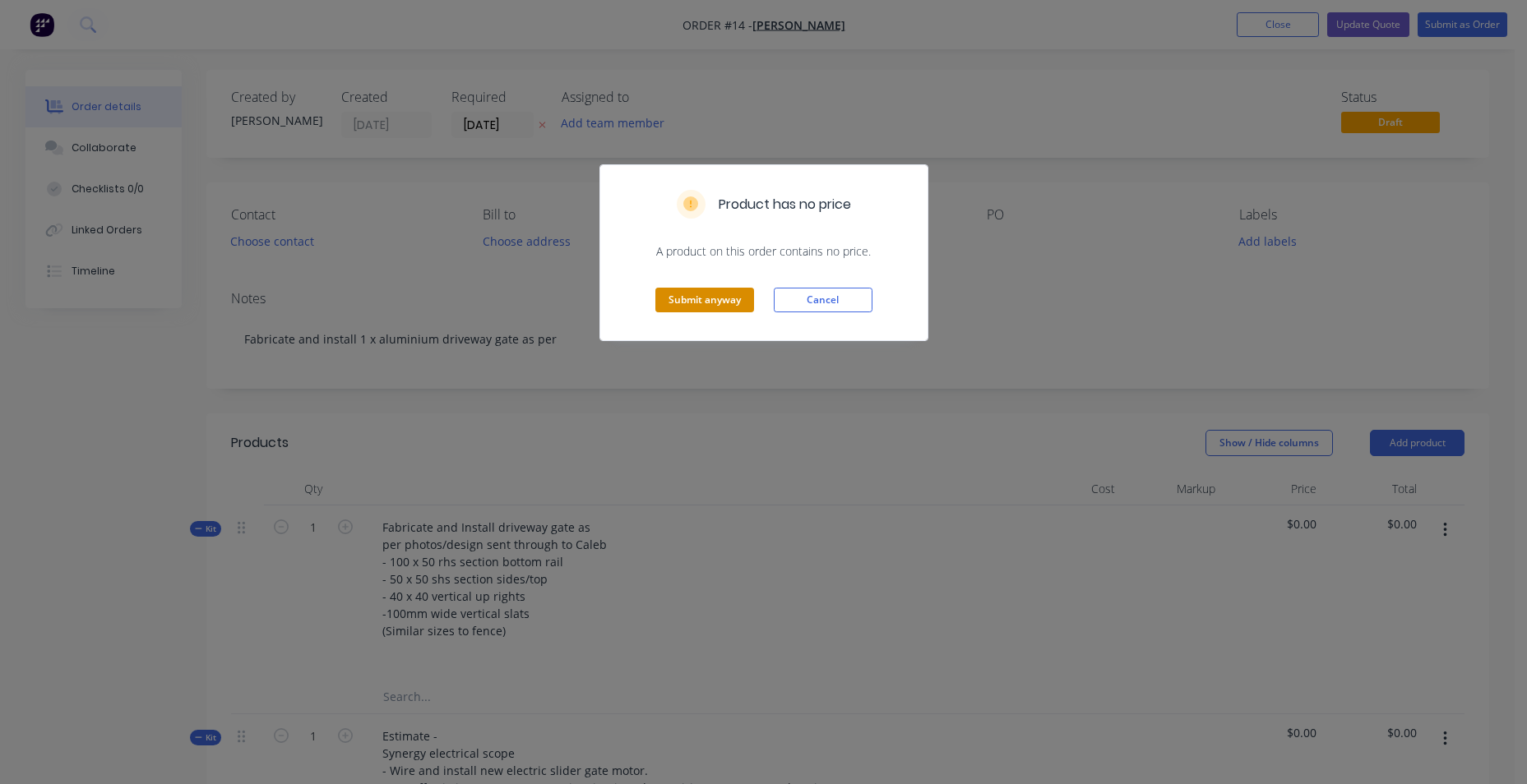
click at [702, 306] on button "Submit anyway" at bounding box center [704, 300] width 99 height 25
